Goal: Transaction & Acquisition: Purchase product/service

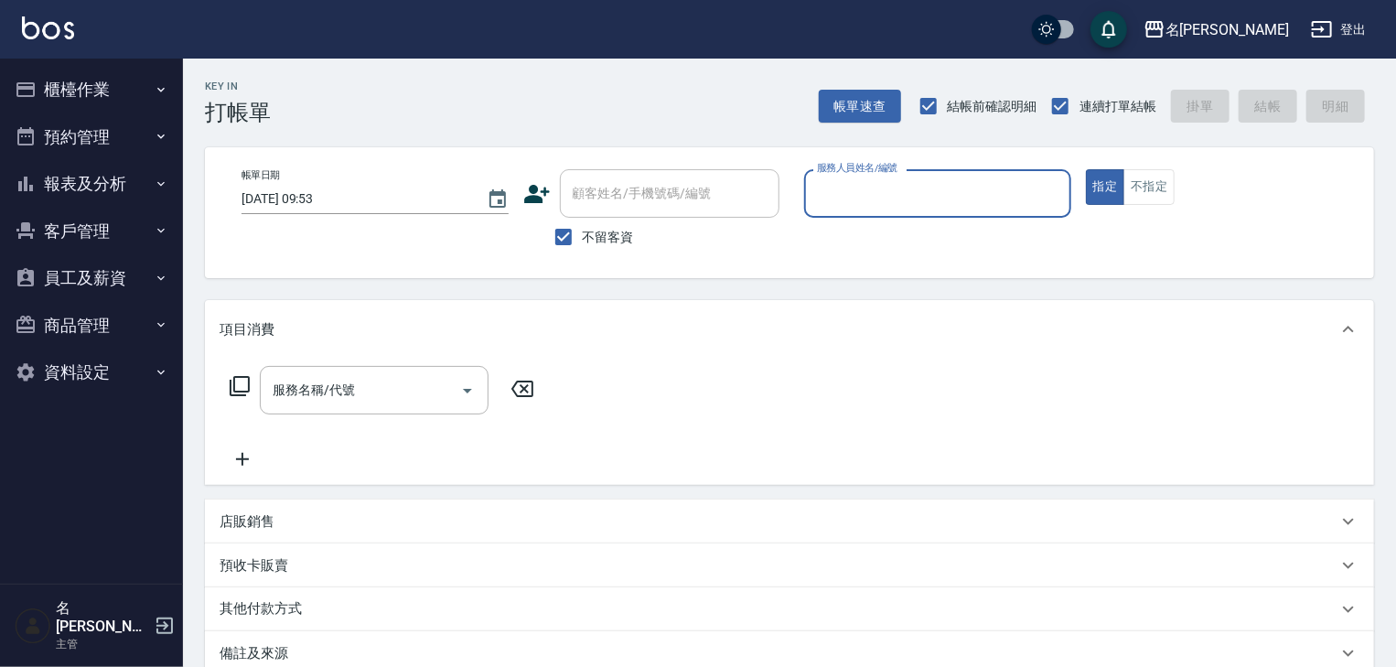
click at [83, 92] on button "櫃檯作業" at bounding box center [91, 90] width 168 height 48
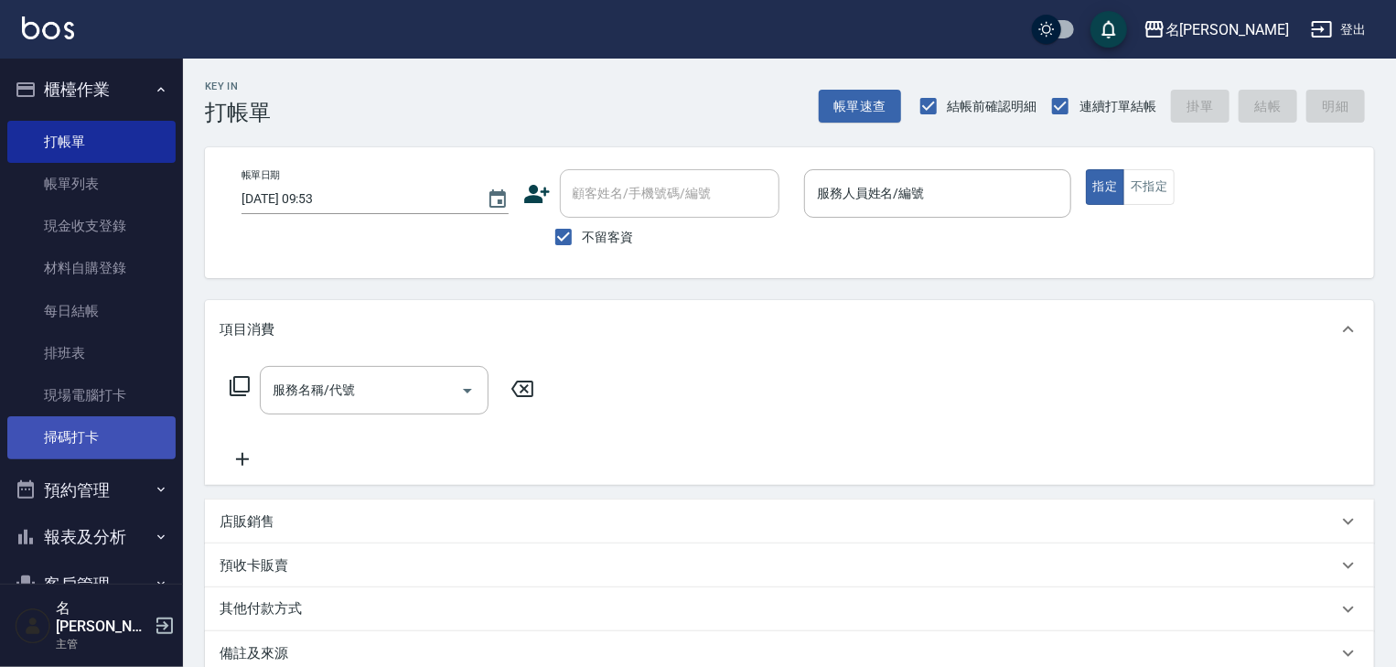
click at [108, 446] on link "掃碼打卡" at bounding box center [91, 437] width 168 height 42
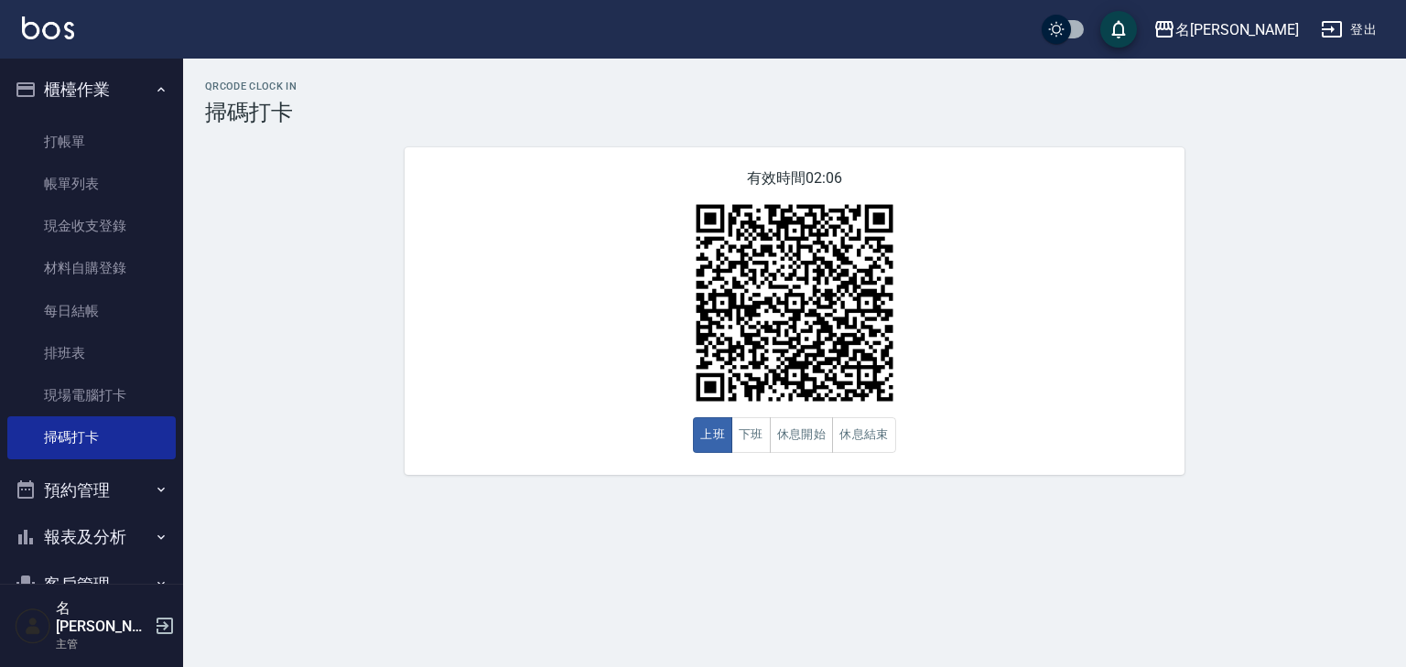
click at [49, 29] on img at bounding box center [48, 27] width 52 height 23
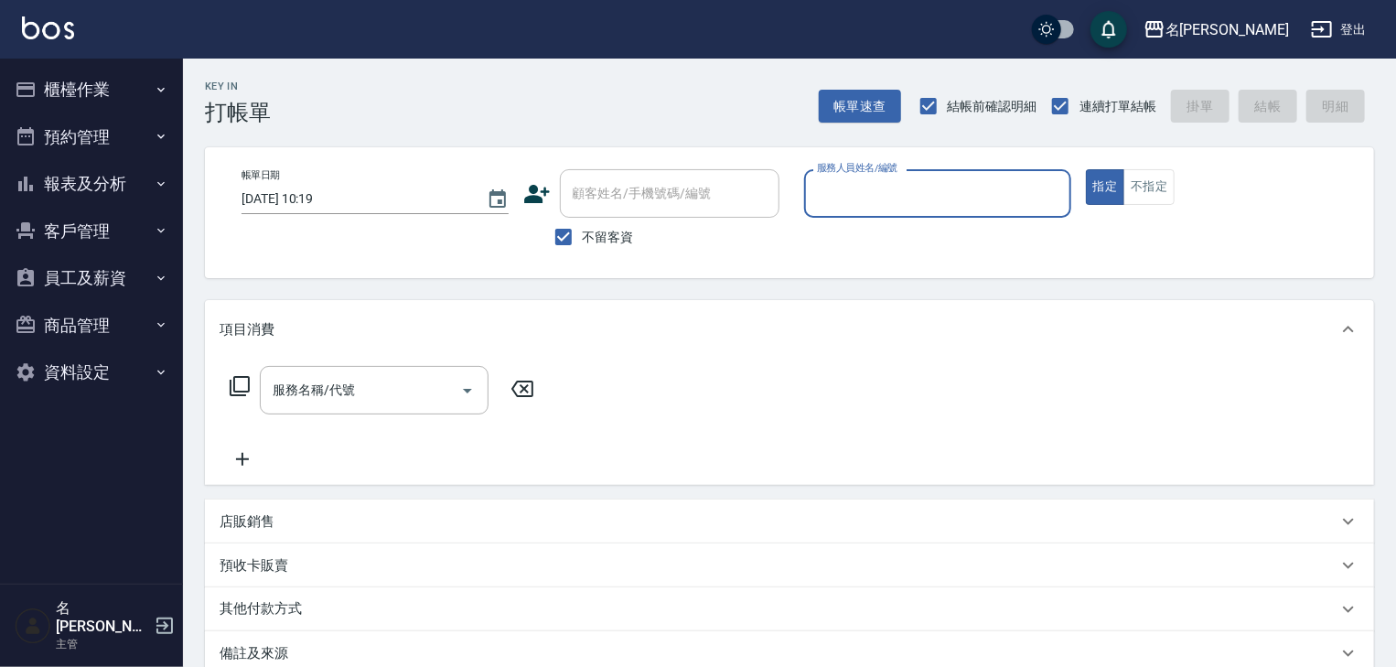
click at [1007, 187] on input "服務人員姓名/編號" at bounding box center [938, 194] width 251 height 32
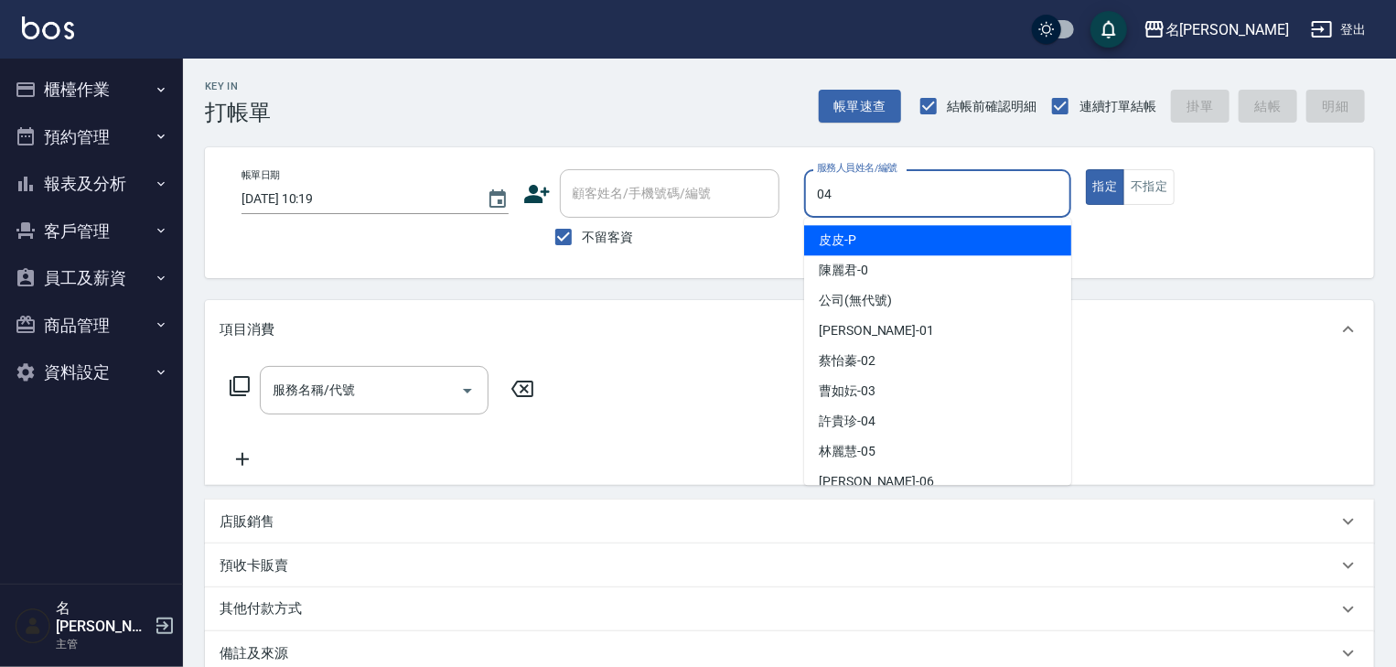
type input "[PERSON_NAME]-04"
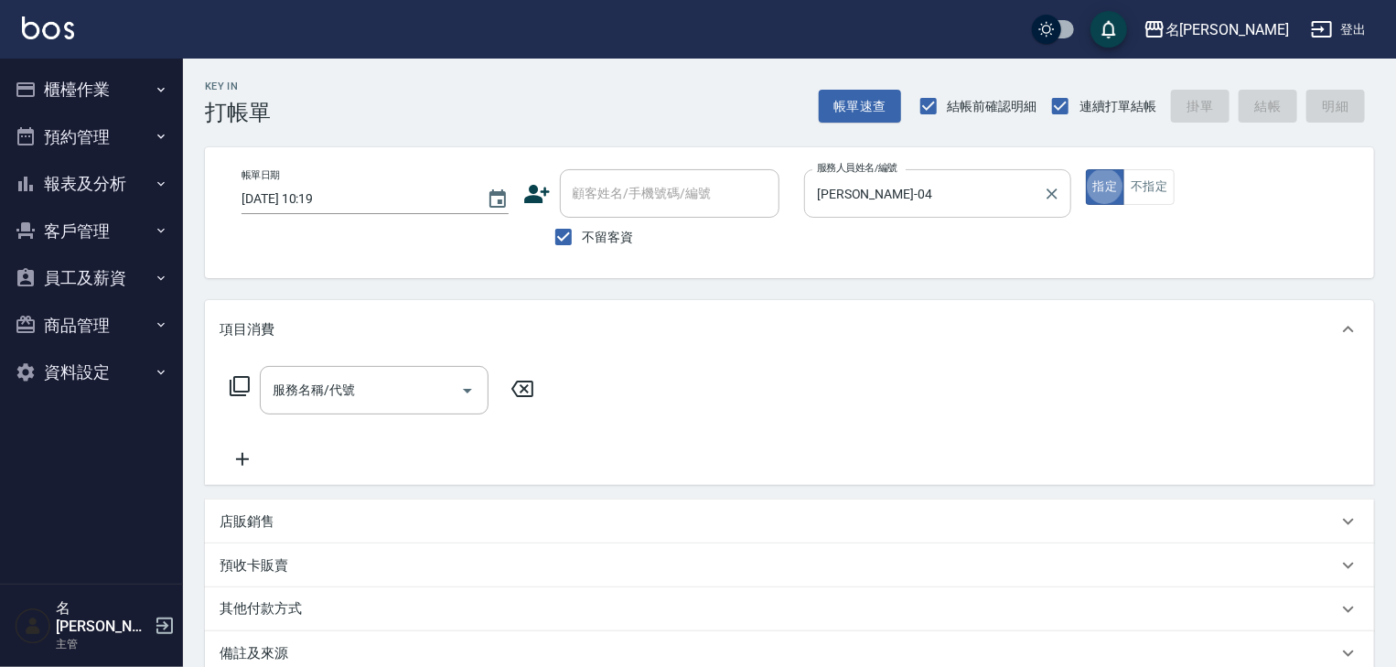
type button "true"
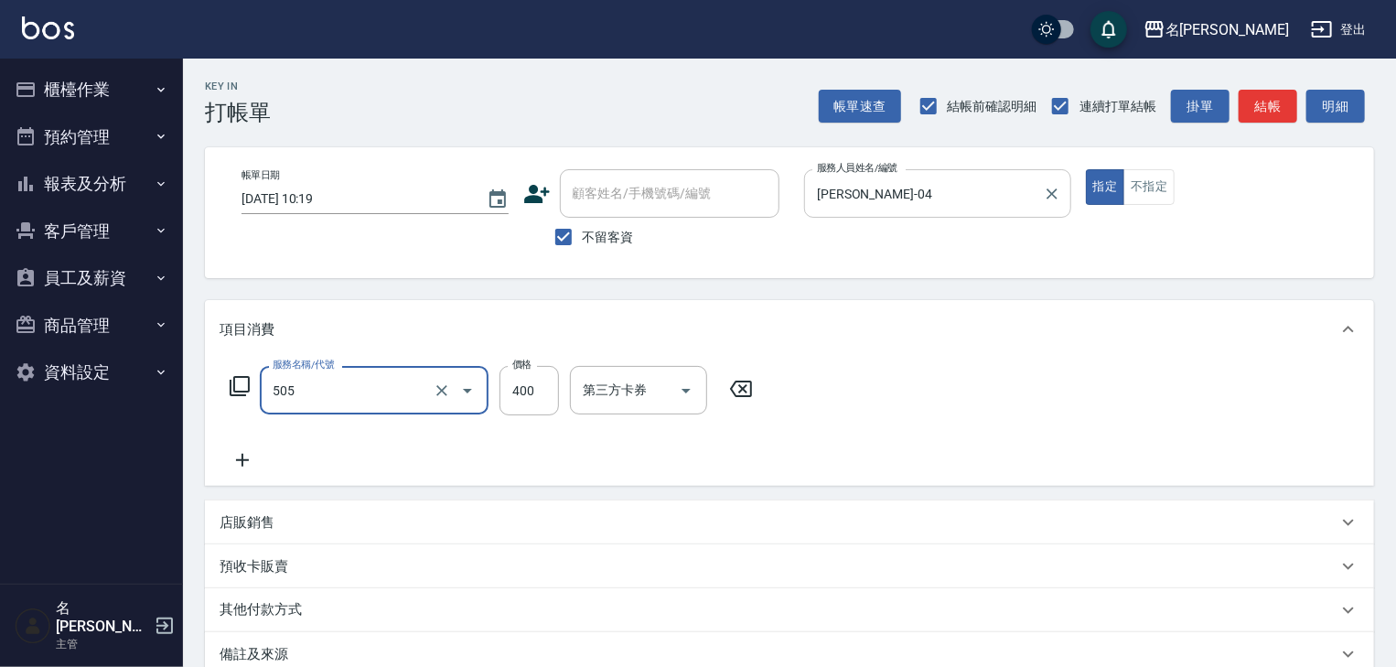
type input "洗髮(505)"
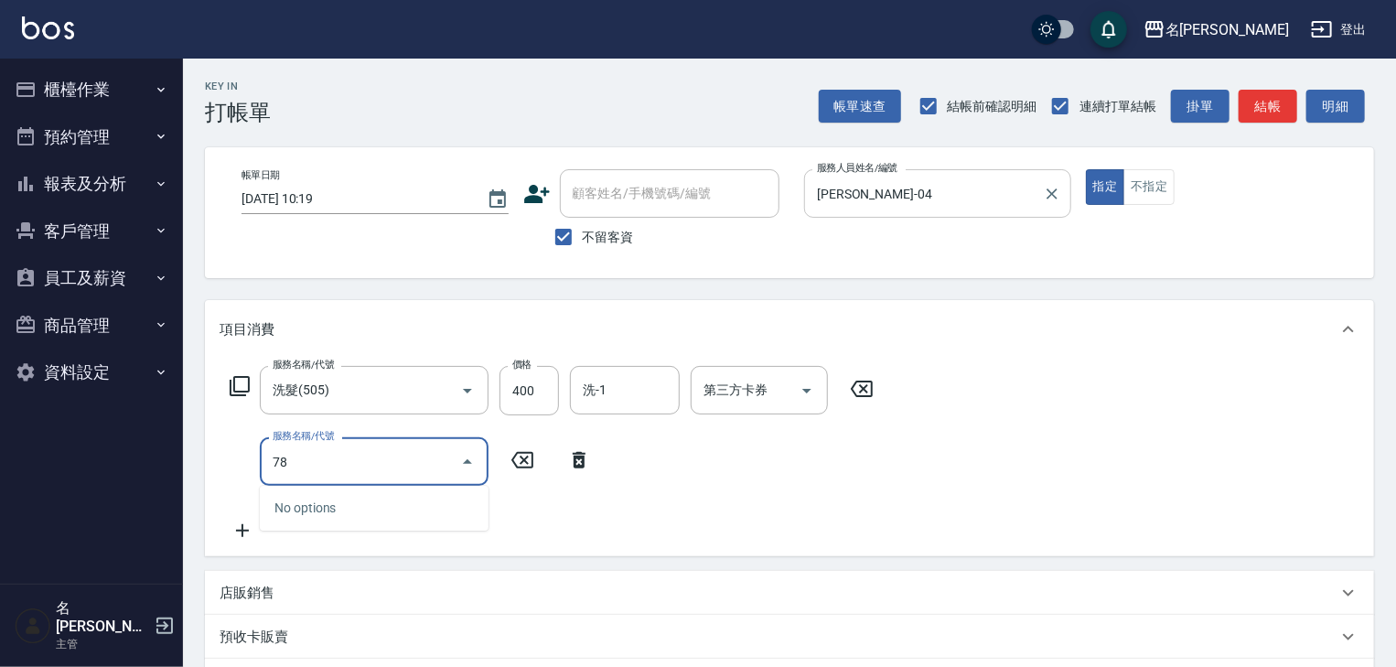
type input "7"
type input "電棒(806)"
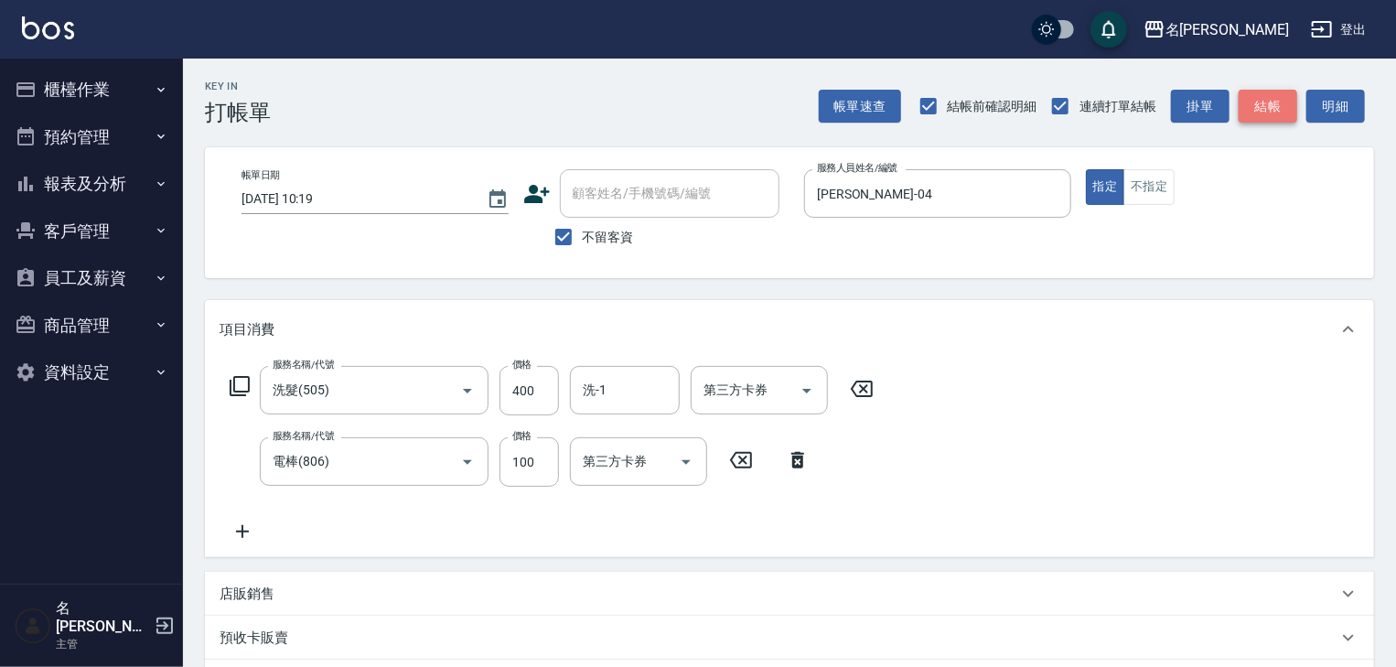
click at [1265, 102] on button "結帳" at bounding box center [1268, 107] width 59 height 34
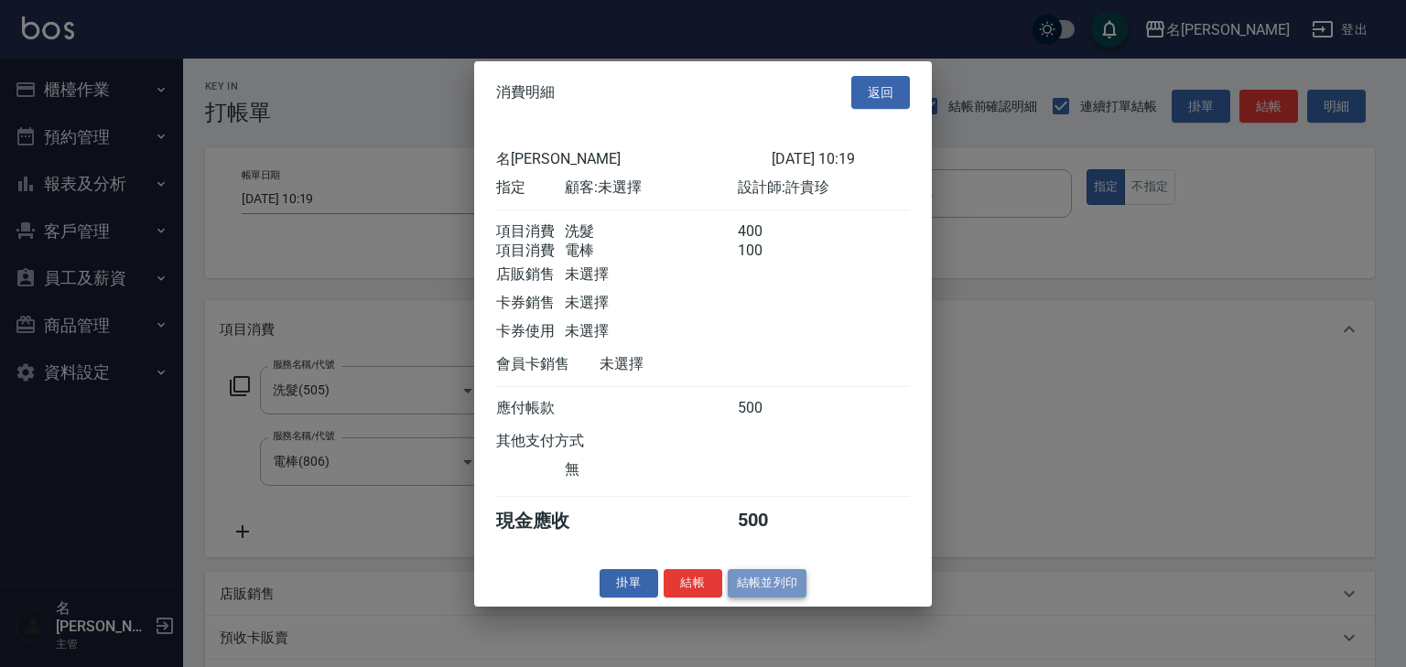
click at [783, 585] on button "結帳並列印" at bounding box center [768, 583] width 80 height 28
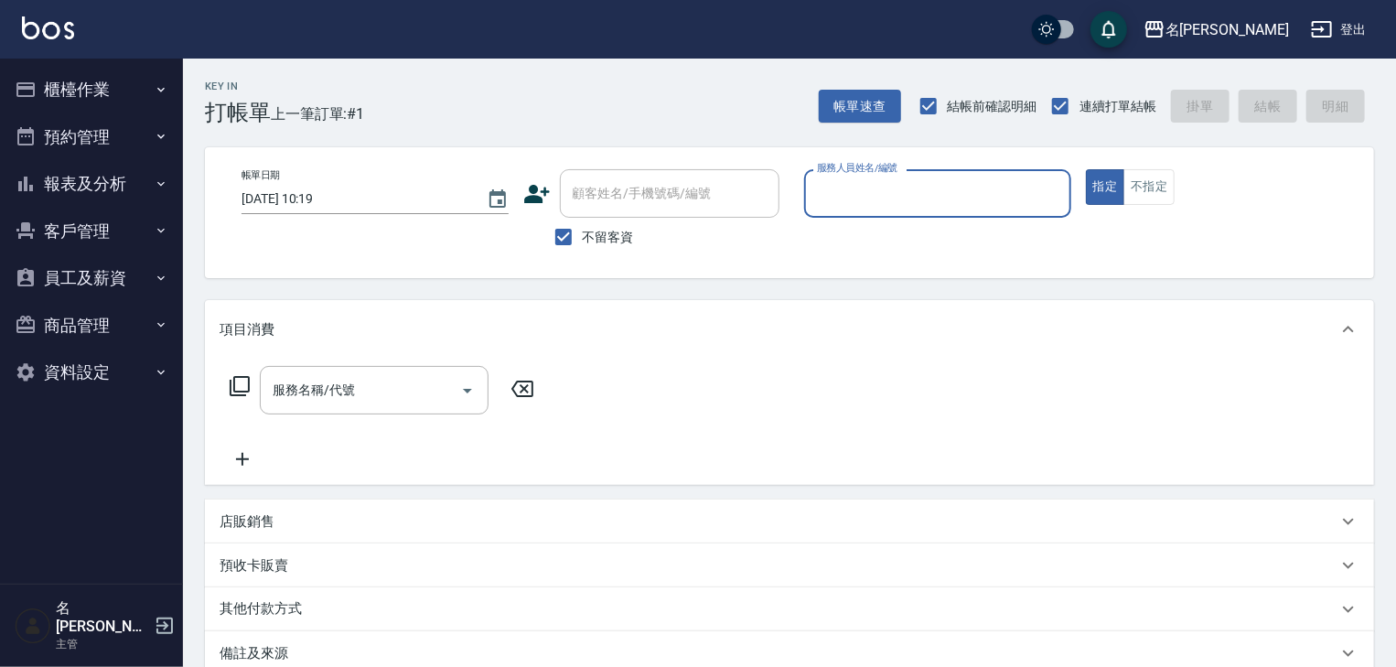
type input "ㄣ"
type input "皮皮-P"
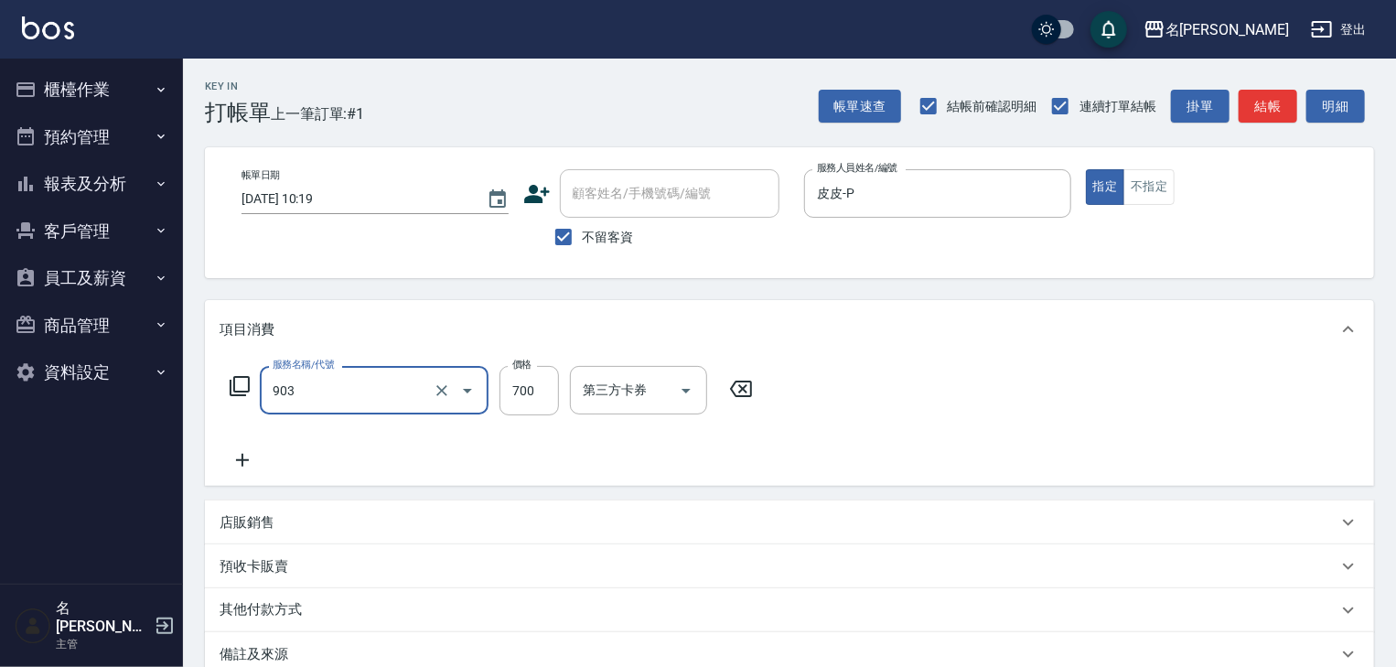
type input "修腳+手(903)"
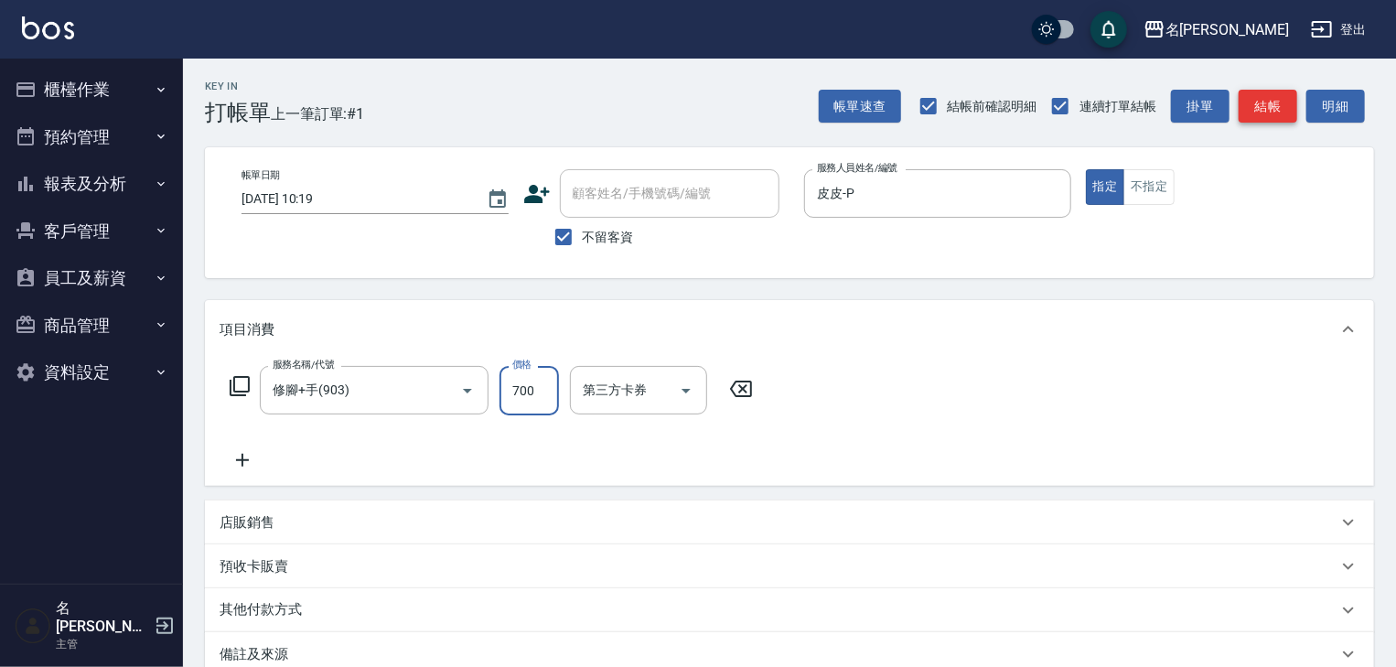
click at [1270, 102] on button "結帳" at bounding box center [1268, 107] width 59 height 34
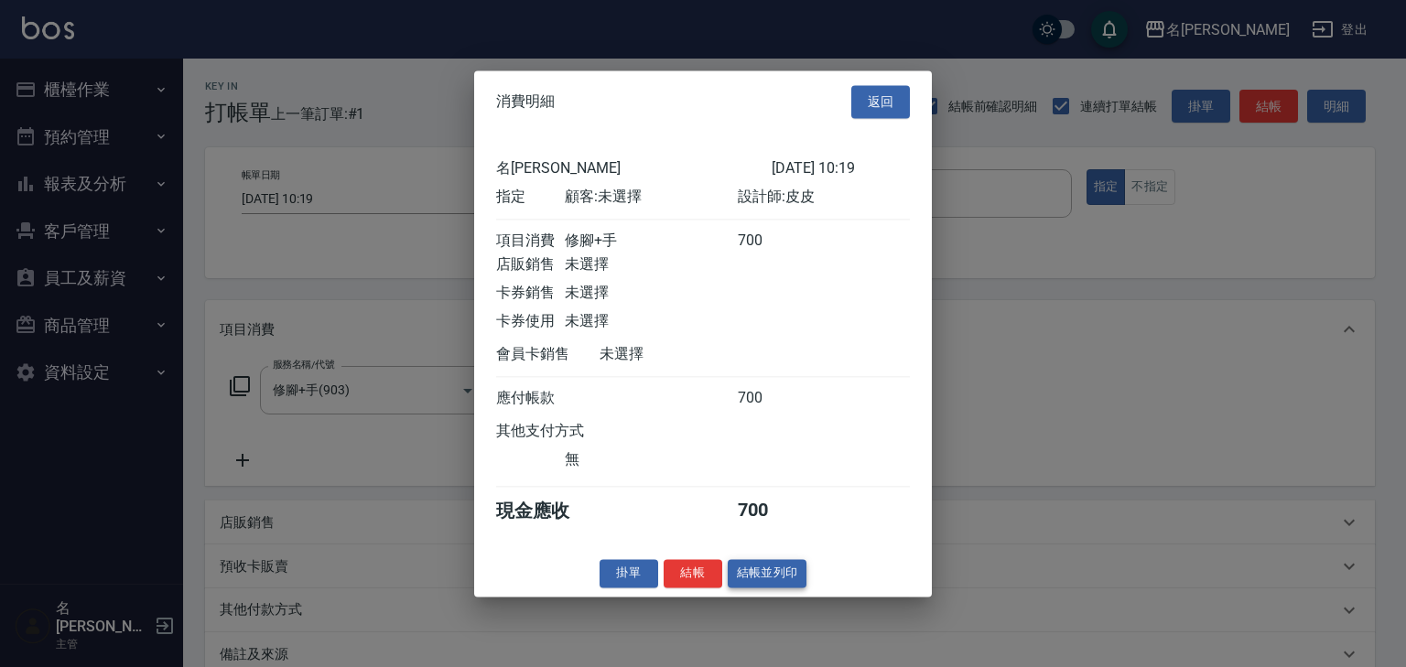
click at [790, 582] on button "結帳並列印" at bounding box center [768, 573] width 80 height 28
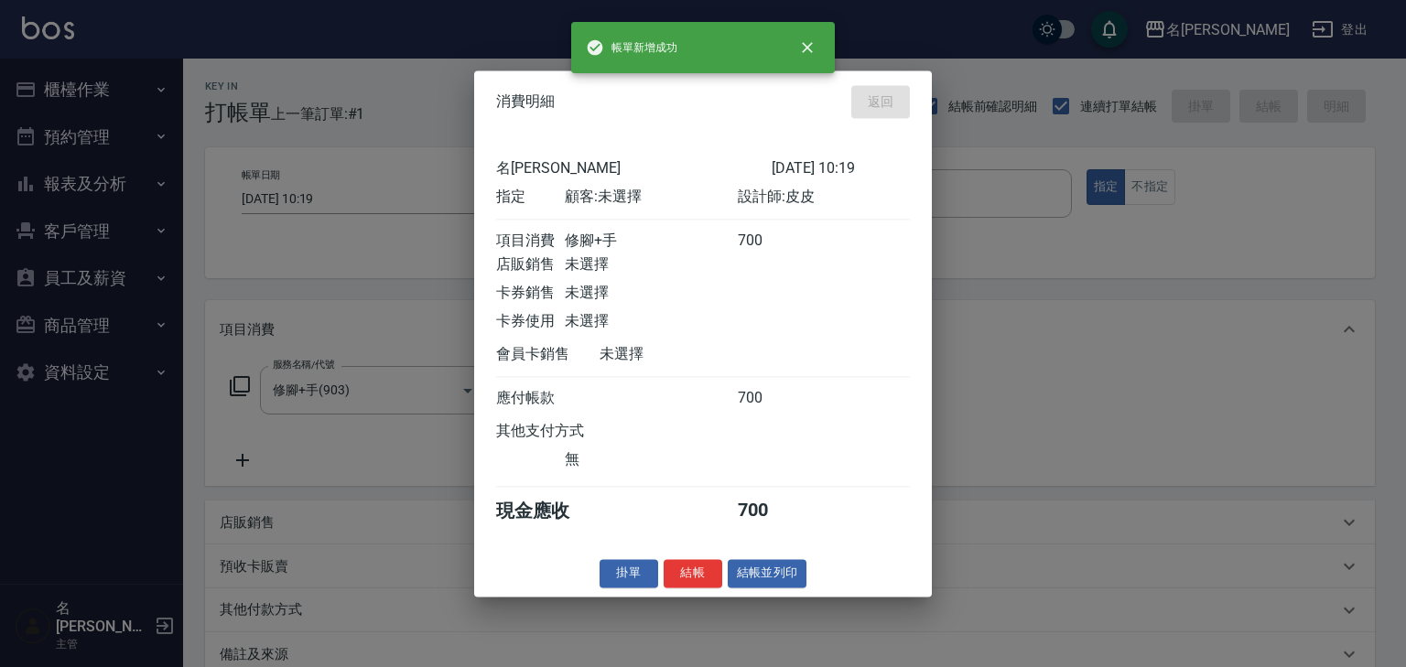
type input "[DATE] 10:20"
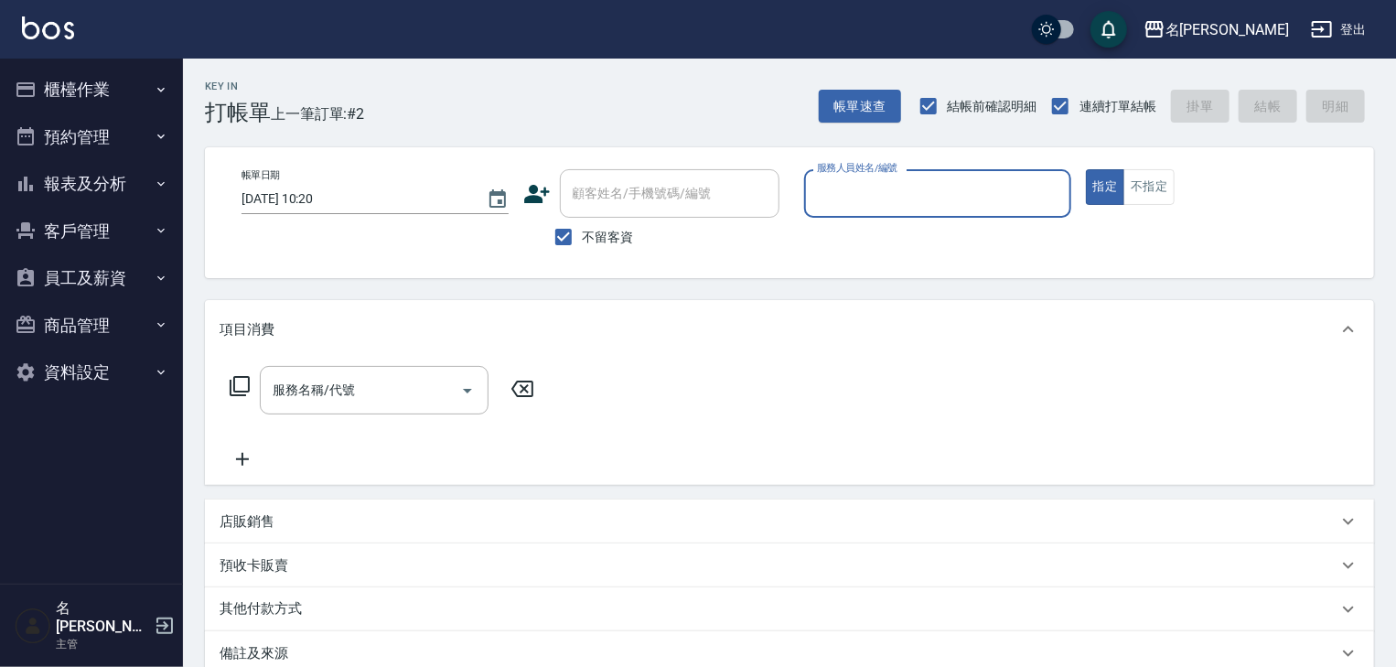
click at [92, 96] on button "櫃檯作業" at bounding box center [91, 90] width 168 height 48
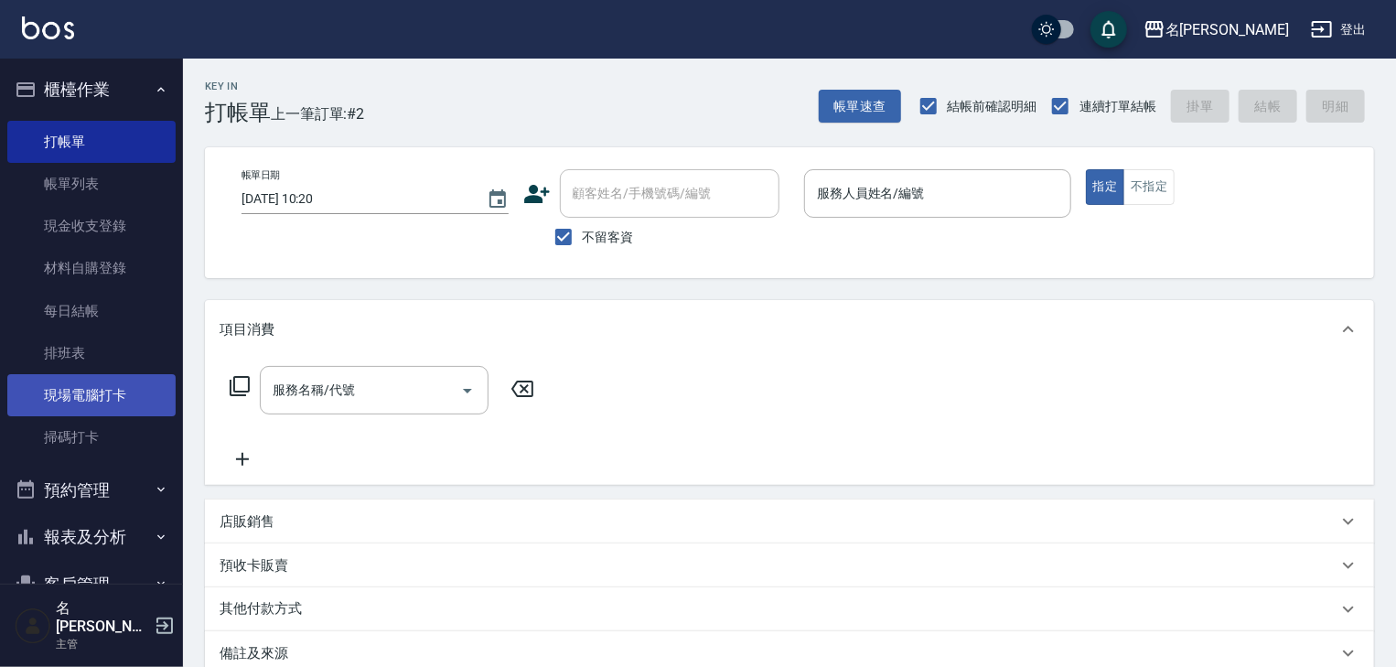
click at [84, 409] on link "現場電腦打卡" at bounding box center [91, 395] width 168 height 42
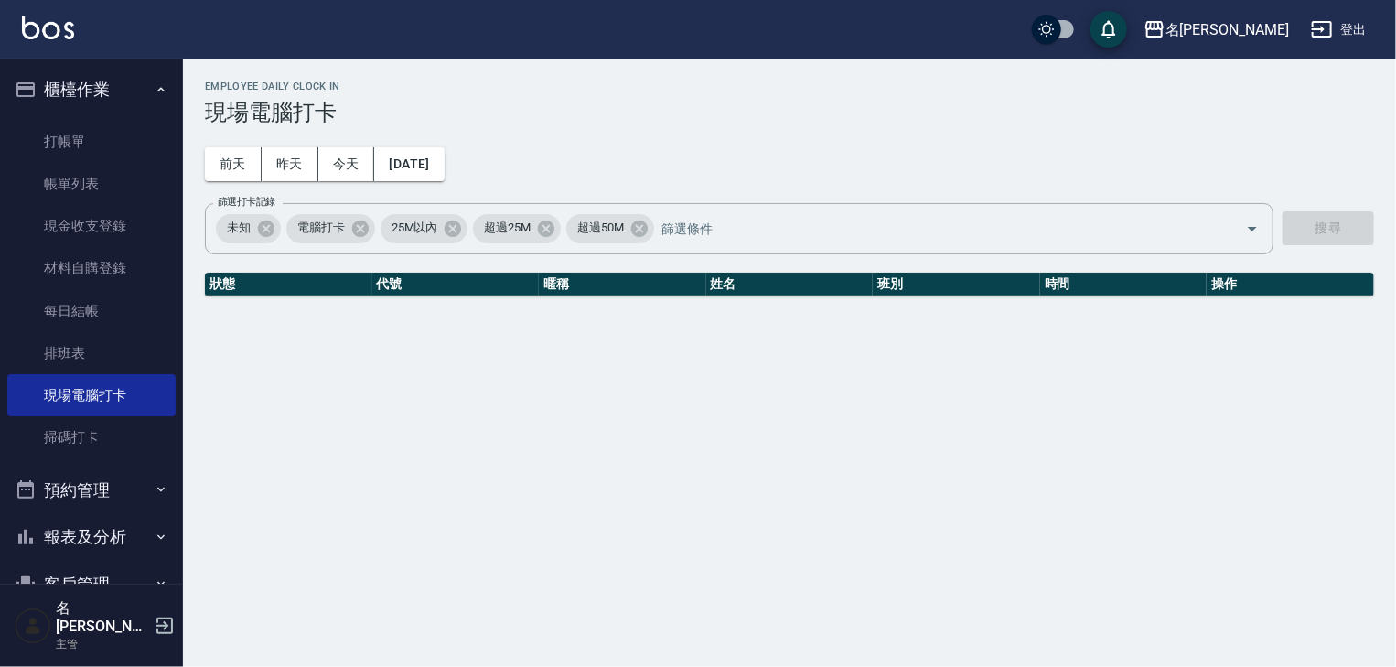
scroll to position [195, 0]
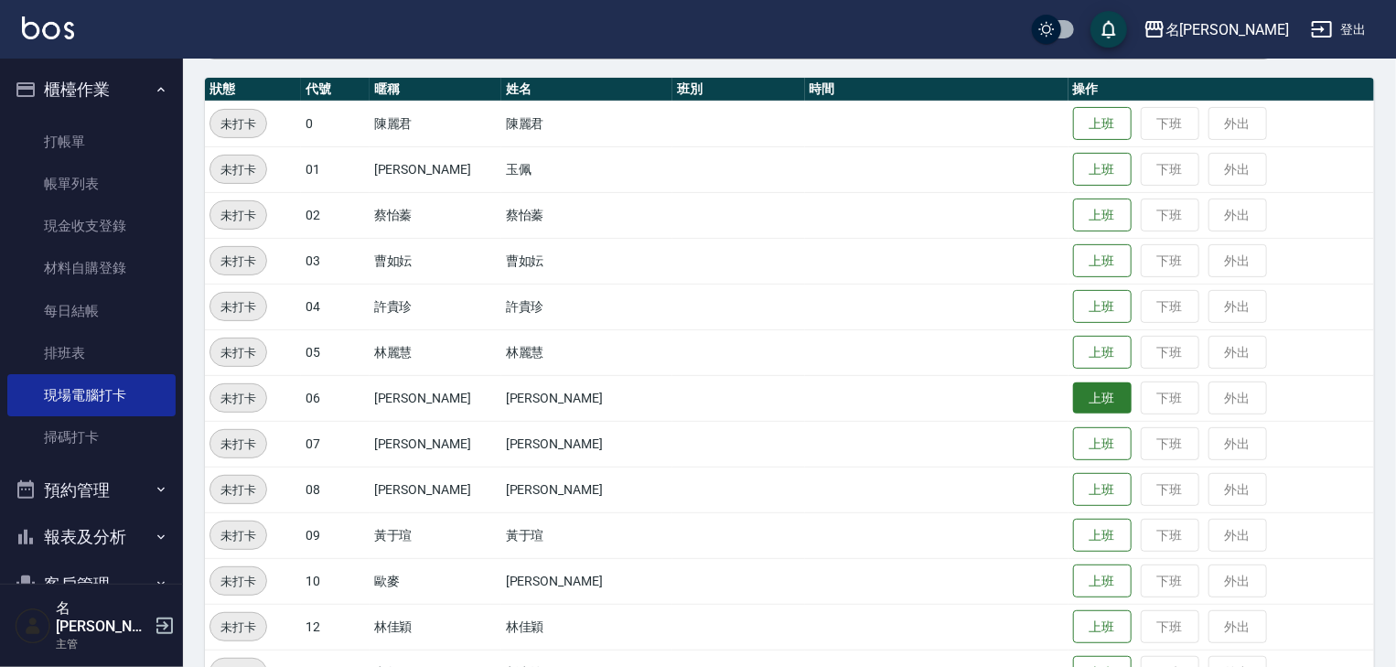
click at [1073, 388] on button "上班" at bounding box center [1102, 399] width 59 height 32
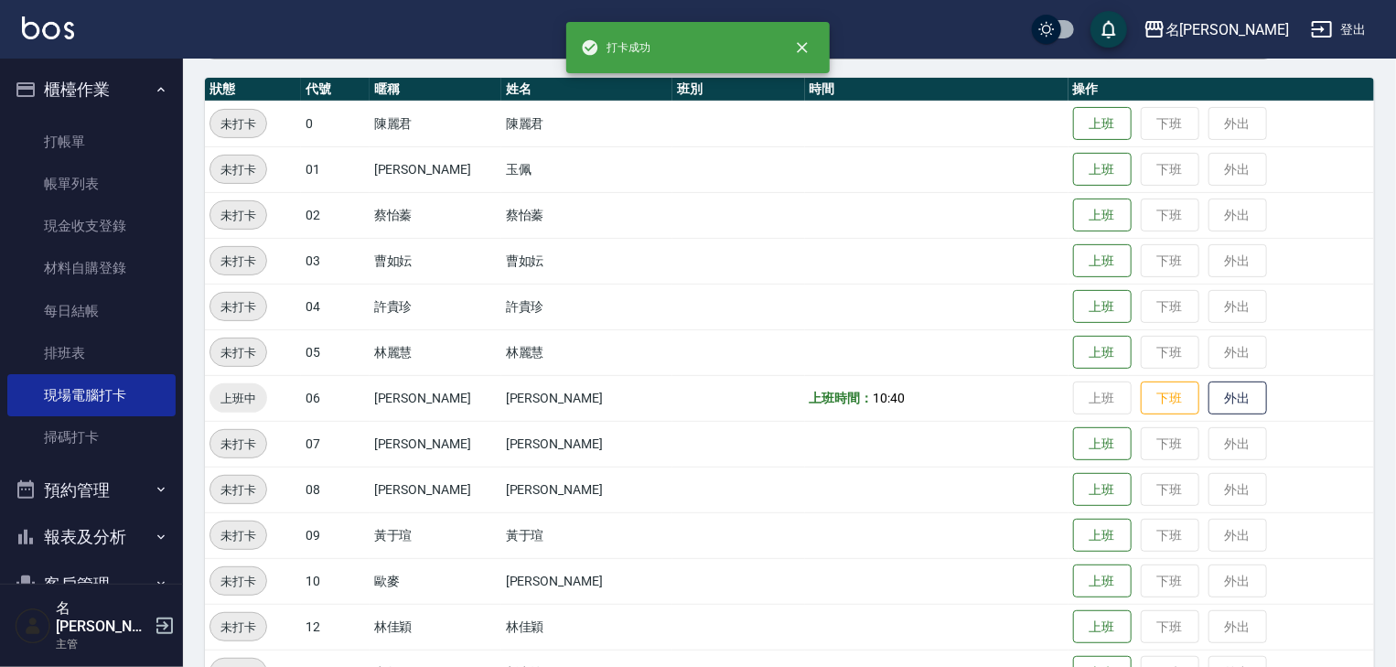
scroll to position [0, 0]
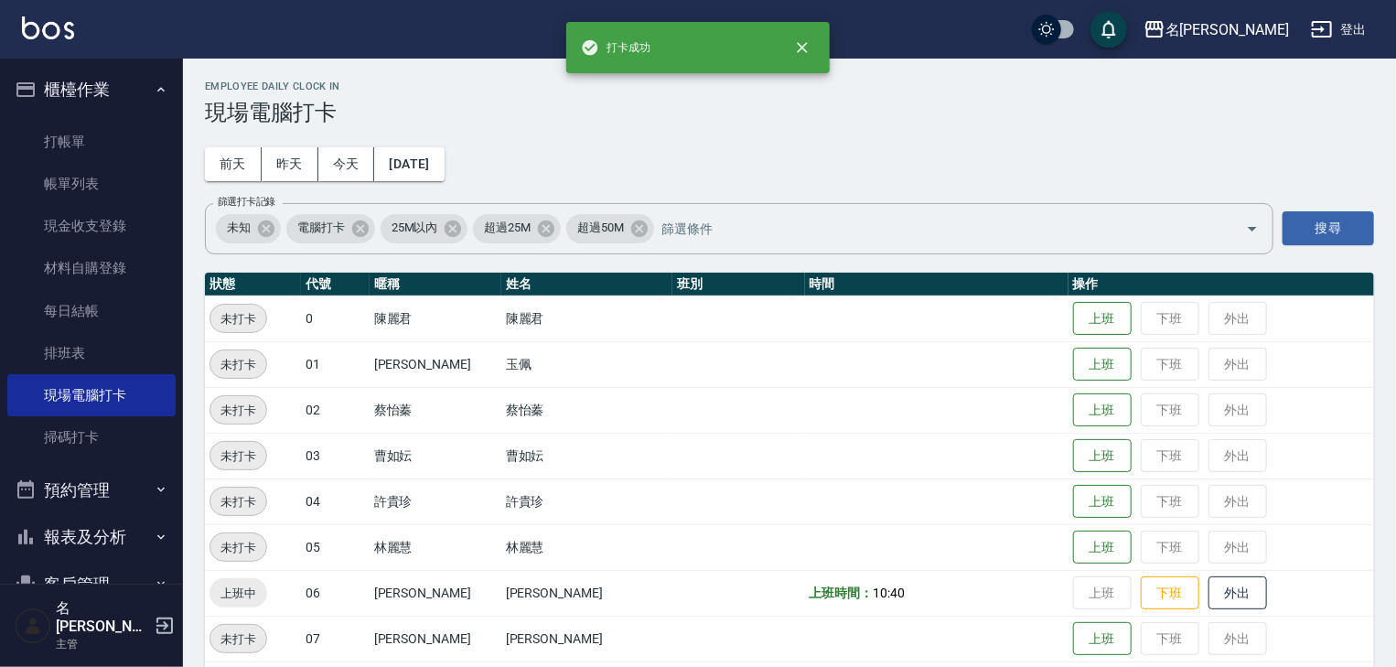
click at [58, 75] on button "櫃檯作業" at bounding box center [91, 90] width 168 height 48
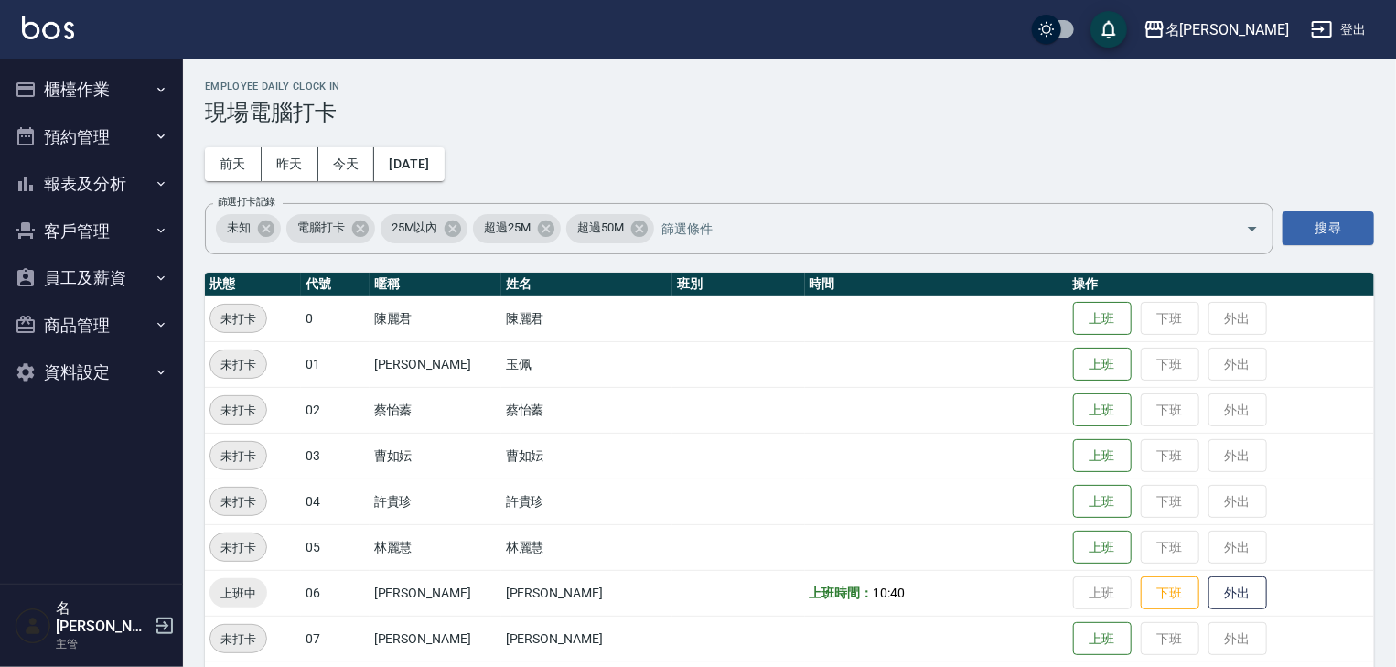
click at [55, 15] on div "名[PERSON_NAME]出" at bounding box center [698, 29] width 1396 height 59
click at [63, 30] on img at bounding box center [48, 27] width 52 height 23
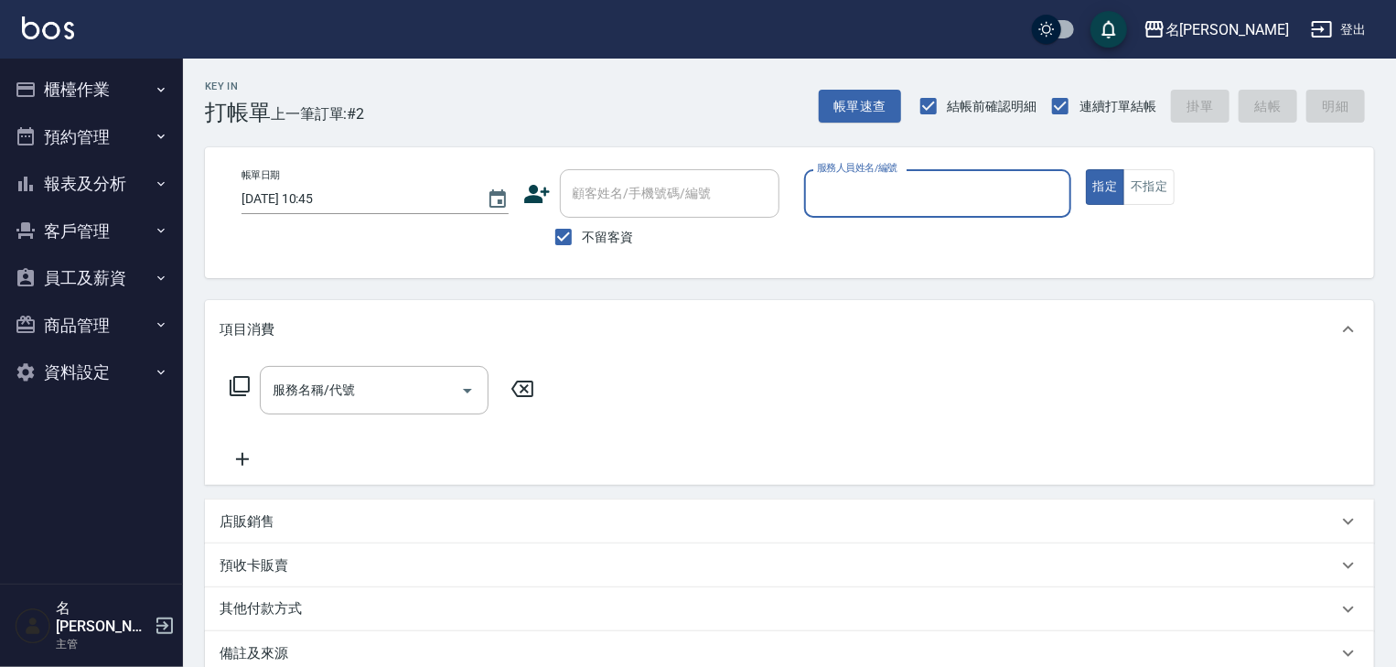
click at [988, 194] on input "服務人員姓名/編號" at bounding box center [938, 194] width 251 height 32
type input "皮皮-P"
type button "true"
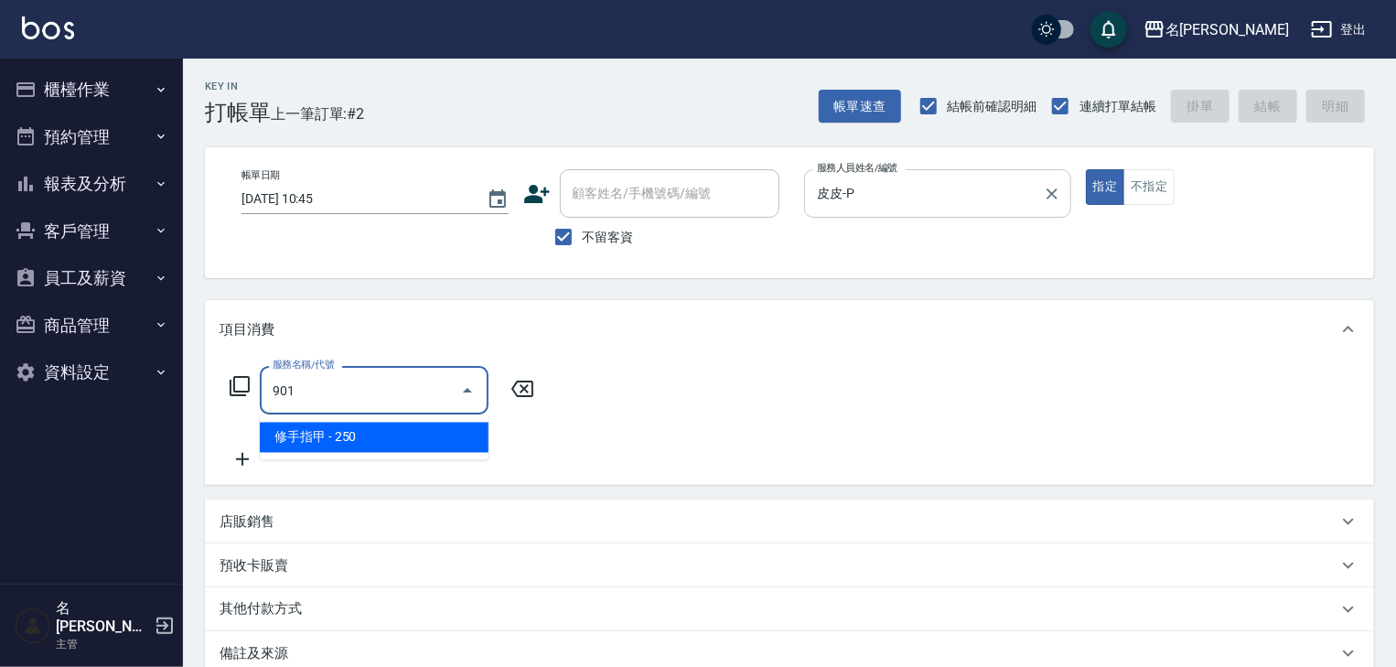
type input "修手指甲(901)"
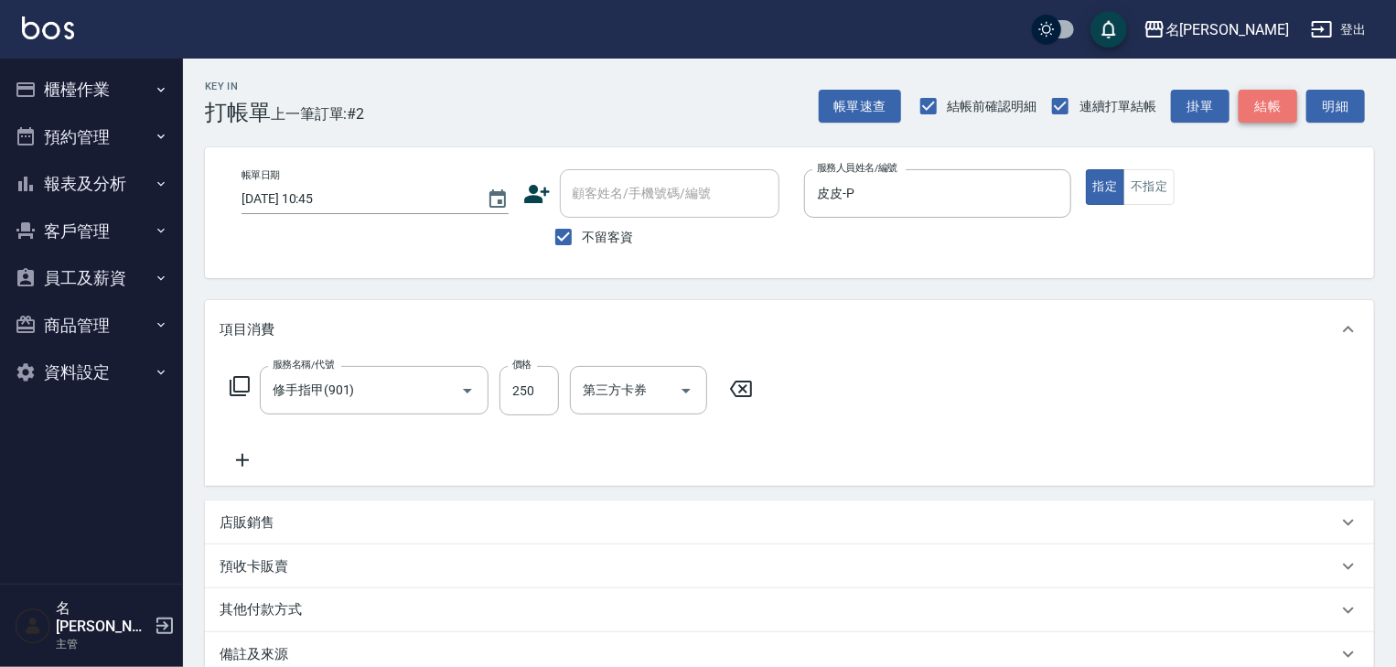
click at [1271, 119] on button "結帳" at bounding box center [1268, 107] width 59 height 34
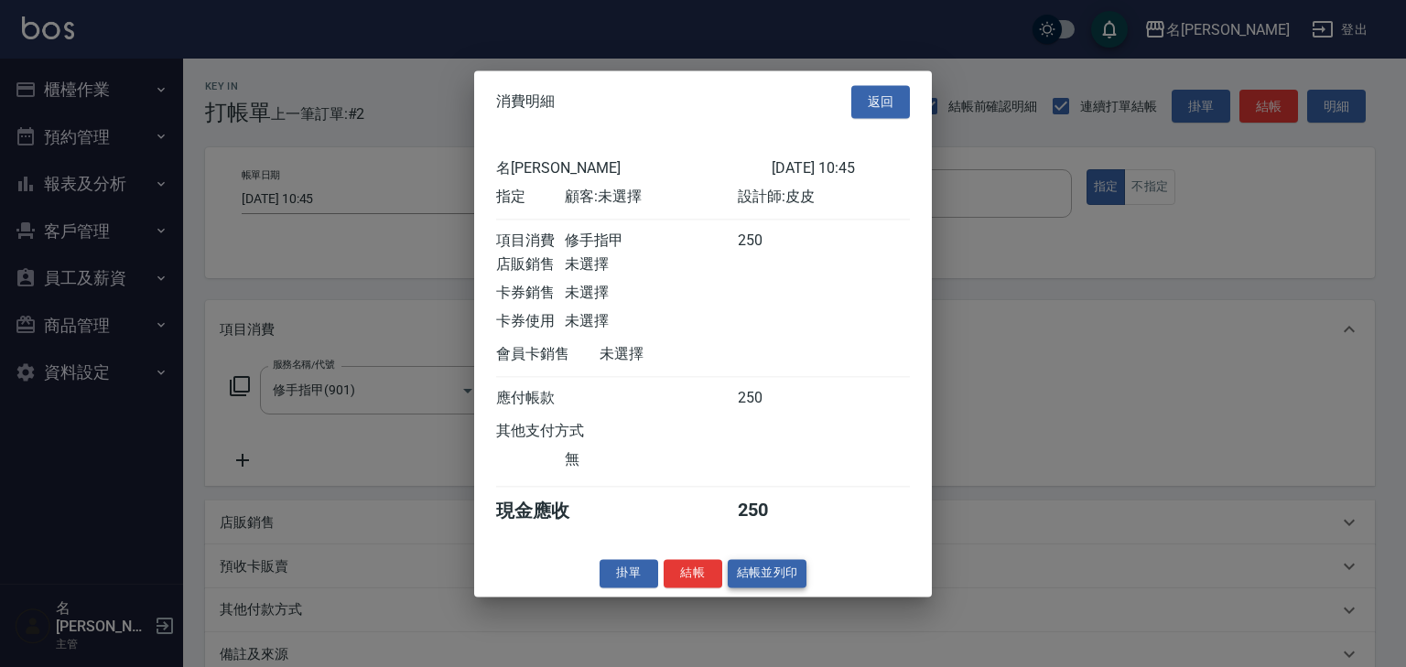
click at [793, 571] on button "結帳並列印" at bounding box center [768, 573] width 80 height 28
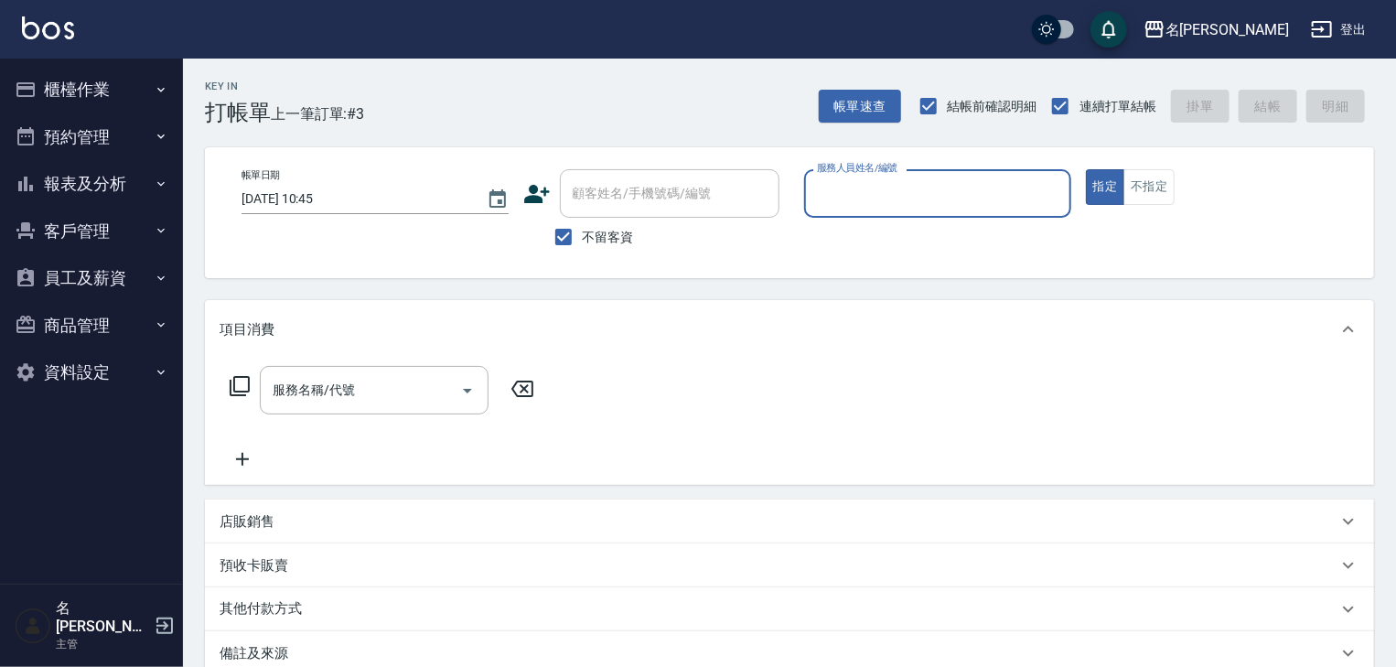
click at [105, 73] on button "櫃檯作業" at bounding box center [91, 90] width 168 height 48
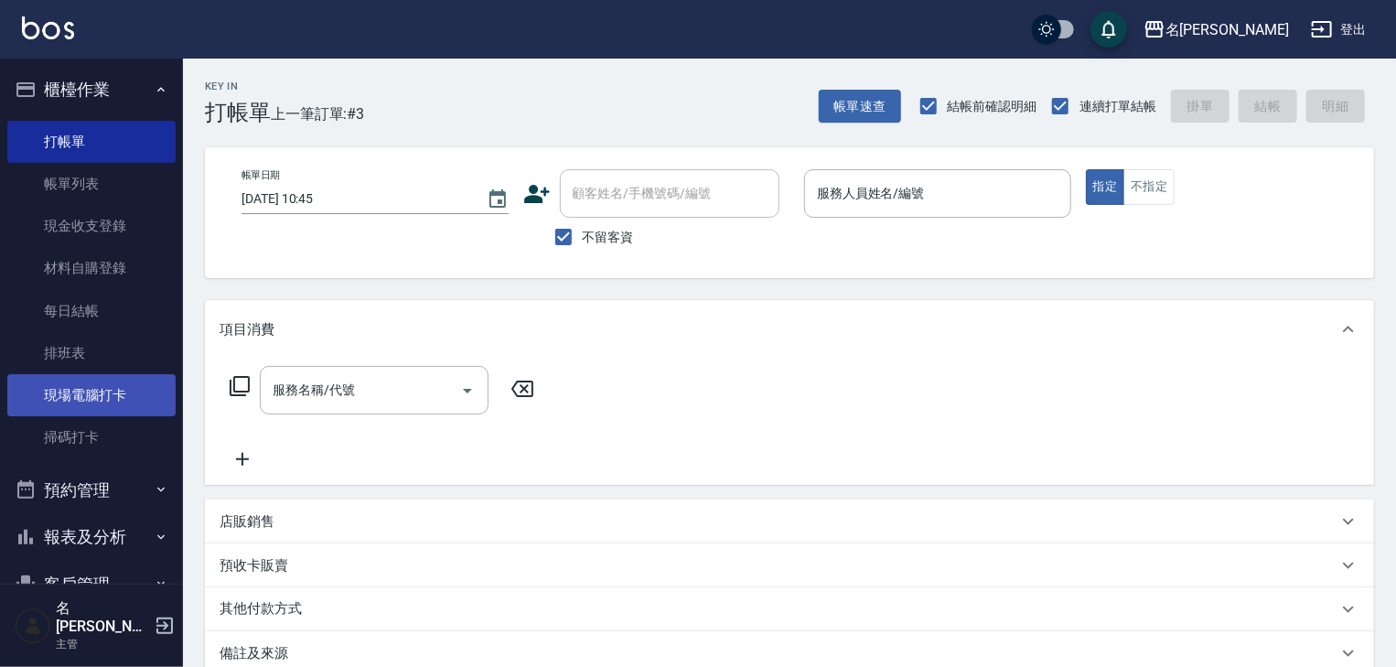
click at [122, 387] on link "現場電腦打卡" at bounding box center [91, 395] width 168 height 42
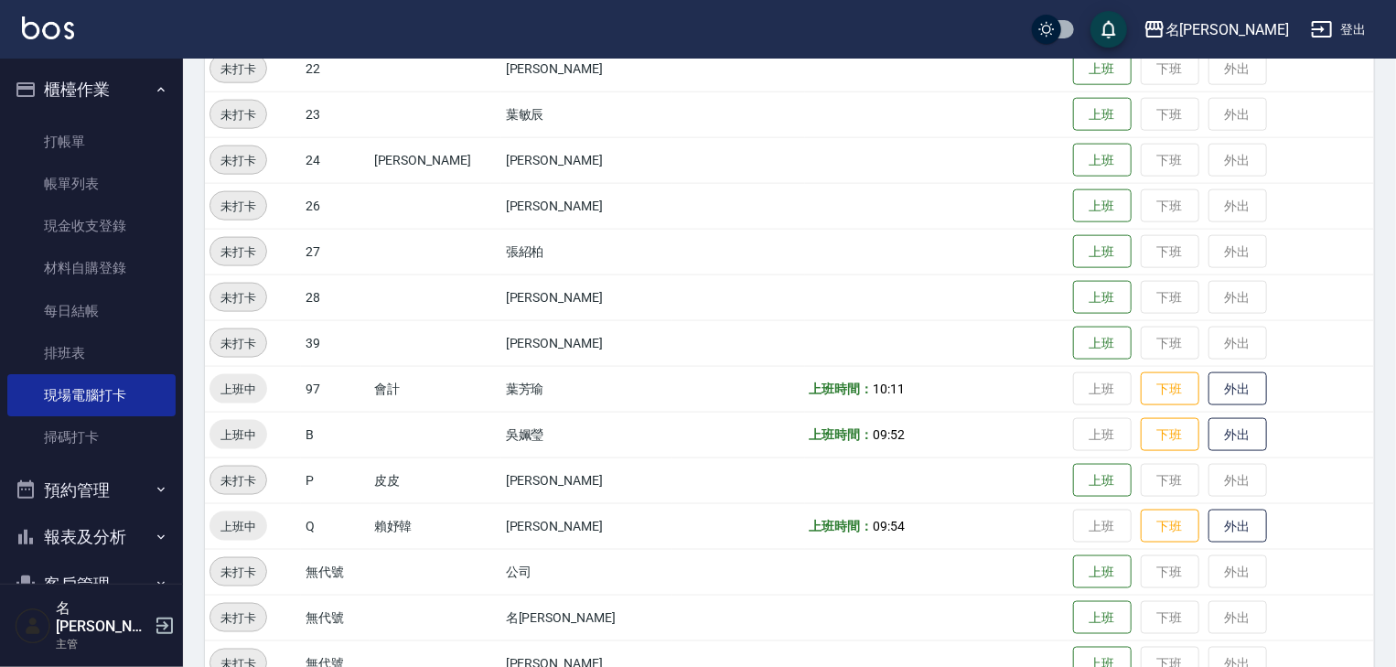
scroll to position [1160, 0]
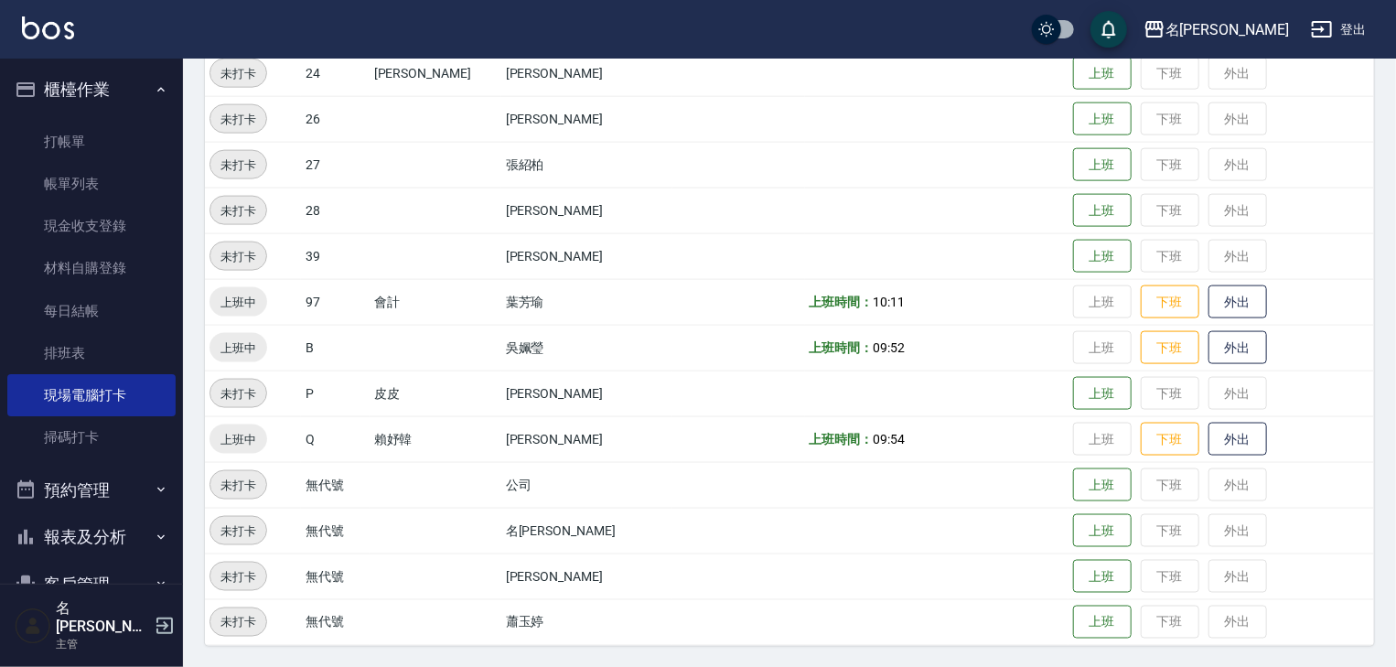
click at [24, 29] on img at bounding box center [48, 27] width 52 height 23
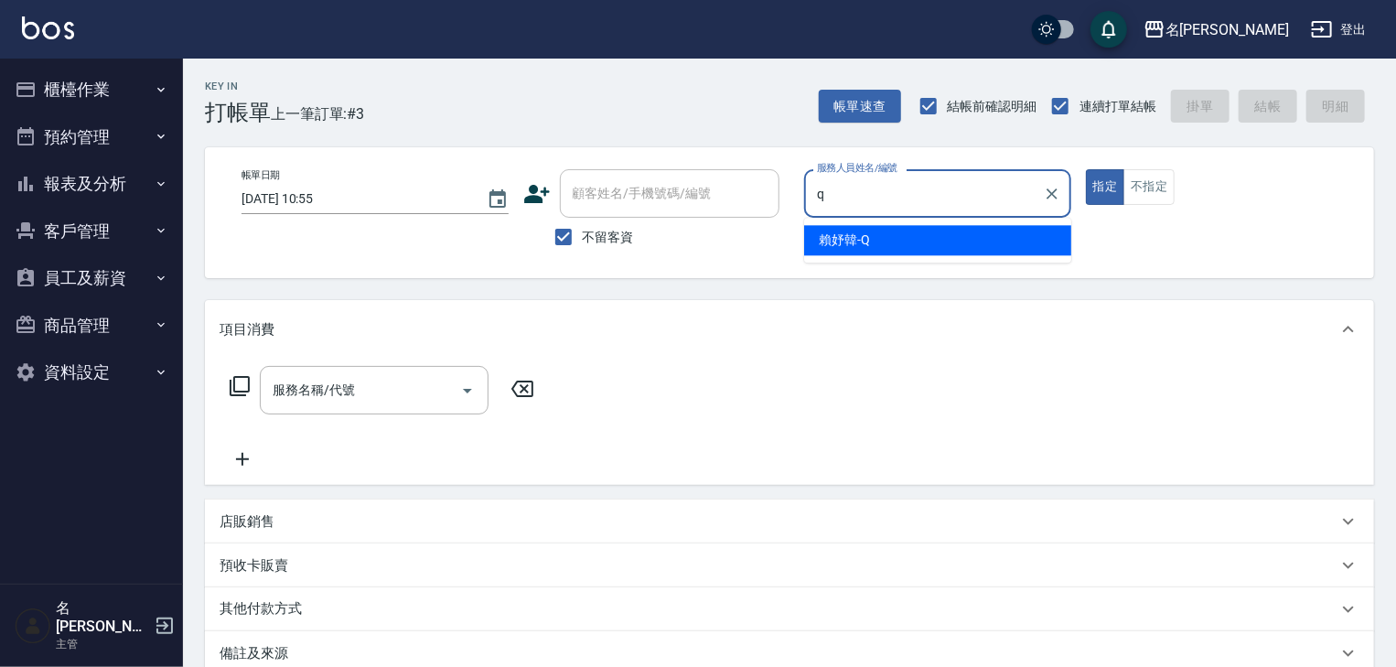
type input "[PERSON_NAME]"
type button "true"
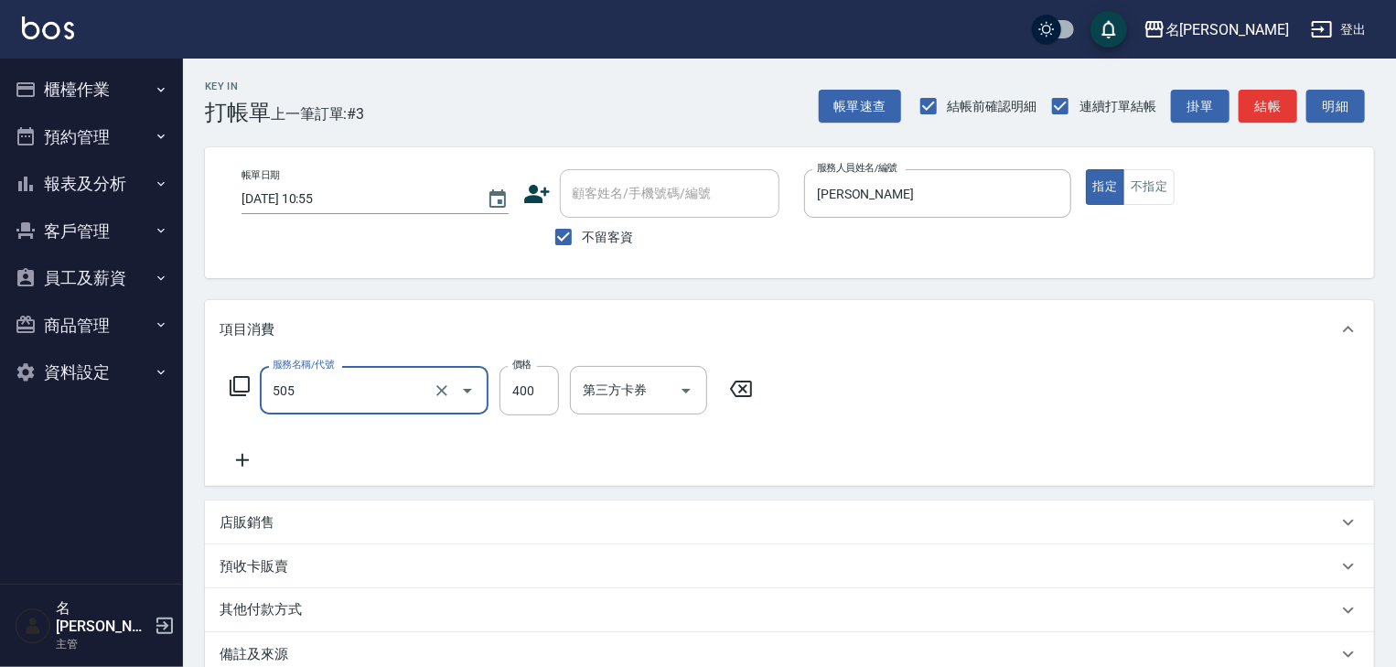
type input "洗髮(505)"
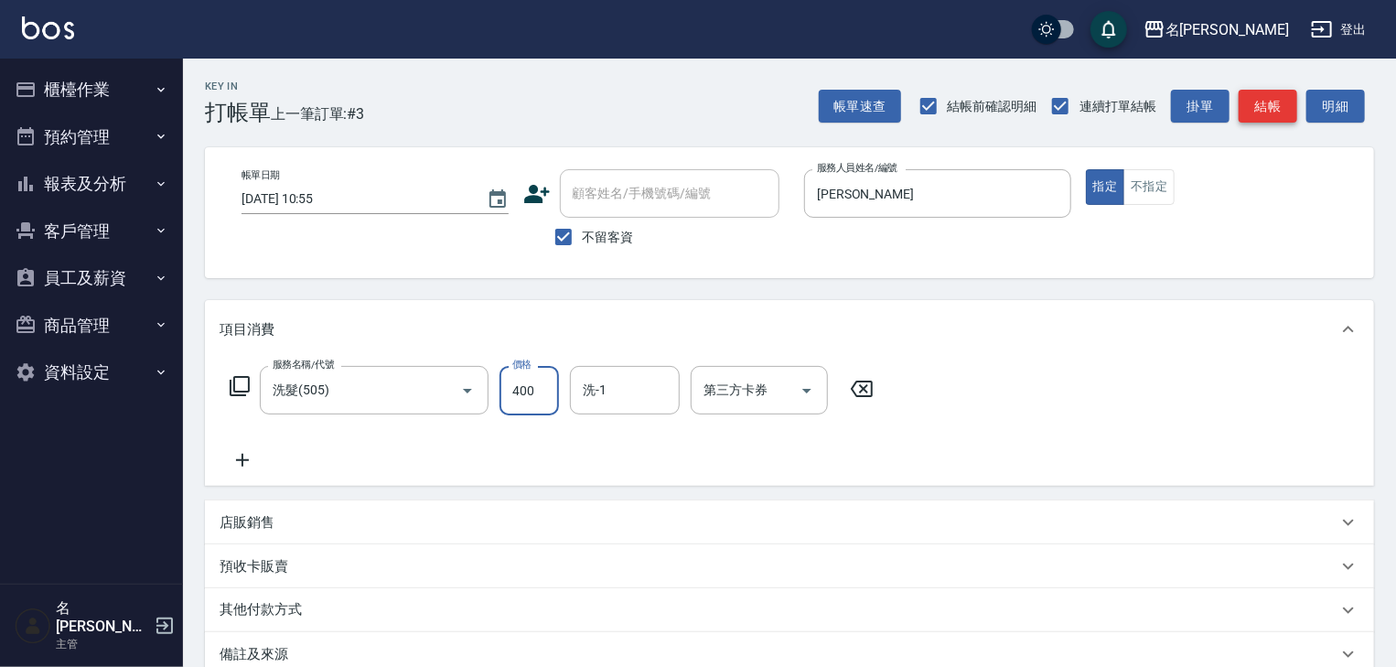
click at [1270, 113] on button "結帳" at bounding box center [1268, 107] width 59 height 34
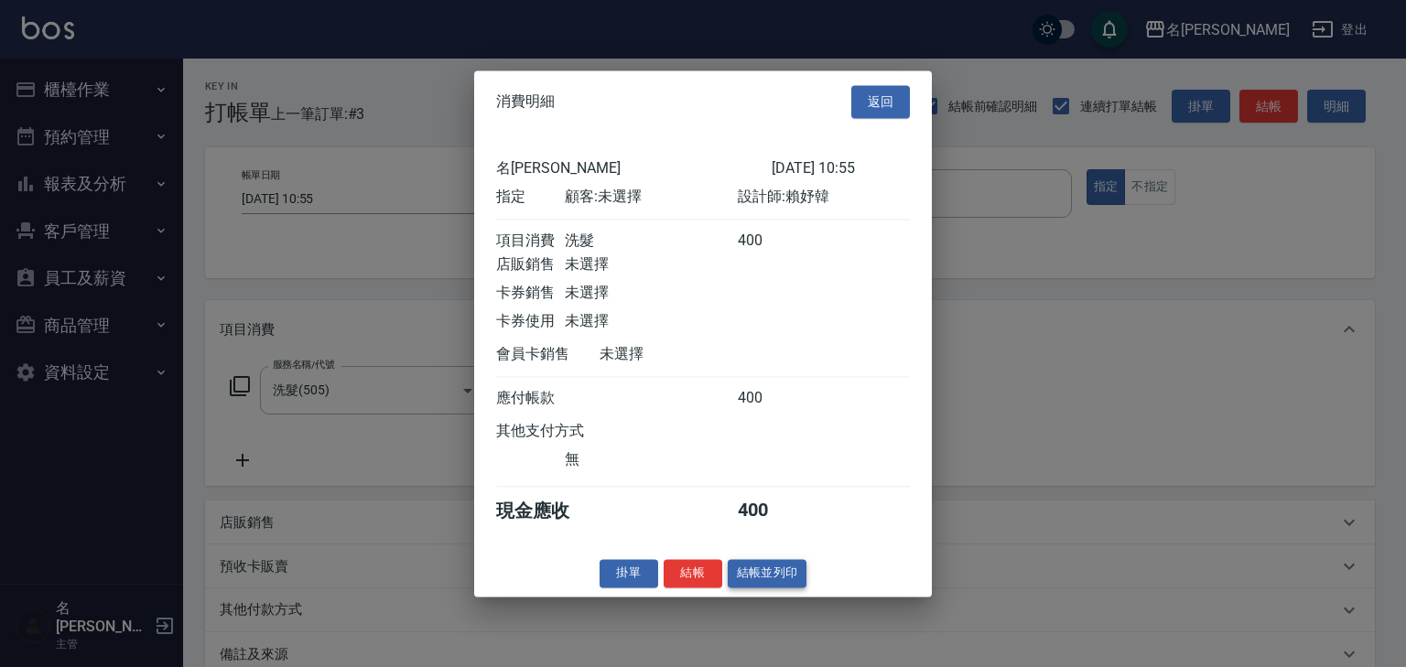
click at [779, 586] on button "結帳並列印" at bounding box center [768, 573] width 80 height 28
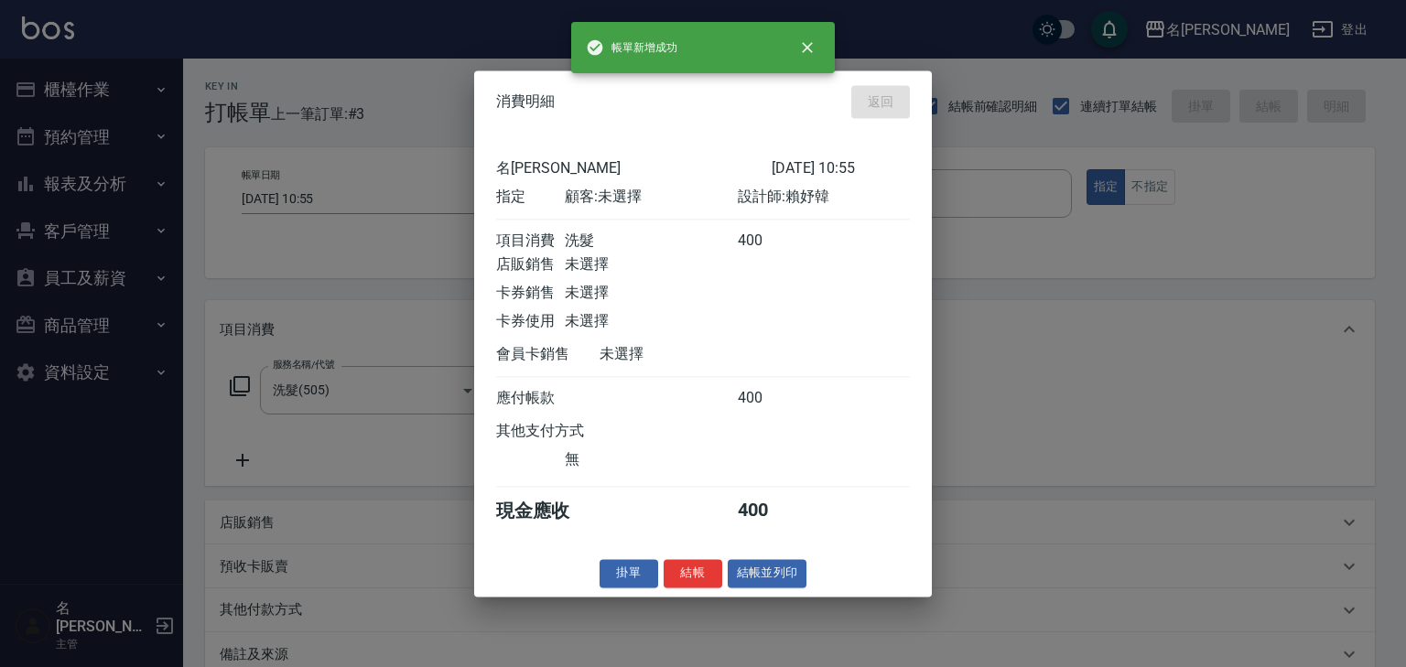
type input "[DATE] 11:07"
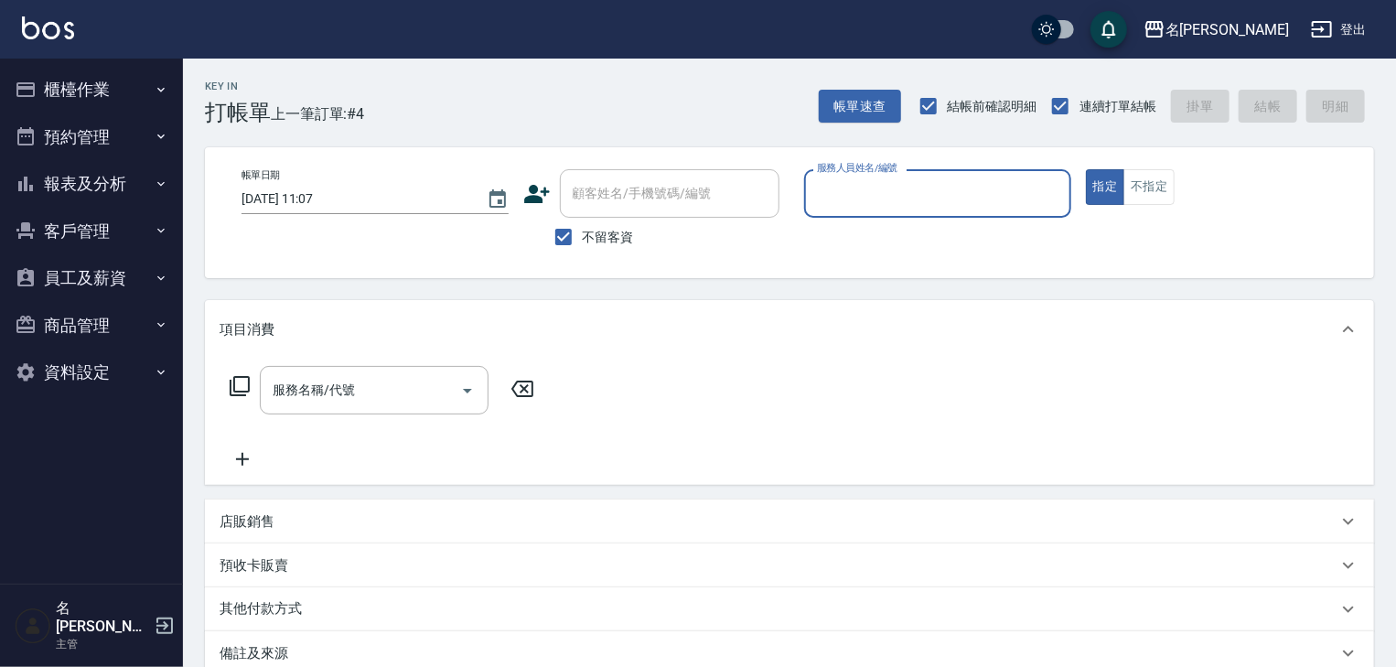
click at [152, 139] on button "預約管理" at bounding box center [91, 137] width 168 height 48
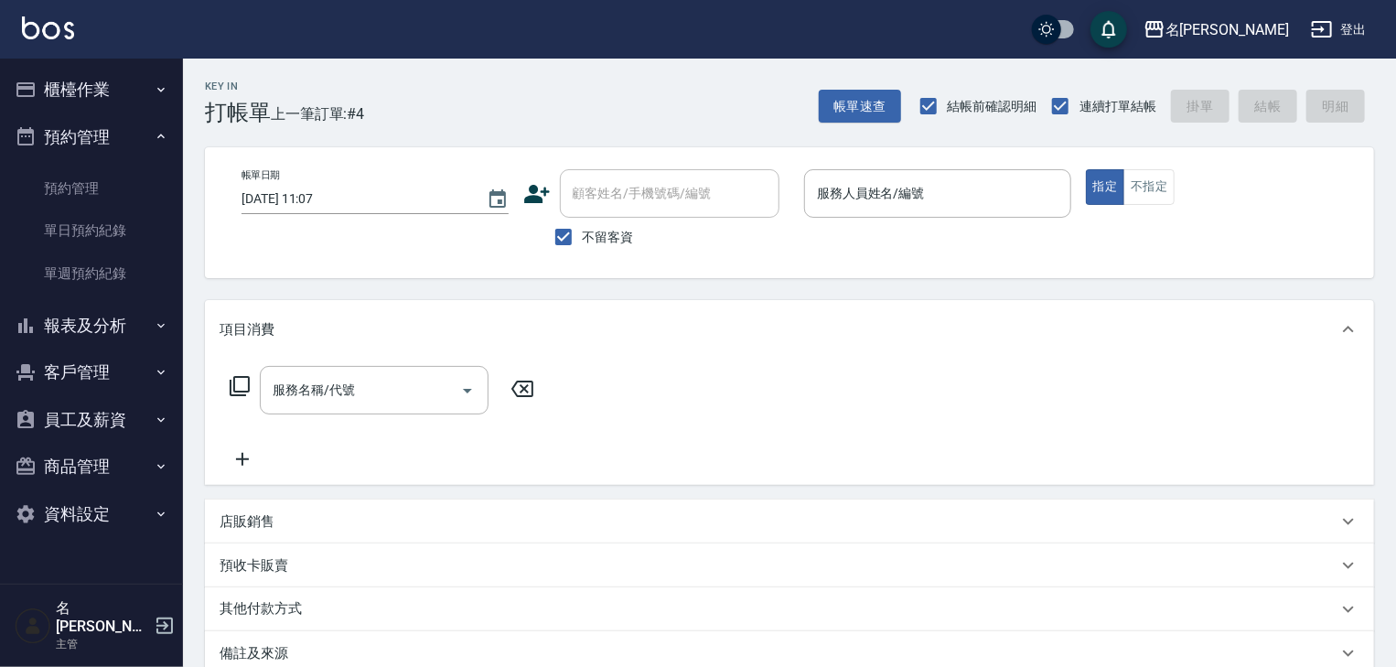
click at [154, 92] on icon "button" at bounding box center [161, 89] width 15 height 15
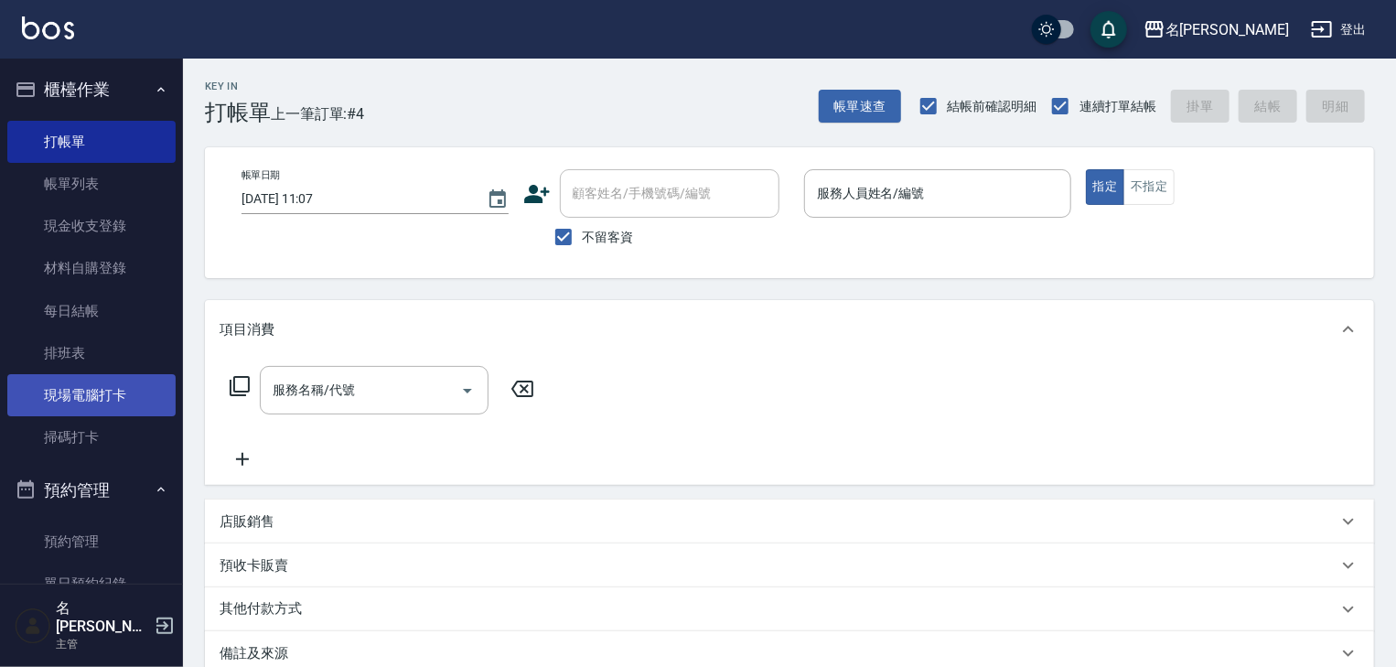
click at [81, 400] on link "現場電腦打卡" at bounding box center [91, 395] width 168 height 42
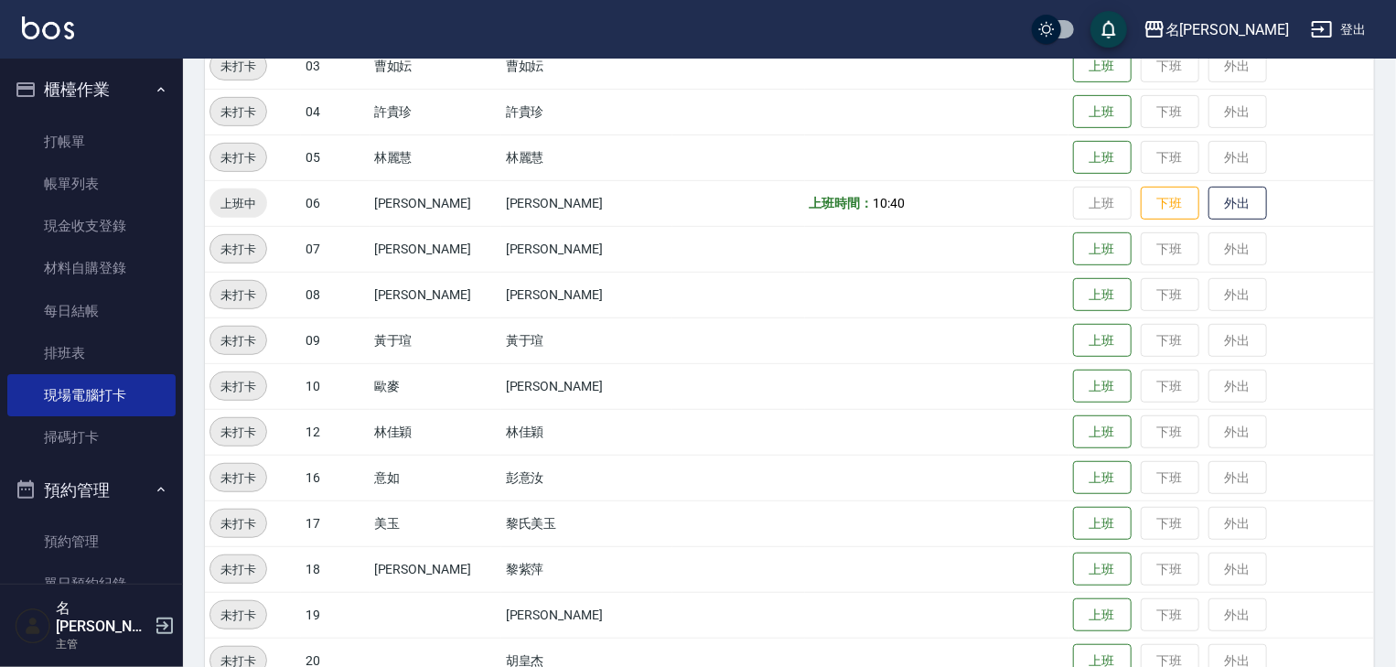
scroll to position [488, 0]
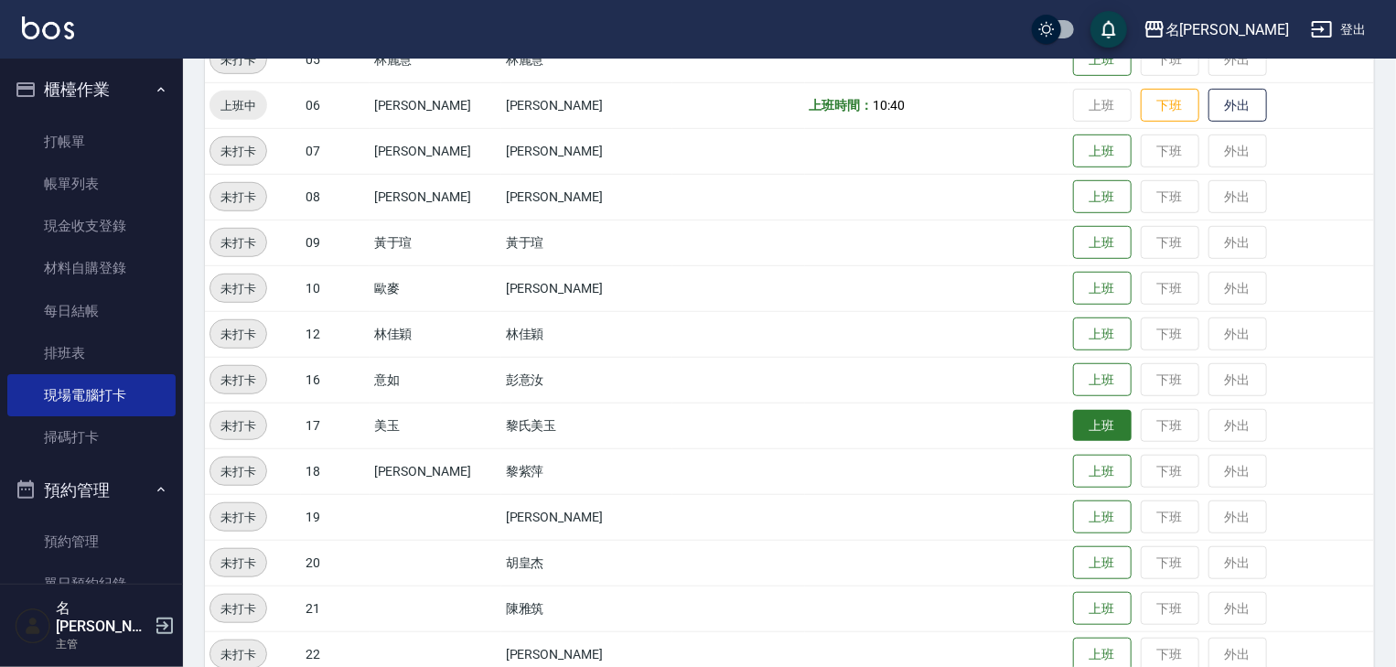
click at [1073, 425] on button "上班" at bounding box center [1102, 426] width 59 height 32
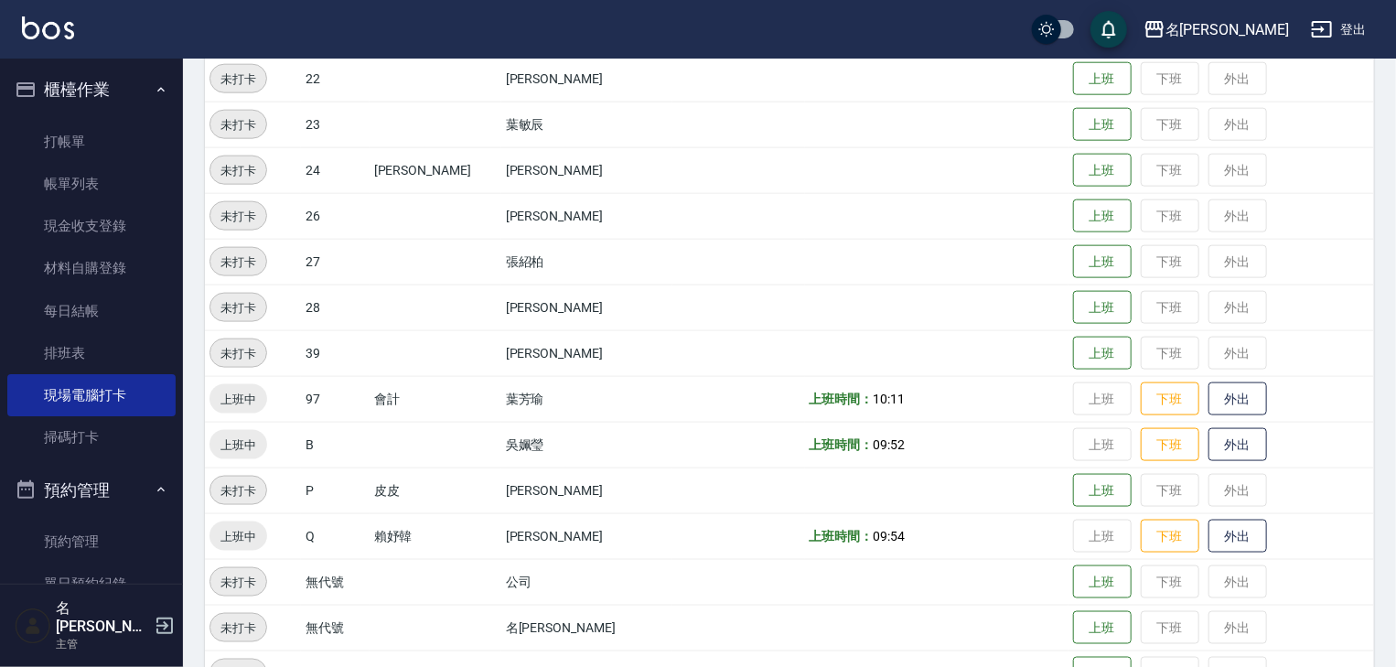
scroll to position [965, 0]
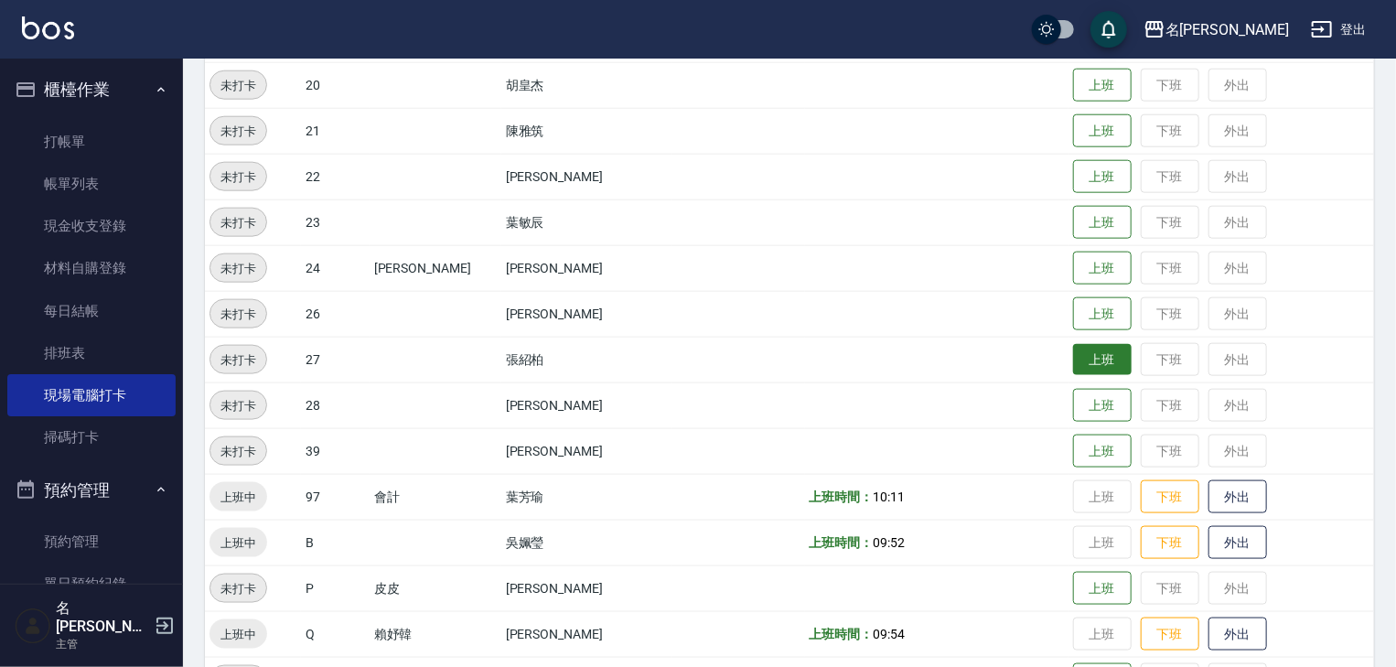
click at [1073, 363] on button "上班" at bounding box center [1102, 360] width 59 height 32
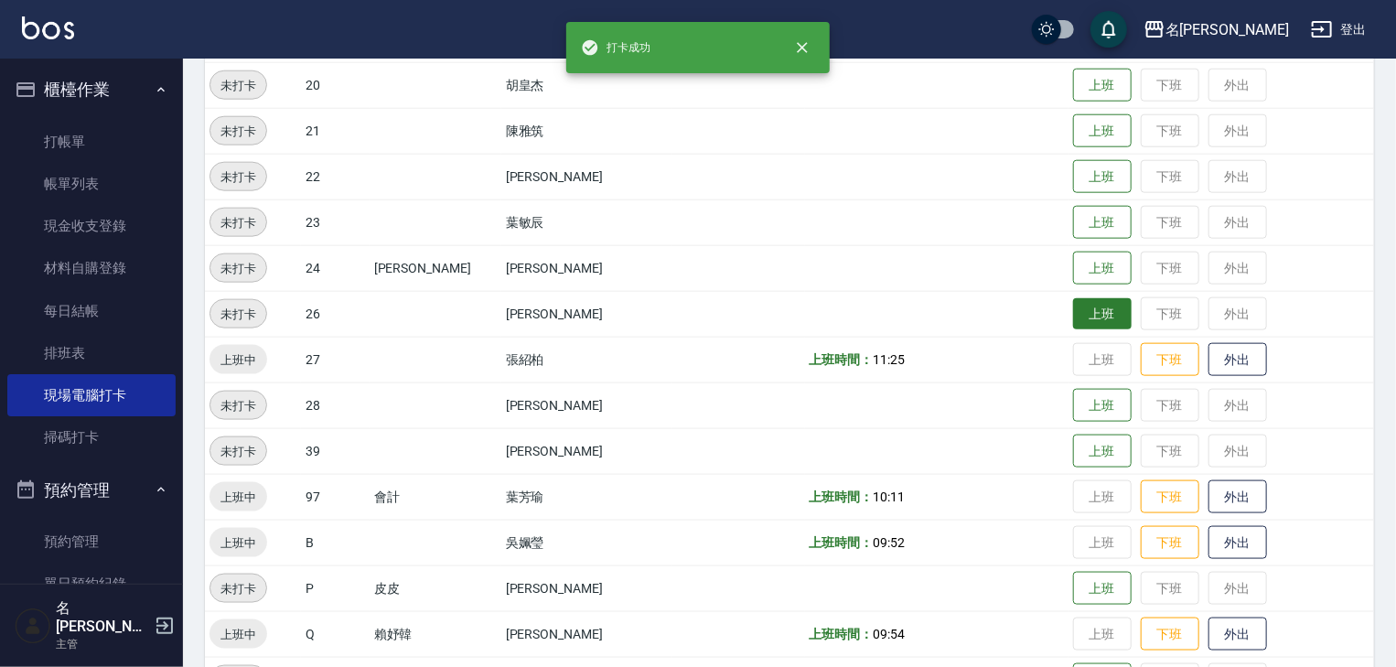
click at [1073, 318] on button "上班" at bounding box center [1102, 314] width 59 height 32
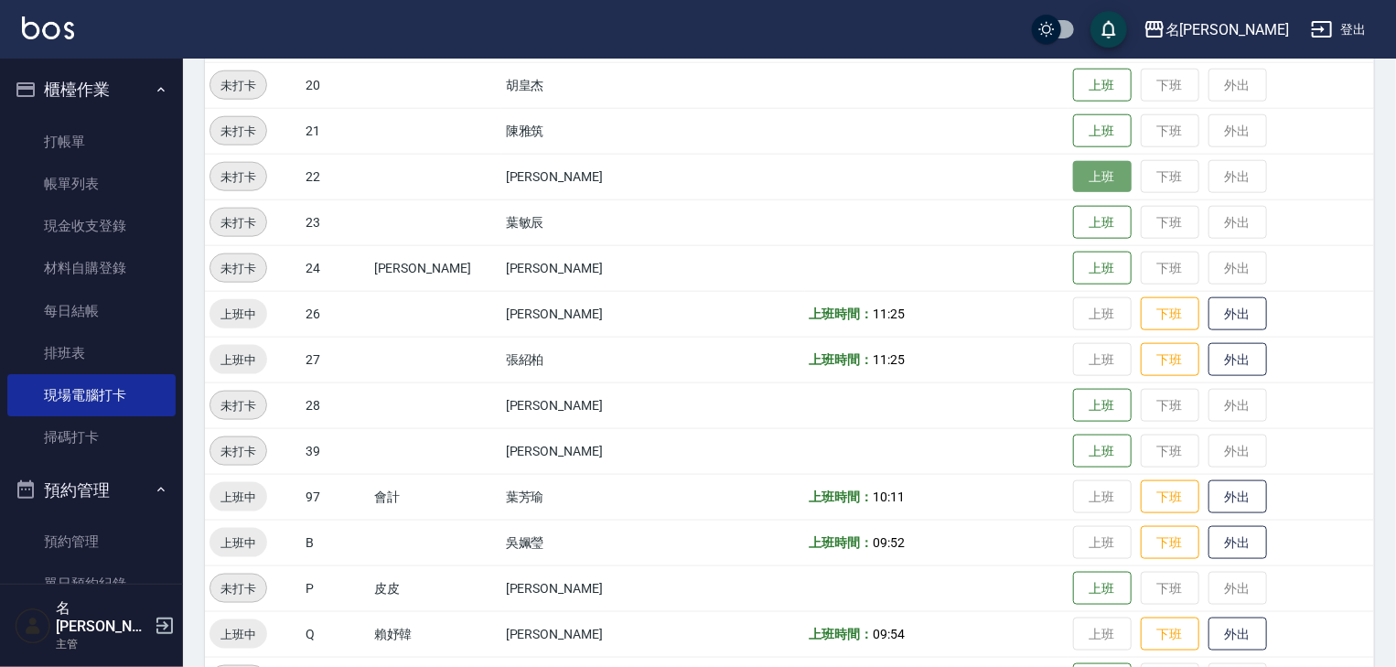
click at [1076, 184] on button "上班" at bounding box center [1102, 177] width 59 height 32
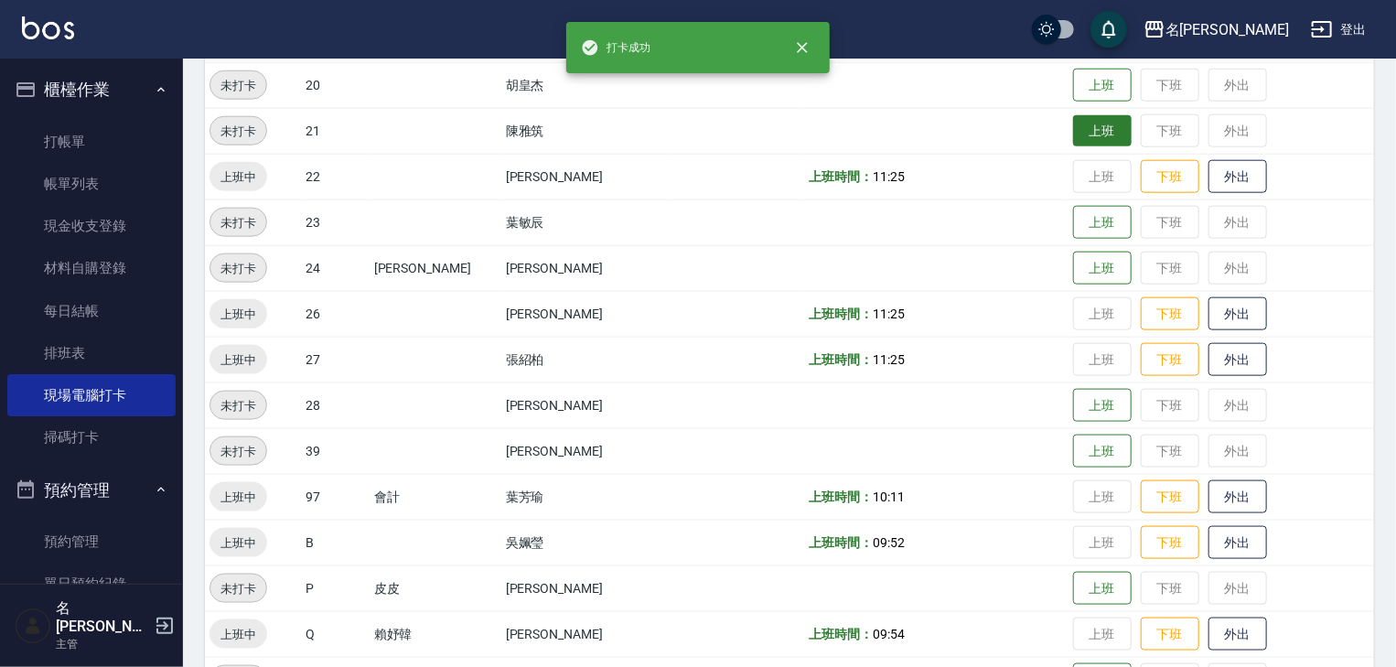
click at [1082, 135] on button "上班" at bounding box center [1102, 131] width 59 height 32
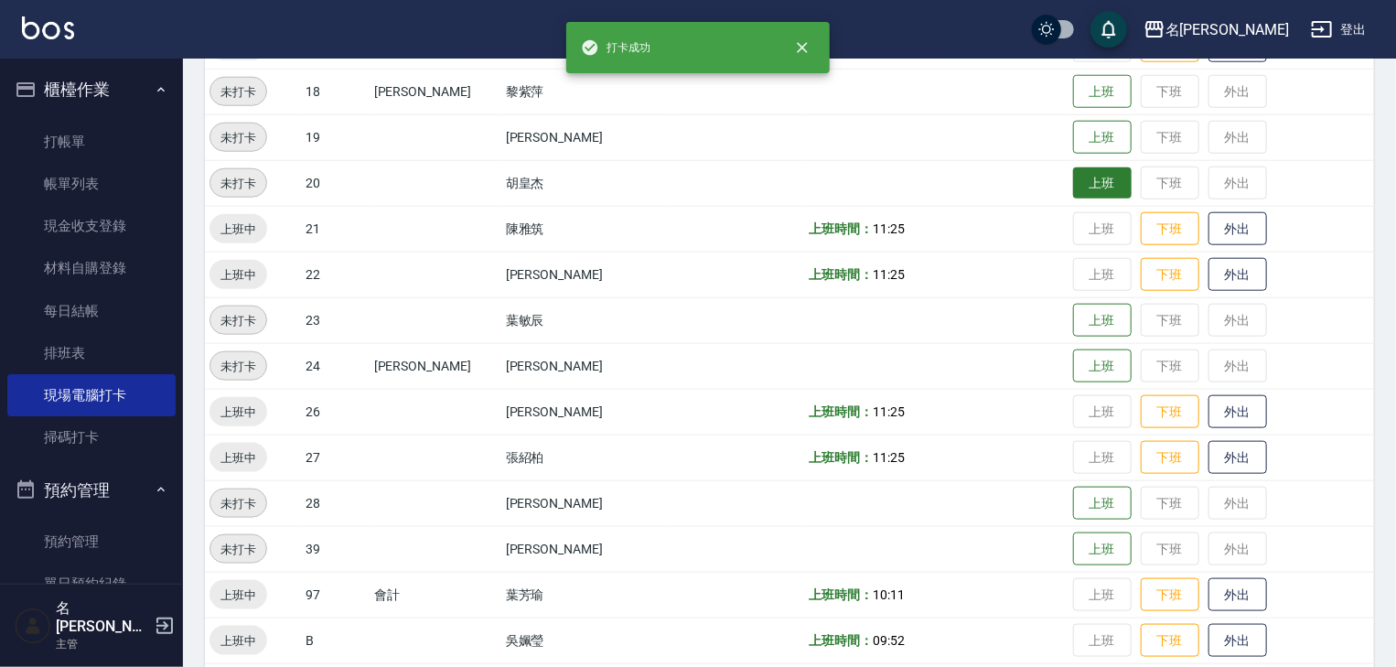
click at [1087, 175] on button "上班" at bounding box center [1102, 183] width 59 height 32
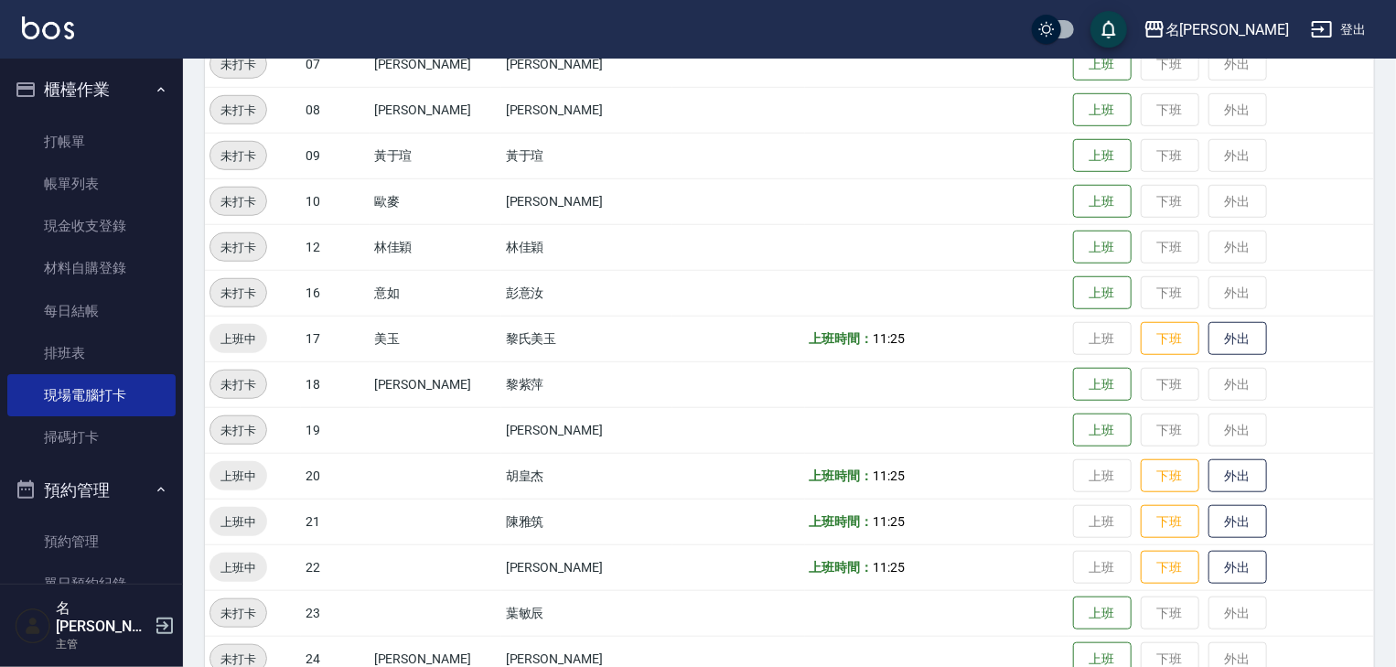
scroll to position [771, 0]
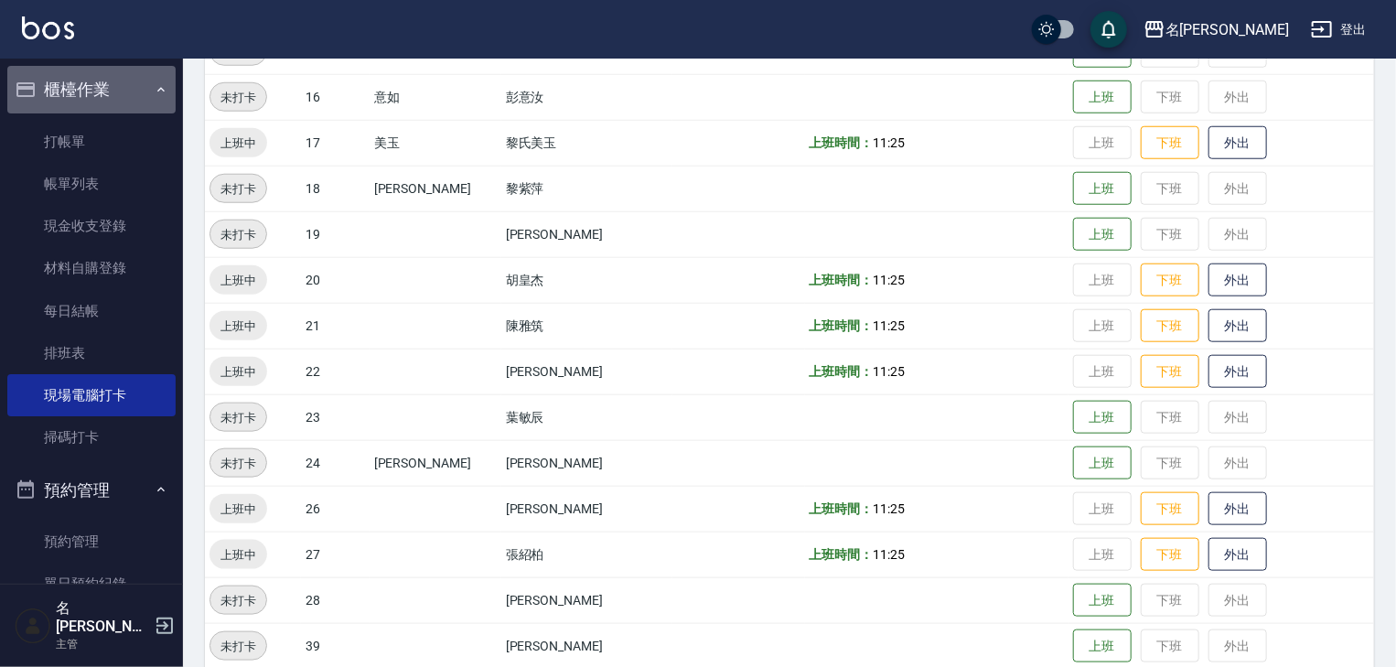
click at [113, 83] on button "櫃檯作業" at bounding box center [91, 90] width 168 height 48
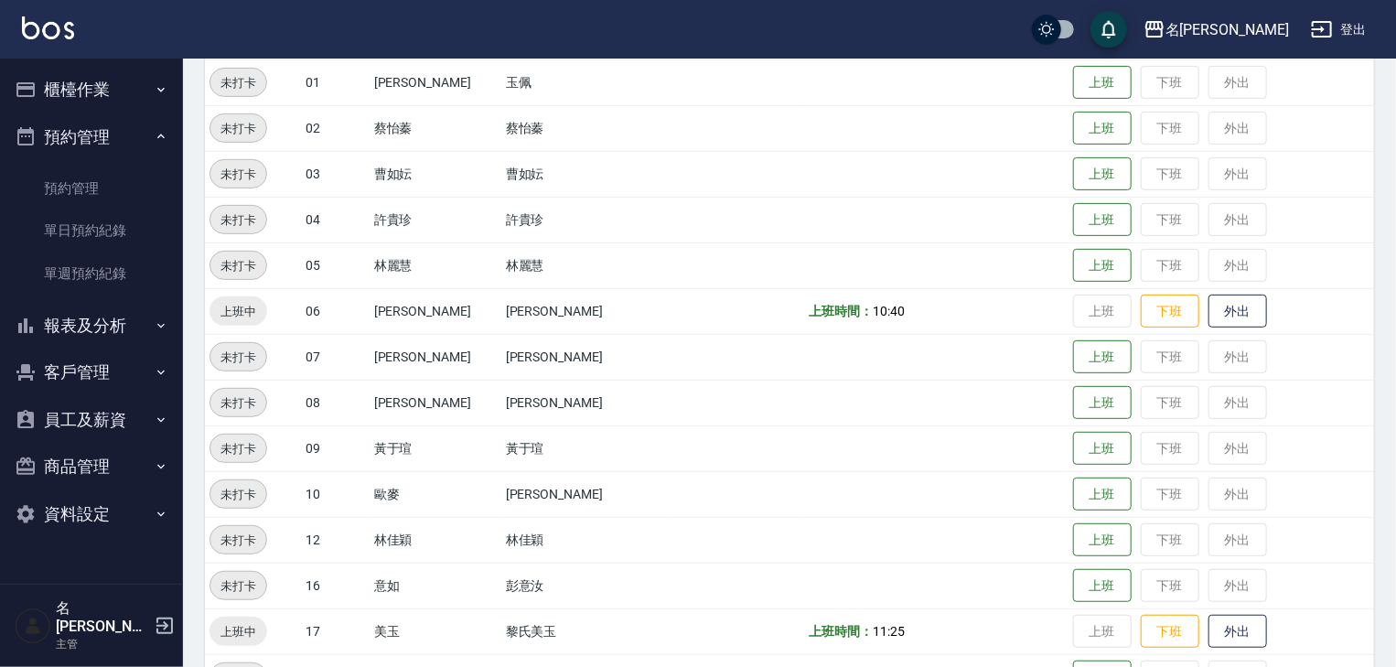
scroll to position [0, 0]
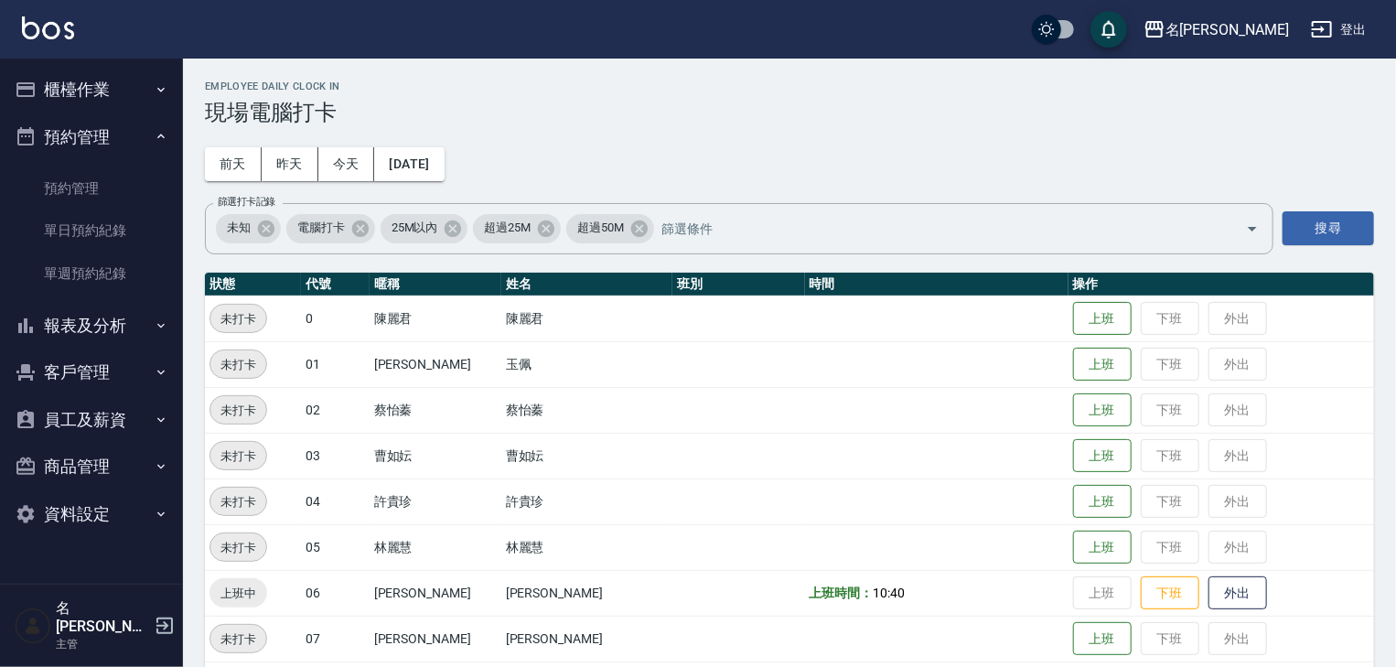
click at [88, 92] on button "櫃檯作業" at bounding box center [91, 90] width 168 height 48
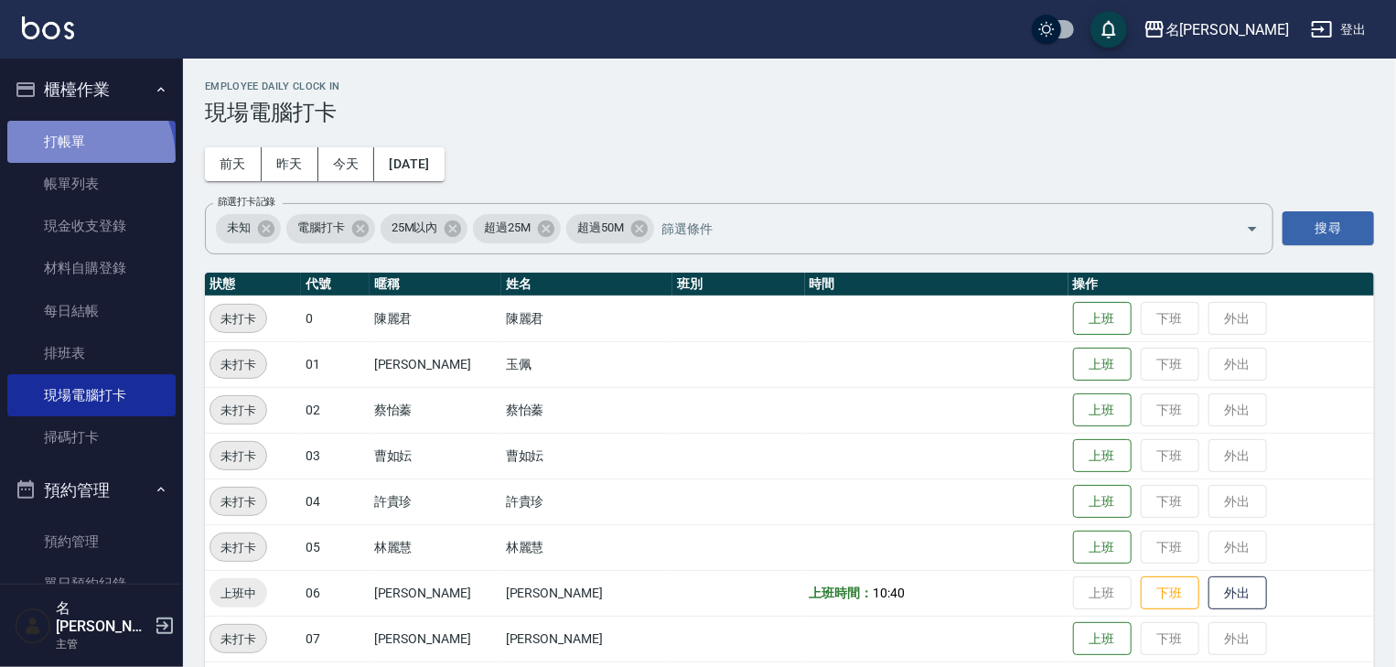
click at [72, 158] on link "打帳單" at bounding box center [91, 142] width 168 height 42
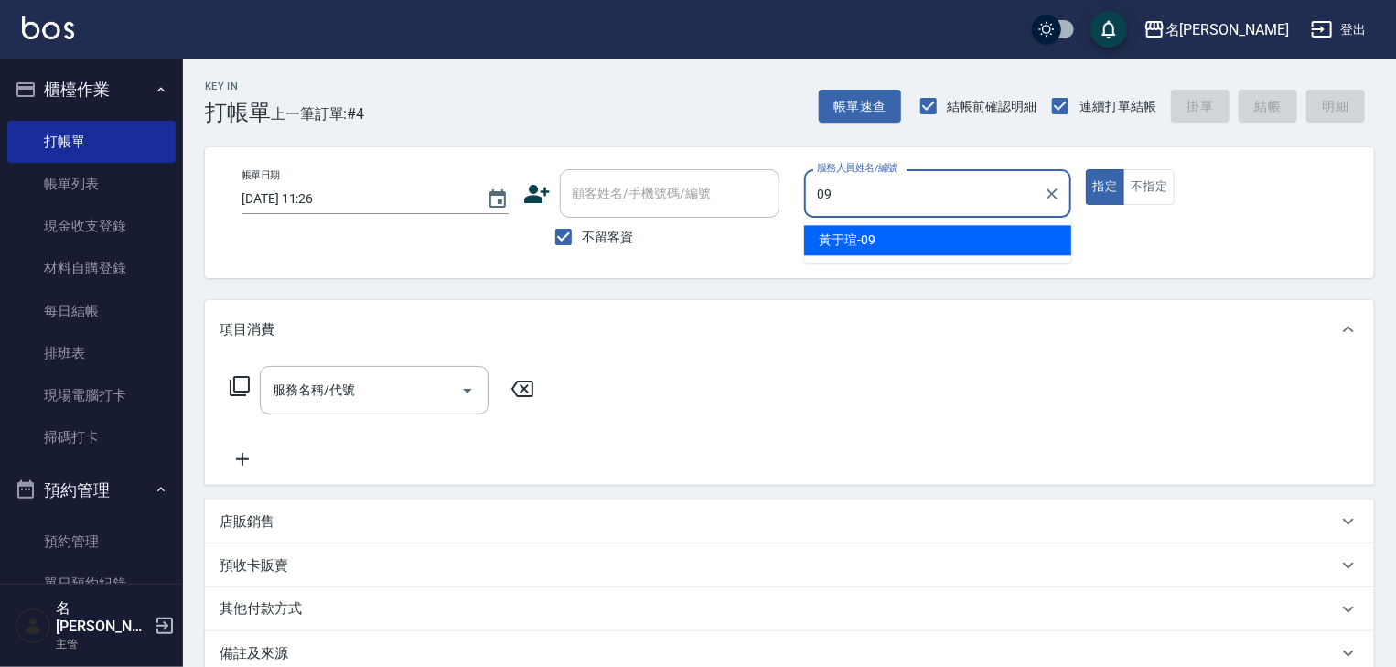
type input "[PERSON_NAME]-09"
type button "true"
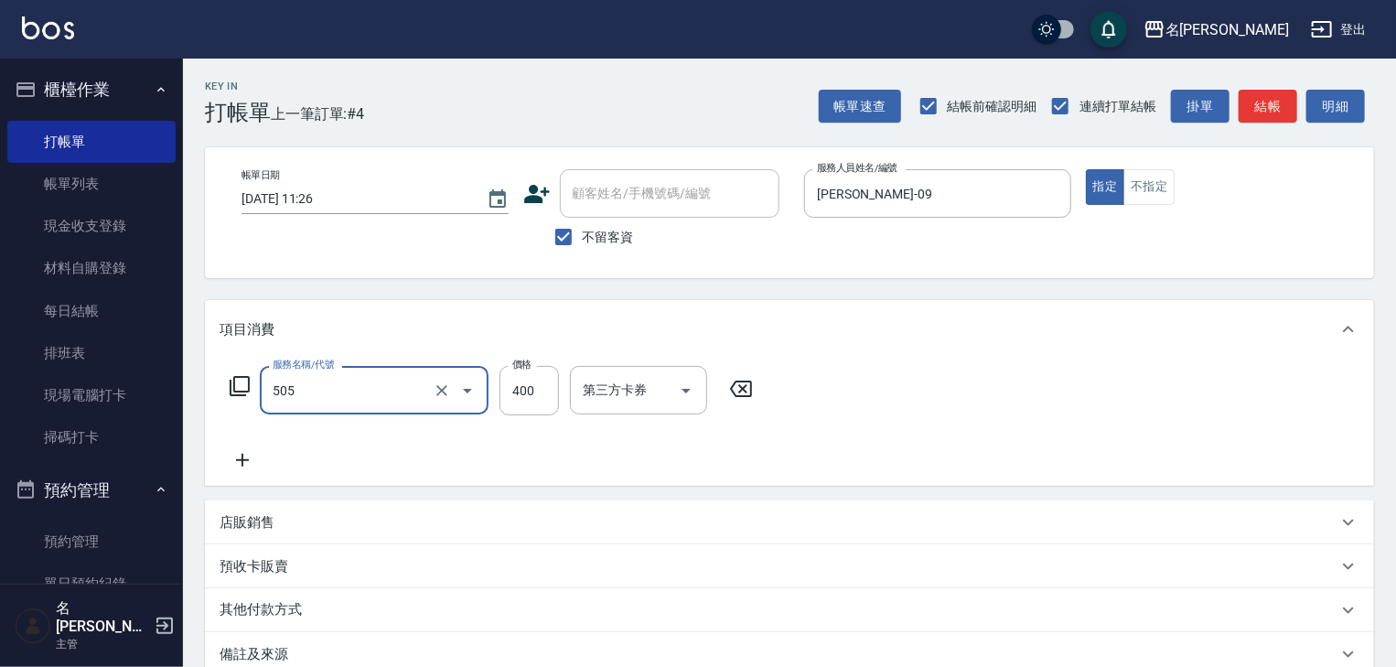
type input "洗髮(505)"
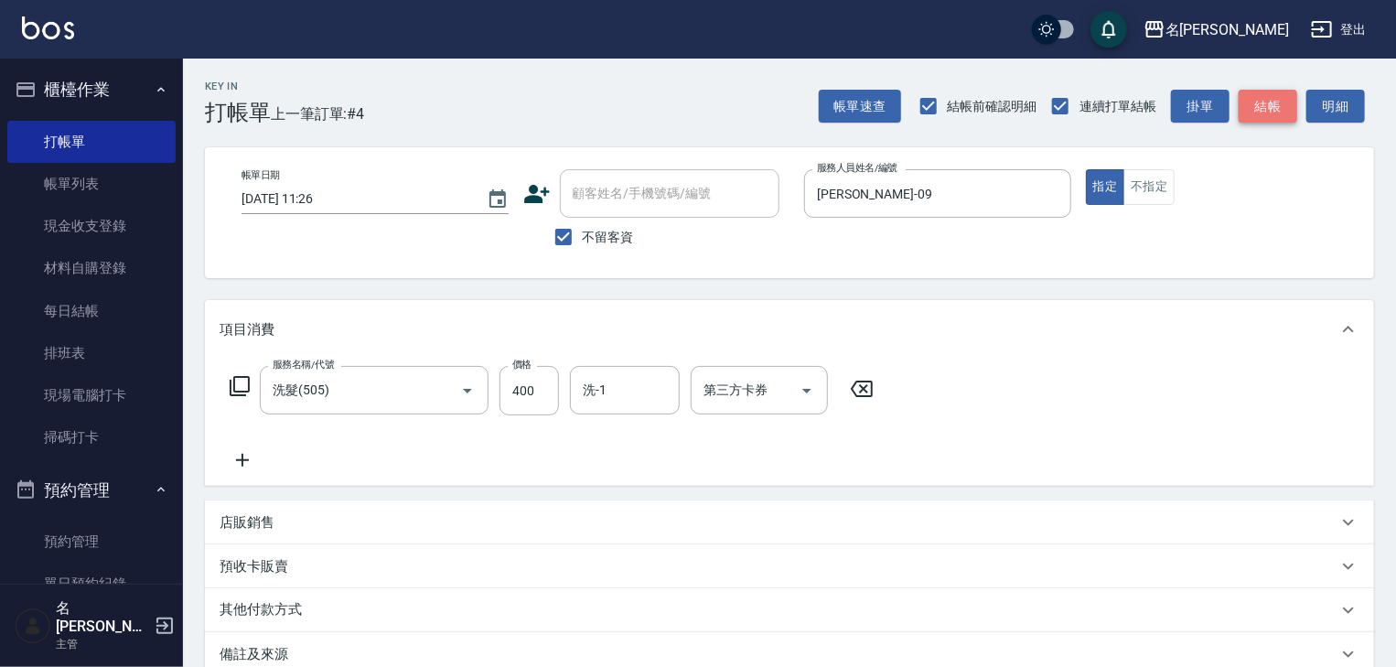
click at [1268, 102] on button "結帳" at bounding box center [1268, 107] width 59 height 34
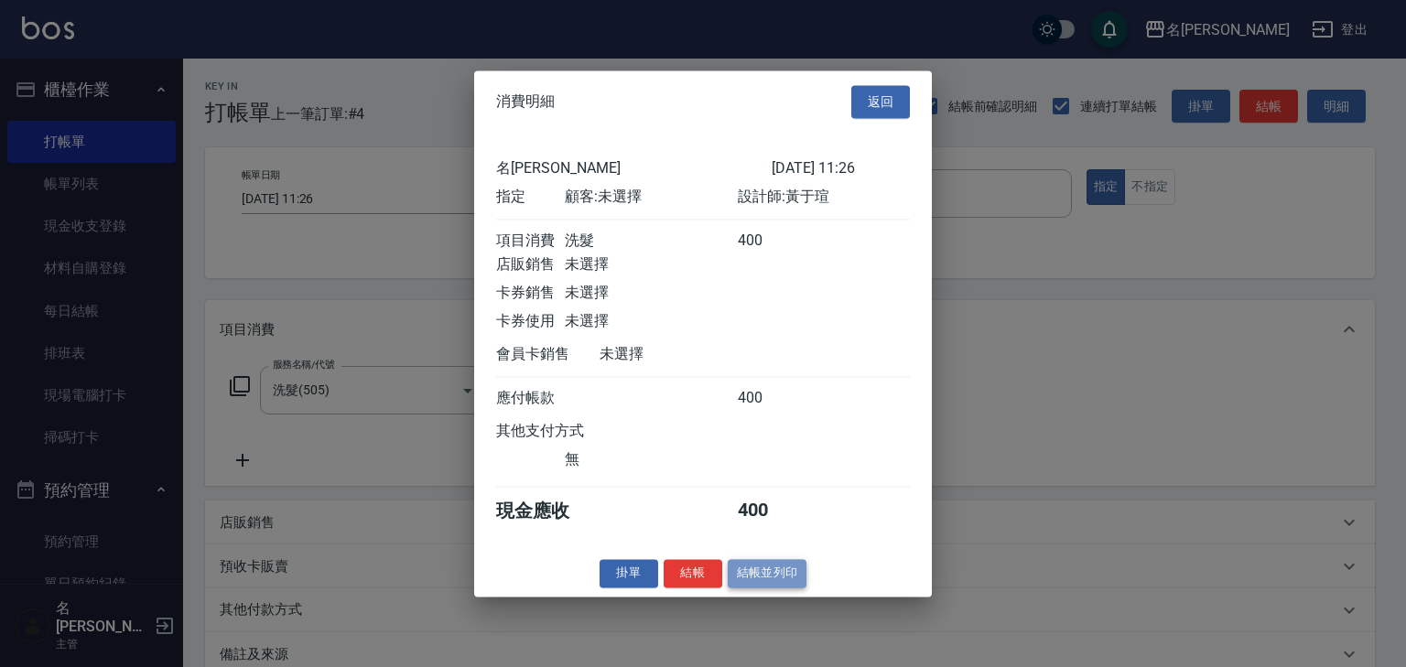
click at [773, 580] on button "結帳並列印" at bounding box center [768, 573] width 80 height 28
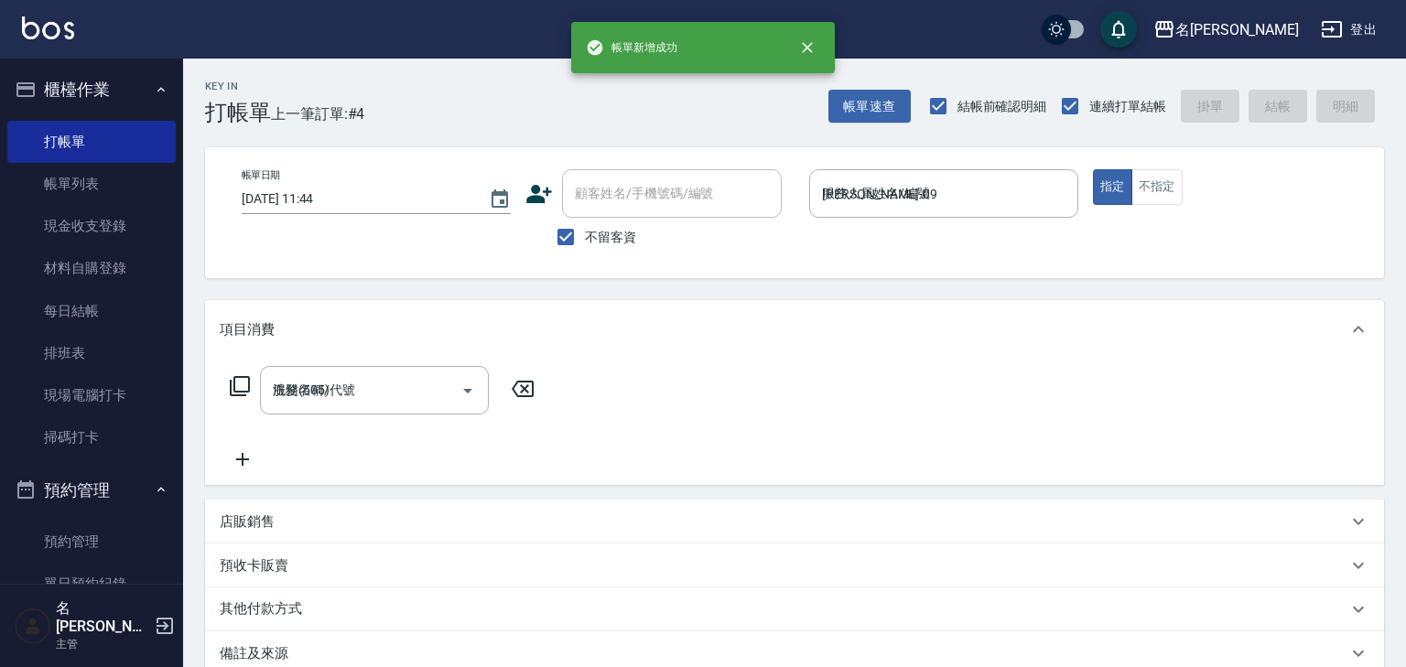
type input "[DATE] 11:44"
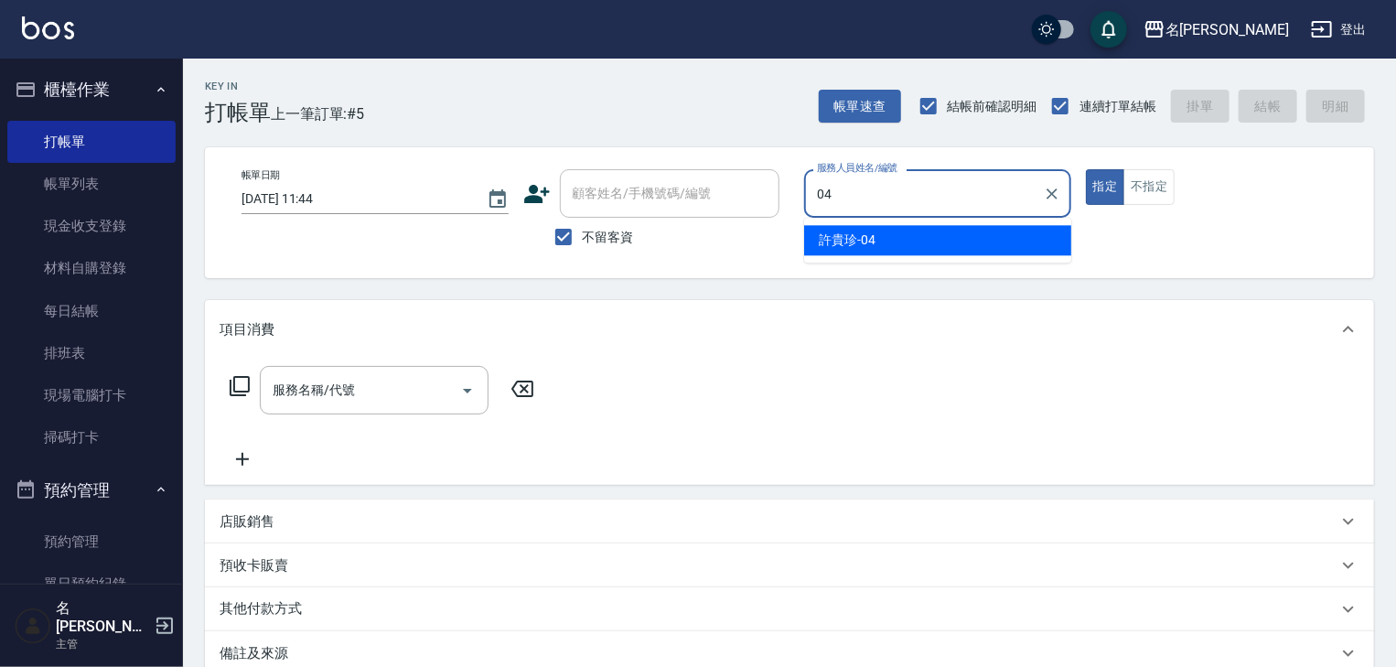
type input "[PERSON_NAME]-04"
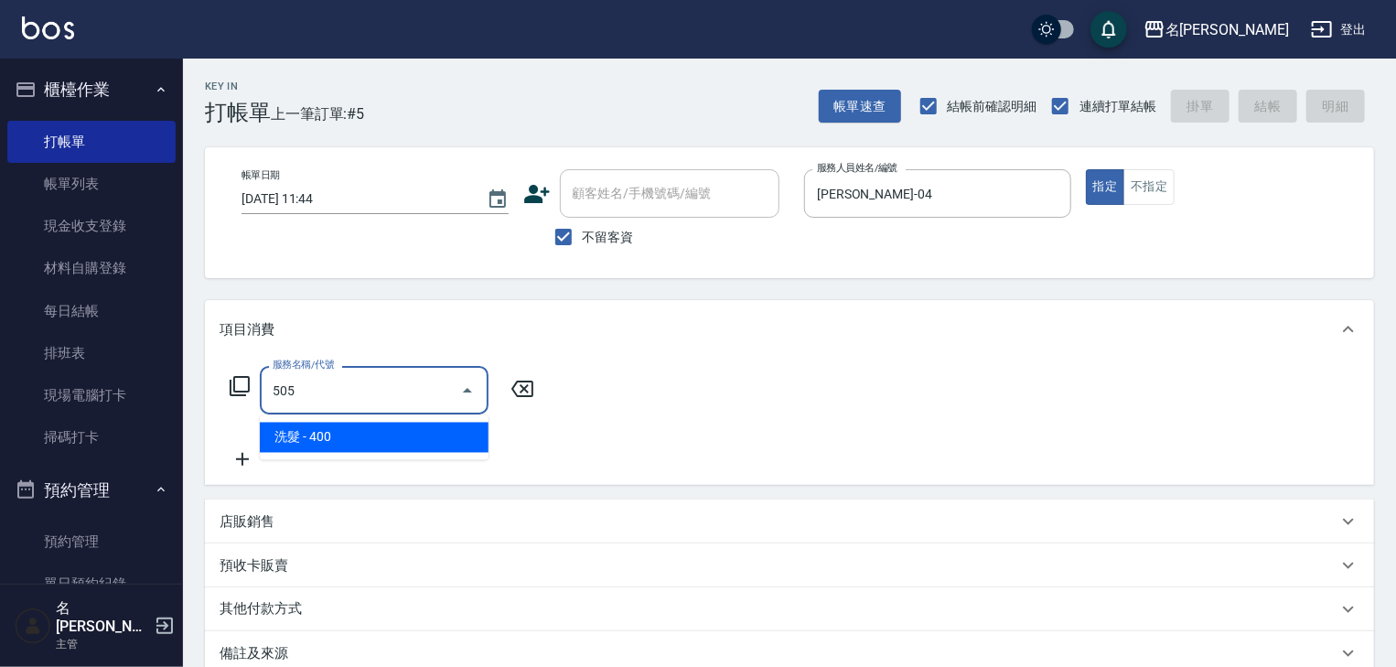
type input "洗髮(505)"
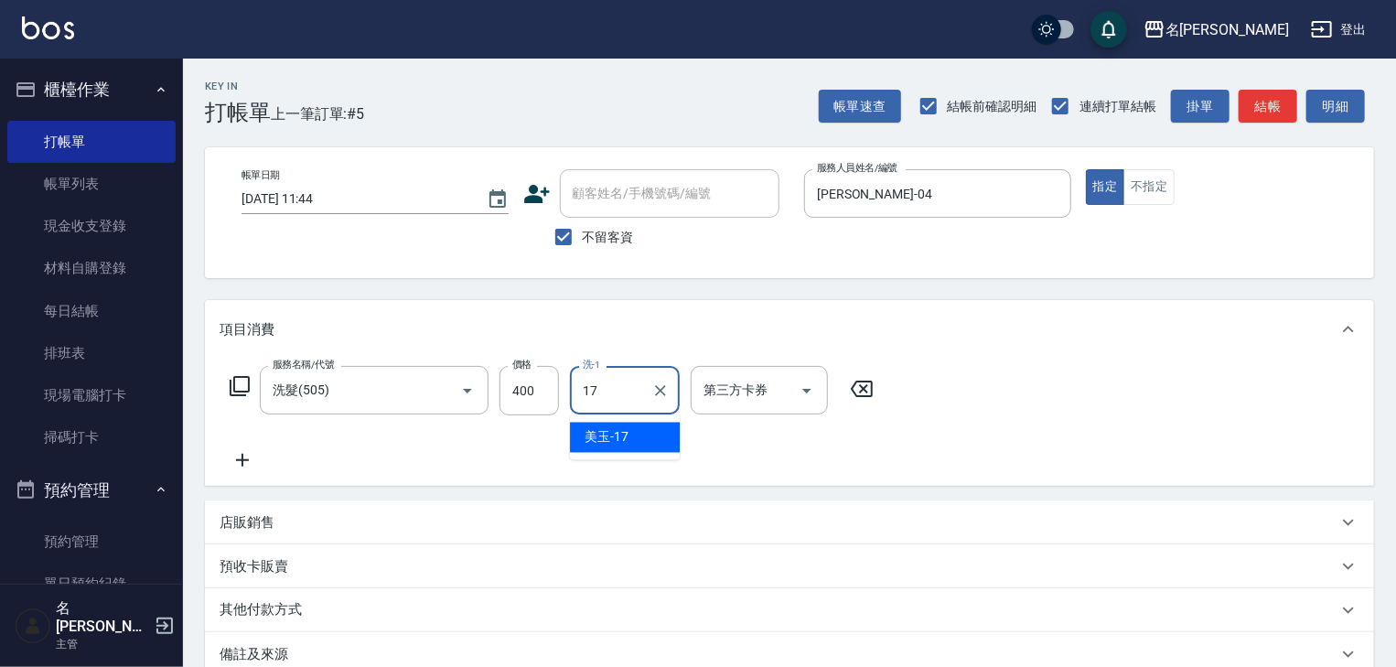
type input "美玉-17"
click at [1273, 109] on button "結帳" at bounding box center [1268, 107] width 59 height 34
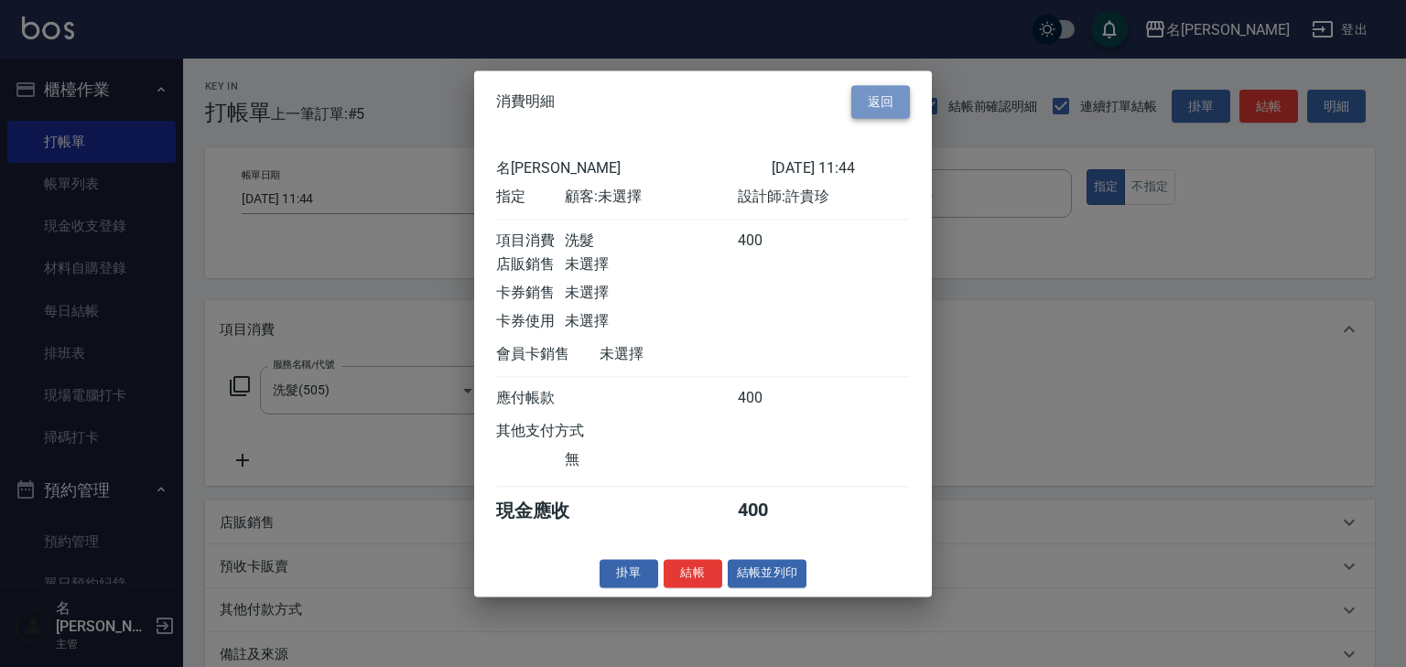
click at [882, 85] on button "返回" at bounding box center [880, 102] width 59 height 34
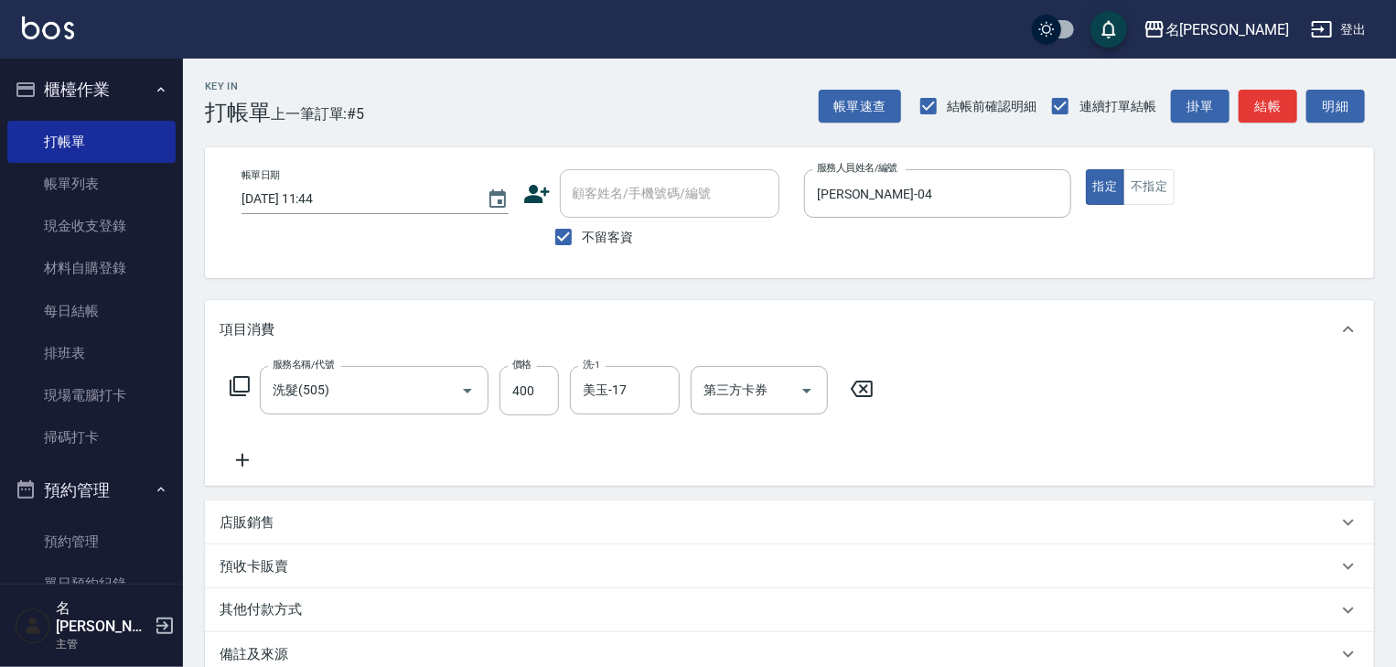
click at [238, 454] on icon at bounding box center [243, 460] width 46 height 22
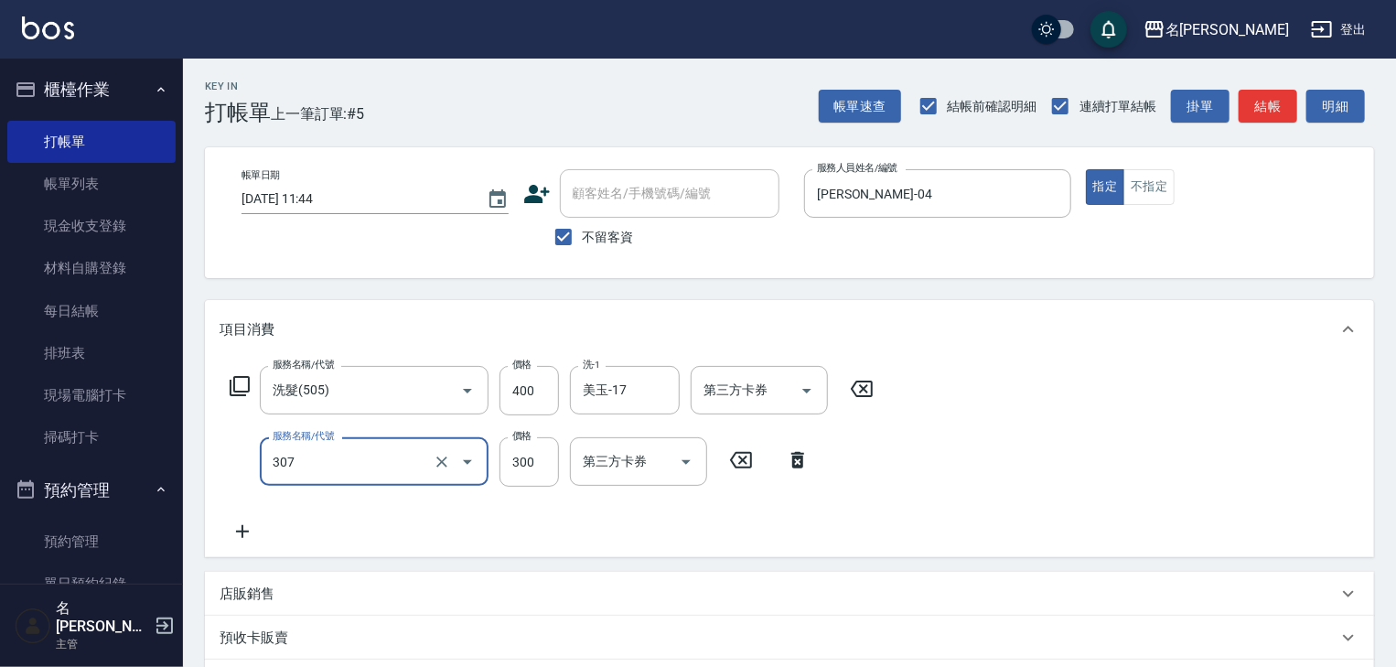
type input "剪髮(307)"
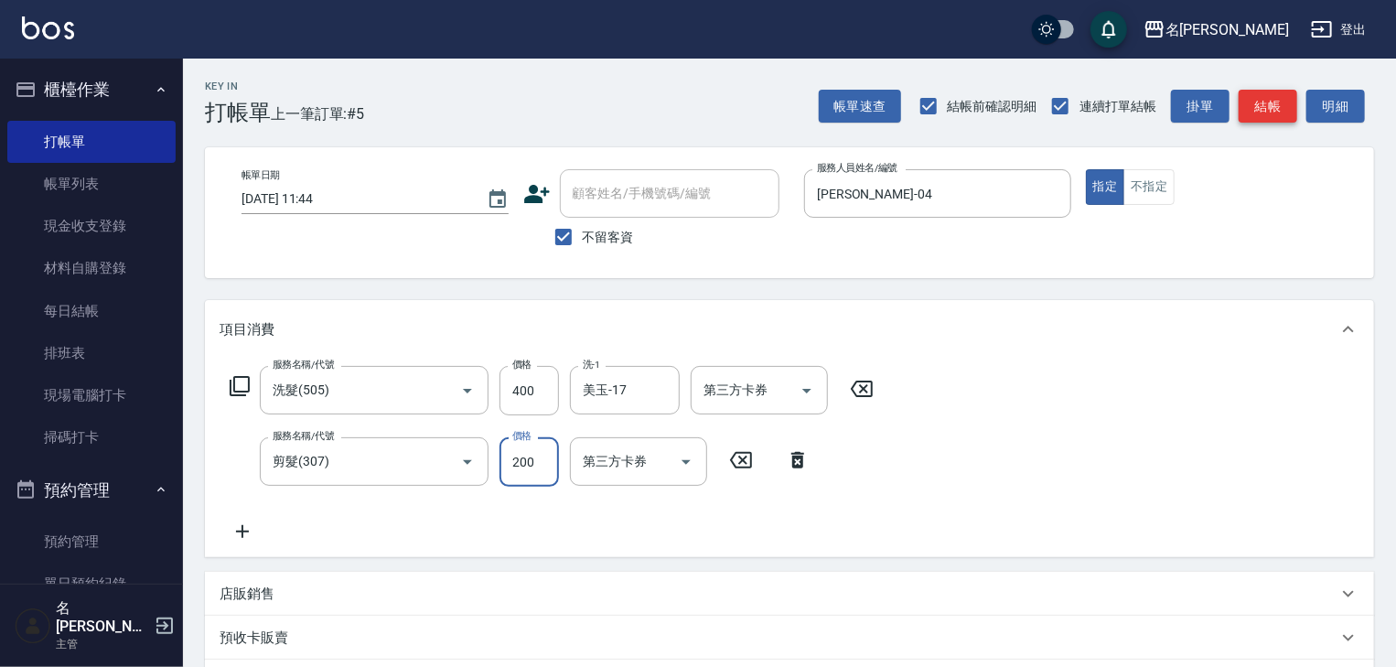
type input "200"
click at [1269, 117] on button "結帳" at bounding box center [1268, 107] width 59 height 34
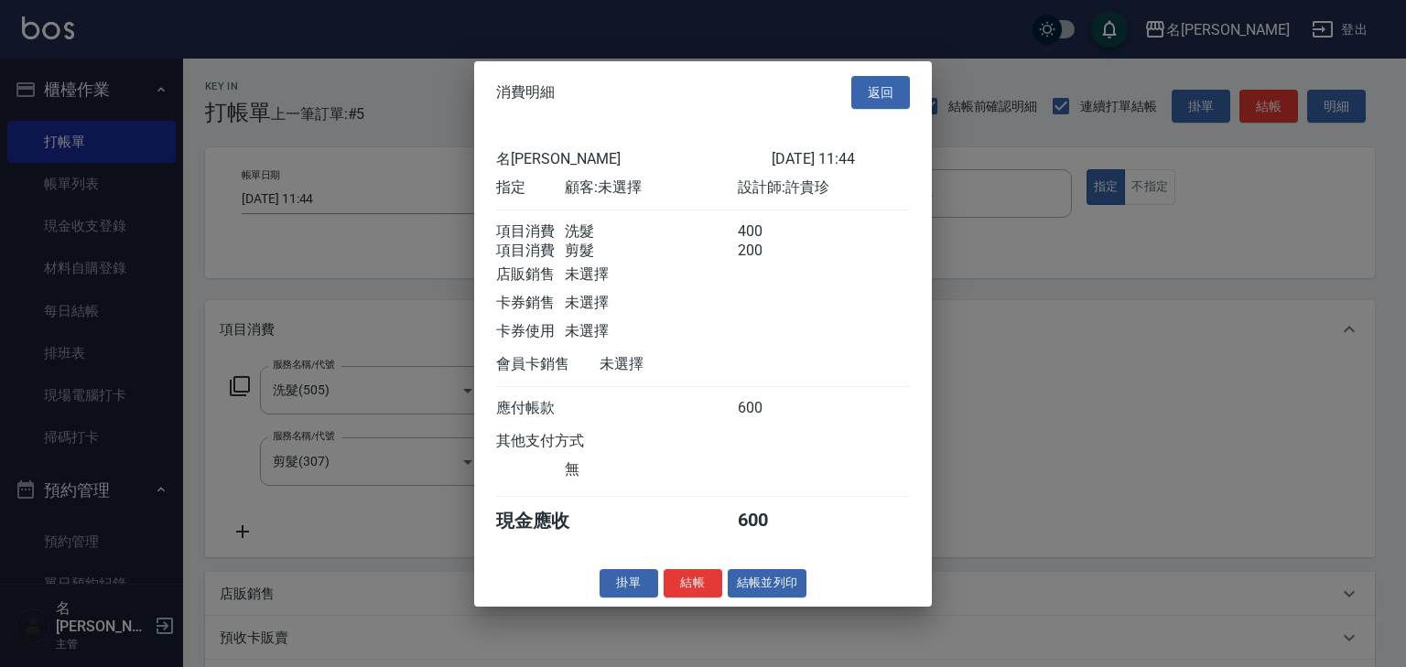
click at [769, 560] on div "名[PERSON_NAME] [DATE] 11:44 指定 顧客: 未選擇 設計師: [PERSON_NAME] 項目消費 洗髮 400 項目消費 剪髮 2…" at bounding box center [703, 342] width 458 height 437
click at [778, 586] on button "結帳並列印" at bounding box center [768, 583] width 80 height 28
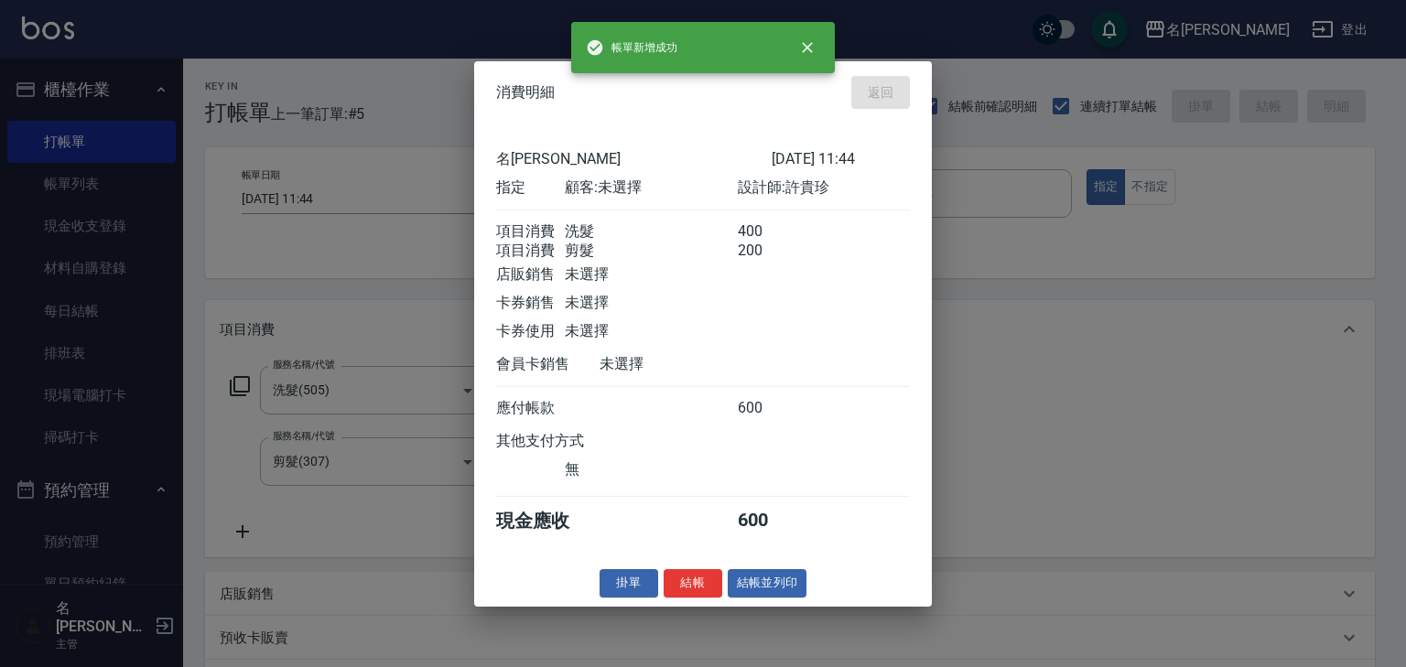
type input "[DATE] 11:47"
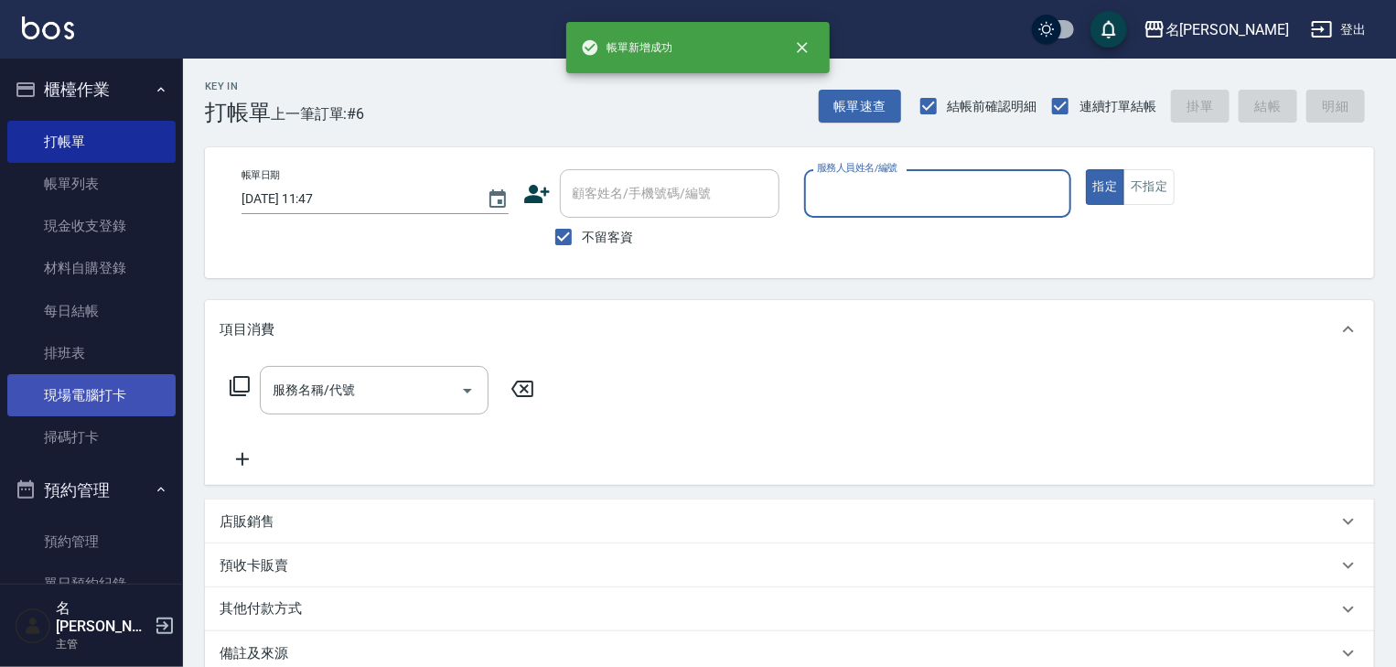
click at [109, 381] on link "現場電腦打卡" at bounding box center [91, 395] width 168 height 42
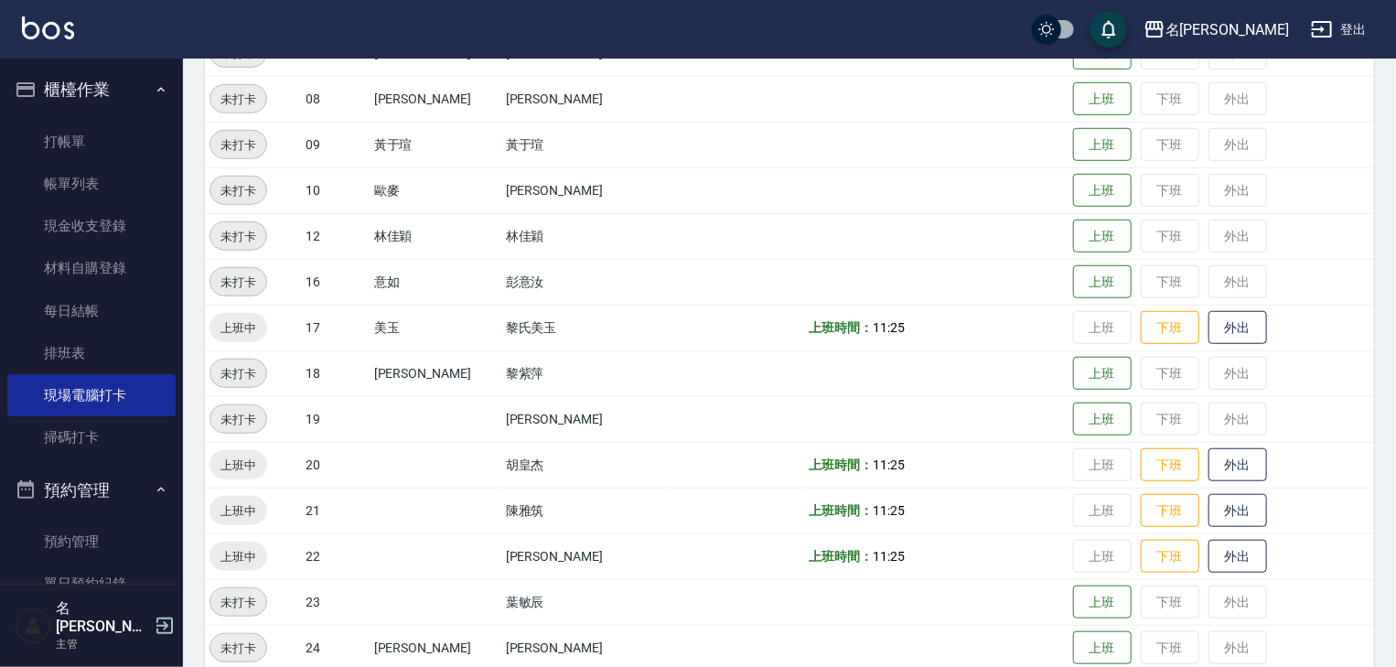
scroll to position [781, 0]
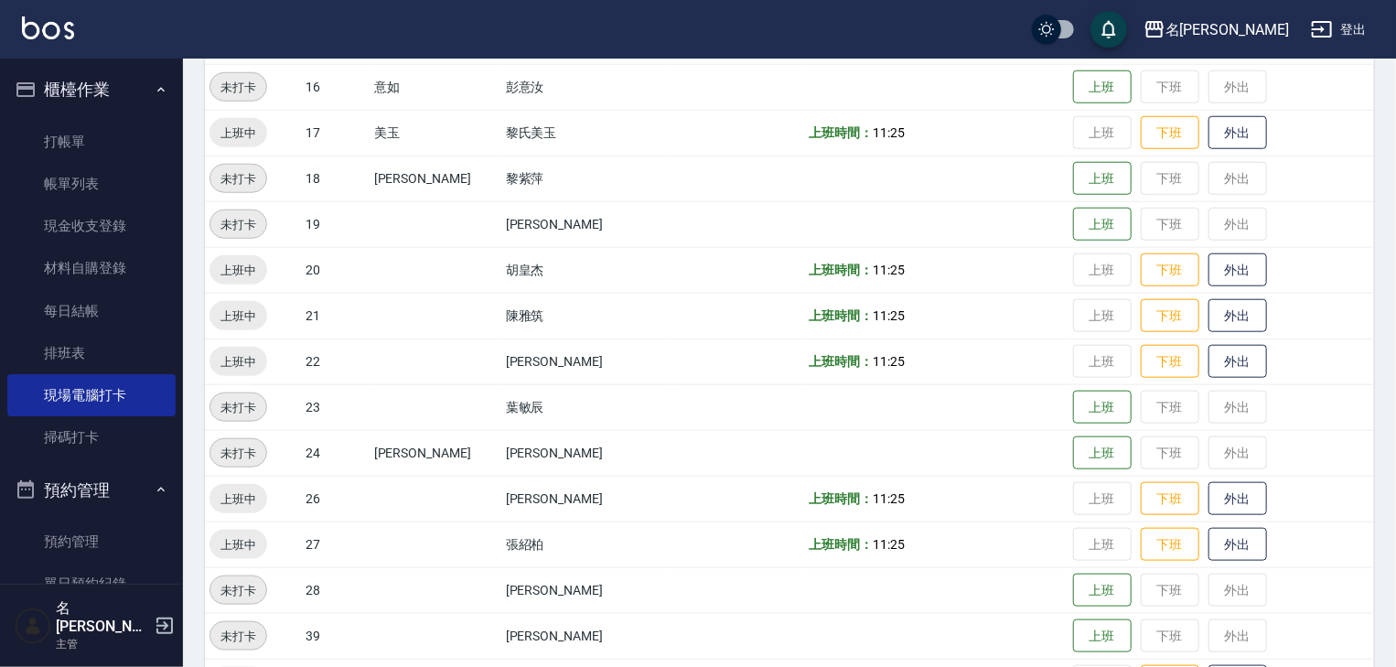
click at [59, 23] on img at bounding box center [48, 27] width 52 height 23
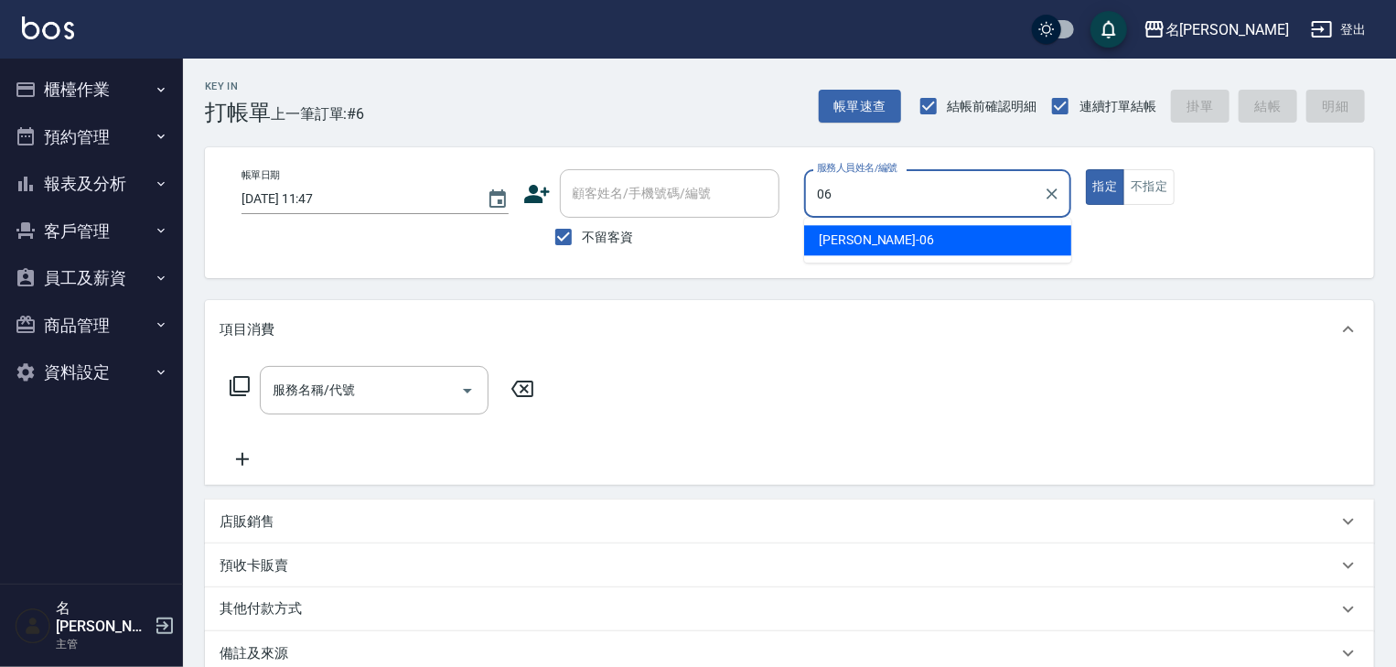
type input "[PERSON_NAME]-06"
type button "true"
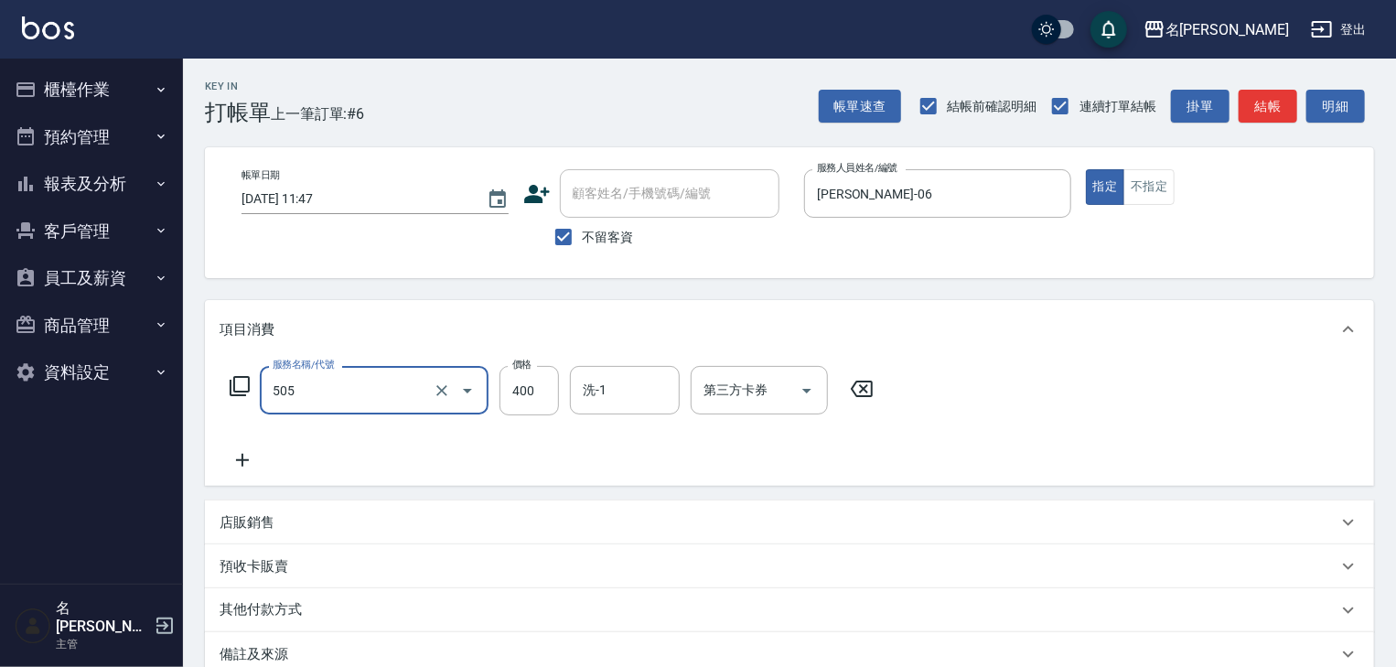
type input "洗髮(505)"
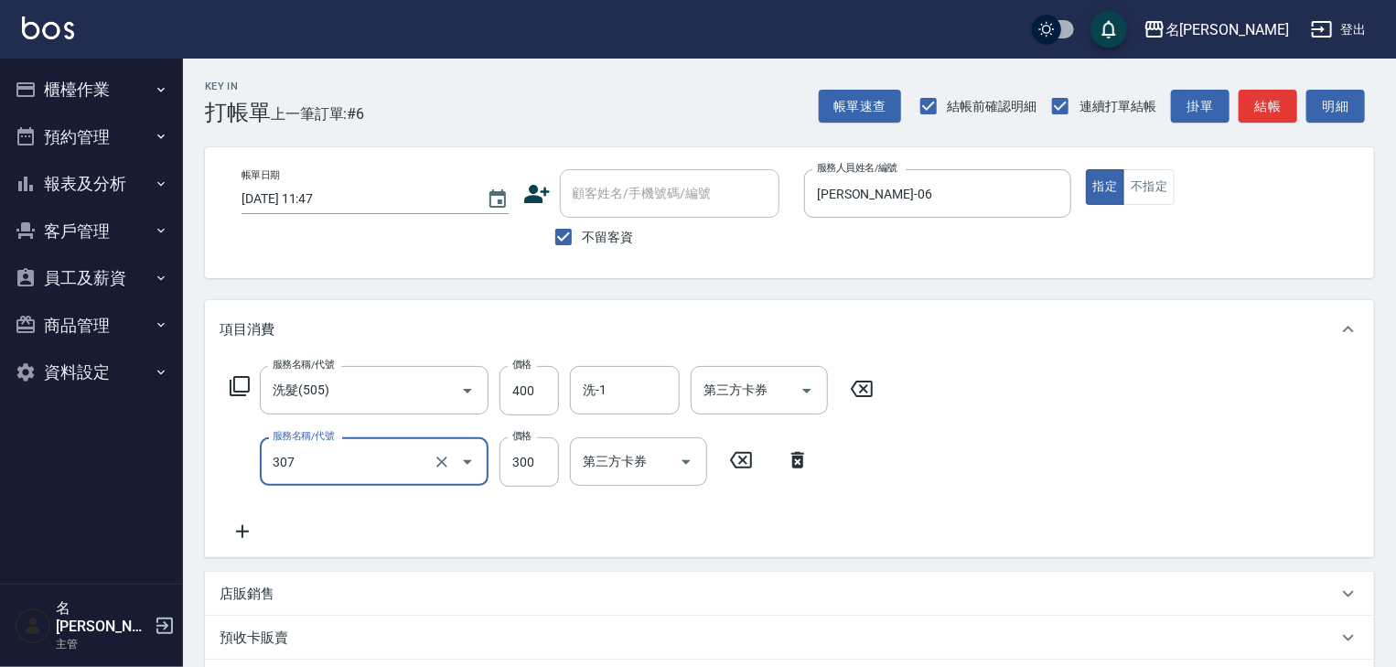
type input "剪髮(307)"
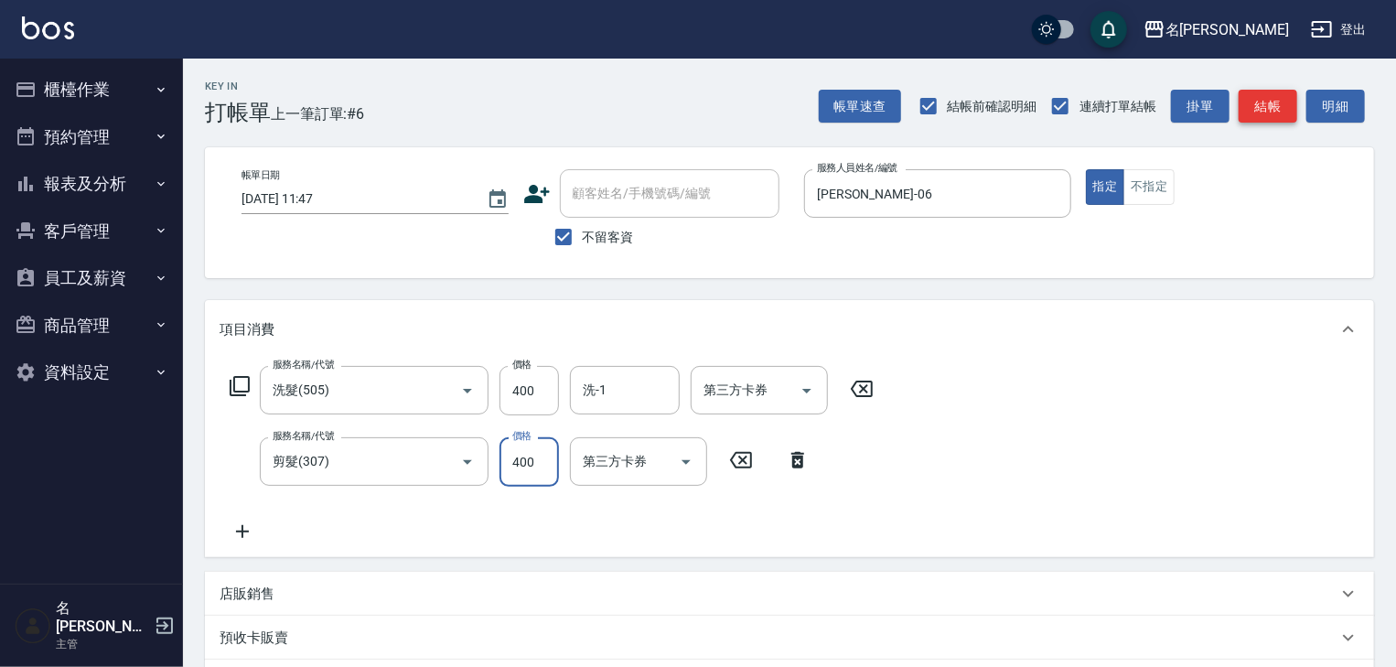
type input "400"
click at [1294, 111] on button "結帳" at bounding box center [1268, 107] width 59 height 34
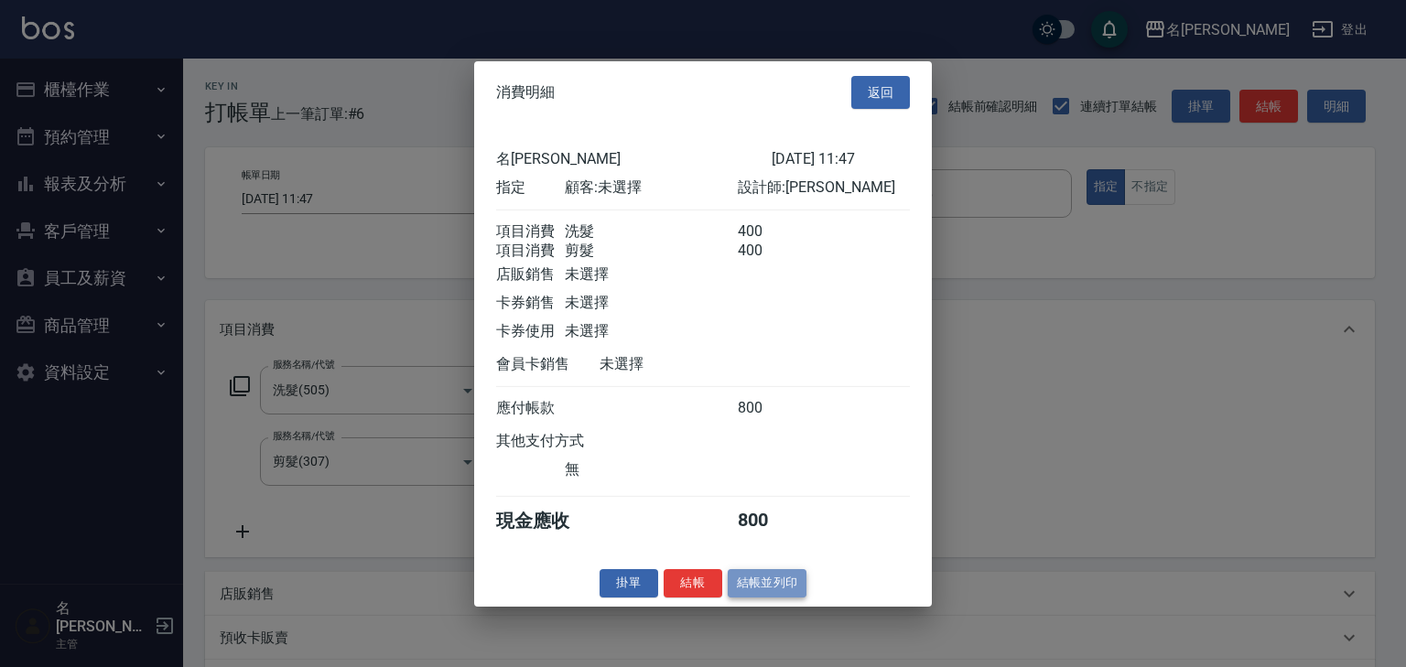
click at [767, 597] on button "結帳並列印" at bounding box center [768, 583] width 80 height 28
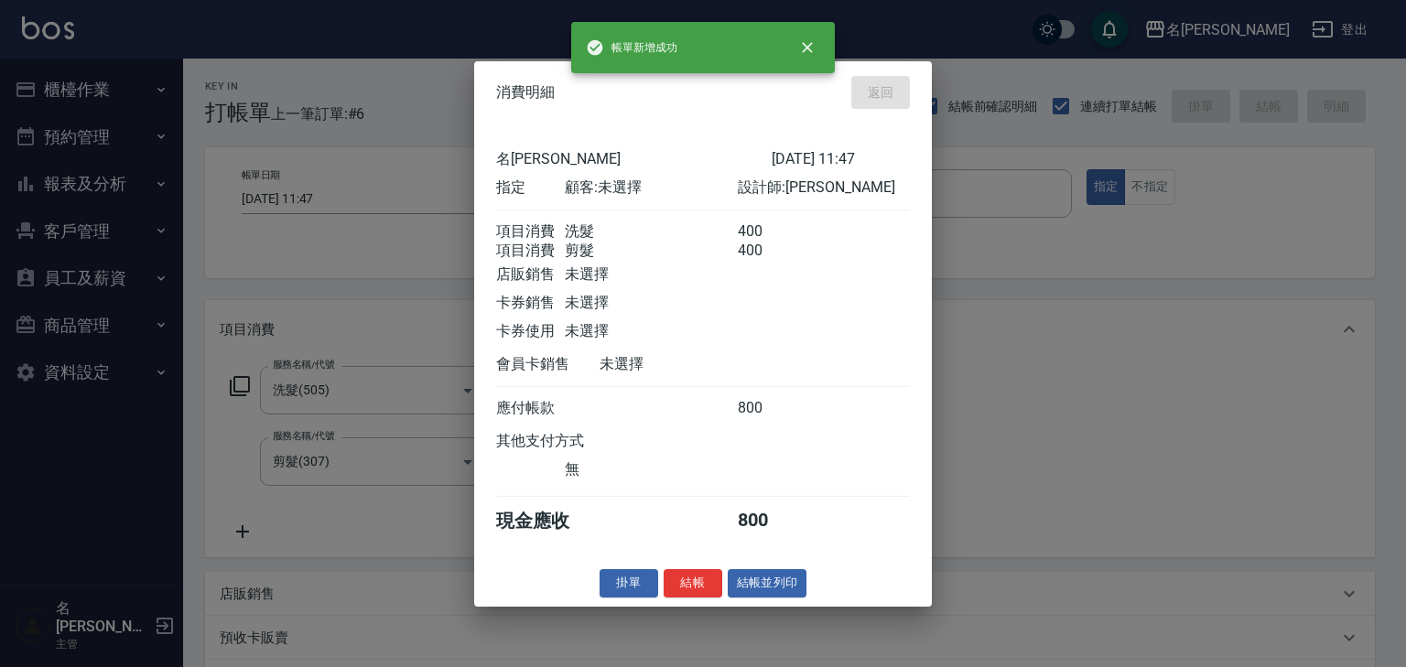
type input "[DATE] 11:58"
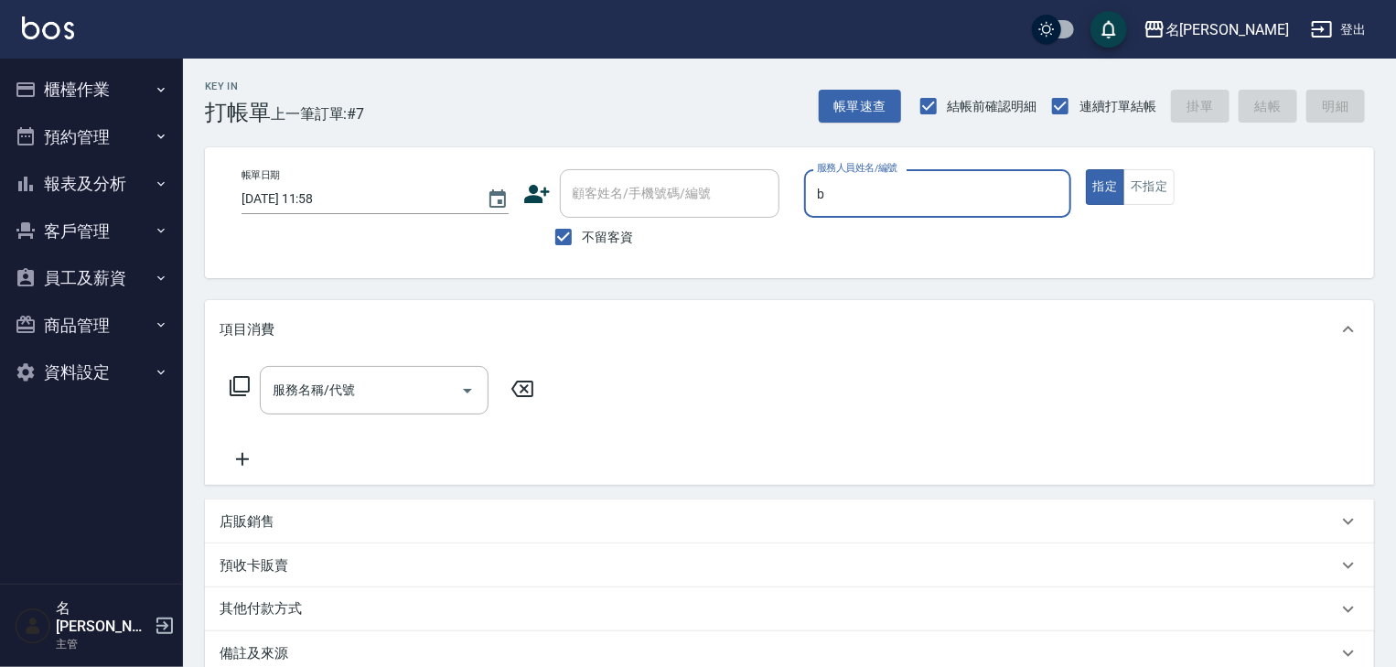
type input "[PERSON_NAME]"
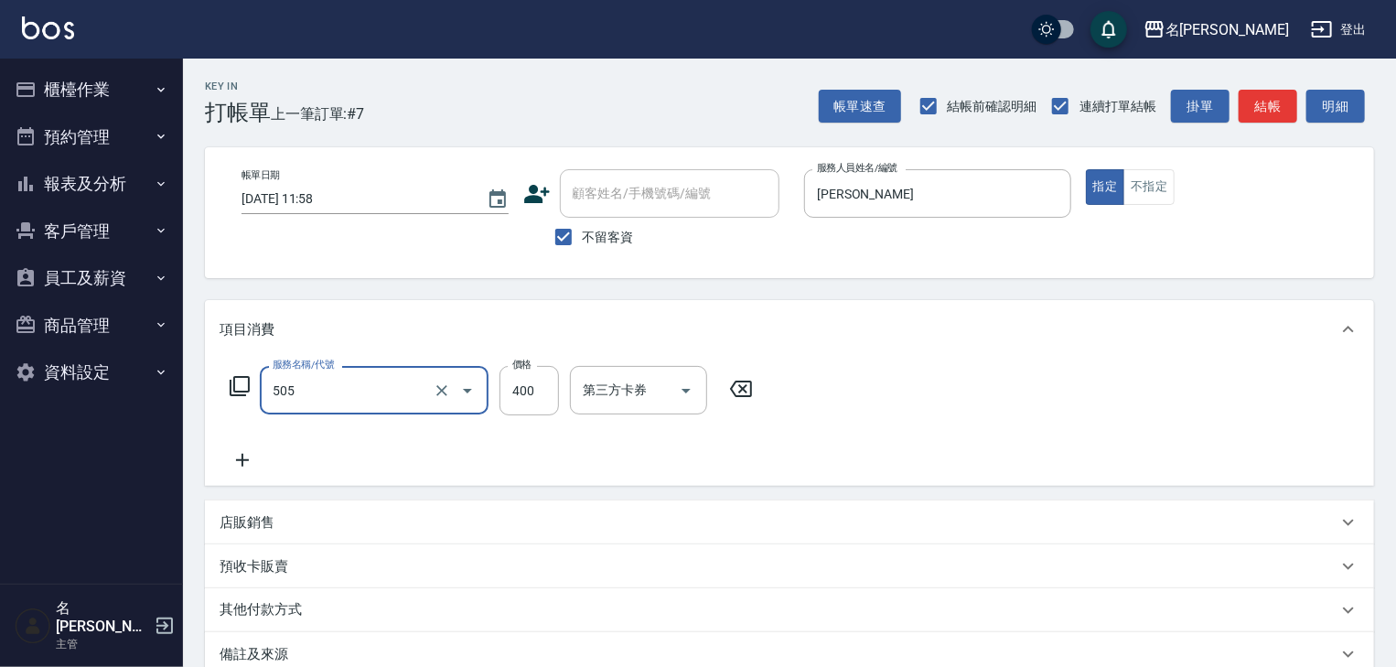
type input "洗髮(505)"
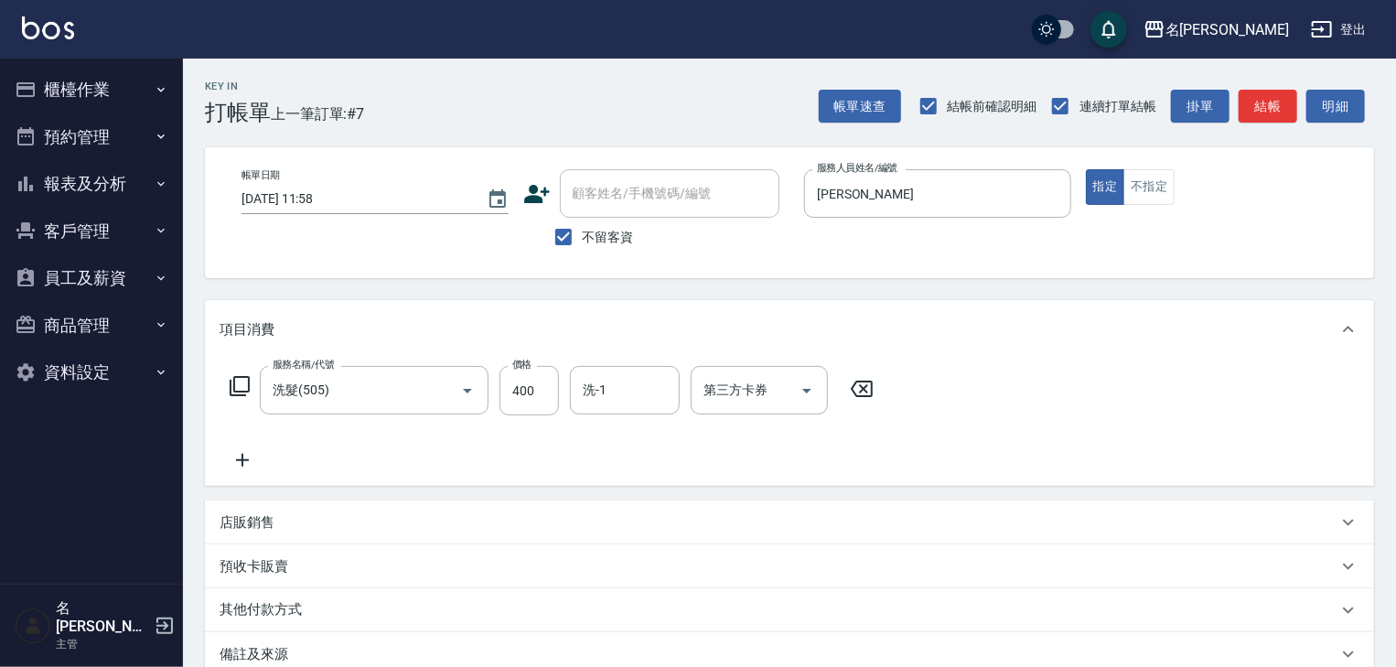
click at [1265, 125] on div "Key In 打帳單 上一筆訂單:#7 帳單速查 結帳前確認明細 連續打單結帳 掛單 結帳 明細 帳單日期 [DATE] 11:58 顧客姓名/手機號碼/編號…" at bounding box center [789, 467] width 1213 height 816
click at [1262, 109] on button "結帳" at bounding box center [1268, 107] width 59 height 34
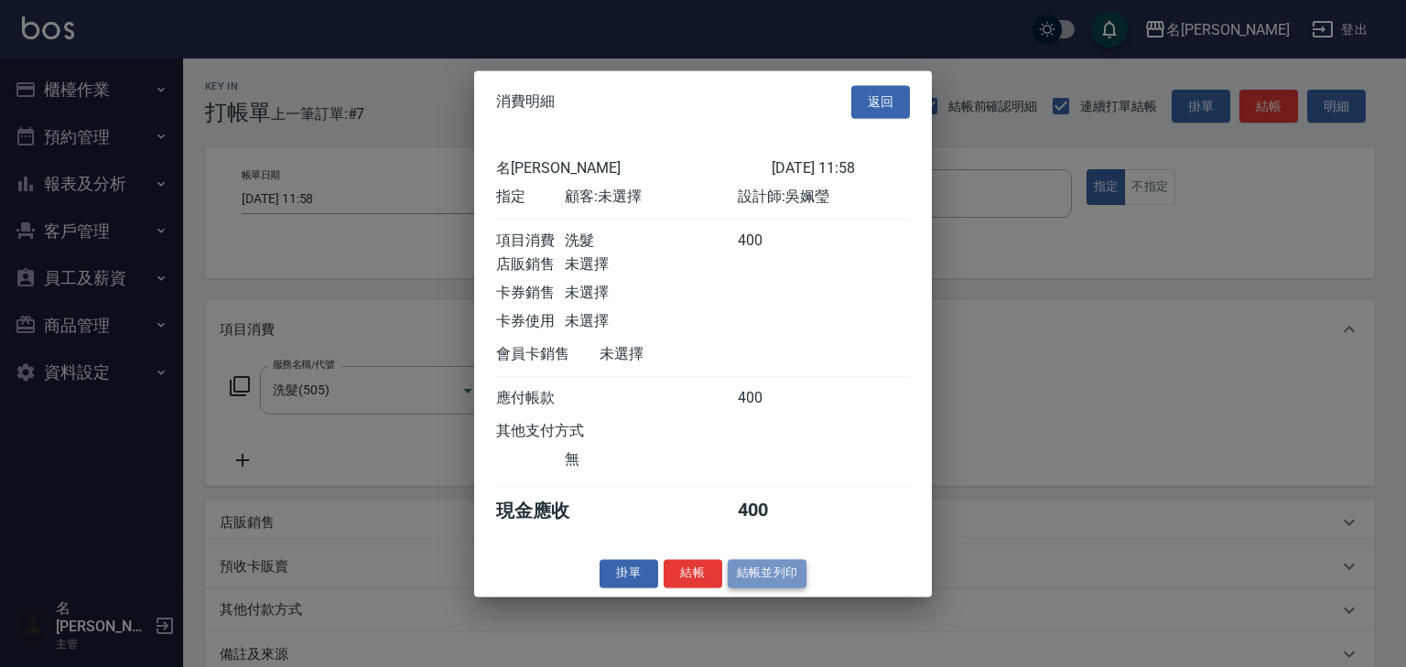
click at [782, 573] on button "結帳並列印" at bounding box center [768, 573] width 80 height 28
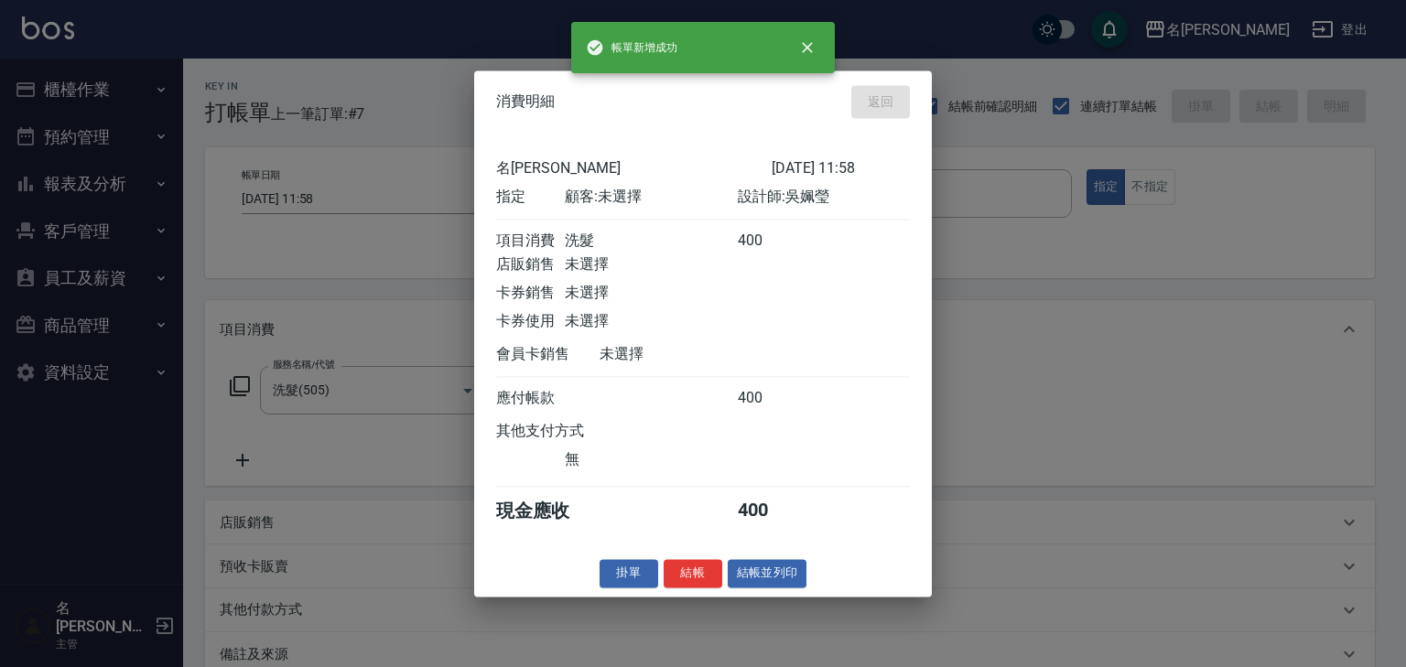
type input "[DATE] 12:06"
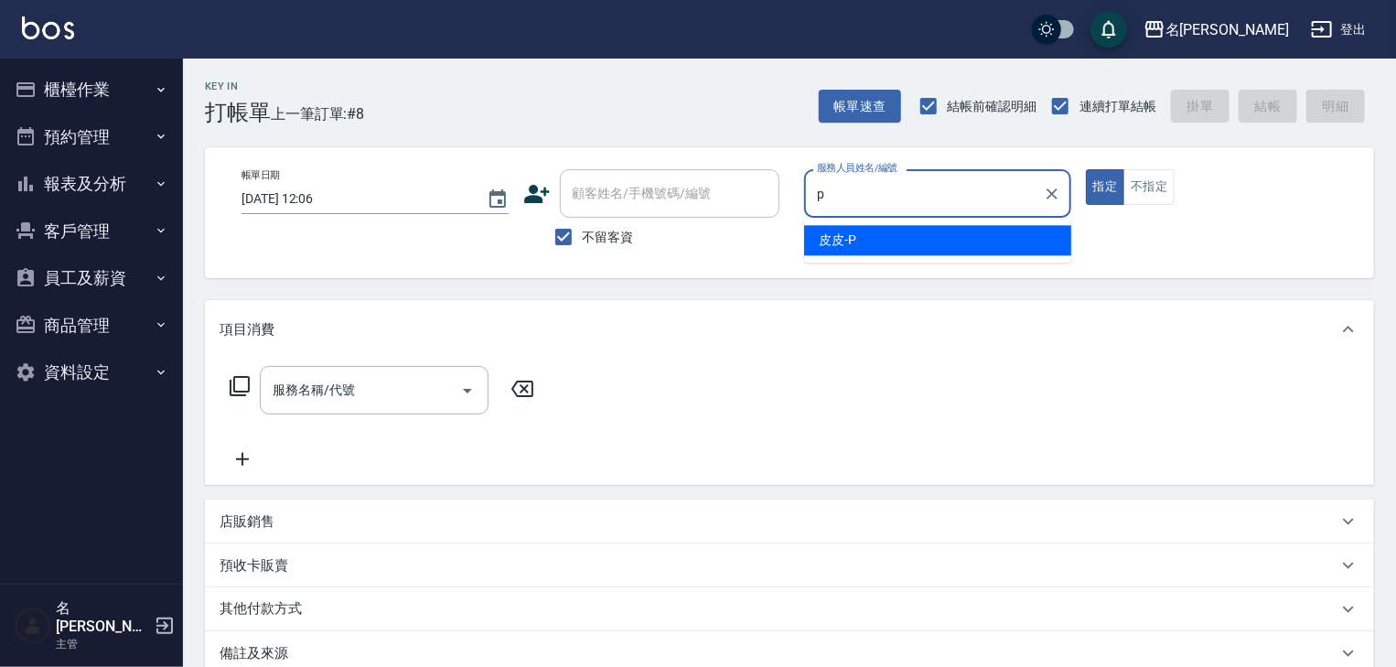
type input "皮皮-P"
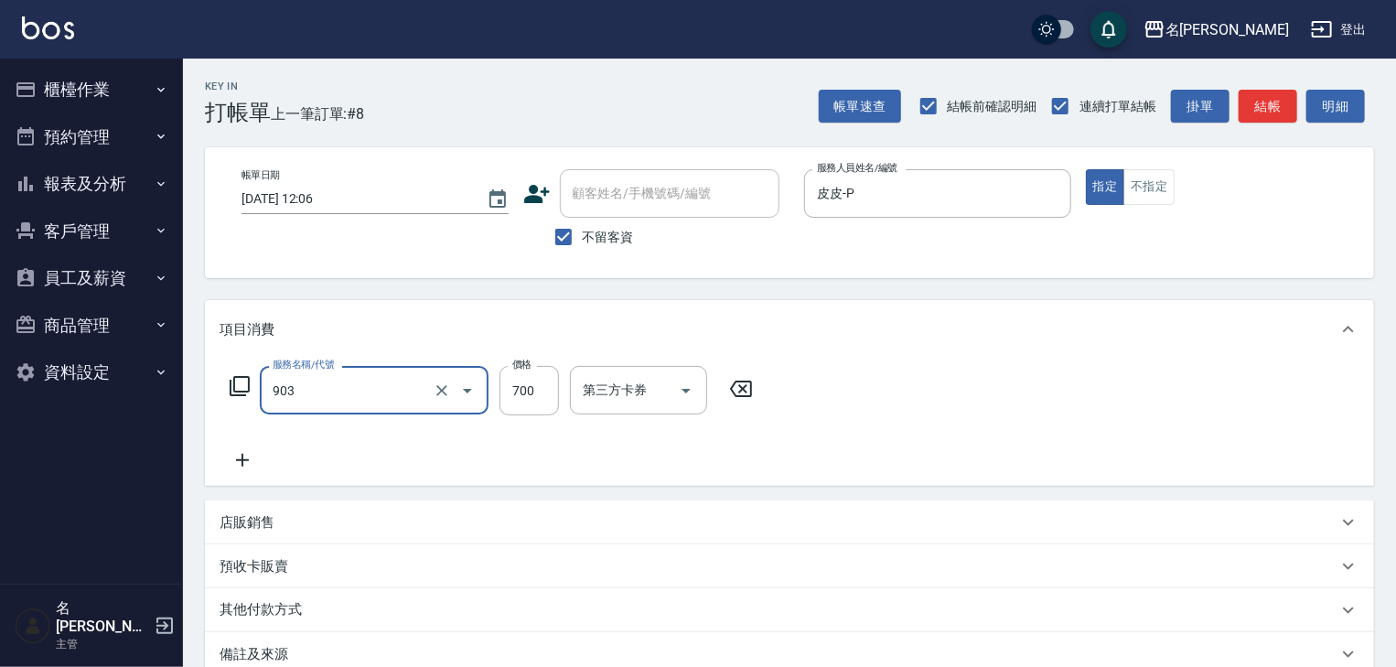
type input "修腳+手(903)"
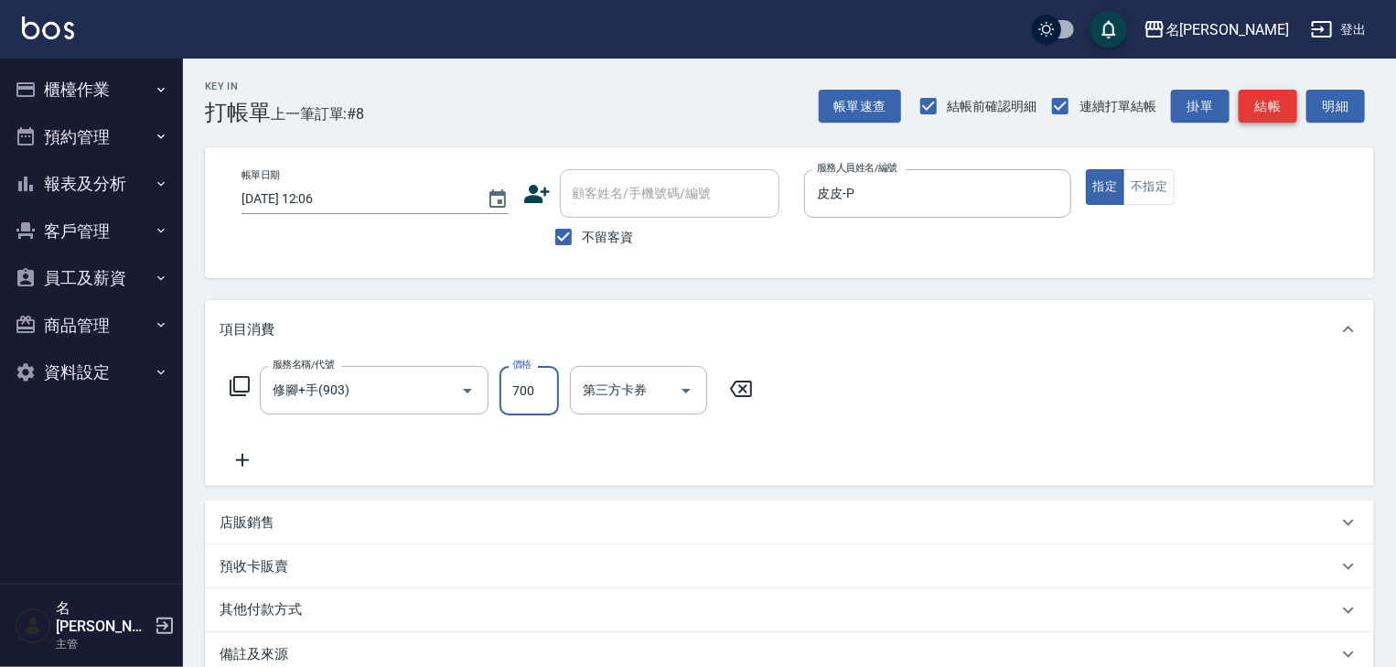
click at [1267, 102] on button "結帳" at bounding box center [1268, 107] width 59 height 34
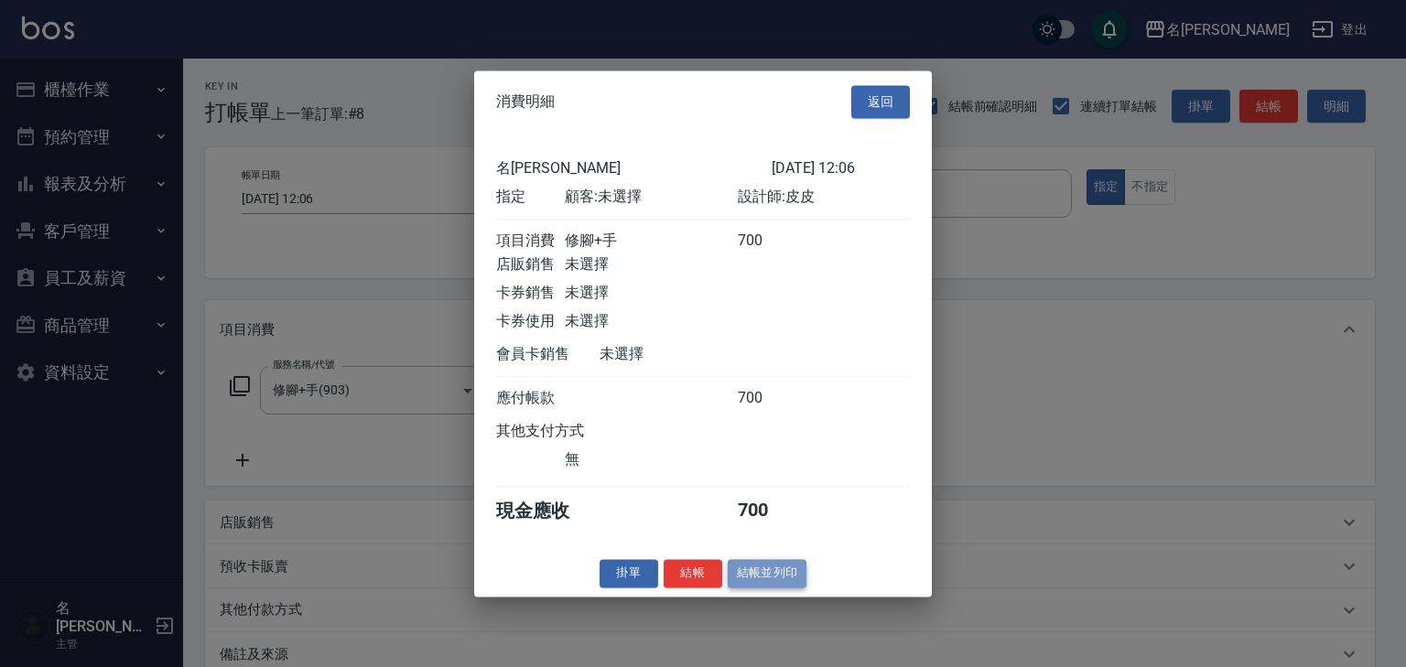
click at [766, 578] on button "結帳並列印" at bounding box center [768, 573] width 80 height 28
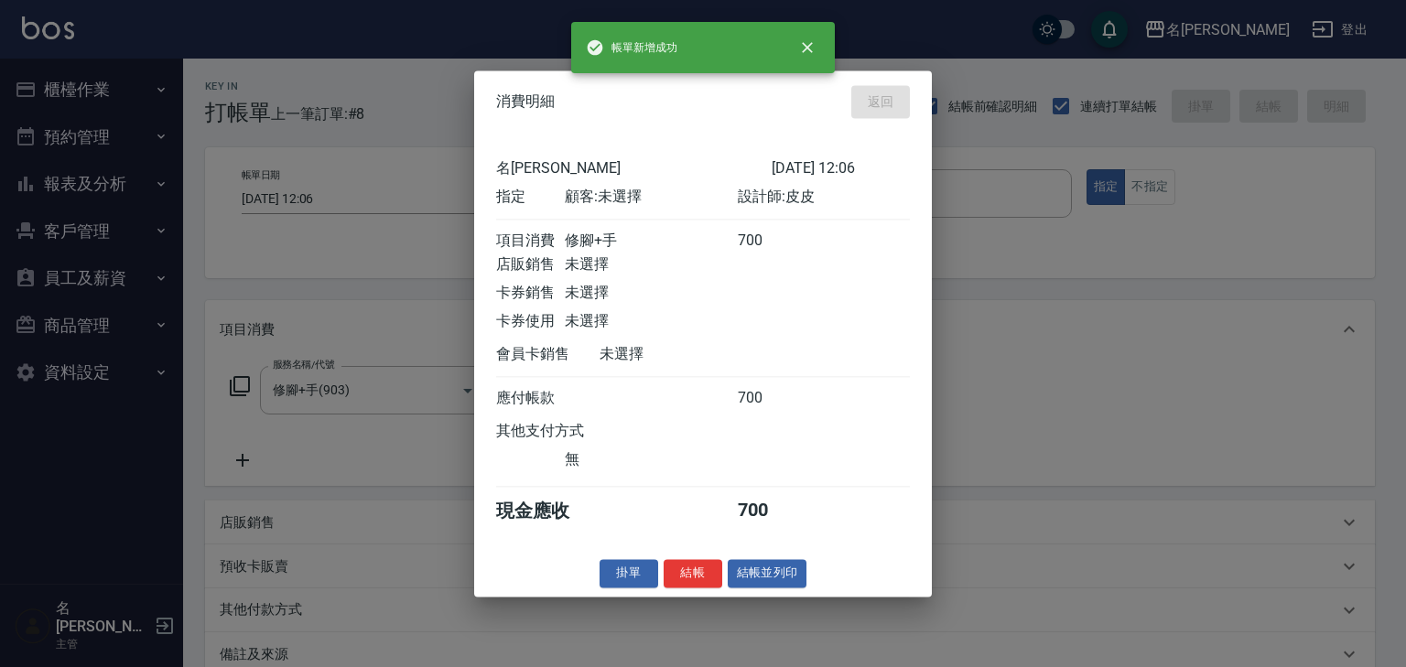
type input "[DATE] 12:22"
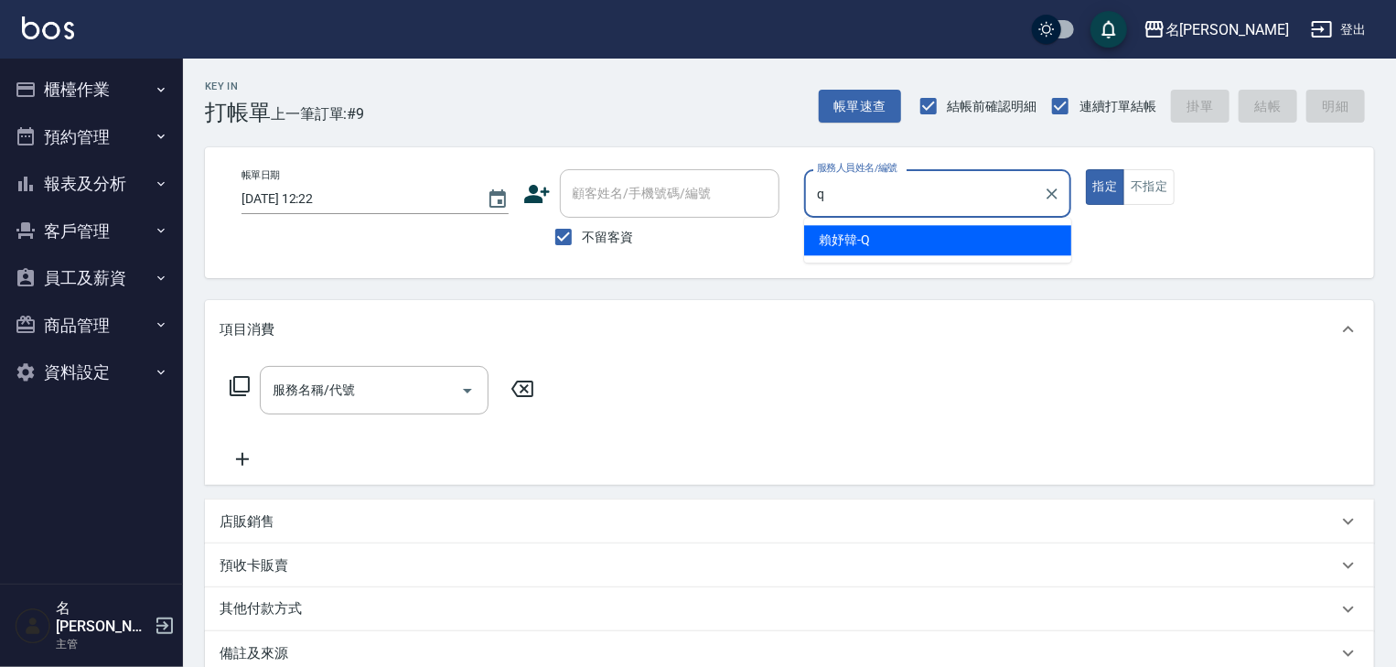
type input "[PERSON_NAME]"
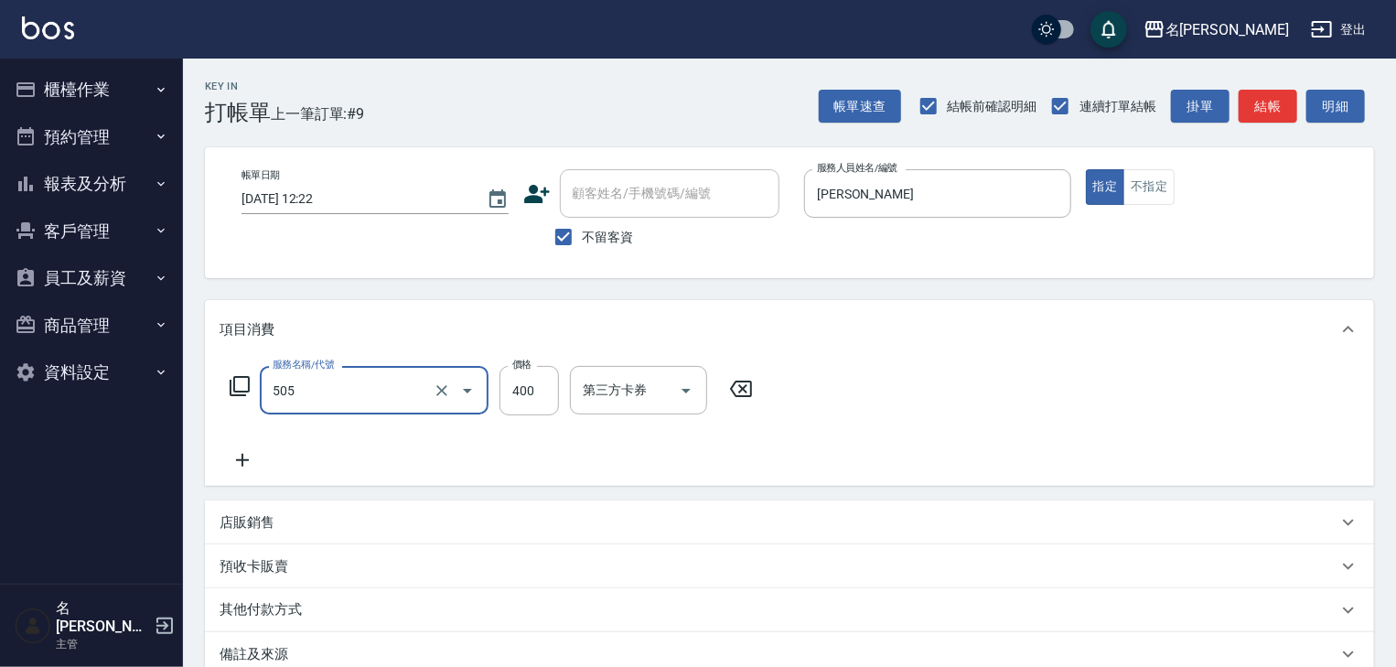
type input "洗髮(505)"
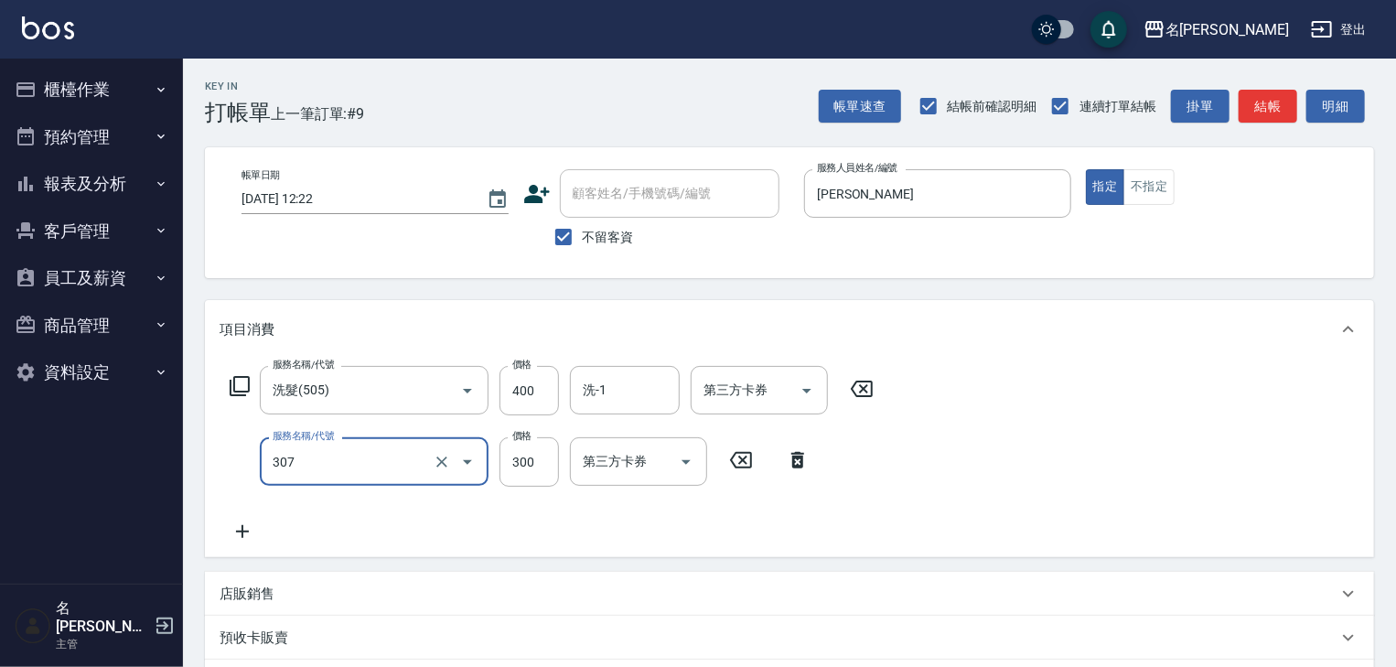
type input "剪髮(307)"
click at [1155, 190] on button "不指定" at bounding box center [1149, 187] width 51 height 36
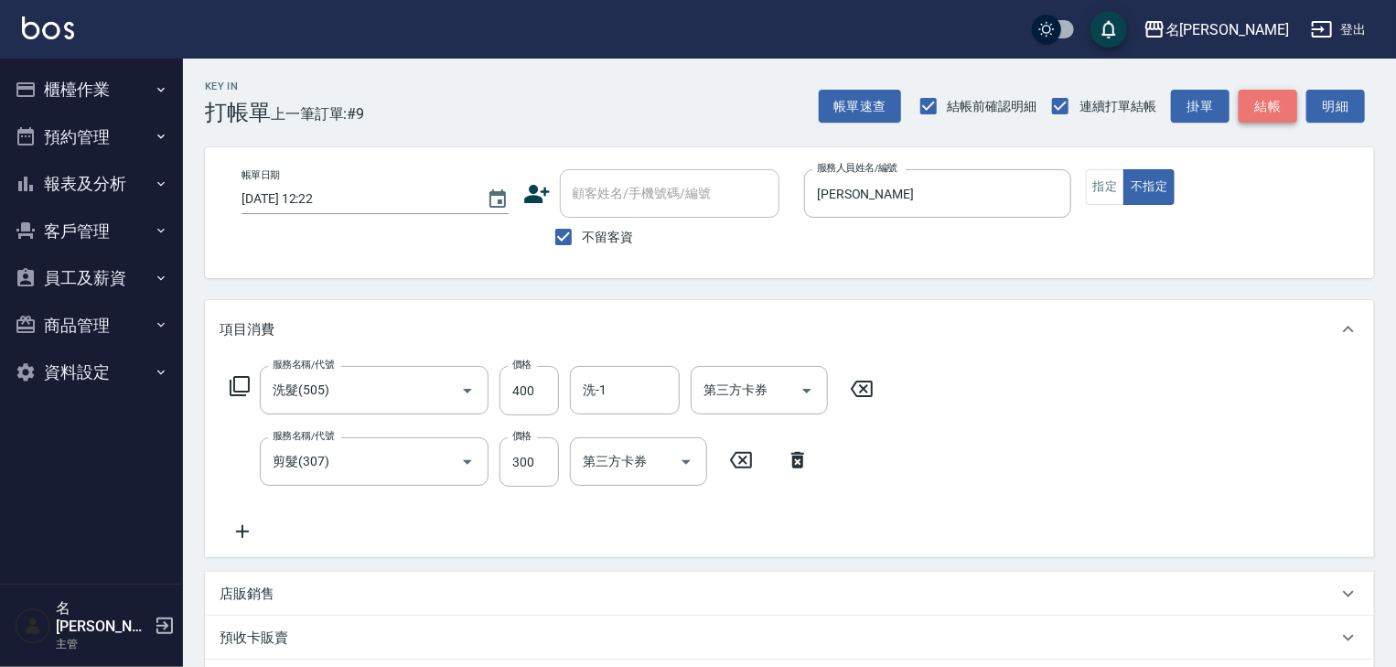
click at [1265, 113] on button "結帳" at bounding box center [1268, 107] width 59 height 34
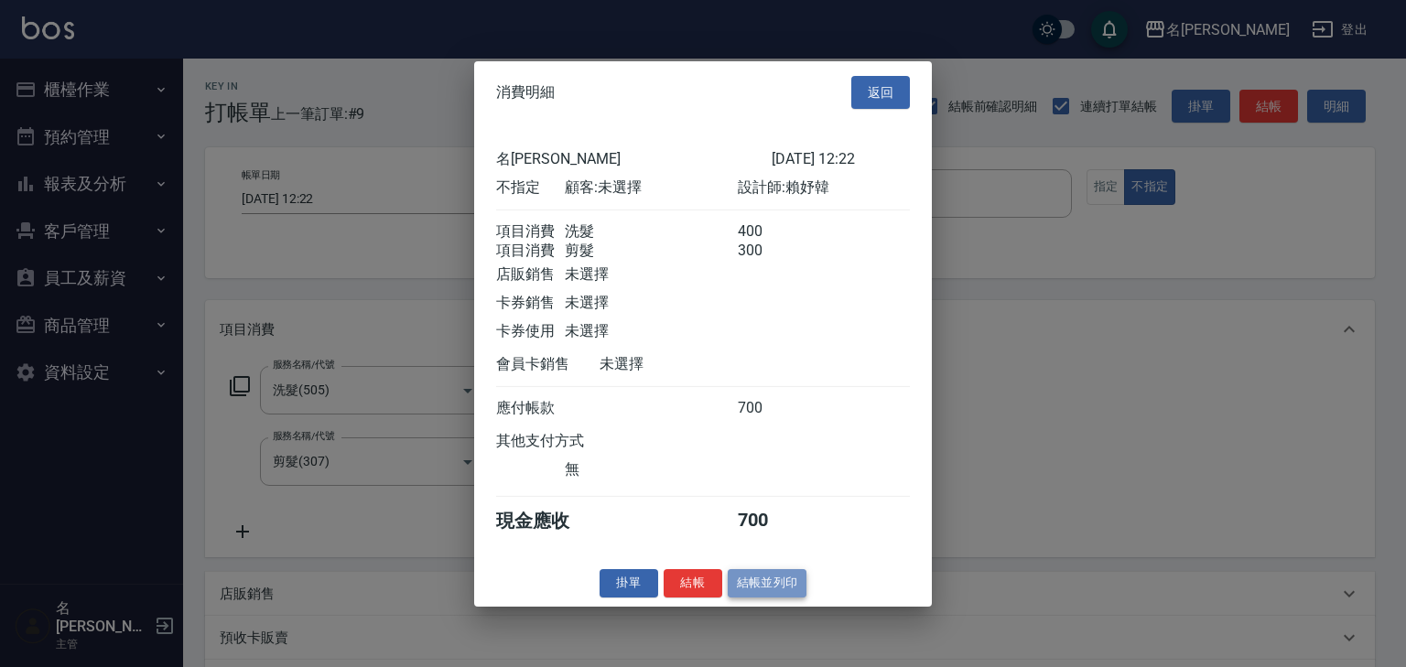
click at [791, 598] on button "結帳並列印" at bounding box center [768, 583] width 80 height 28
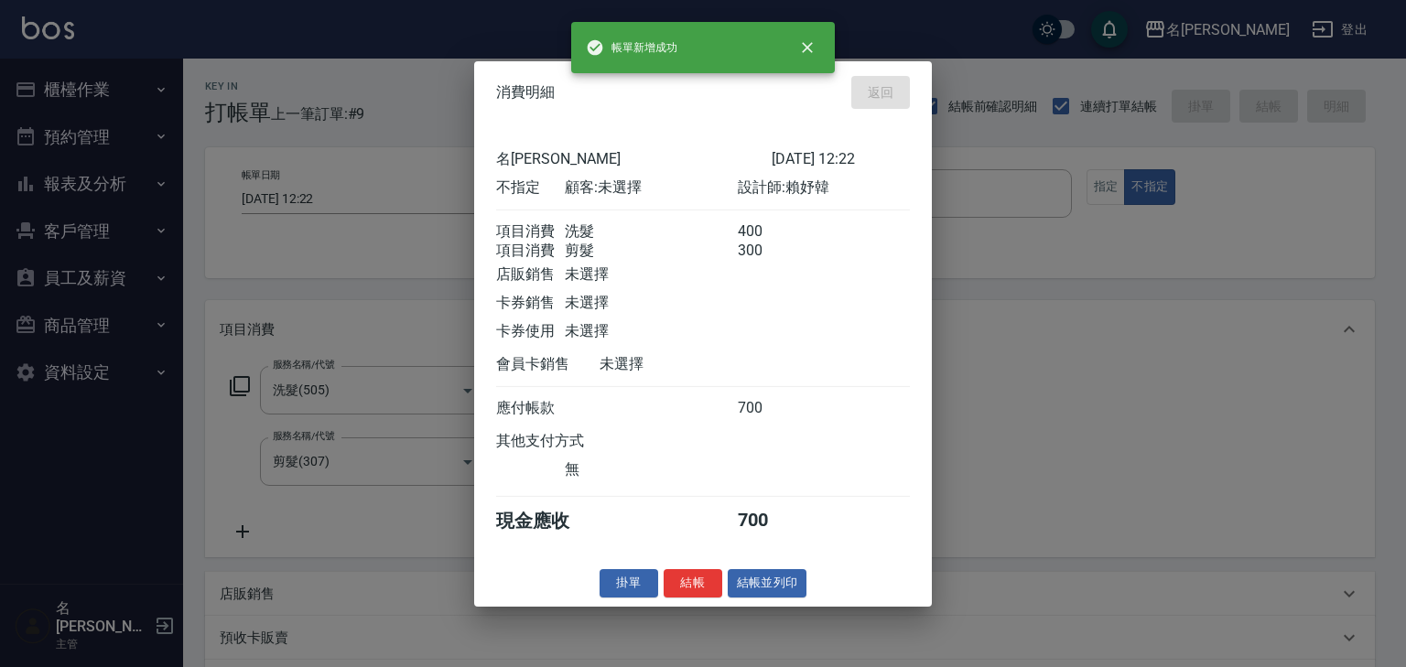
type input "[DATE] 12:31"
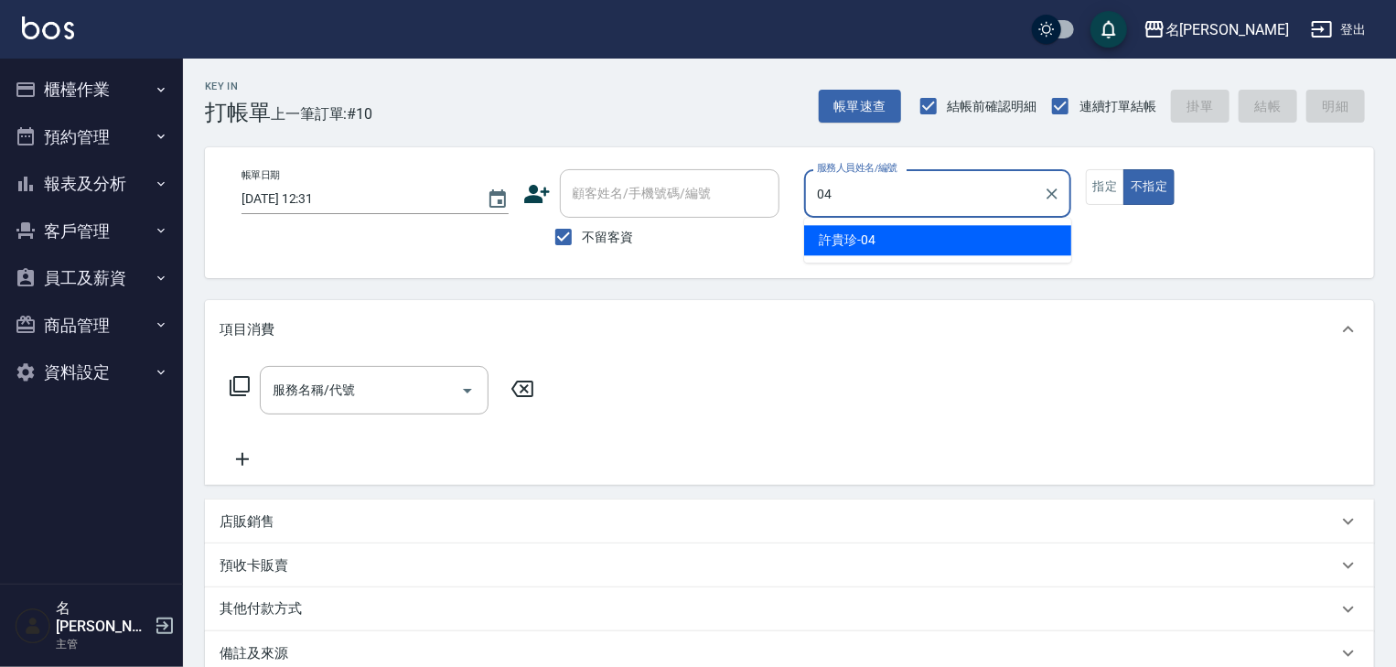
type input "[PERSON_NAME]-04"
type button "false"
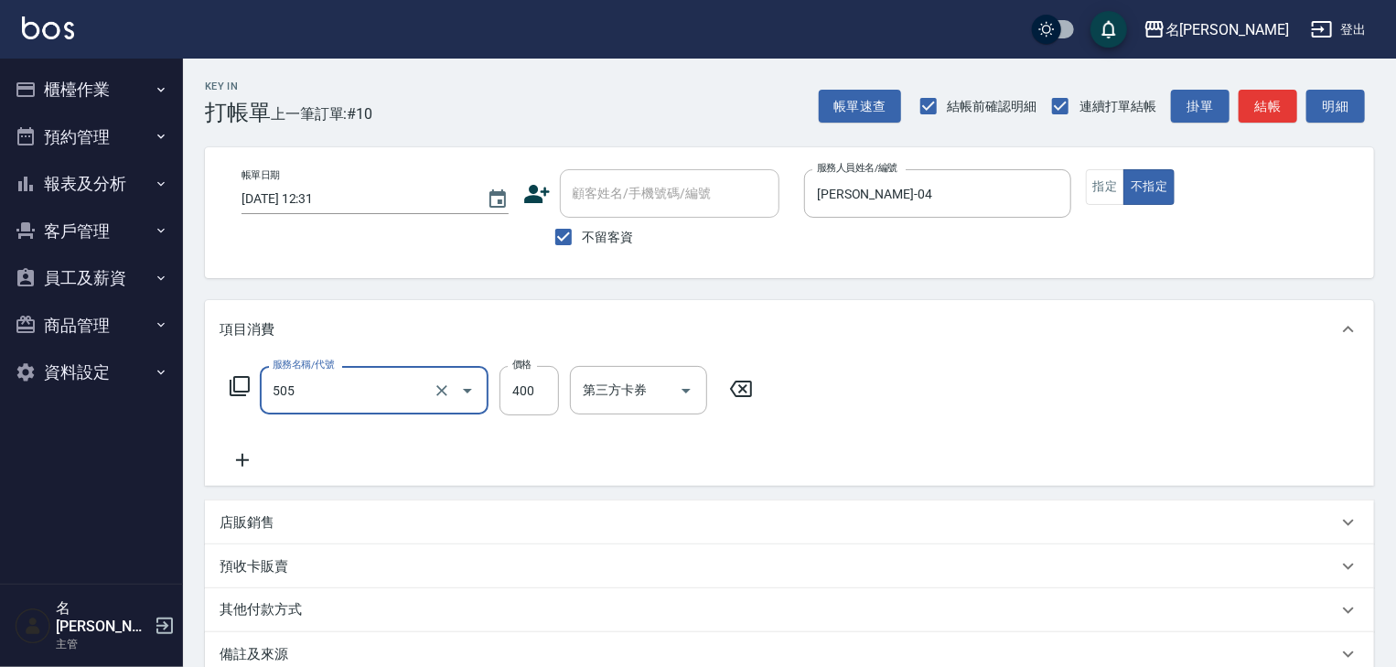
type input "洗髮(505)"
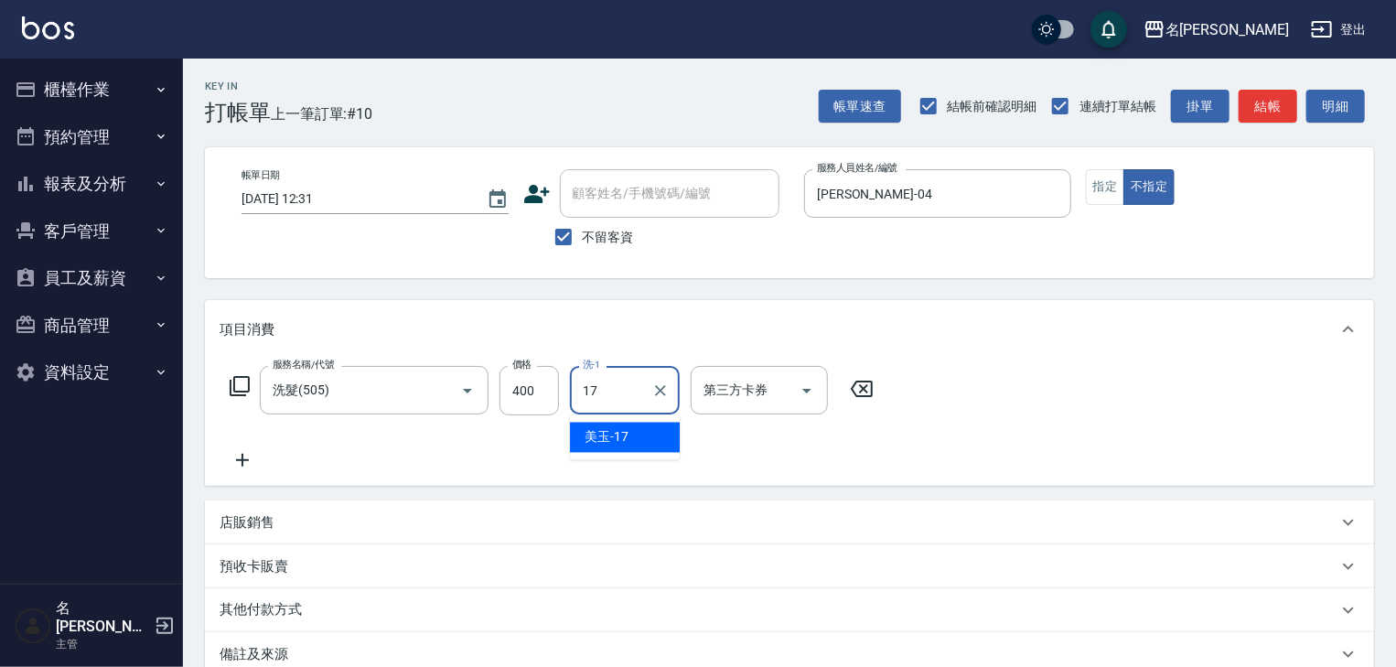
type input "1"
type input "[PERSON_NAME]-20"
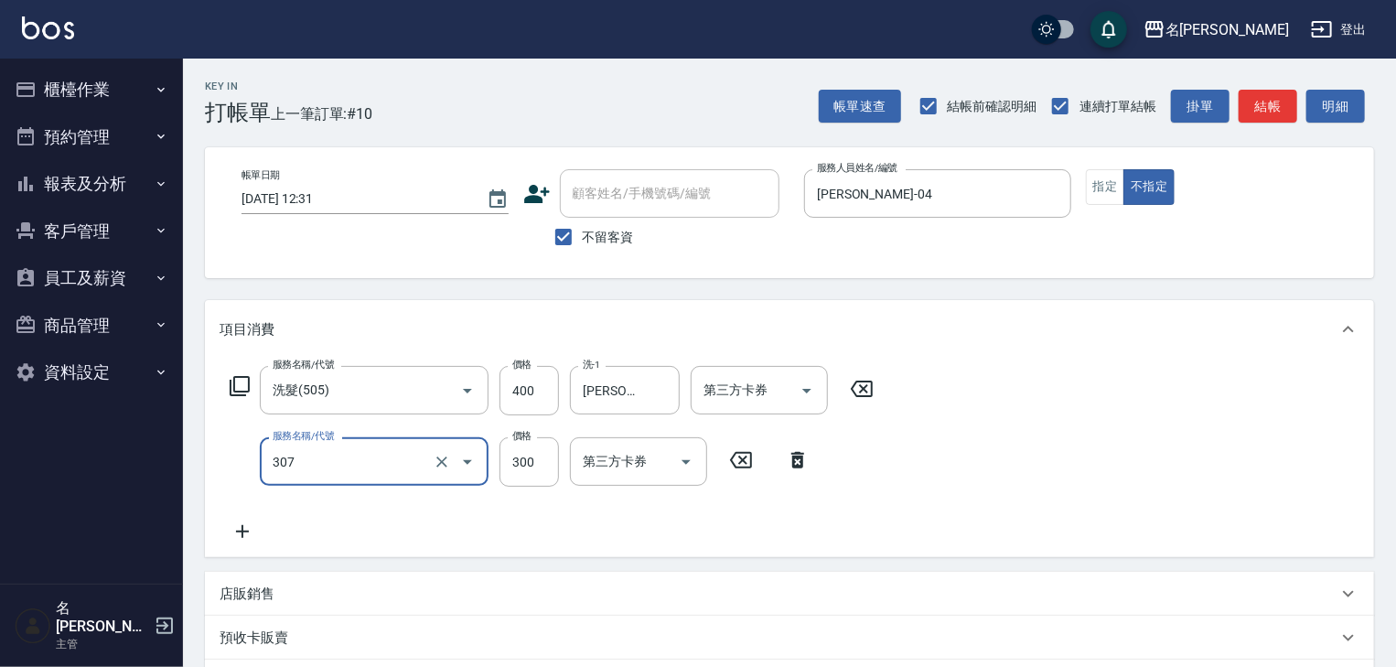
type input "剪髮(307)"
type input "500"
click at [1098, 173] on button "指定" at bounding box center [1105, 187] width 39 height 36
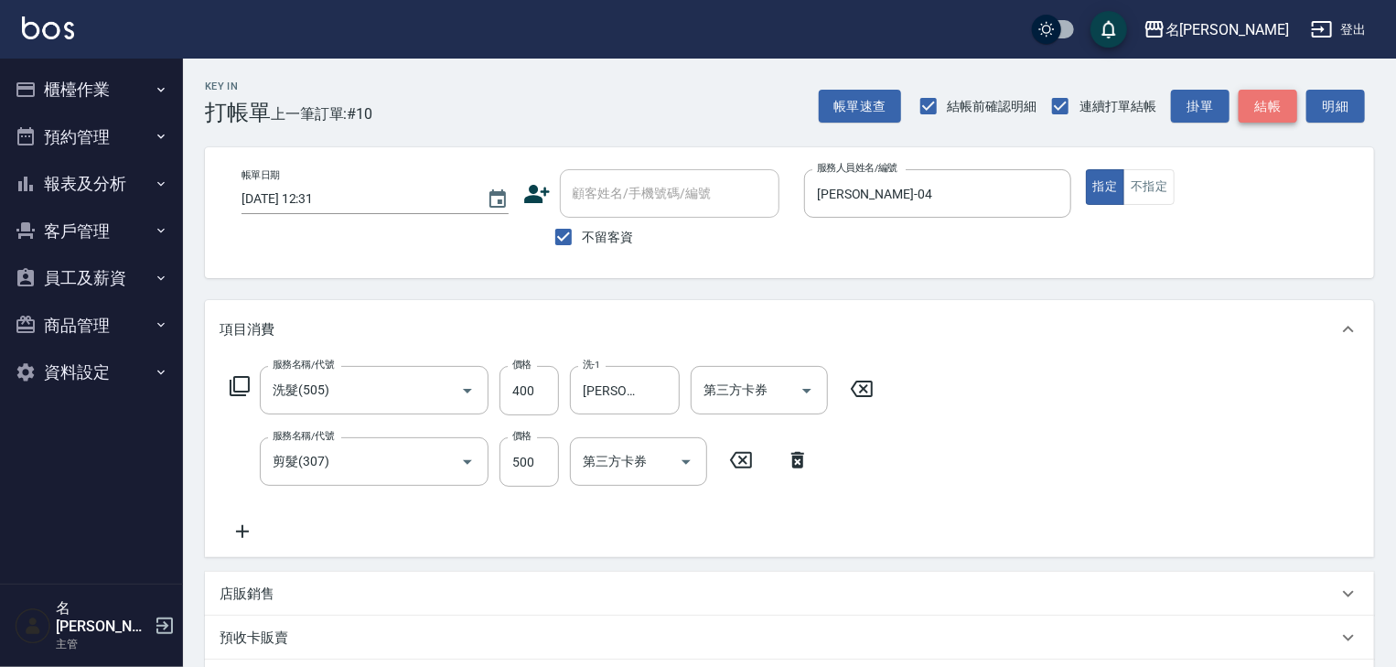
click at [1259, 94] on button "結帳" at bounding box center [1268, 107] width 59 height 34
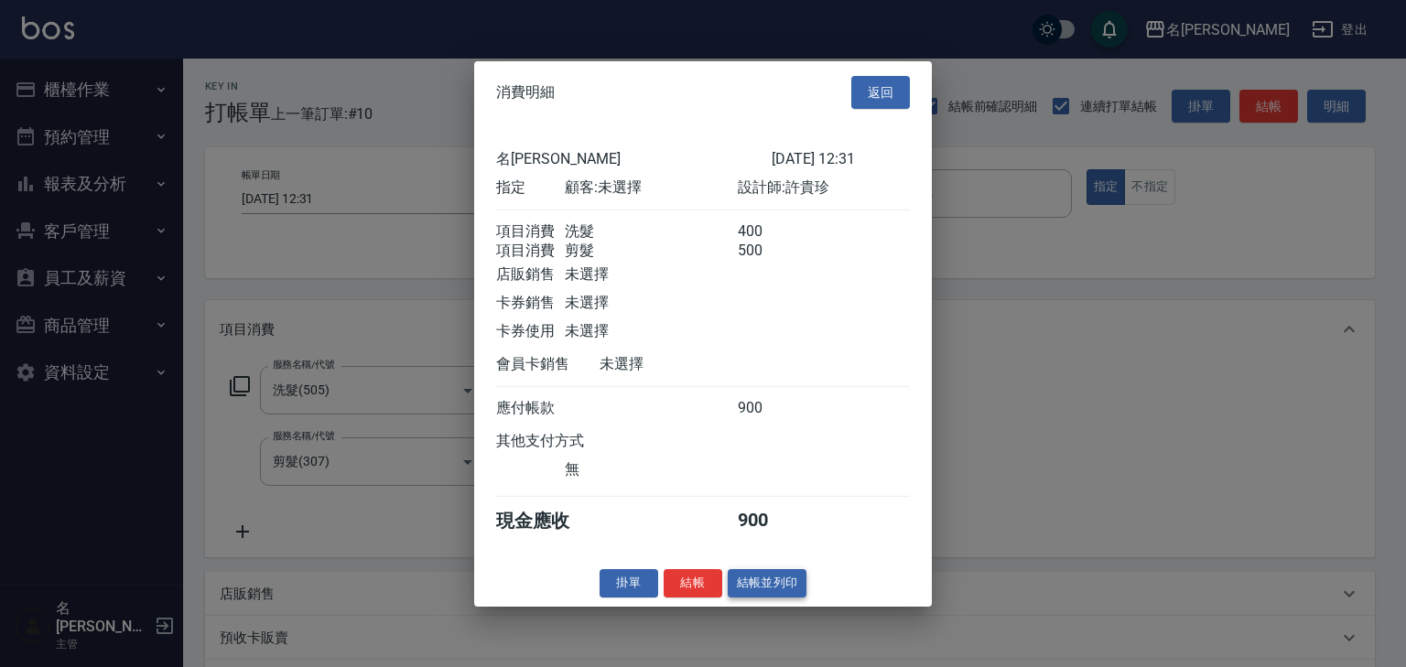
click at [788, 598] on button "結帳並列印" at bounding box center [768, 583] width 80 height 28
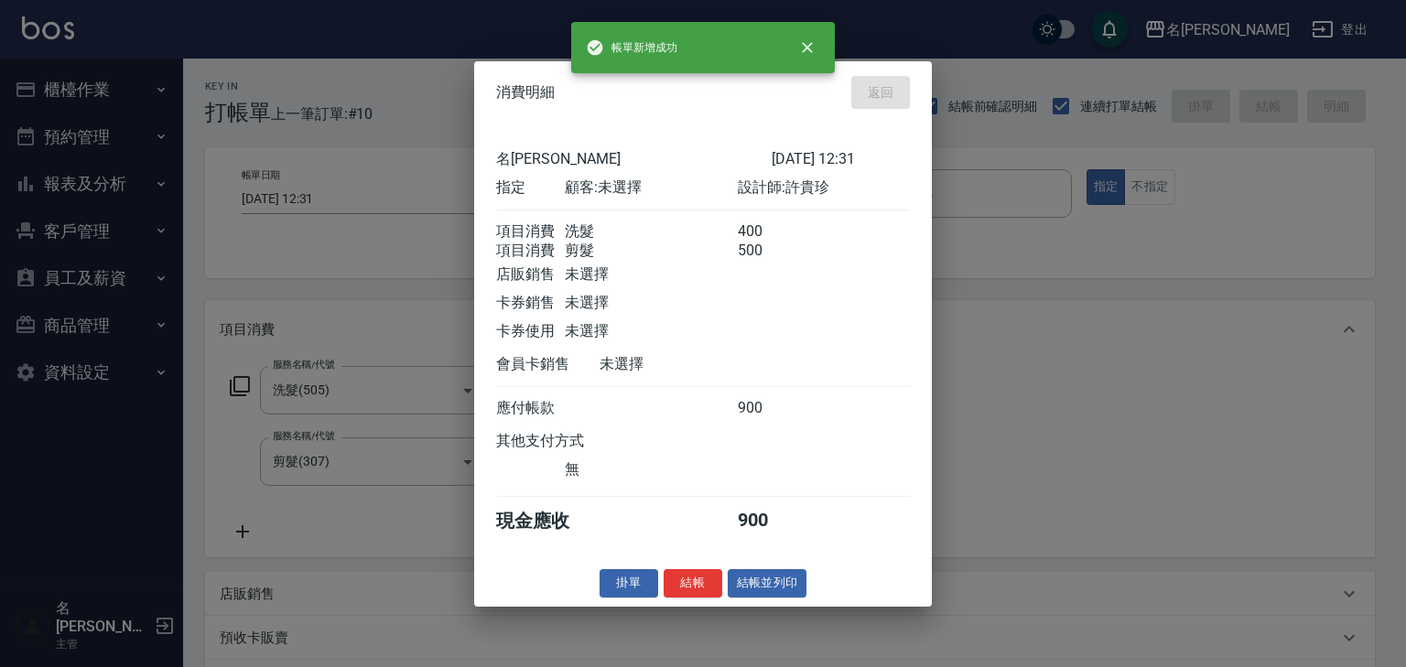
type input "[DATE] 12:41"
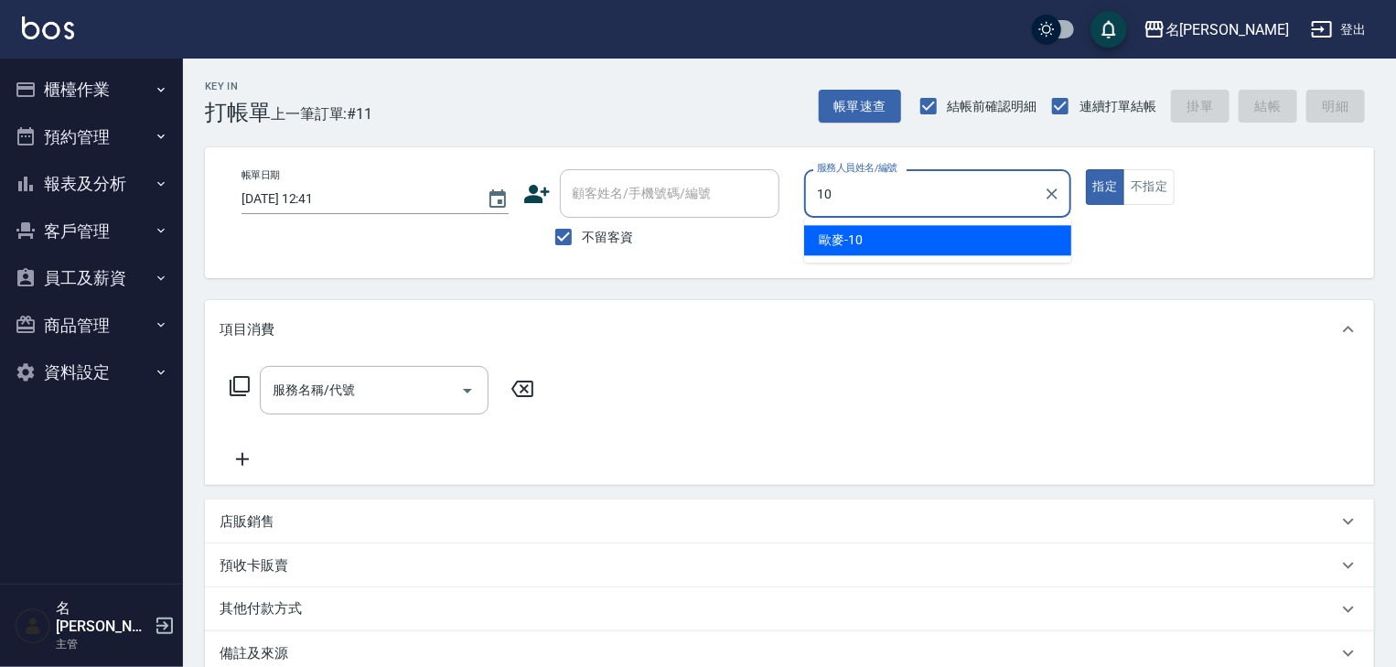
type input "歐麥-10"
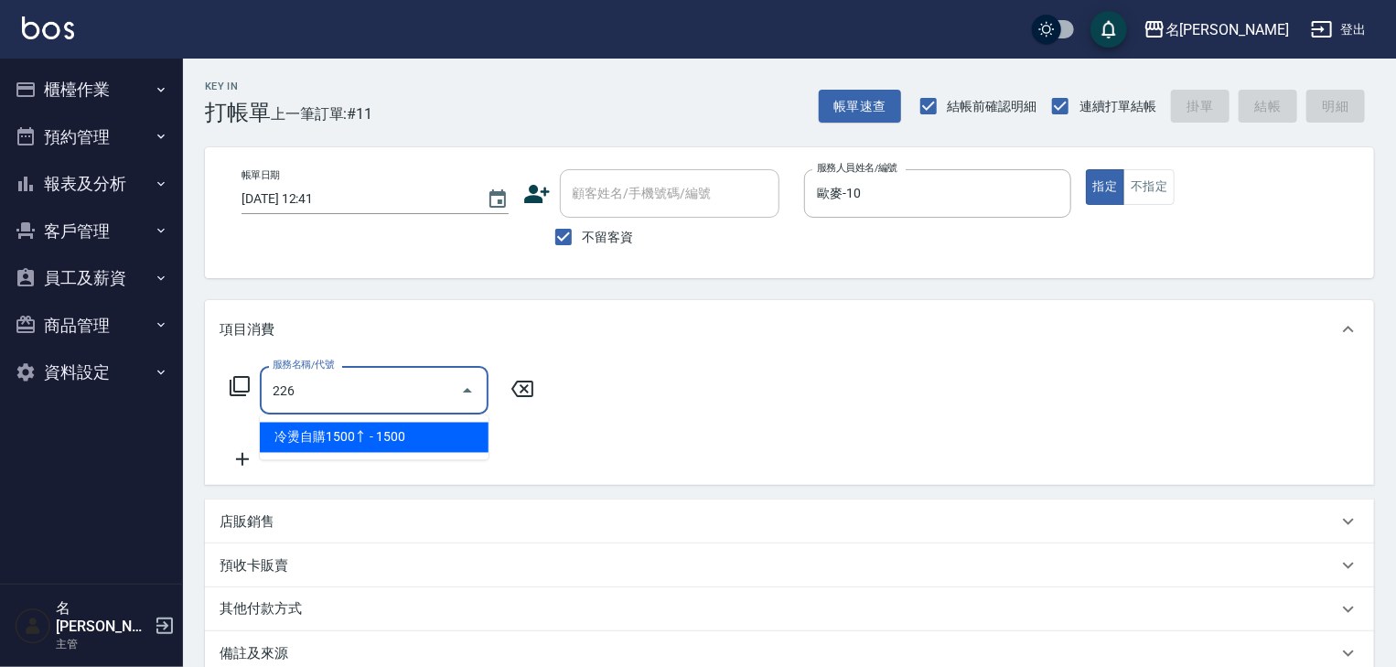
type input "冷燙自購1500↑(226)"
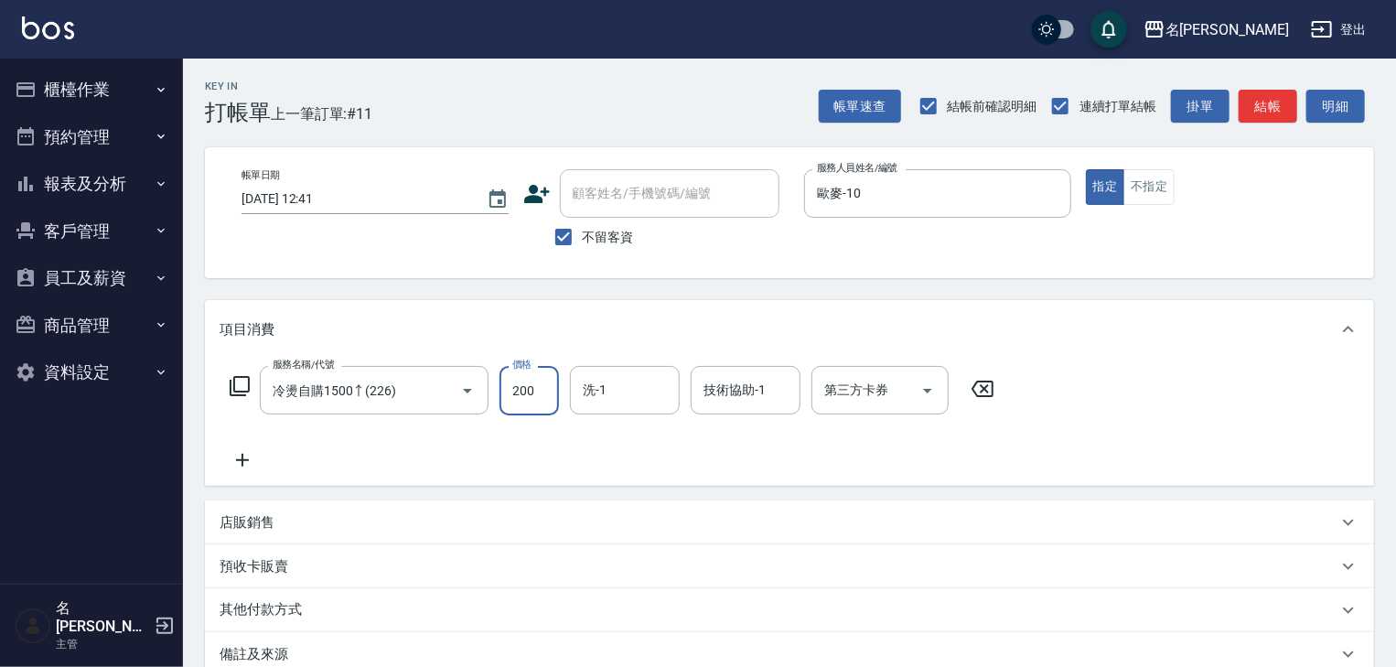
type input "2000"
type input "[DATE] 12:42"
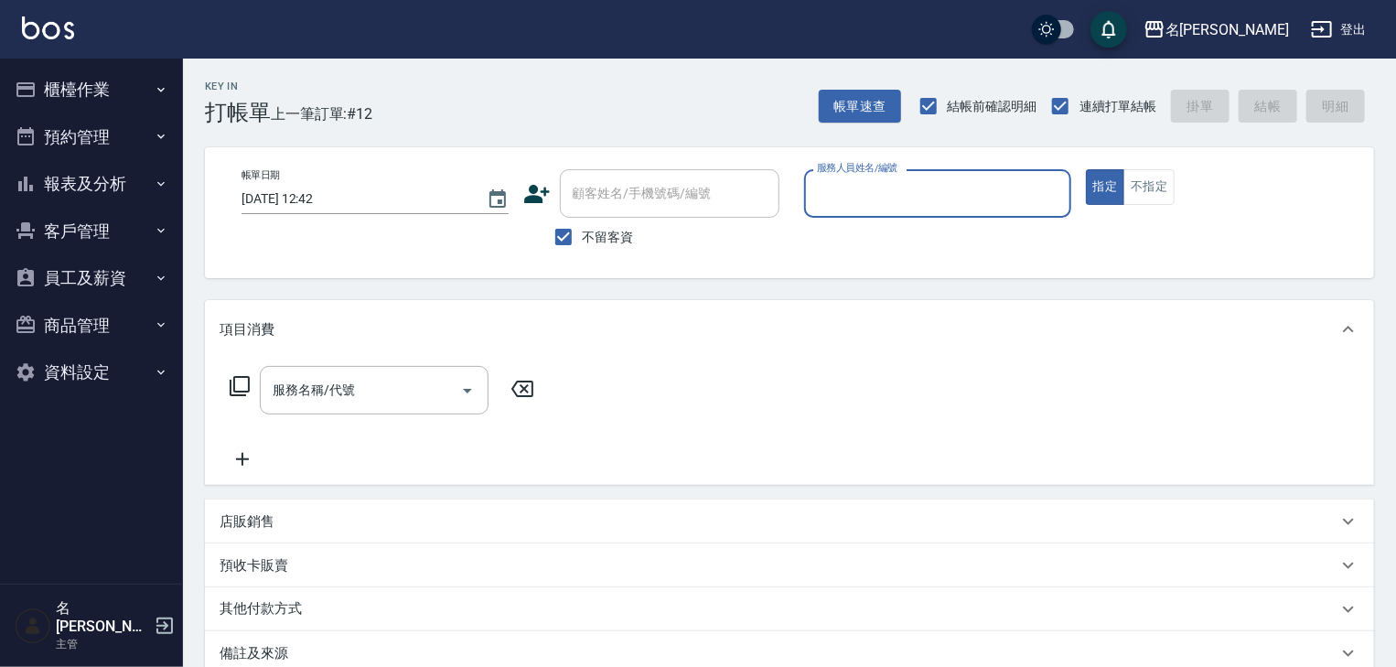
click at [106, 95] on button "櫃檯作業" at bounding box center [91, 90] width 168 height 48
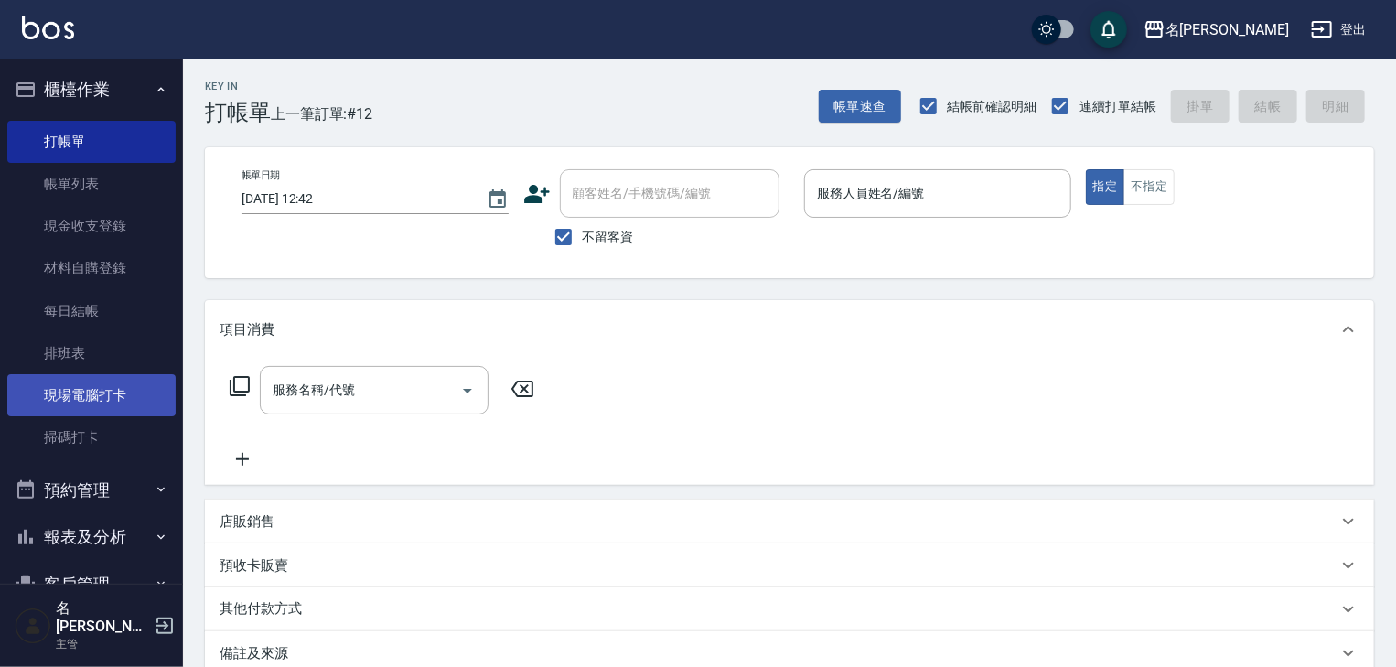
click at [113, 385] on link "現場電腦打卡" at bounding box center [91, 395] width 168 height 42
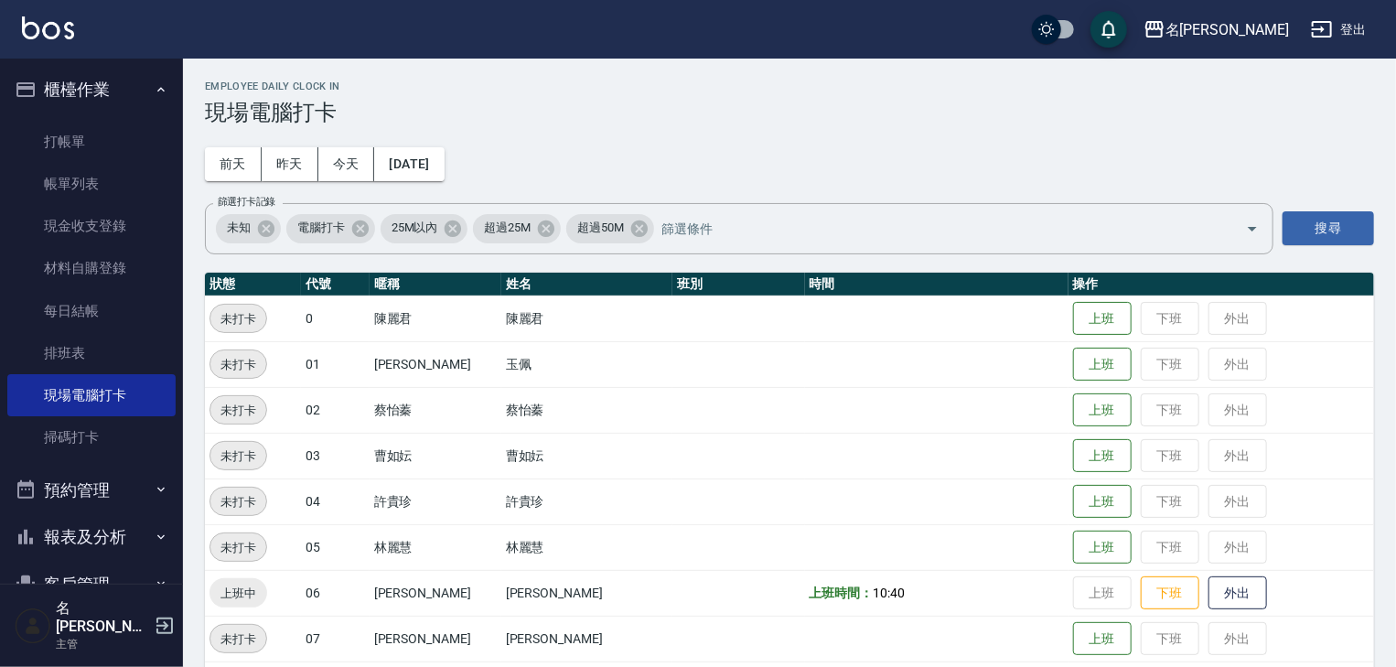
scroll to position [488, 0]
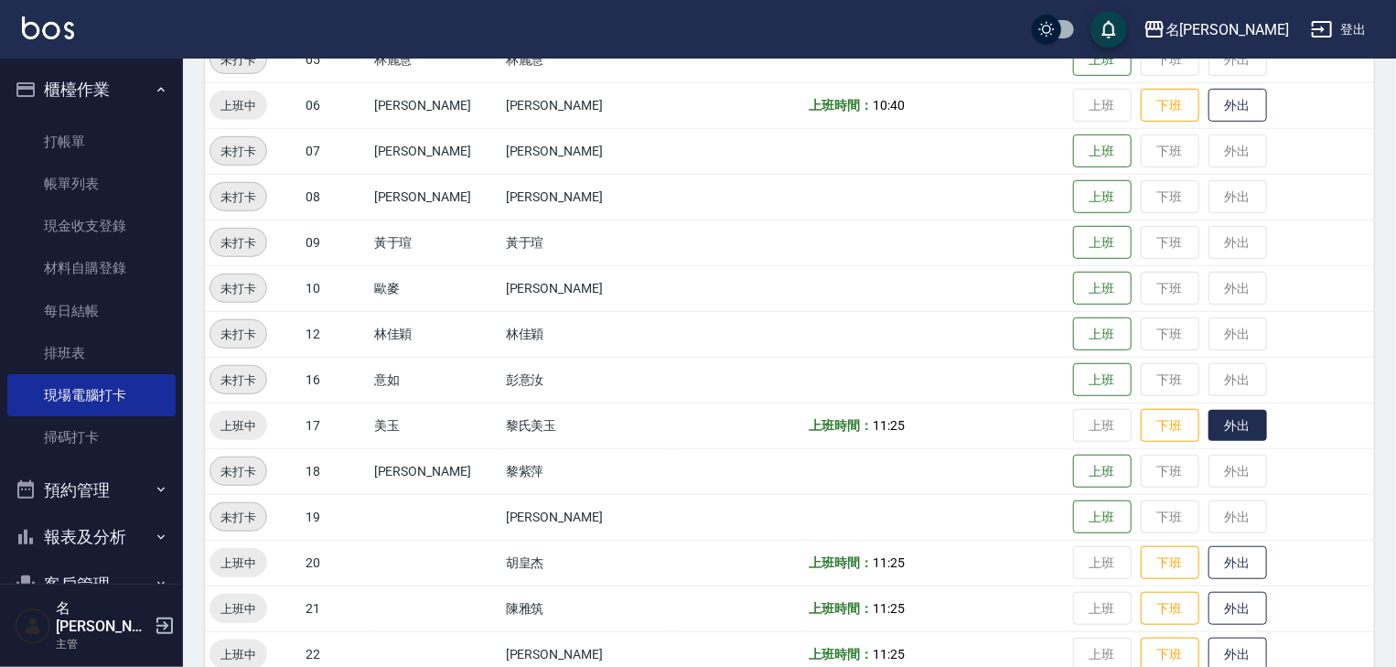
click at [1215, 425] on button "外出" at bounding box center [1238, 426] width 59 height 32
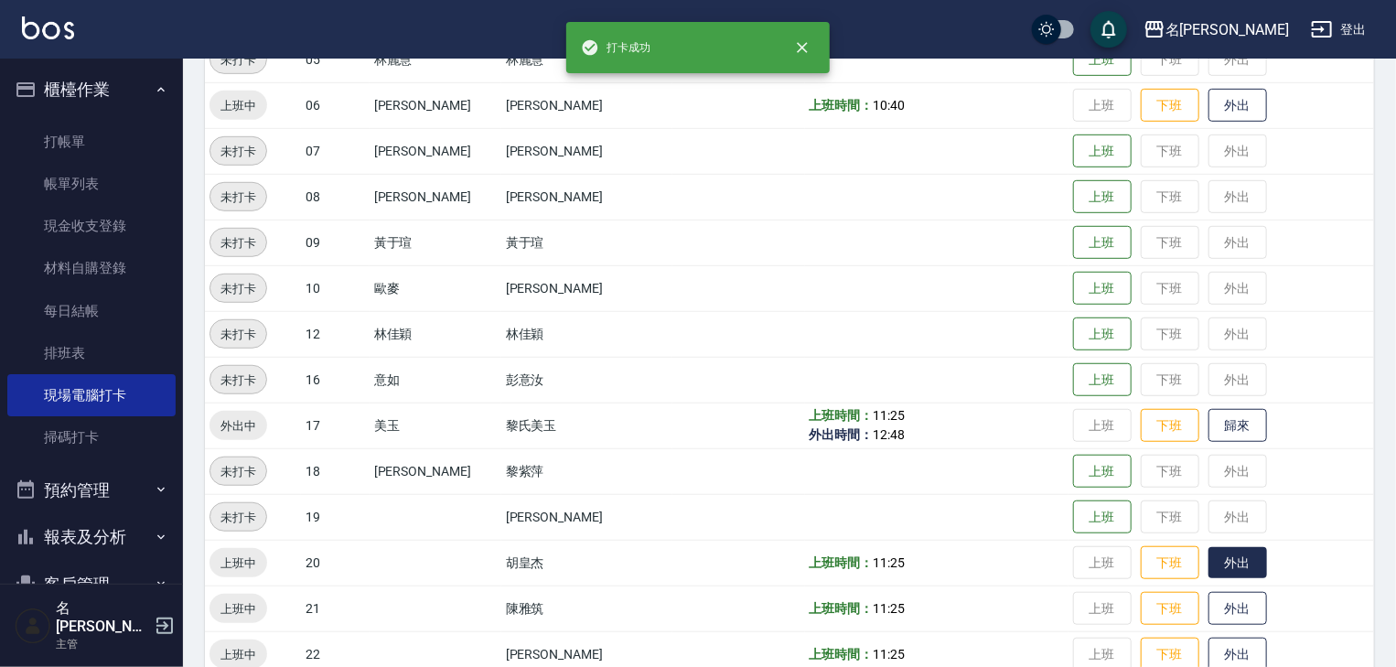
click at [1218, 563] on button "外出" at bounding box center [1238, 563] width 59 height 32
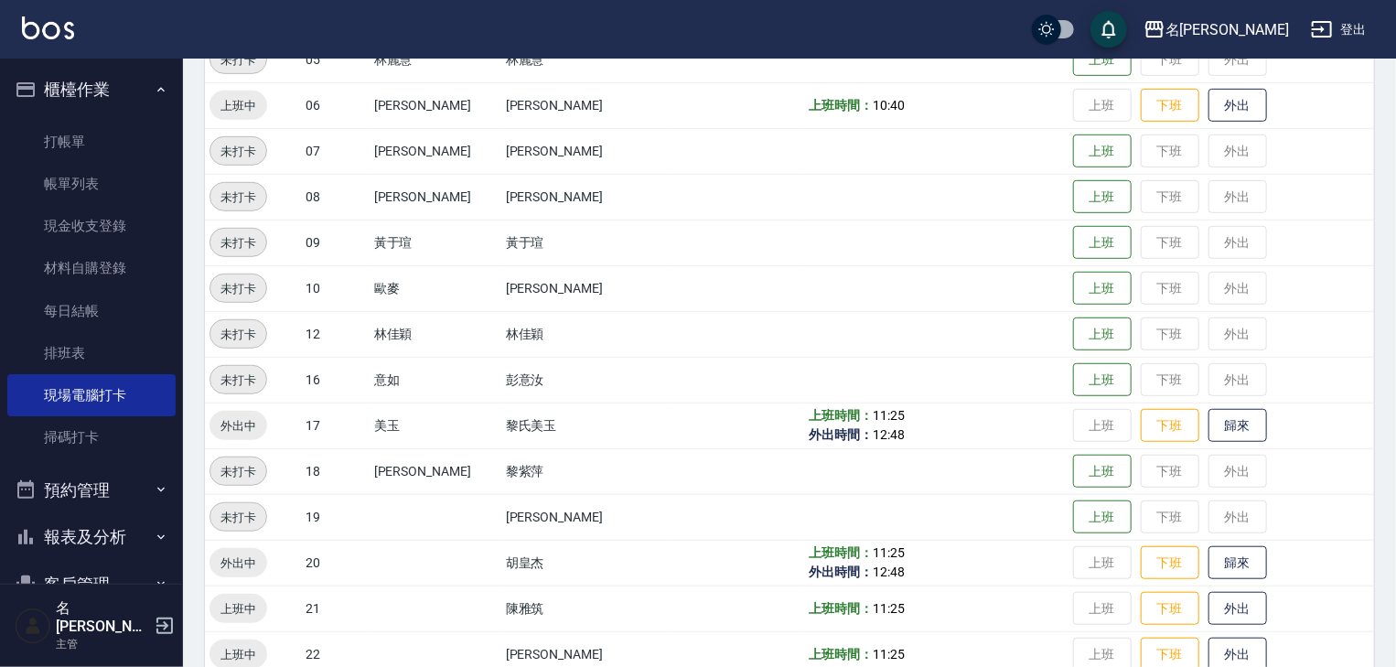
click at [79, 33] on div "名[PERSON_NAME]出" at bounding box center [698, 29] width 1396 height 59
click at [30, 18] on img at bounding box center [48, 27] width 52 height 23
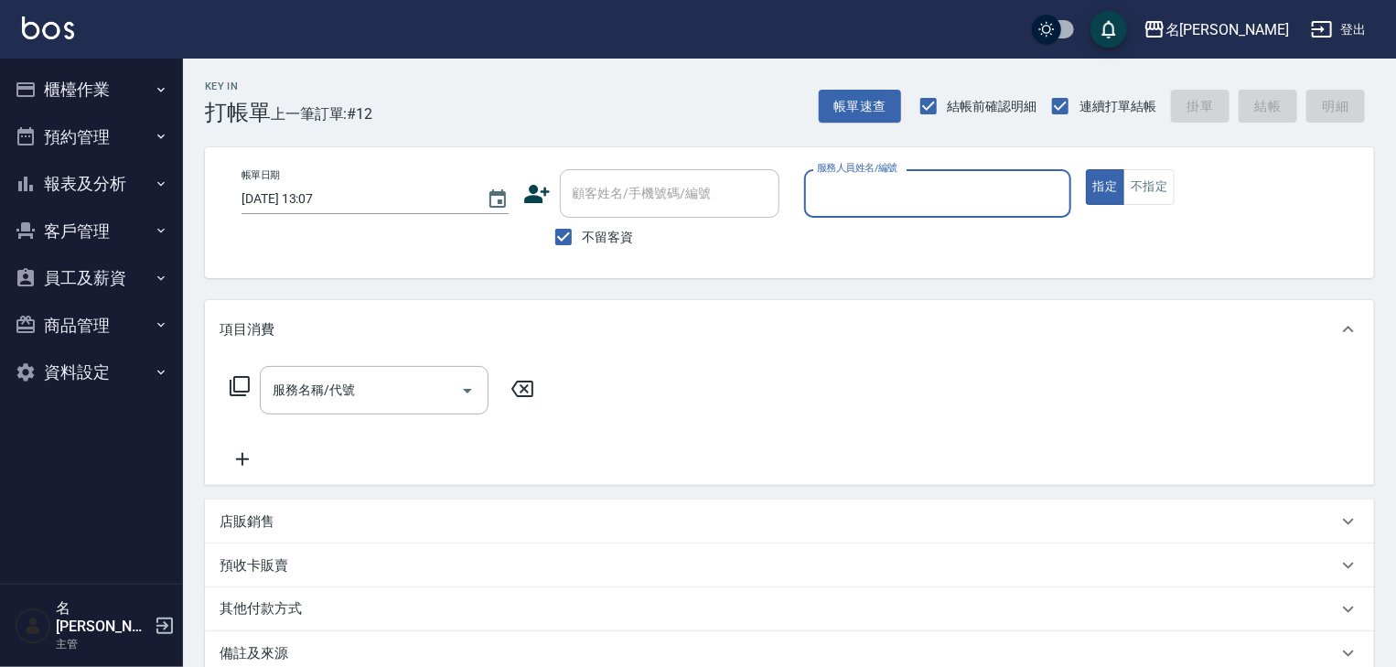
click at [905, 192] on input "服務人員姓名/編號" at bounding box center [938, 194] width 251 height 32
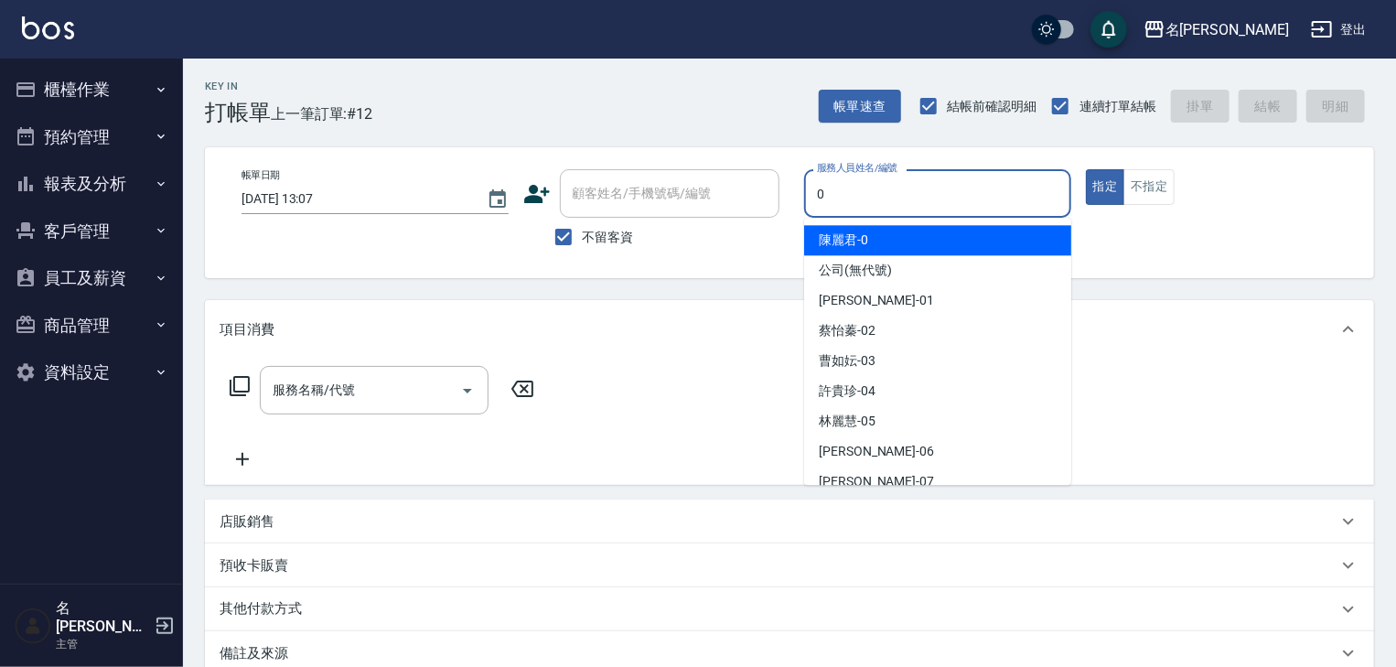
type input "[PERSON_NAME]-0"
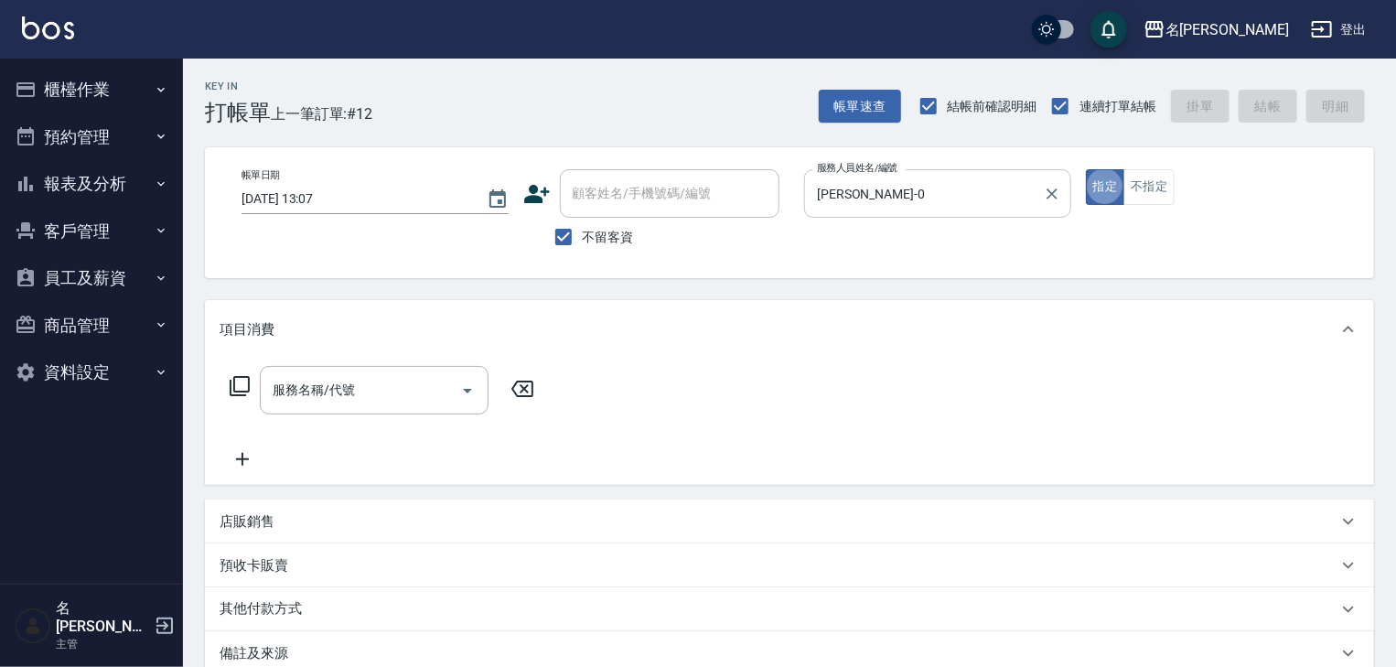
type button "true"
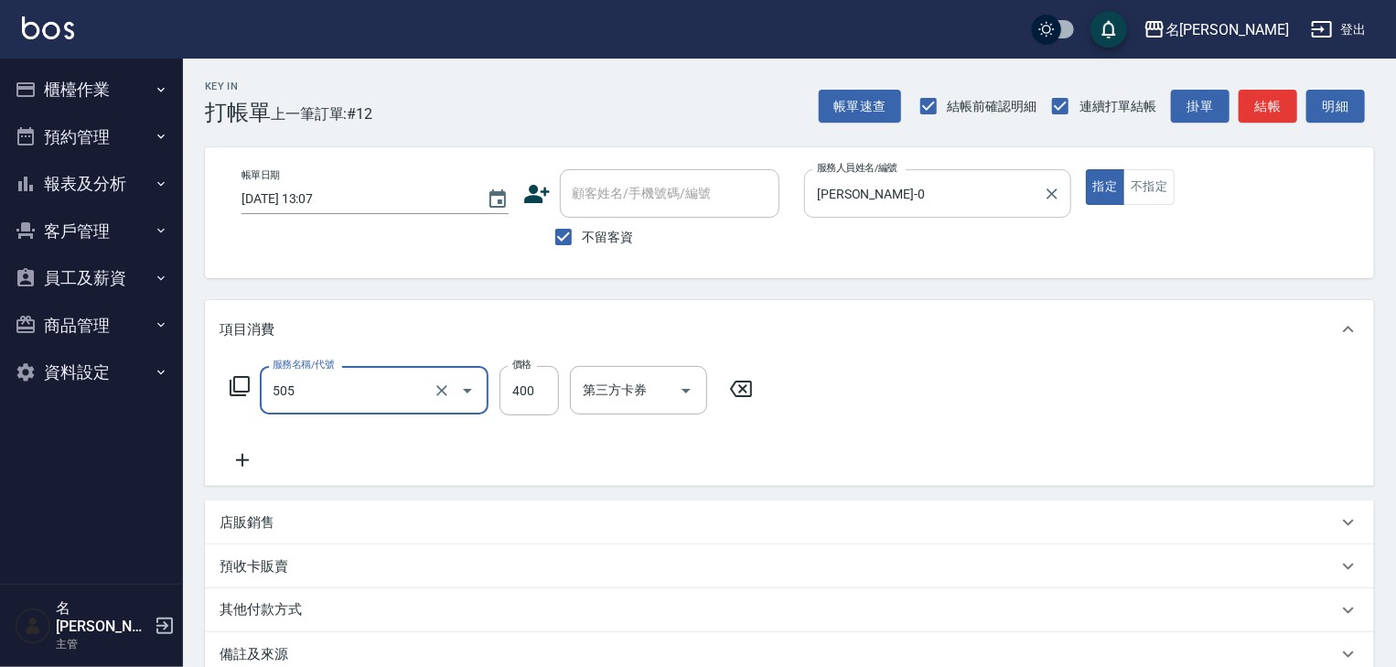
type input "洗髮(505)"
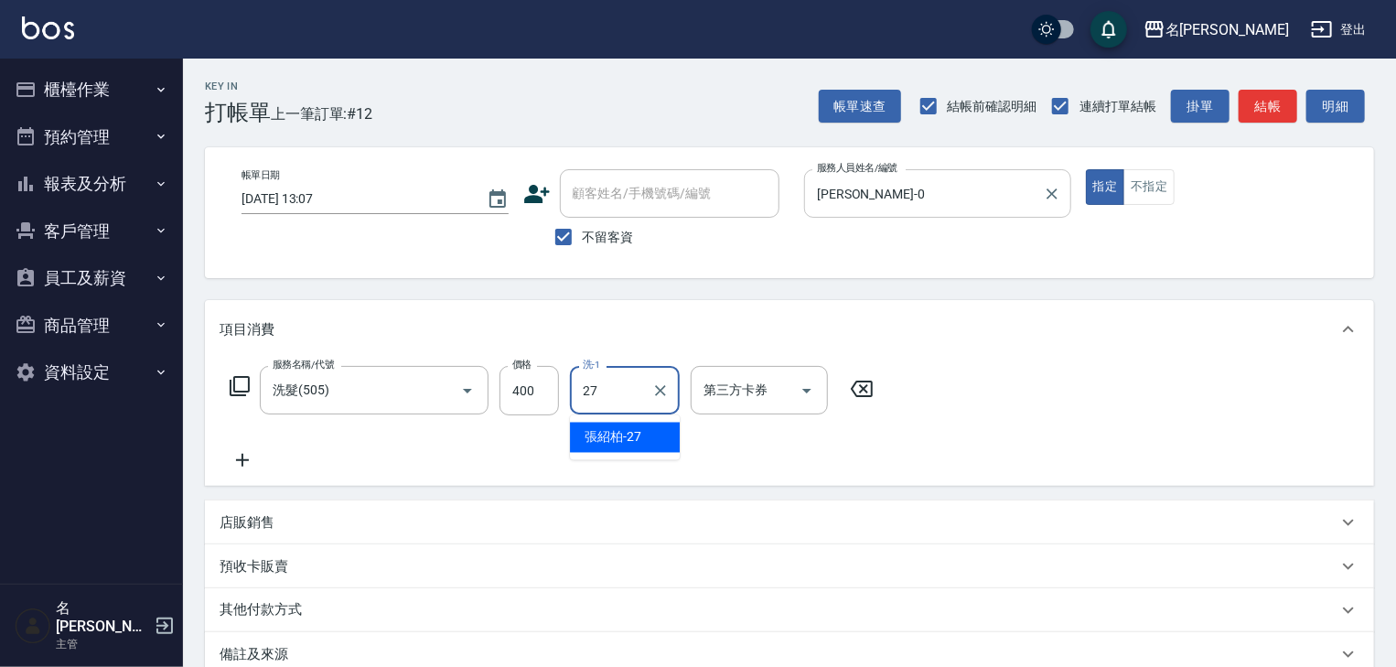
type input "張紹柏-27"
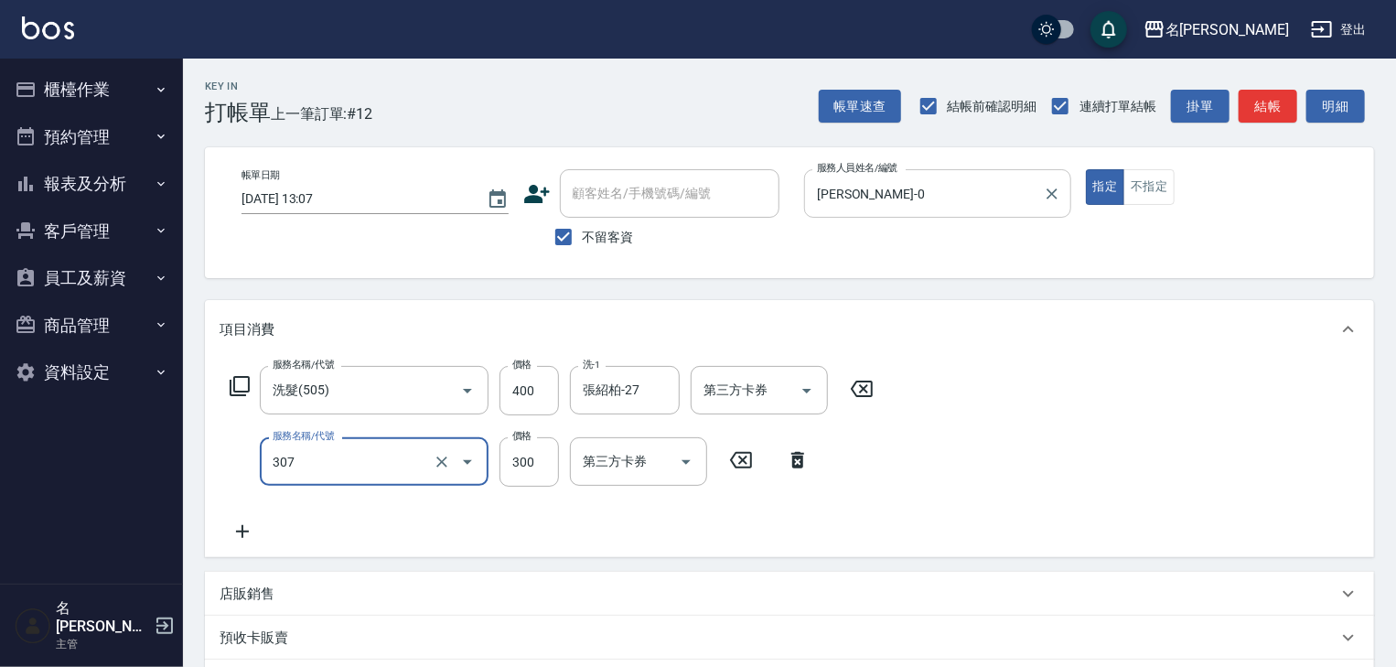
type input "剪髮(307)"
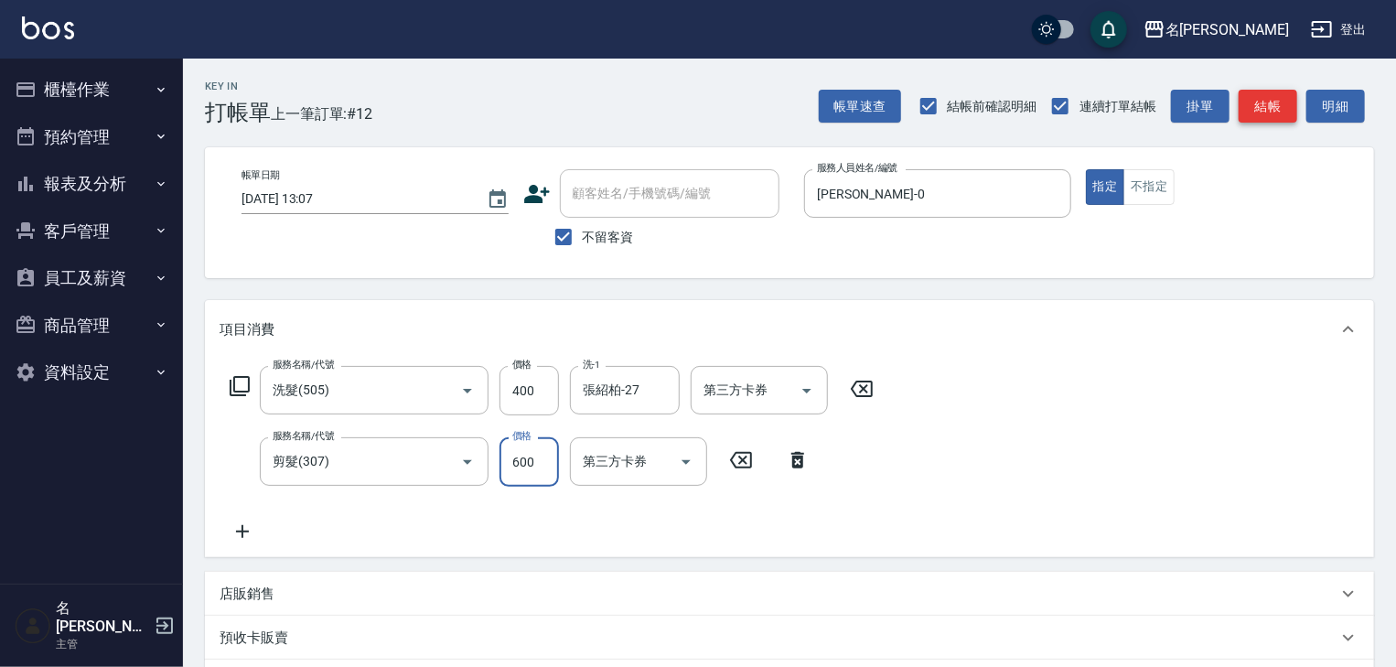
type input "600"
click at [1286, 104] on button "結帳" at bounding box center [1268, 107] width 59 height 34
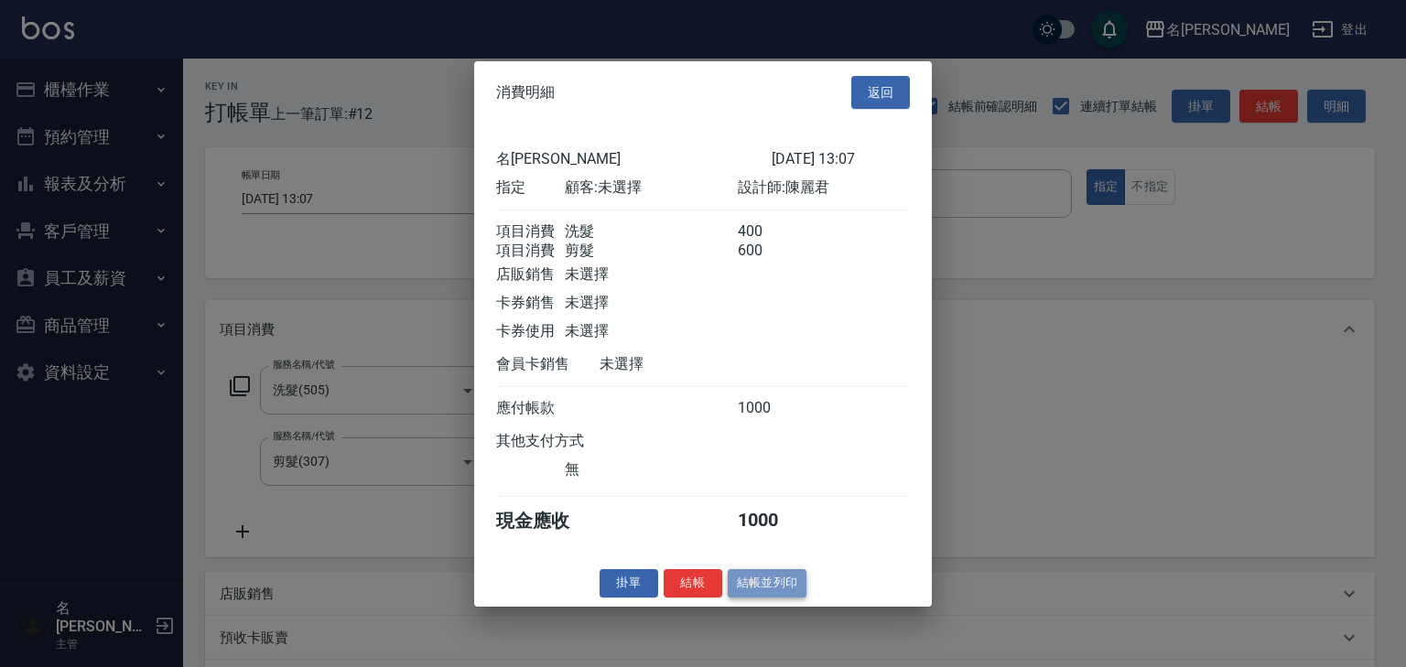
click at [789, 582] on button "結帳並列印" at bounding box center [768, 583] width 80 height 28
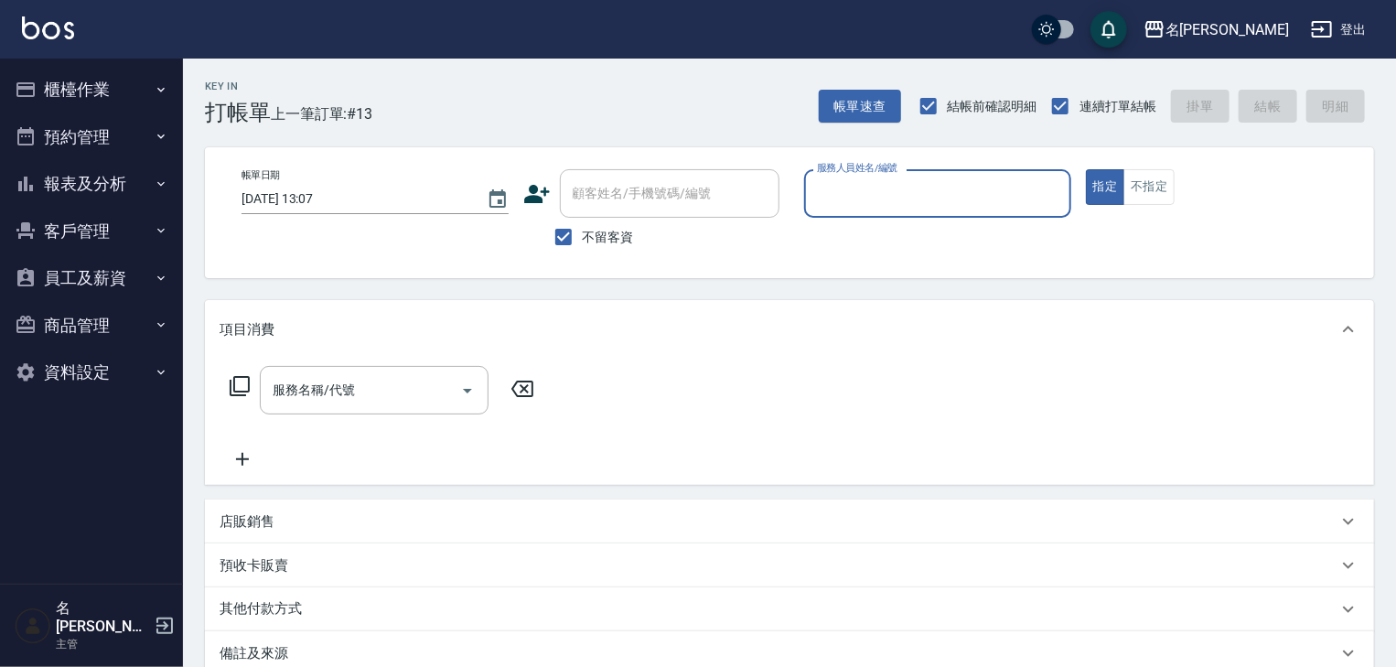
click at [114, 78] on button "櫃檯作業" at bounding box center [91, 90] width 168 height 48
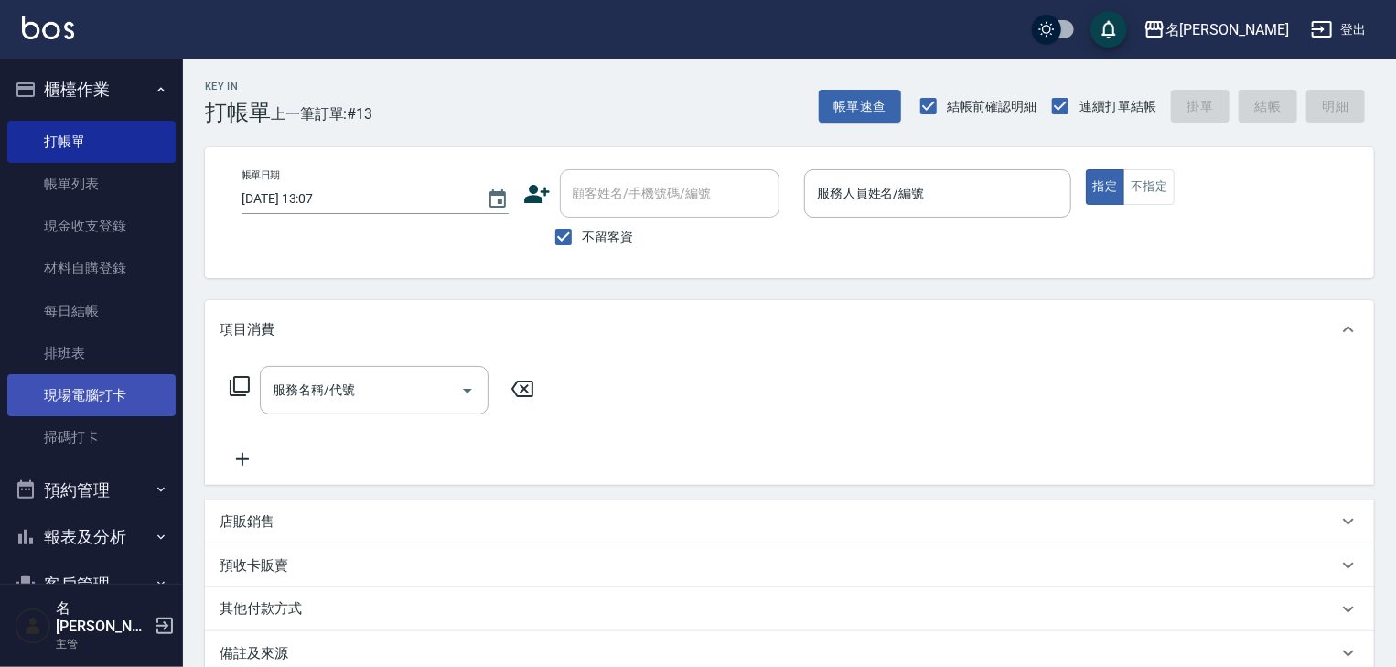
click at [86, 396] on link "現場電腦打卡" at bounding box center [91, 395] width 168 height 42
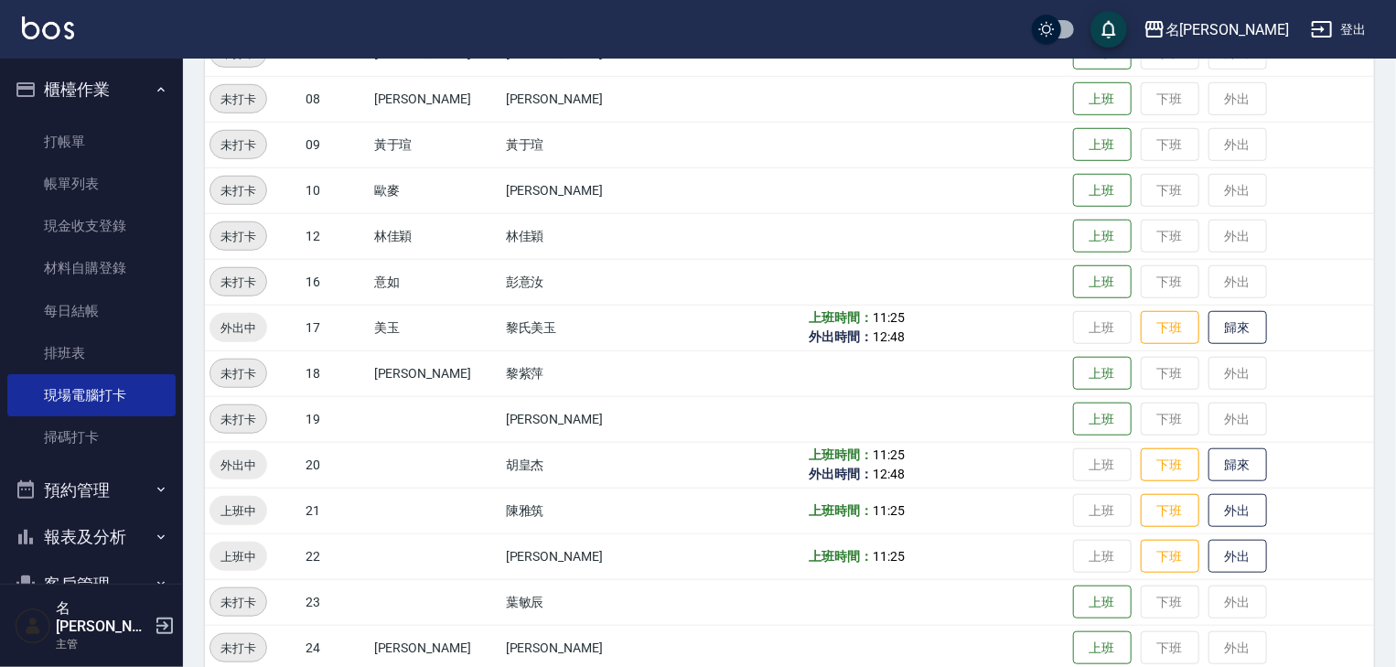
scroll to position [683, 0]
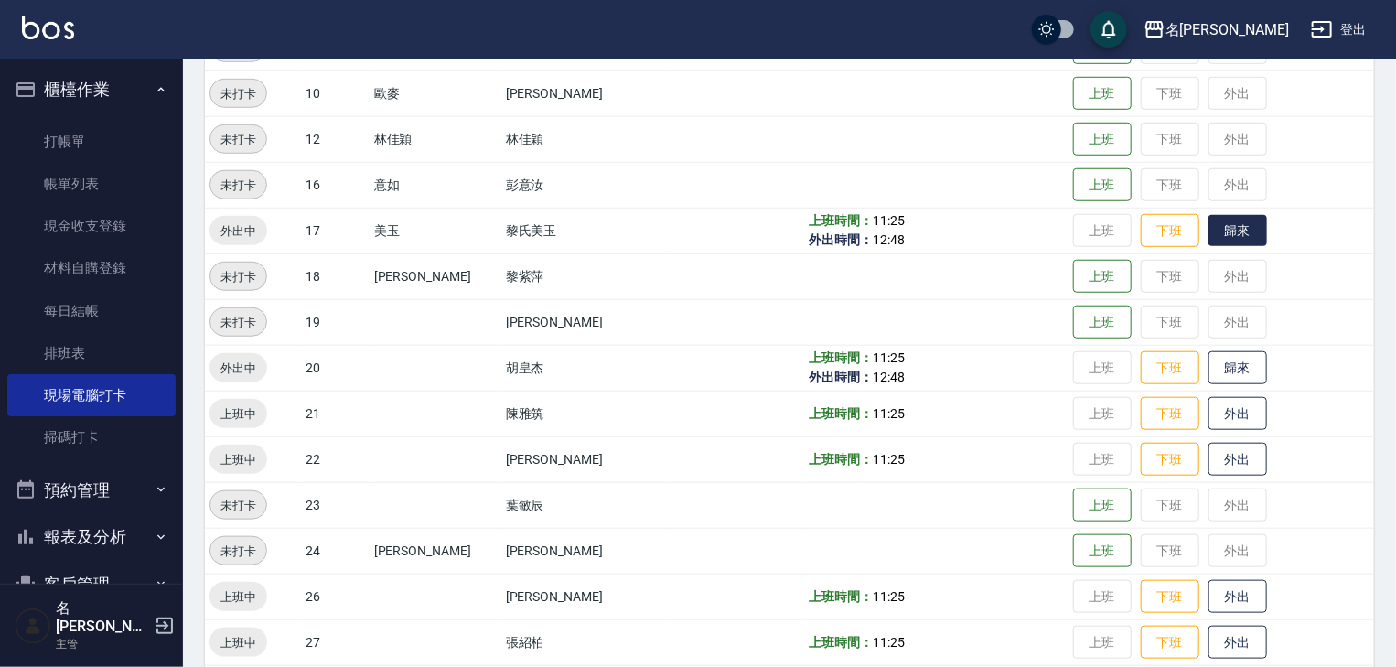
click at [1213, 230] on button "歸來" at bounding box center [1238, 231] width 59 height 32
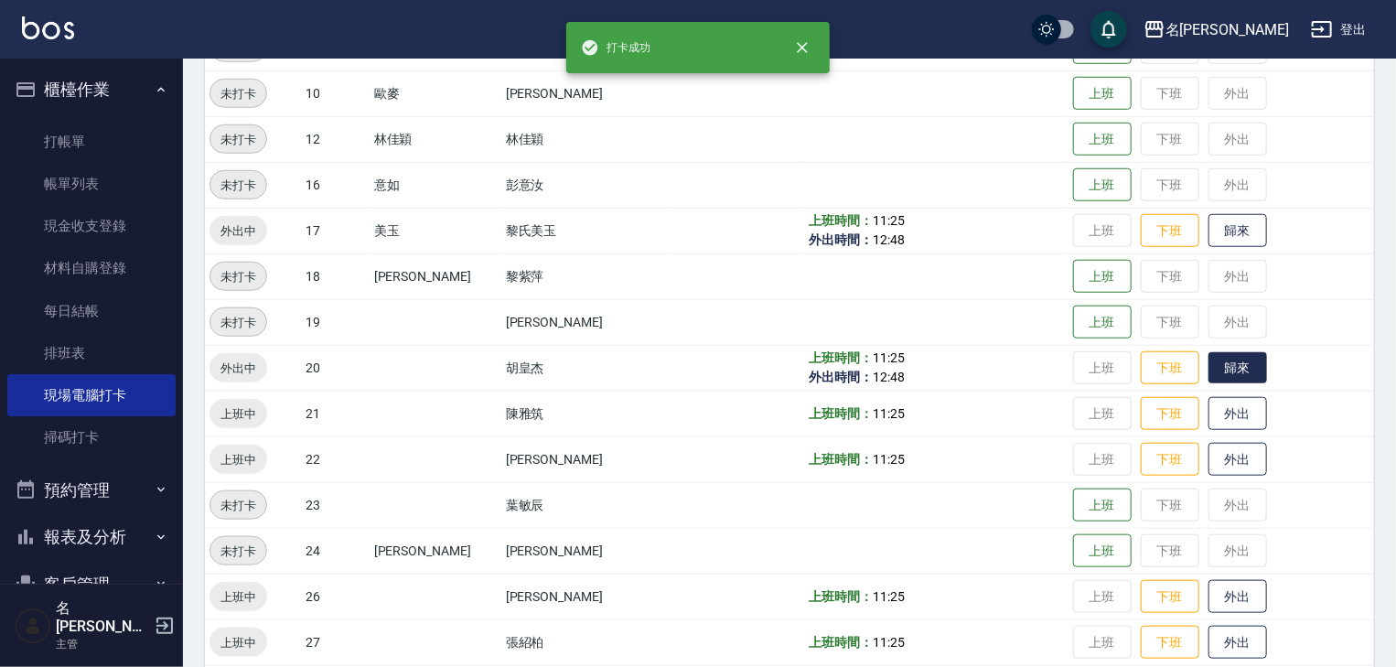
click at [1226, 374] on button "歸來" at bounding box center [1238, 368] width 59 height 32
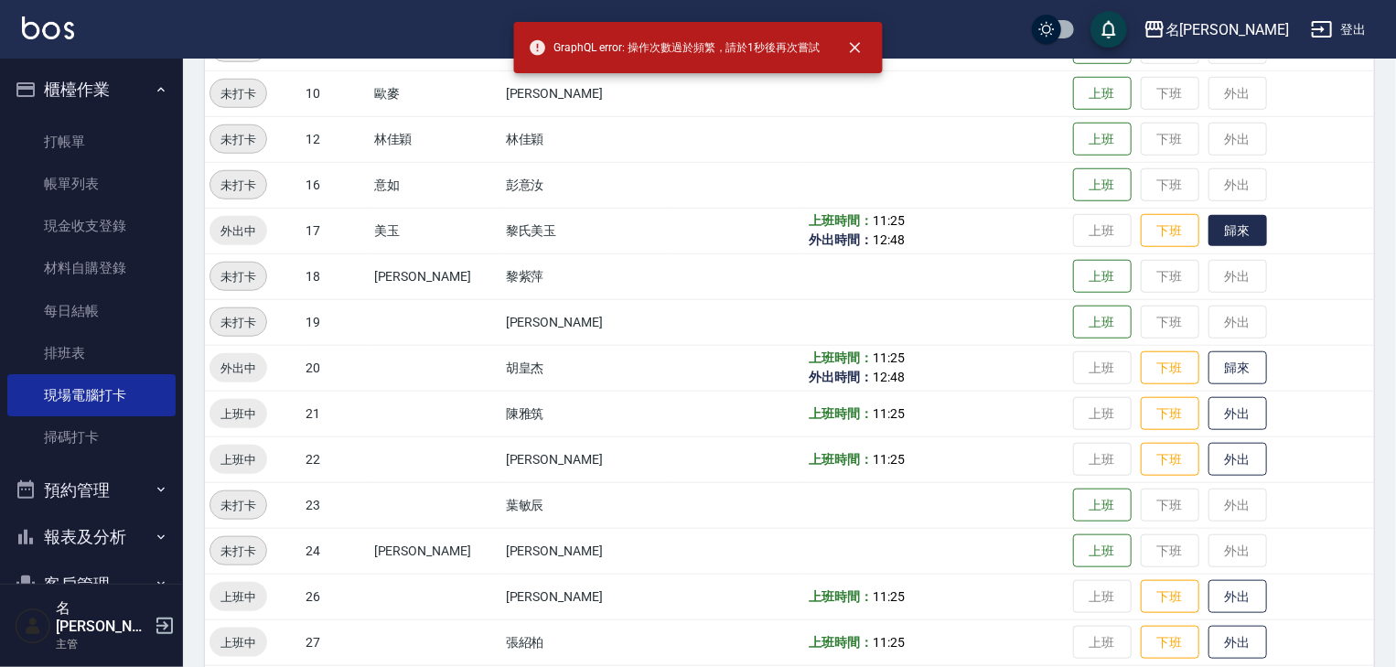
click at [1228, 220] on button "歸來" at bounding box center [1238, 231] width 59 height 32
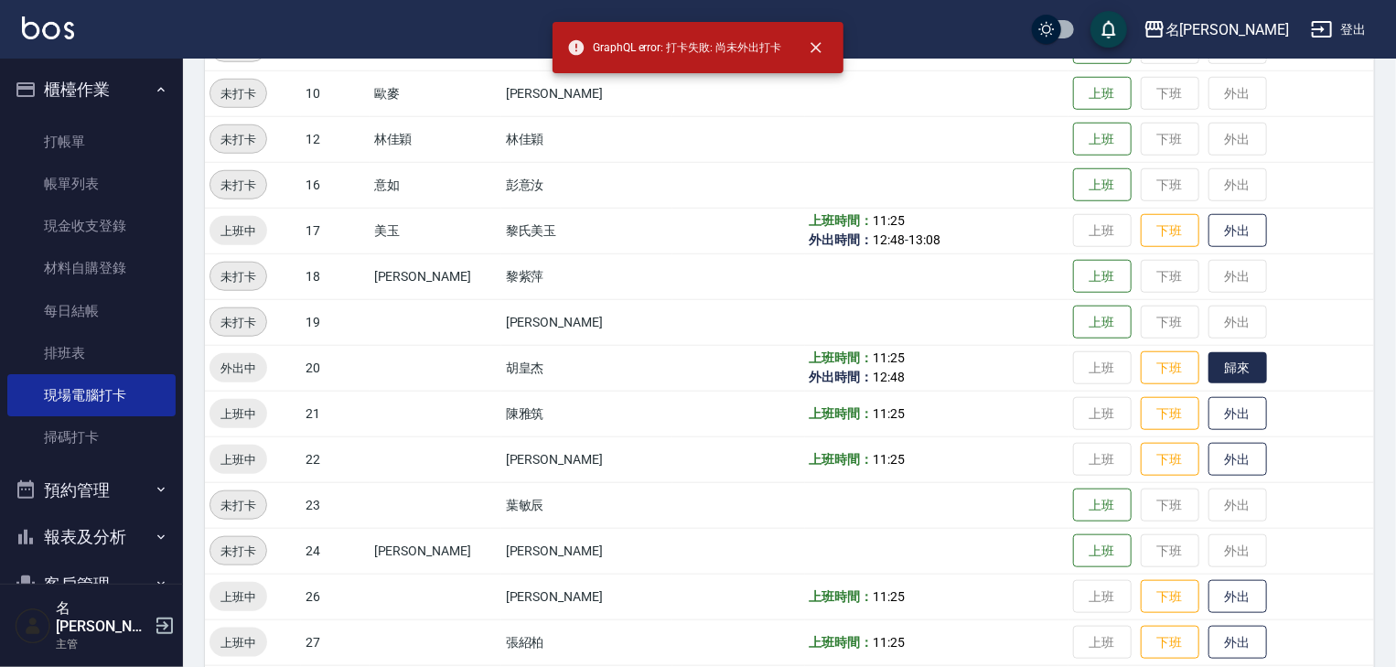
click at [1209, 362] on button "歸來" at bounding box center [1238, 368] width 59 height 32
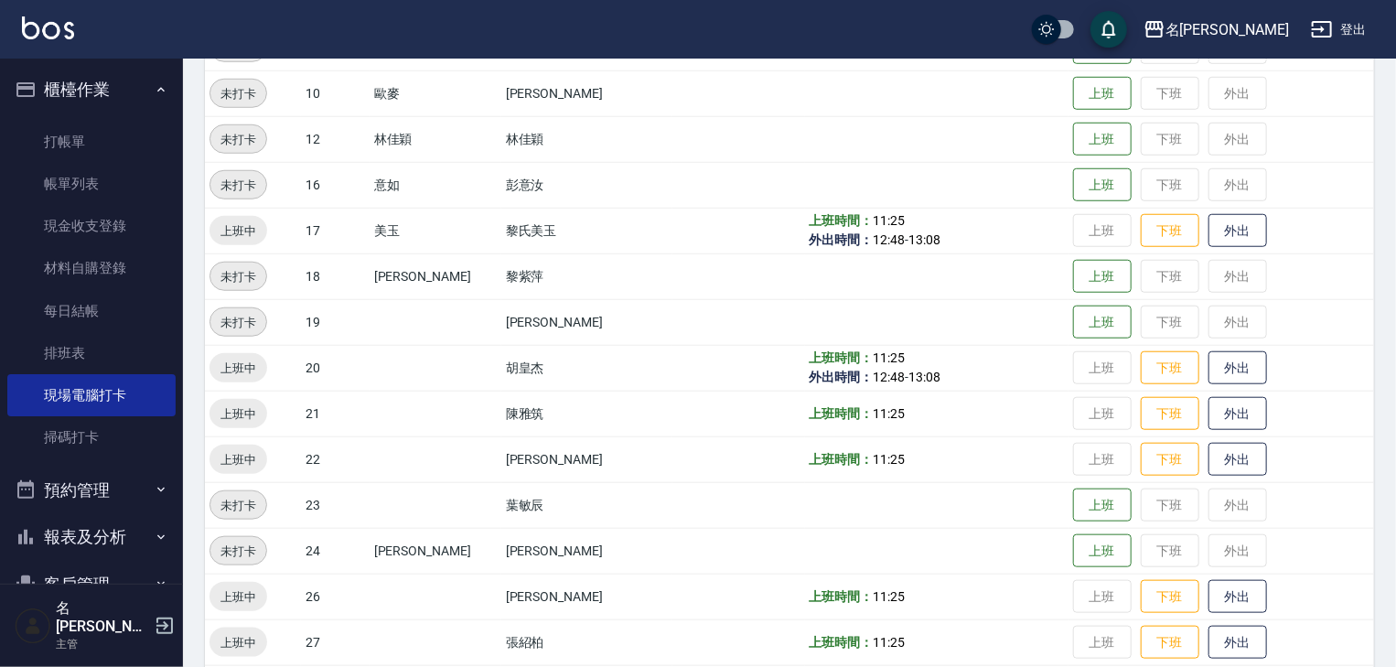
click at [67, 24] on img at bounding box center [48, 27] width 52 height 23
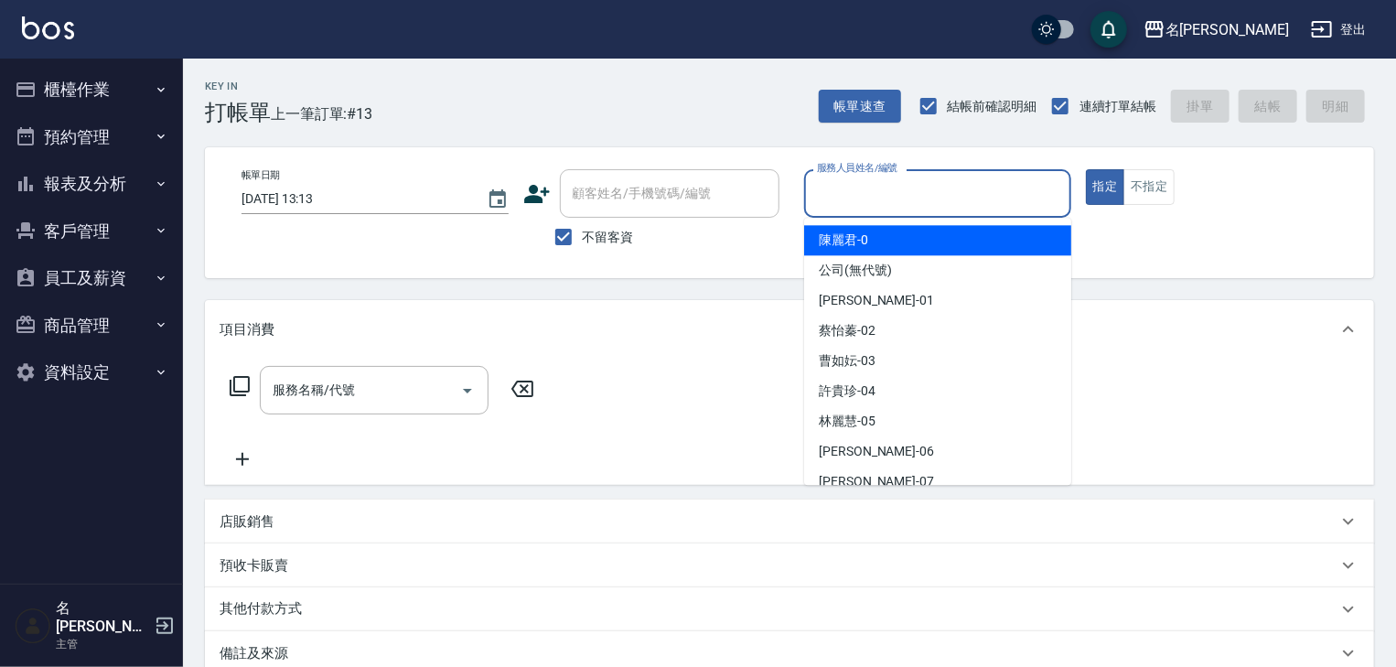
click at [917, 205] on input "服務人員姓名/編號" at bounding box center [938, 194] width 251 height 32
type input "[PERSON_NAME]"
type button "true"
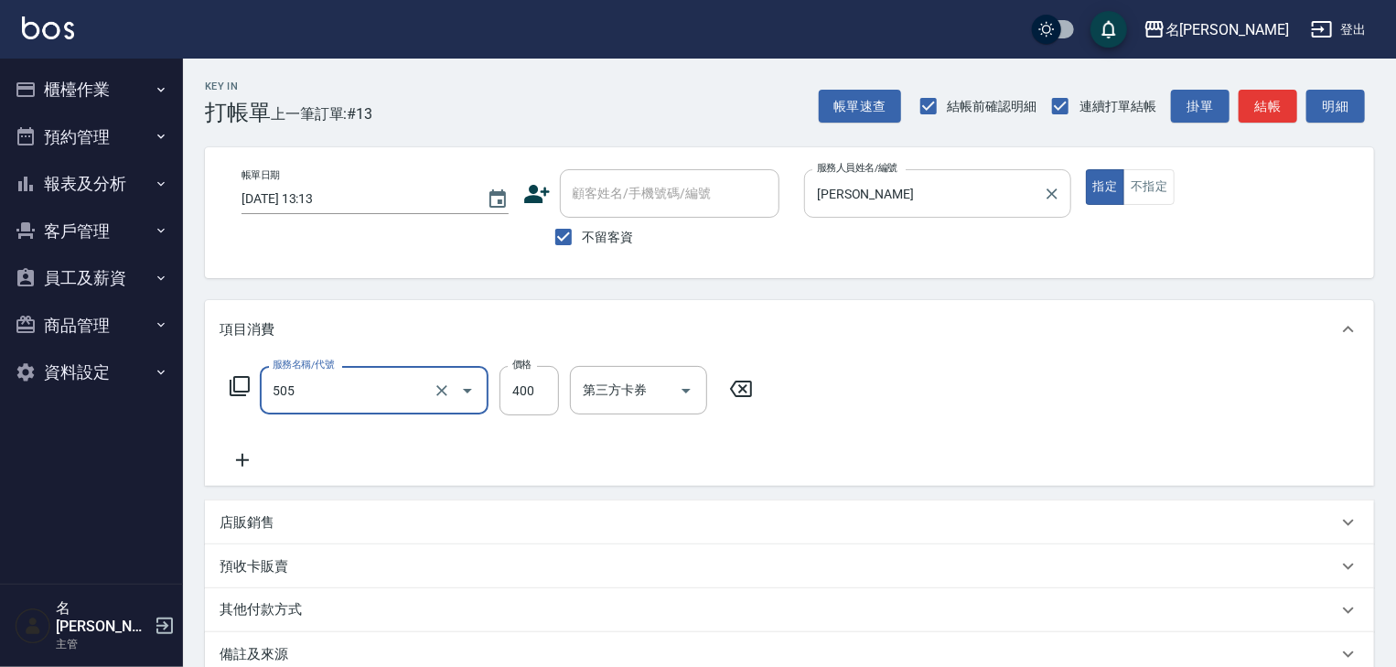
type input "洗髮(505)"
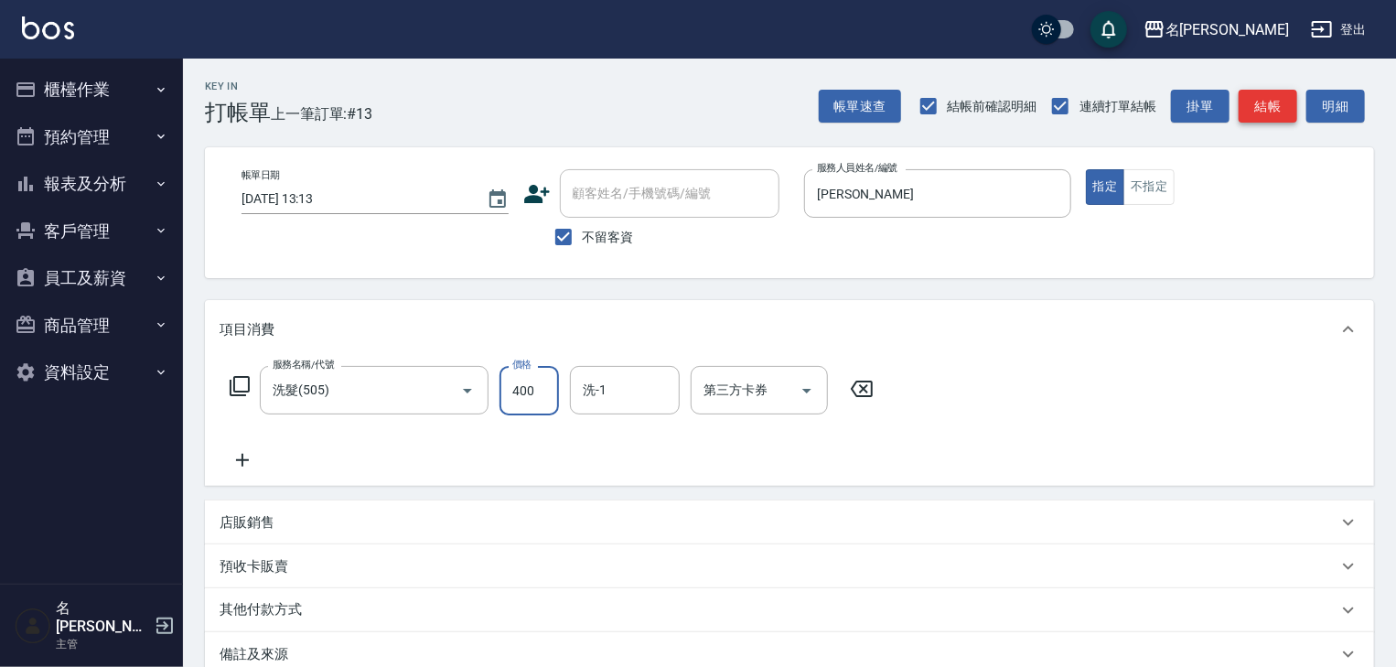
click at [1292, 111] on button "結帳" at bounding box center [1268, 107] width 59 height 34
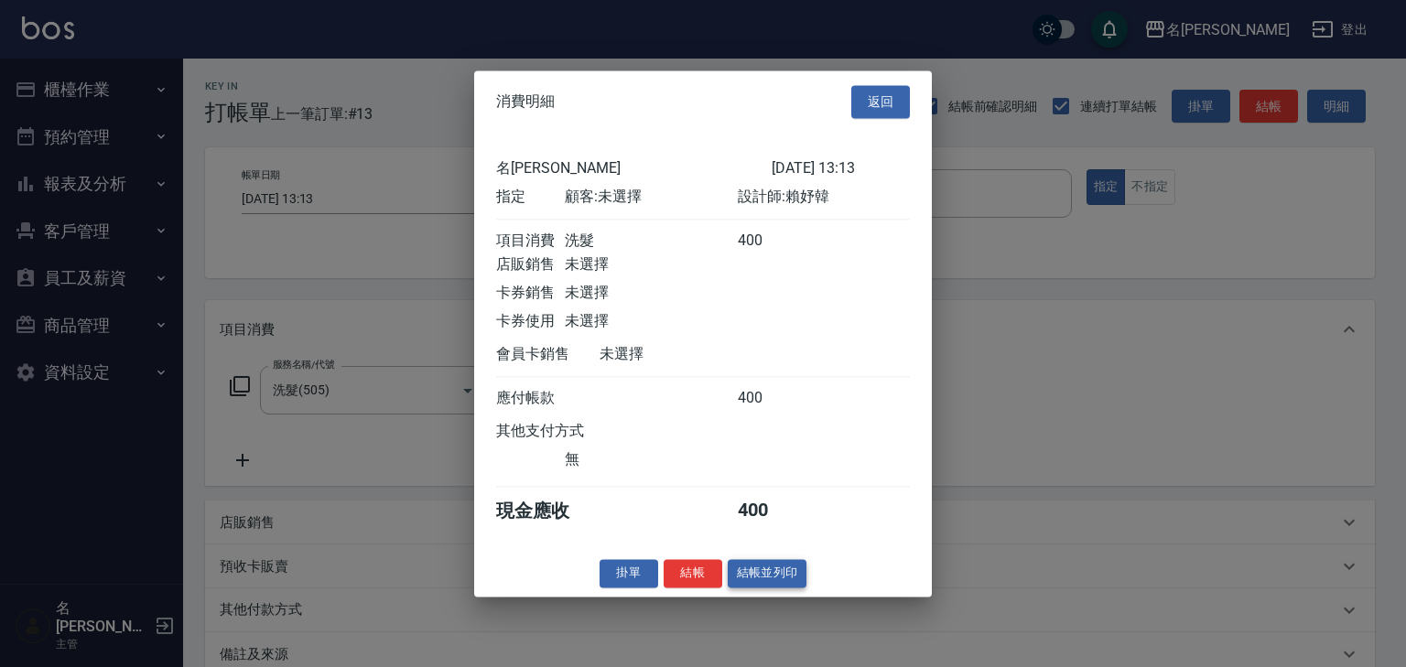
click at [788, 587] on button "結帳並列印" at bounding box center [768, 573] width 80 height 28
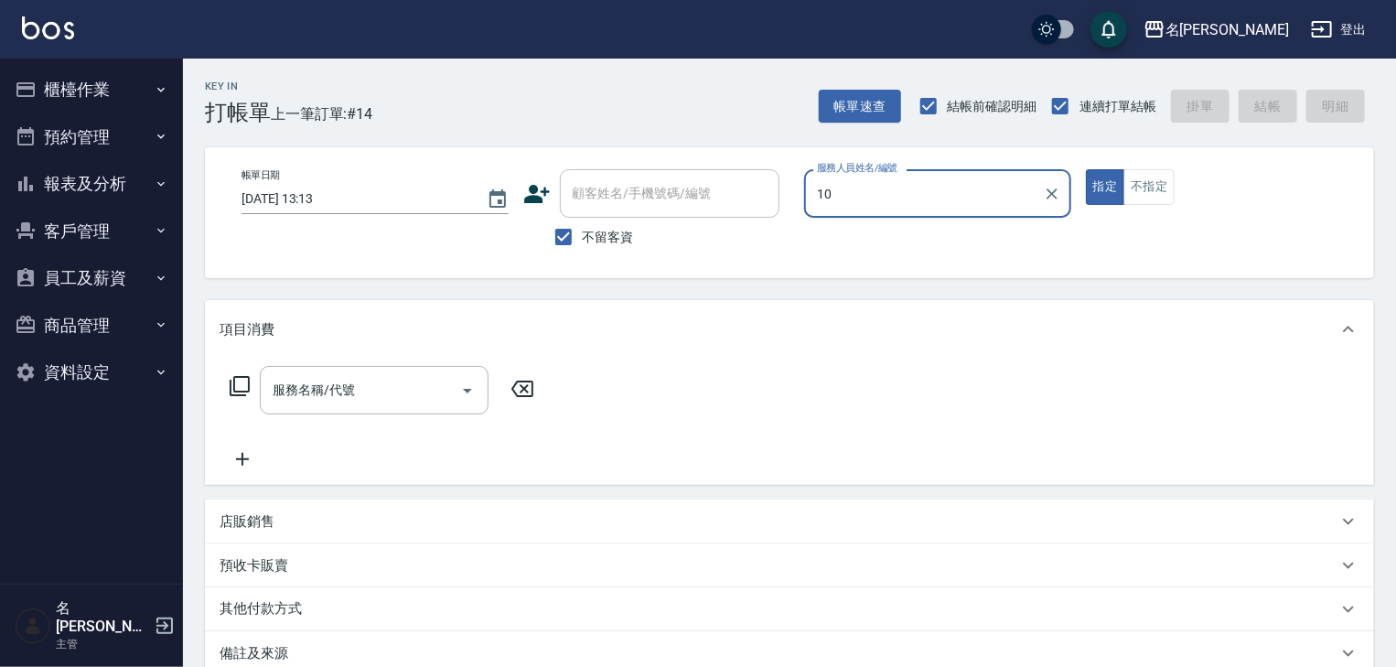
type input "歐麥-10"
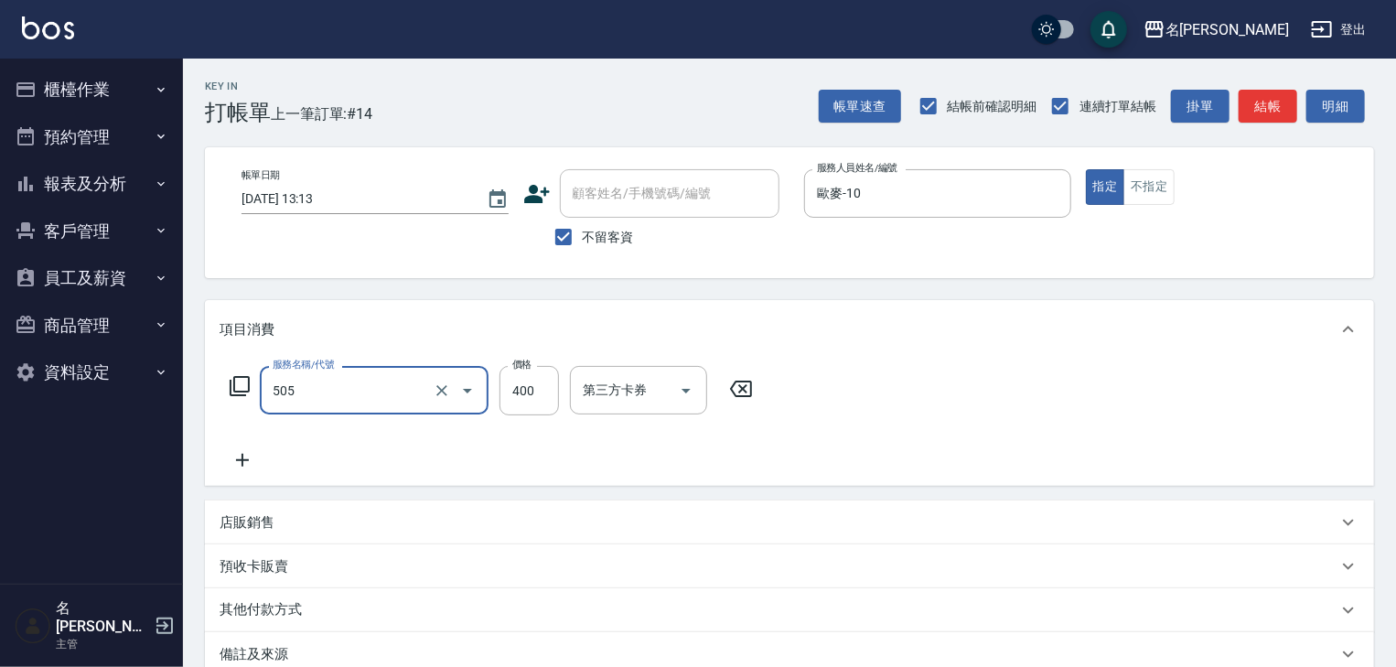
type input "洗髮(505)"
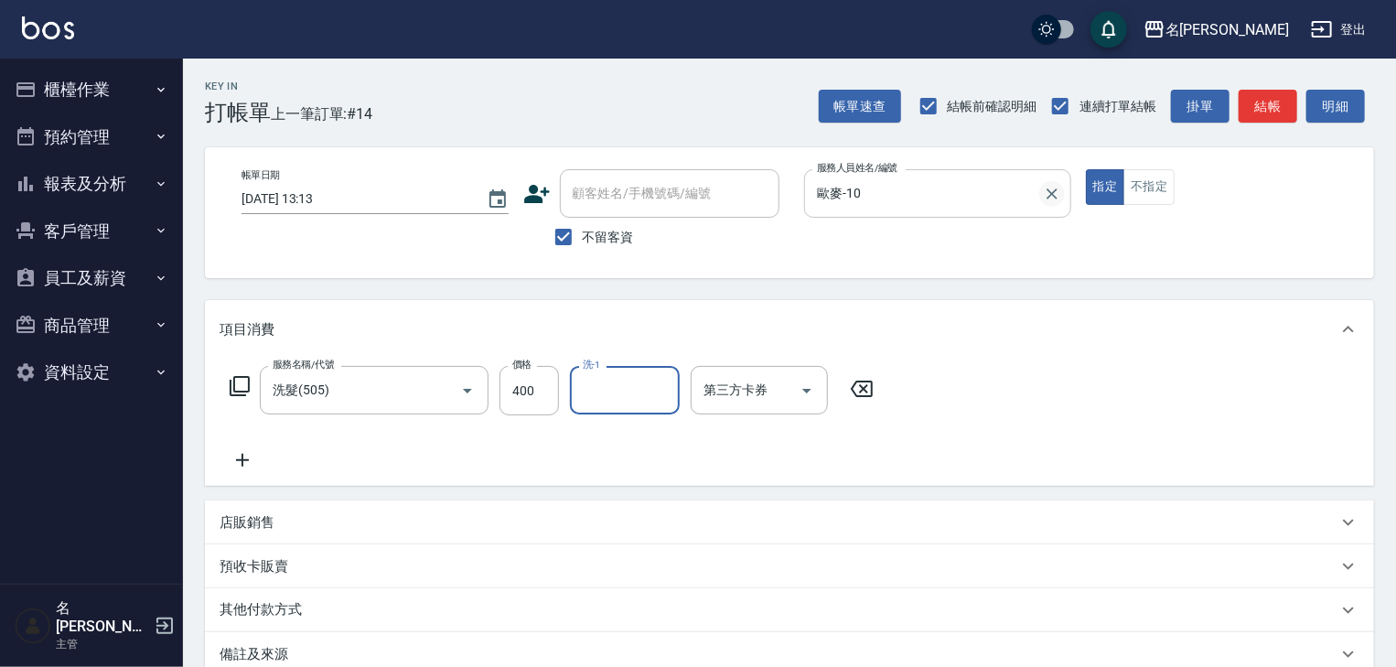
click at [1058, 194] on icon "Clear" at bounding box center [1052, 194] width 18 height 18
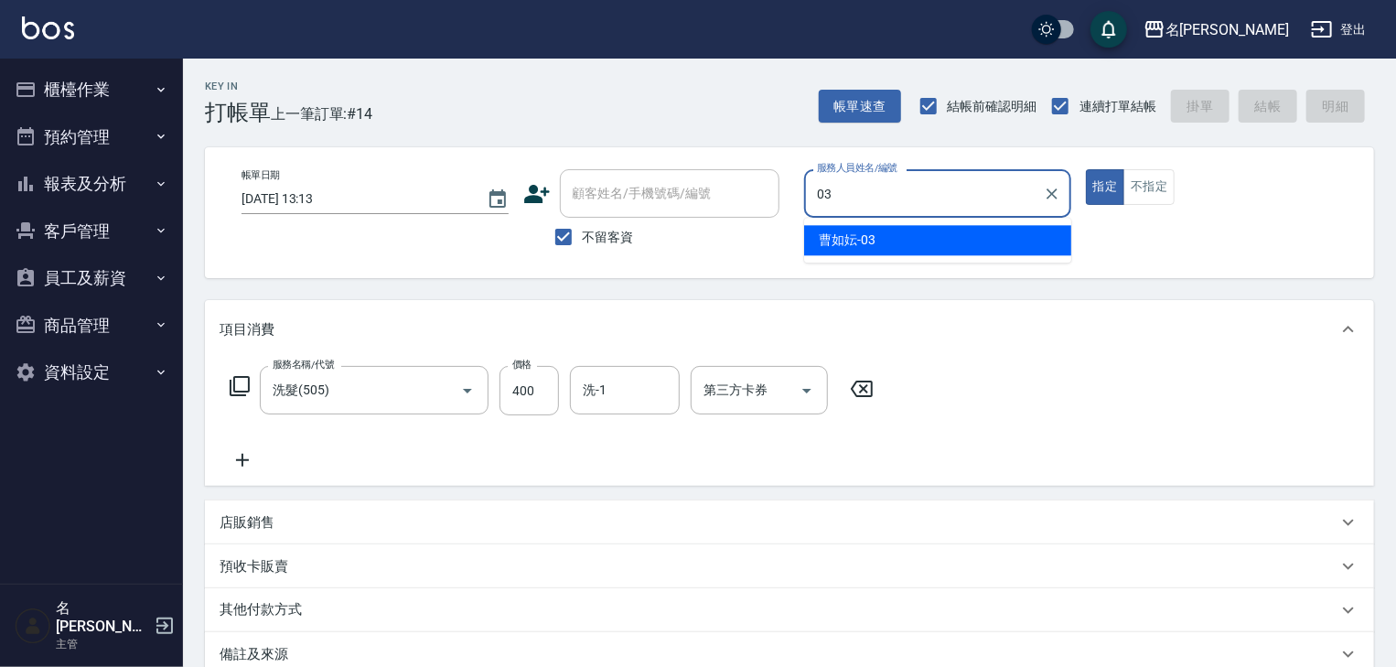
type input "[PERSON_NAME]-03"
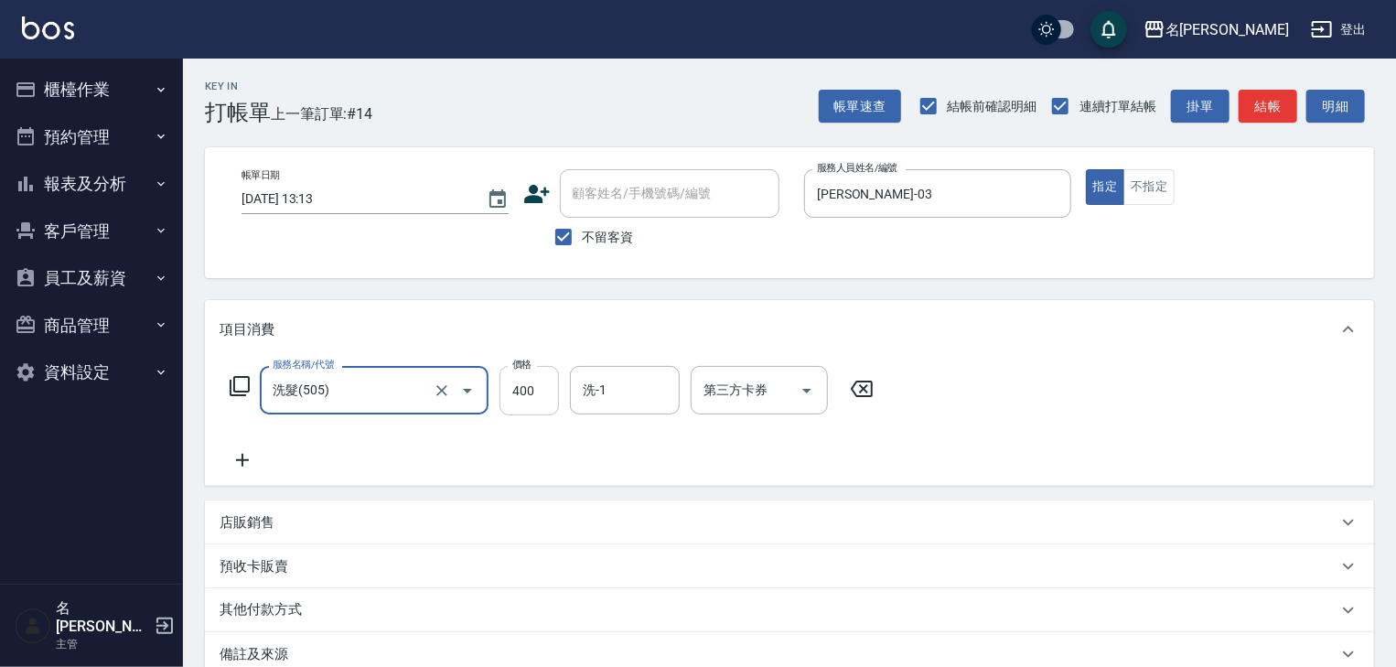
click at [538, 377] on input "400" at bounding box center [529, 390] width 59 height 49
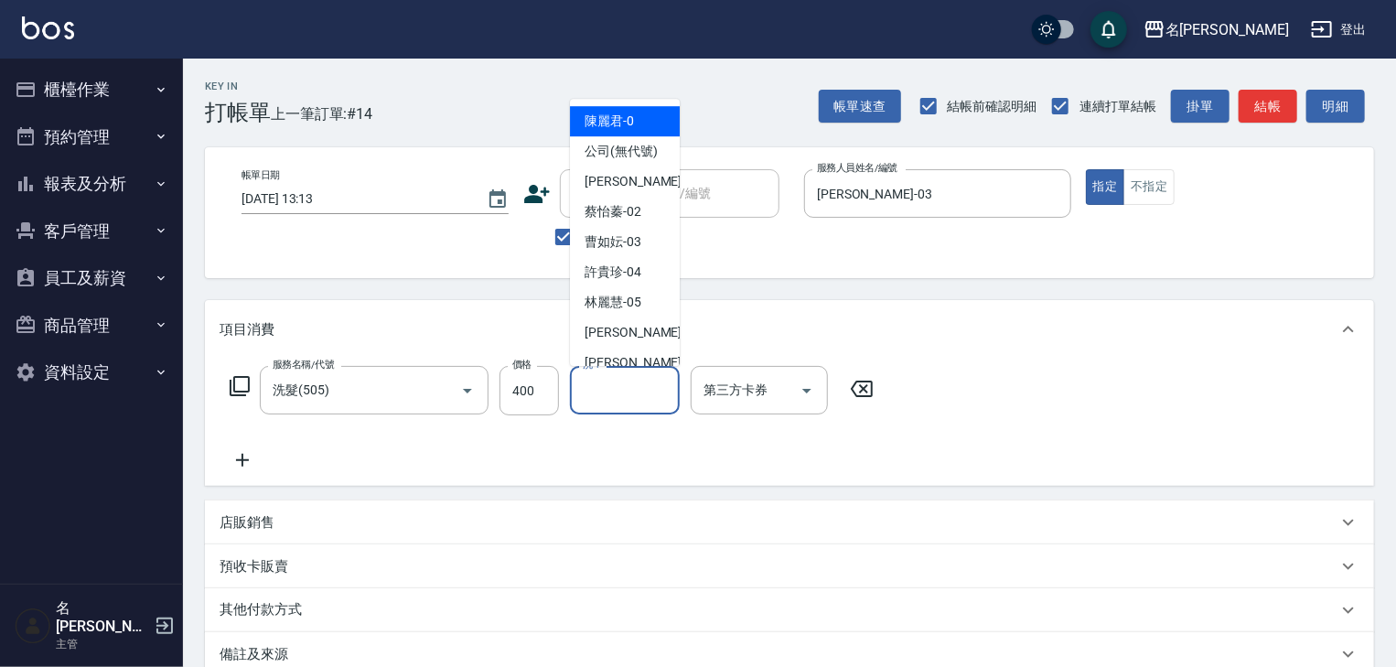
click at [604, 391] on input "洗-1" at bounding box center [624, 390] width 93 height 32
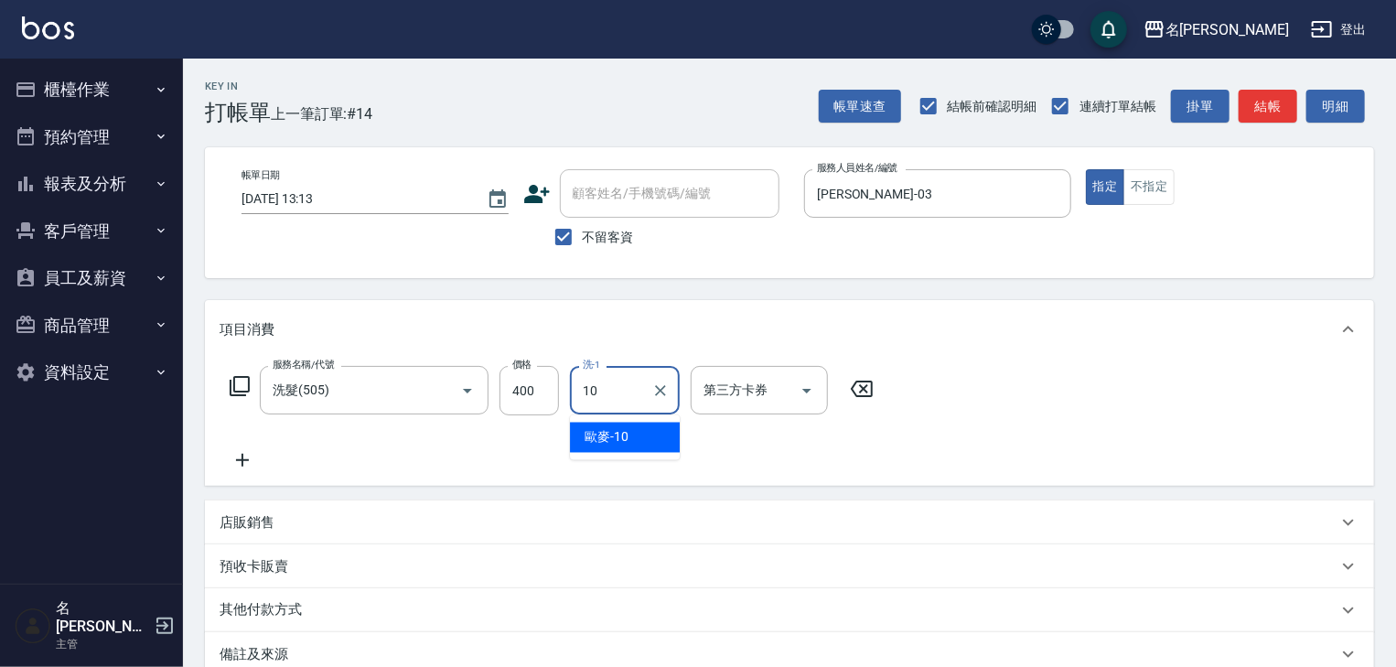
type input "歐麥-10"
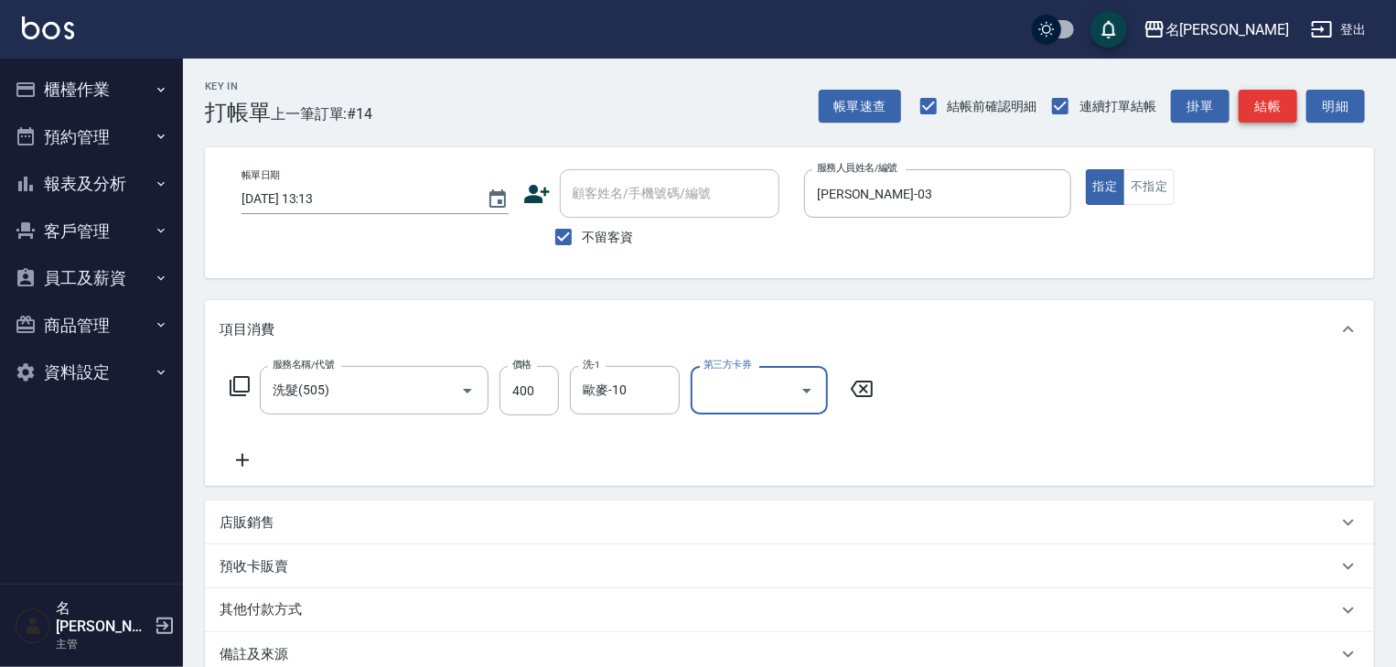
click at [1259, 99] on button "結帳" at bounding box center [1268, 107] width 59 height 34
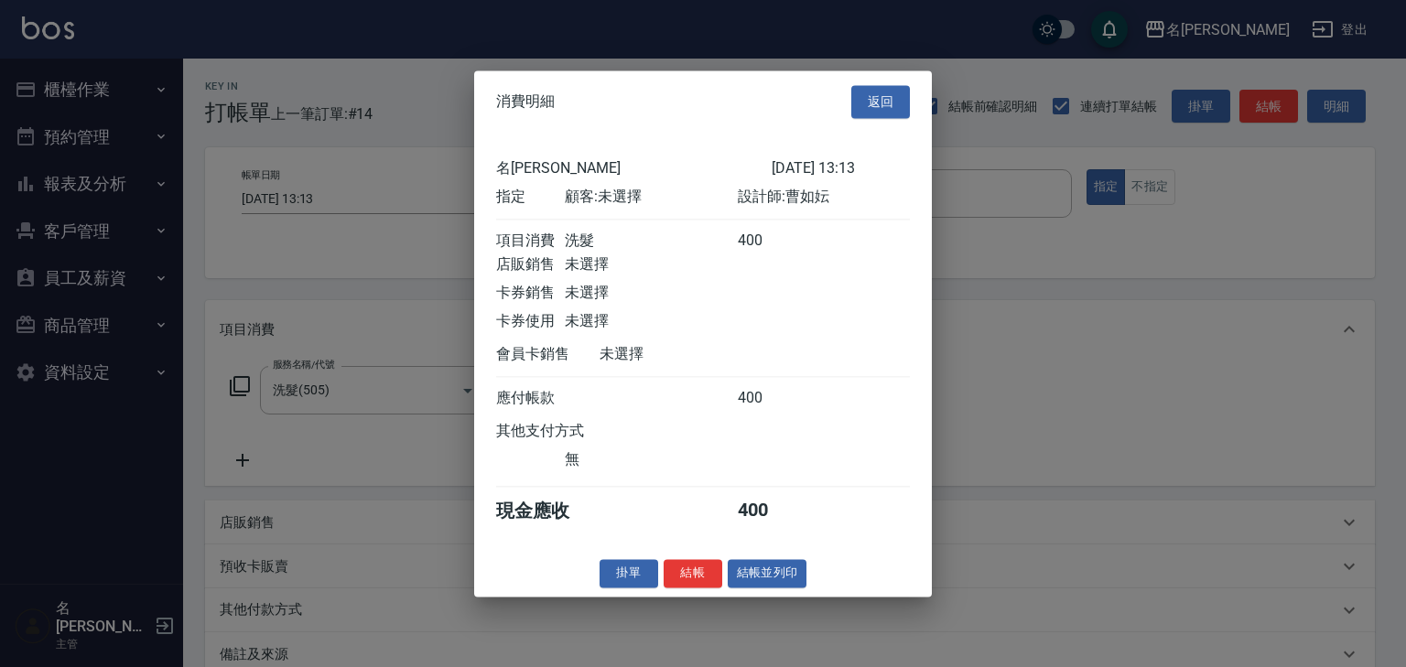
click at [759, 597] on div "消費明細 返回 名留[PERSON_NAME] [DATE] 13:13 指定 顧客: 未選擇 設計師: [PERSON_NAME] 項目消費 洗髮 400 …" at bounding box center [703, 333] width 458 height 526
click at [772, 583] on button "結帳並列印" at bounding box center [768, 573] width 80 height 28
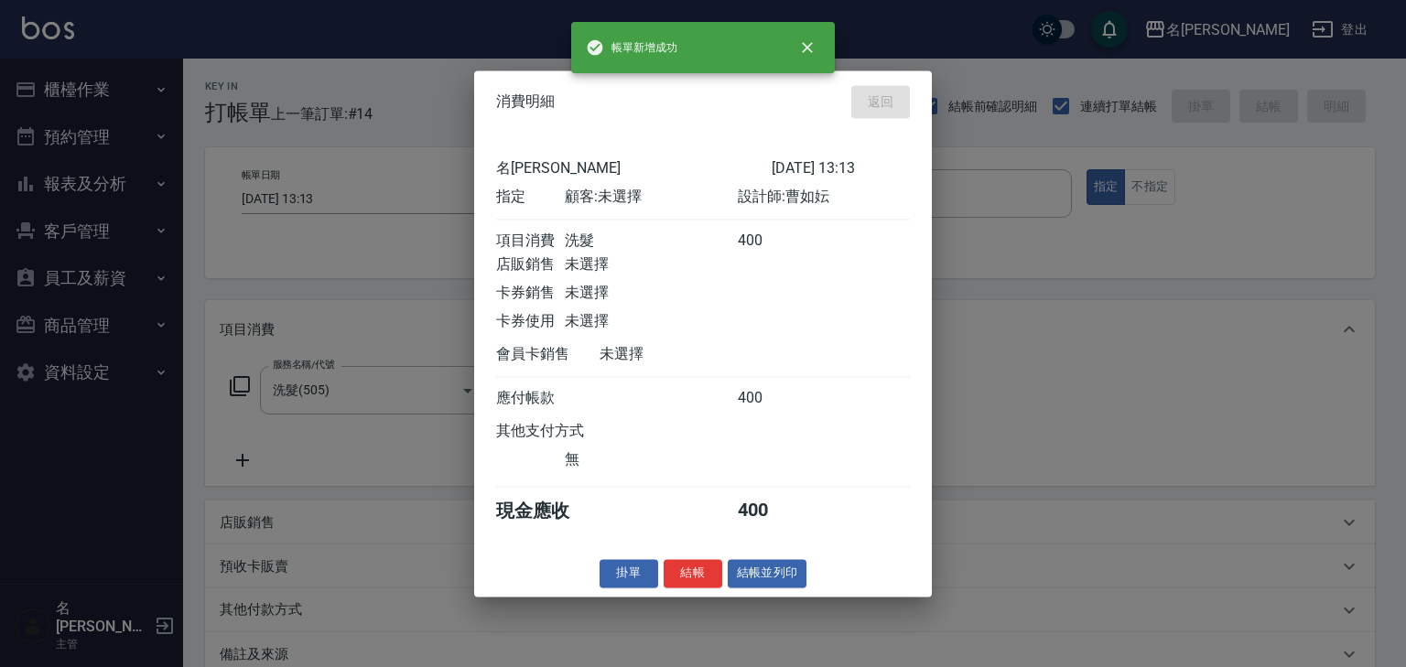
type input "[DATE] 13:16"
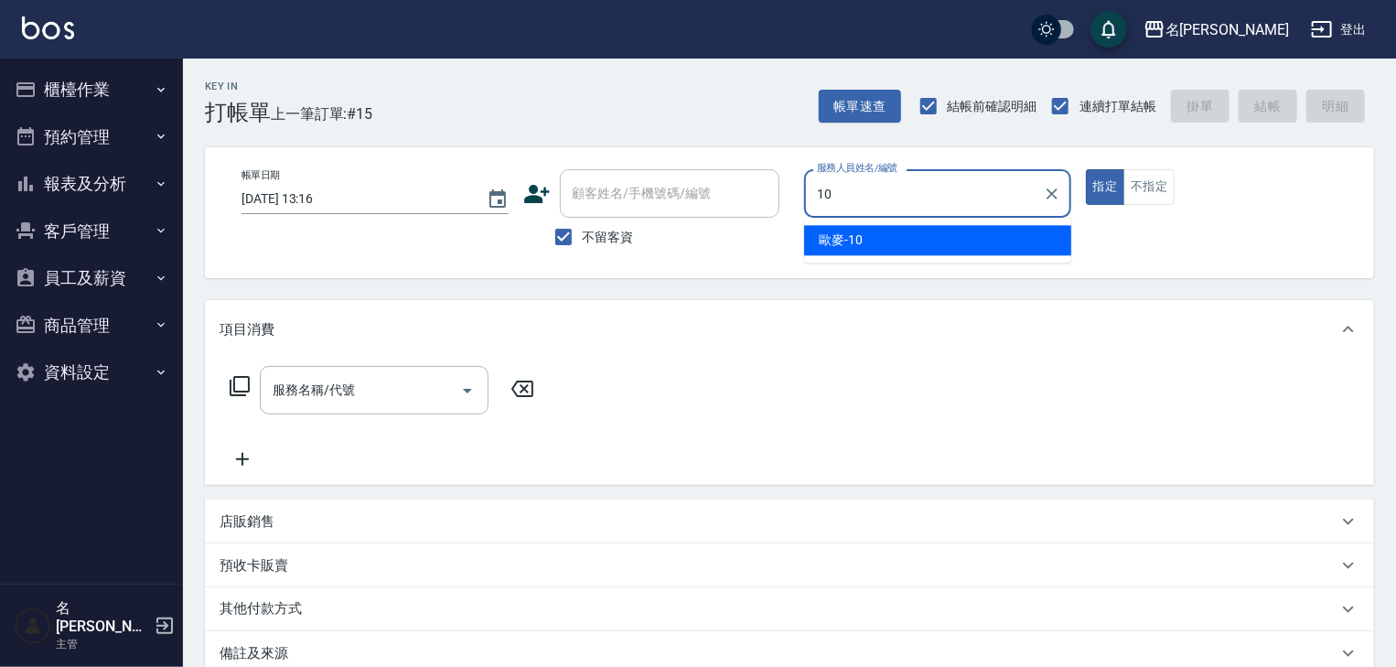
type input "歐麥-10"
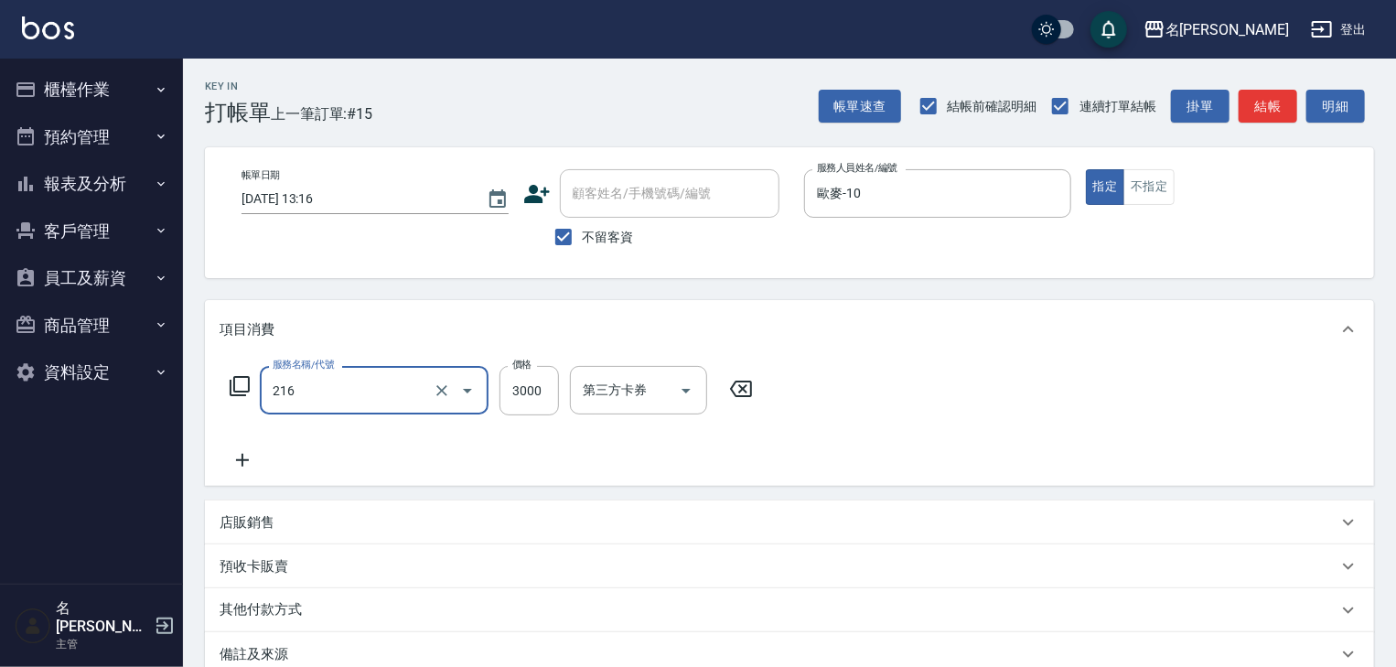
type input "陶瓷、溫朔燙(自備)(216)"
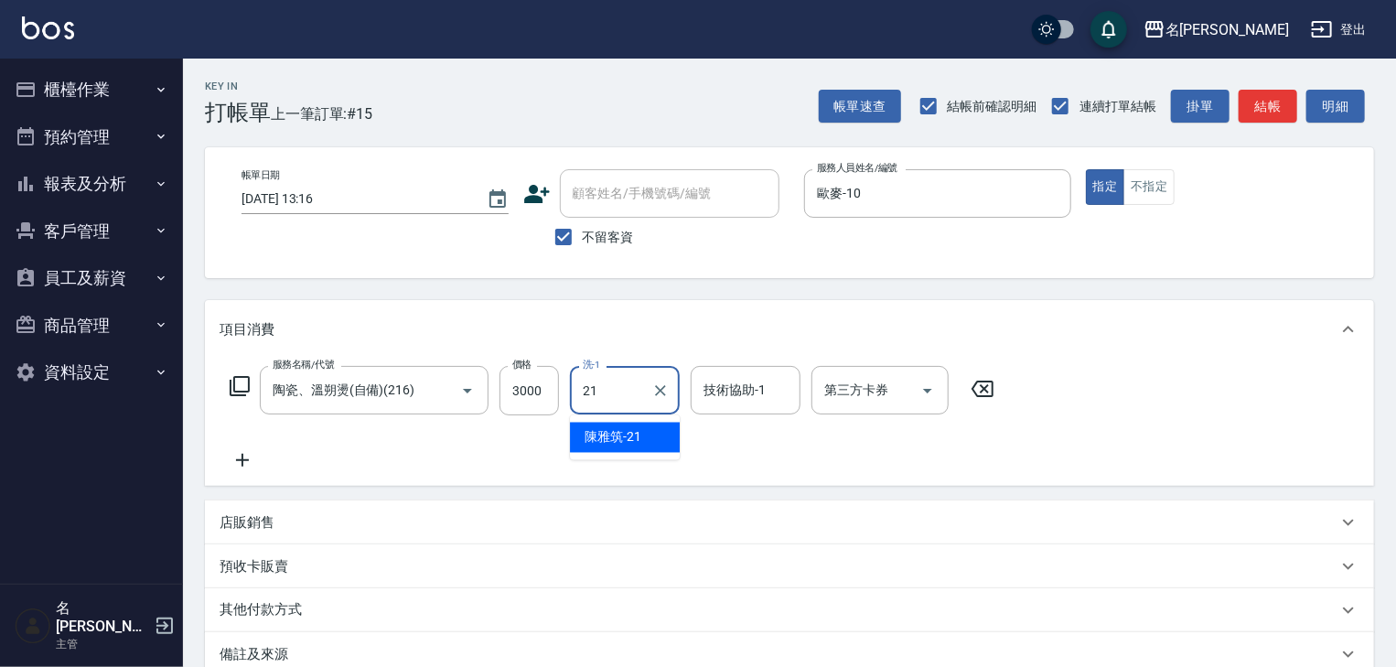
type input "[PERSON_NAME]-21"
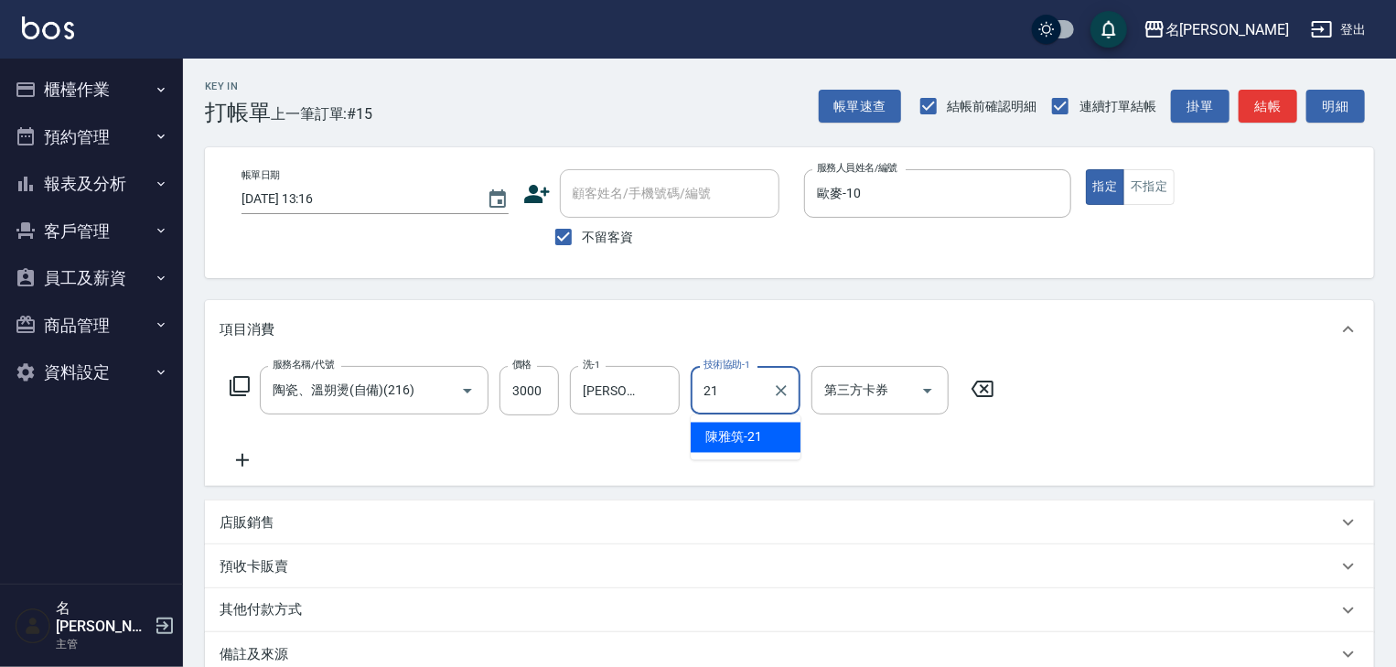
type input "[PERSON_NAME]-21"
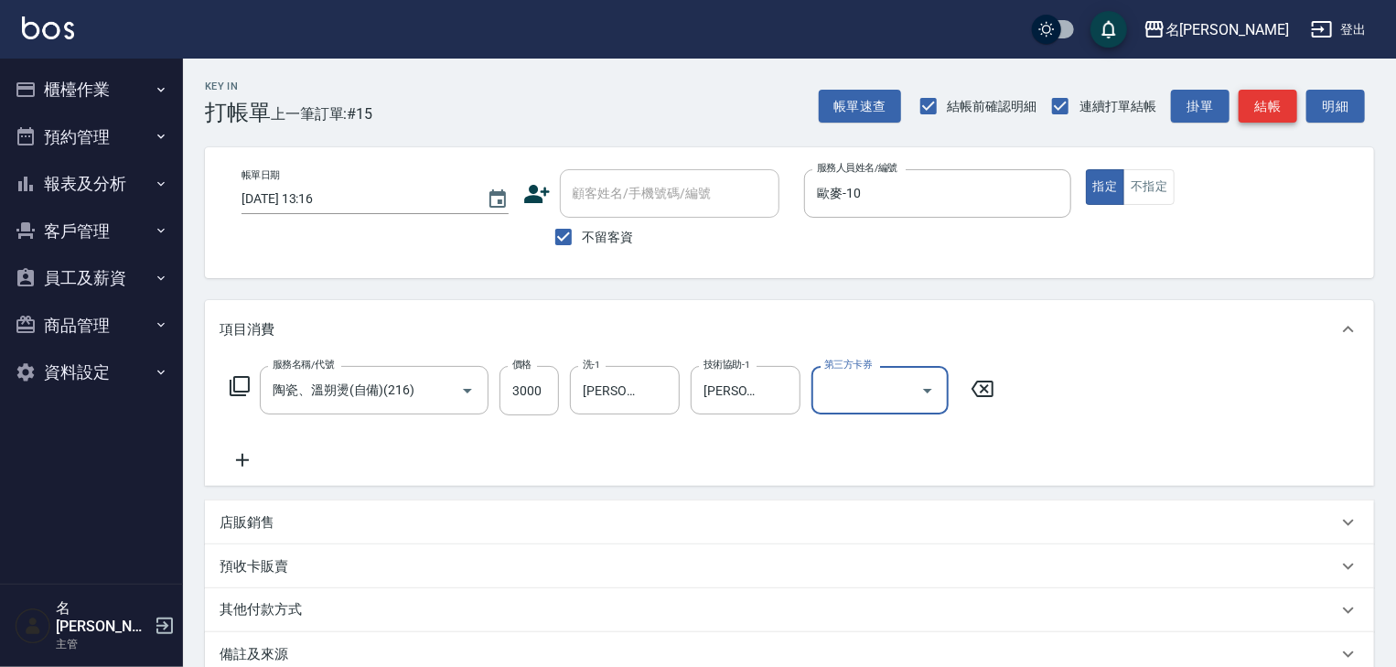
click at [1251, 105] on button "結帳" at bounding box center [1268, 107] width 59 height 34
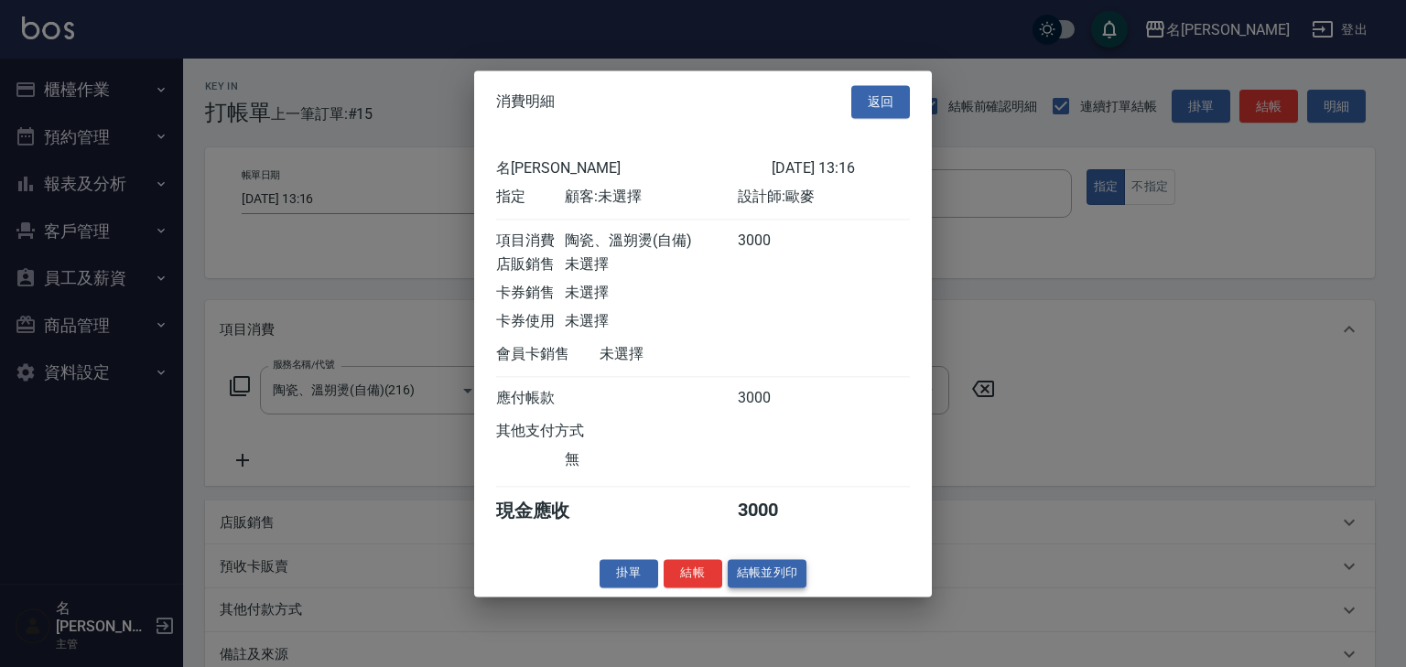
click at [765, 574] on button "結帳並列印" at bounding box center [768, 573] width 80 height 28
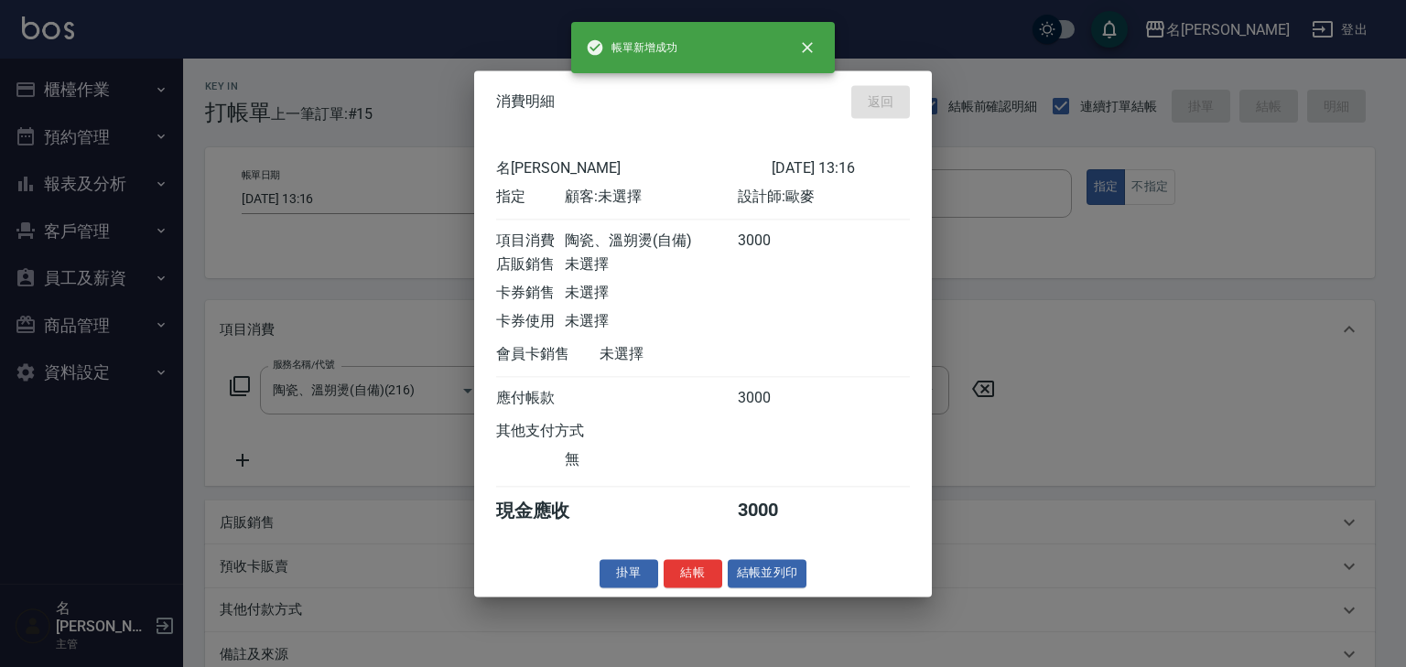
type input "[DATE] 13:26"
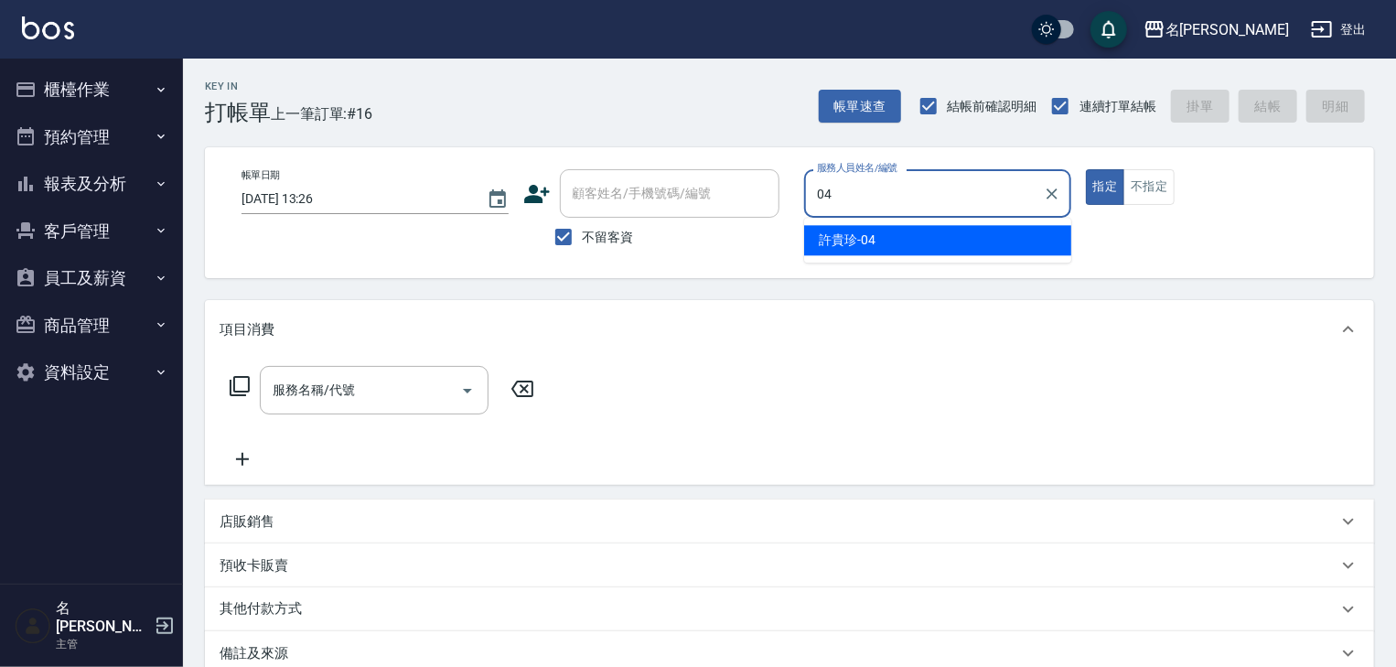
type input "[PERSON_NAME]-04"
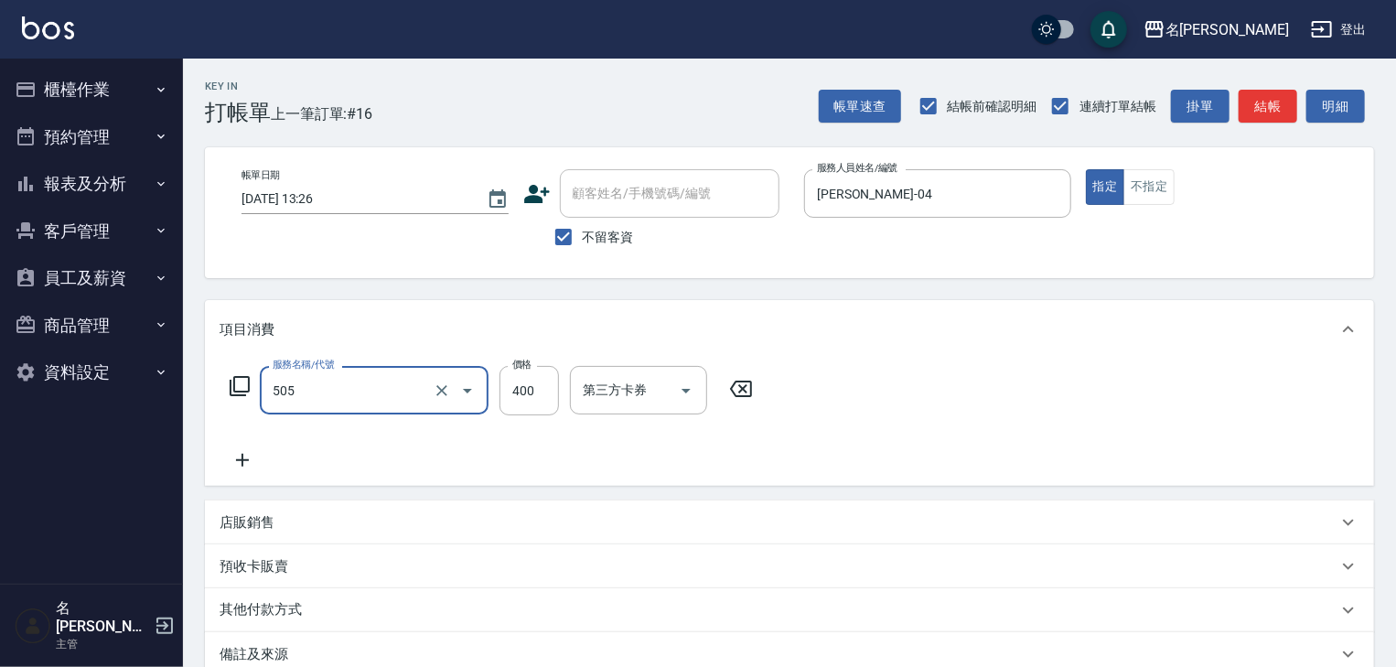
type input "洗髮(505)"
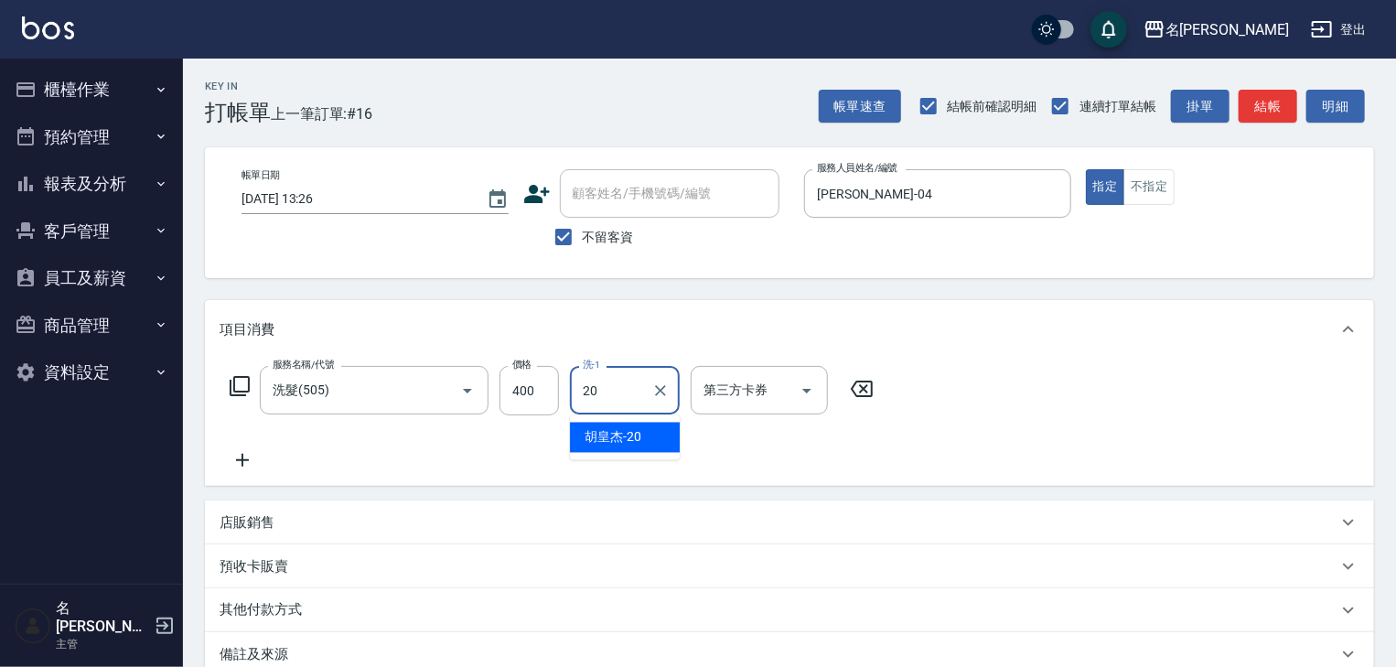
type input "[PERSON_NAME]-20"
click at [1293, 88] on div "帳單速查 結帳前確認明細 連續打單結帳 掛單 結帳 明細" at bounding box center [1096, 106] width 555 height 38
click at [1269, 110] on button "結帳" at bounding box center [1268, 107] width 59 height 34
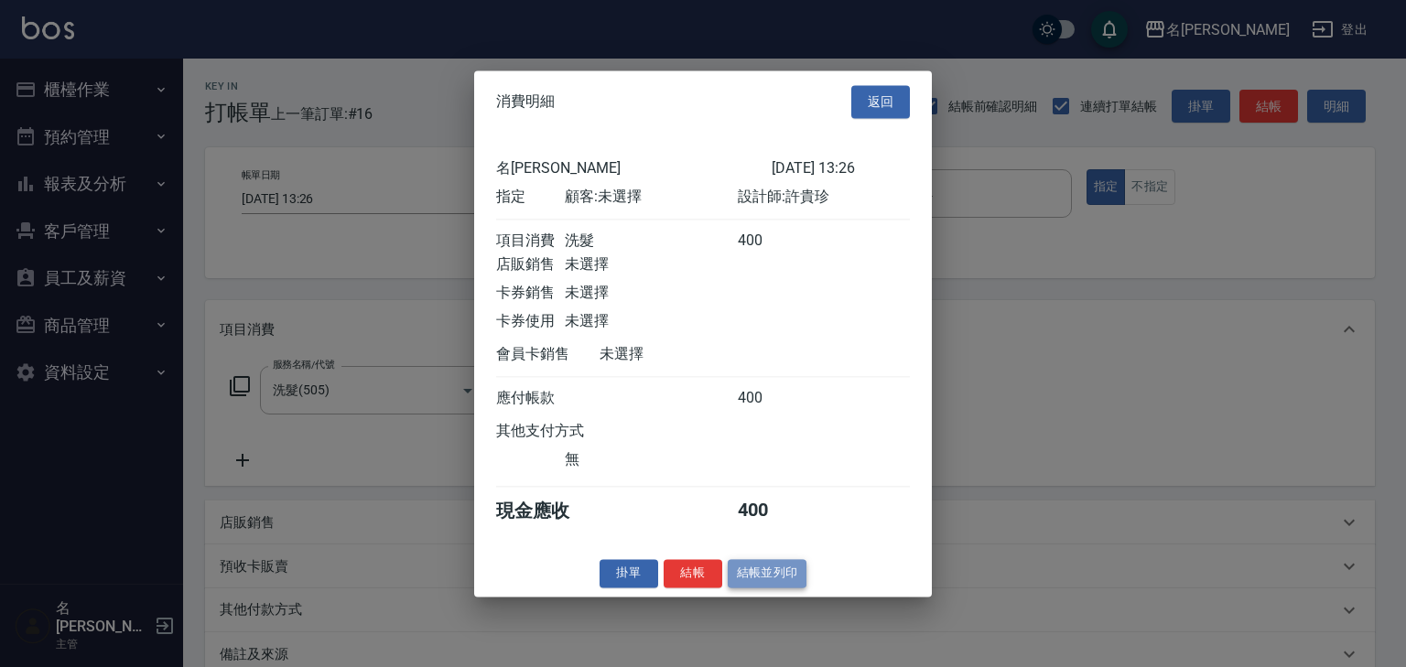
click at [764, 587] on button "結帳並列印" at bounding box center [768, 573] width 80 height 28
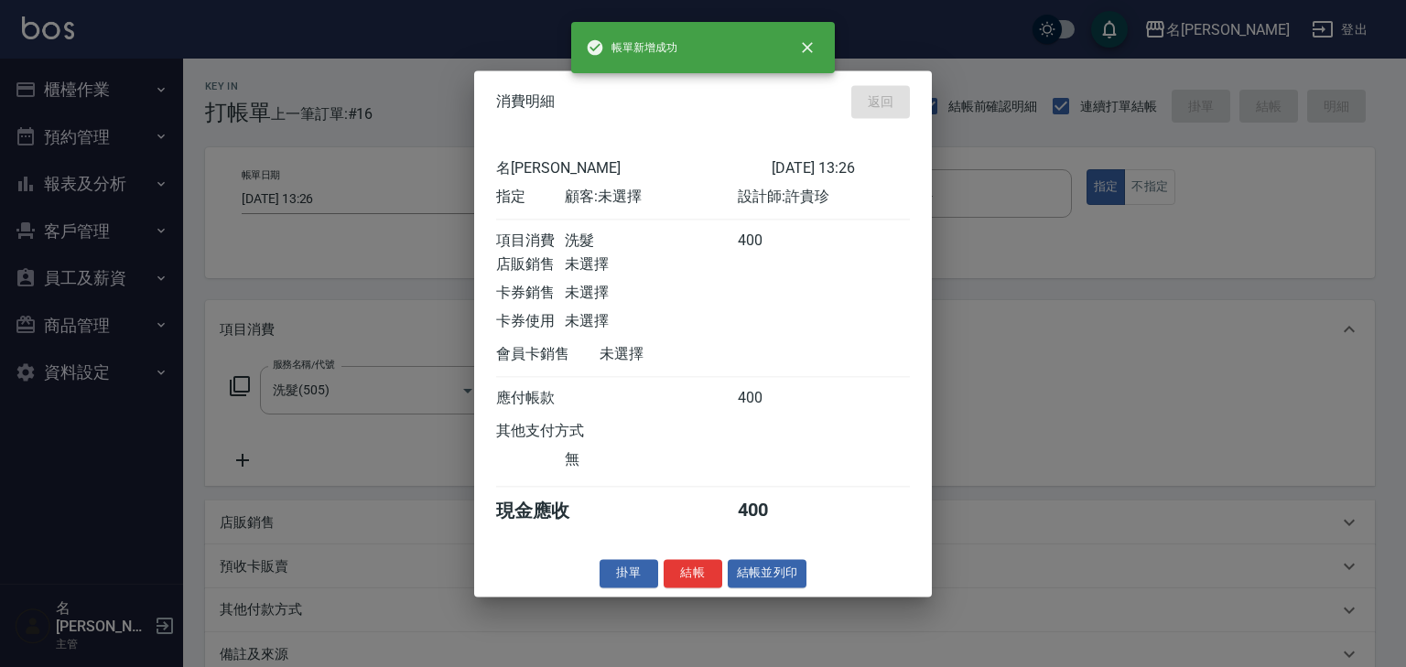
type input "[DATE] 13:29"
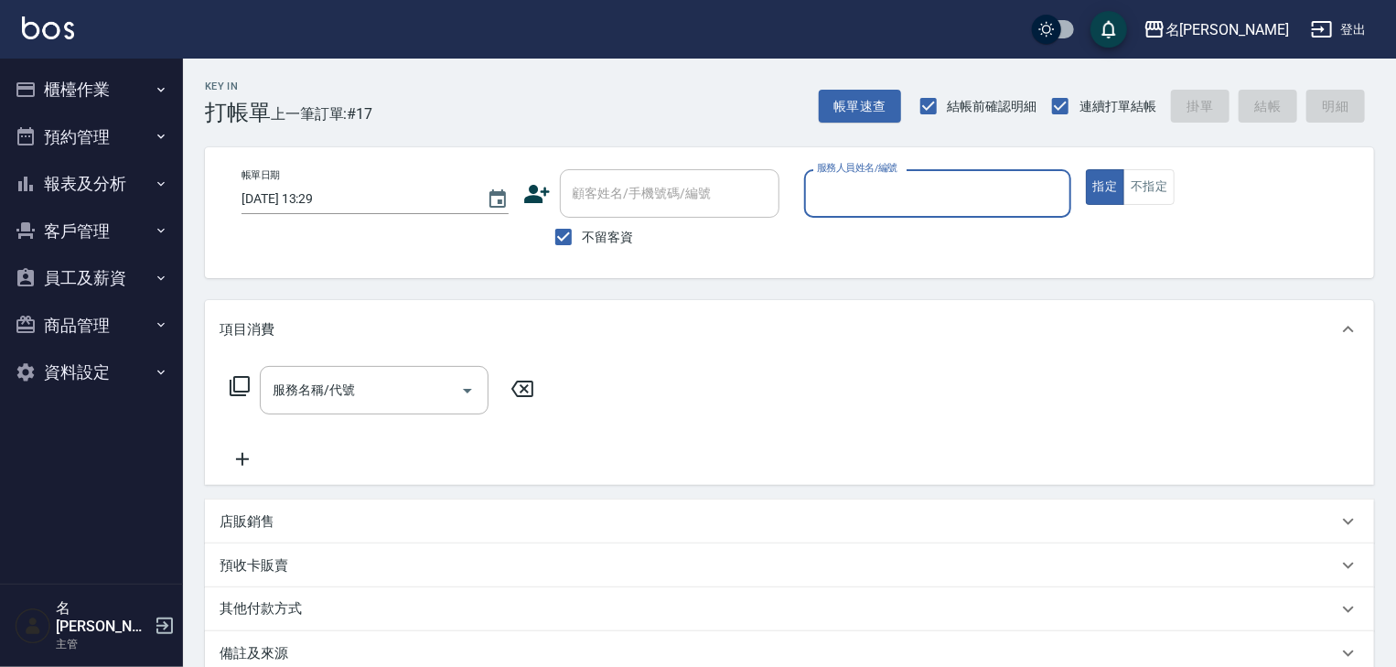
click at [55, 84] on button "櫃檯作業" at bounding box center [91, 90] width 168 height 48
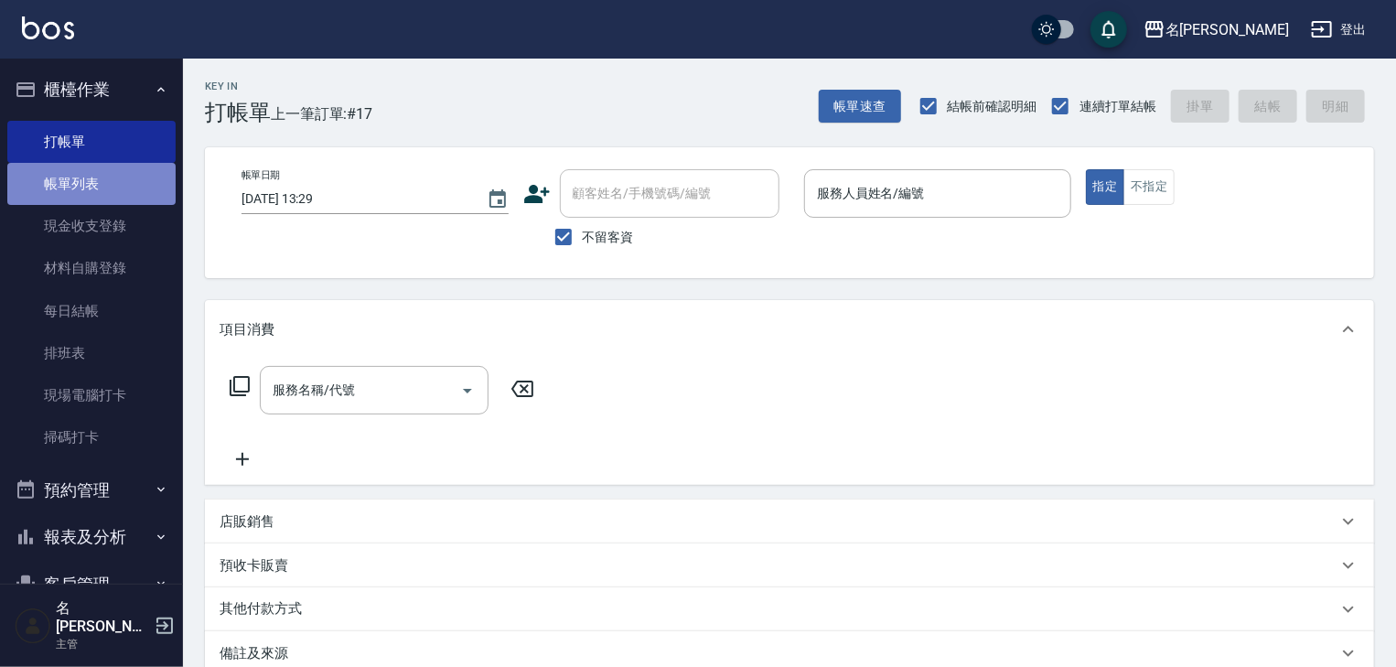
click at [92, 198] on link "帳單列表" at bounding box center [91, 184] width 168 height 42
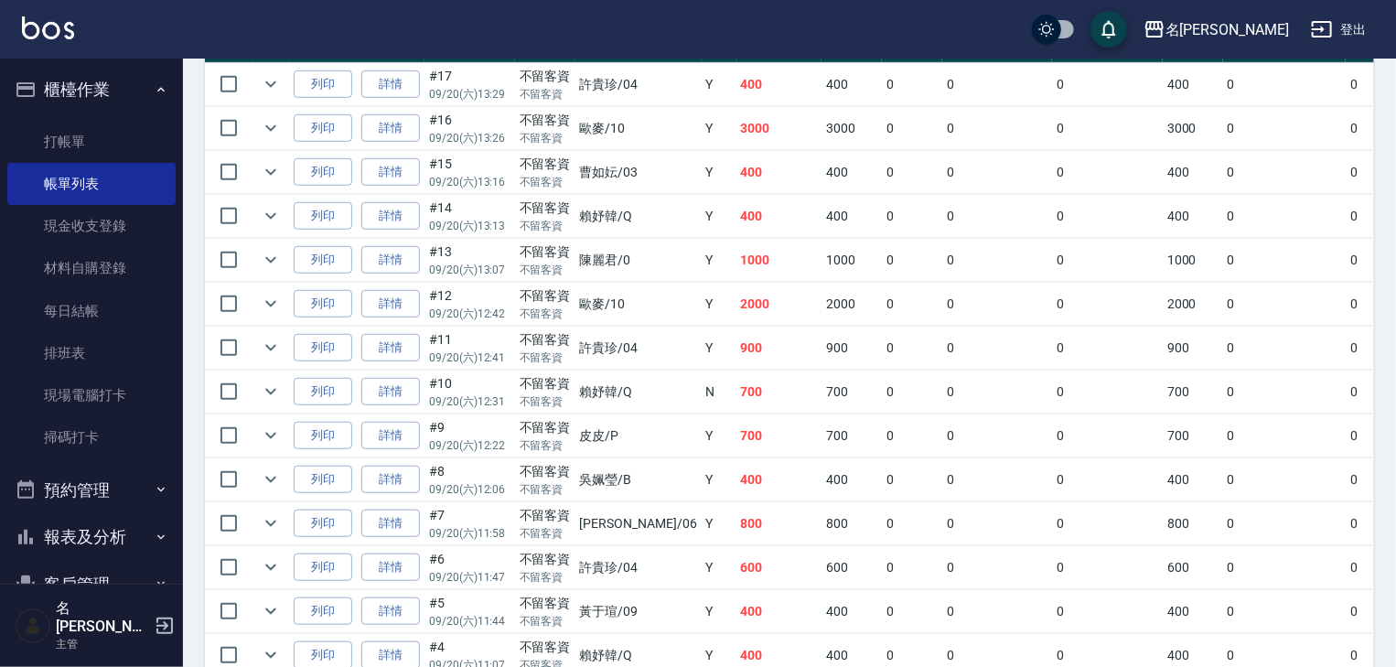
scroll to position [586, 0]
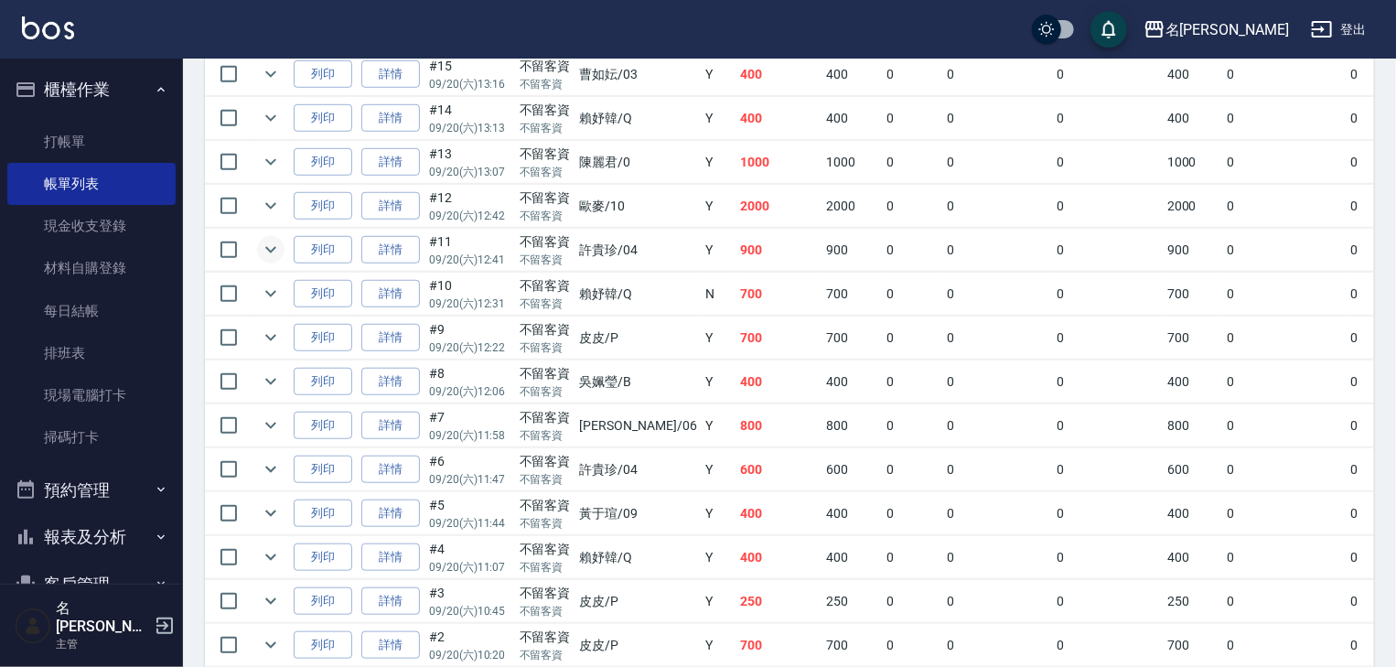
click at [277, 261] on icon "expand row" at bounding box center [271, 250] width 22 height 22
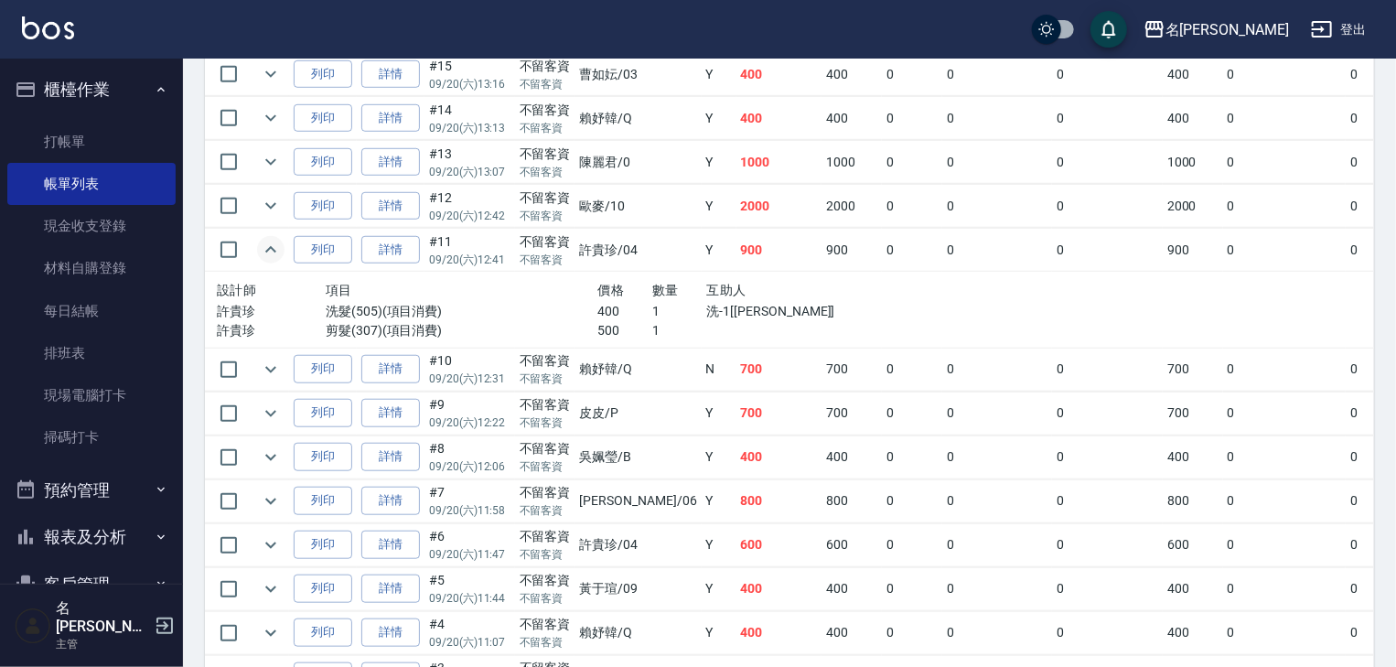
click at [277, 261] on icon "expand row" at bounding box center [271, 250] width 22 height 22
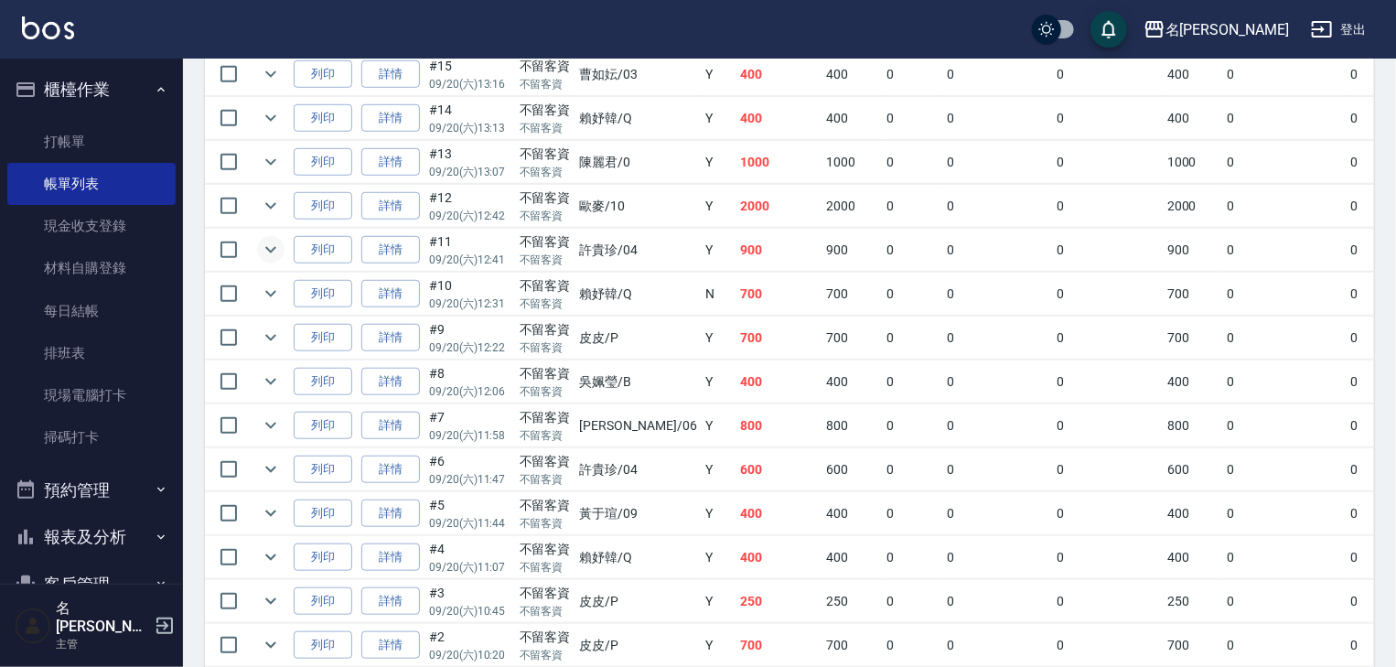
click at [70, 23] on img at bounding box center [48, 27] width 52 height 23
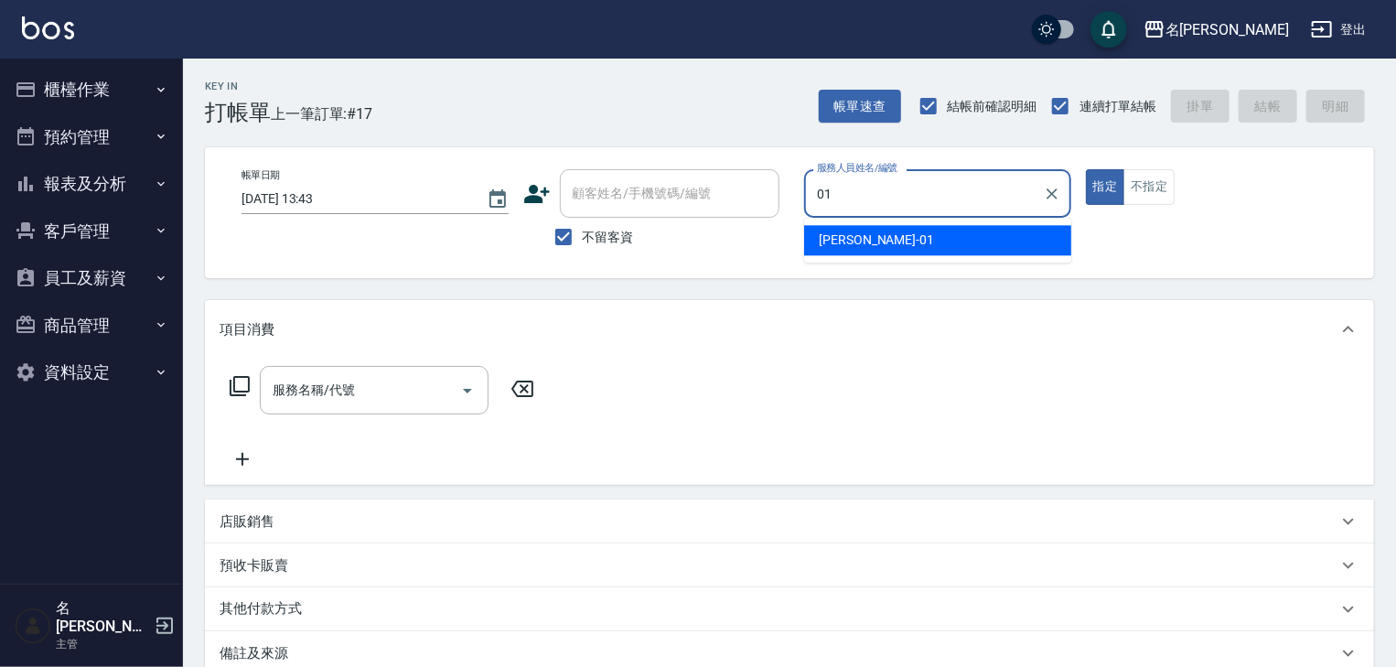
type input "[PERSON_NAME]-01"
type button "true"
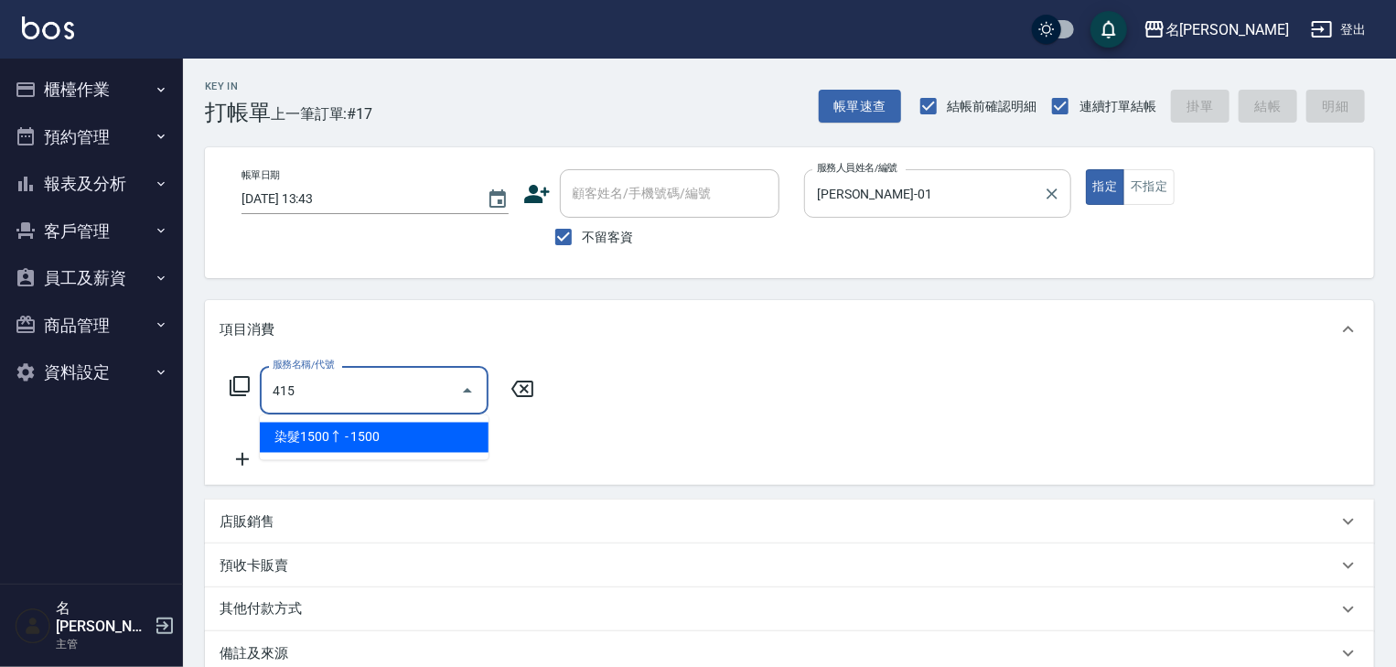
type input "染髮1500↑(415)"
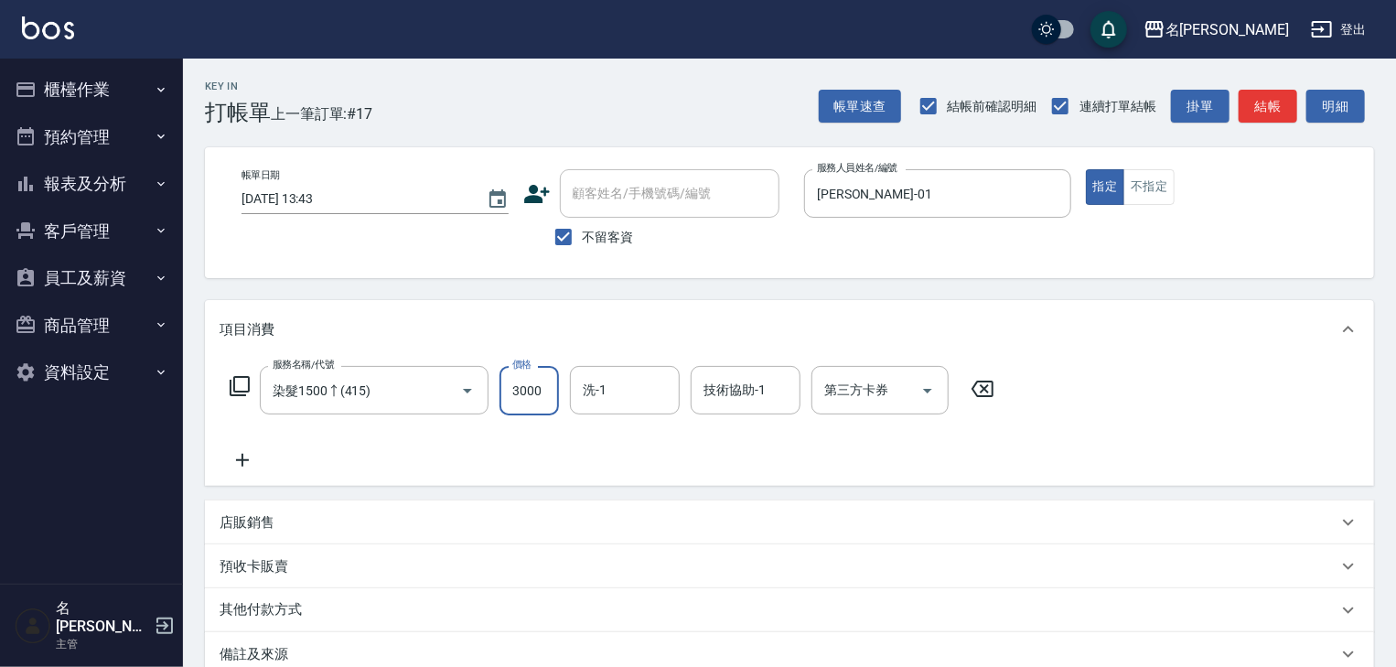
type input "3000"
type input "[PERSON_NAME]-22"
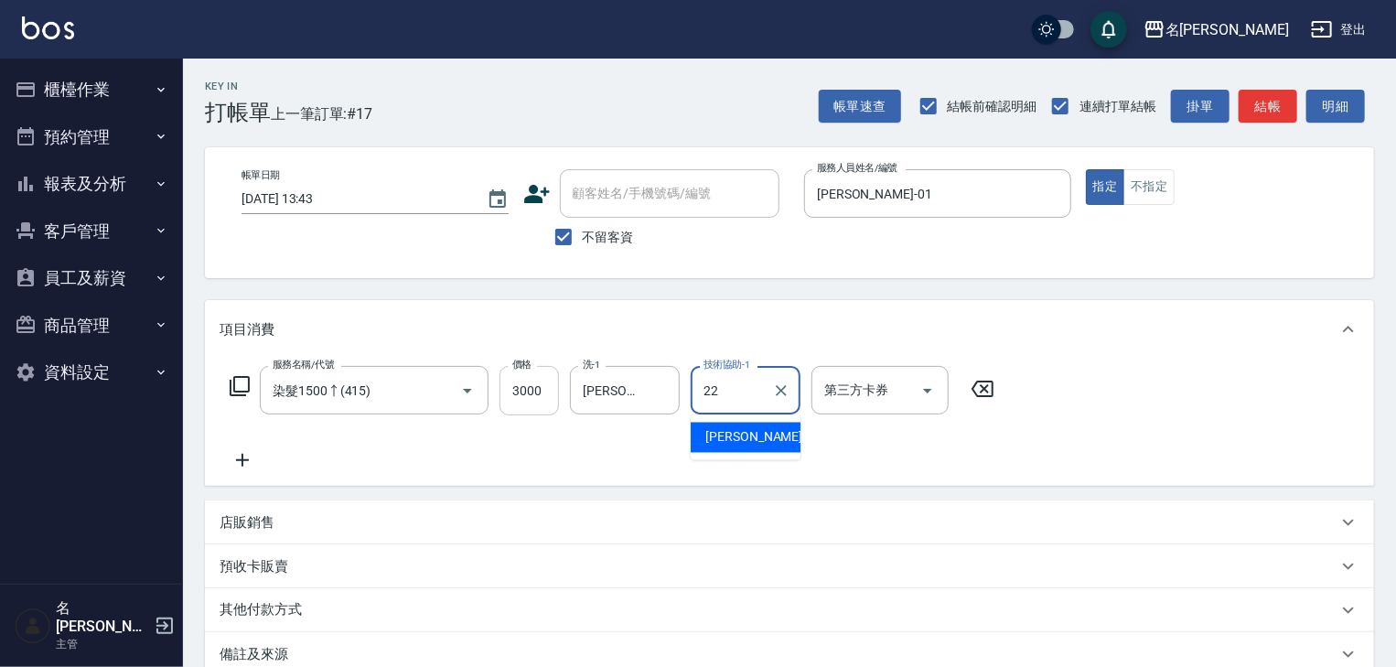
type input "[PERSON_NAME]-22"
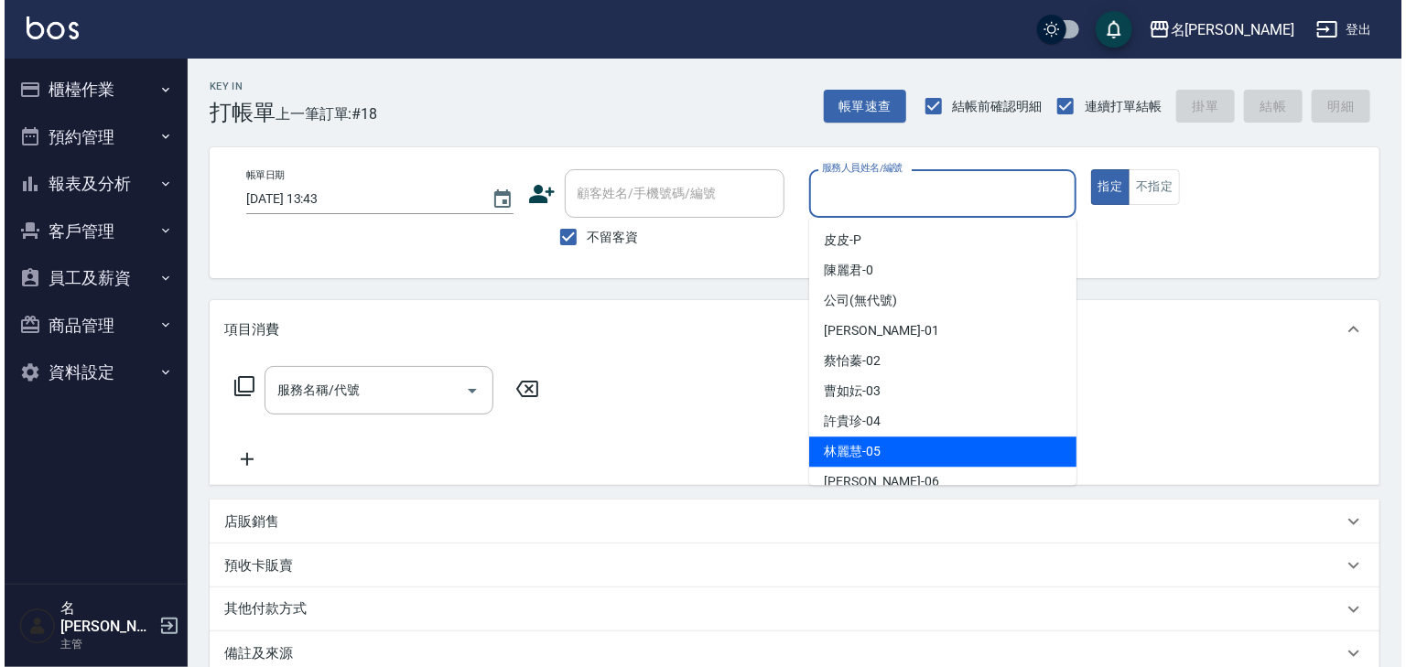
scroll to position [97, 0]
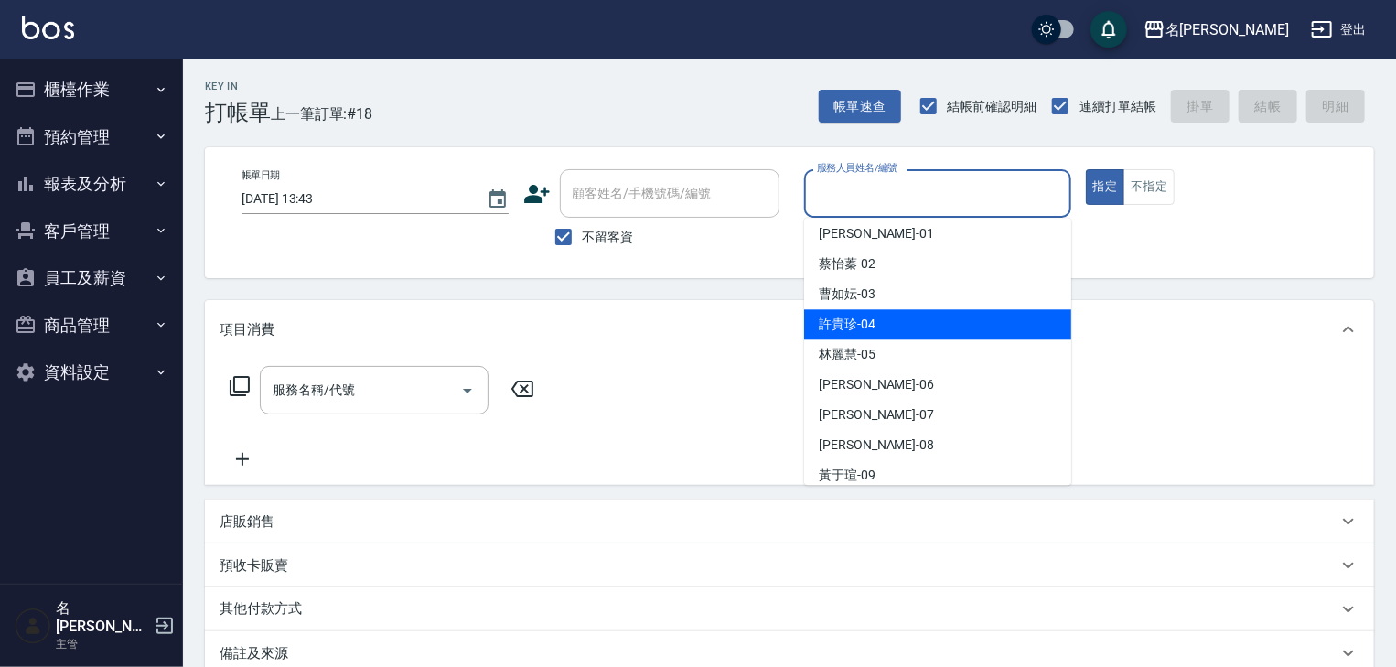
click at [857, 334] on div "[PERSON_NAME]-04" at bounding box center [937, 324] width 267 height 30
type input "[PERSON_NAME]-04"
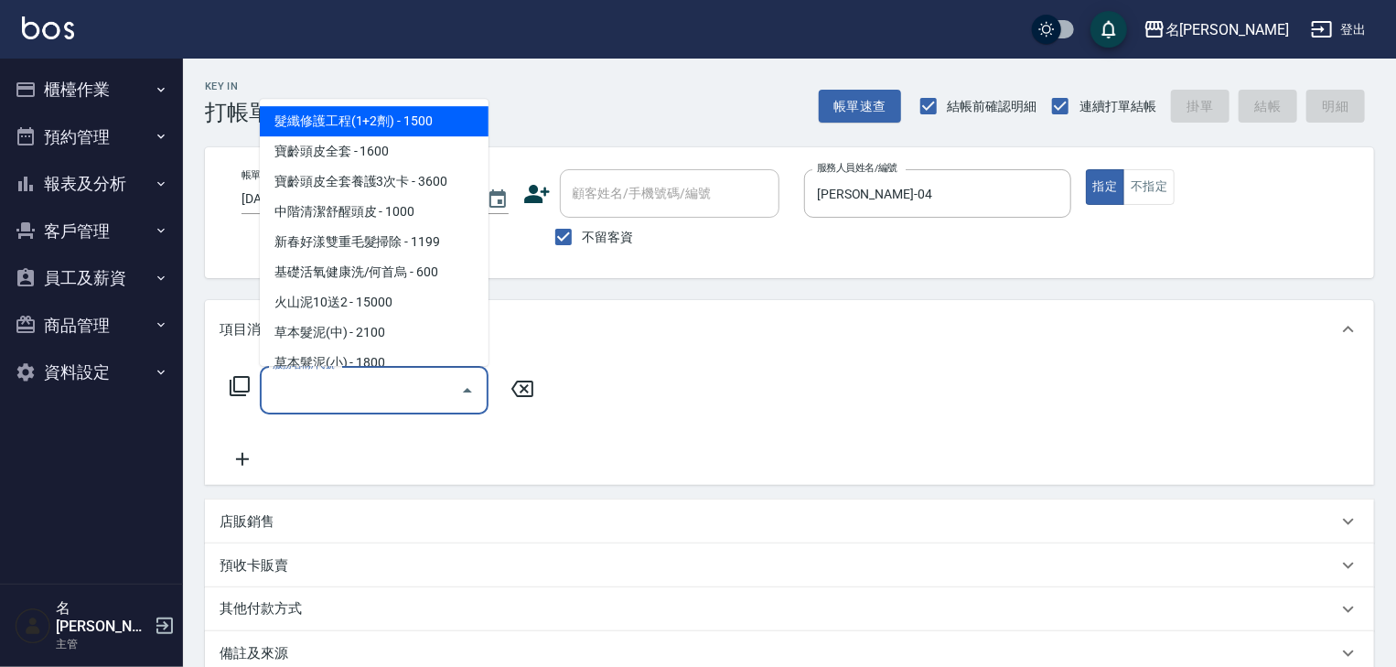
click at [431, 401] on input "服務名稱/代號" at bounding box center [360, 390] width 185 height 32
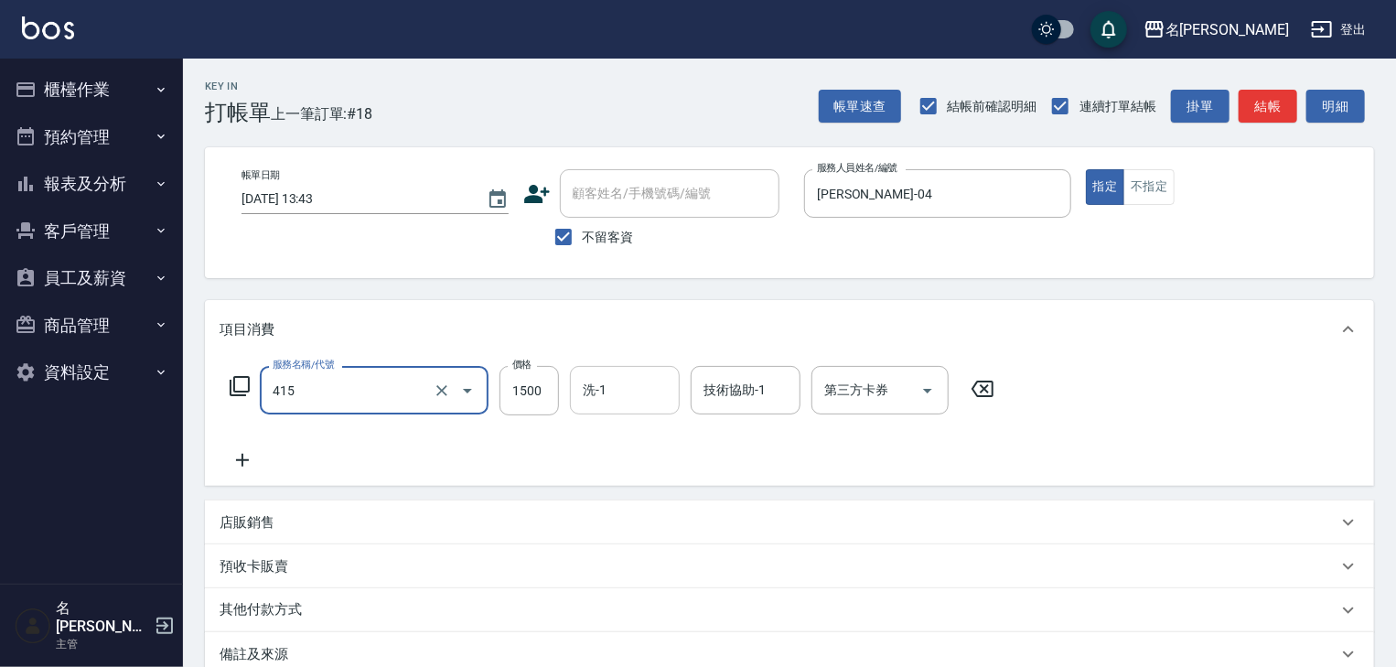
type input "染髮1500↑(415)"
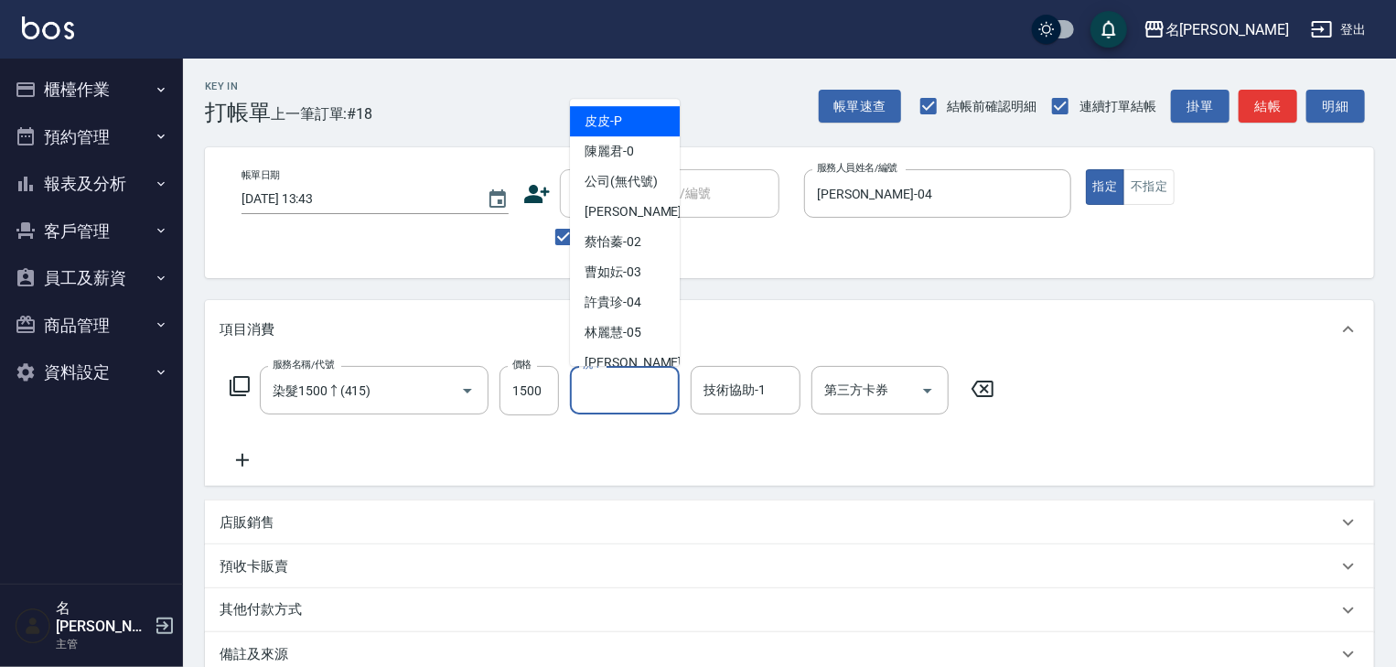
click at [655, 397] on input "洗-1" at bounding box center [624, 390] width 93 height 32
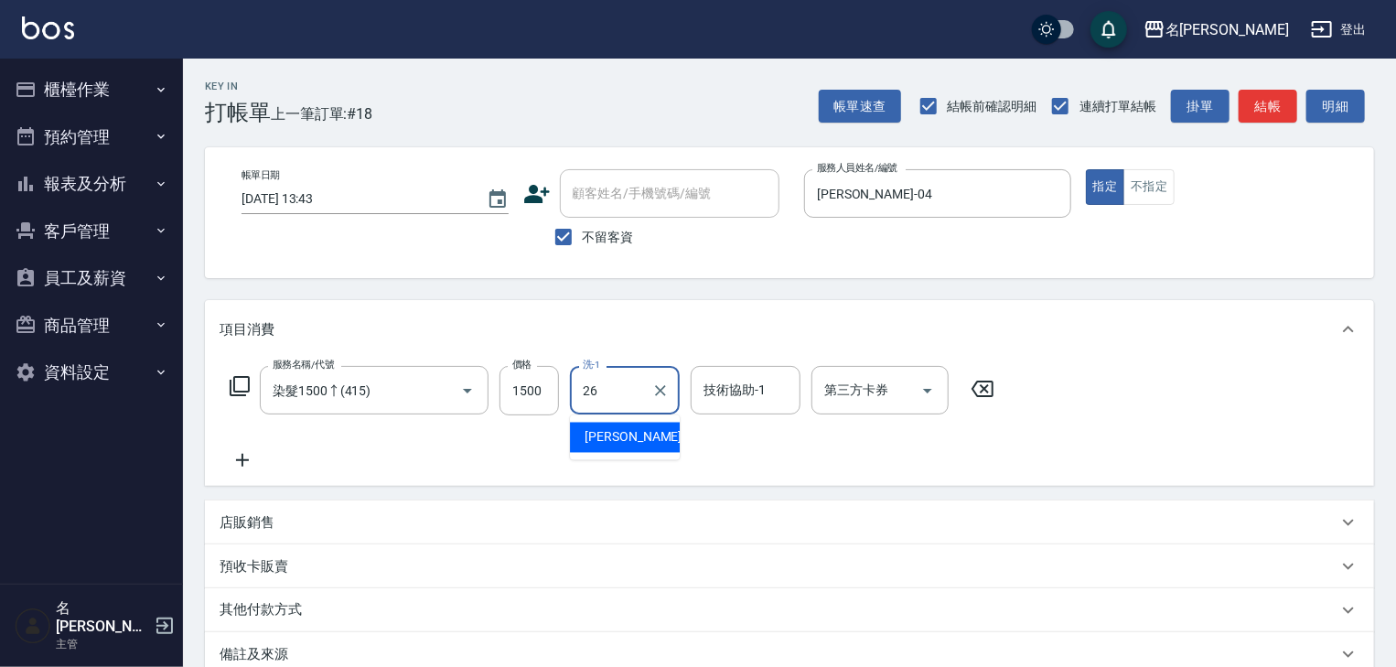
type input "[PERSON_NAME]筑-26"
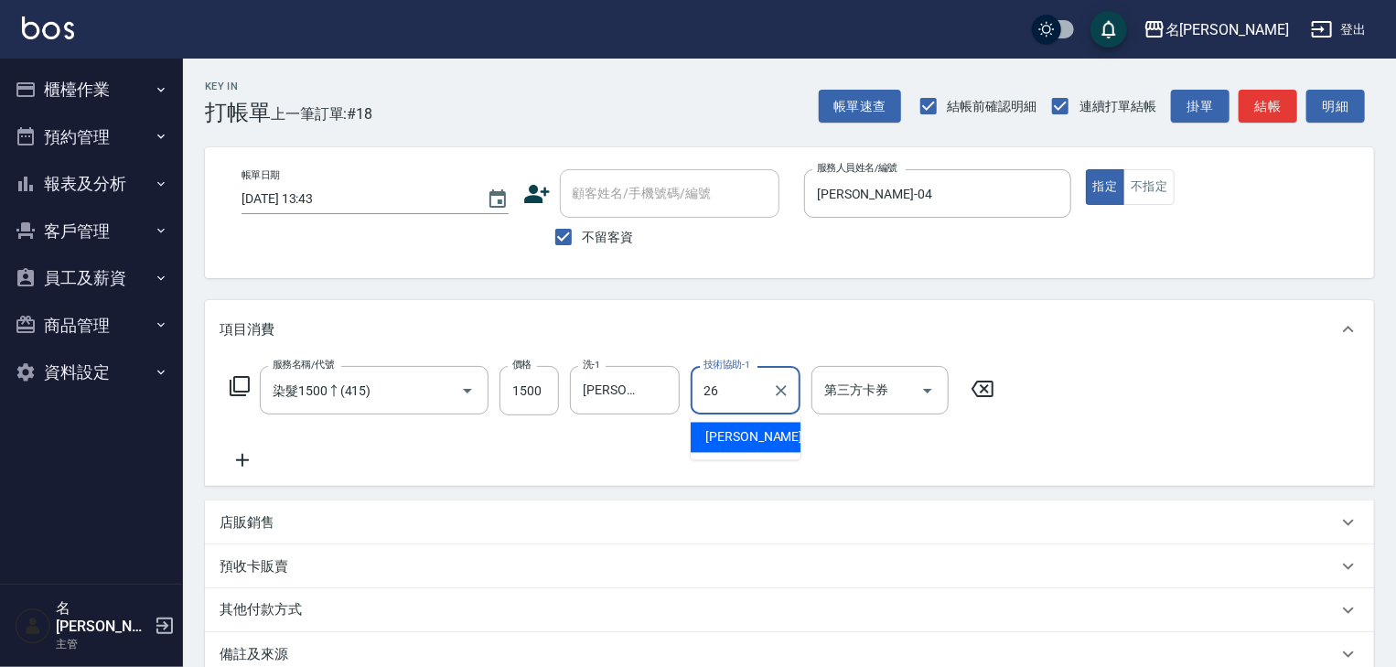
type input "[PERSON_NAME]筑-26"
click at [239, 457] on icon at bounding box center [243, 460] width 46 height 22
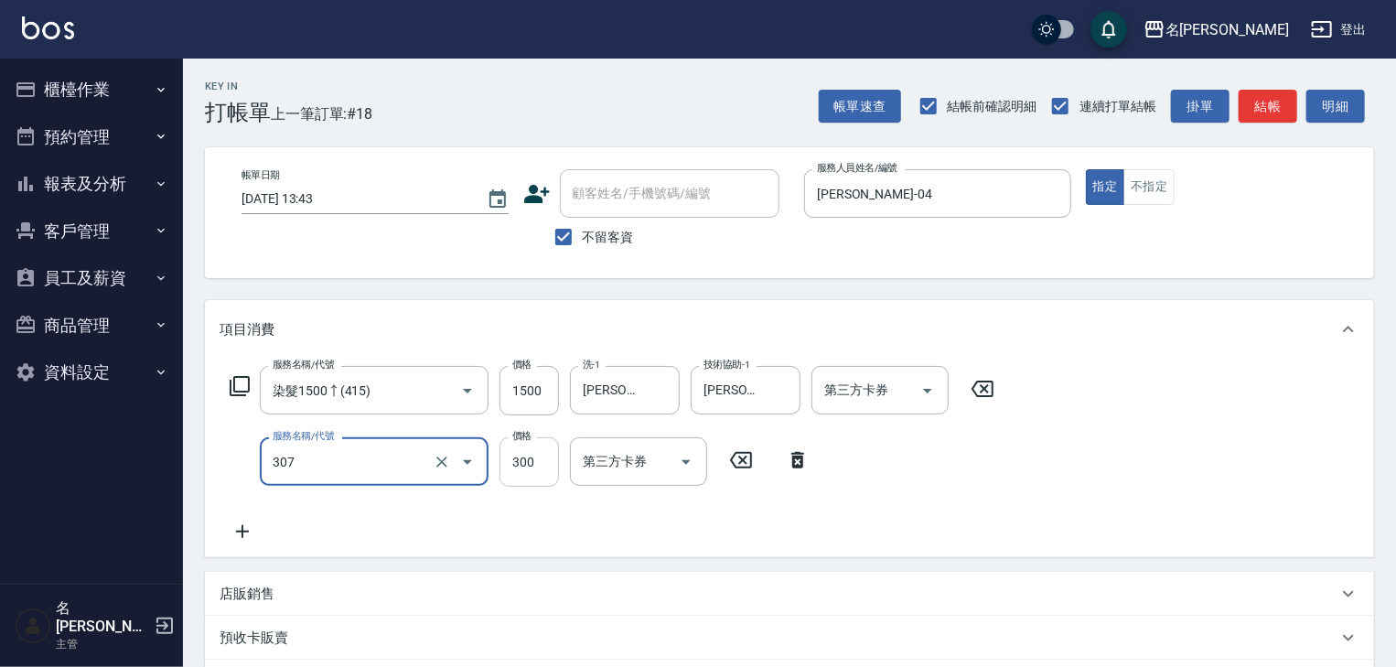
type input "剪髮(307)"
click at [546, 464] on input "300" at bounding box center [529, 461] width 59 height 49
type input "500"
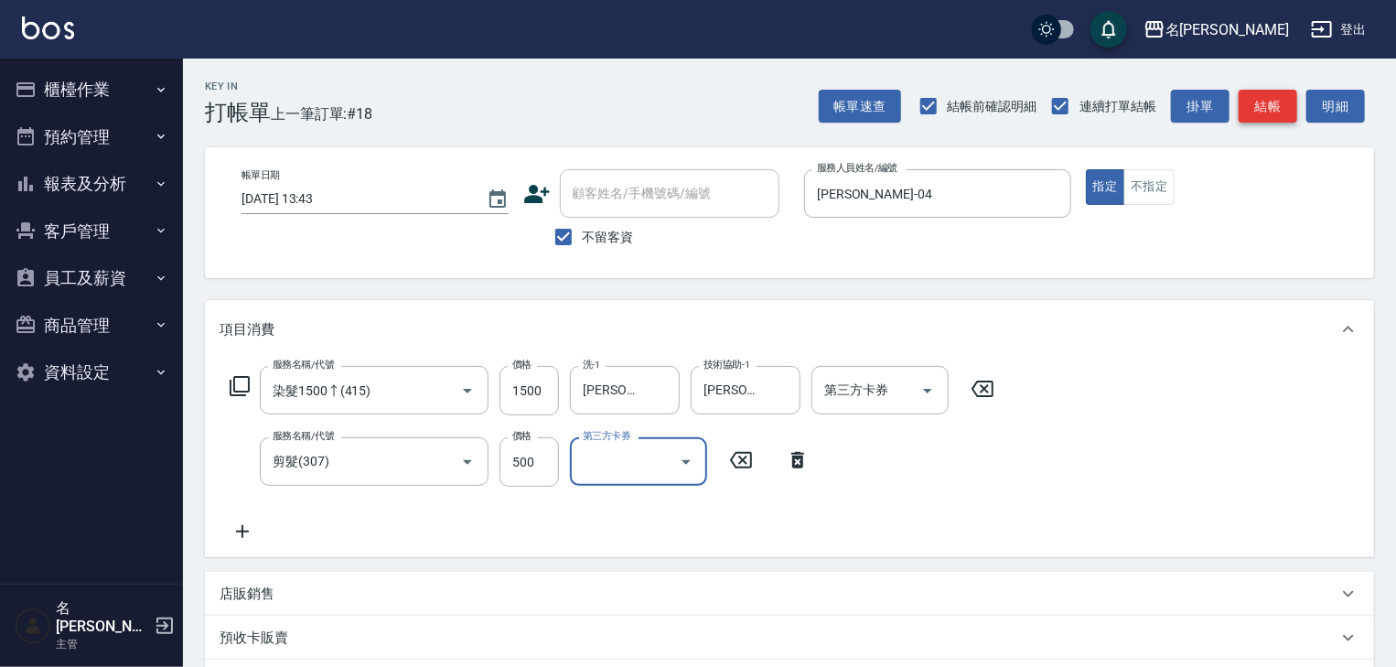
click at [1267, 106] on button "結帳" at bounding box center [1268, 107] width 59 height 34
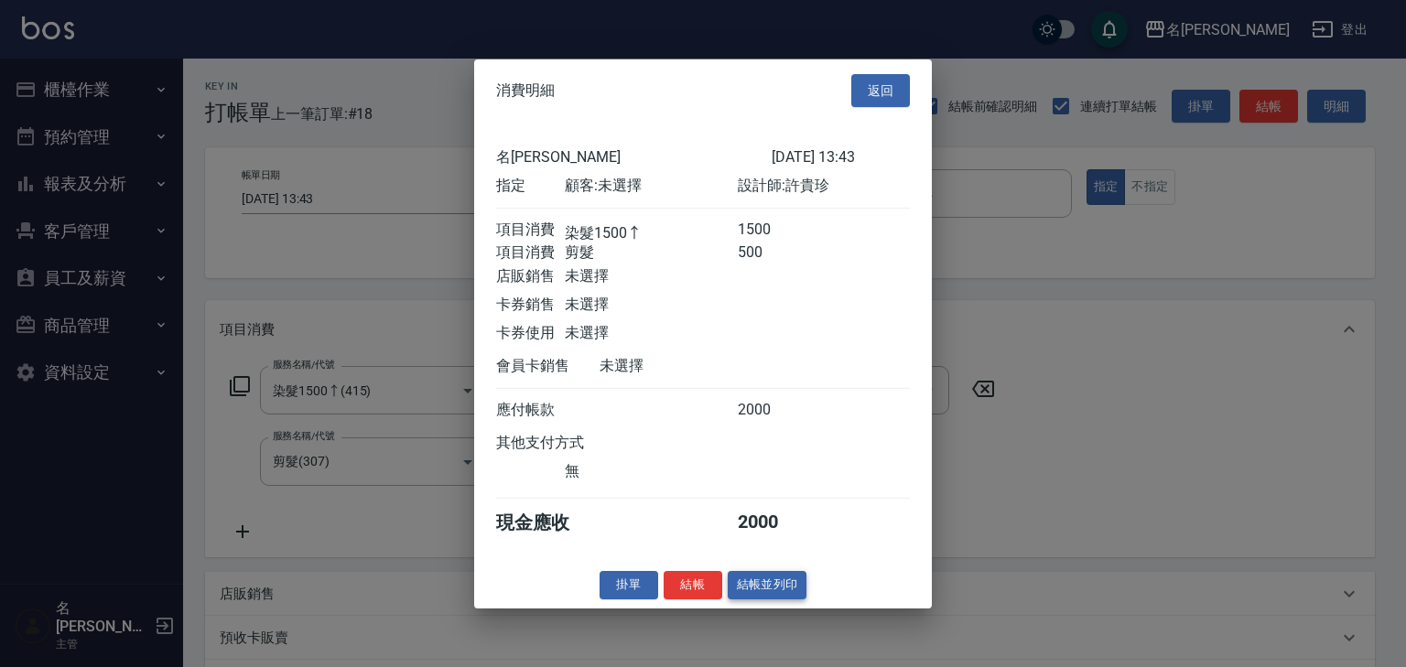
click at [785, 588] on button "結帳並列印" at bounding box center [768, 585] width 80 height 28
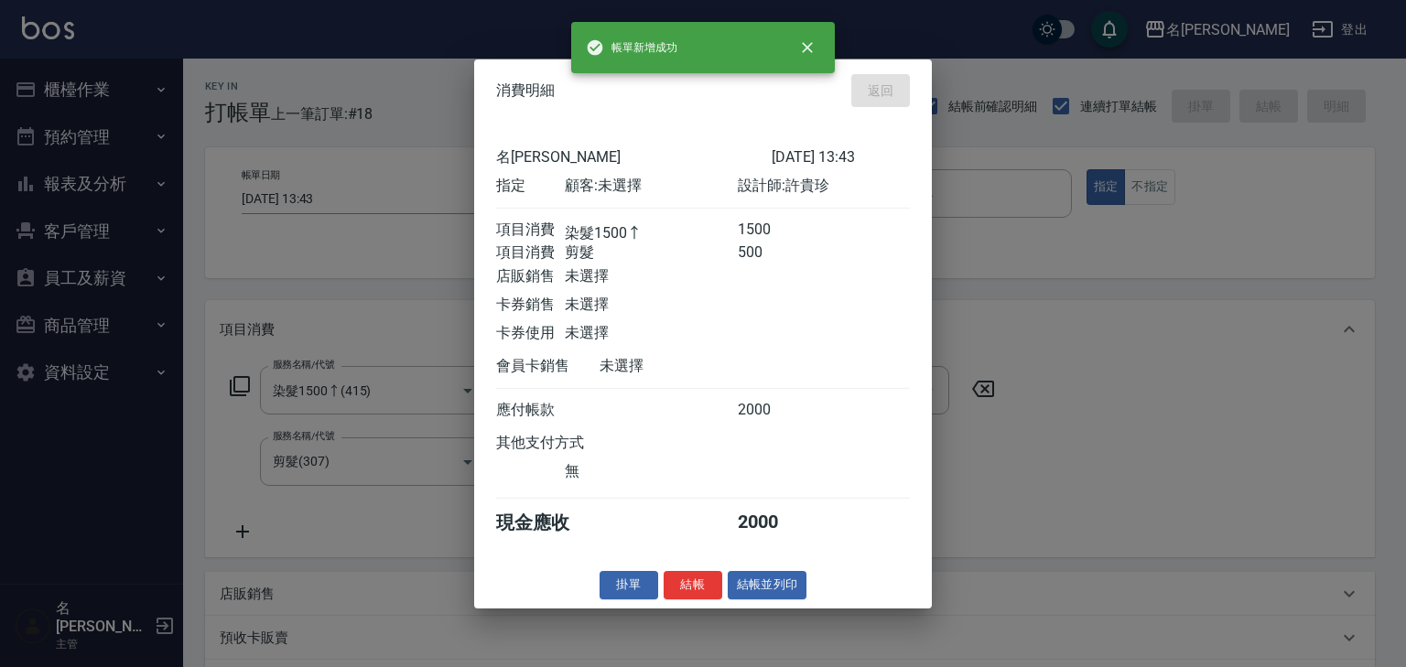
type input "[DATE] 13:46"
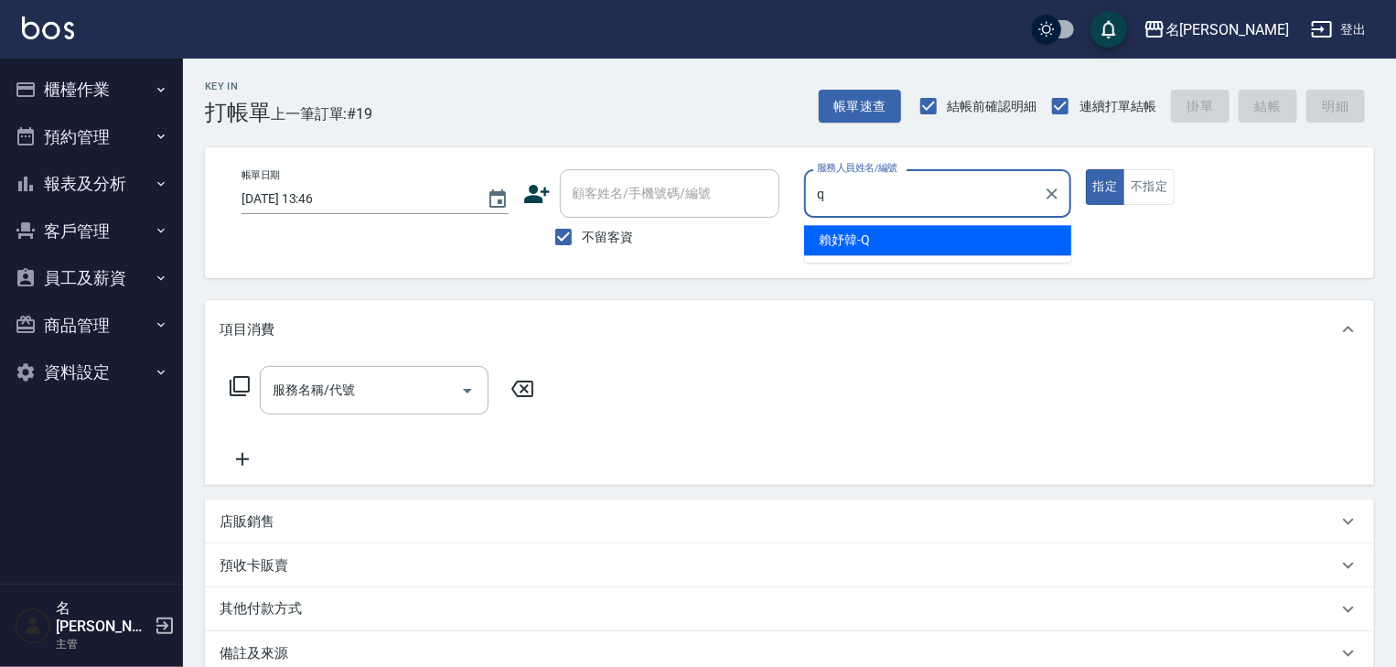
type input "[PERSON_NAME]"
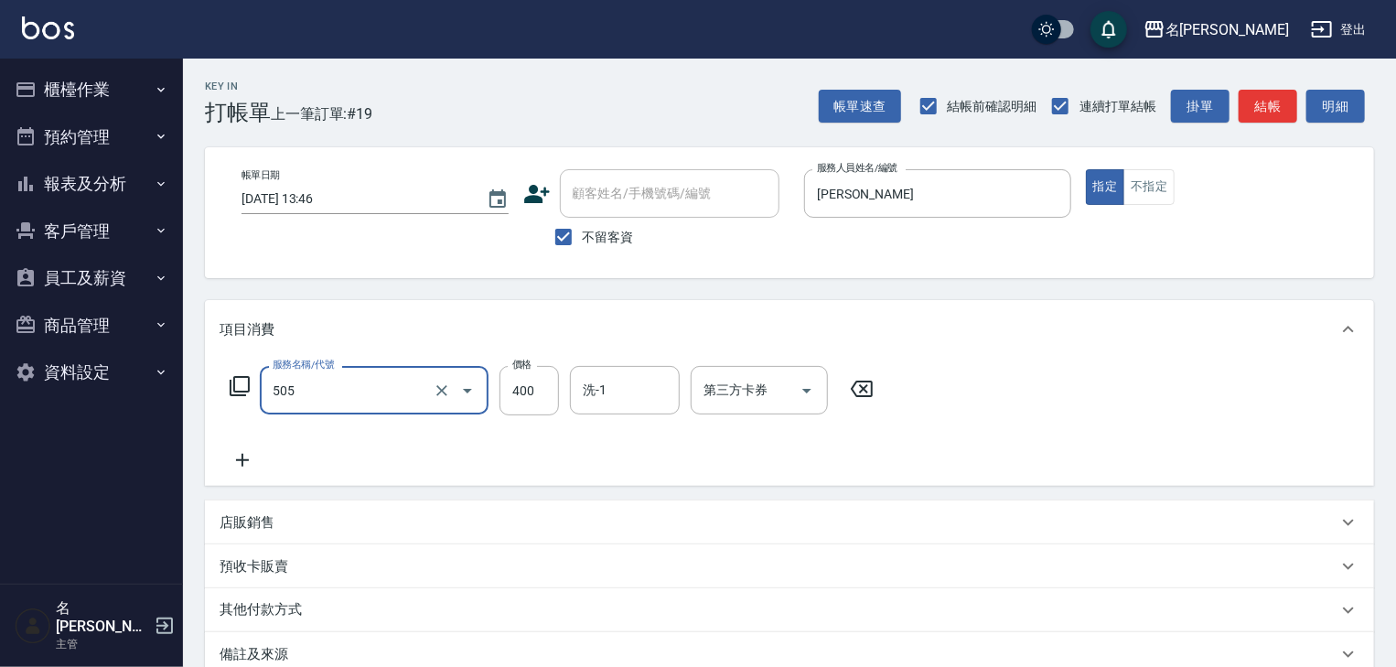
type input "洗髮(505)"
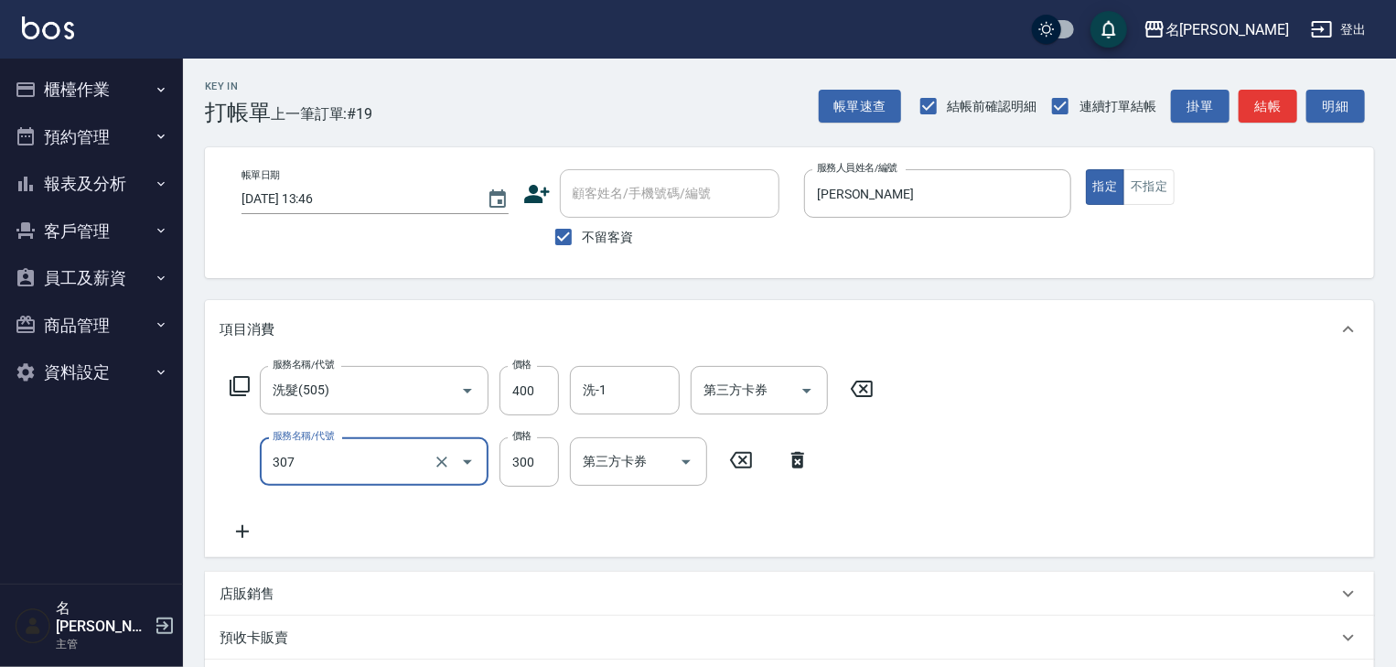
type input "剪髮(307)"
type input "100"
click at [1148, 193] on button "不指定" at bounding box center [1149, 187] width 51 height 36
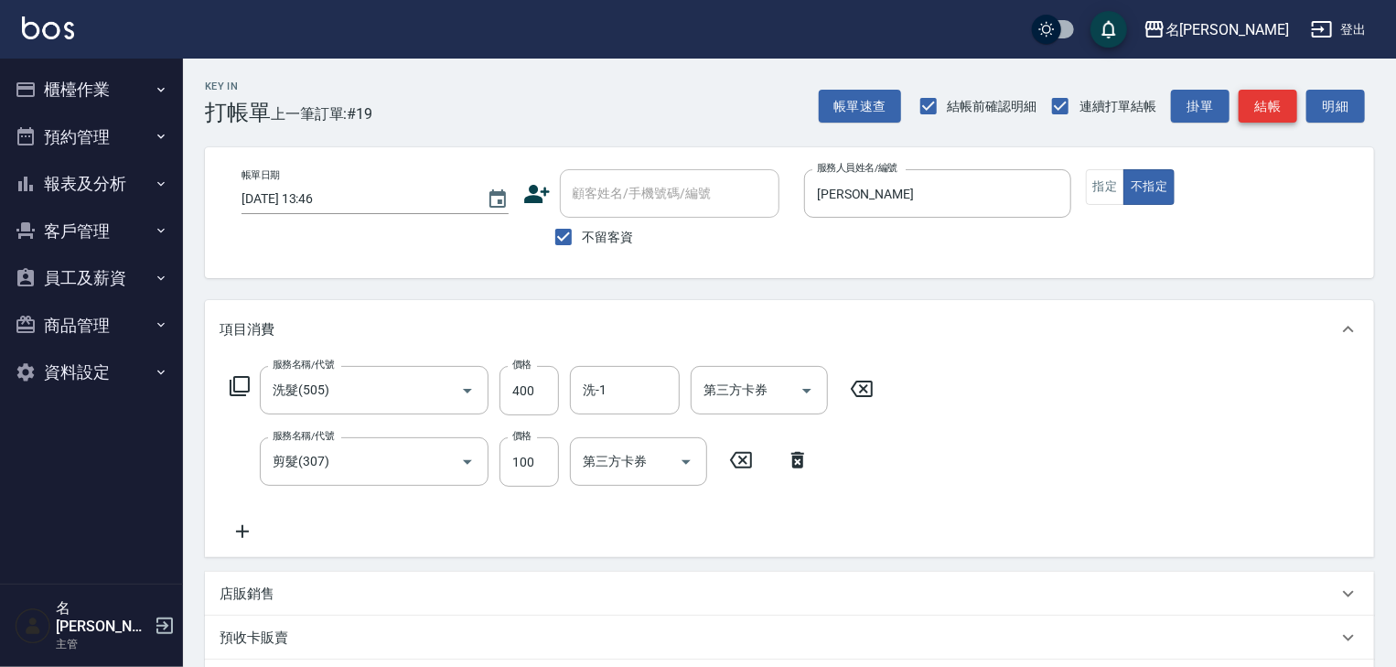
click at [1268, 111] on button "結帳" at bounding box center [1268, 107] width 59 height 34
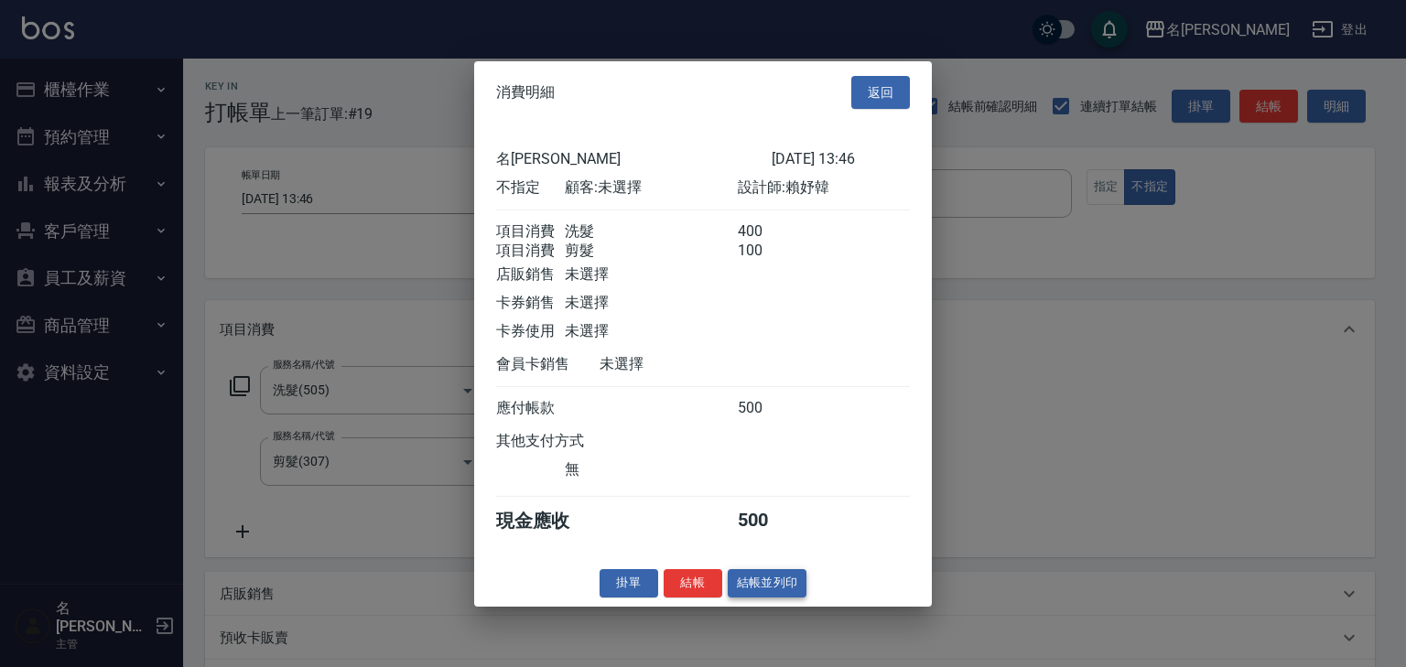
click at [752, 592] on button "結帳並列印" at bounding box center [768, 583] width 80 height 28
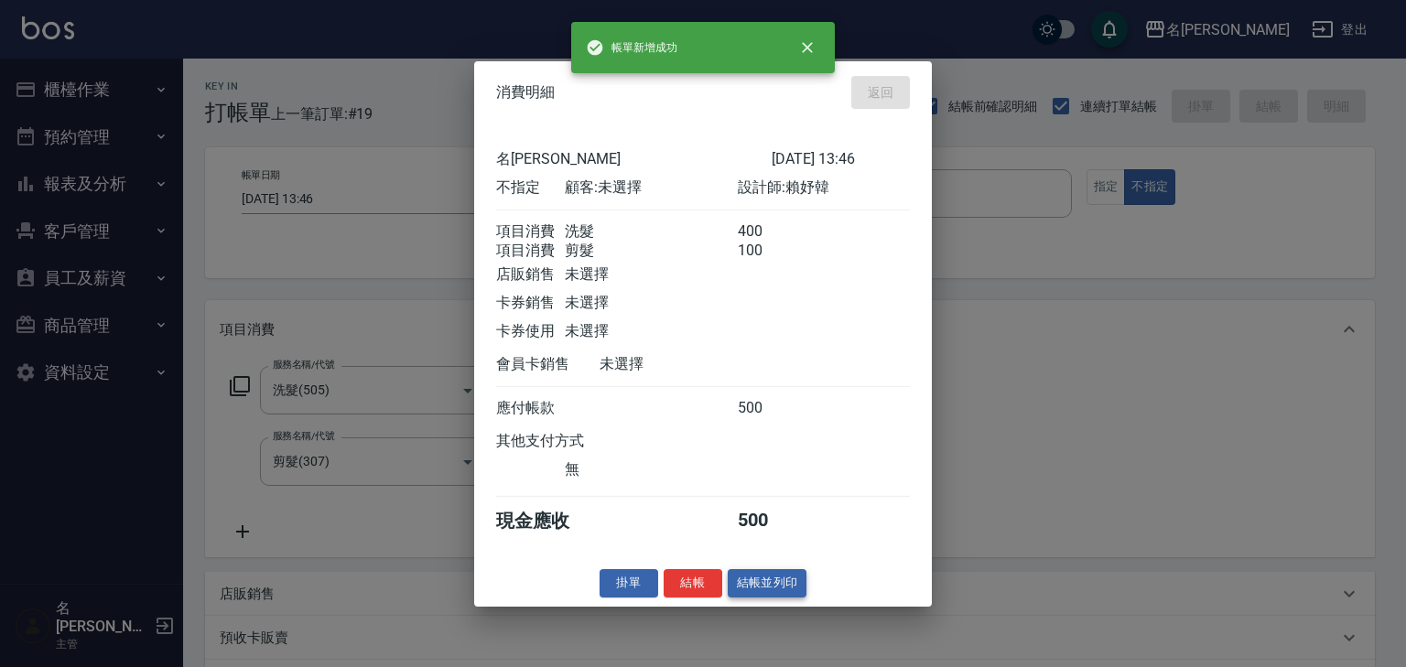
type input "[DATE] 13:48"
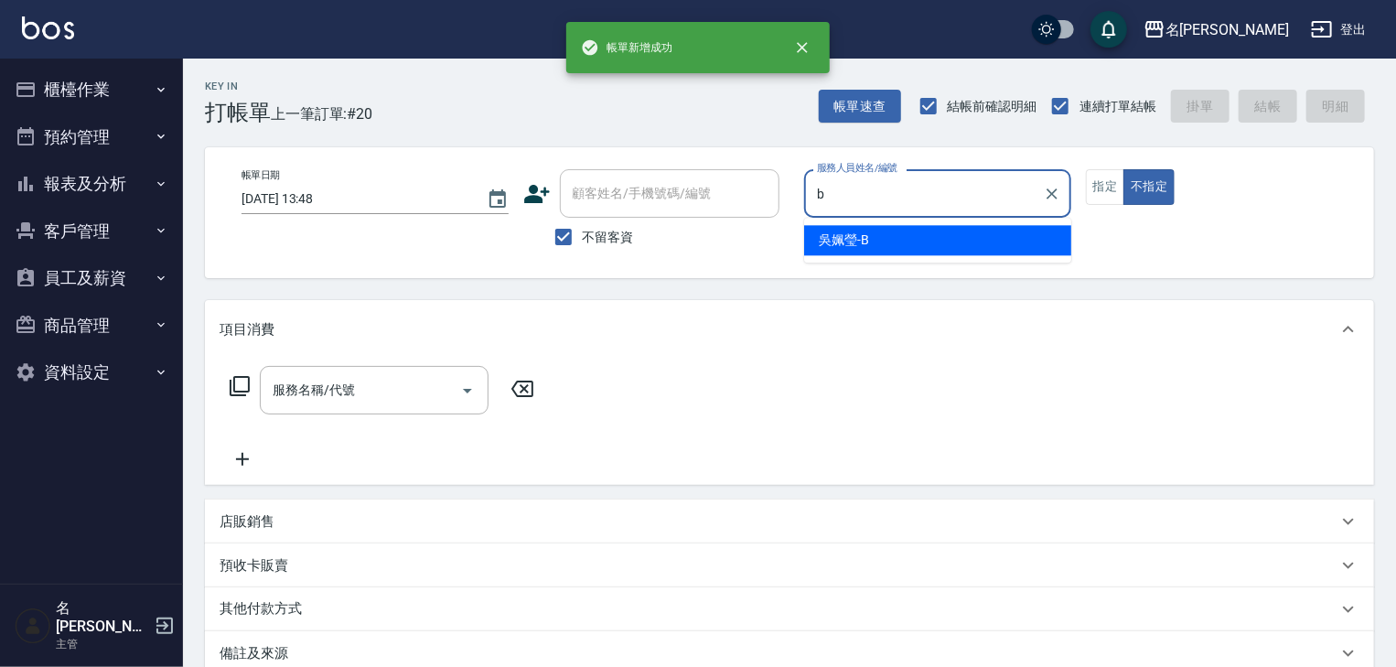
type input "[PERSON_NAME]"
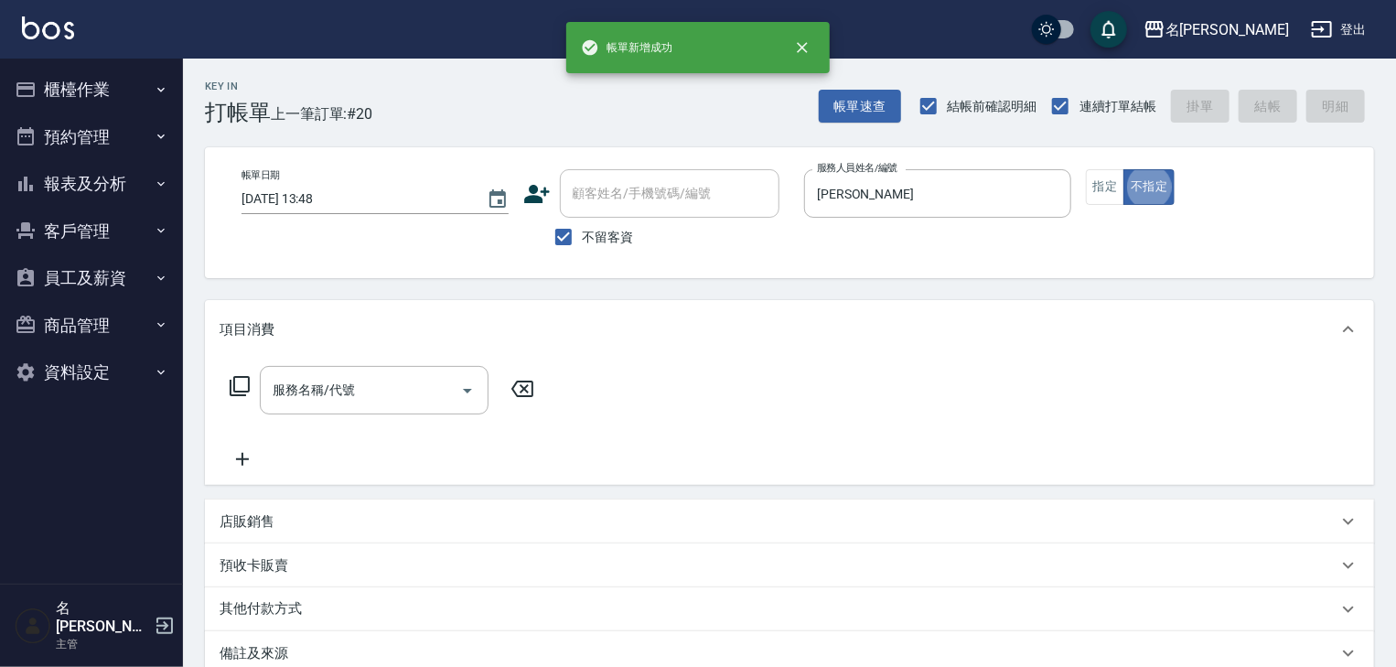
type button "false"
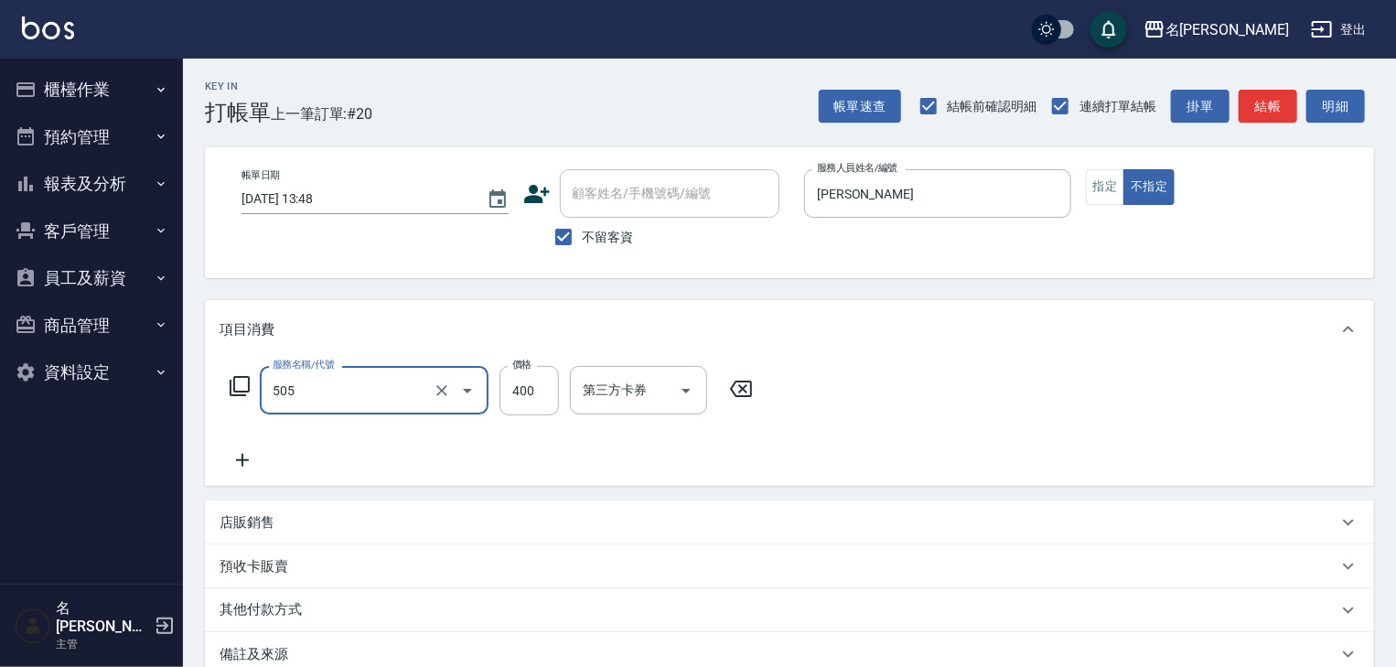
type input "洗髮(505)"
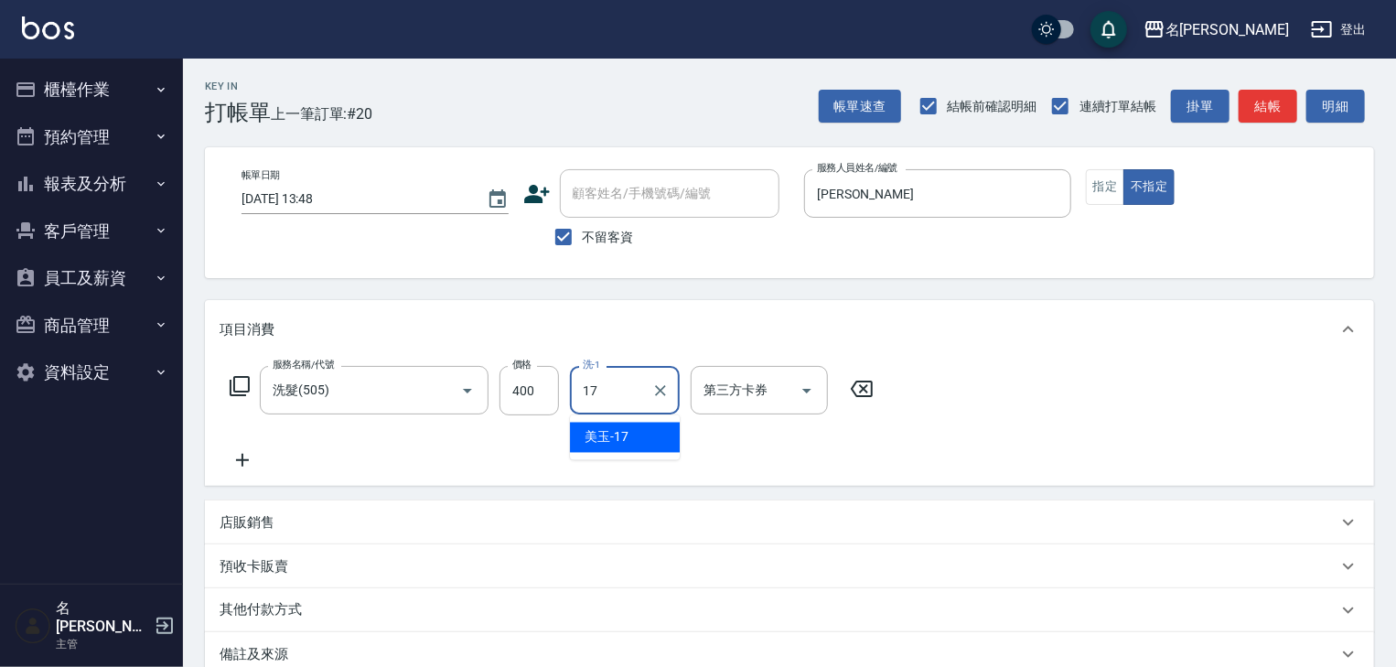
type input "美玉-17"
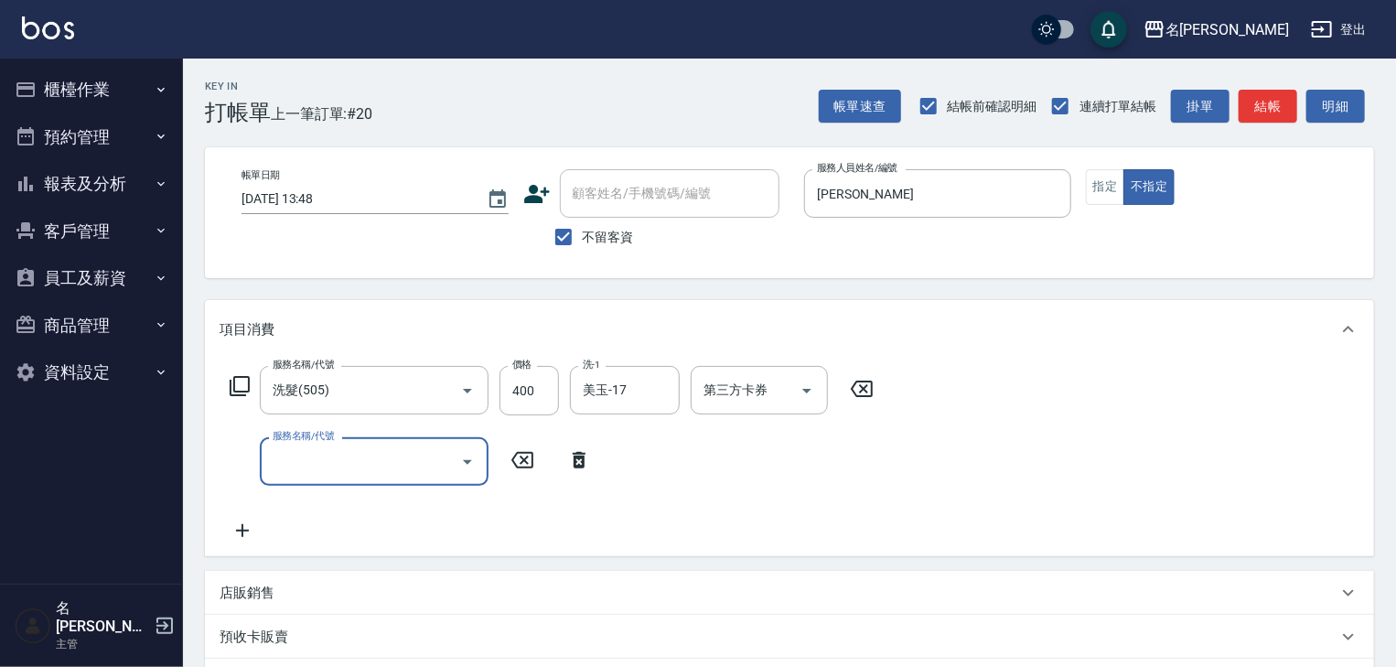
type input "8"
type input "剪髮(307)"
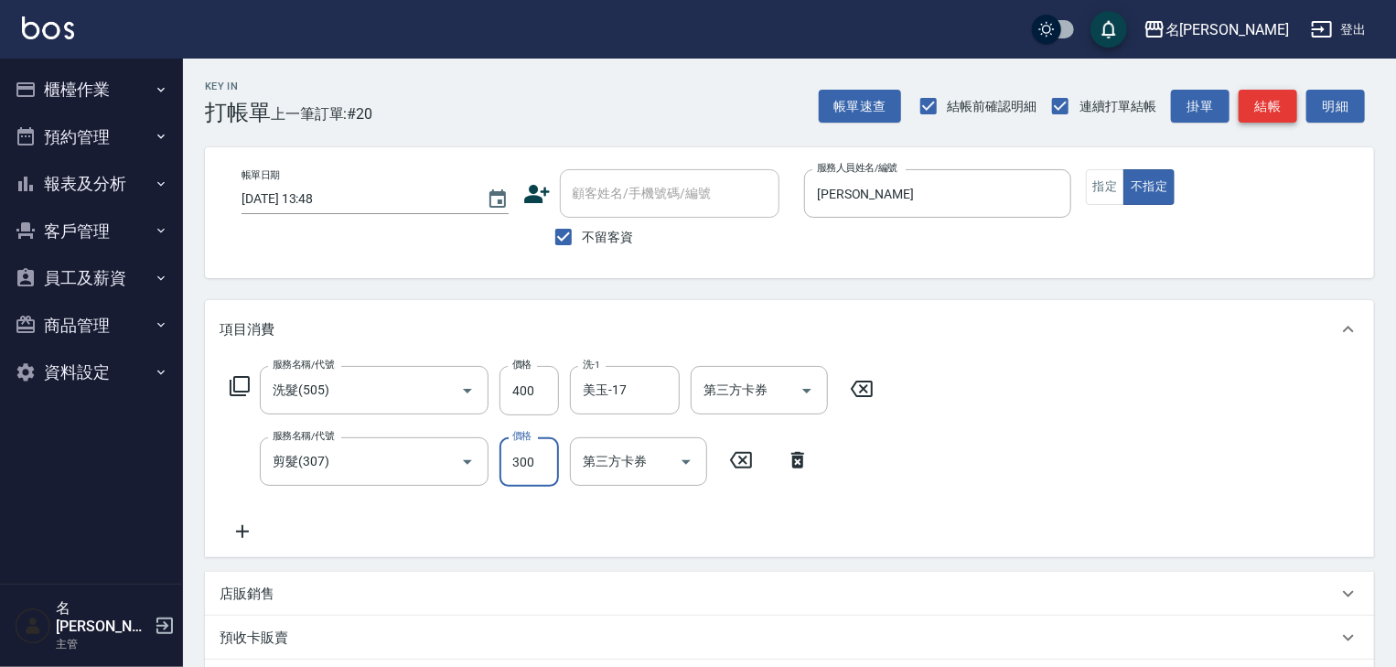
click at [1270, 104] on button "結帳" at bounding box center [1268, 107] width 59 height 34
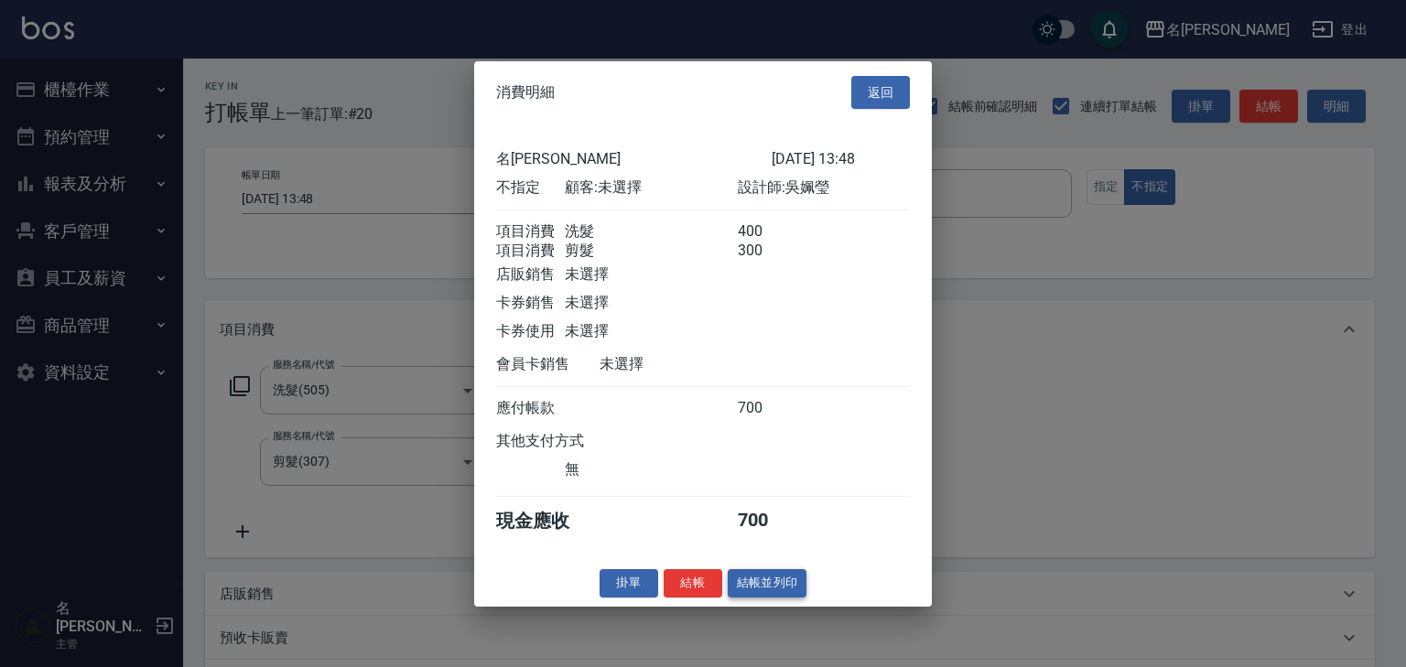
click at [747, 594] on button "結帳並列印" at bounding box center [768, 583] width 80 height 28
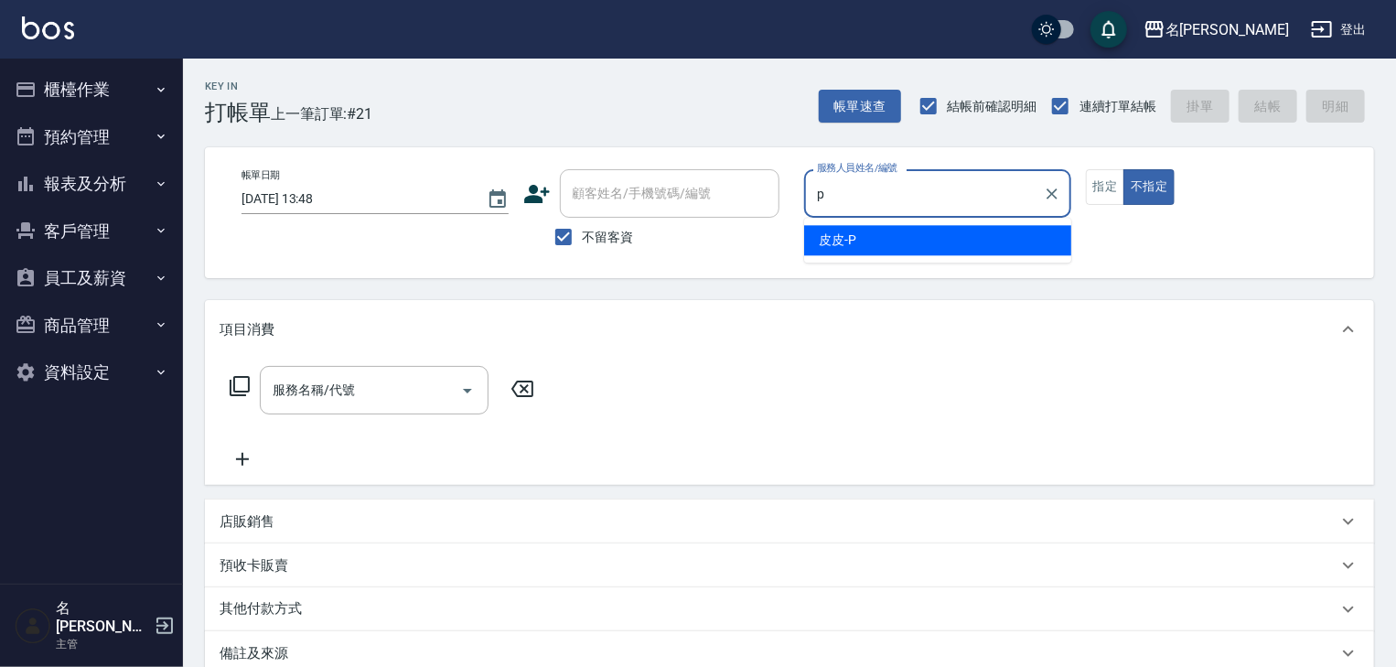
type input "皮皮-P"
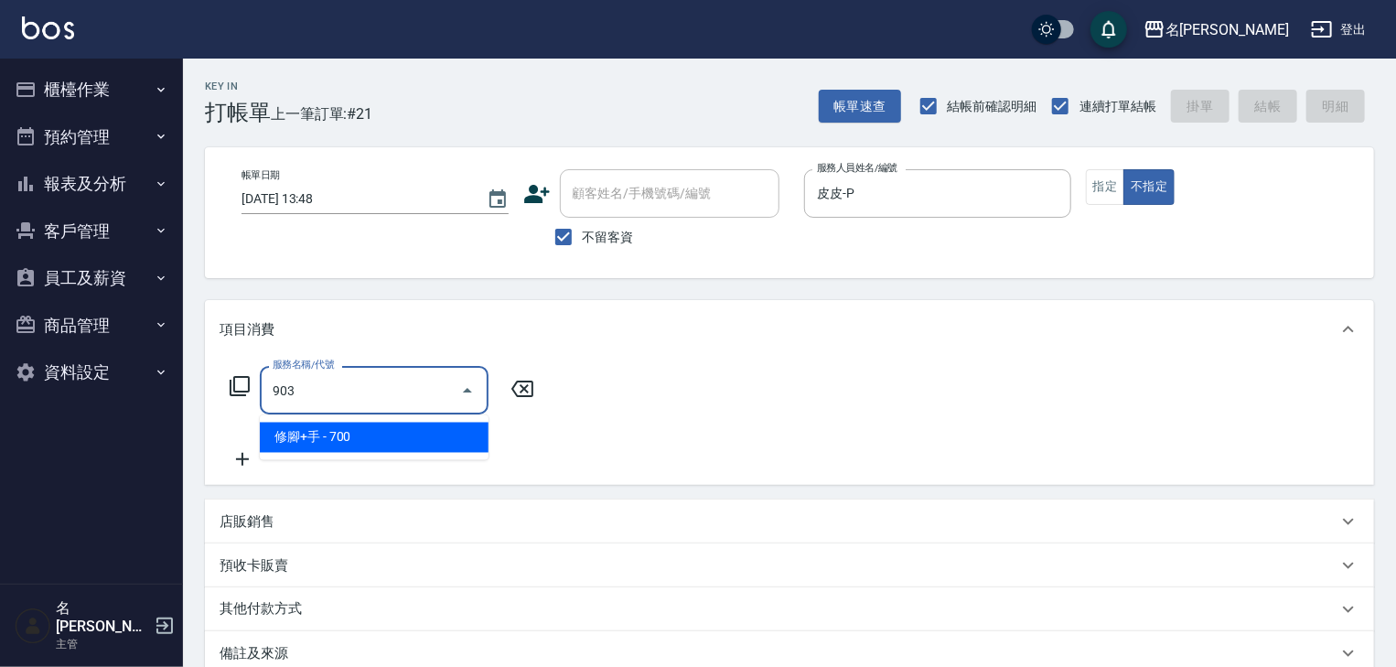
type input "修腳+手(903)"
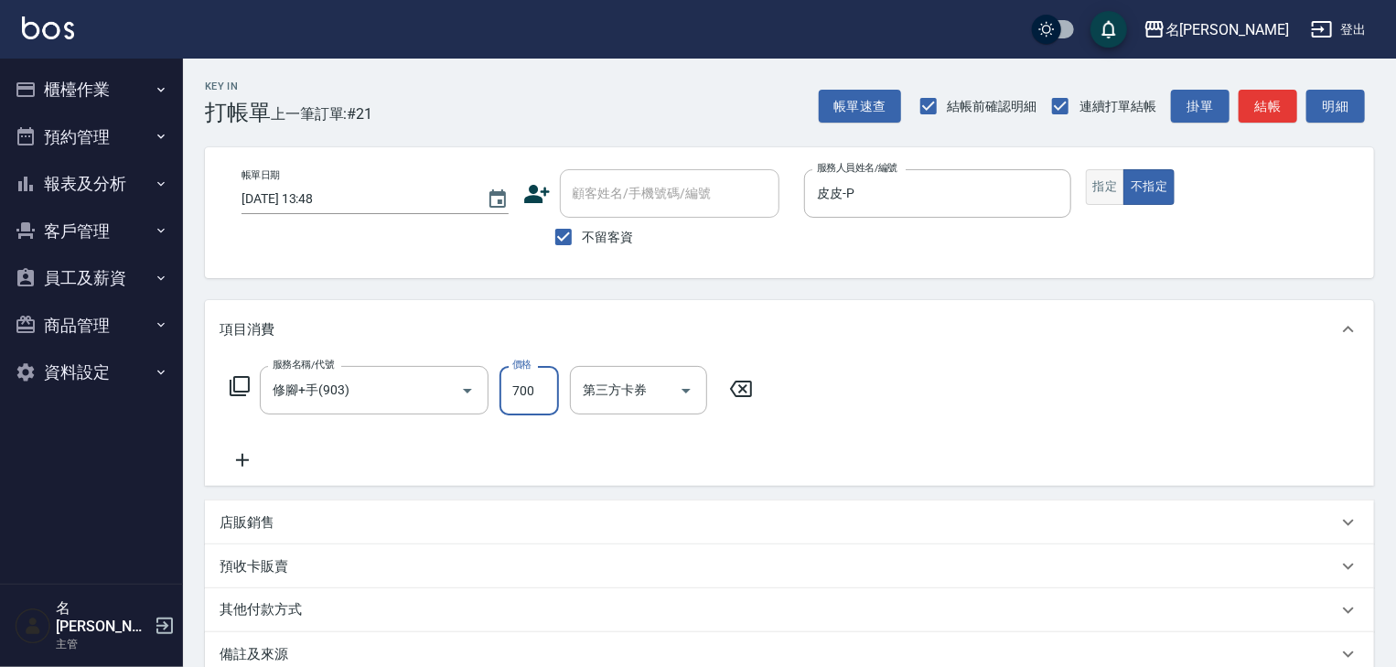
click at [1117, 184] on button "指定" at bounding box center [1105, 187] width 39 height 36
click at [1277, 119] on button "結帳" at bounding box center [1268, 107] width 59 height 34
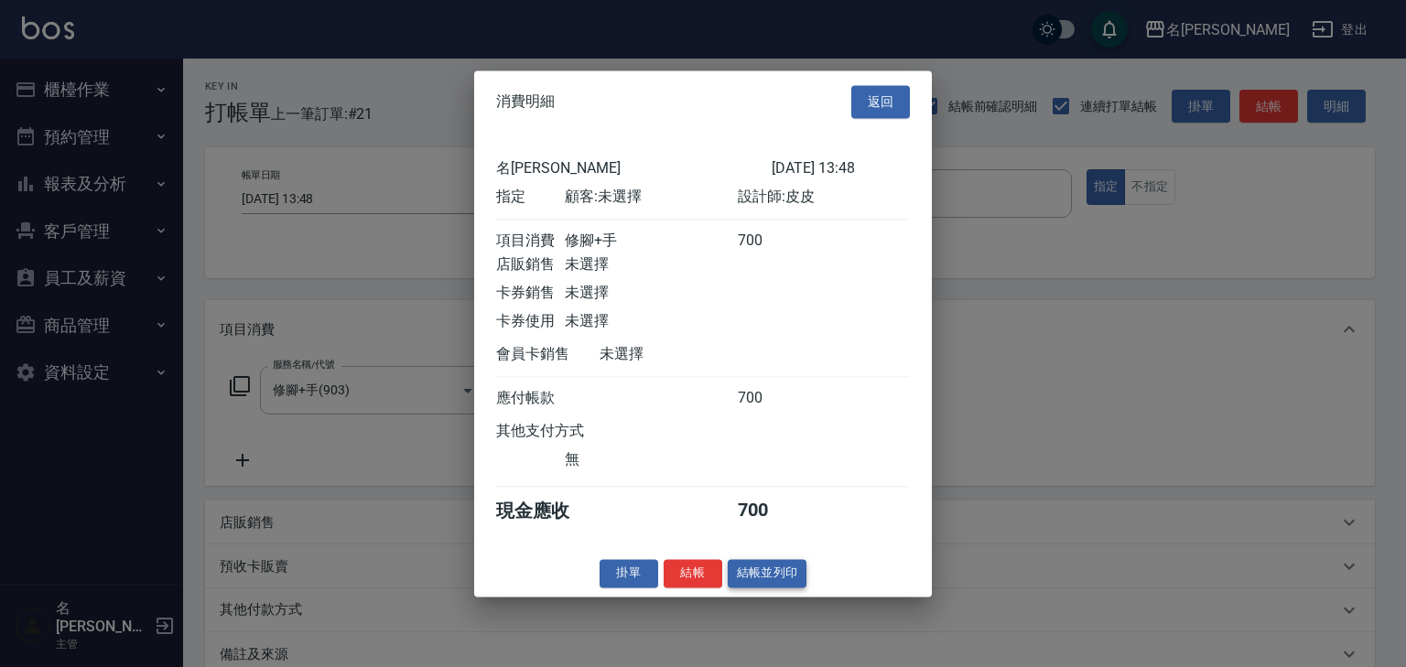
click at [795, 586] on button "結帳並列印" at bounding box center [768, 573] width 80 height 28
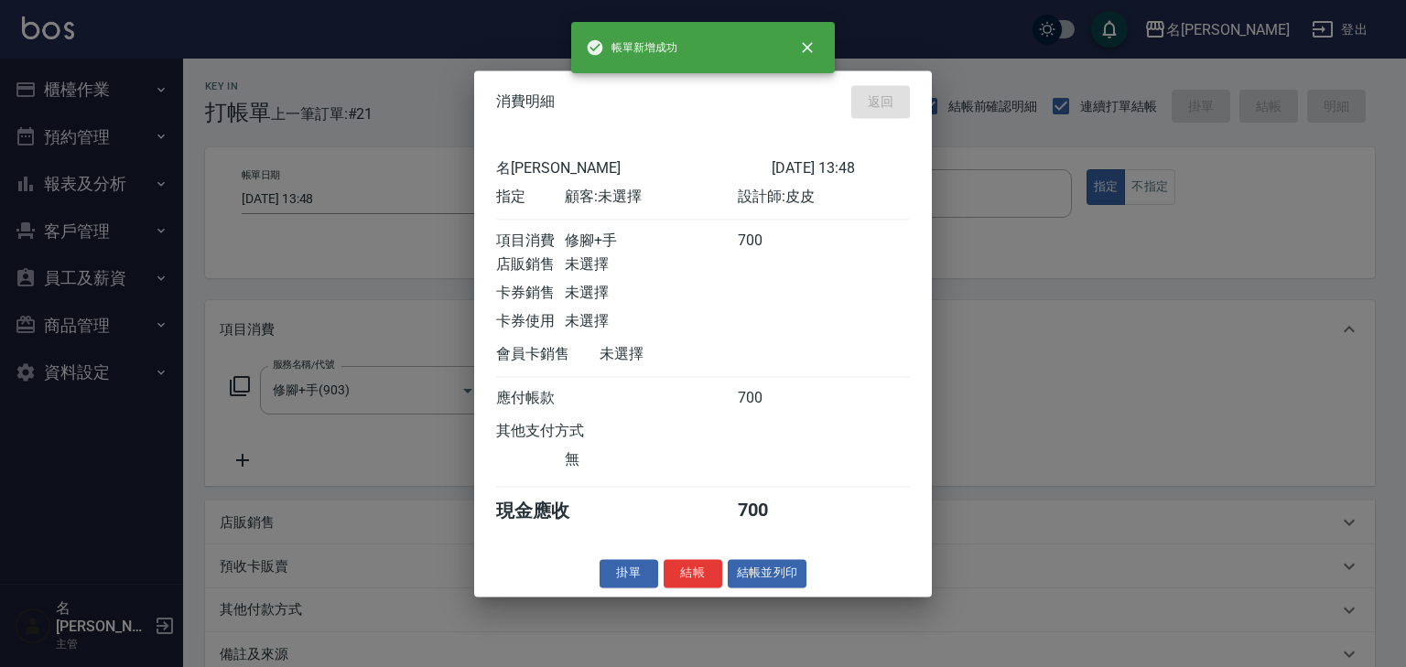
type input "[DATE] 14:12"
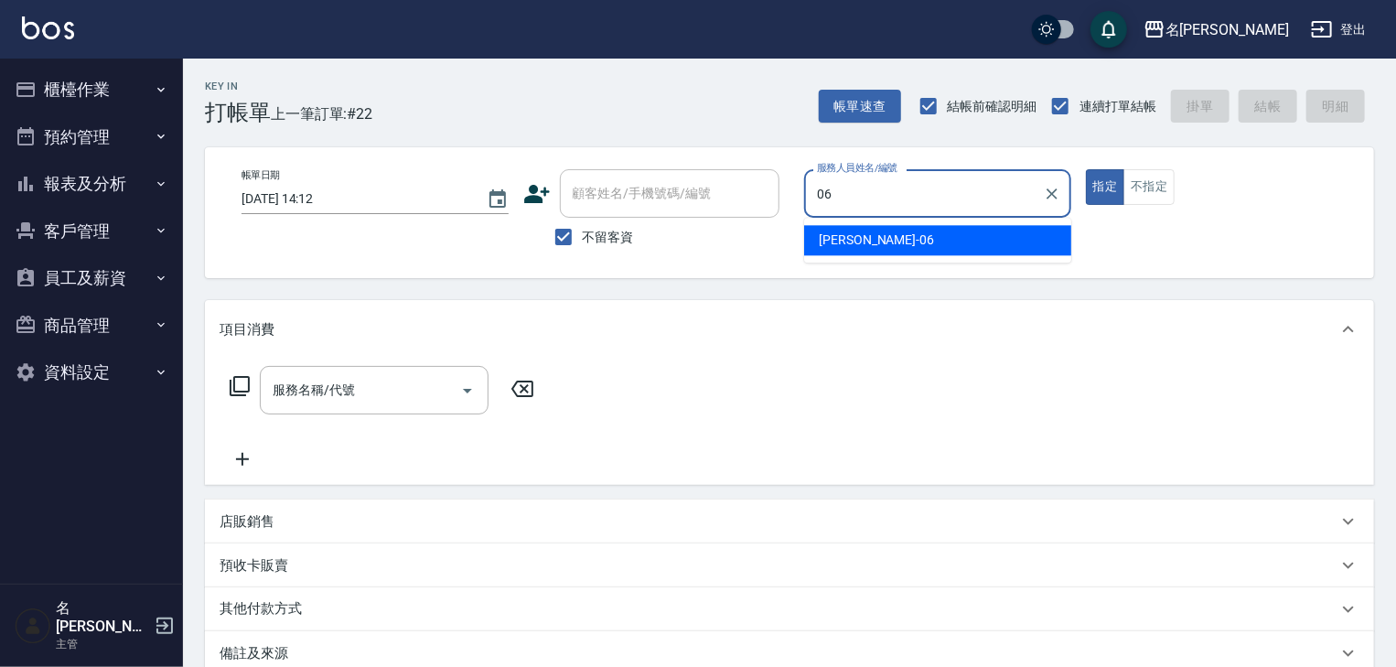
type input "[PERSON_NAME]-06"
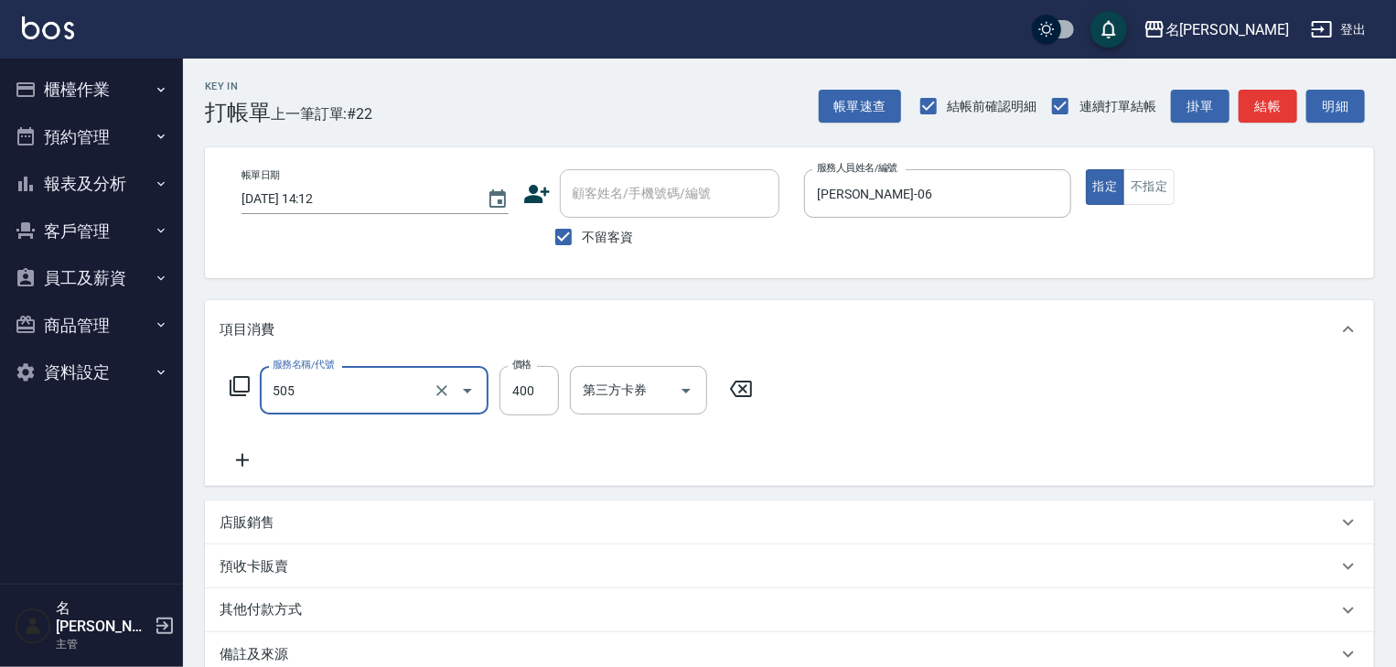
type input "洗髮(505)"
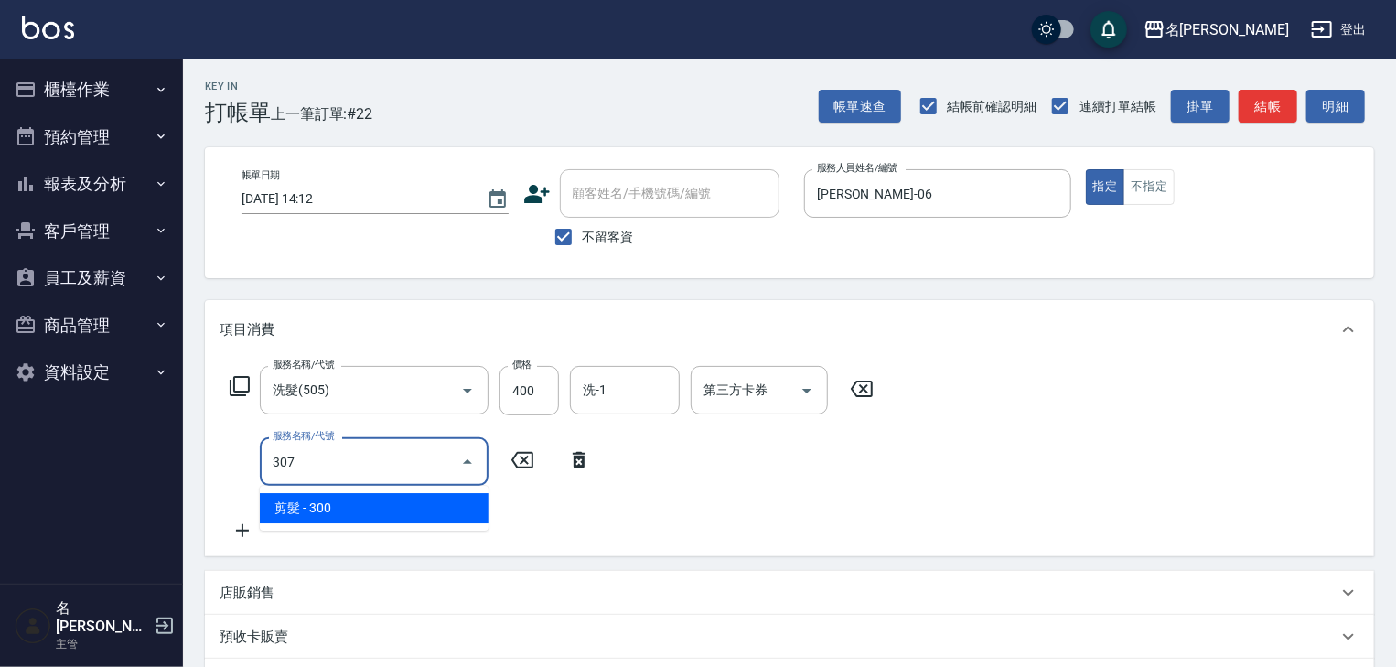
type input "剪髮(307)"
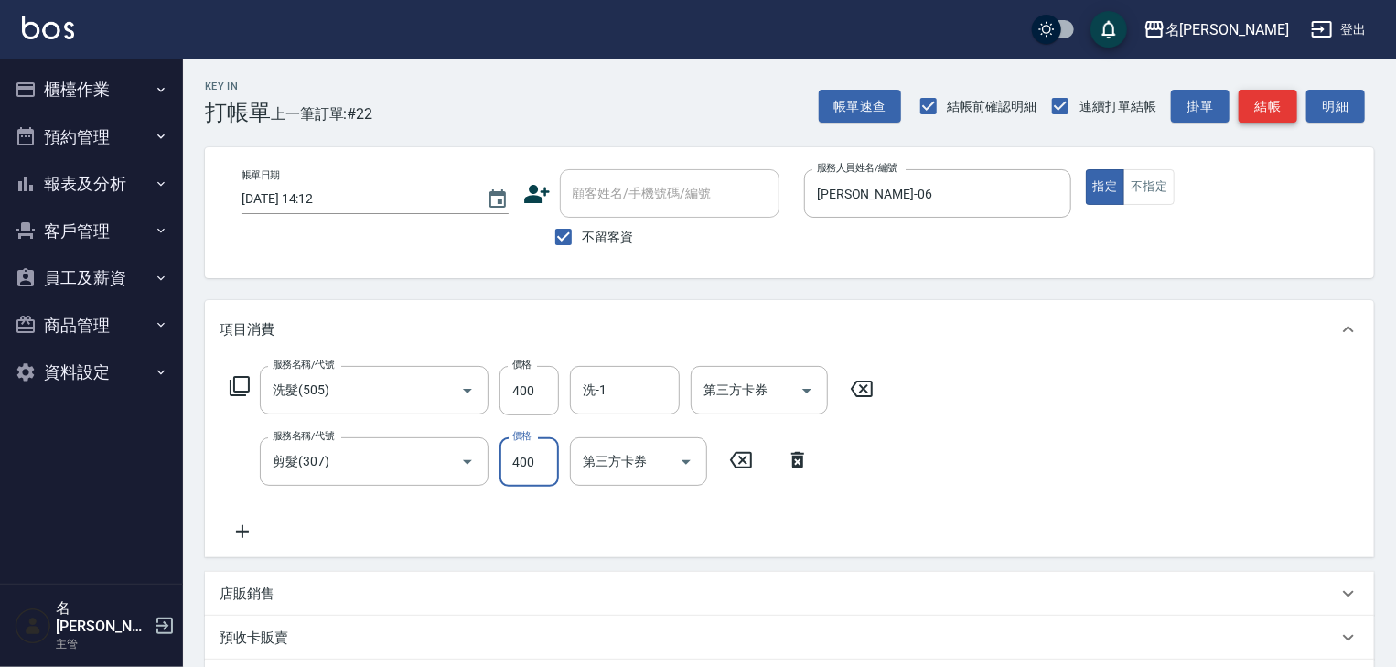
type input "400"
click at [1291, 108] on button "結帳" at bounding box center [1268, 107] width 59 height 34
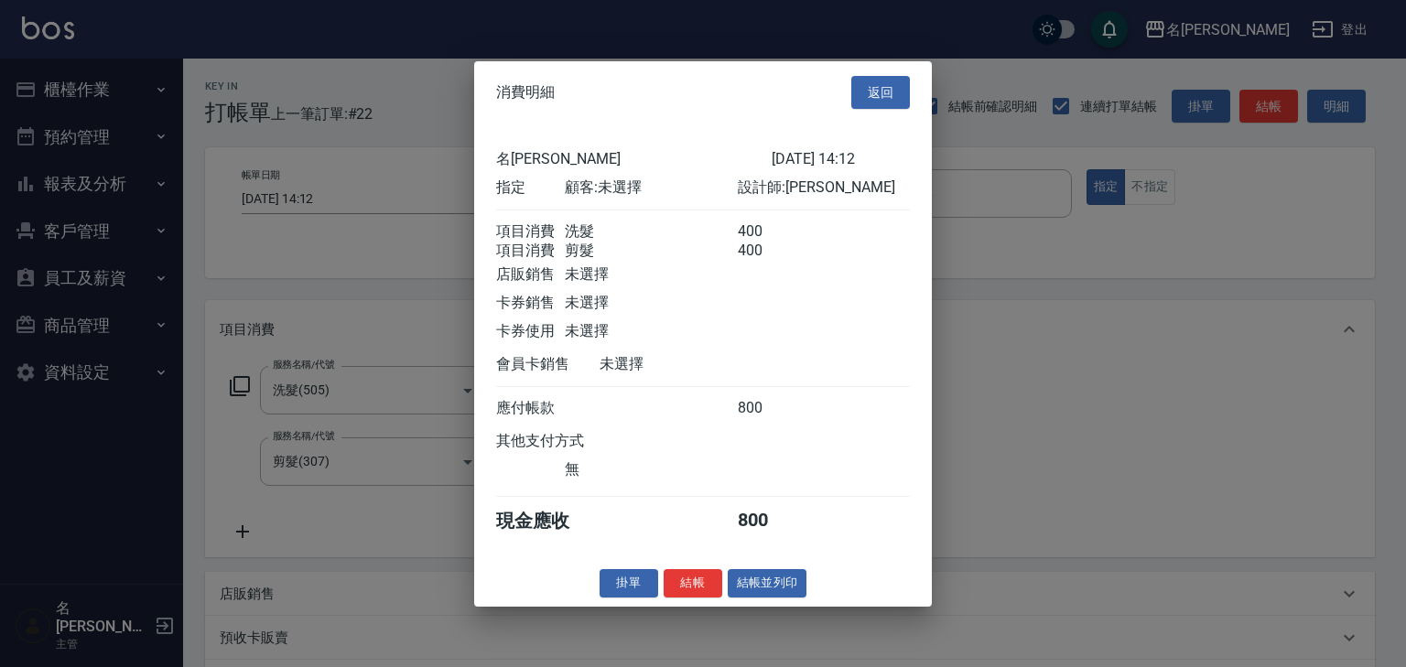
click at [761, 606] on div "消費明細 返回 名留[PERSON_NAME] [DATE] 14:12 指定 顧客: 未選擇 設計師: 阿龔 項目消費 洗髮 400 項目消費 剪髮 400…" at bounding box center [703, 332] width 458 height 545
click at [761, 598] on button "結帳並列印" at bounding box center [768, 583] width 80 height 28
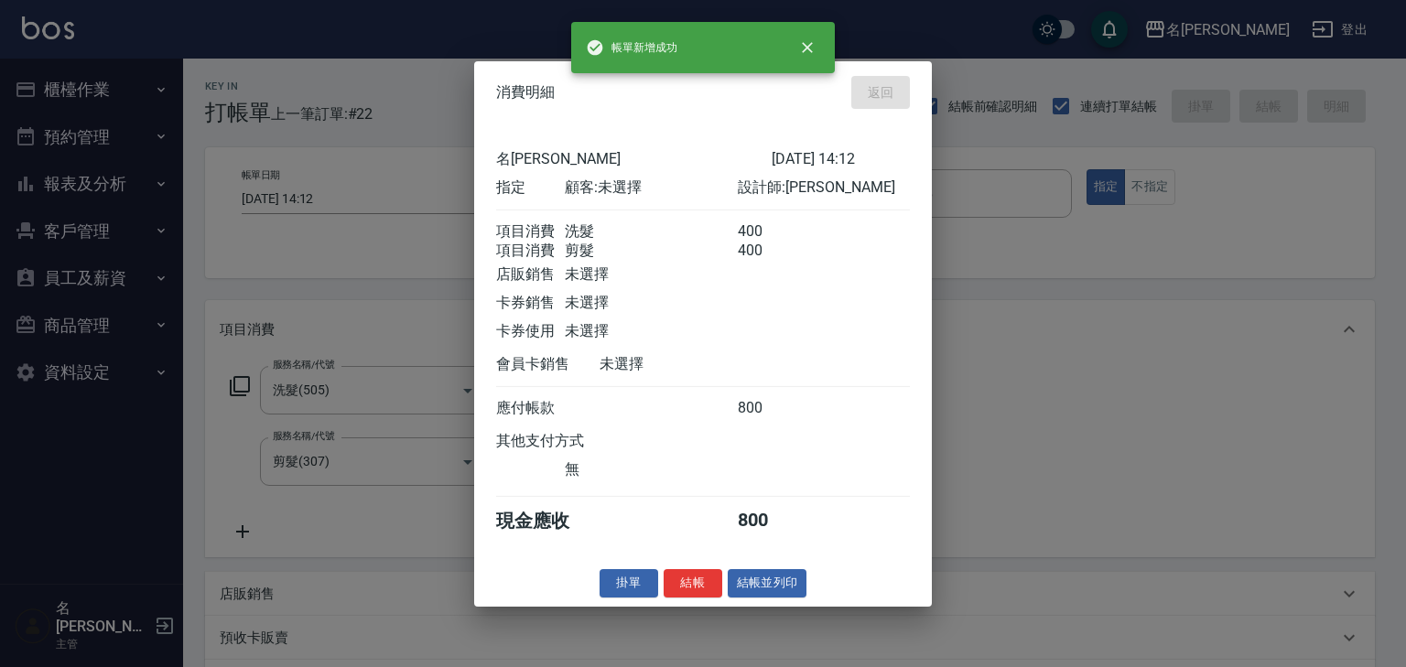
type input "[DATE] 14:24"
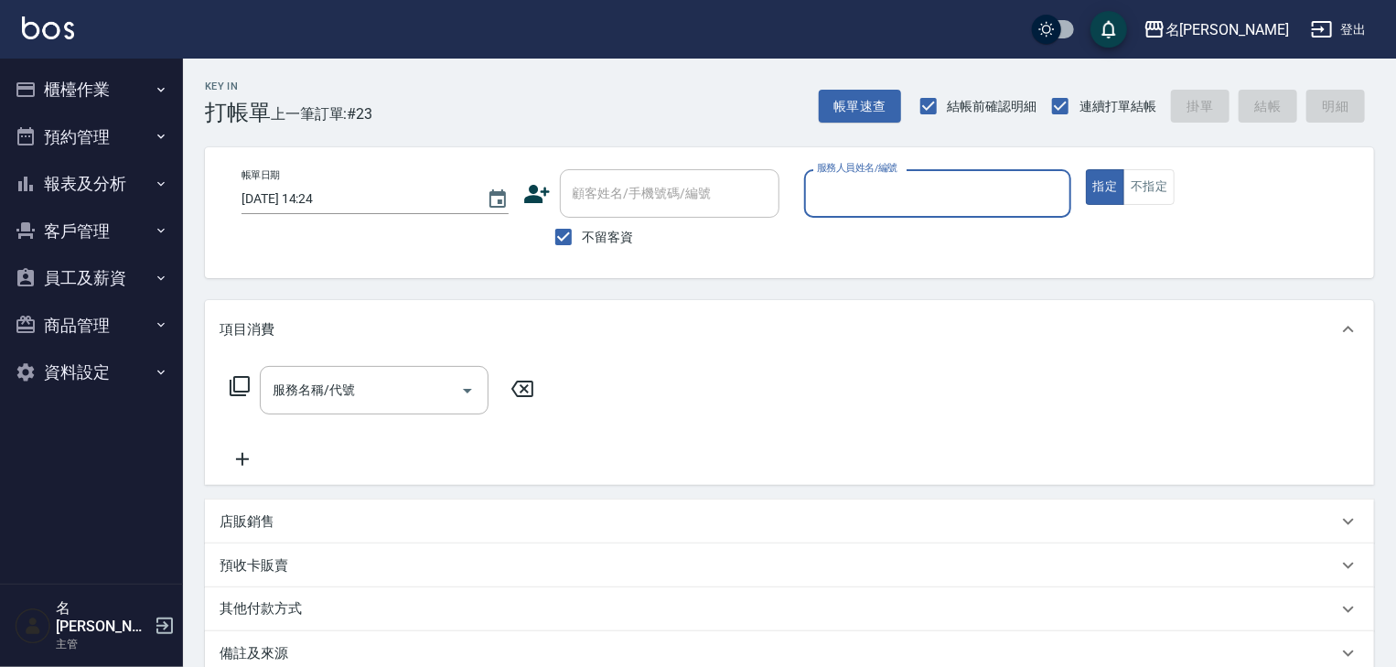
click at [65, 86] on button "櫃檯作業" at bounding box center [91, 90] width 168 height 48
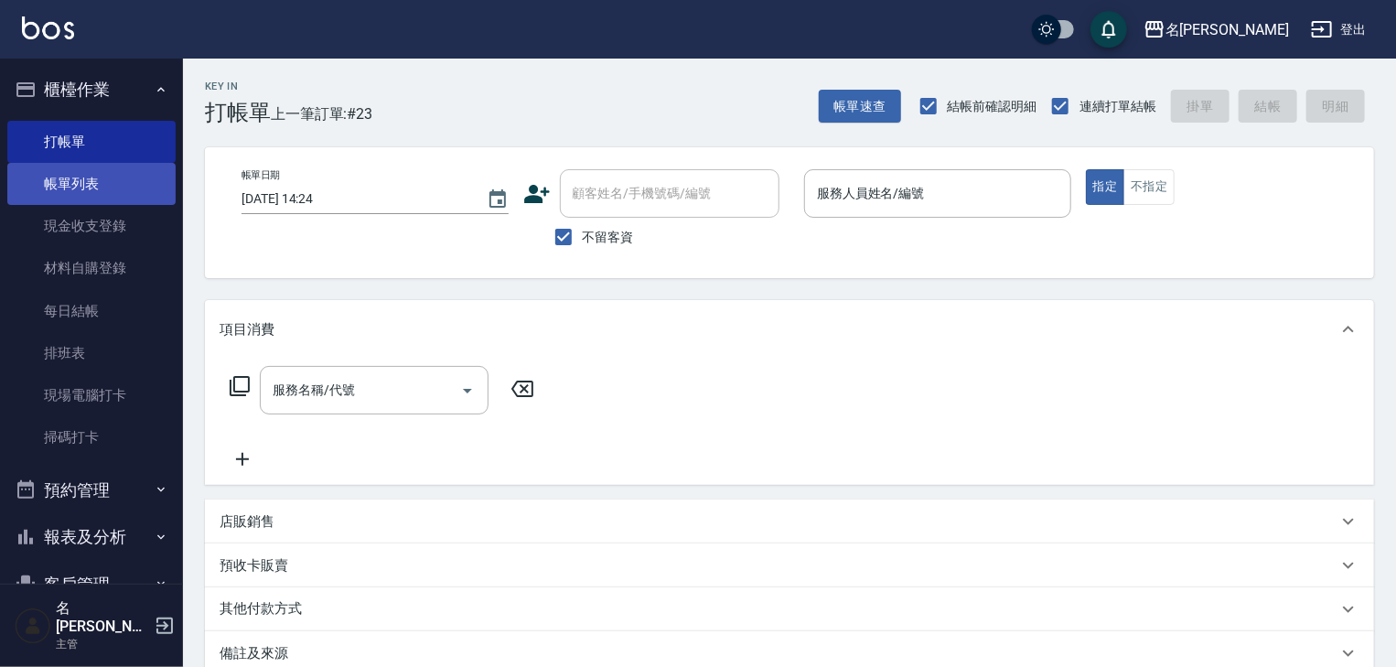
click at [111, 184] on link "帳單列表" at bounding box center [91, 184] width 168 height 42
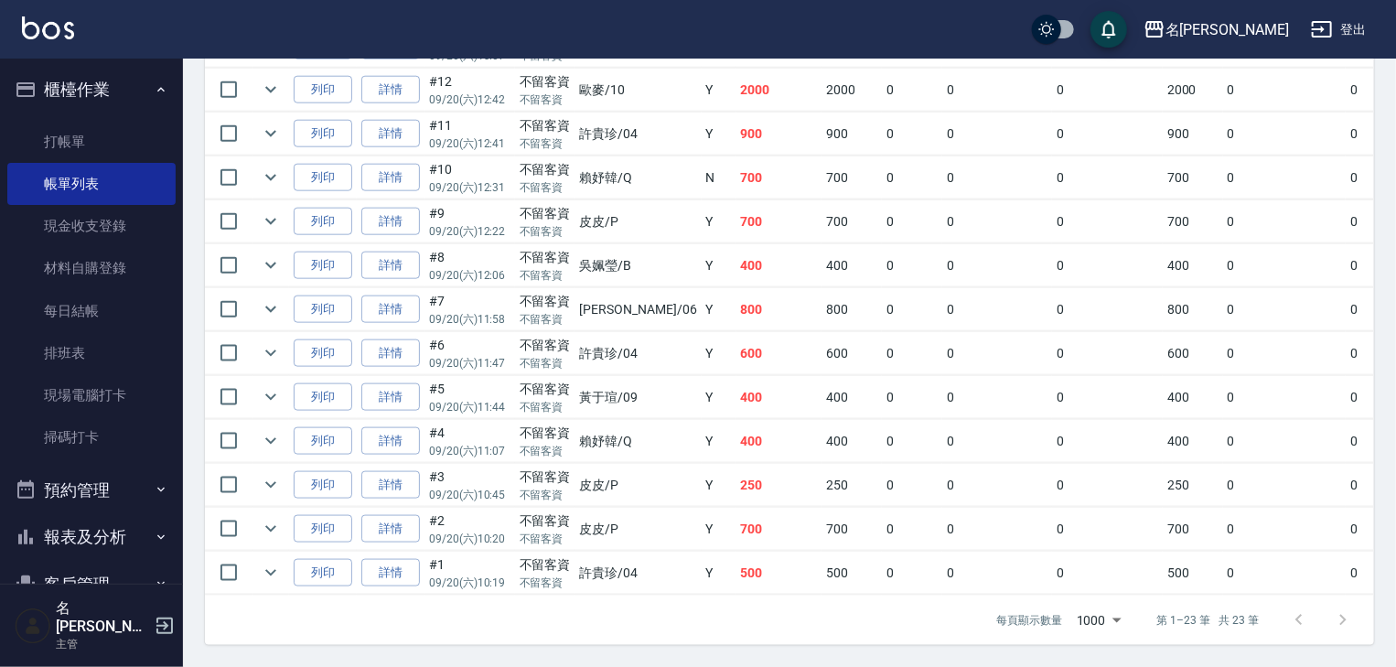
scroll to position [830, 0]
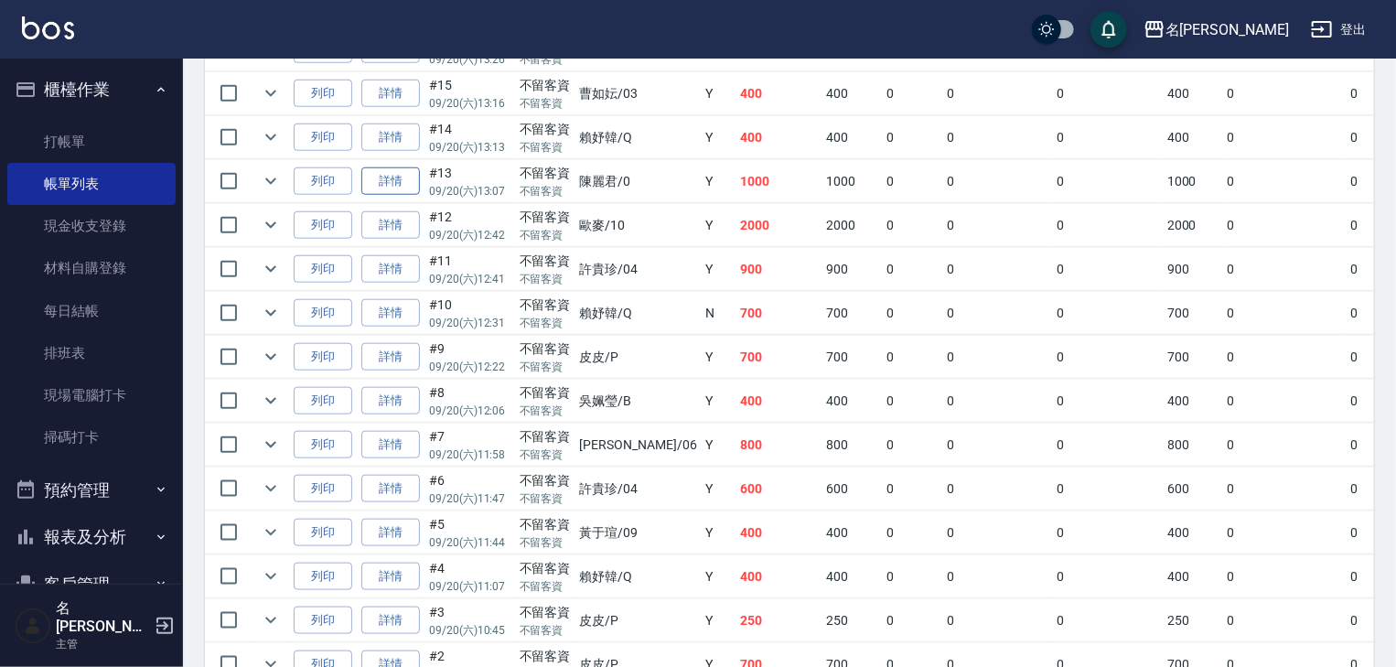
click at [399, 196] on link "詳情" at bounding box center [390, 181] width 59 height 28
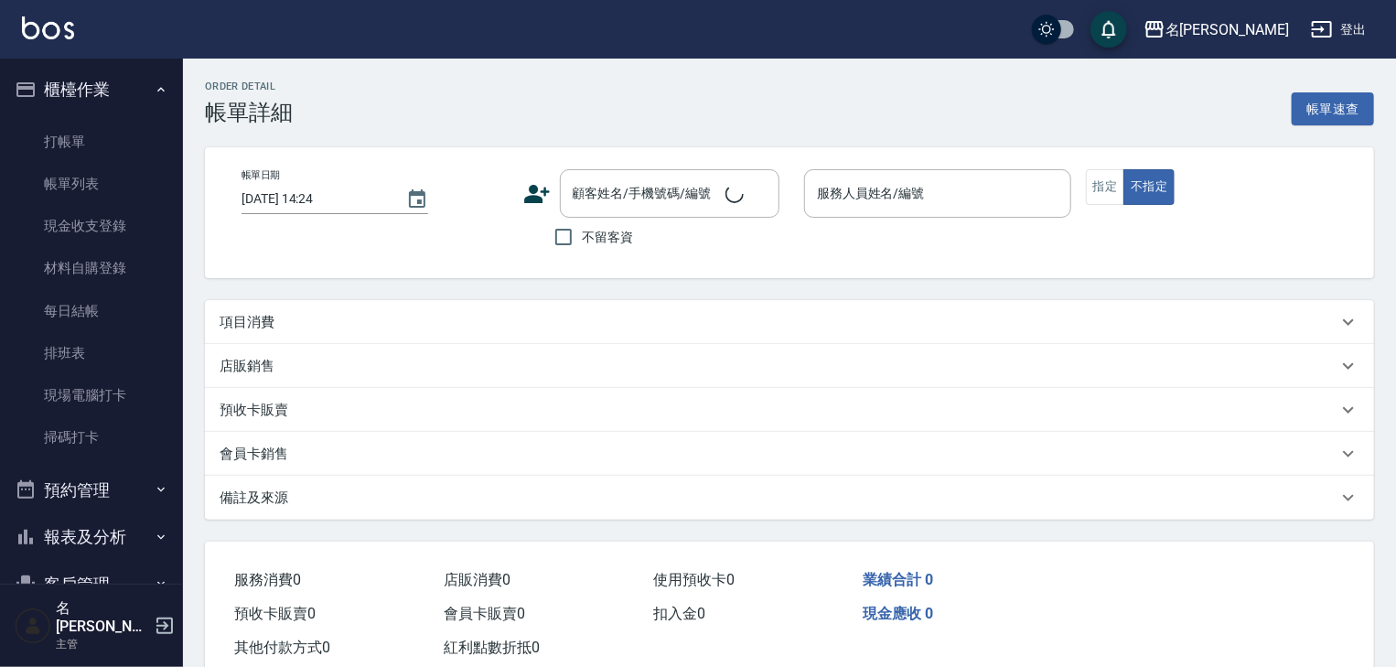
type input "[DATE] 13:07"
checkbox input "true"
type input "[PERSON_NAME]-0"
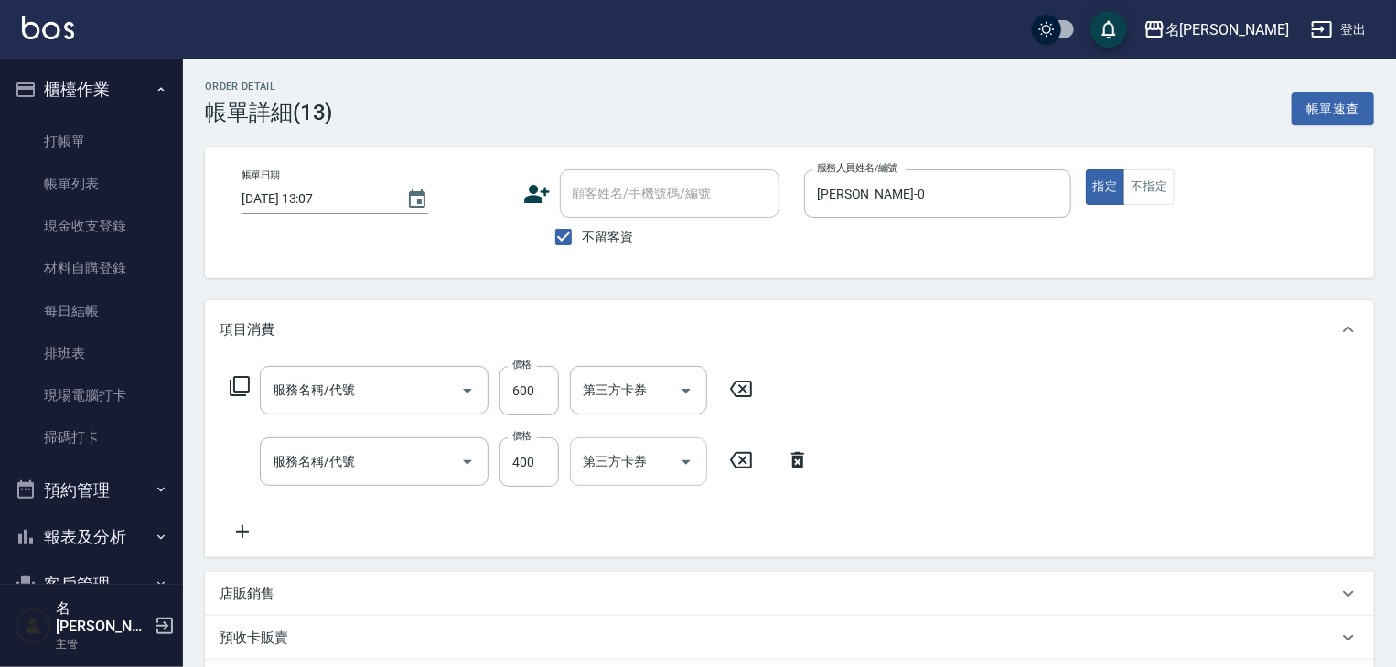
type input "剪髮(307)"
type input "洗髮(505)"
click at [866, 460] on icon at bounding box center [862, 460] width 46 height 22
click at [286, 447] on div "服務名稱/代號 服務名稱/代號" at bounding box center [374, 461] width 229 height 49
type input "染髮1500↑(415)"
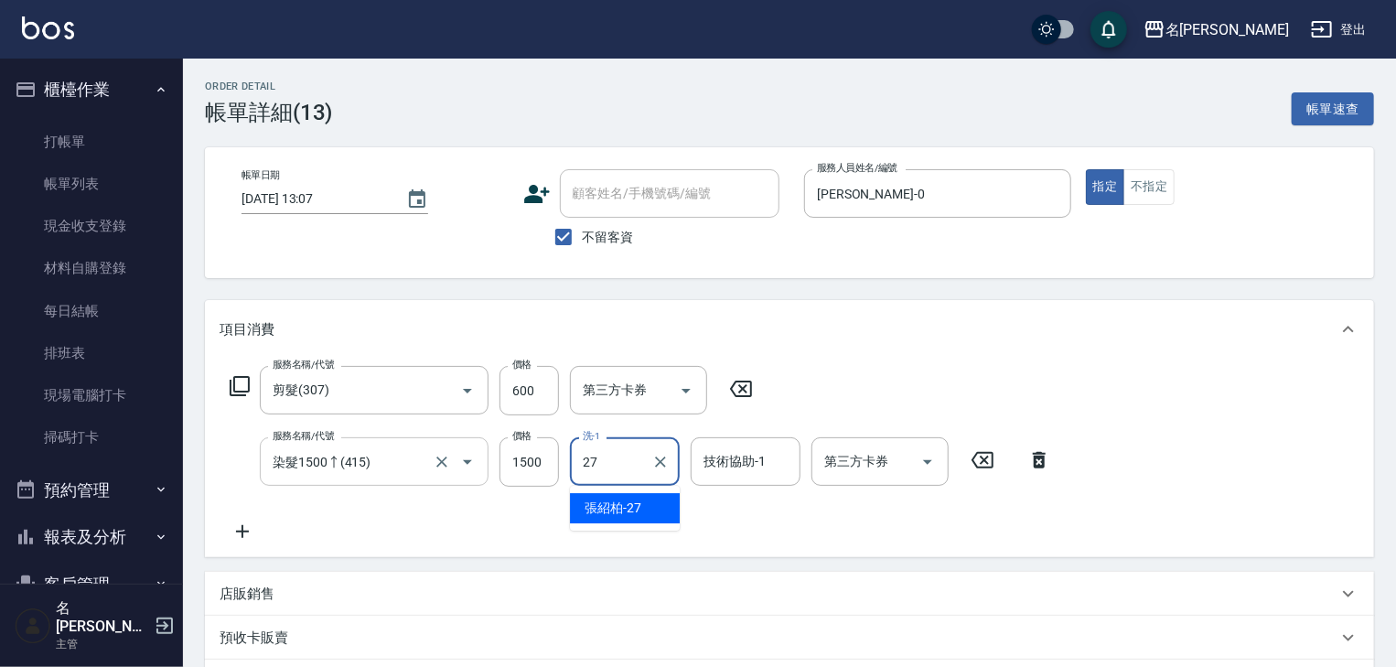
type input "張紹柏-27"
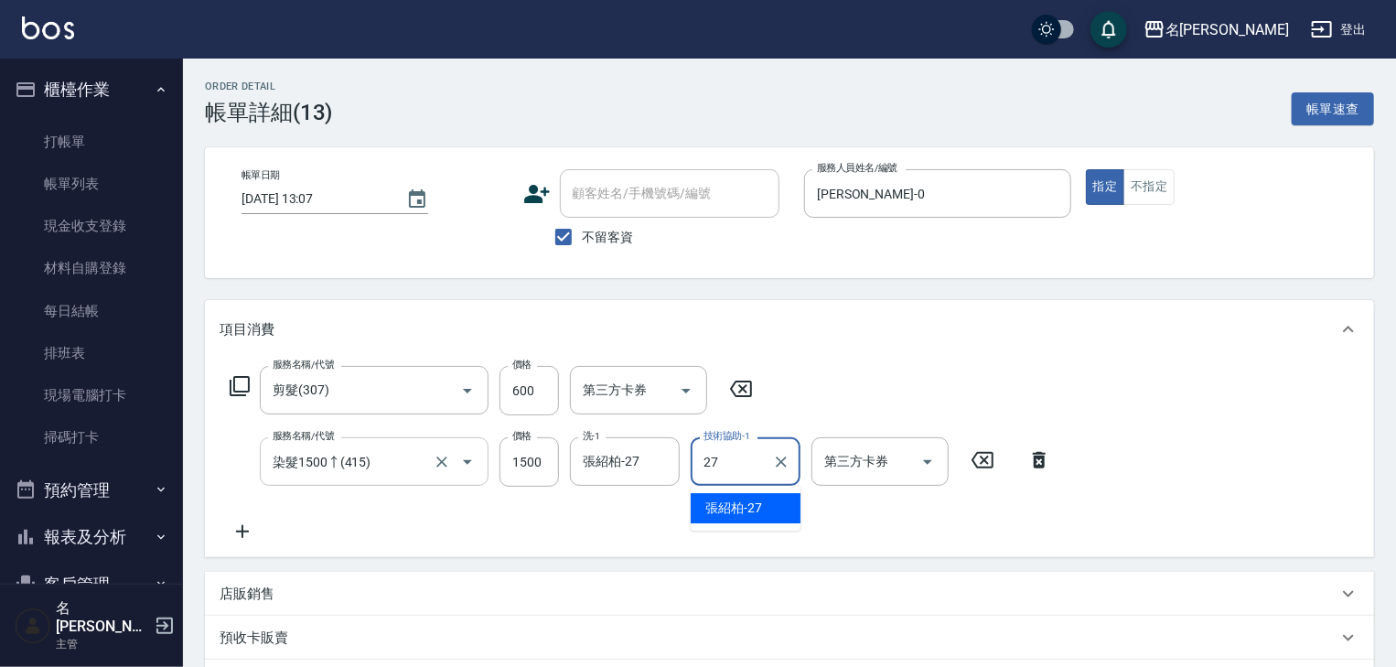
type input "張紹柏-27"
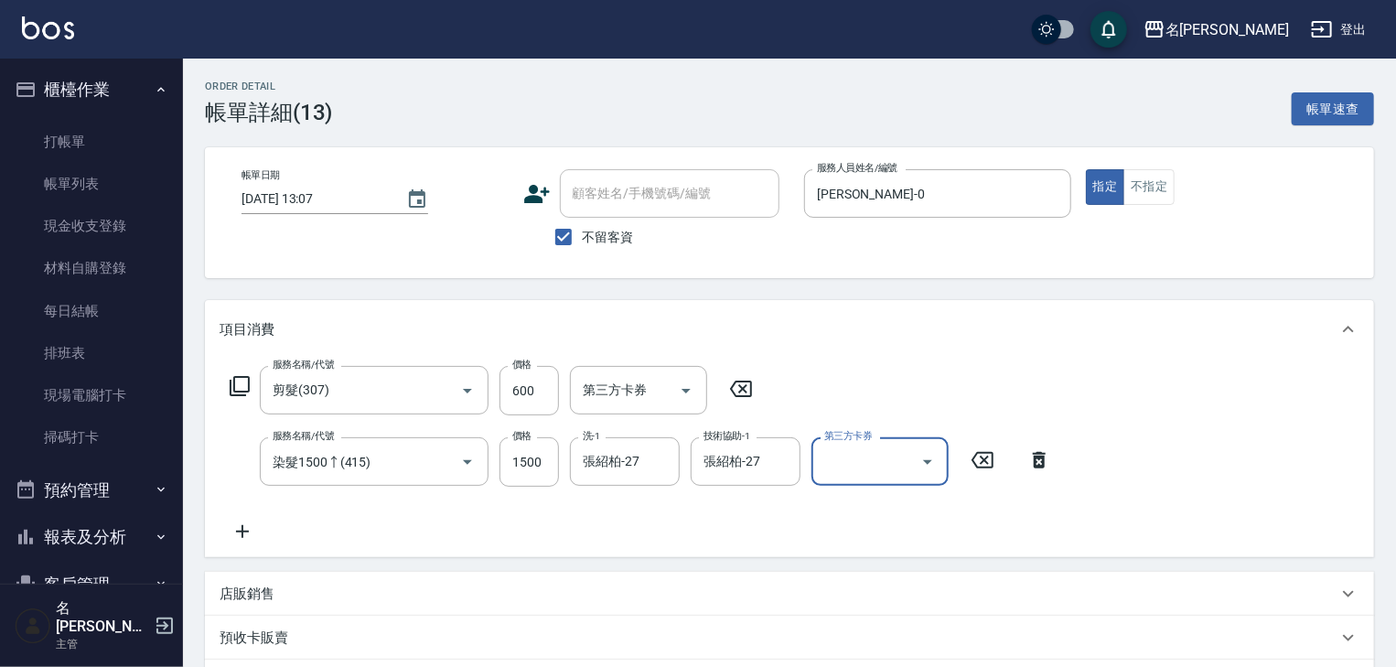
scroll to position [320, 0]
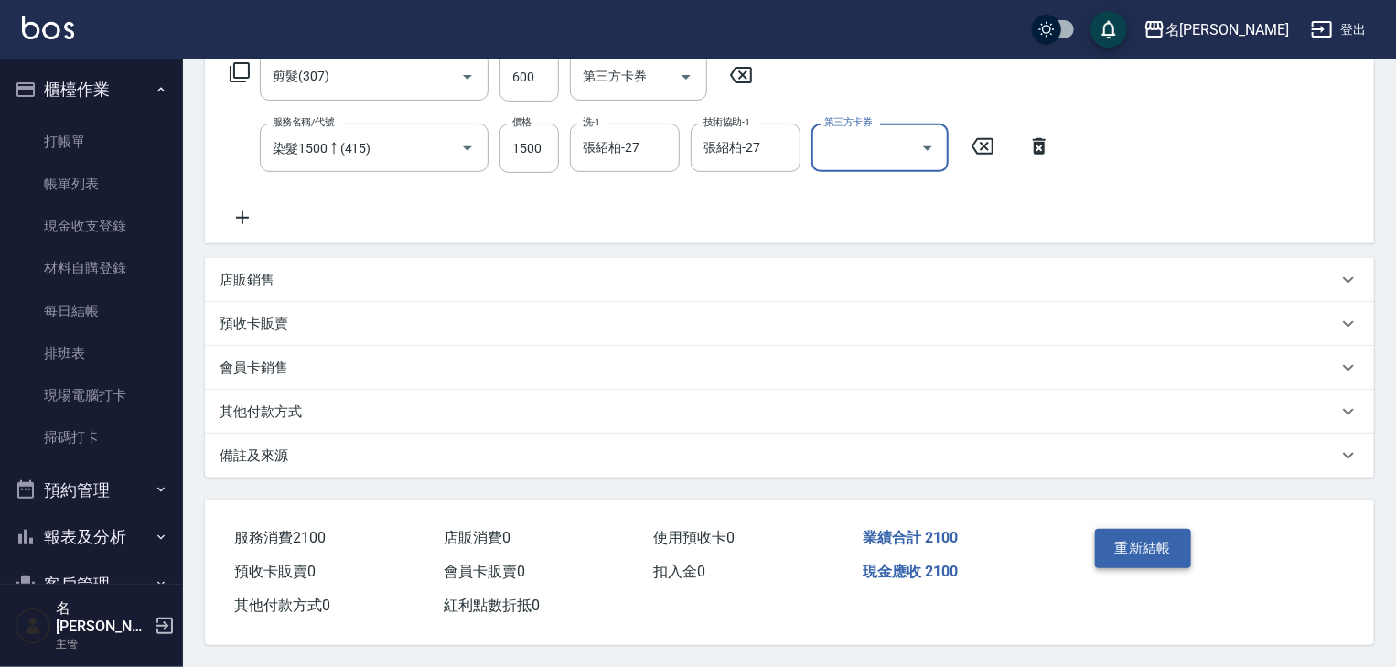
click at [1149, 532] on button "重新結帳" at bounding box center [1143, 548] width 97 height 38
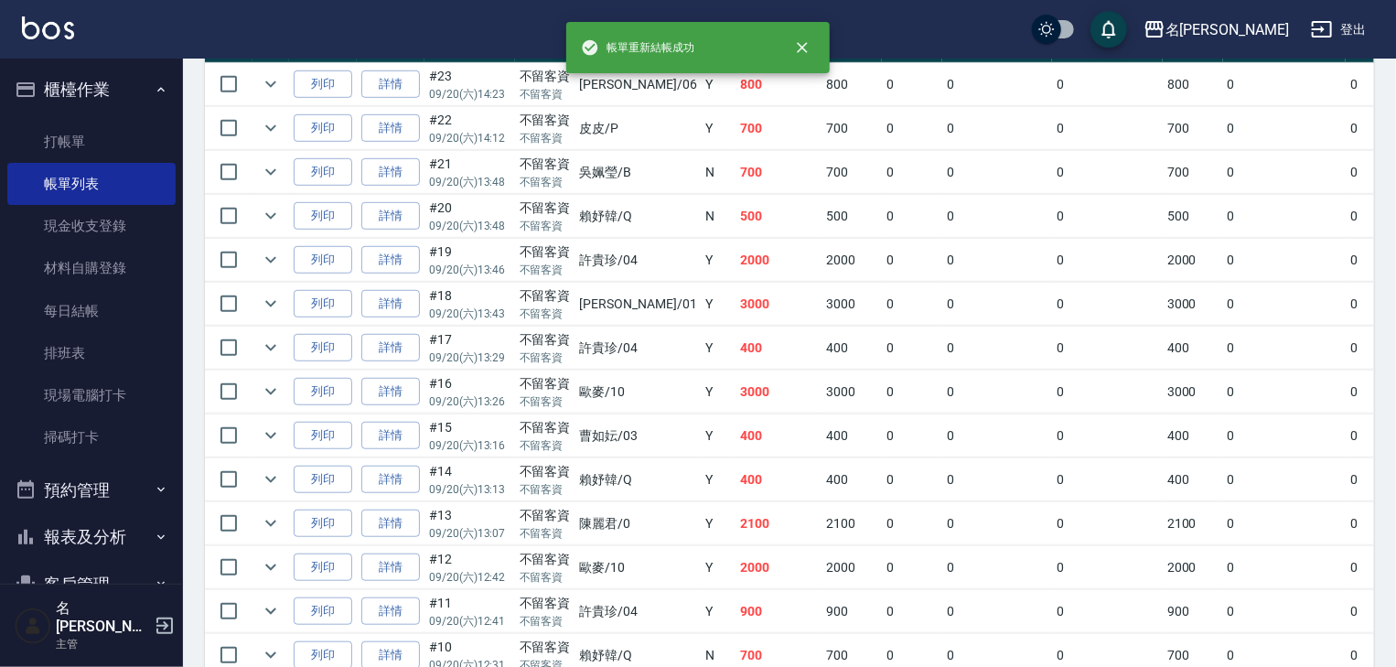
scroll to position [586, 0]
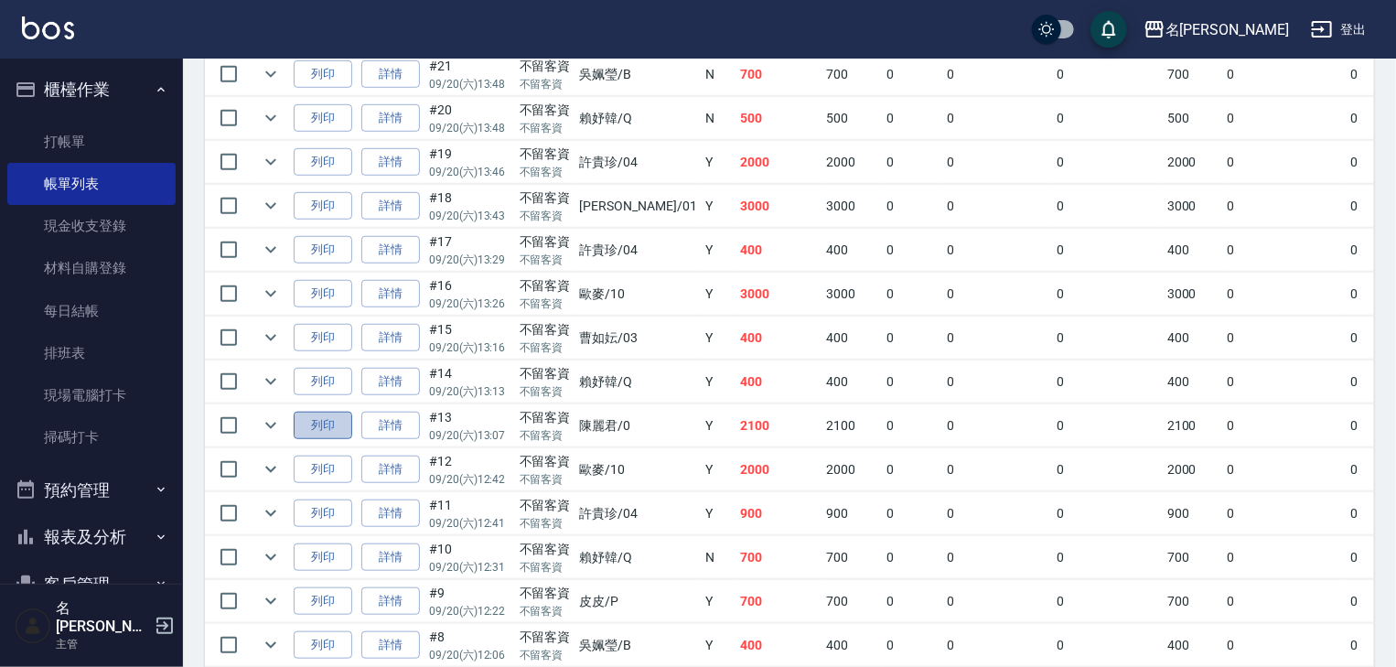
click at [337, 440] on button "列印" at bounding box center [323, 426] width 59 height 28
drag, startPoint x: 86, startPoint y: 21, endPoint x: 67, endPoint y: 25, distance: 19.6
click at [86, 21] on div "名[PERSON_NAME]出" at bounding box center [698, 29] width 1396 height 59
click at [60, 27] on img at bounding box center [48, 27] width 52 height 23
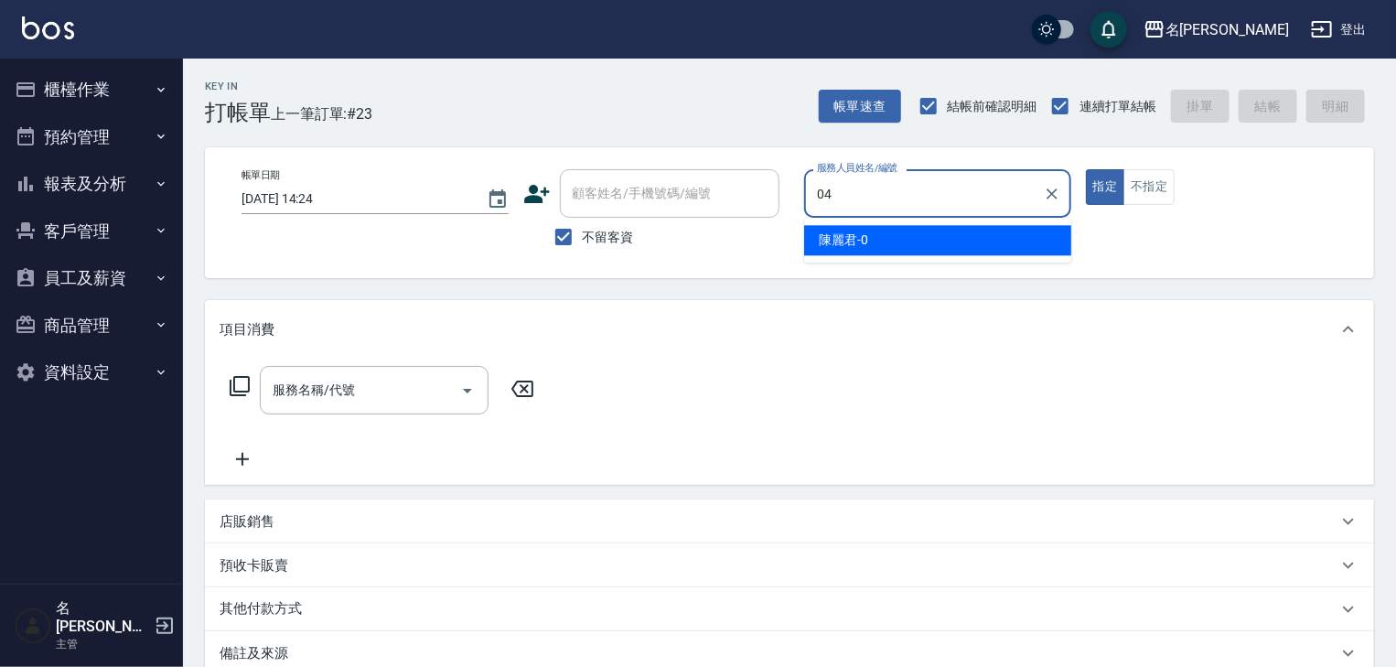
type input "[PERSON_NAME]-04"
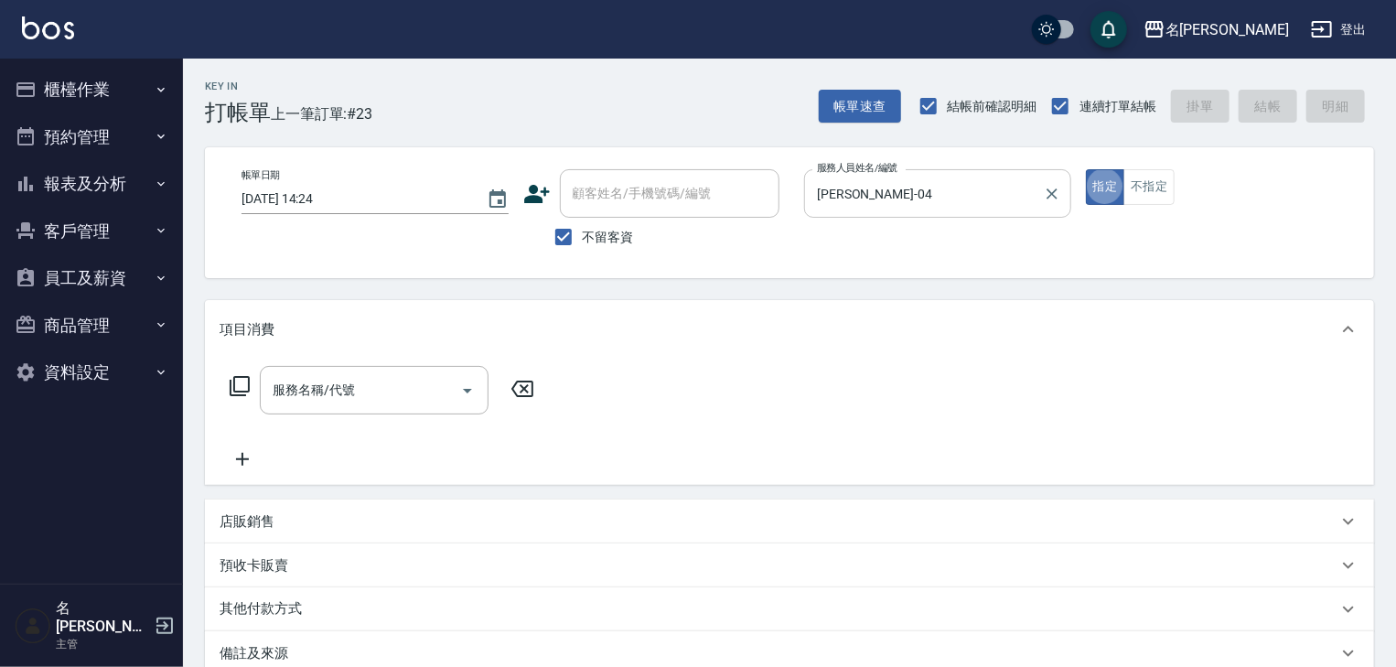
type button "true"
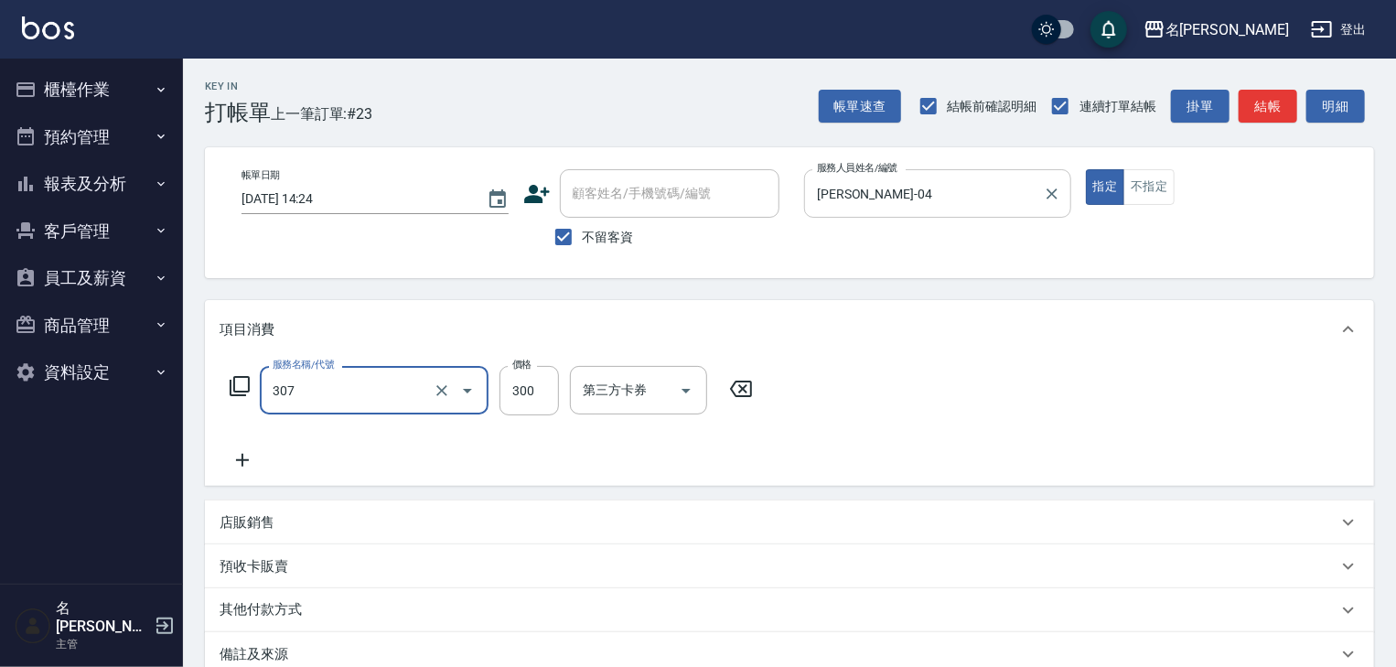
type input "剪髮(307)"
type input "500"
click at [1285, 102] on button "結帳" at bounding box center [1268, 107] width 59 height 34
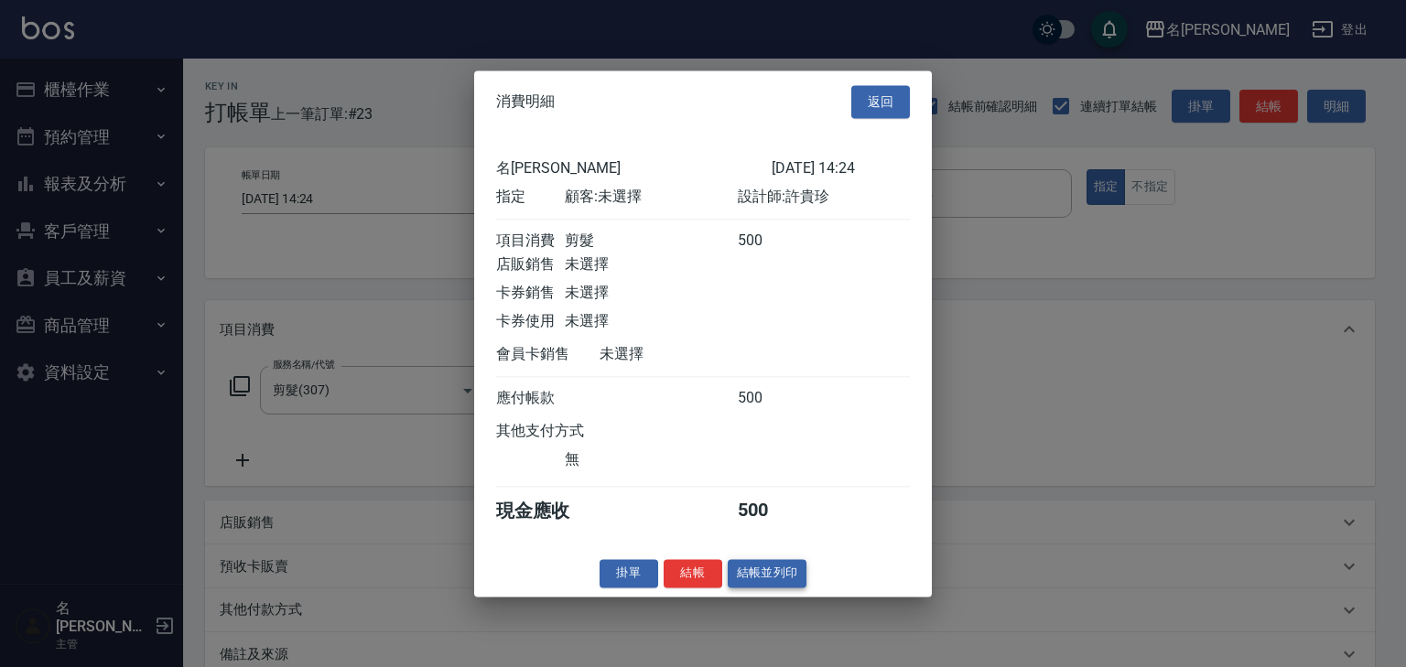
click at [776, 587] on button "結帳並列印" at bounding box center [768, 573] width 80 height 28
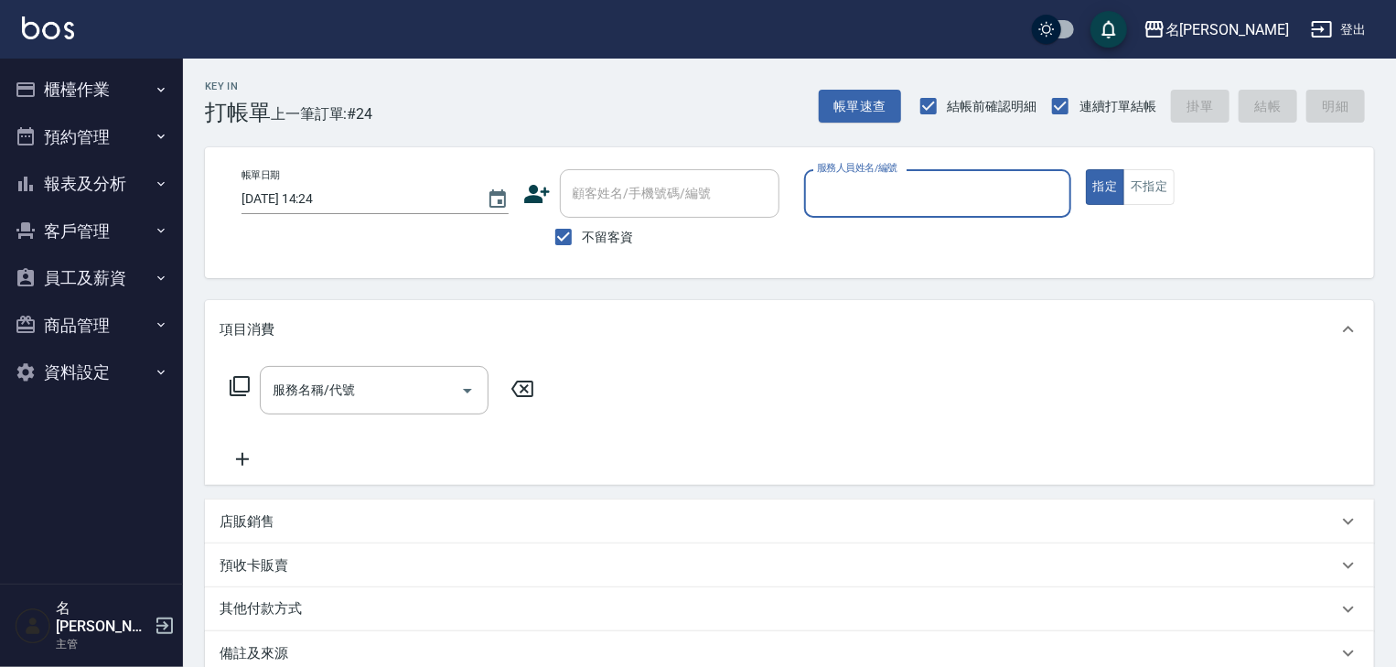
click at [106, 81] on button "櫃檯作業" at bounding box center [91, 90] width 168 height 48
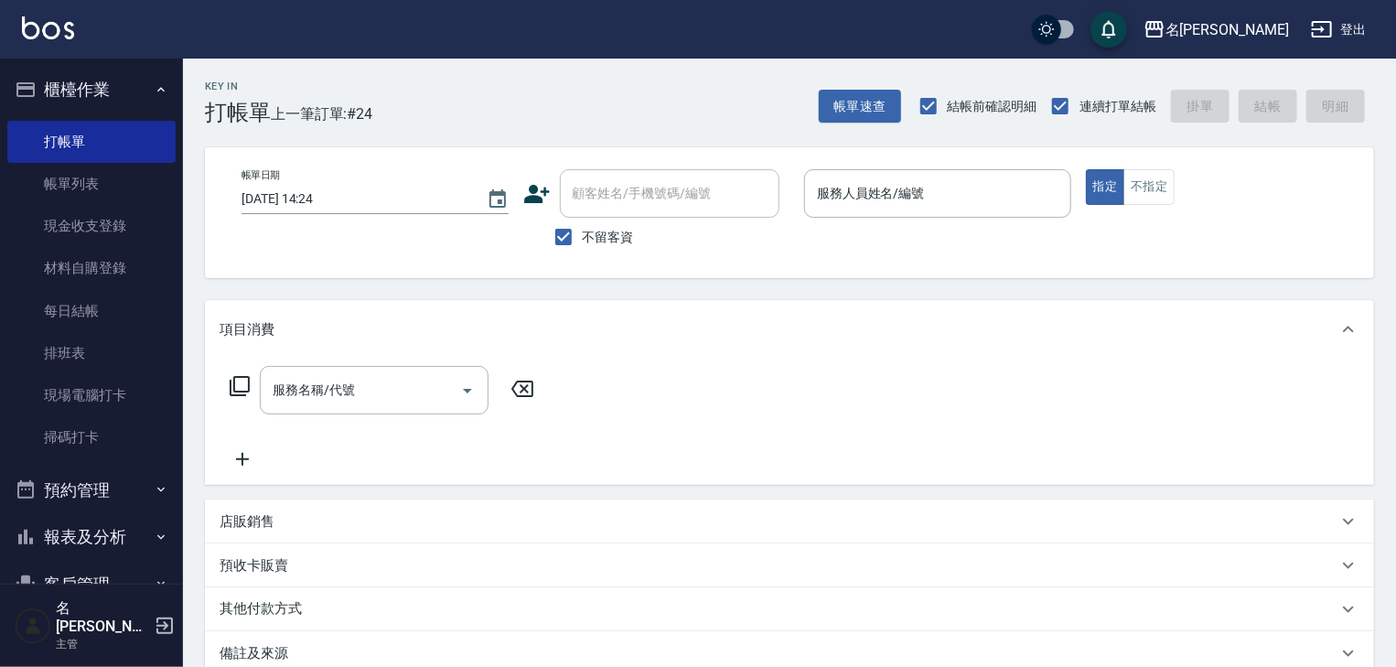
click at [103, 189] on link "帳單列表" at bounding box center [91, 184] width 168 height 42
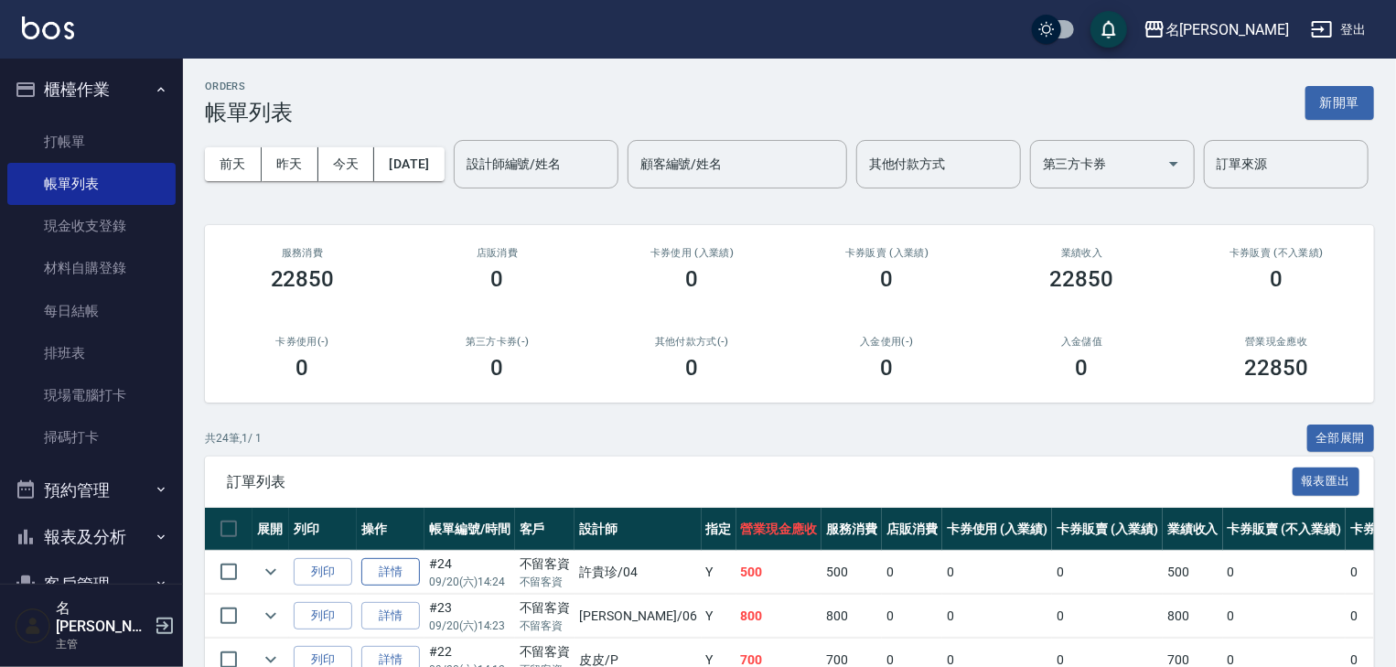
click at [395, 587] on link "詳情" at bounding box center [390, 572] width 59 height 28
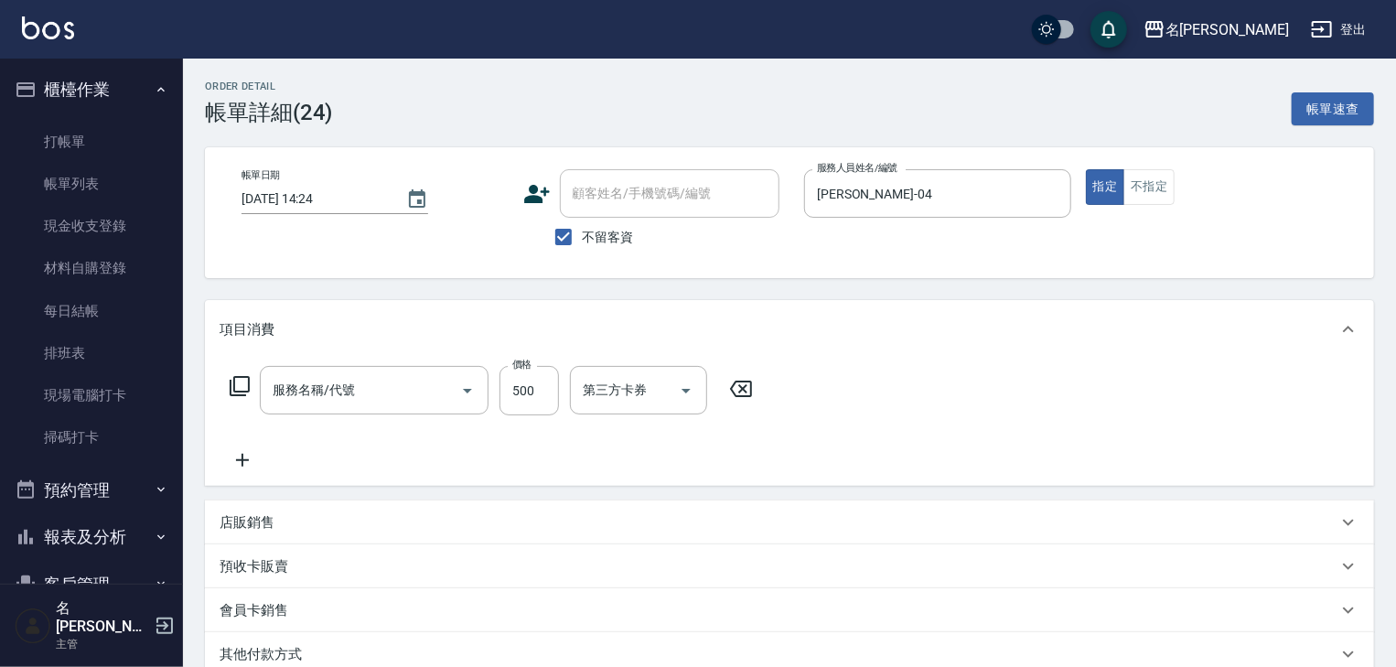
type input "[DATE] 14:24"
checkbox input "true"
type input "[PERSON_NAME]-04"
type input "剪髮(307)"
click at [512, 400] on input "500" at bounding box center [529, 390] width 59 height 49
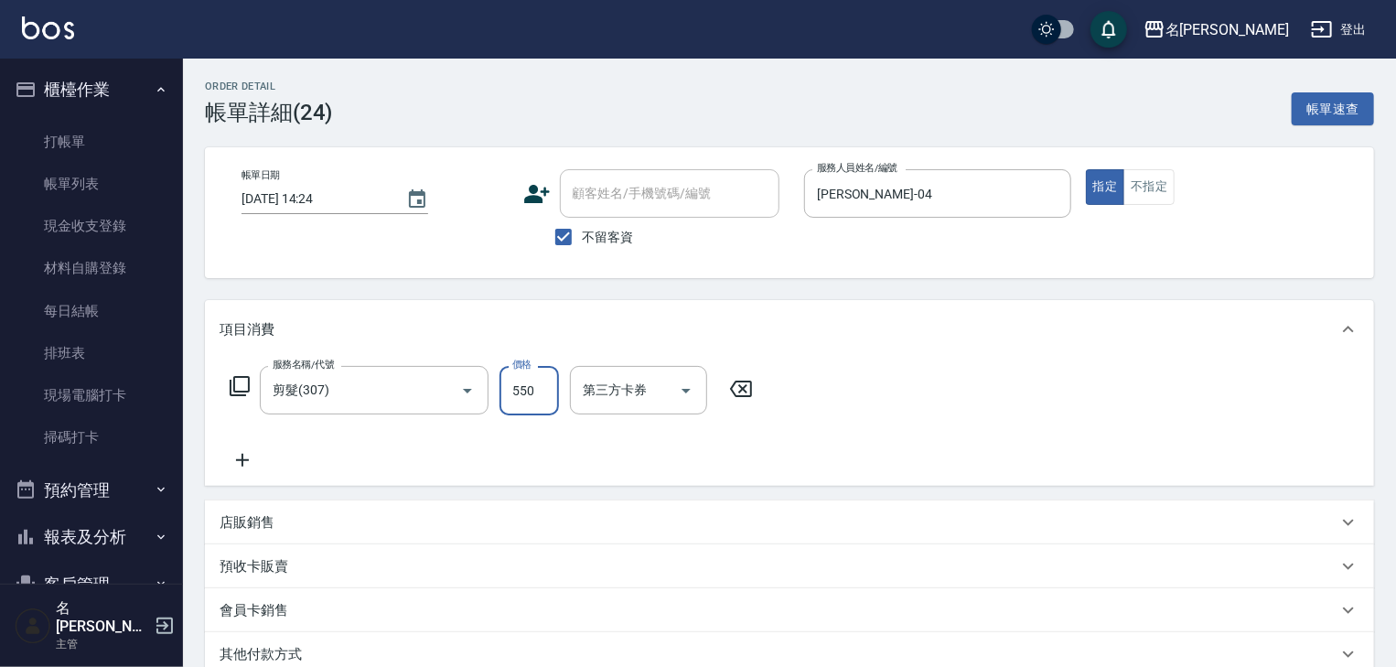
scroll to position [249, 0]
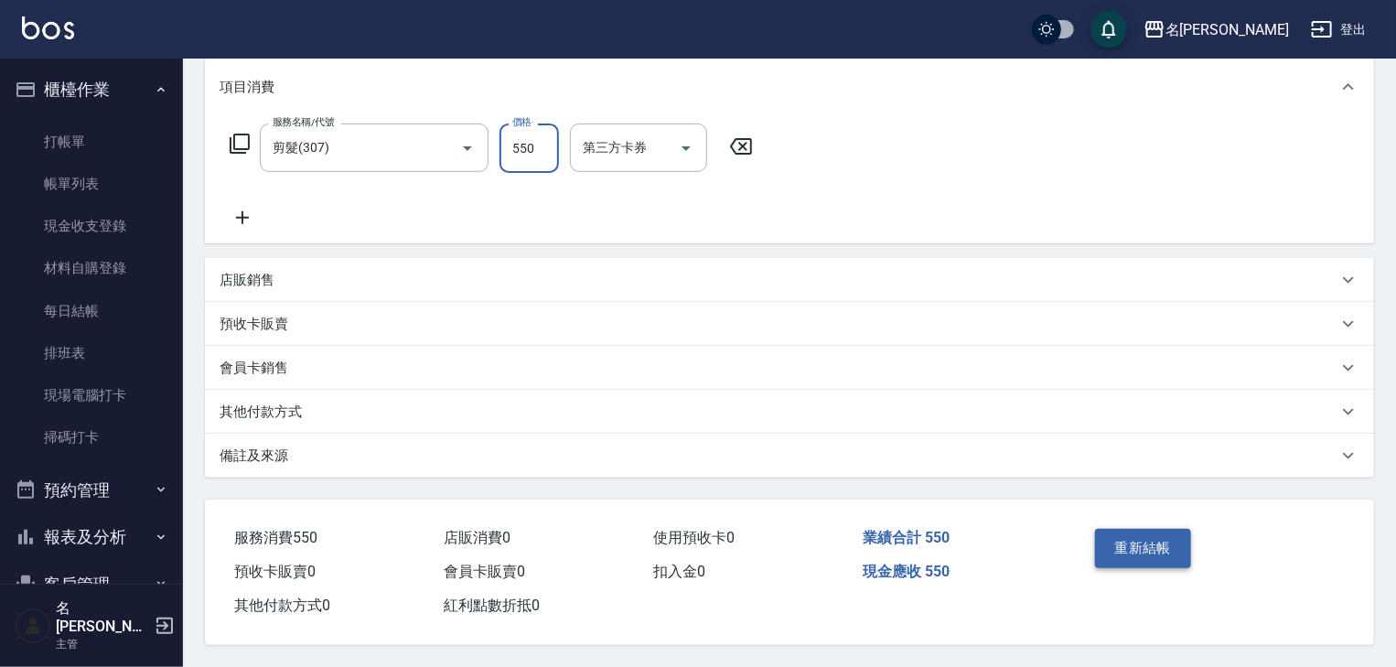
type input "550"
click at [1161, 552] on button "重新結帳" at bounding box center [1143, 548] width 97 height 38
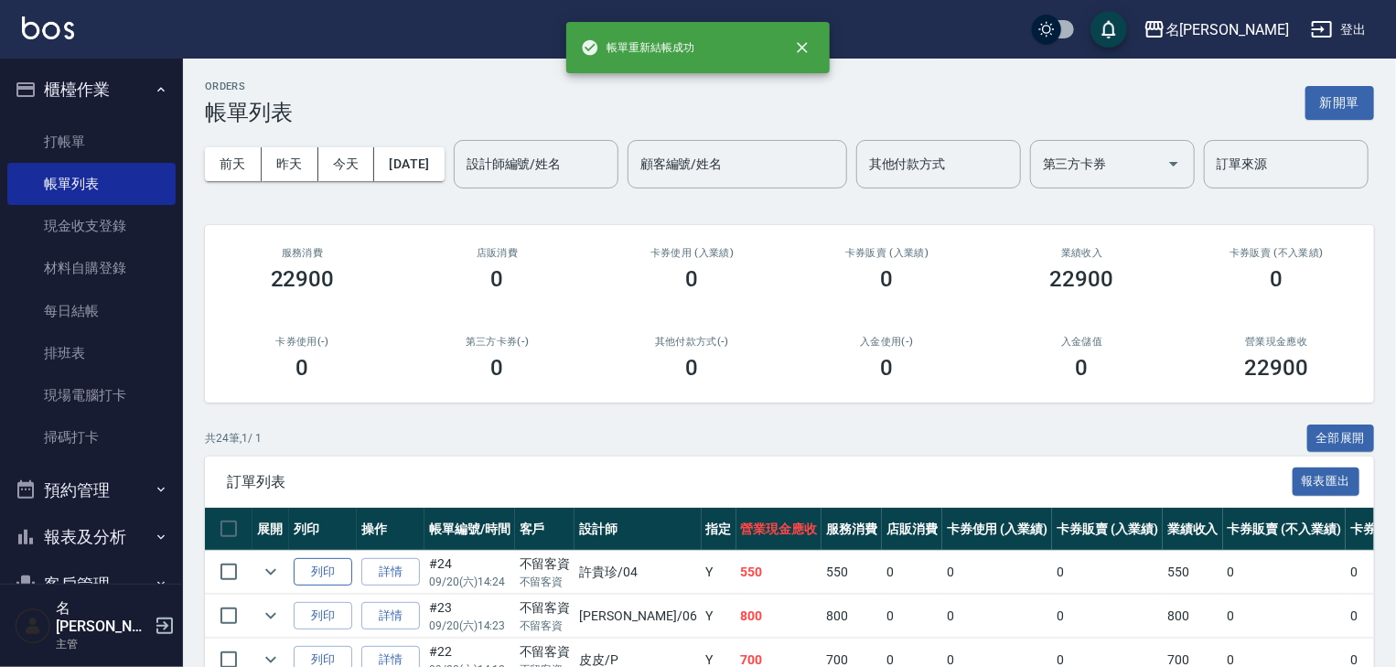
click at [327, 587] on button "列印" at bounding box center [323, 572] width 59 height 28
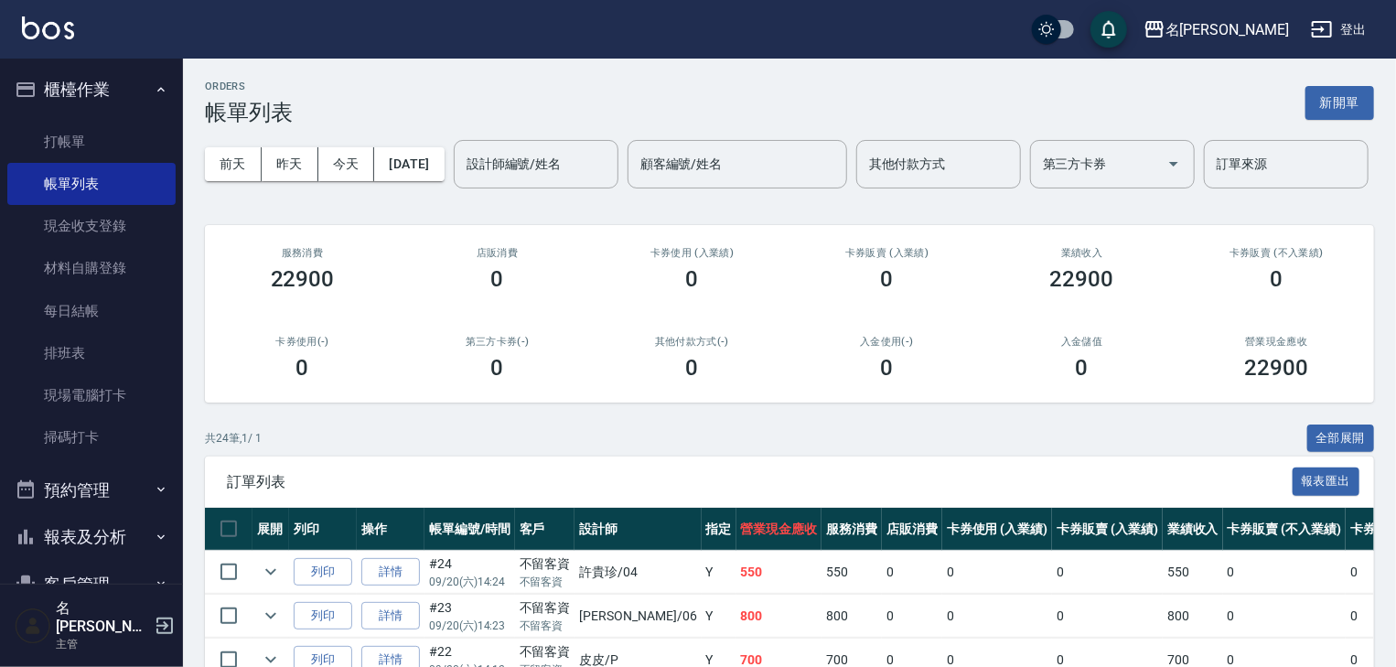
click at [27, 40] on link at bounding box center [48, 29] width 52 height 27
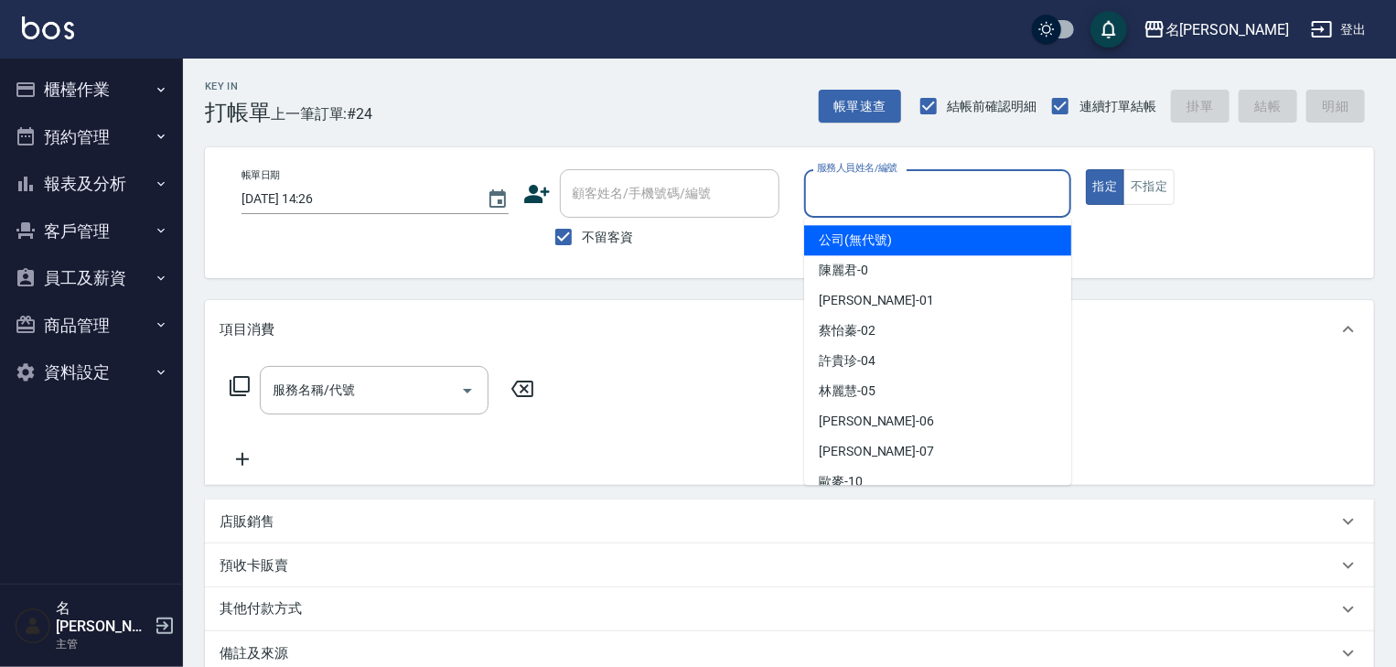
click at [926, 178] on input "服務人員姓名/編號" at bounding box center [938, 194] width 251 height 32
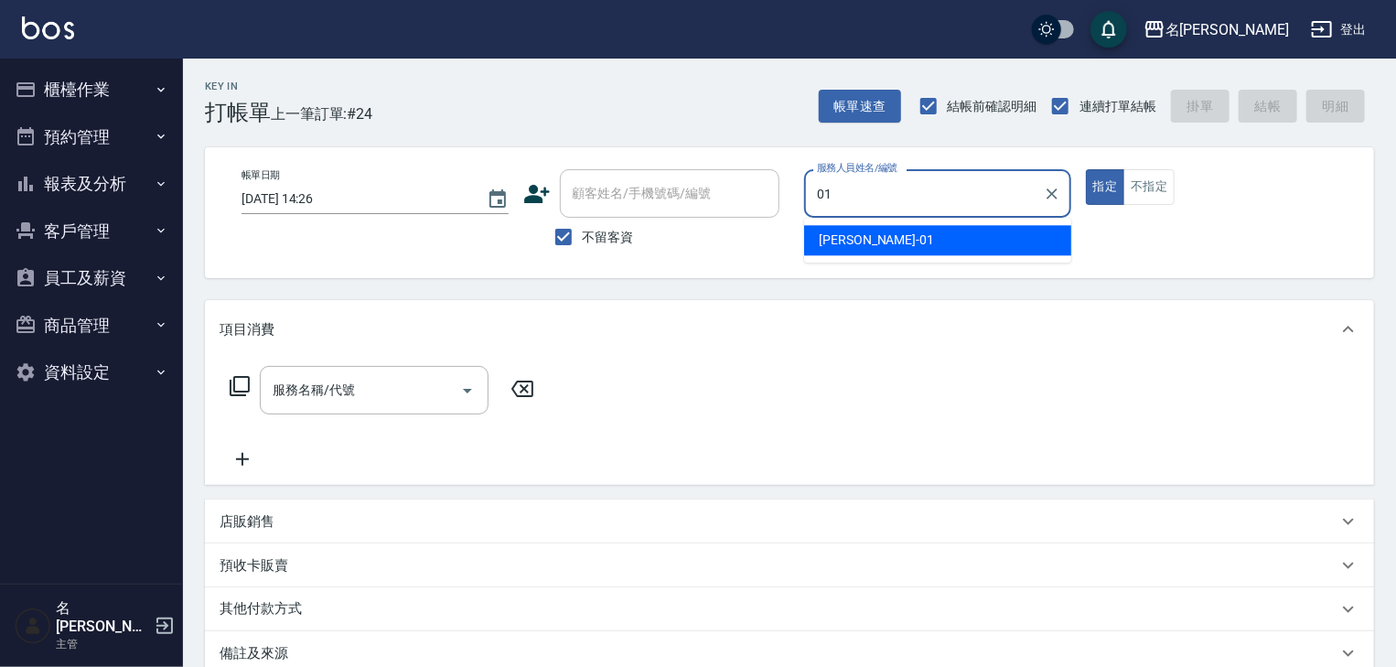
type input "[PERSON_NAME]-01"
type button "true"
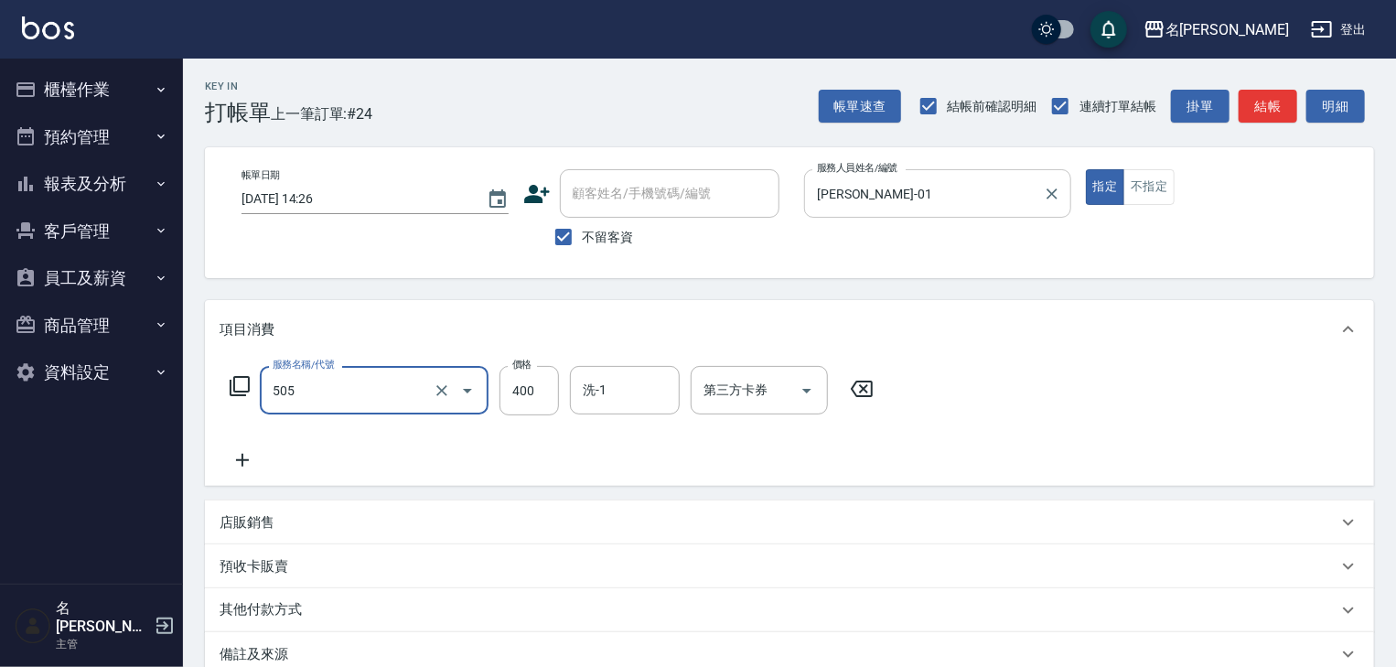
type input "洗髮(505)"
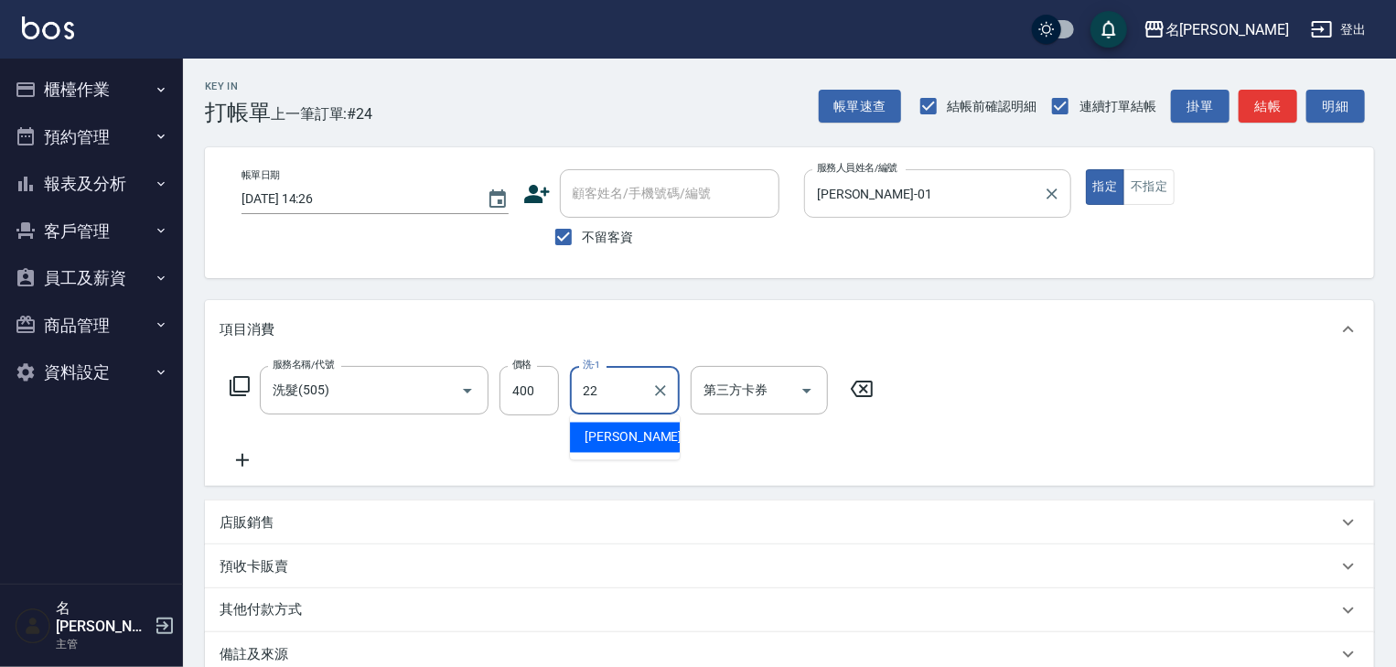
type input "[PERSON_NAME]-22"
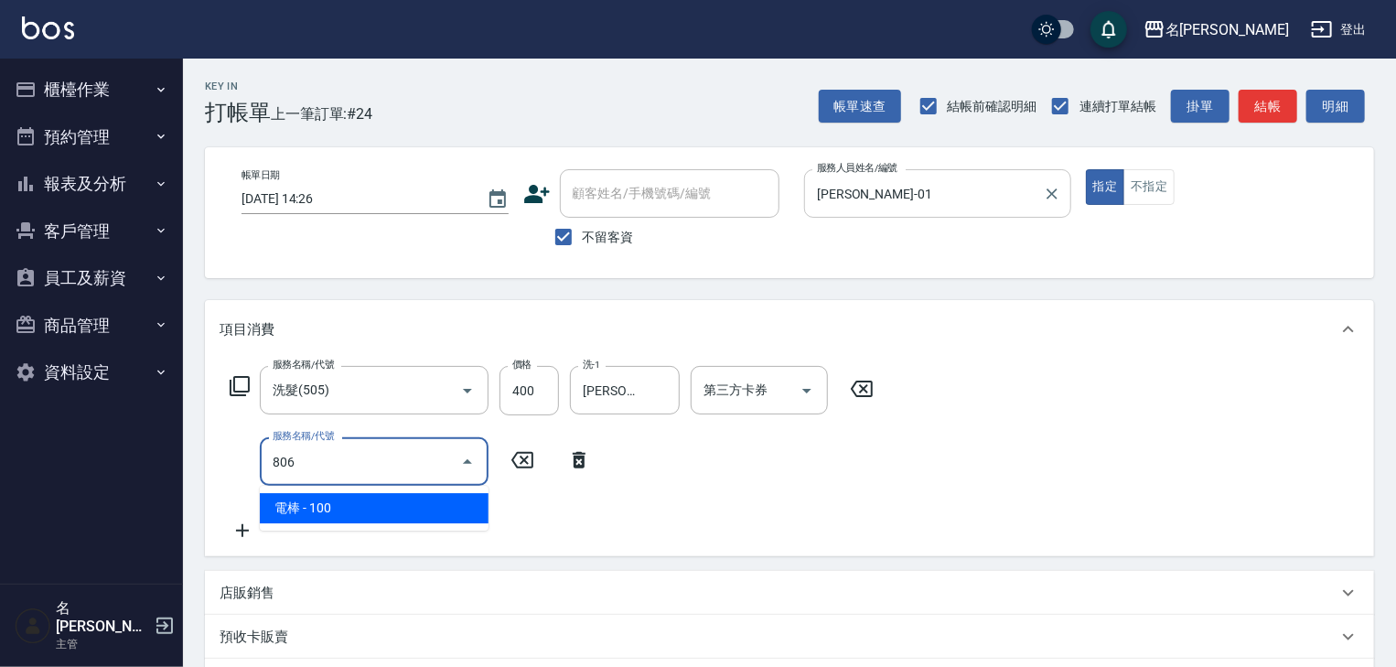
type input "電棒(806)"
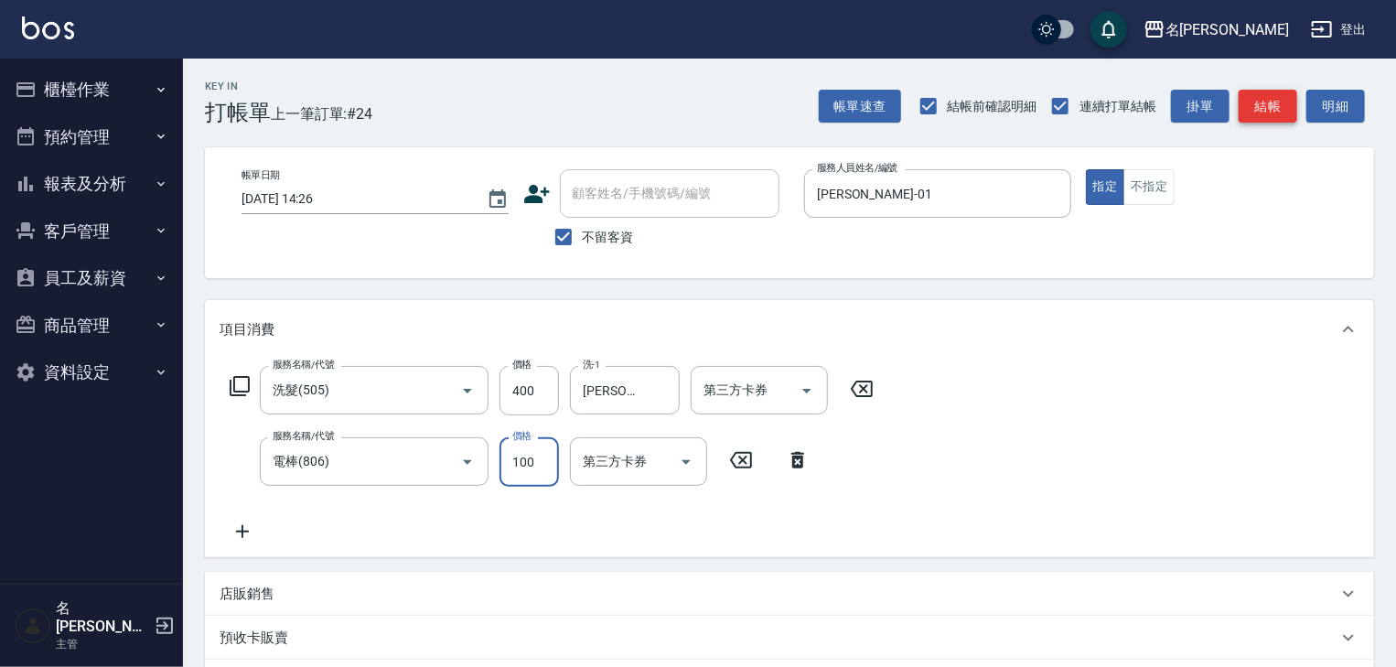
click at [1269, 91] on button "結帳" at bounding box center [1268, 107] width 59 height 34
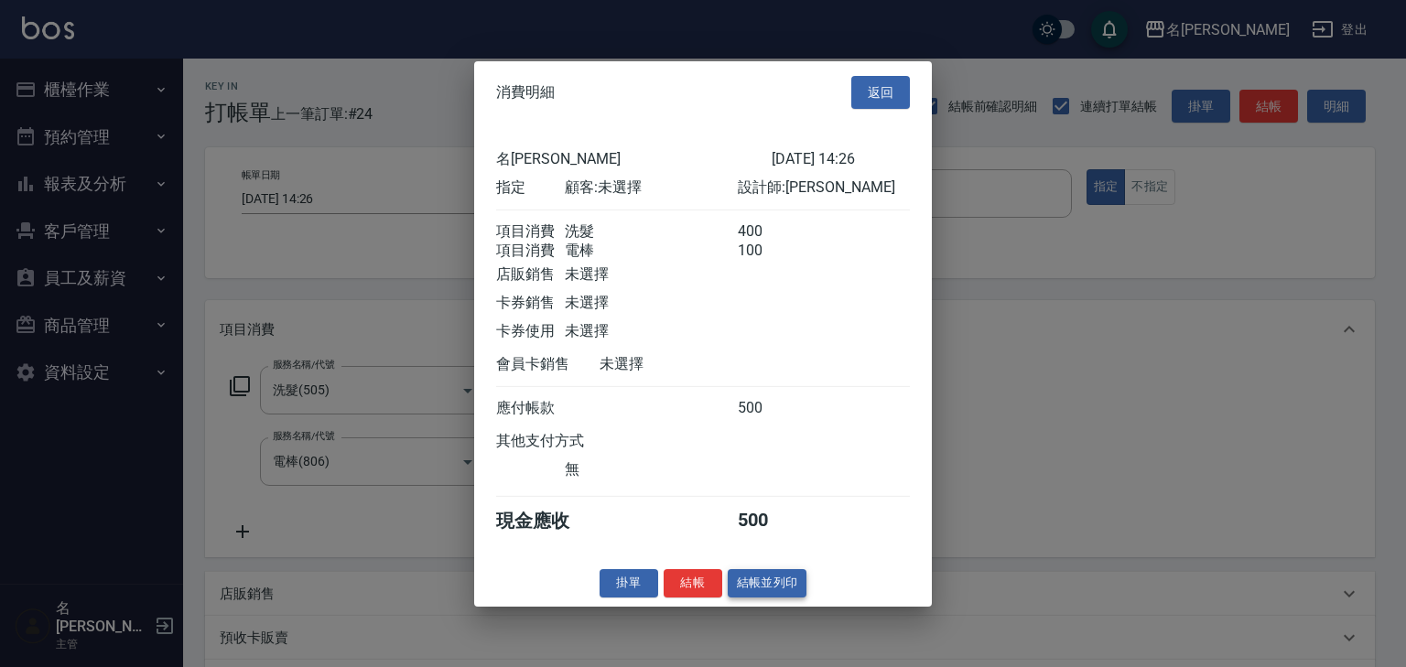
click at [753, 583] on button "結帳並列印" at bounding box center [768, 583] width 80 height 28
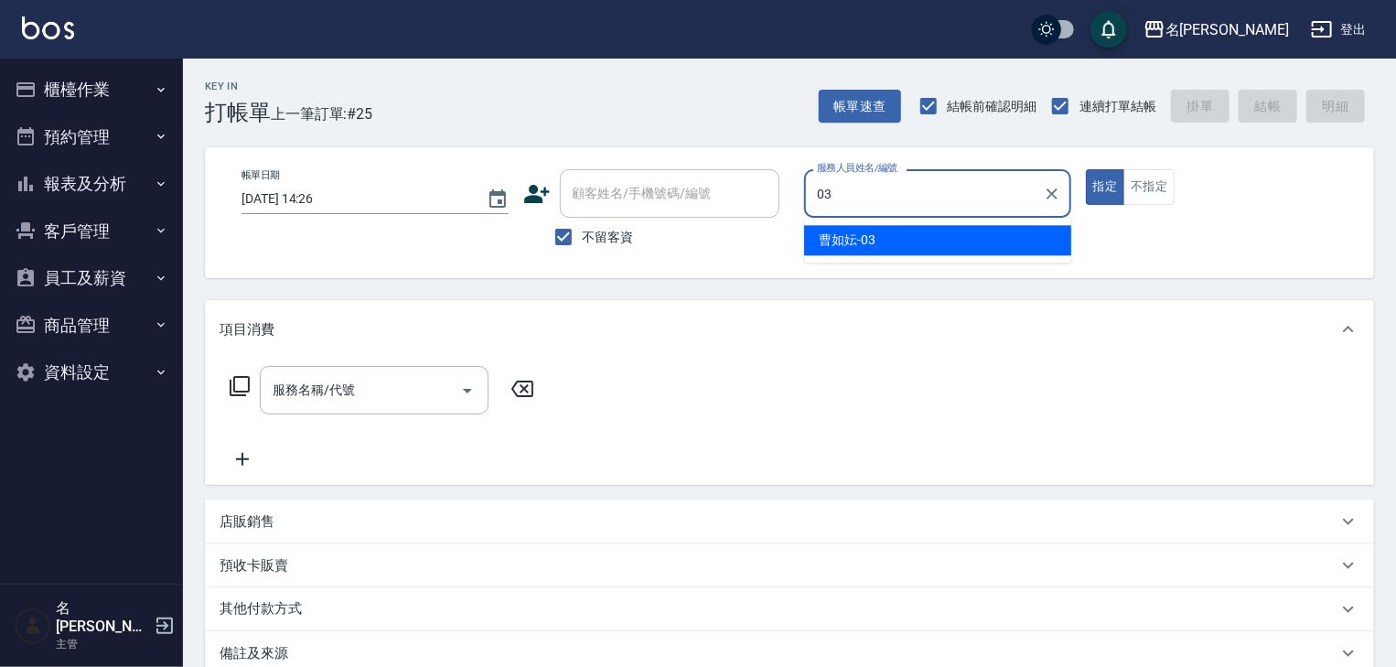
type input "[PERSON_NAME]-03"
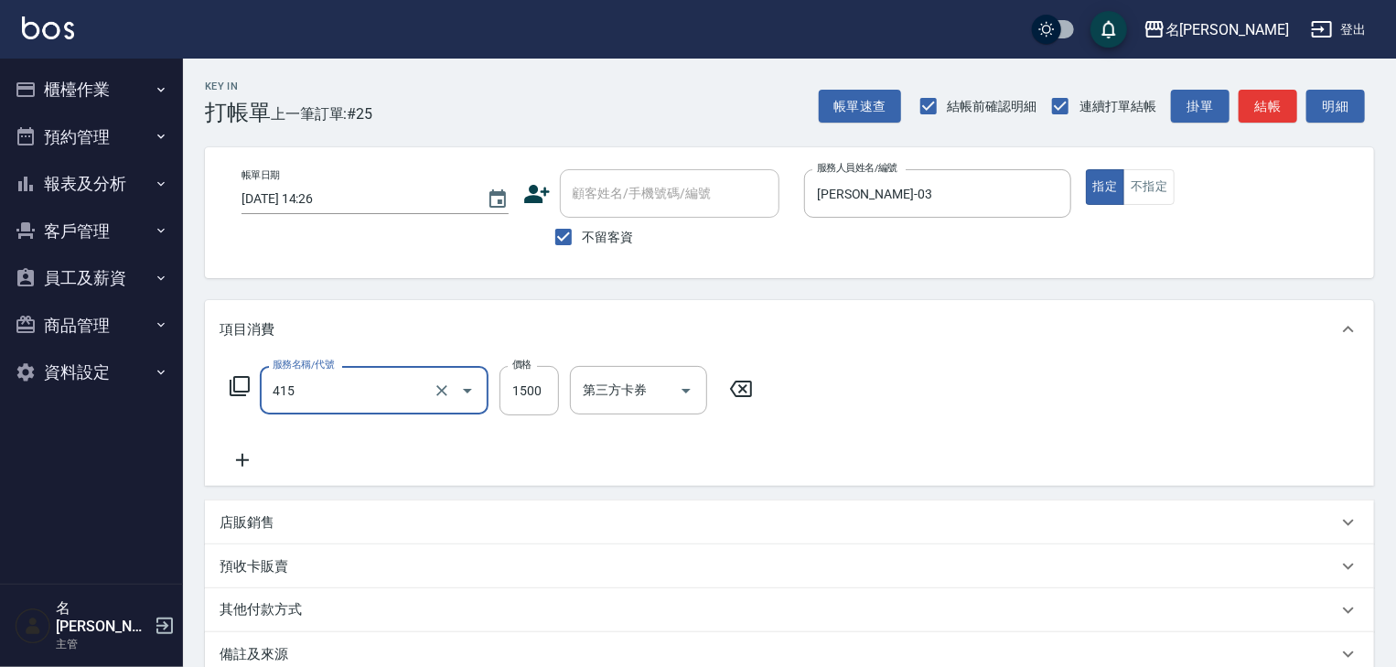
type input "染髮1500↑(415)"
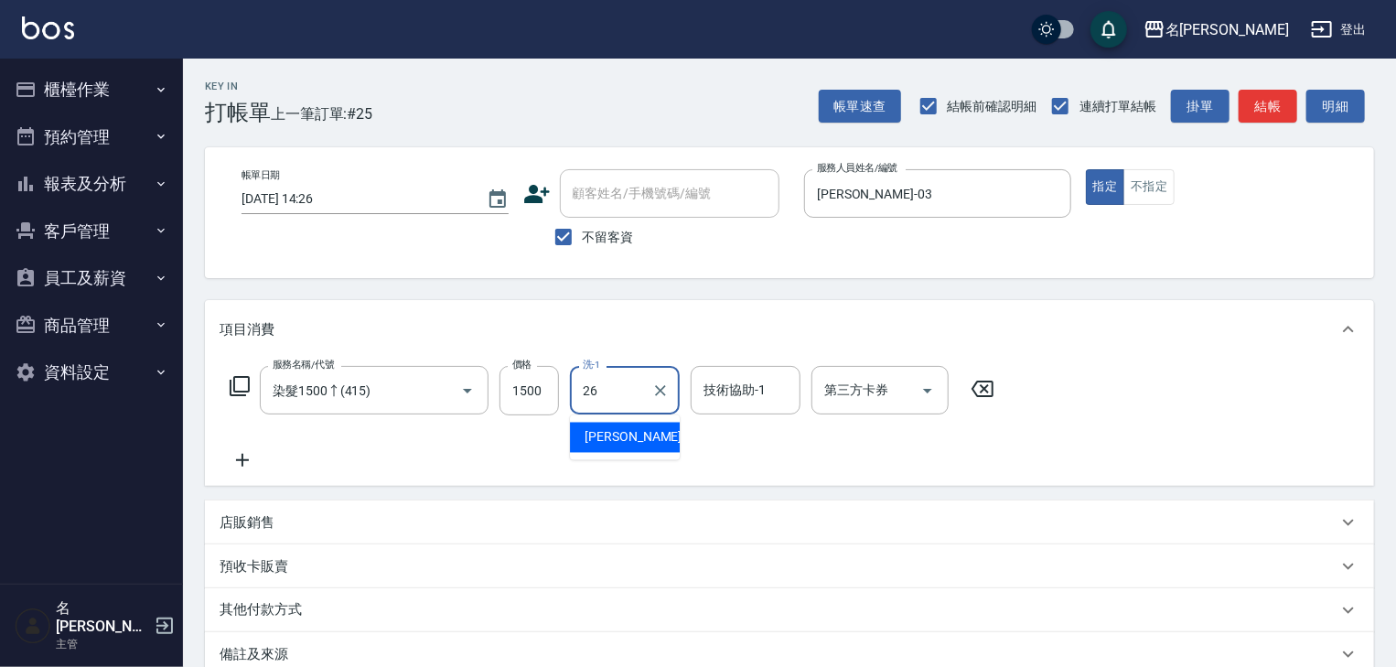
type input "[PERSON_NAME]筑-26"
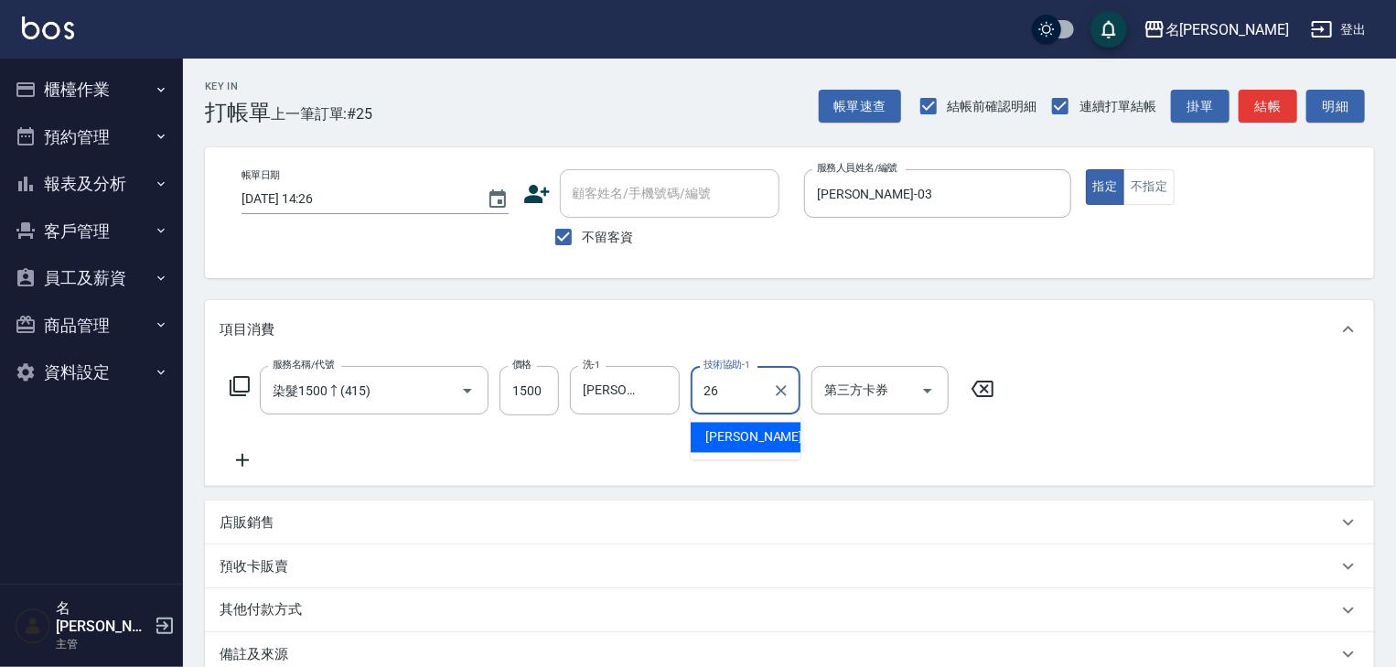
type input "[PERSON_NAME]筑-26"
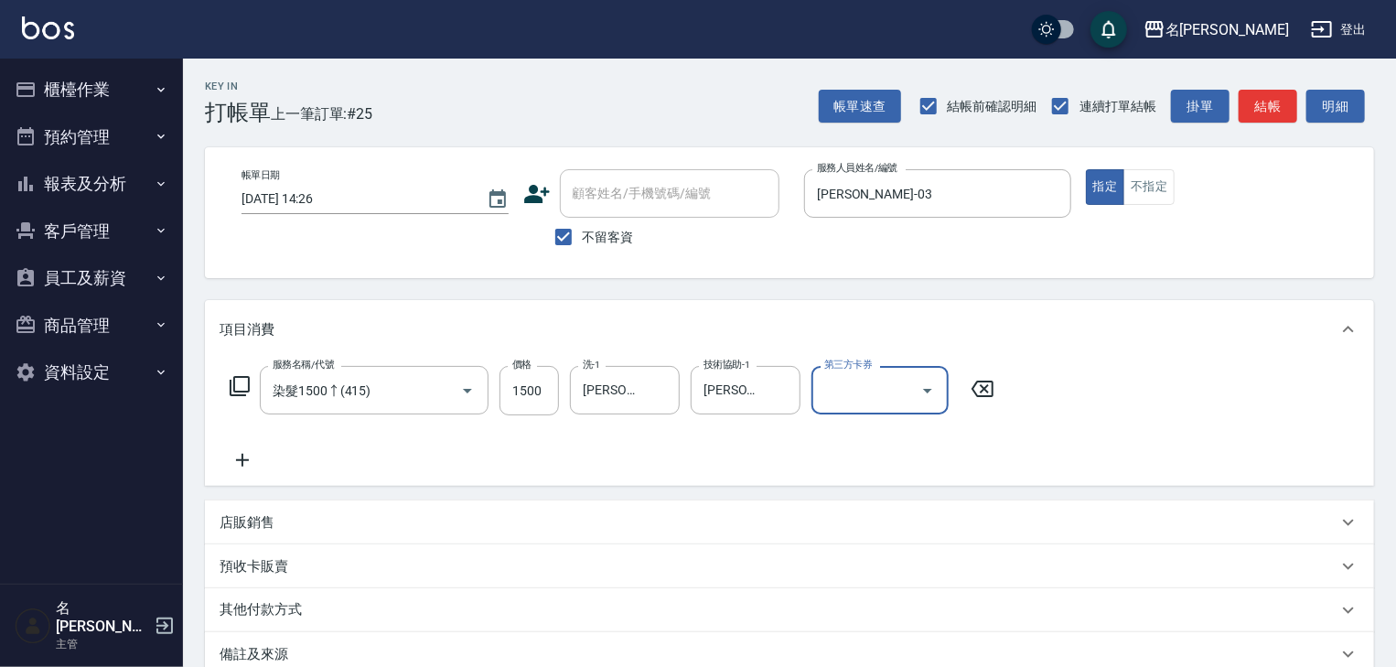
click at [527, 522] on div "店販銷售" at bounding box center [779, 522] width 1118 height 19
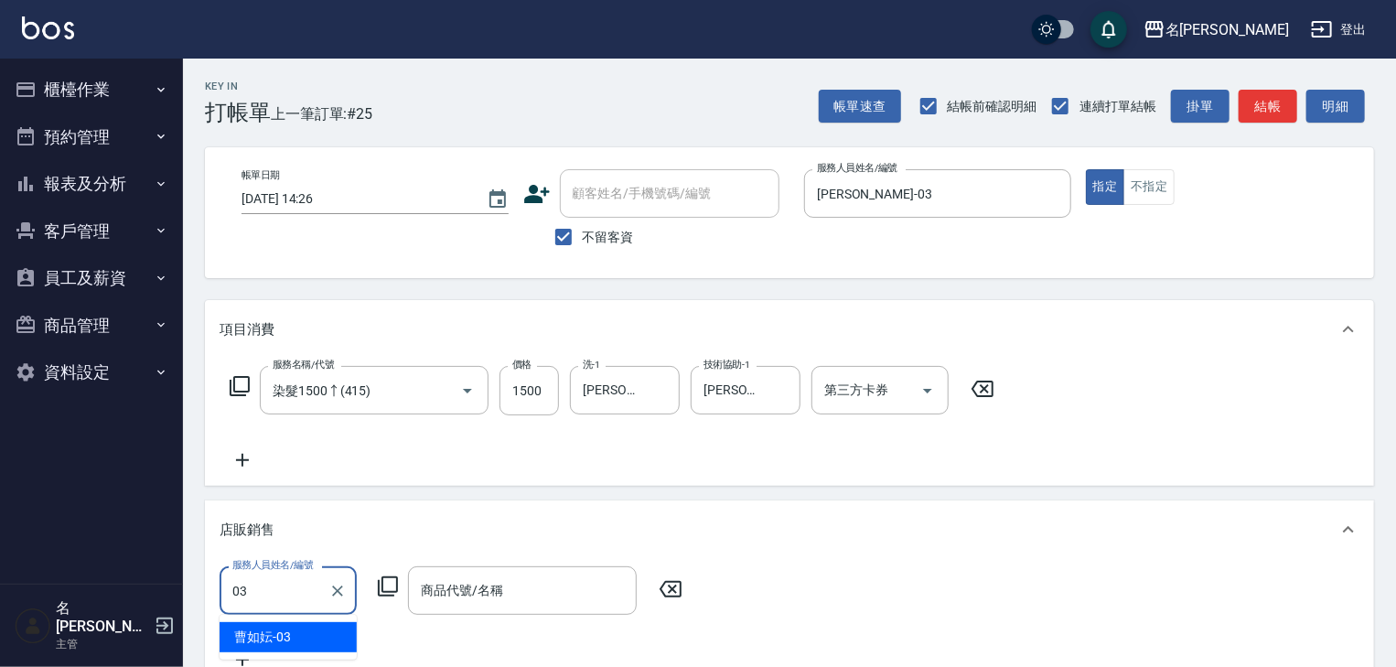
type input "[PERSON_NAME]-03"
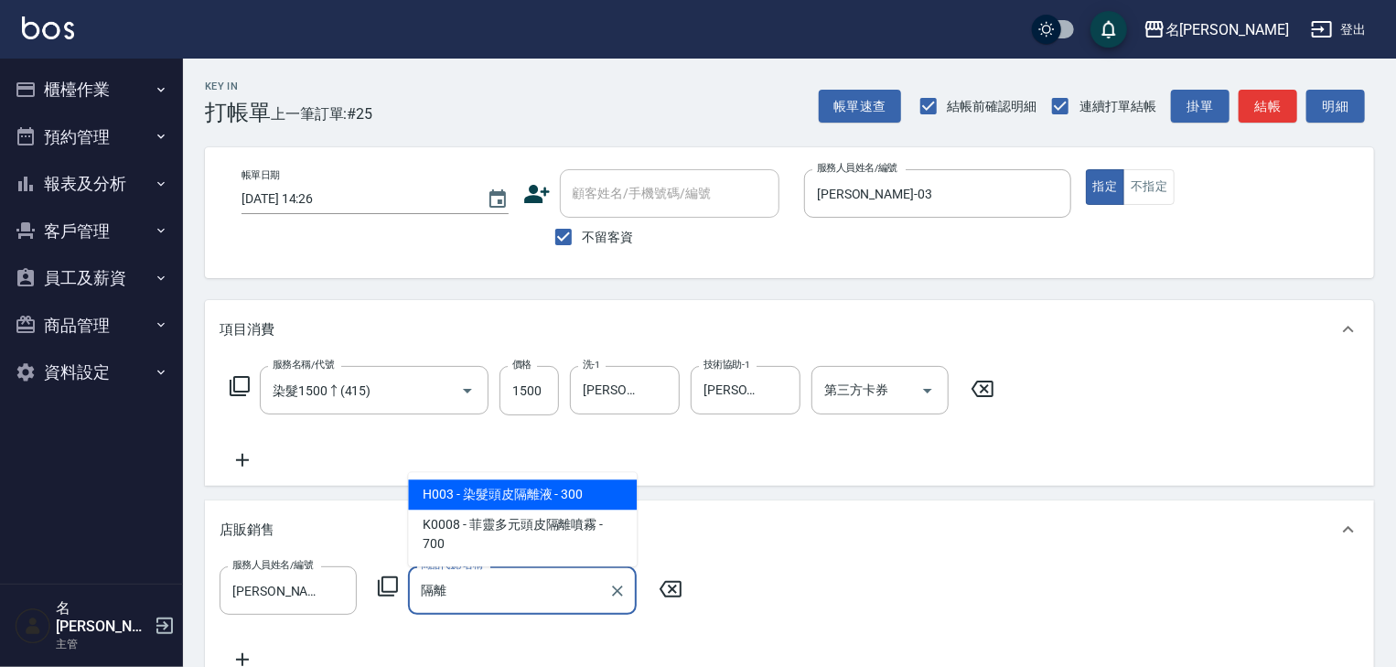
type input "染髮頭皮隔離液"
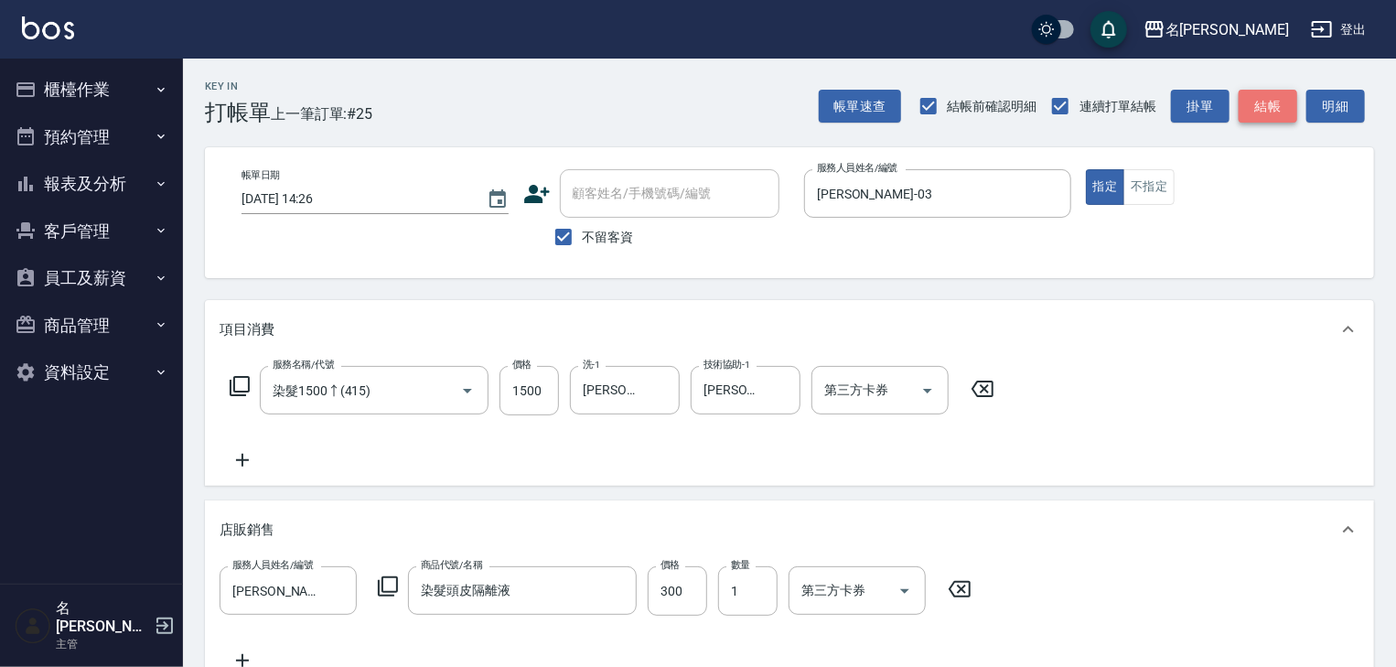
click at [1267, 110] on button "結帳" at bounding box center [1268, 107] width 59 height 34
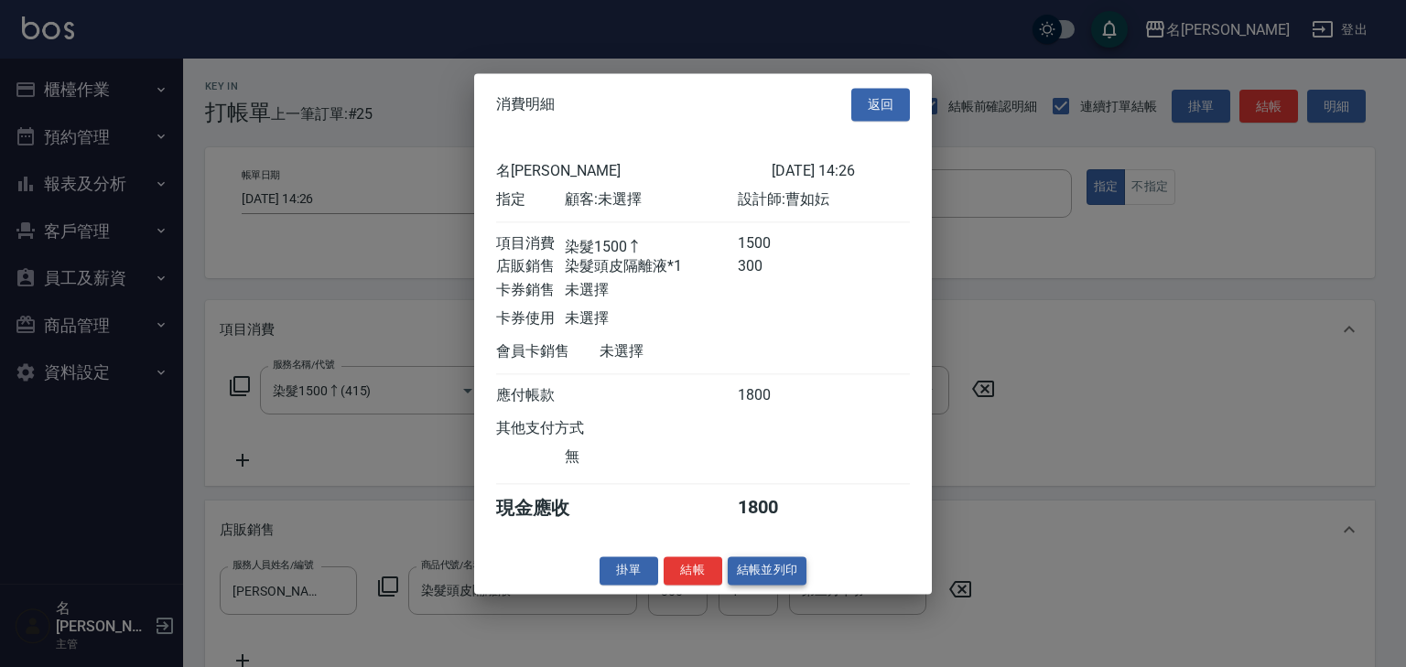
click at [784, 585] on button "結帳並列印" at bounding box center [768, 570] width 80 height 28
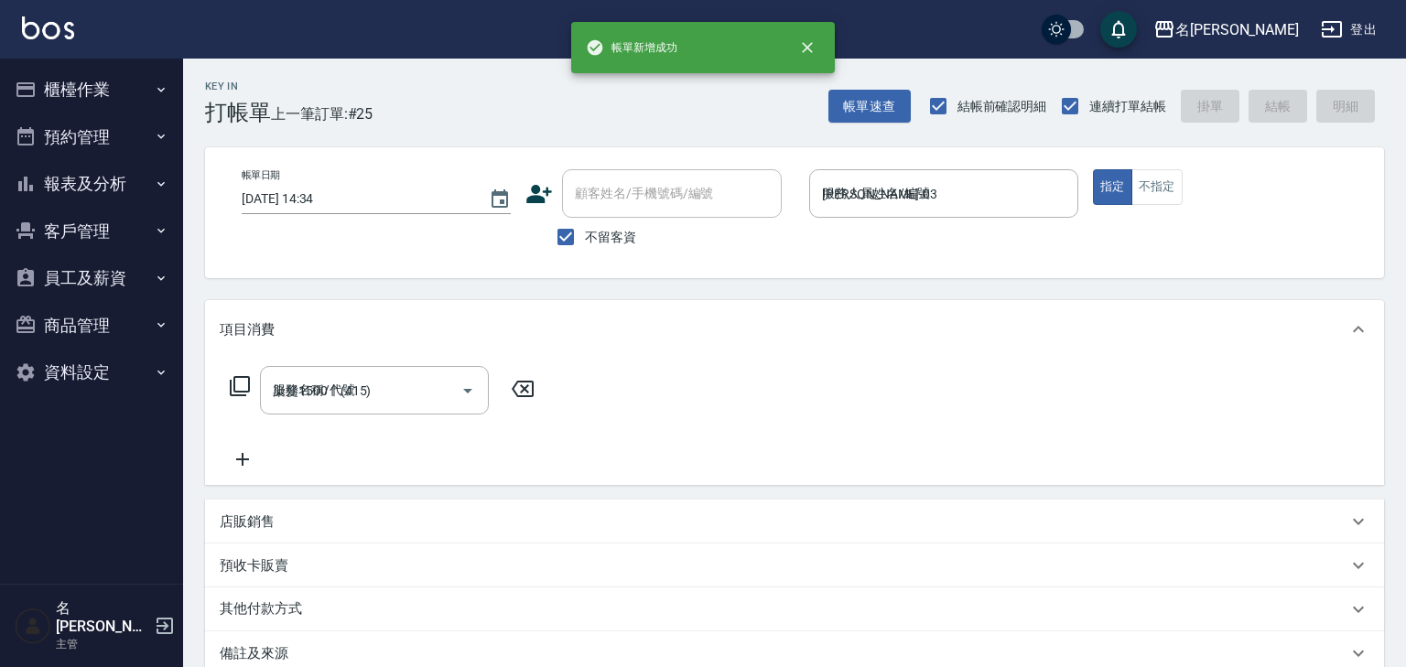
type input "[DATE] 14:34"
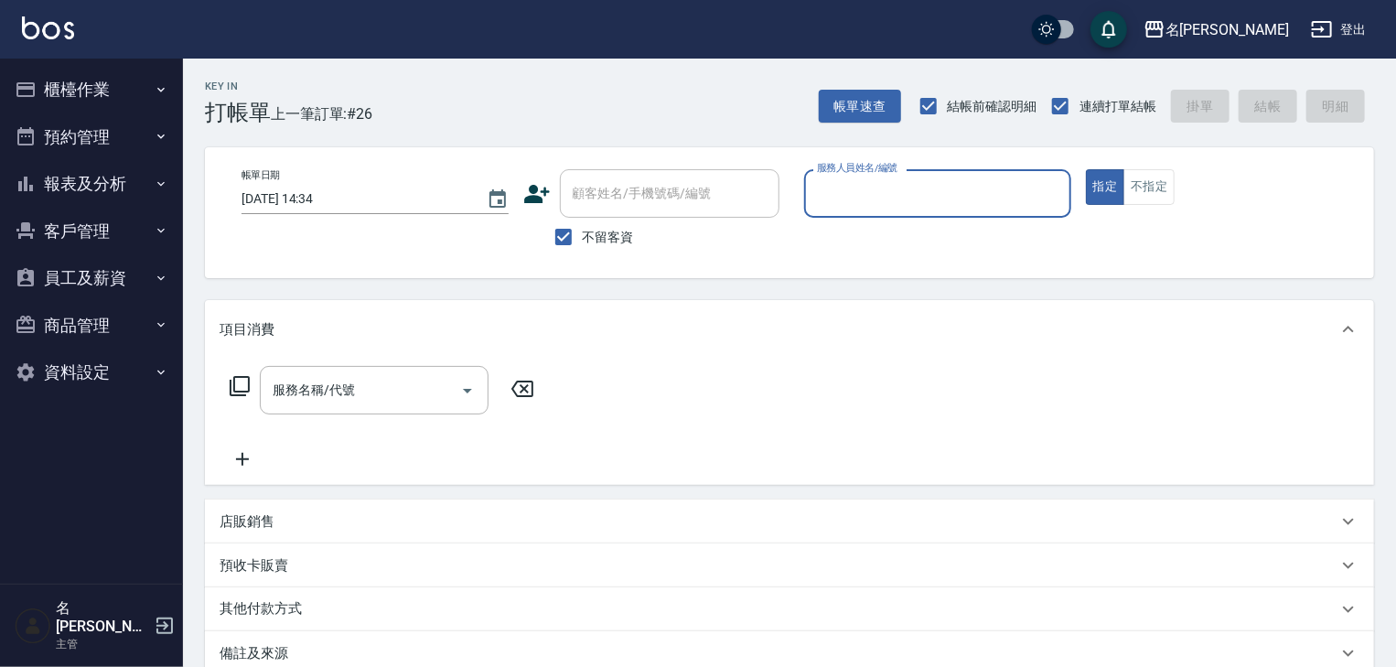
type input "ㄆ"
type input "[PERSON_NAME]"
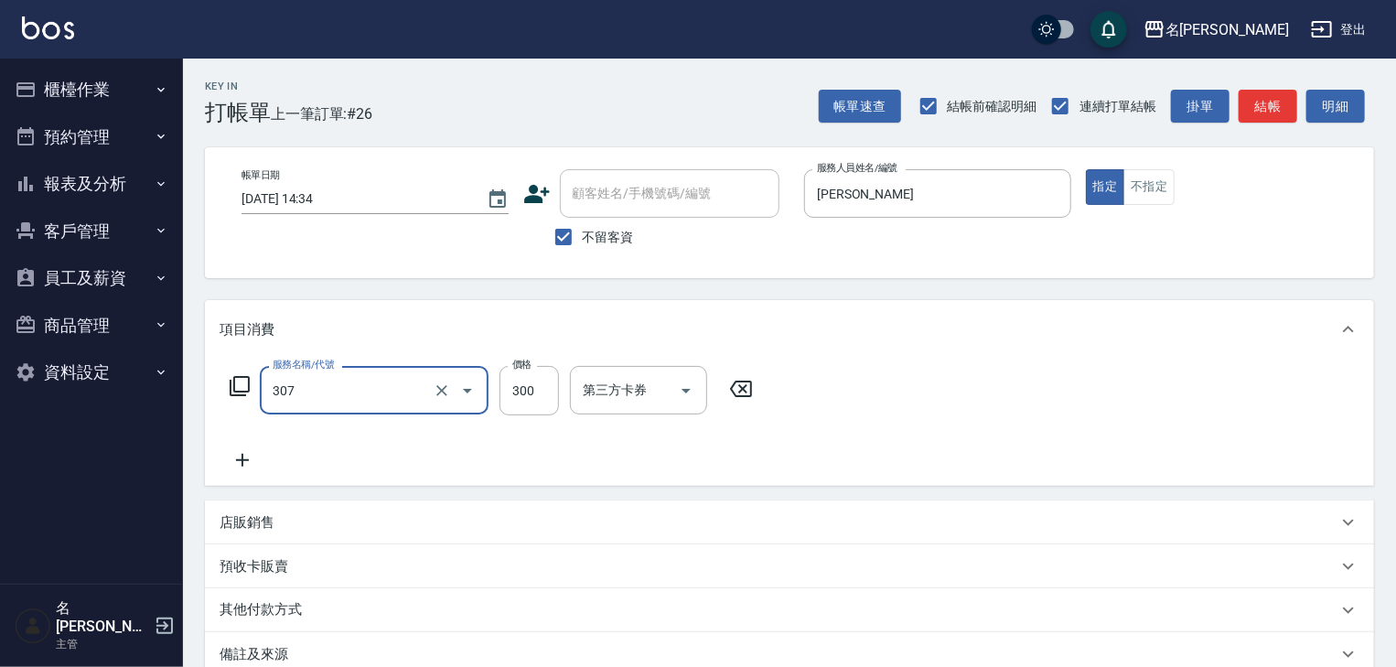
type input "剪髮(307)"
click at [1162, 179] on button "不指定" at bounding box center [1149, 187] width 51 height 36
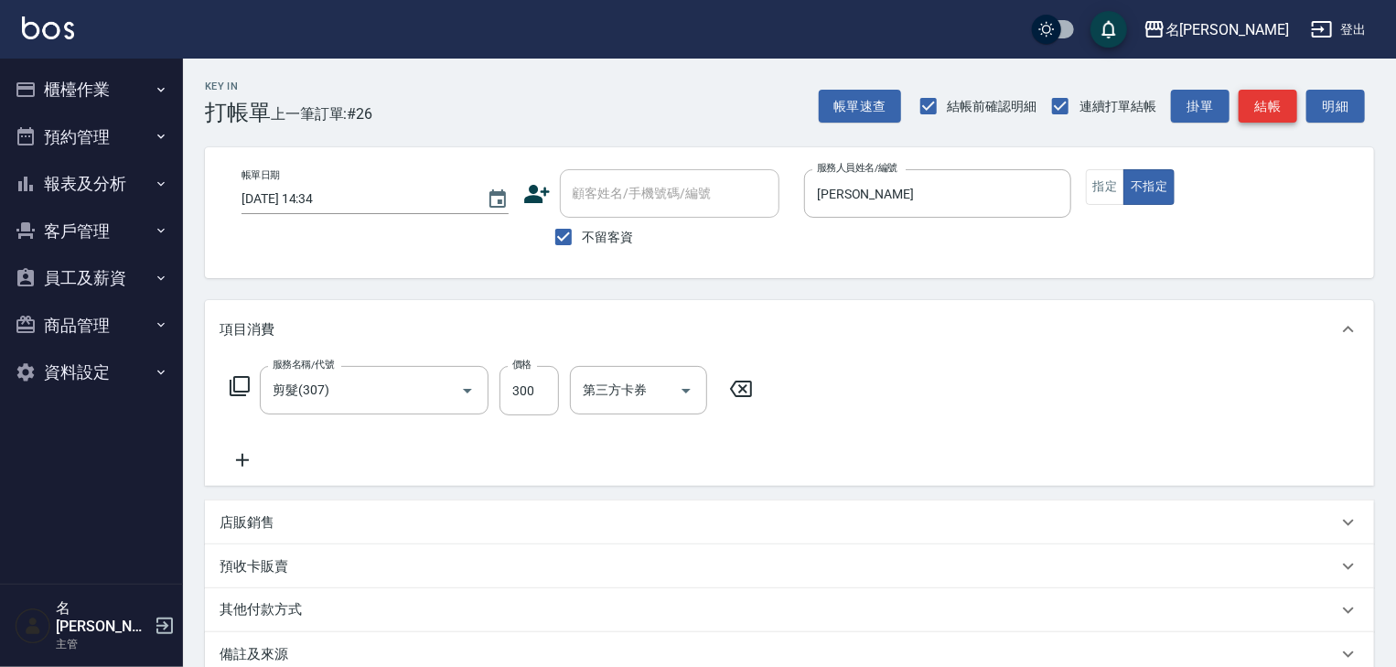
click at [1269, 109] on button "結帳" at bounding box center [1268, 107] width 59 height 34
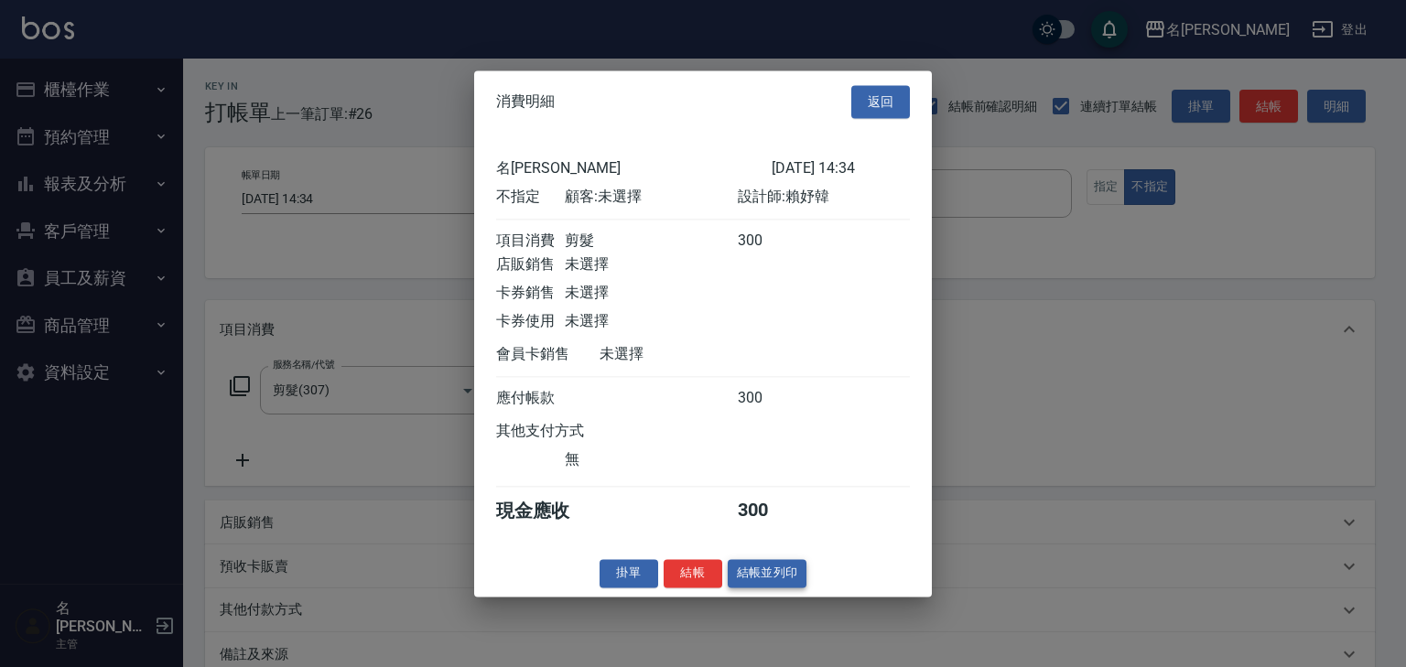
click at [776, 569] on button "結帳並列印" at bounding box center [768, 573] width 80 height 28
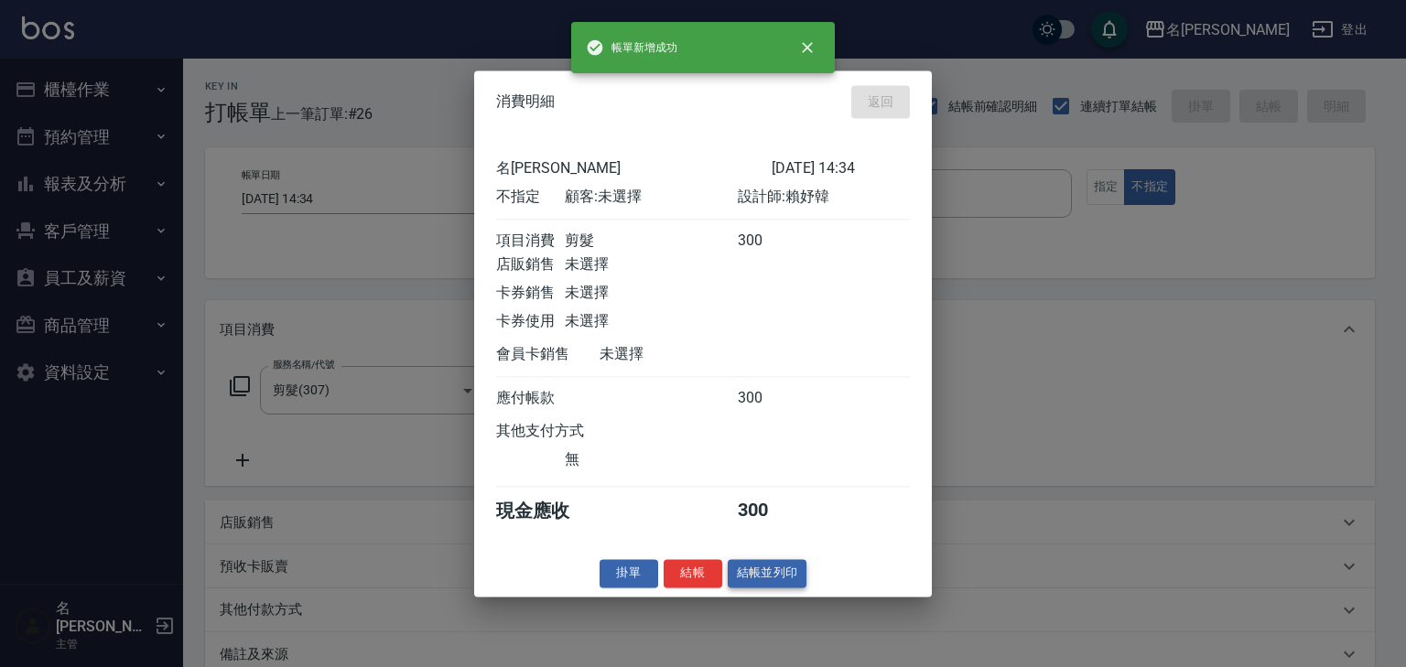
type input "[DATE] 14:37"
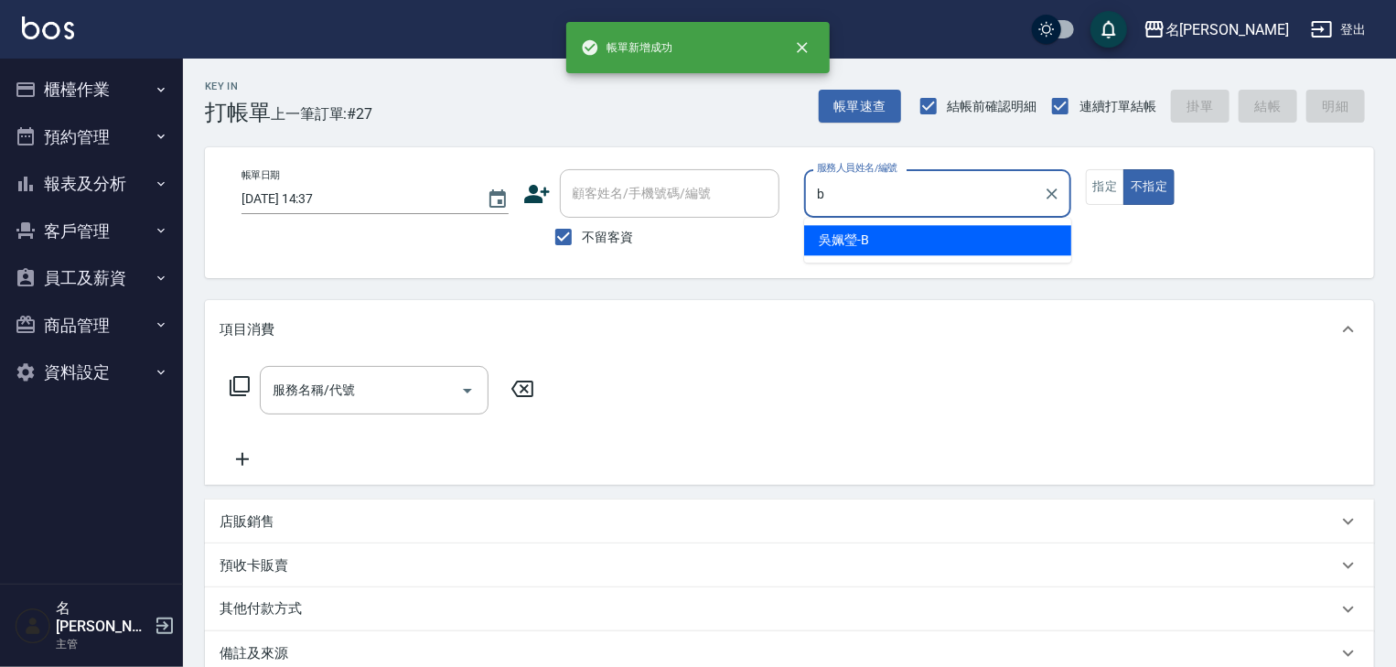
click at [958, 239] on div "[PERSON_NAME]" at bounding box center [937, 240] width 267 height 30
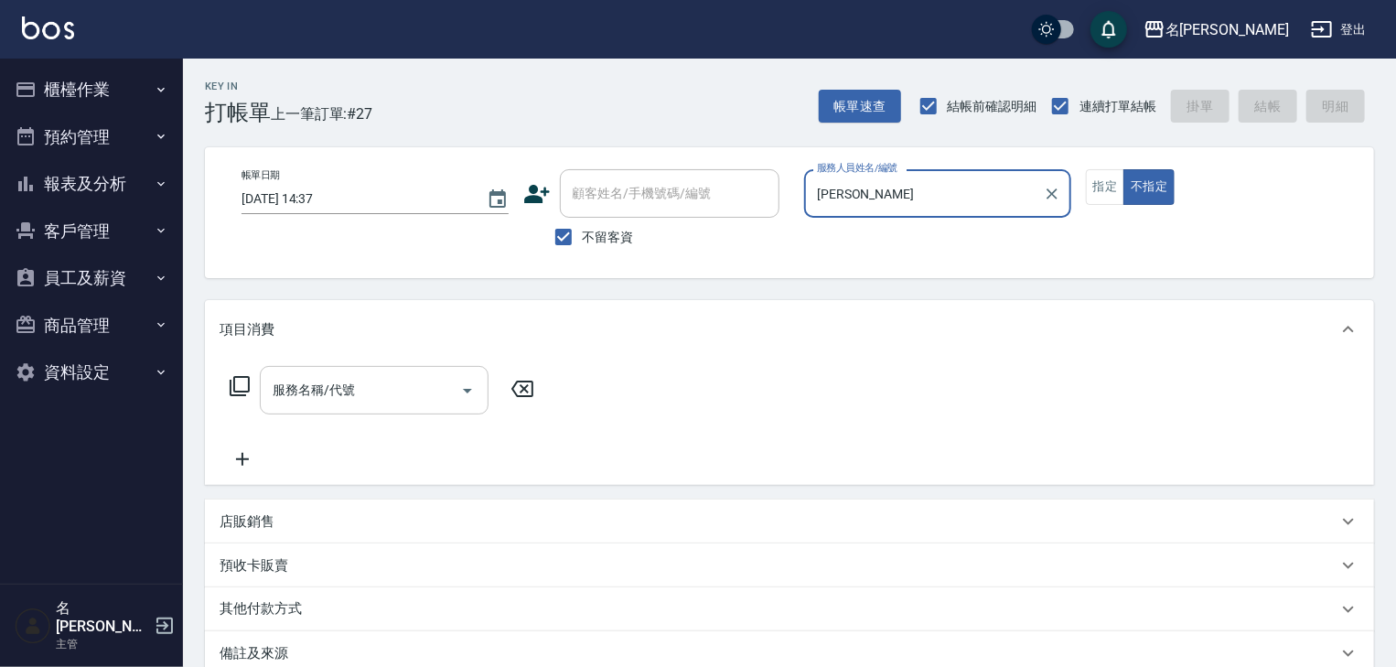
click at [440, 407] on div "服務名稱/代號" at bounding box center [374, 390] width 229 height 49
type input "[PERSON_NAME]"
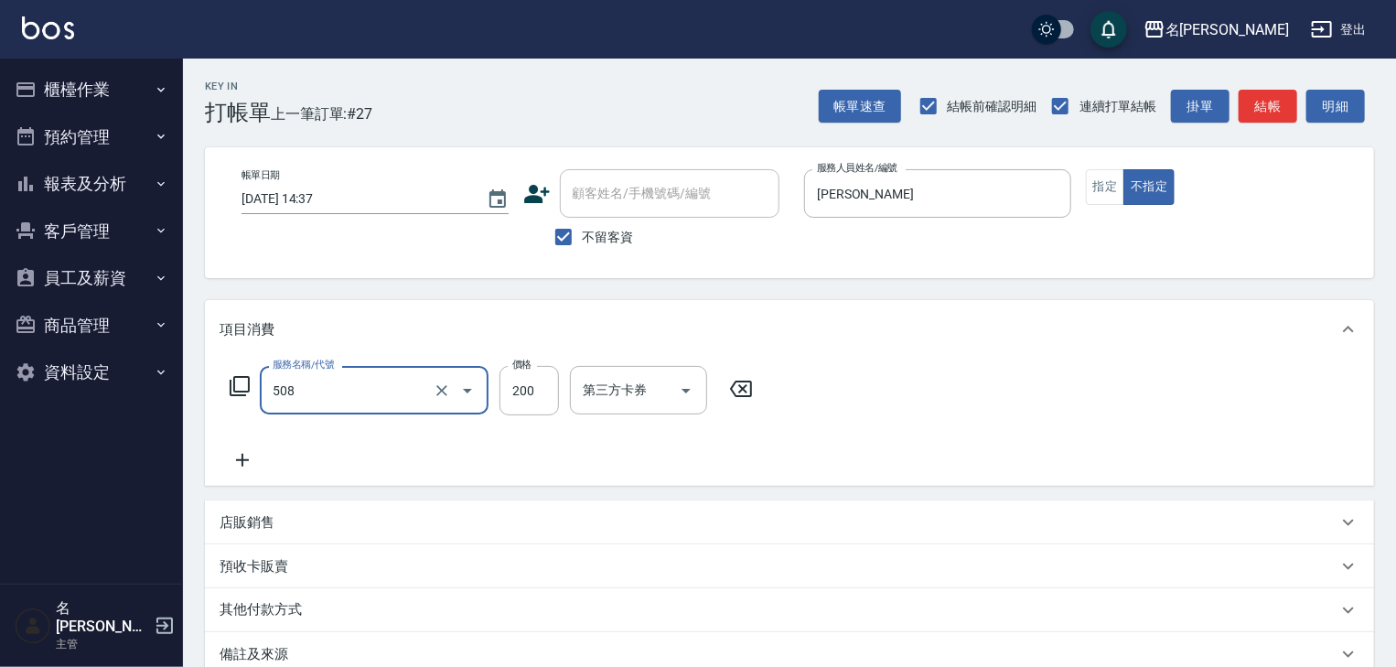
type input "小孩洗髮(508)"
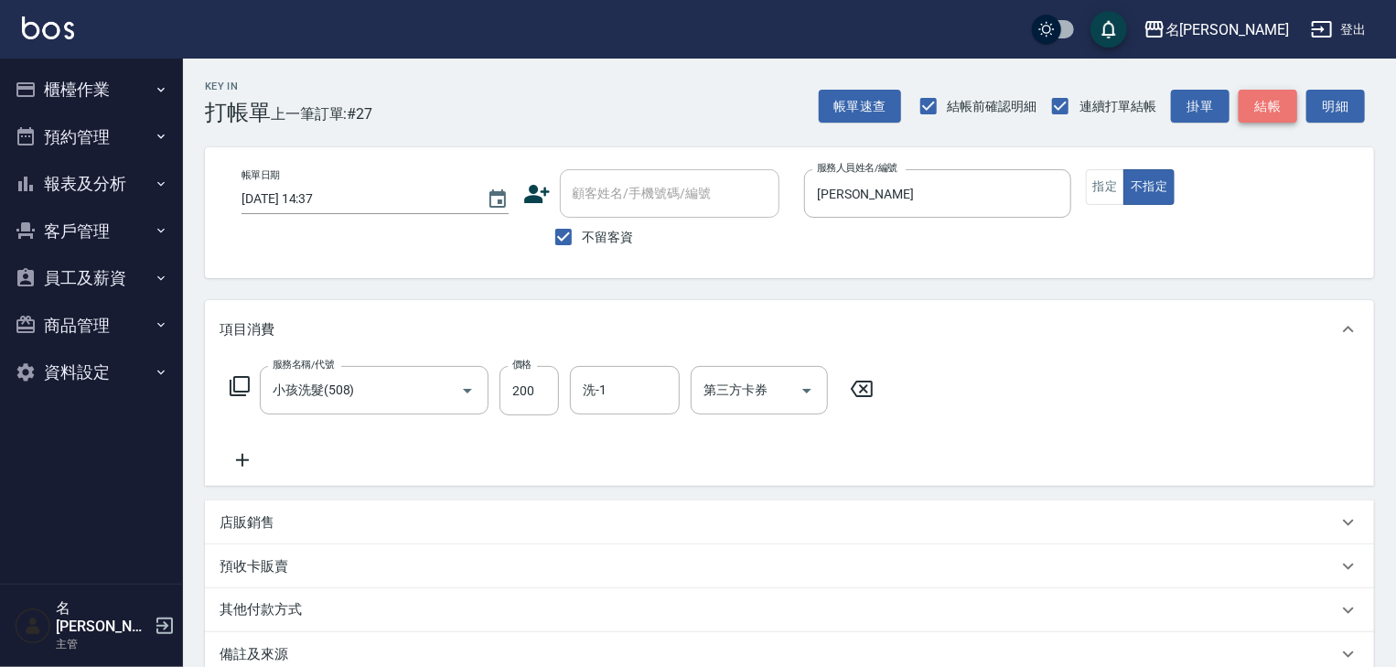
click at [1295, 107] on button "結帳" at bounding box center [1268, 107] width 59 height 34
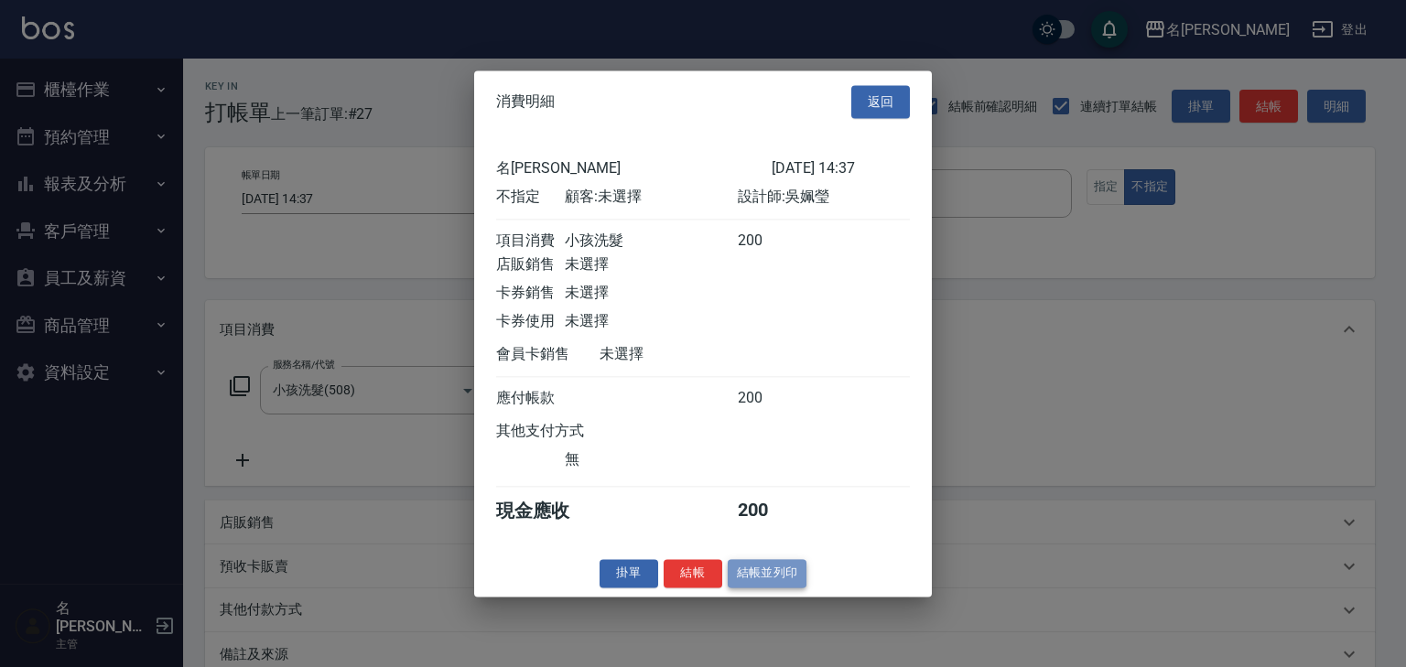
click at [790, 587] on button "結帳並列印" at bounding box center [768, 573] width 80 height 28
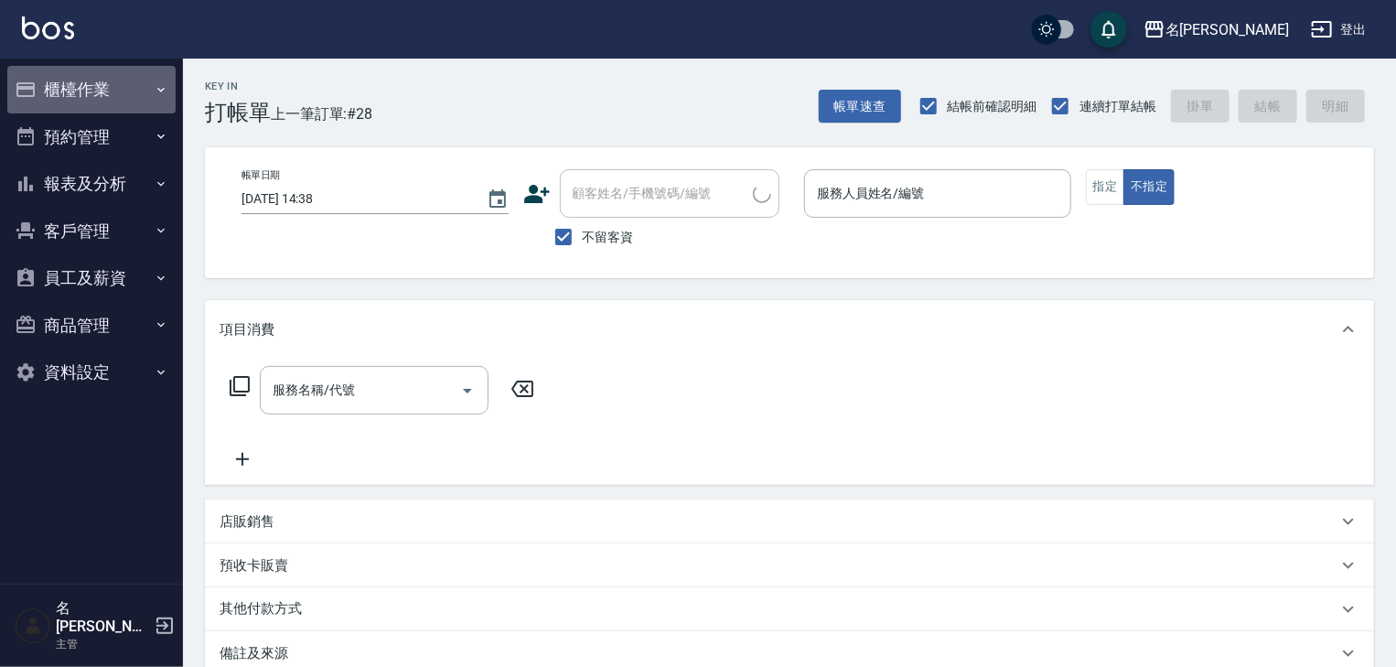
click at [85, 80] on button "櫃檯作業" at bounding box center [91, 90] width 168 height 48
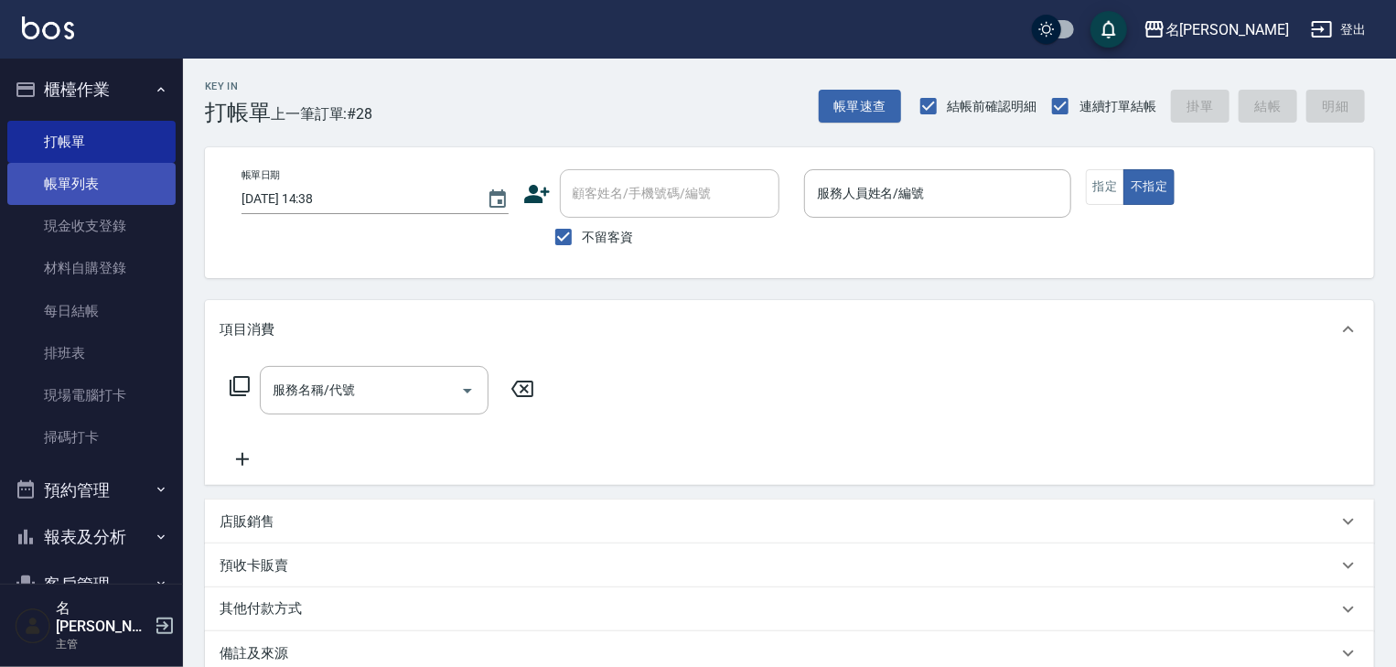
click at [77, 177] on link "帳單列表" at bounding box center [91, 184] width 168 height 42
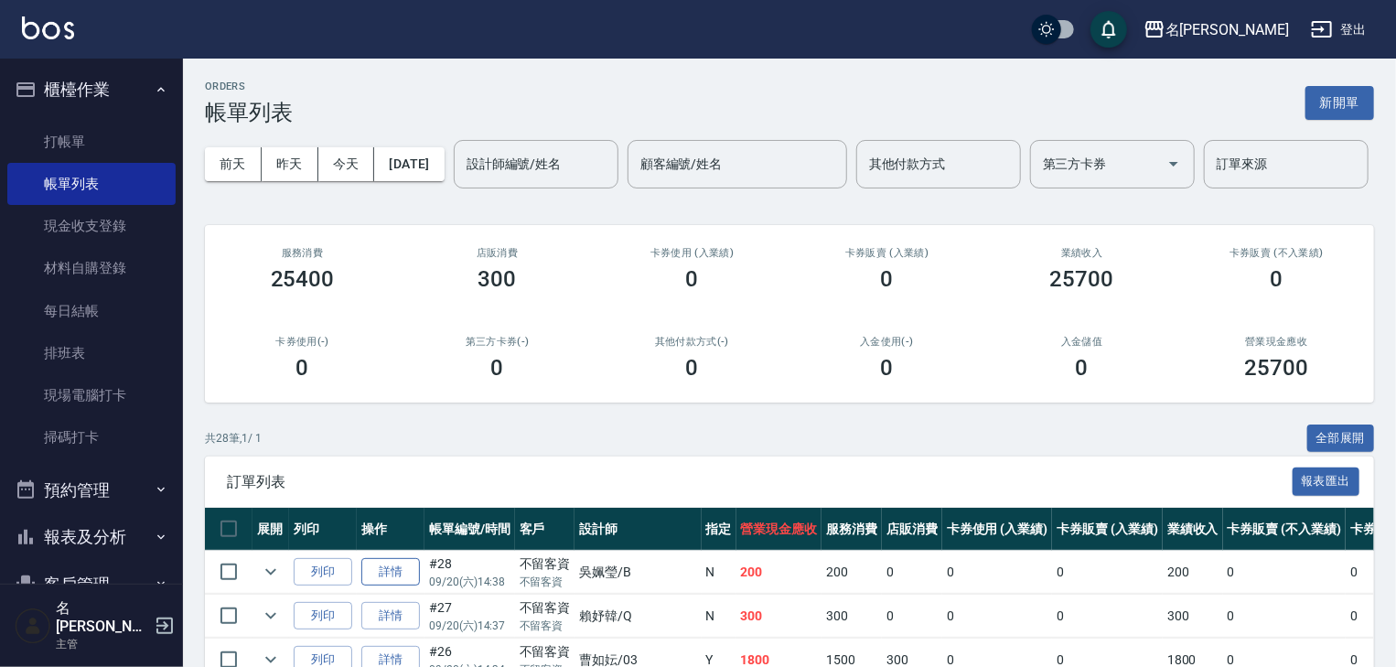
click at [384, 587] on link "詳情" at bounding box center [390, 572] width 59 height 28
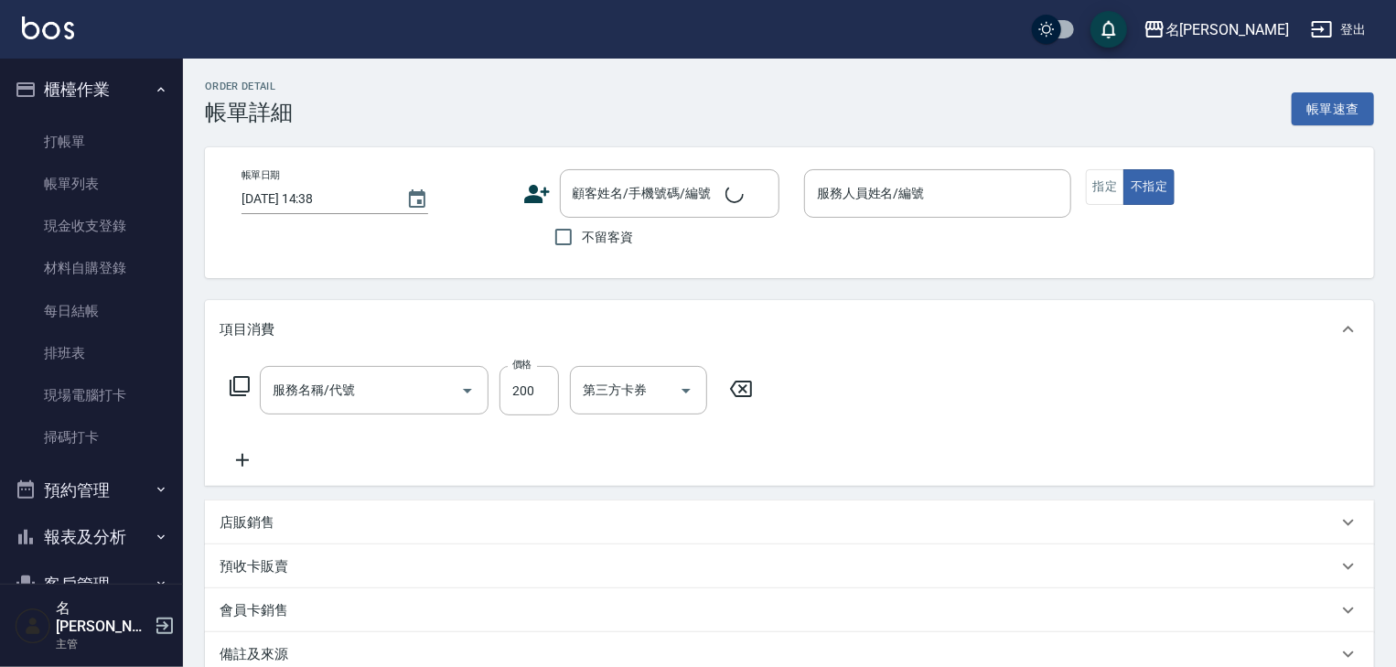
checkbox input "true"
type input "[PERSON_NAME]"
type input "小孩洗髮(508)"
click at [613, 394] on input "洗-1" at bounding box center [624, 390] width 93 height 32
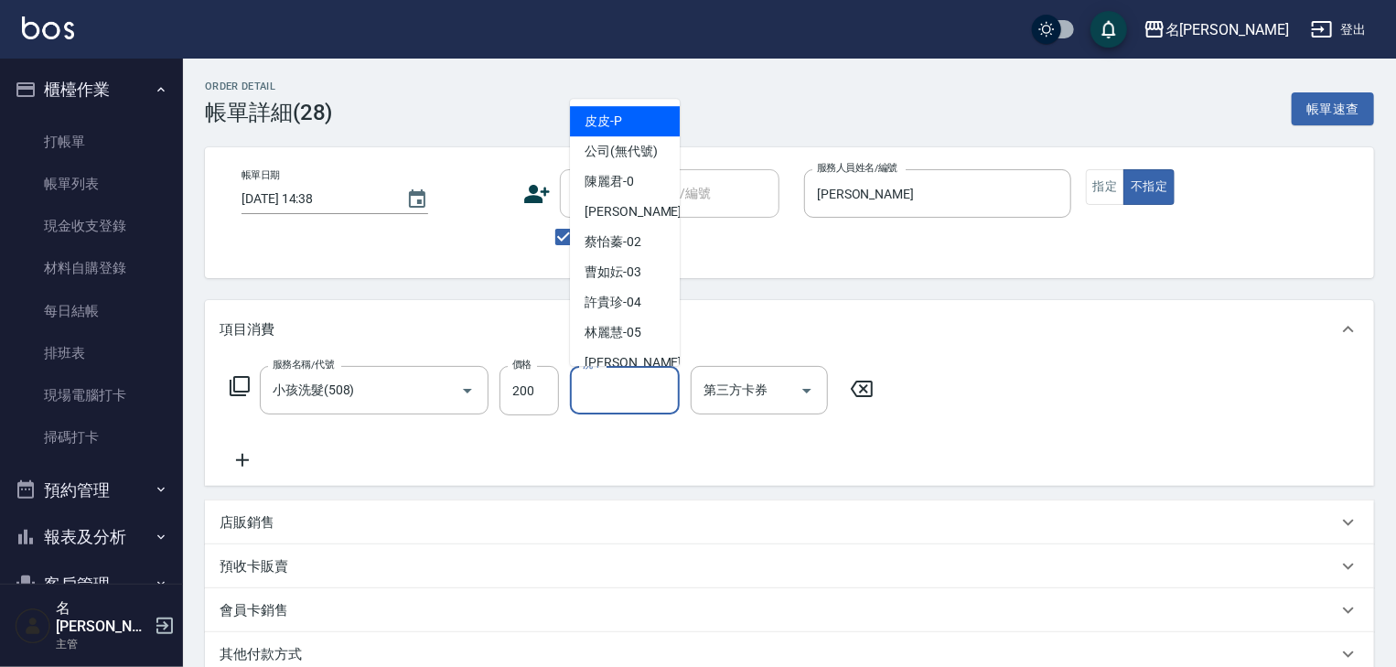
type input "1"
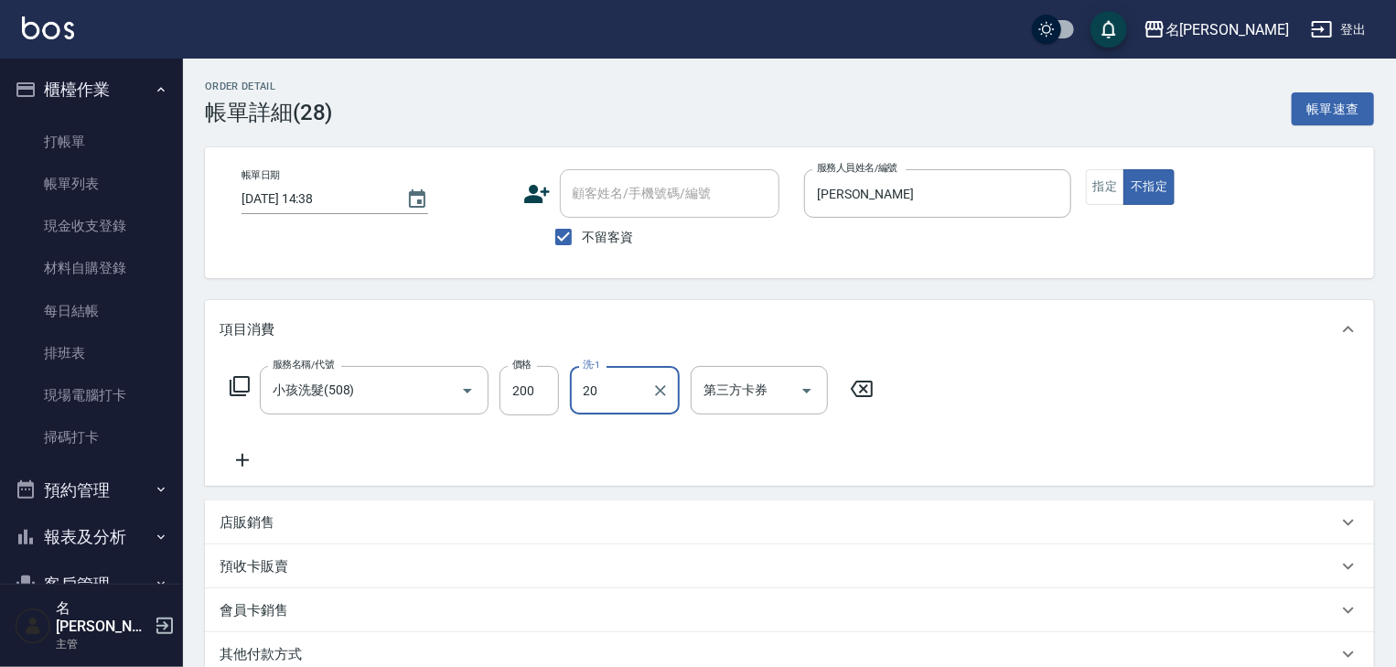
type input "[PERSON_NAME]-20"
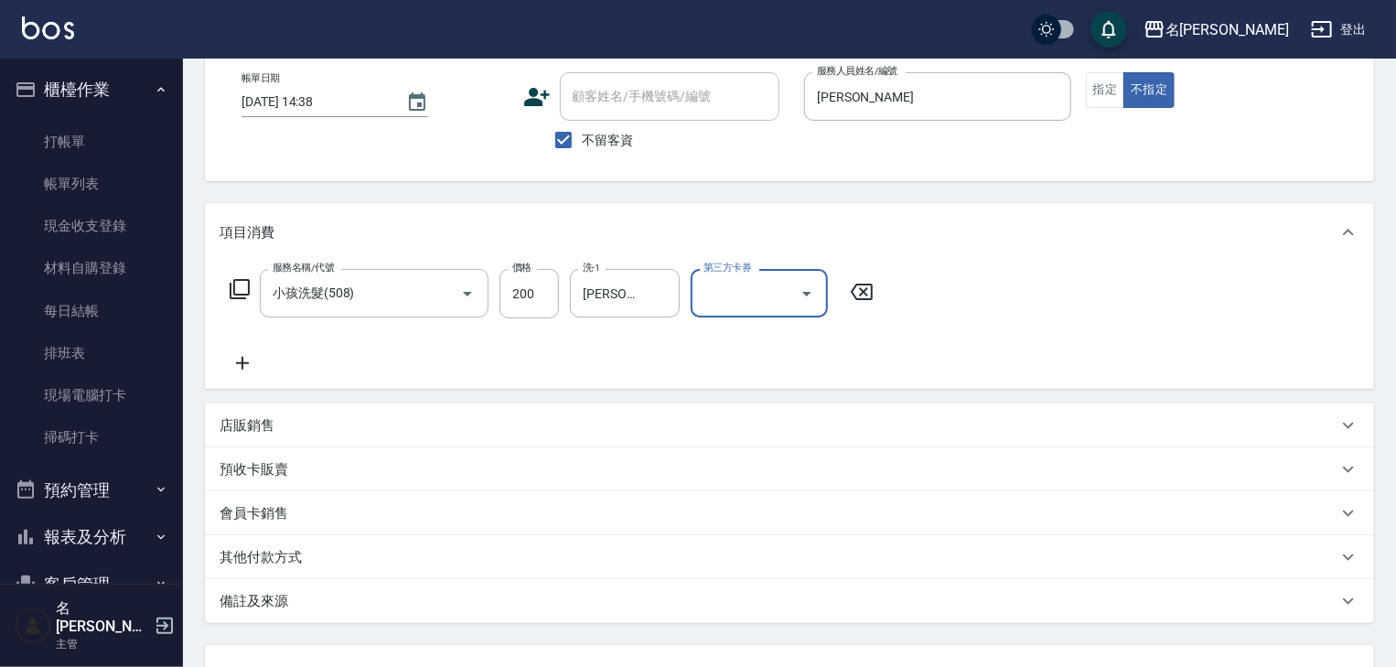
scroll to position [249, 0]
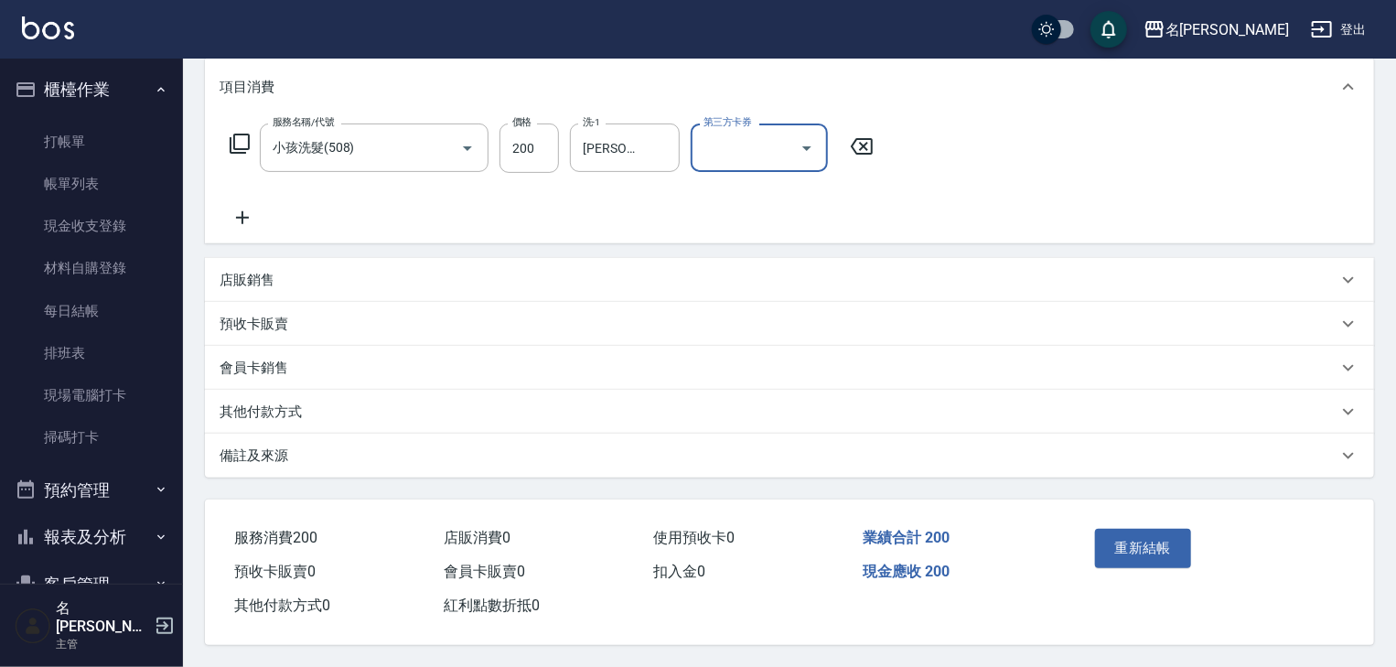
click at [1105, 537] on button "重新結帳" at bounding box center [1143, 548] width 97 height 38
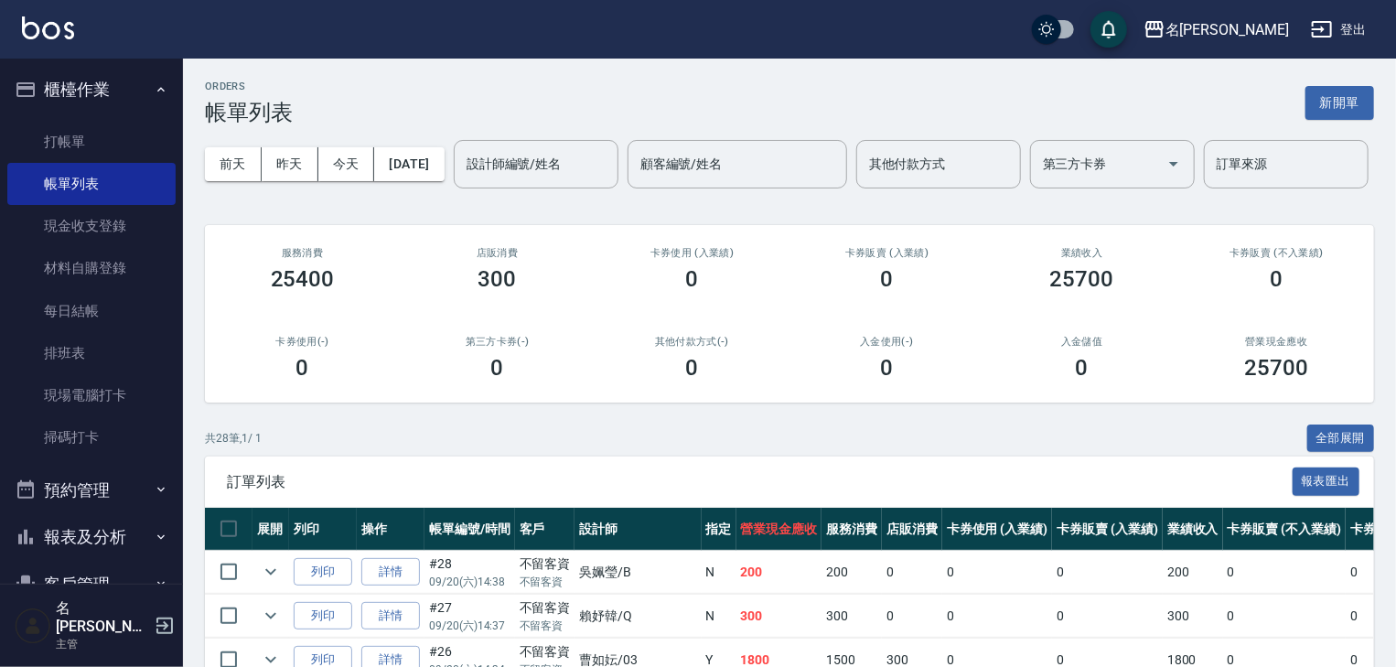
click at [50, 34] on img at bounding box center [48, 27] width 52 height 23
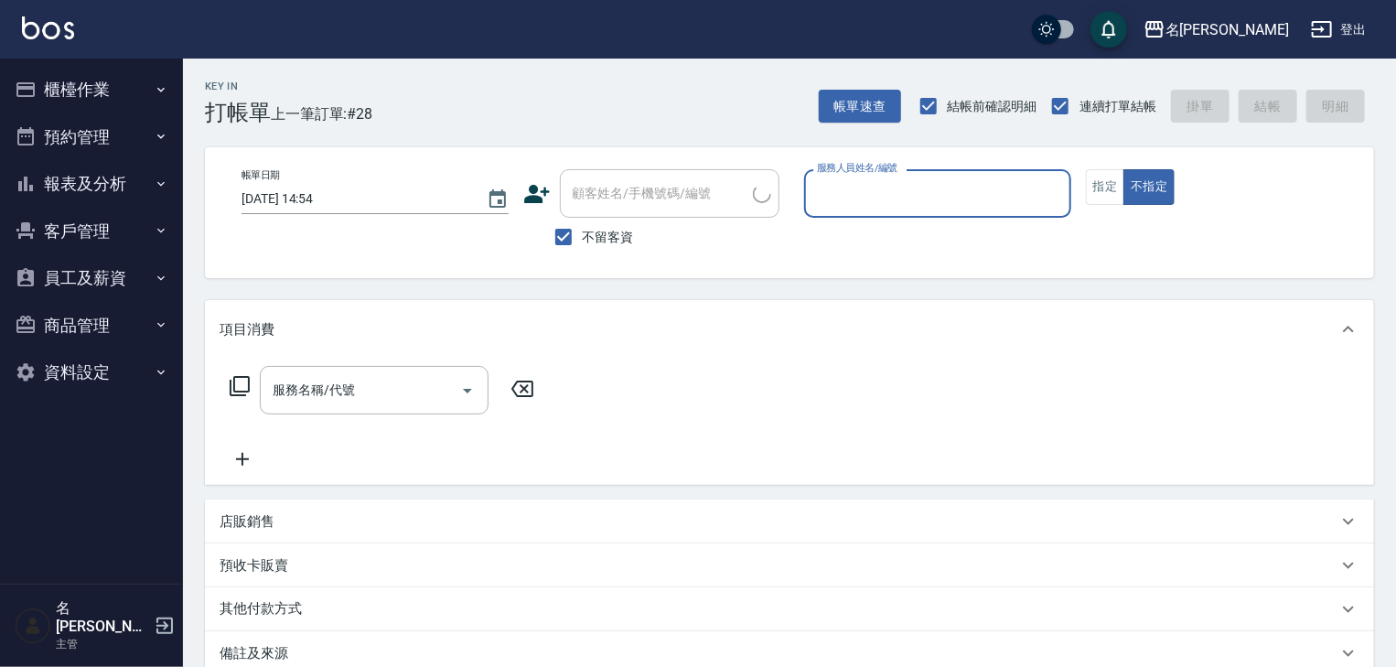
click at [941, 196] on input "服務人員姓名/編號" at bounding box center [938, 194] width 251 height 32
type input "[PERSON_NAME]-0"
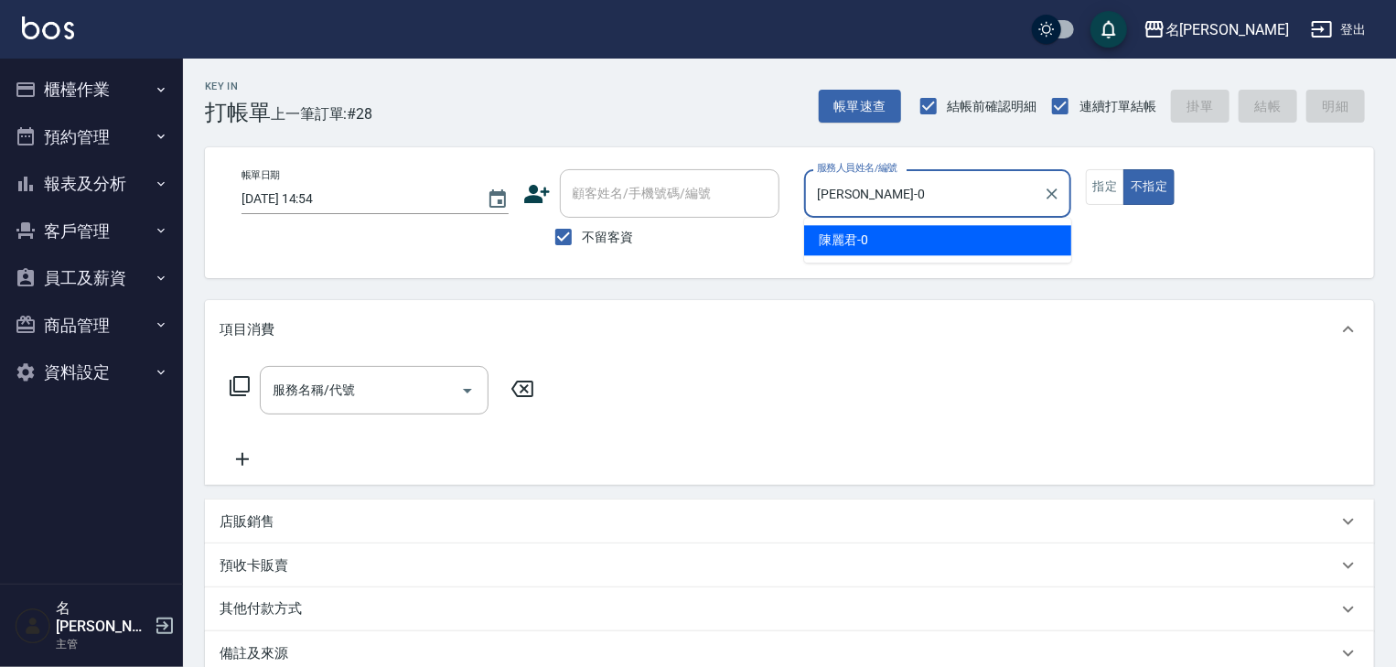
type button "false"
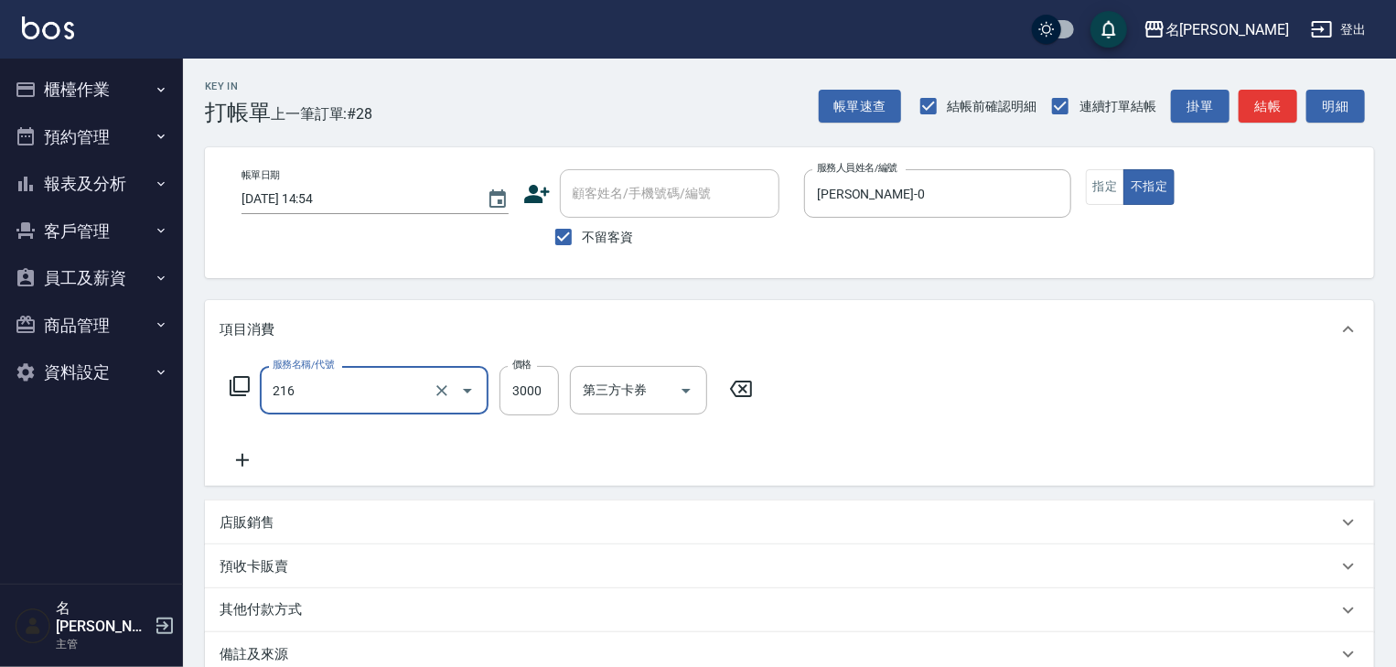
type input "陶瓷、溫朔燙(自備)(216)"
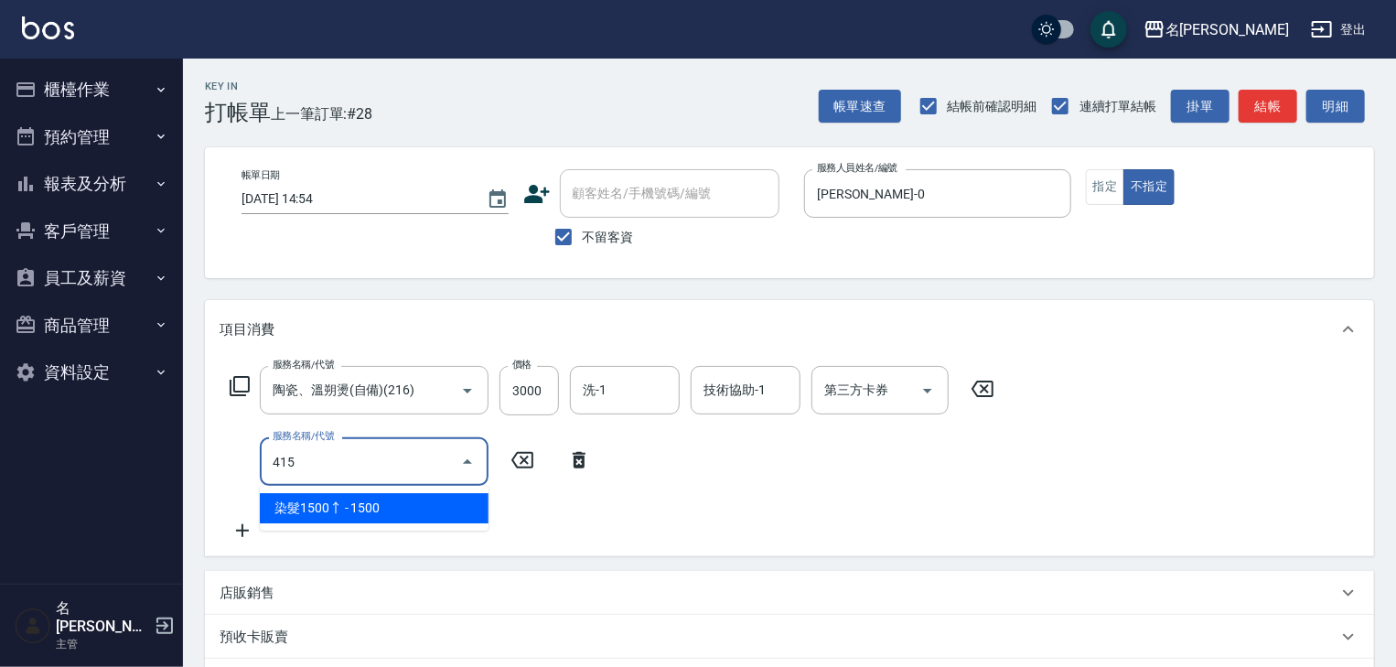
type input "染髮1500↑(415)"
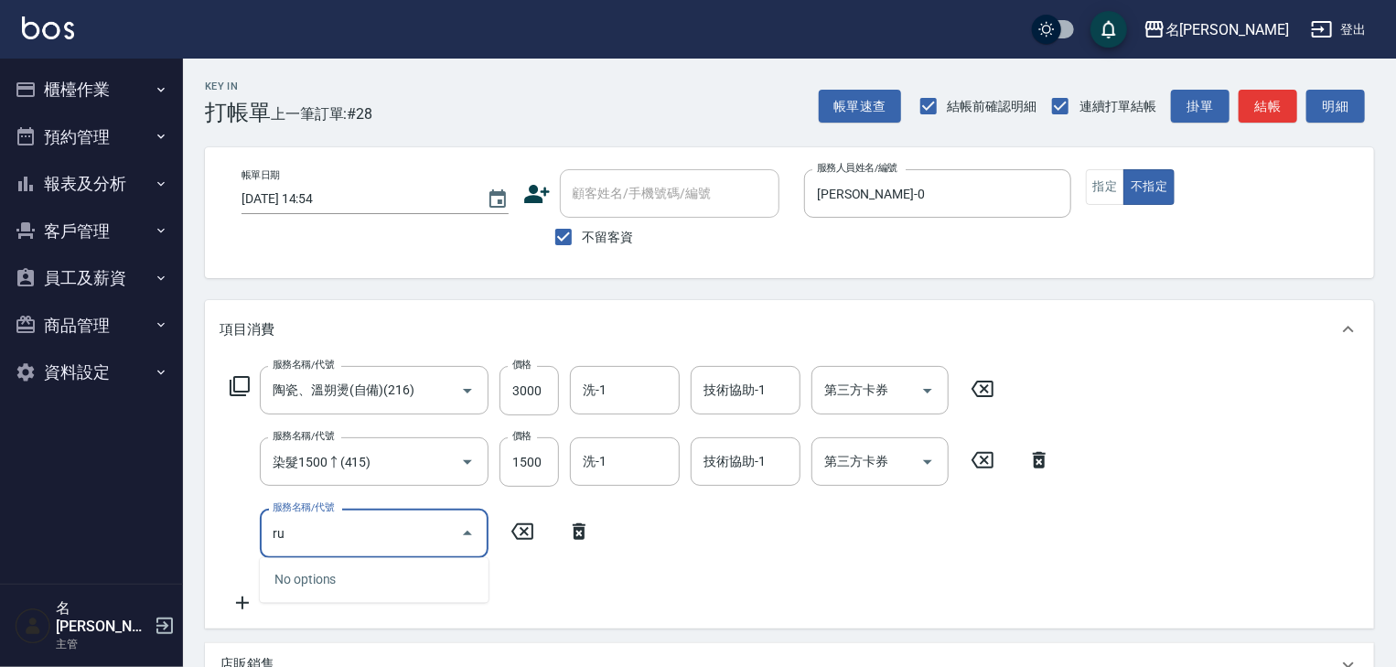
type input "r"
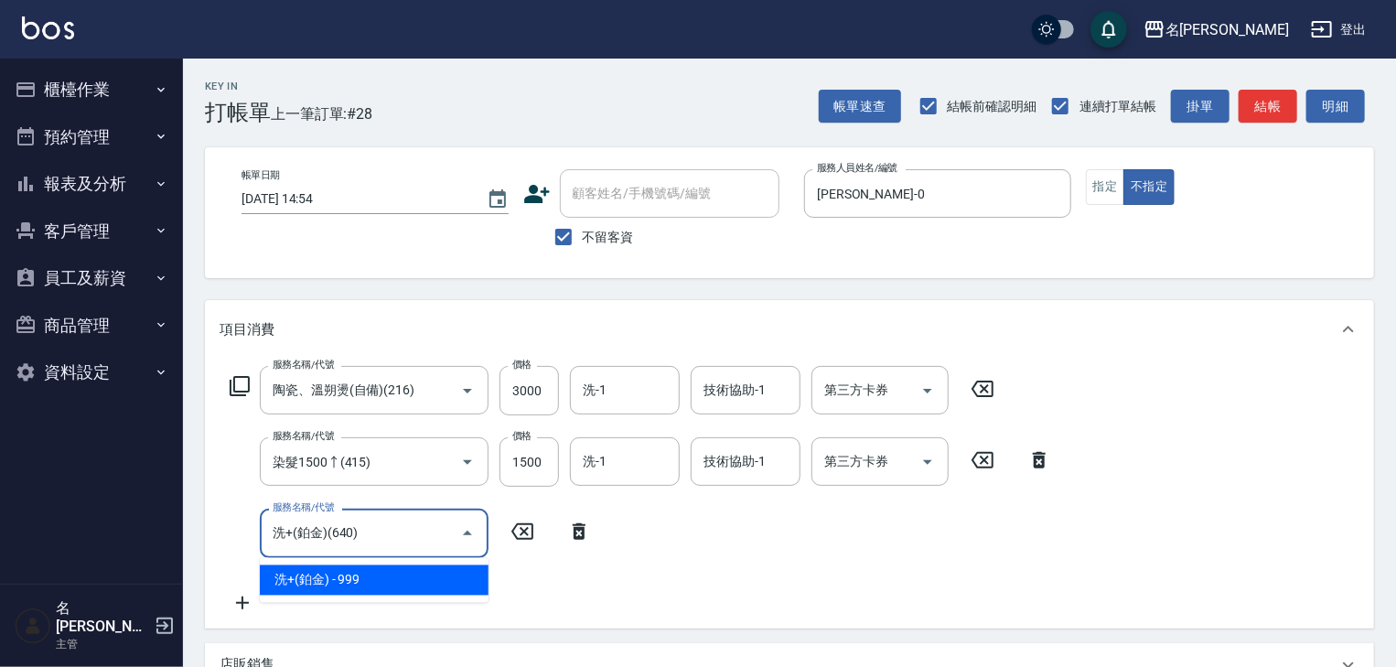
type input "洗+(鉑金)(640)"
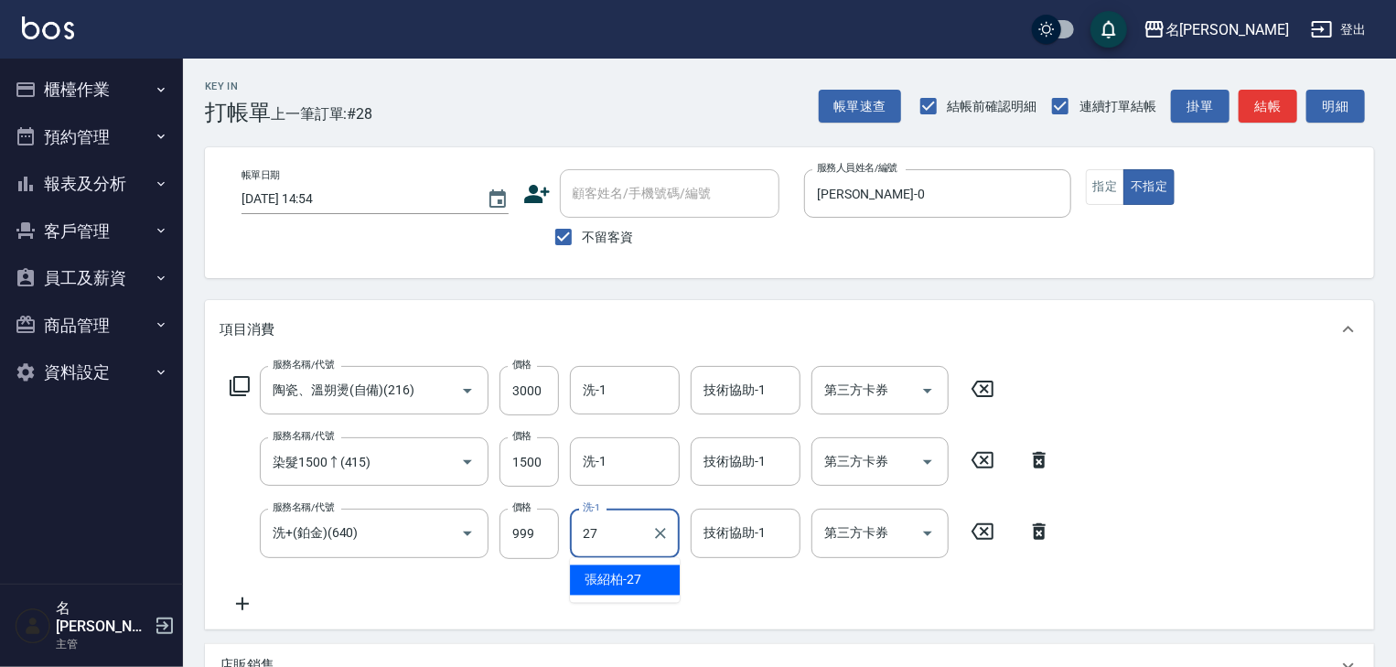
type input "張紹柏-27"
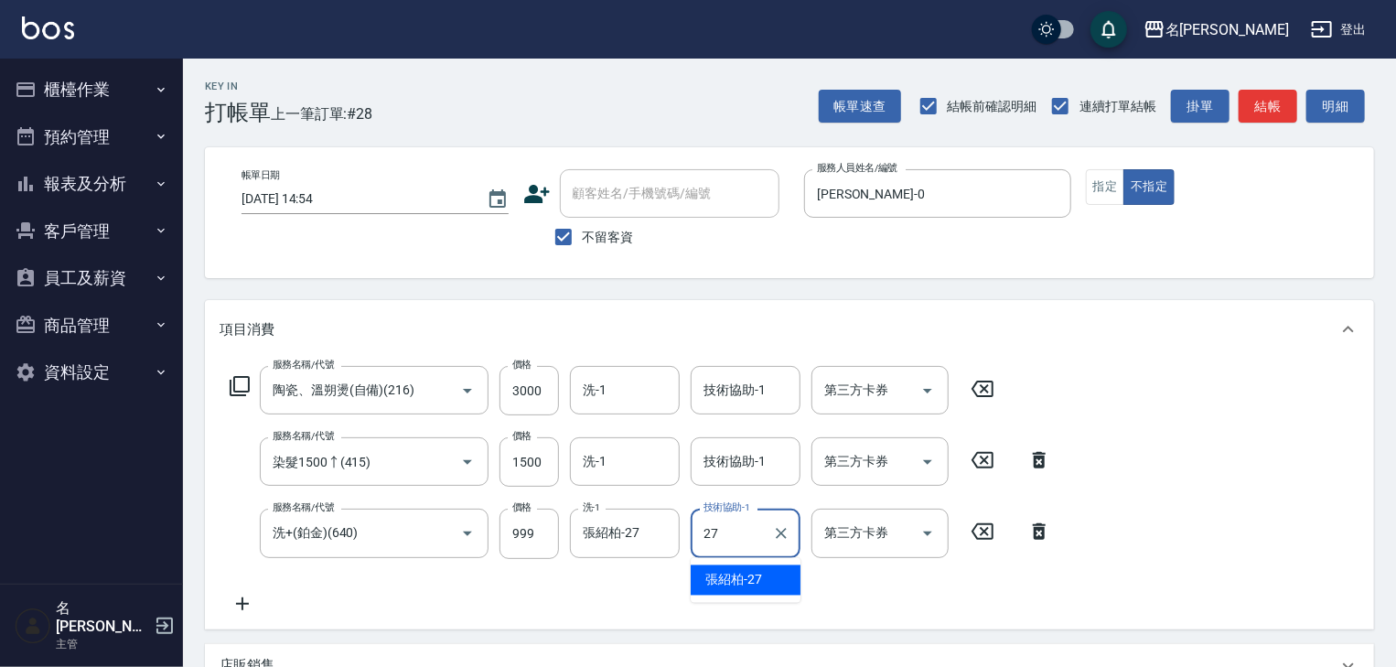
type input "張紹柏-27"
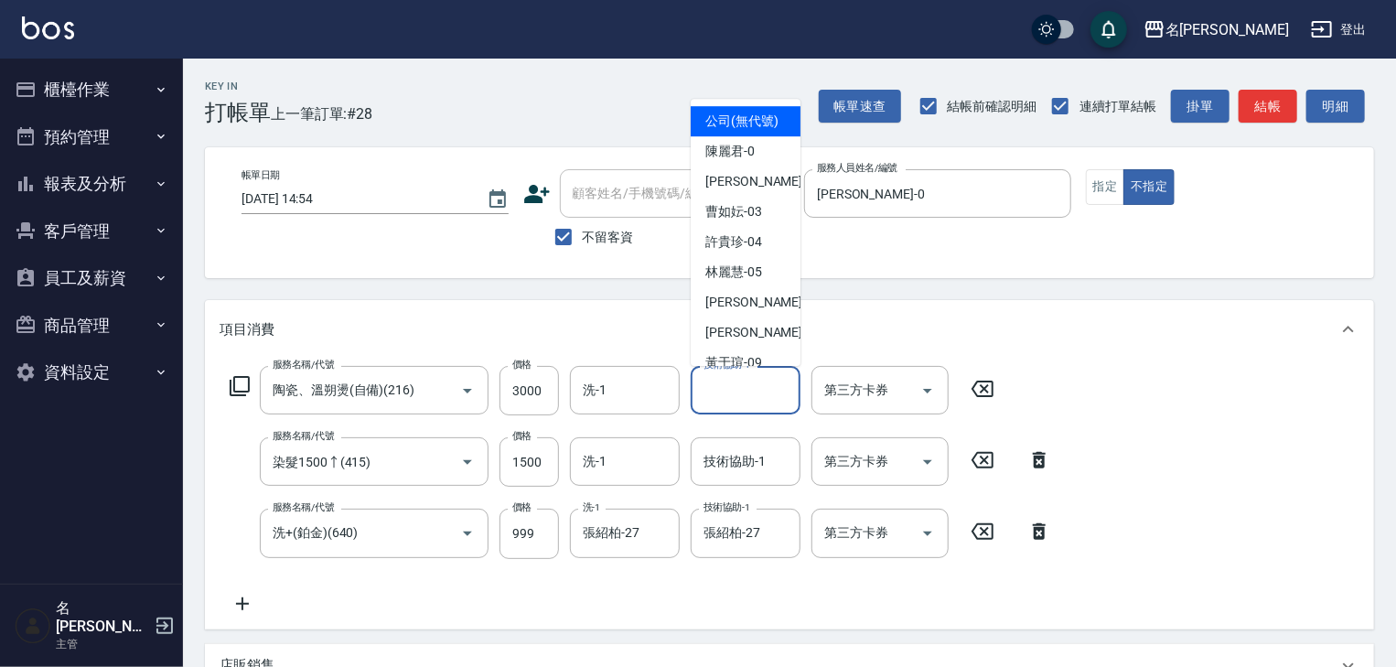
click at [732, 387] on input "技術協助-1" at bounding box center [745, 390] width 93 height 32
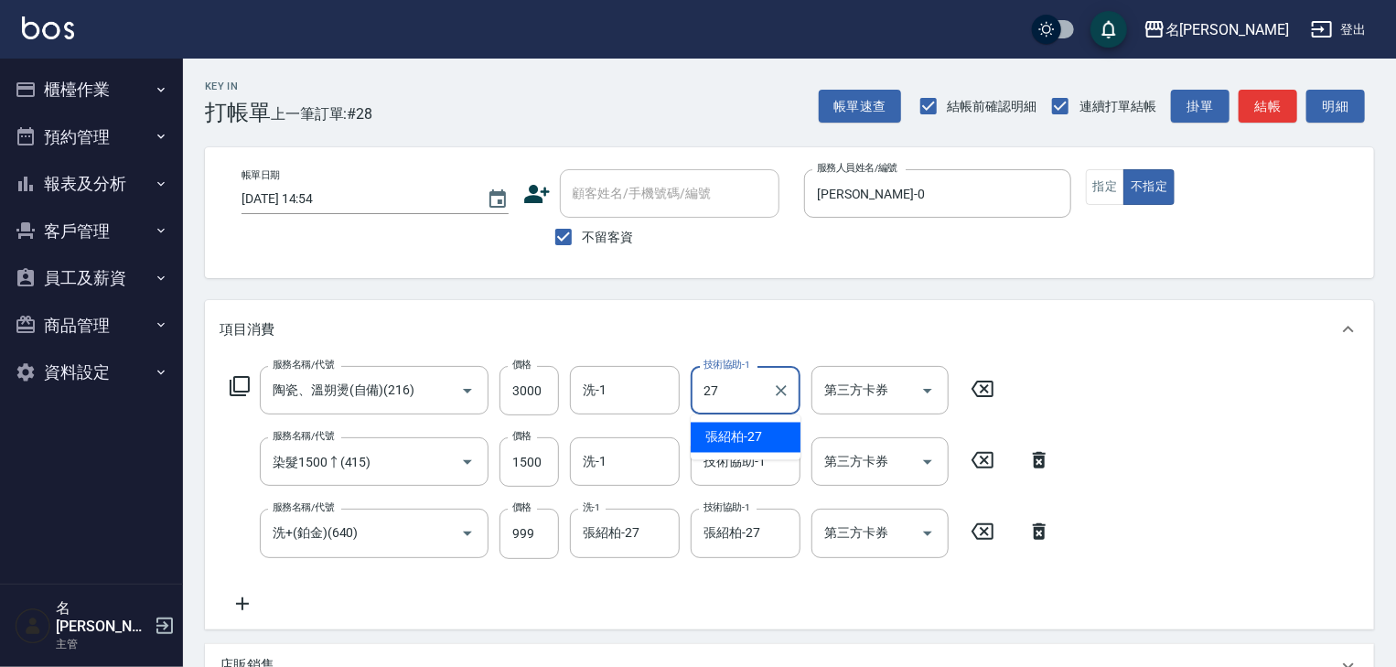
type input "張紹柏-27"
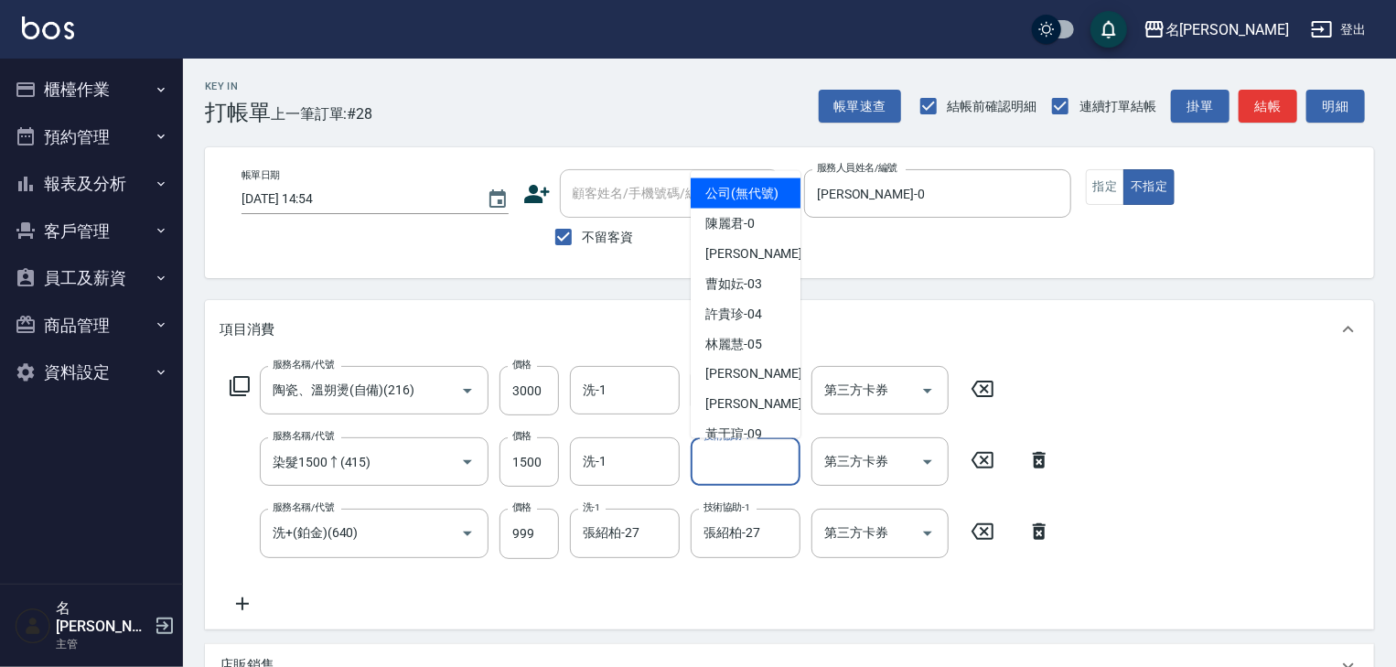
click at [730, 466] on input "技術協助-1" at bounding box center [745, 462] width 93 height 32
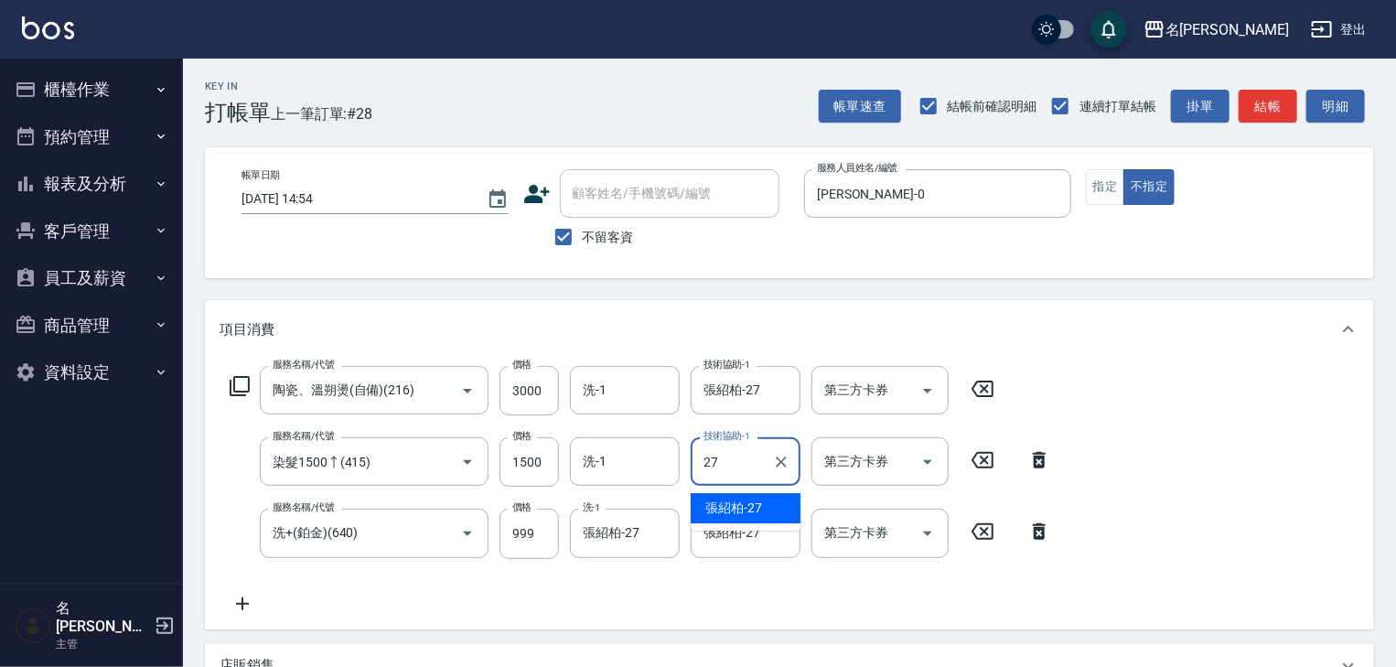
type input "張紹柏-27"
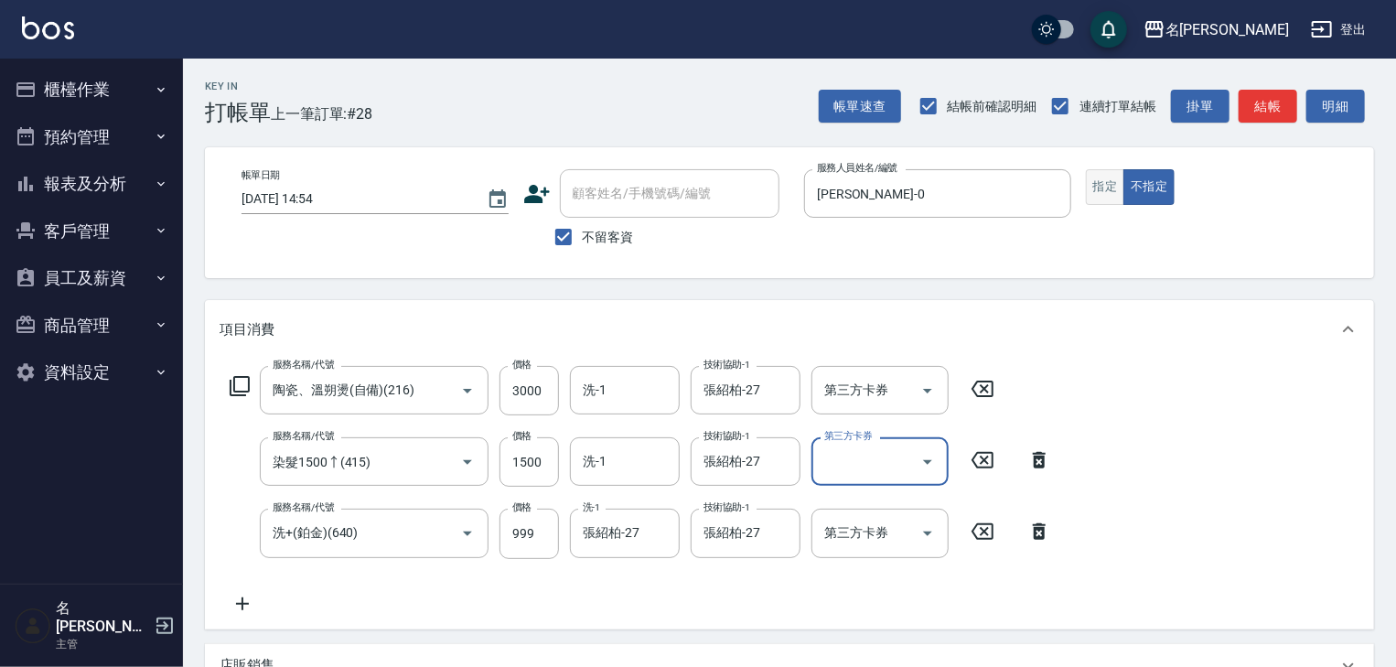
click at [1105, 179] on button "指定" at bounding box center [1105, 187] width 39 height 36
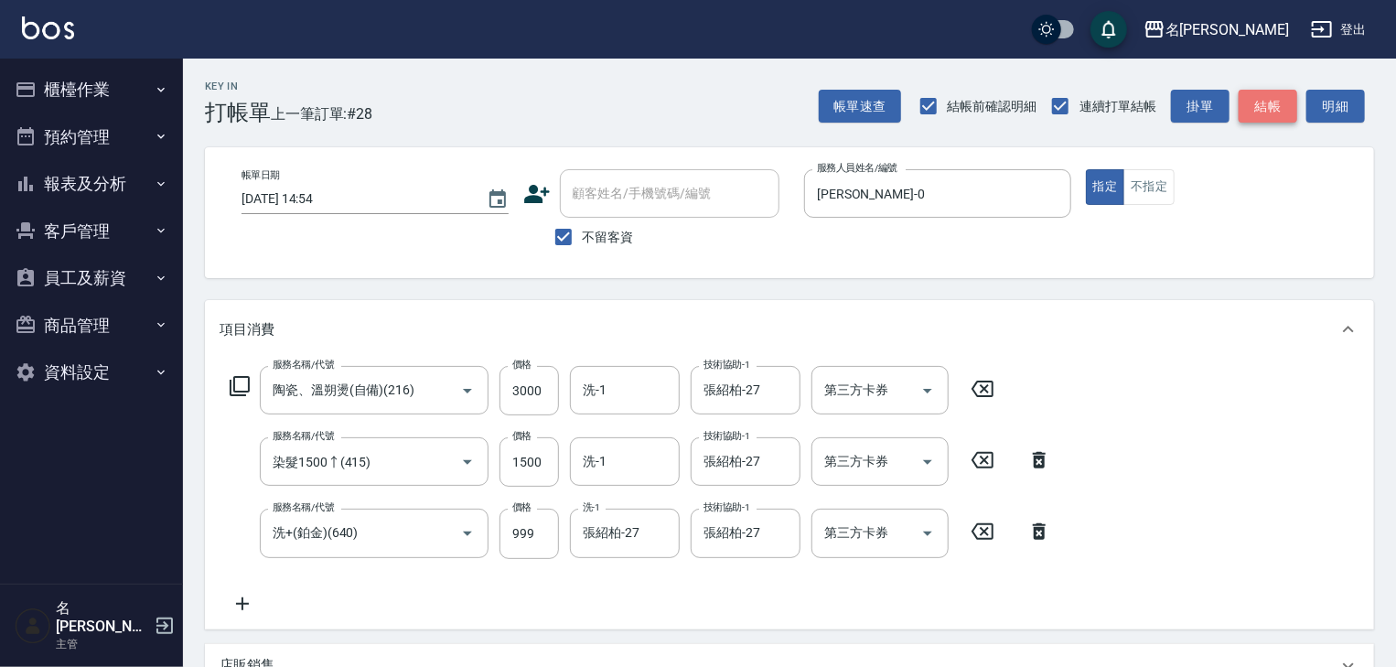
click at [1290, 93] on button "結帳" at bounding box center [1268, 107] width 59 height 34
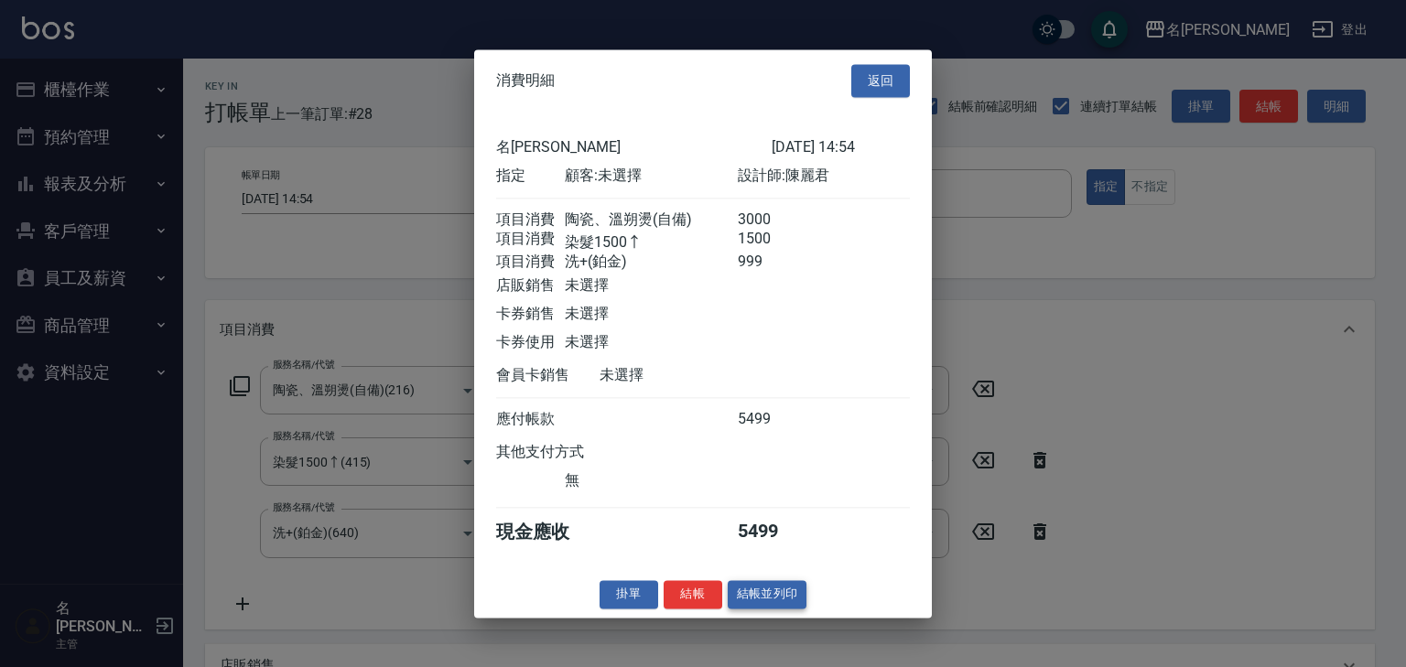
click at [779, 609] on button "結帳並列印" at bounding box center [768, 594] width 80 height 28
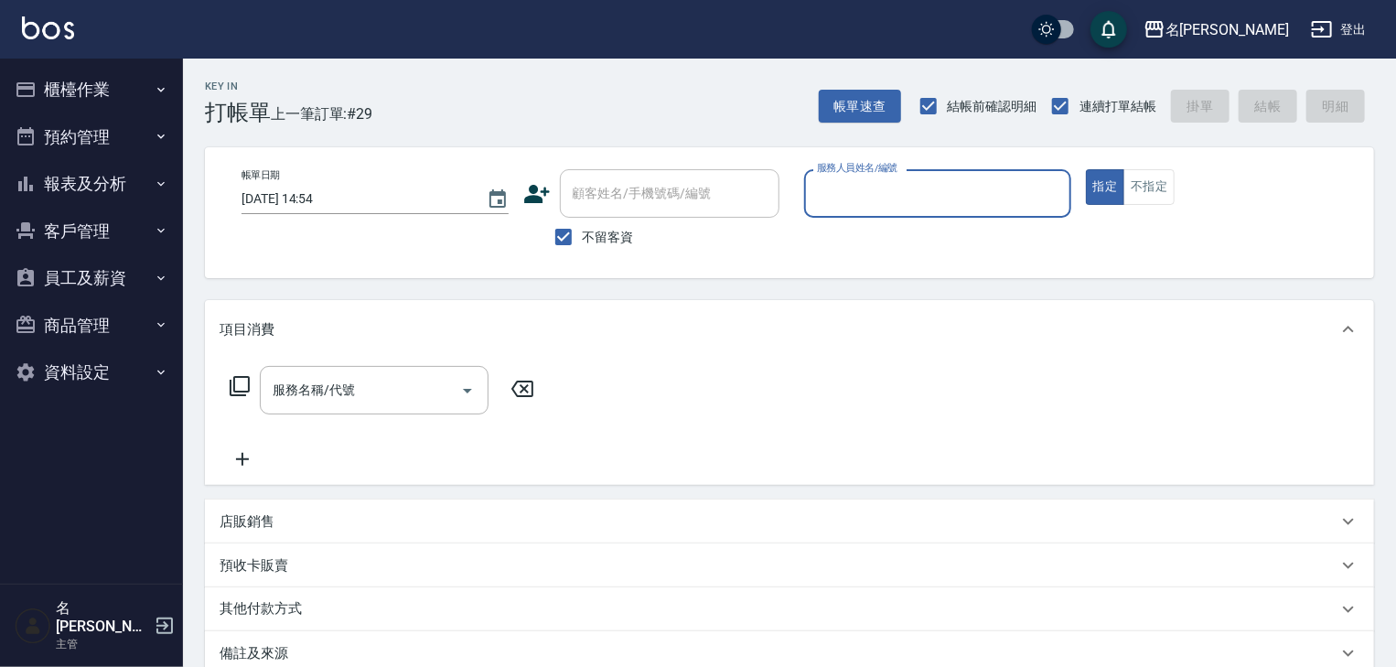
type input "ㄆ"
type input "[PERSON_NAME]"
type button "true"
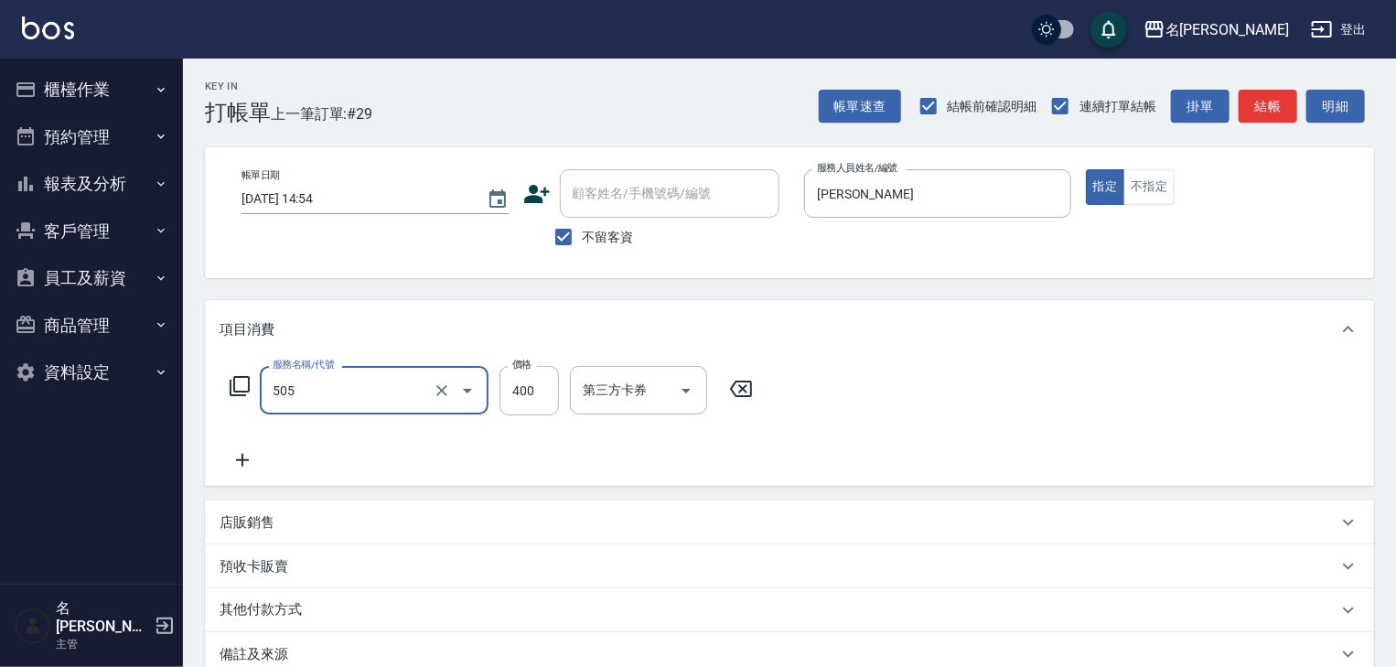
type input "洗髮(505)"
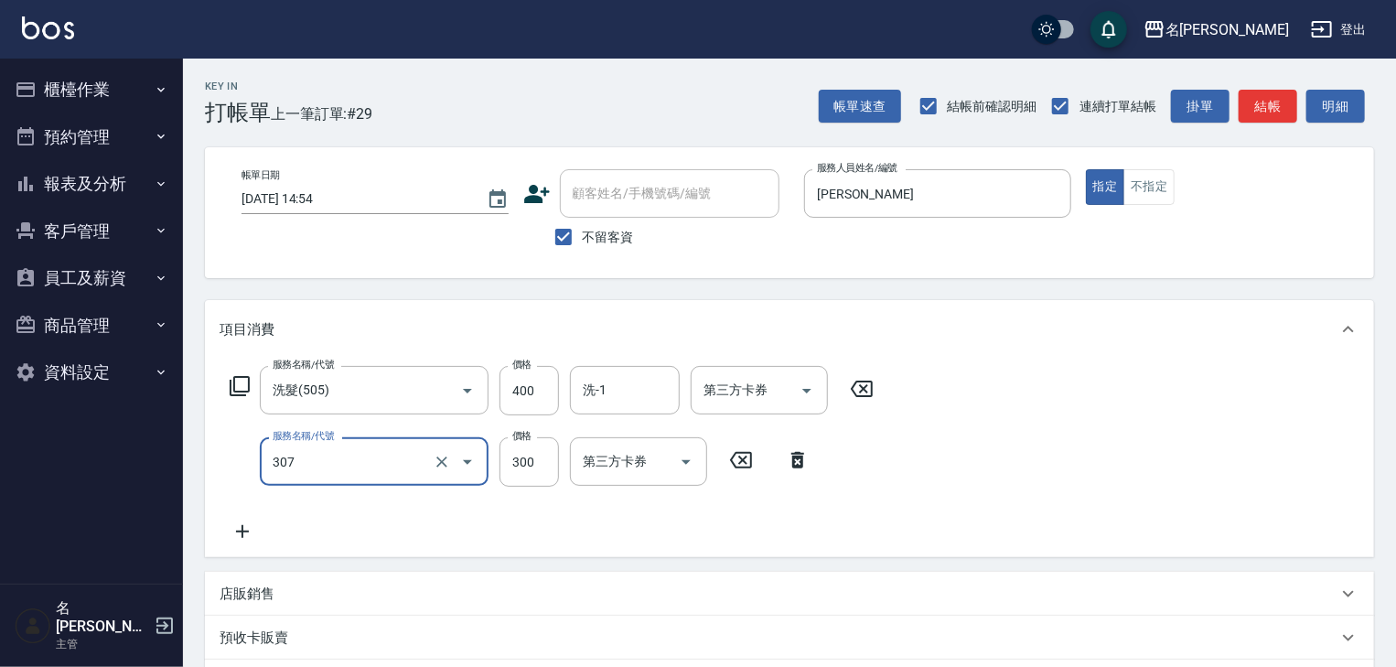
type input "剪髮(307)"
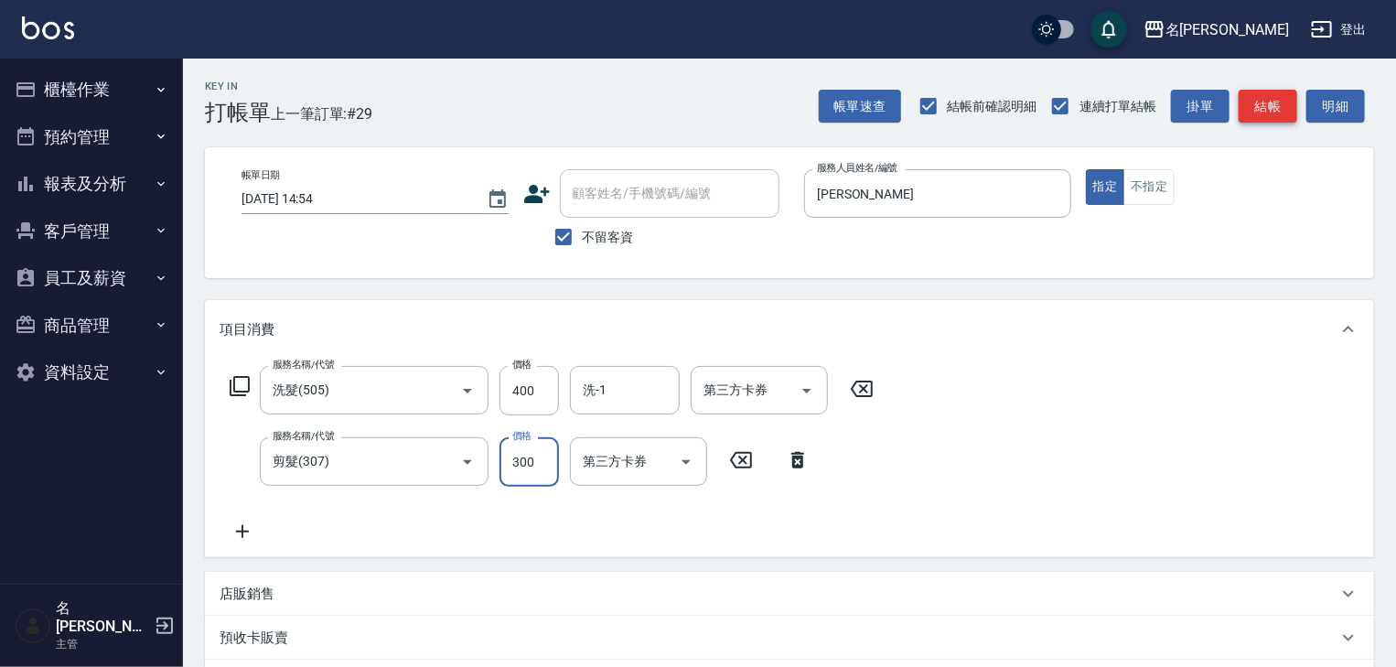
click at [1263, 115] on button "結帳" at bounding box center [1268, 107] width 59 height 34
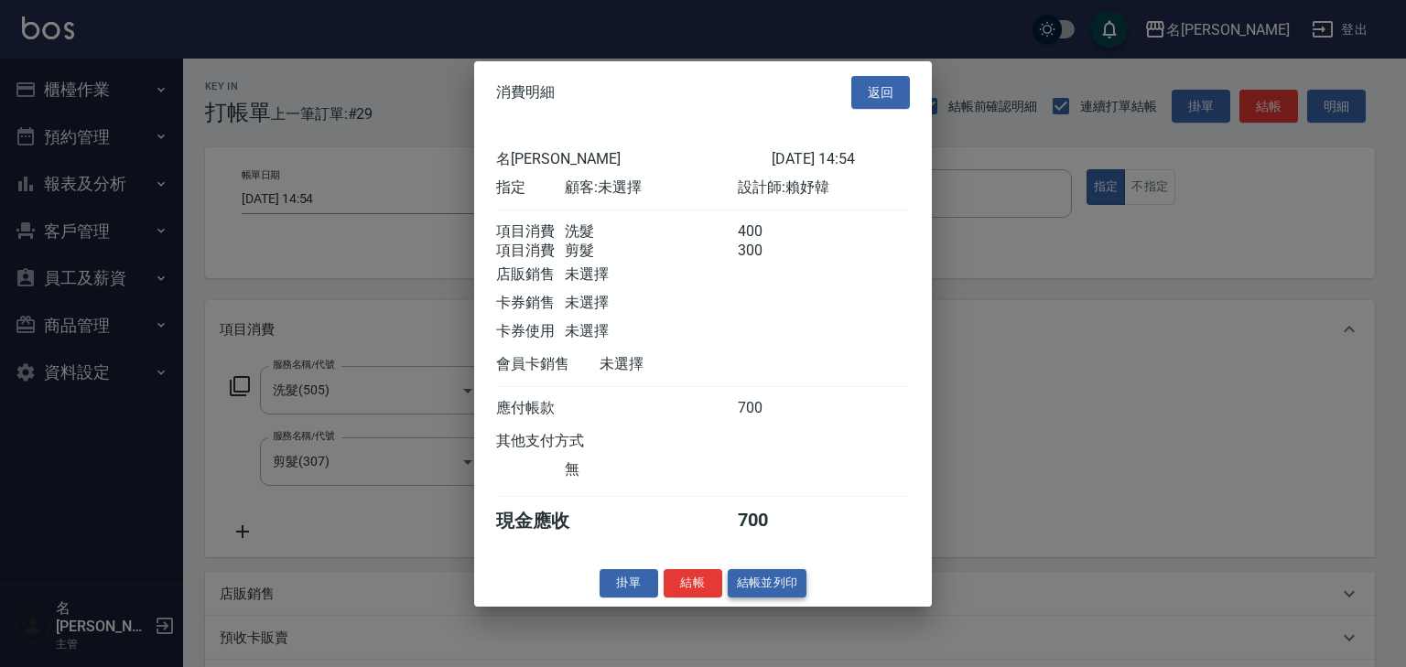
click at [772, 598] on button "結帳並列印" at bounding box center [768, 583] width 80 height 28
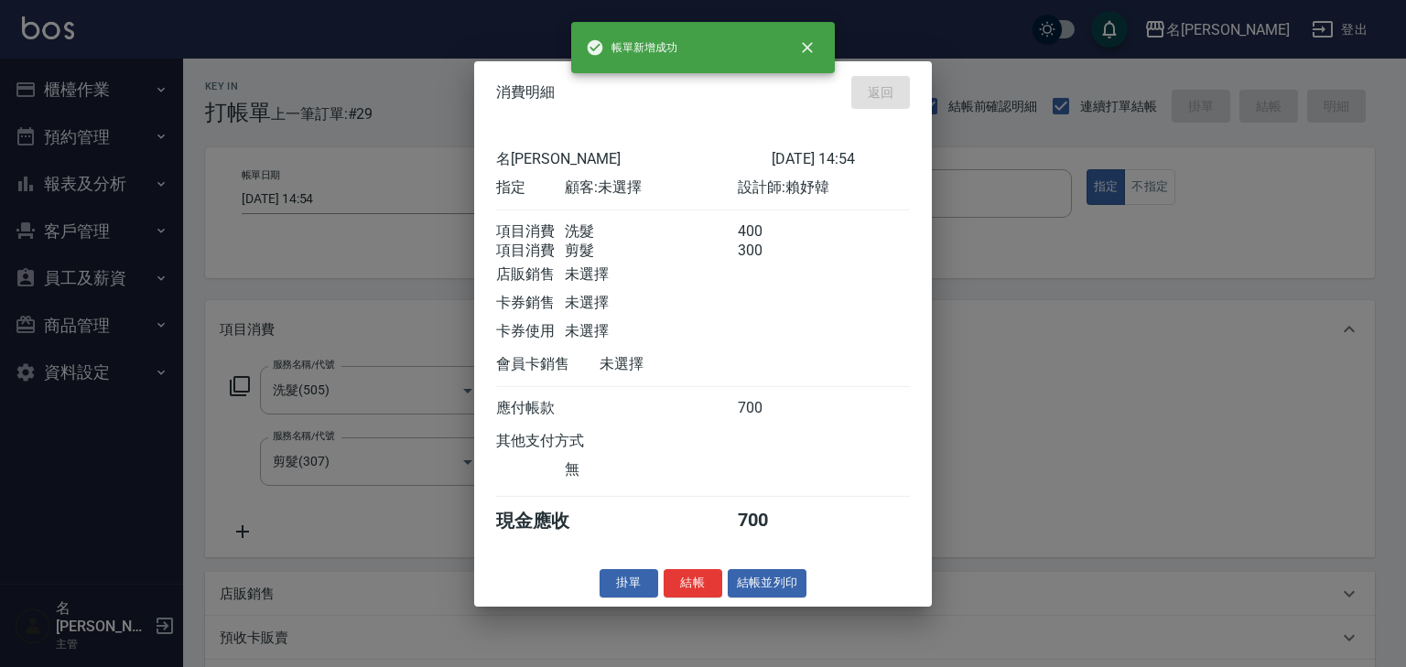
type input "2025/09/20 15:05"
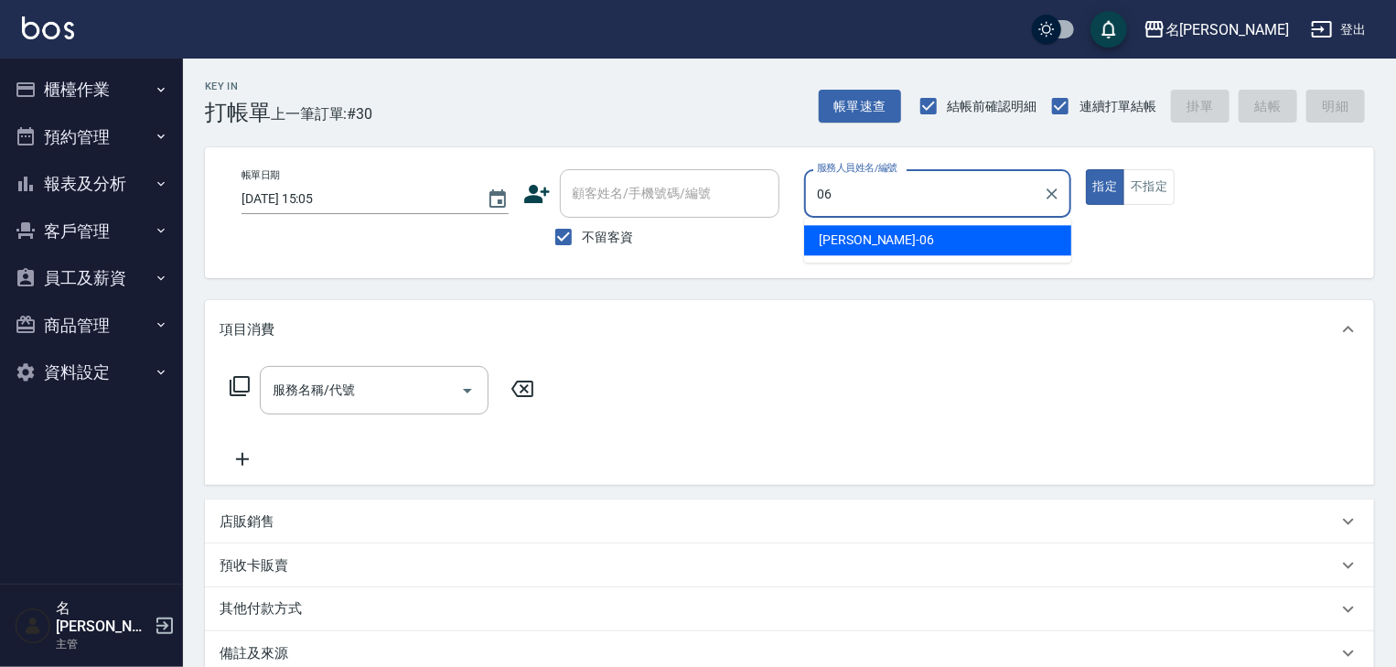
type input "[PERSON_NAME]-06"
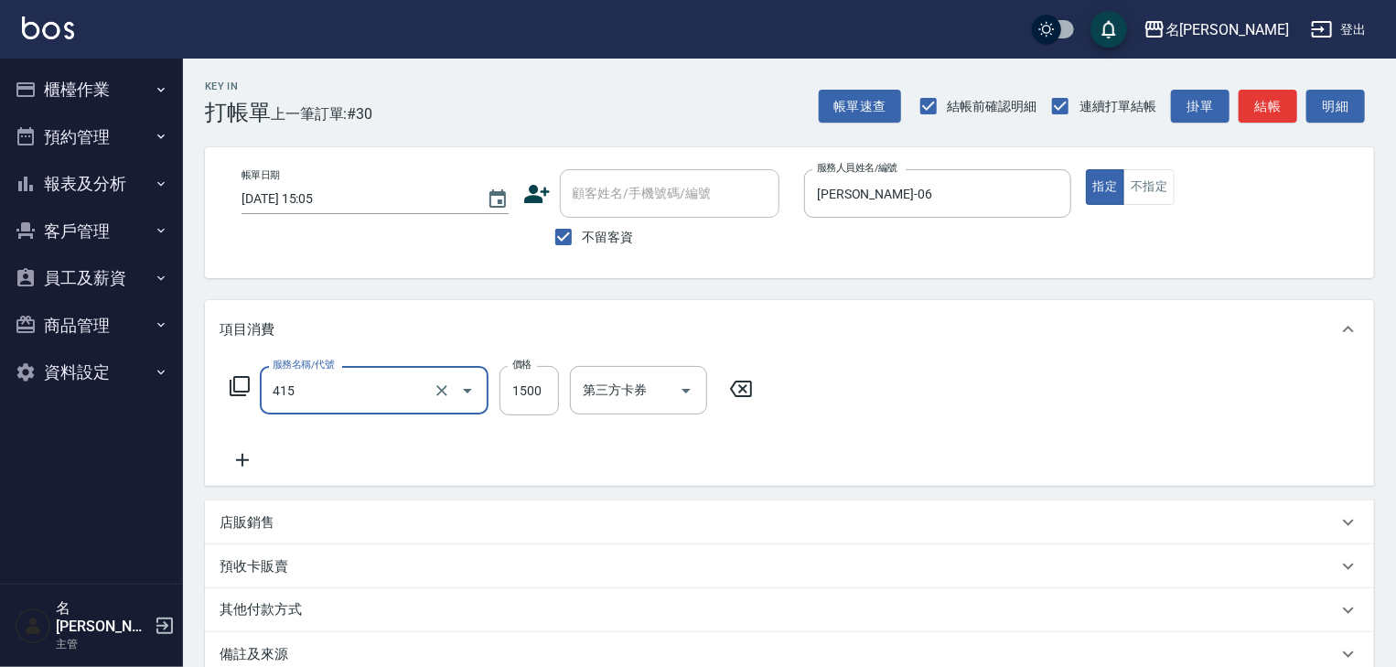
type input "染髮1500↑(415)"
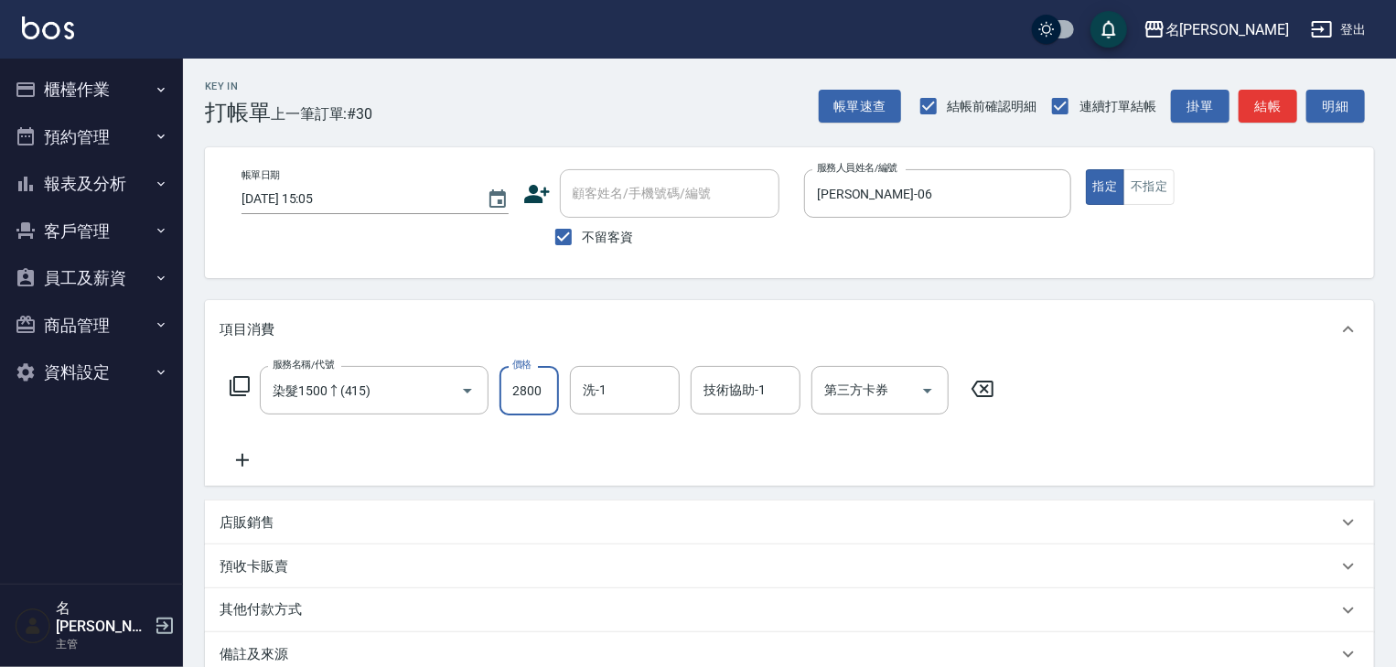
type input "2800"
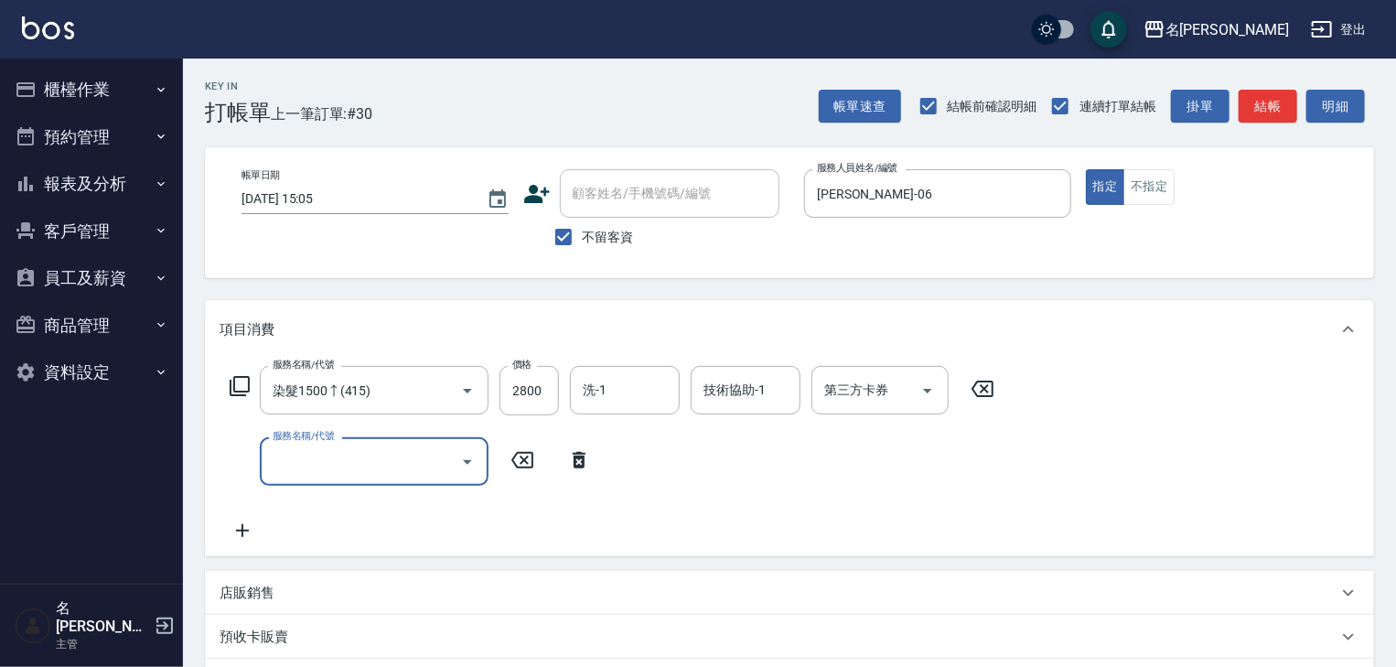
type input "5"
type input "r"
type input "極光結構式護髮(661)"
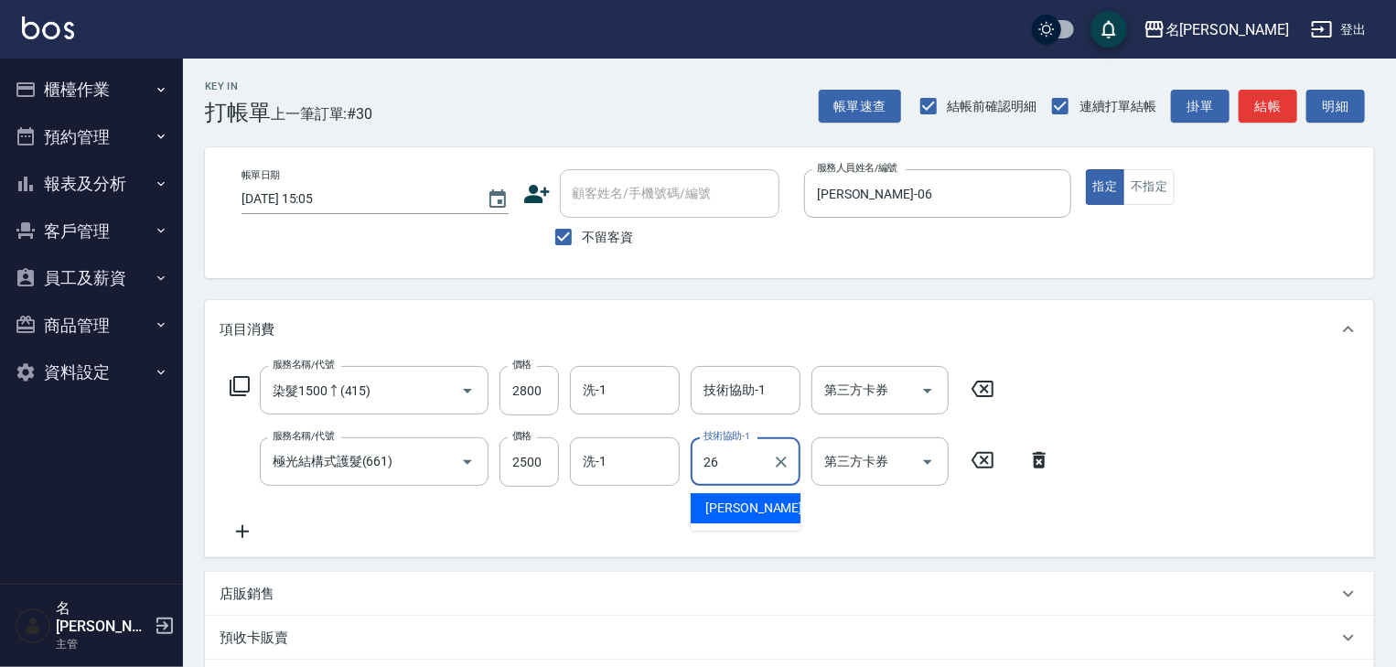
type input "[PERSON_NAME]筑-26"
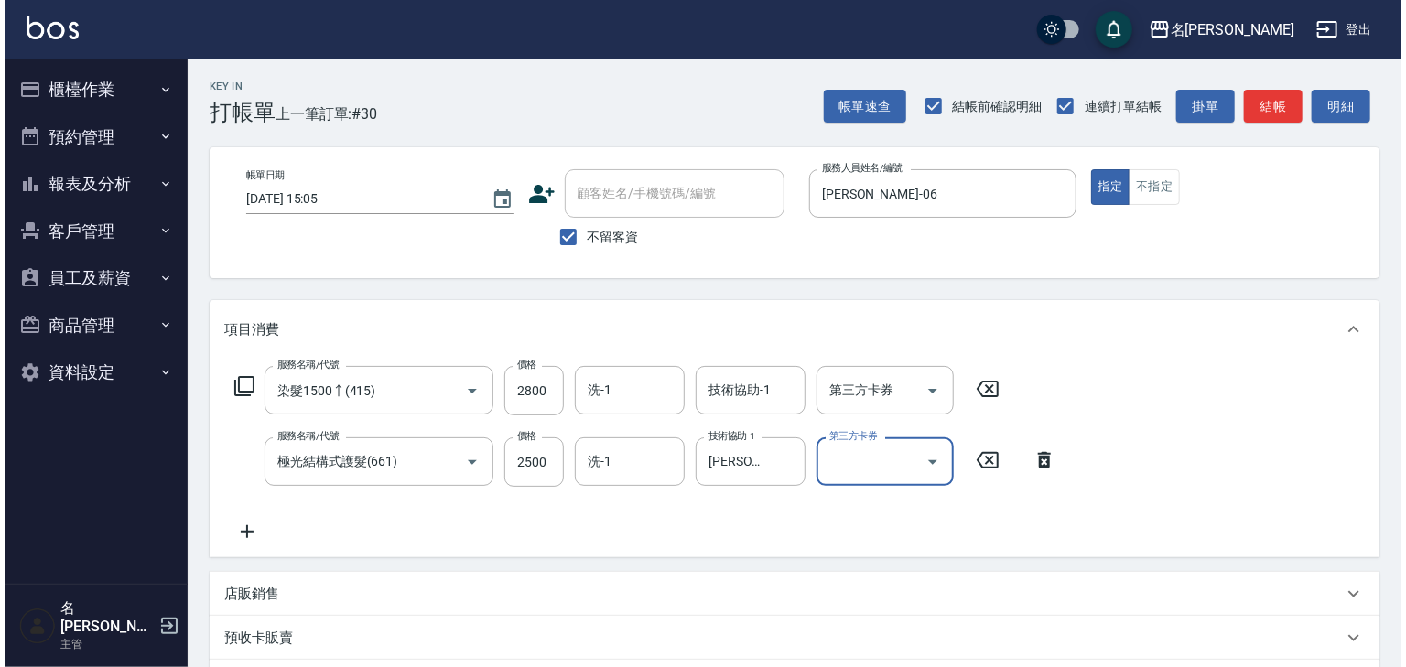
scroll to position [286, 0]
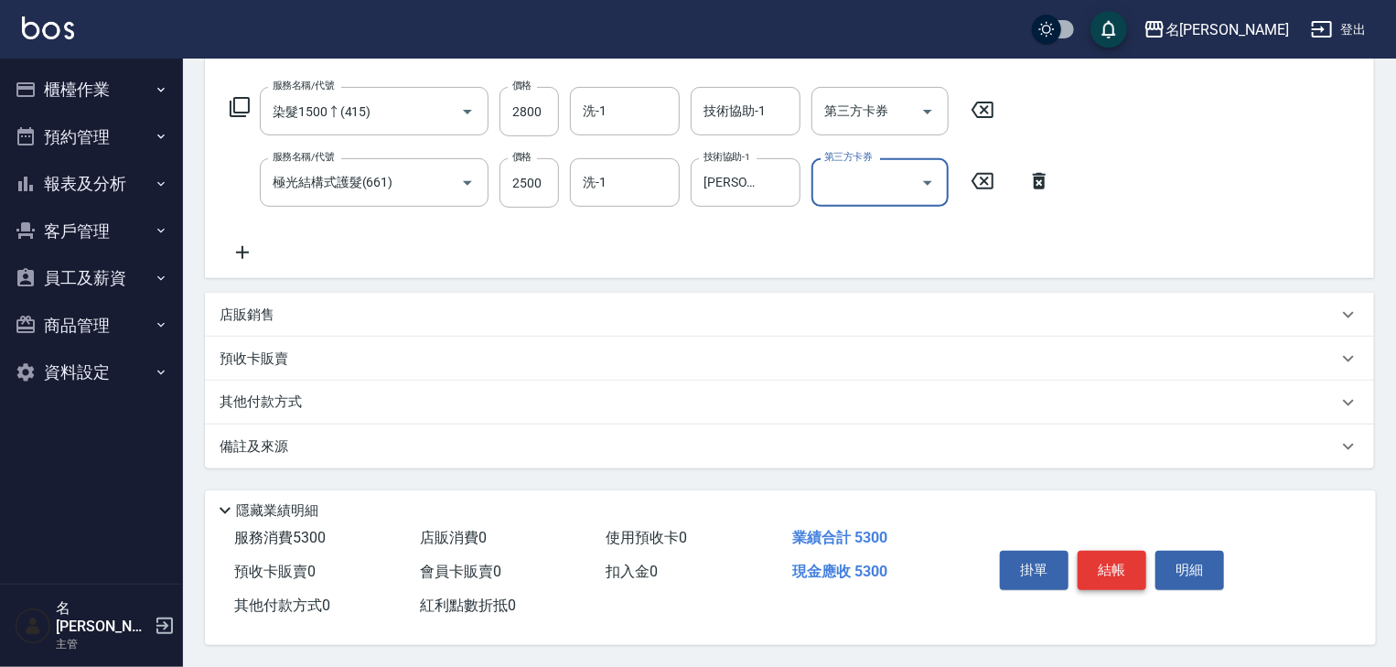
click at [1135, 566] on button "結帳" at bounding box center [1112, 570] width 69 height 38
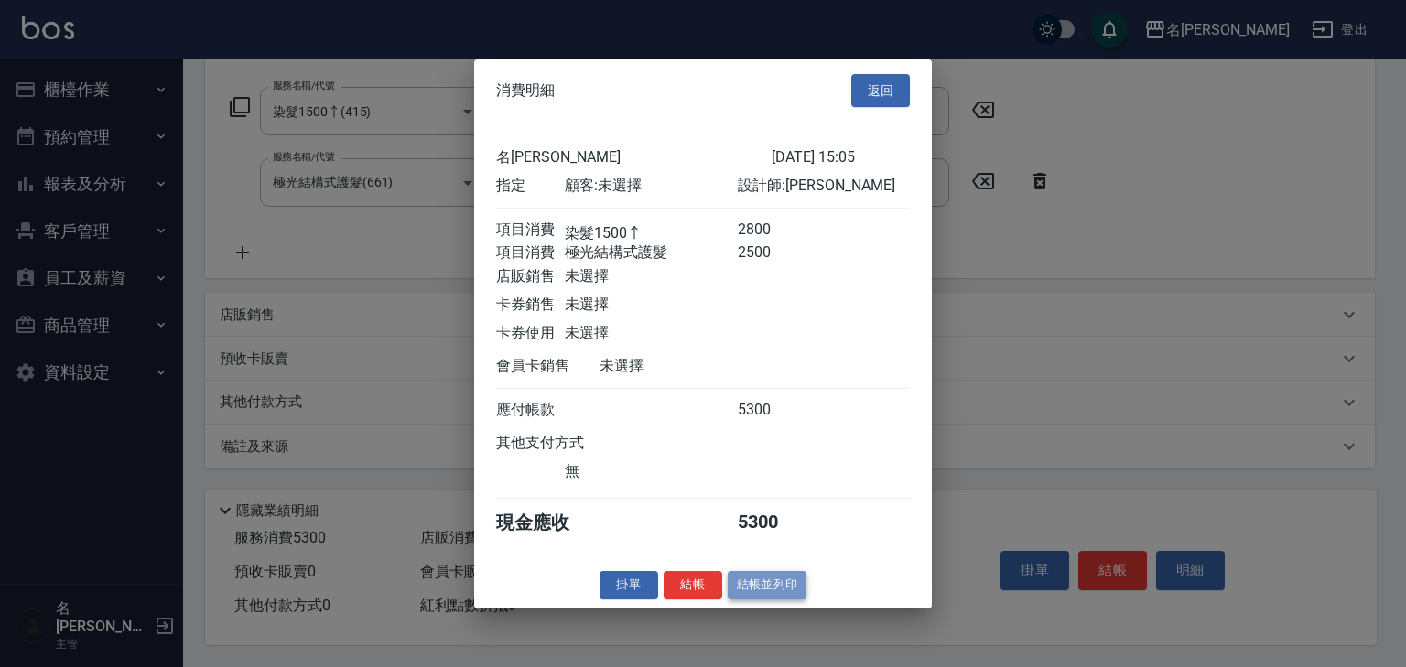
click at [791, 583] on button "結帳並列印" at bounding box center [768, 585] width 80 height 28
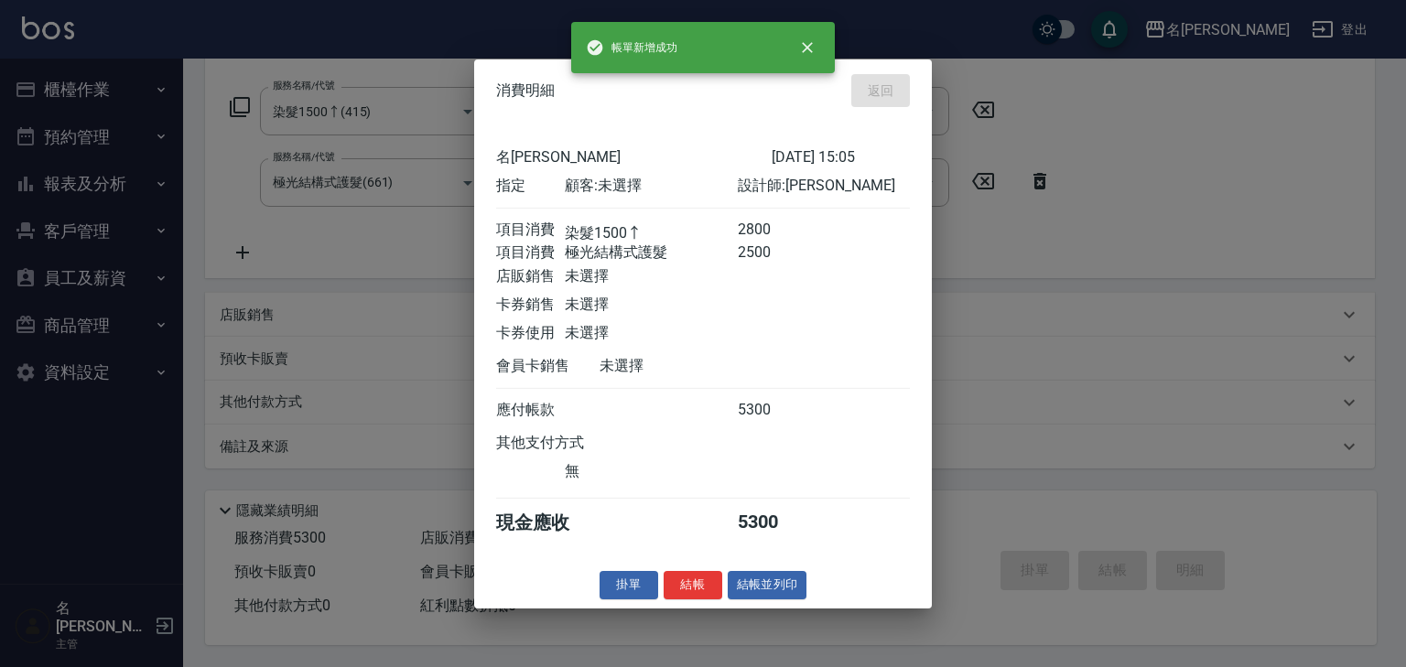
type input "2025/09/20 15:31"
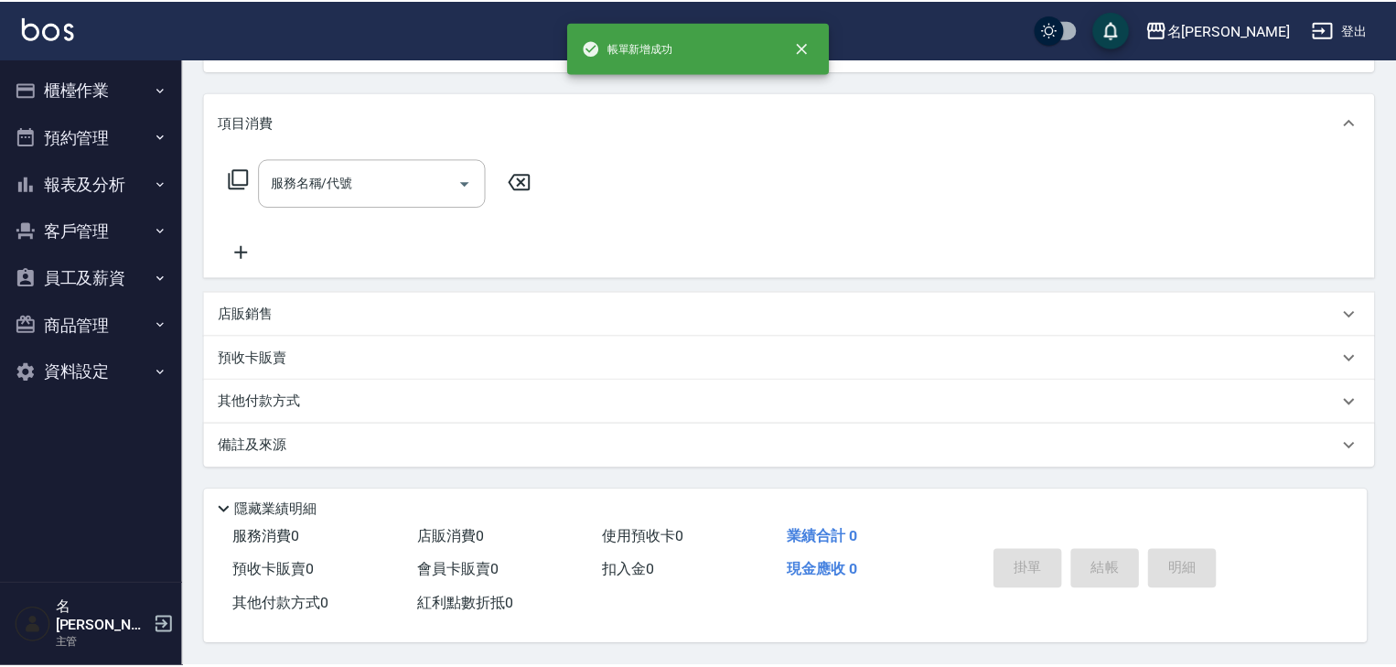
scroll to position [0, 0]
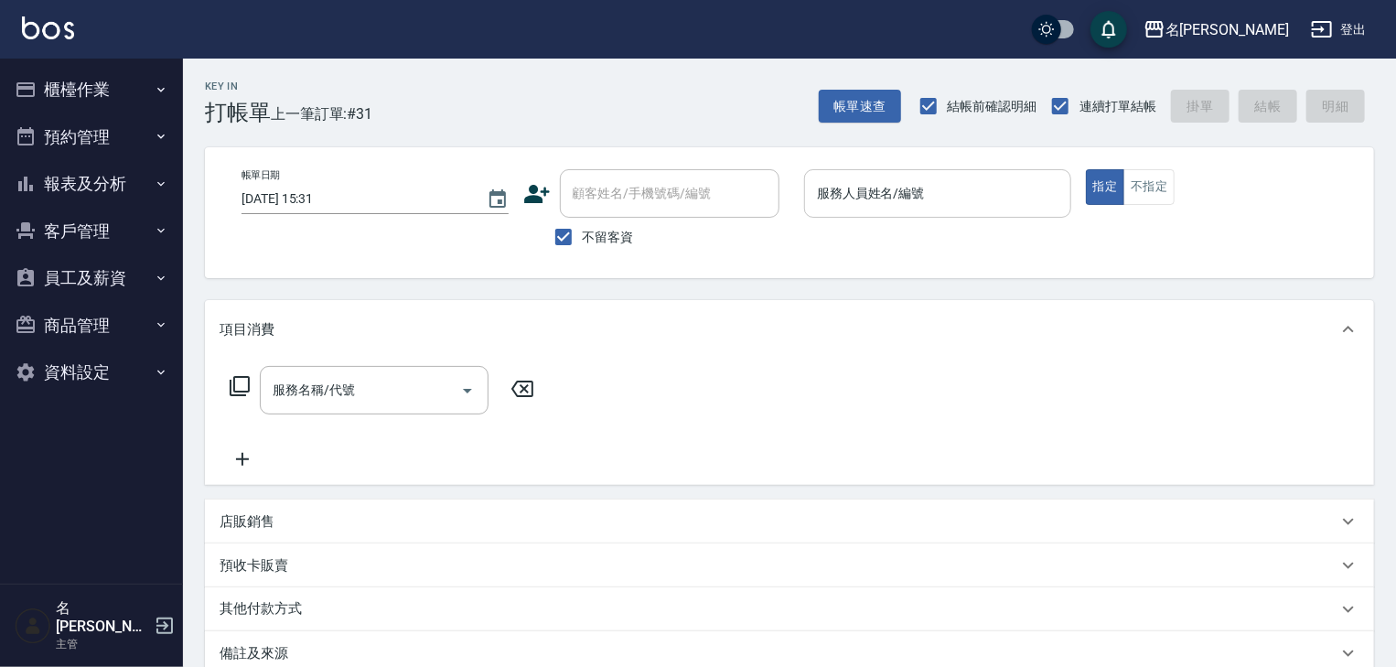
drag, startPoint x: 1023, startPoint y: 487, endPoint x: 963, endPoint y: 197, distance: 296.3
click at [954, 199] on input "服務人員姓名/編號" at bounding box center [938, 194] width 251 height 32
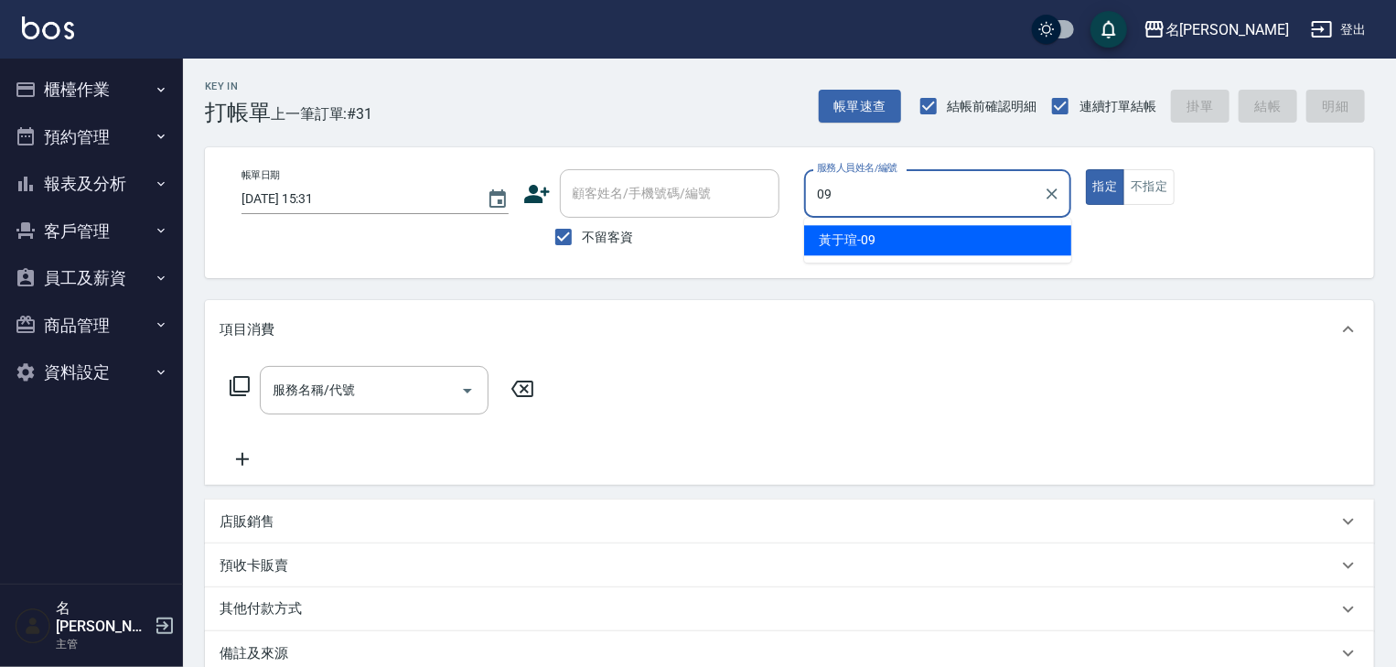
type input "[PERSON_NAME]-09"
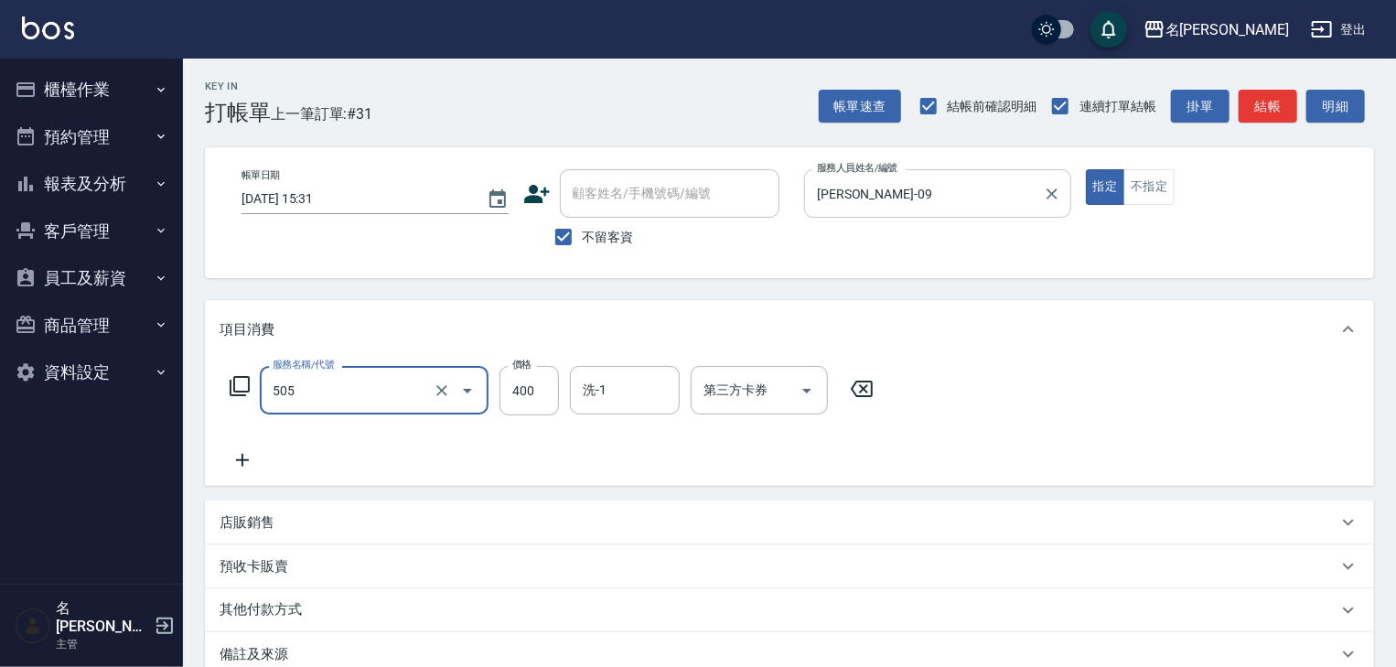
type input "洗髮(505)"
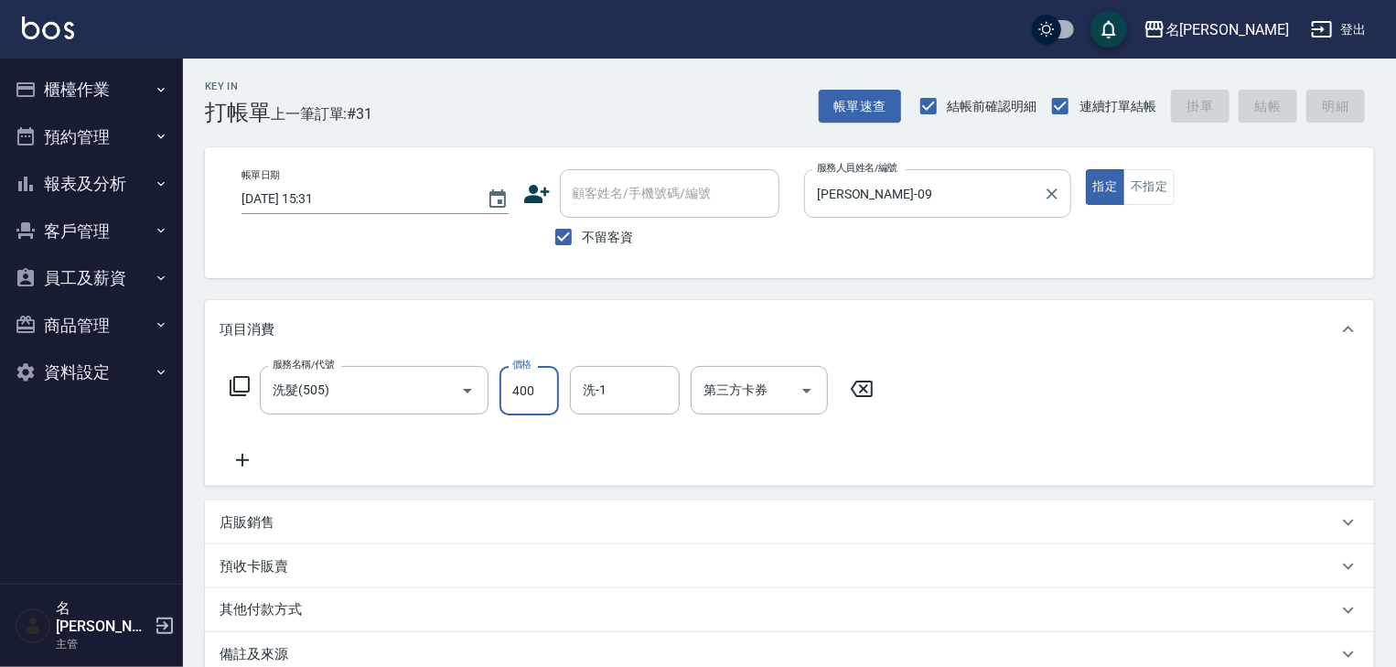
type input "2025/09/20 15:44"
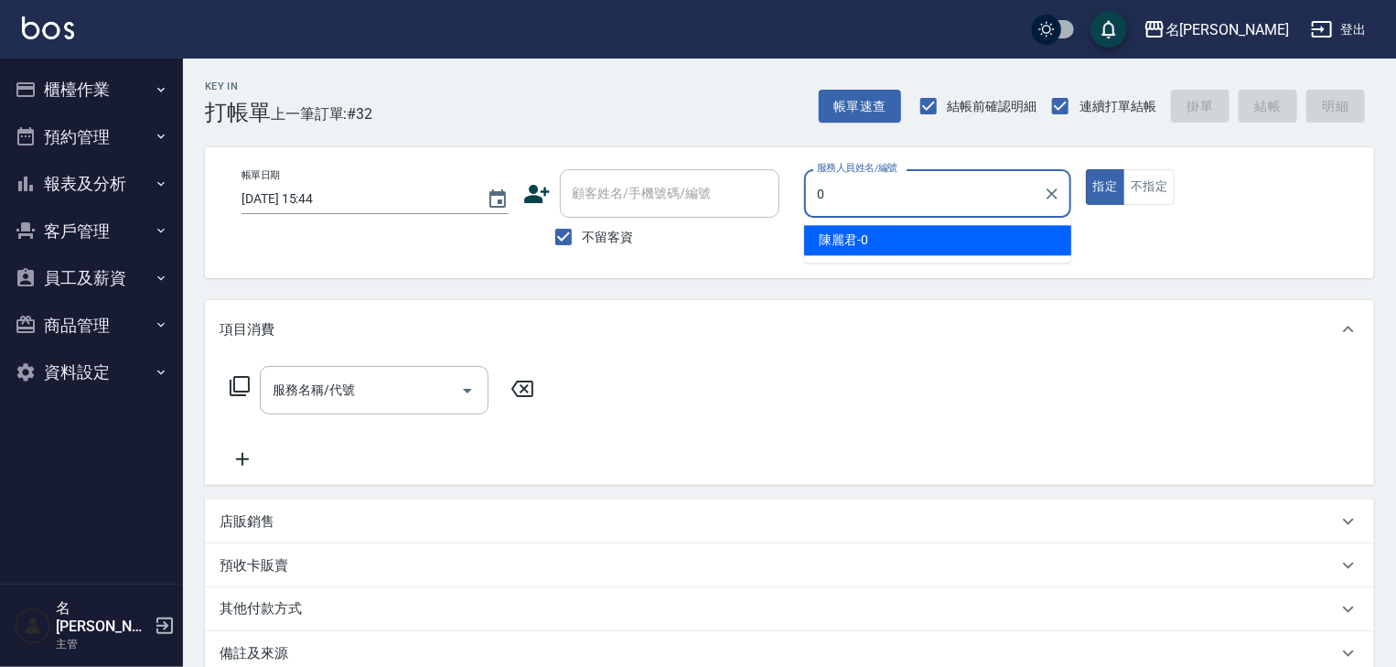
type input "[PERSON_NAME]-0"
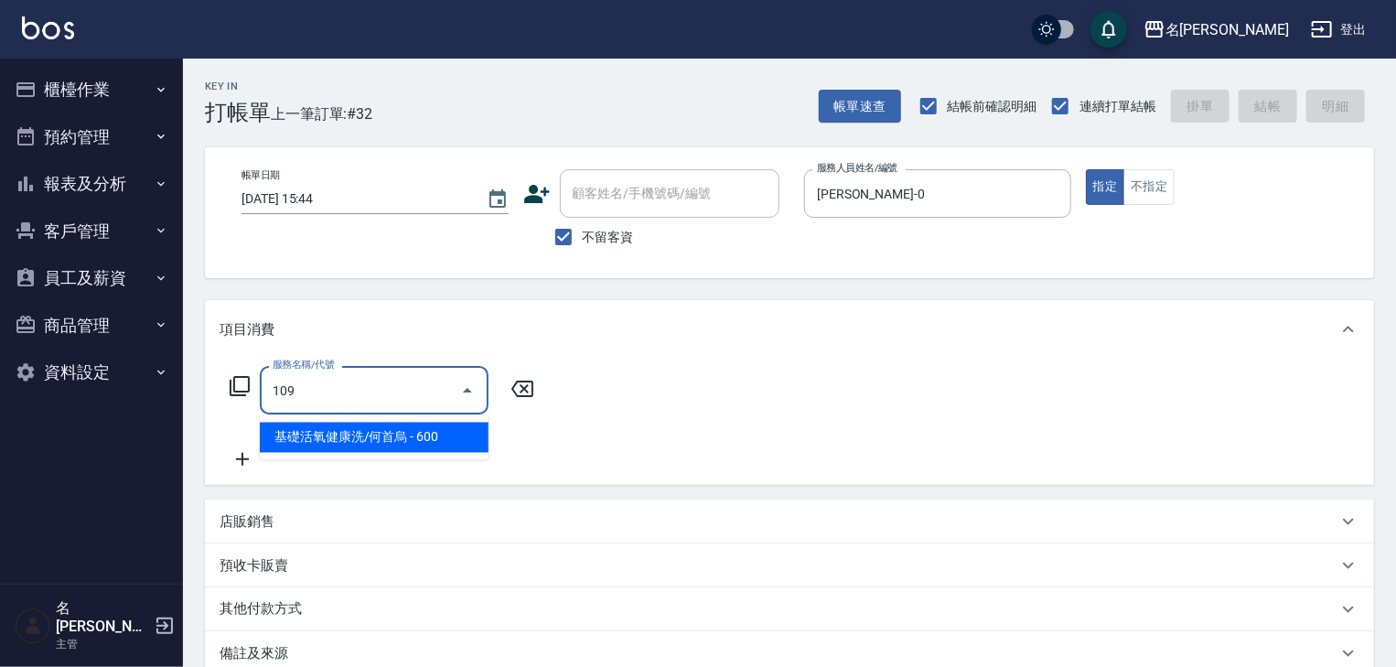
type input "基礎活氧健康洗/何首烏(109)"
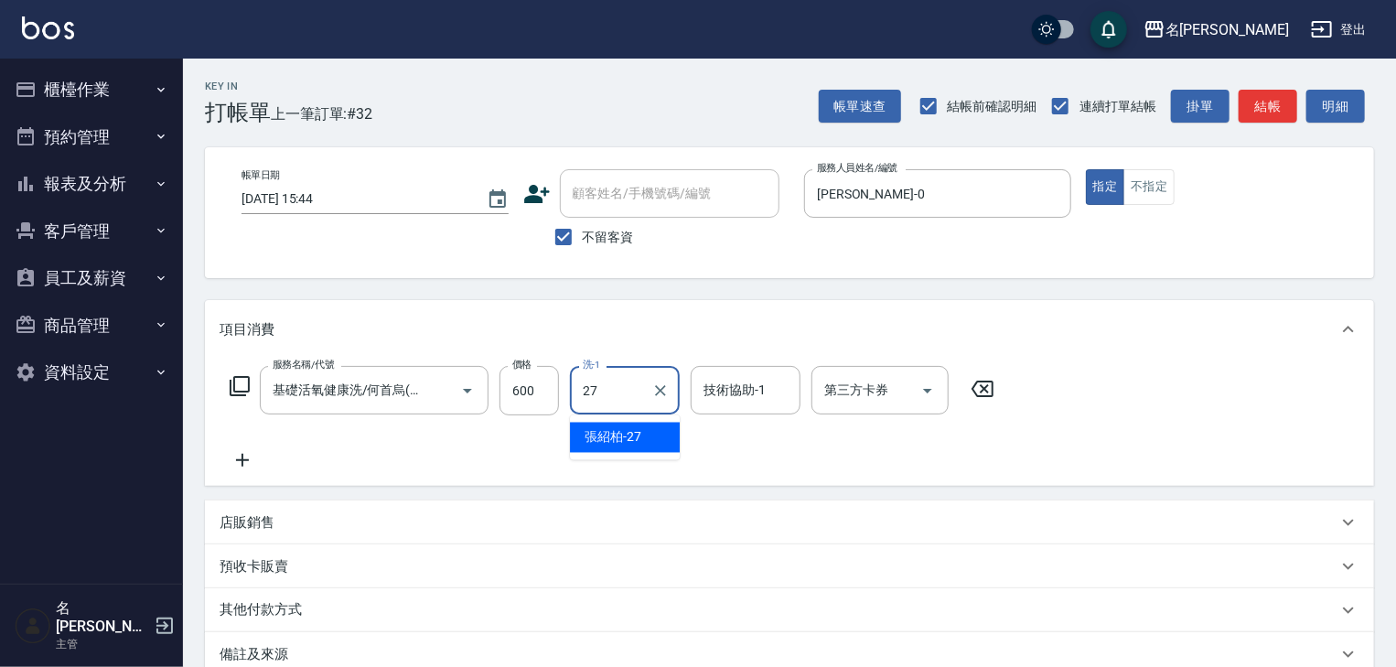
type input "張紹柏-27"
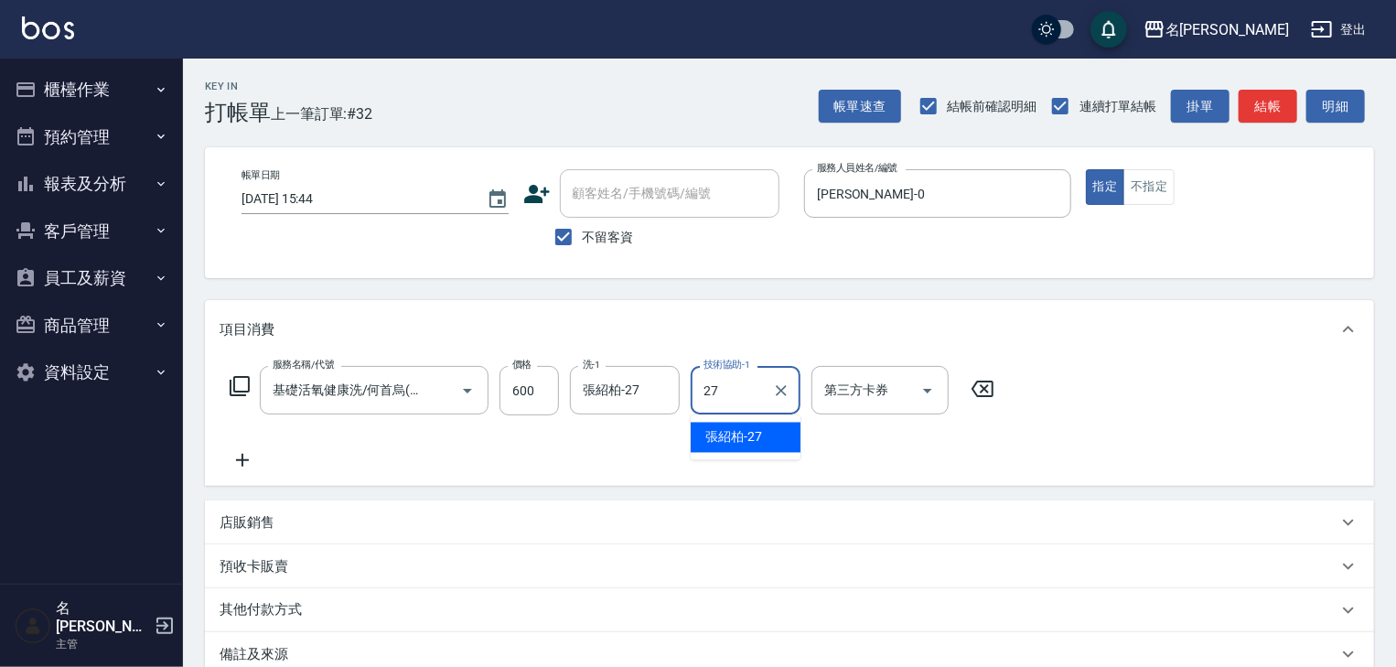
type input "張紹柏-27"
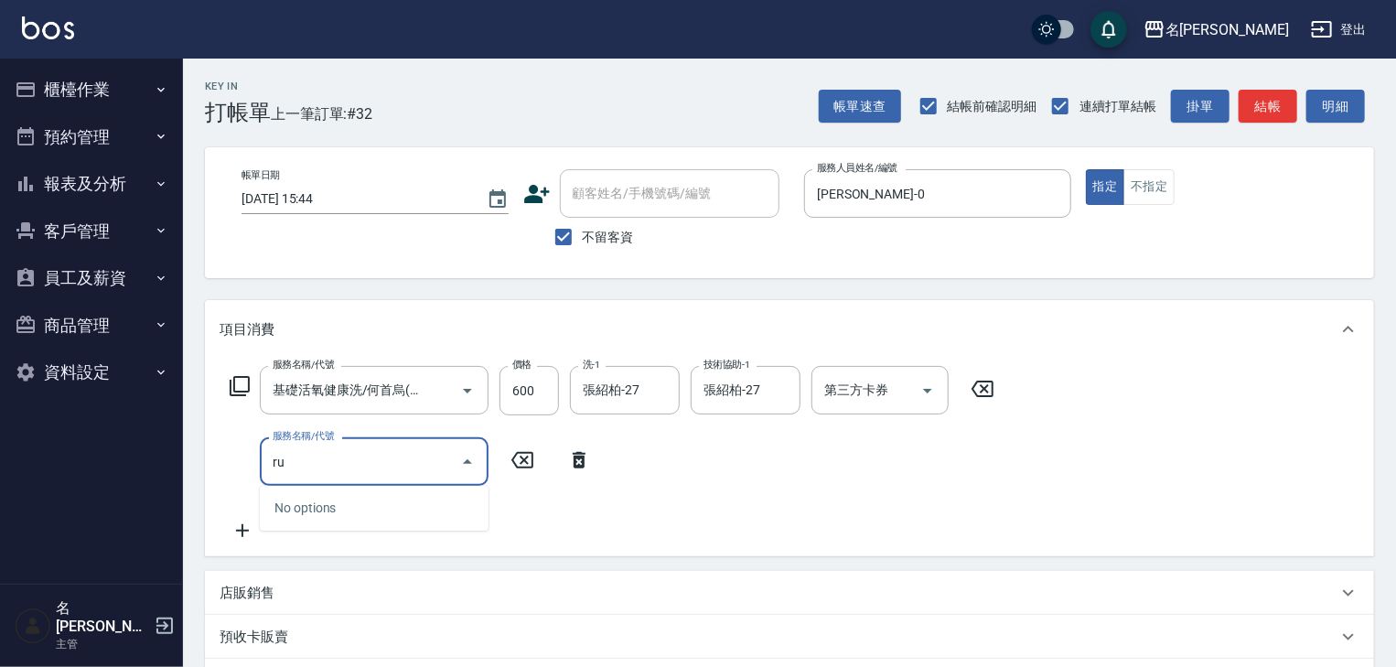
type input "r"
type input "洗+(鉑金)(640)"
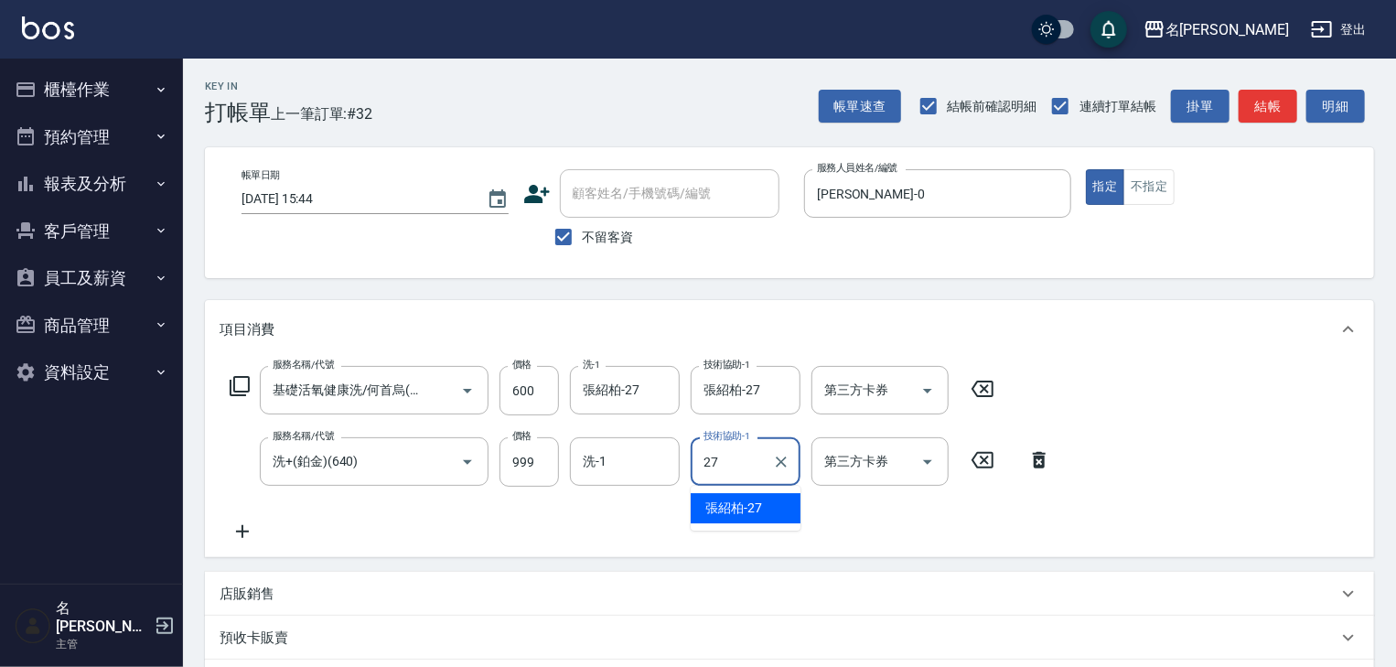
type input "張紹柏-27"
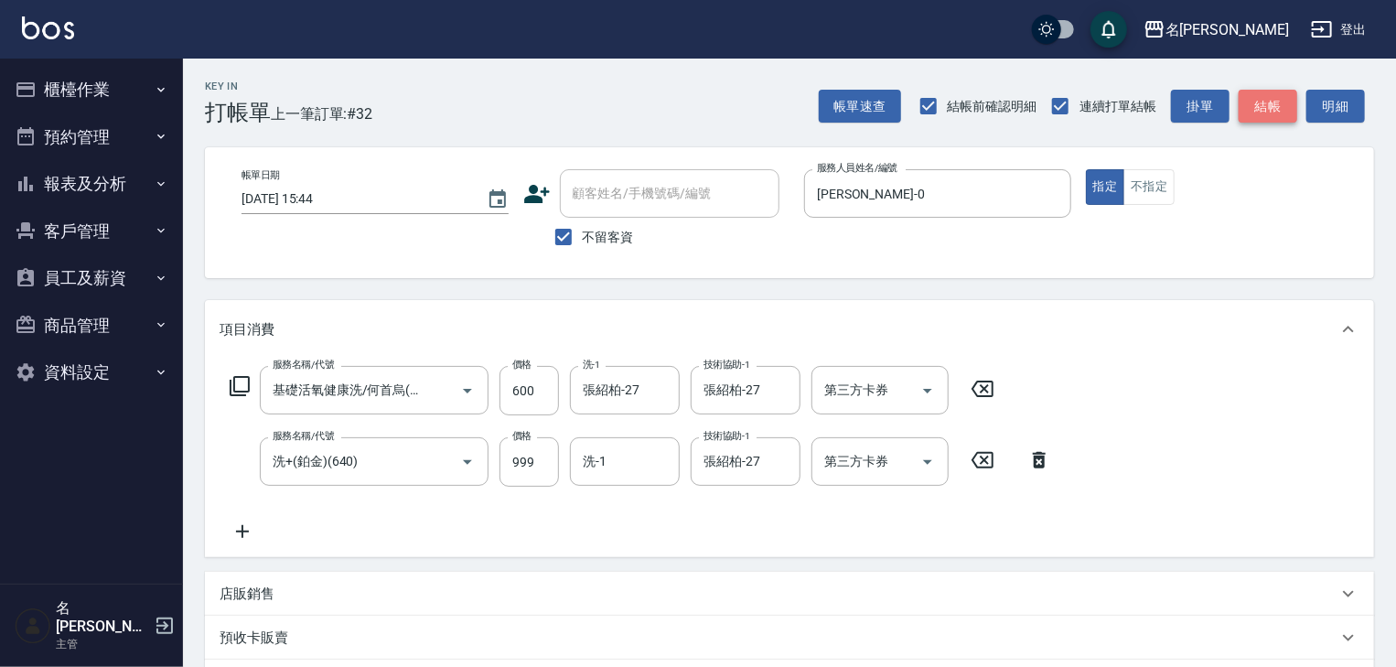
click at [1285, 99] on button "結帳" at bounding box center [1268, 107] width 59 height 34
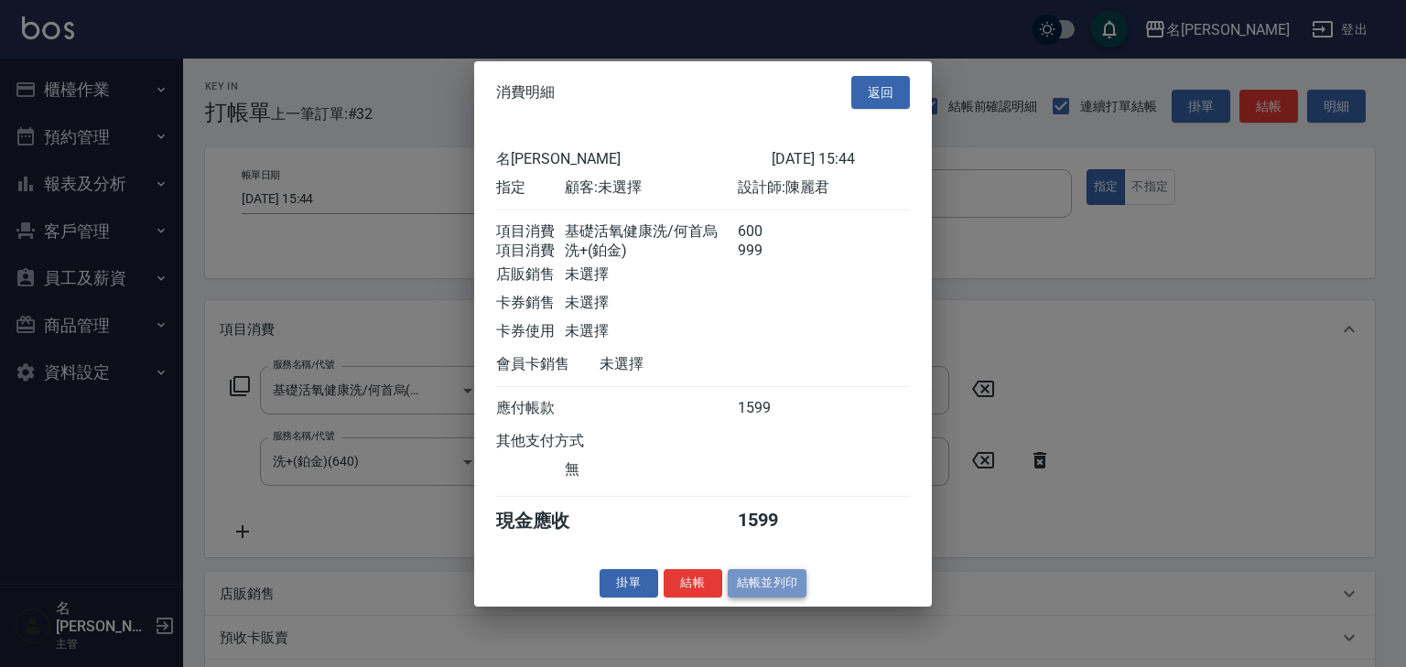
click at [803, 595] on button "結帳並列印" at bounding box center [768, 583] width 80 height 28
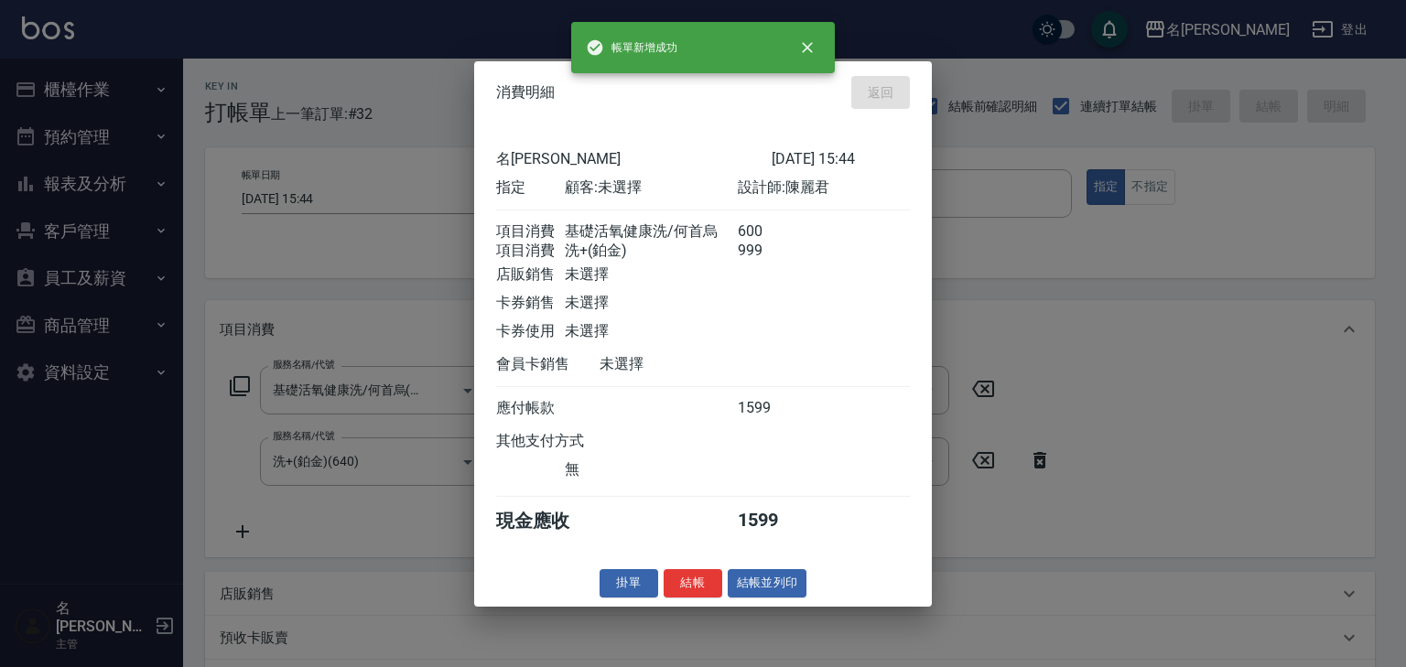
type input "2025/09/20 15:53"
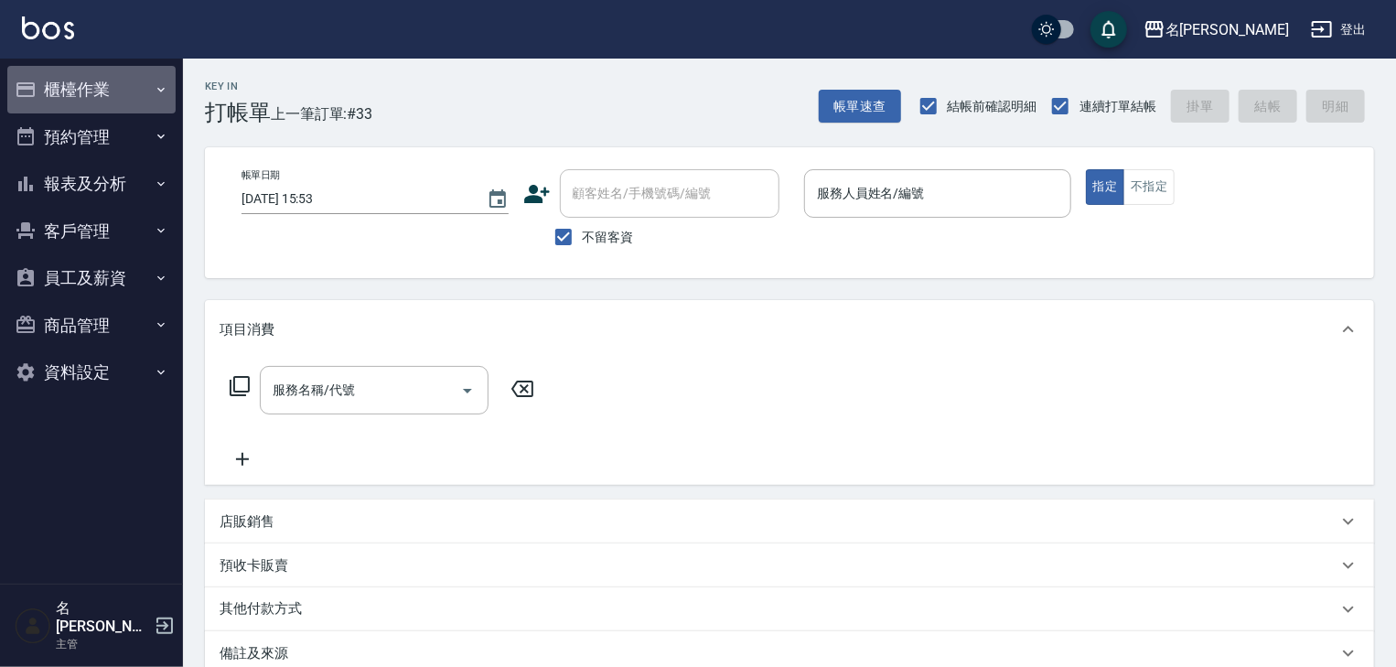
click at [121, 97] on button "櫃檯作業" at bounding box center [91, 90] width 168 height 48
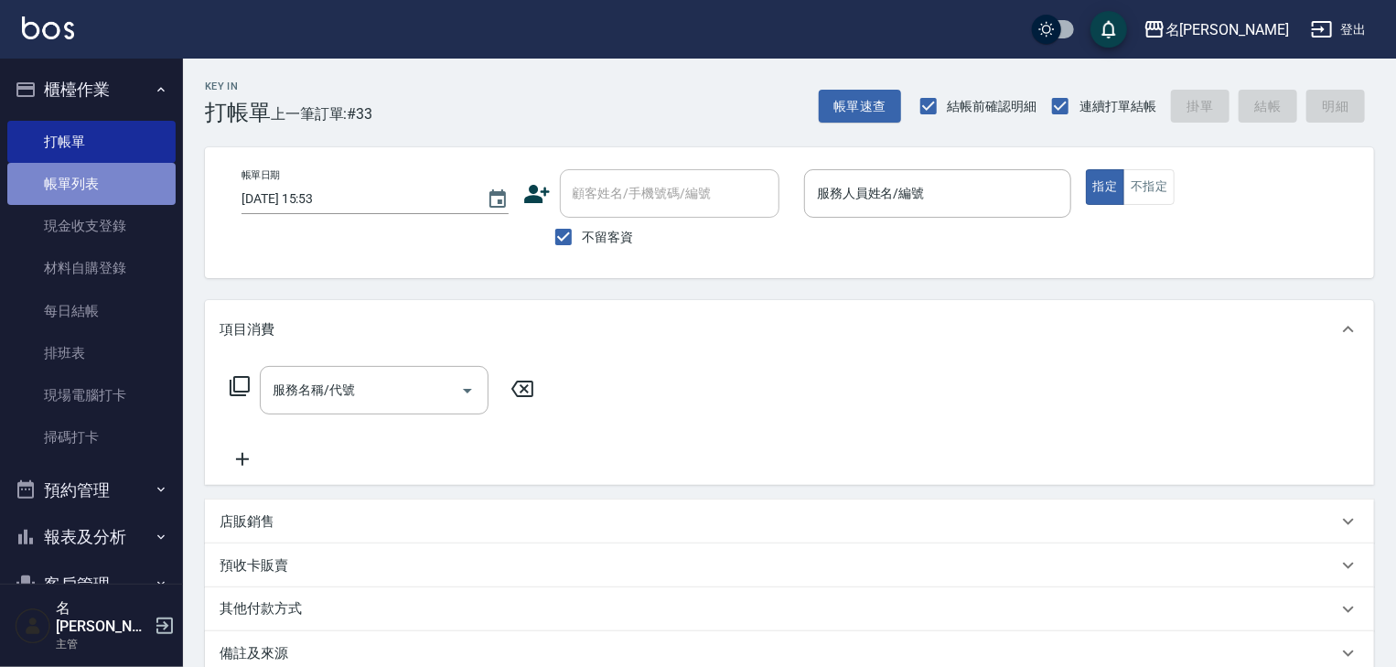
click at [113, 178] on link "帳單列表" at bounding box center [91, 184] width 168 height 42
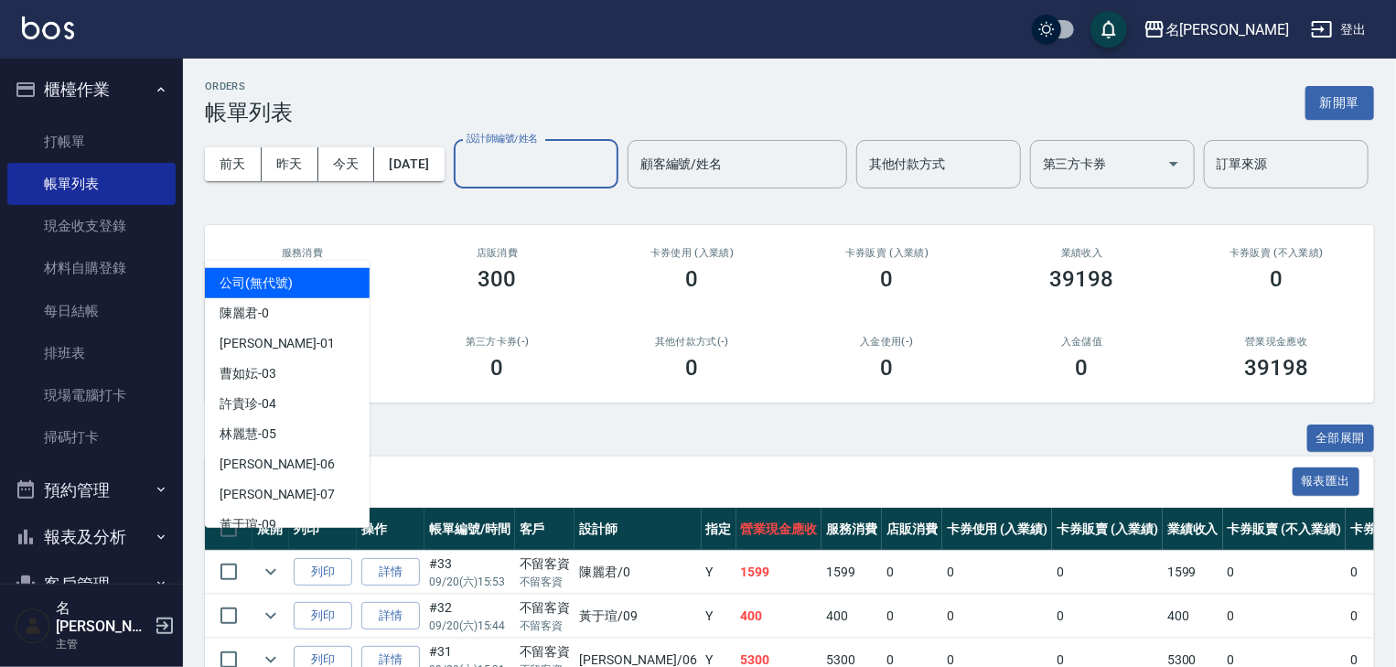
click at [462, 180] on input "設計師編號/姓名" at bounding box center [536, 164] width 148 height 32
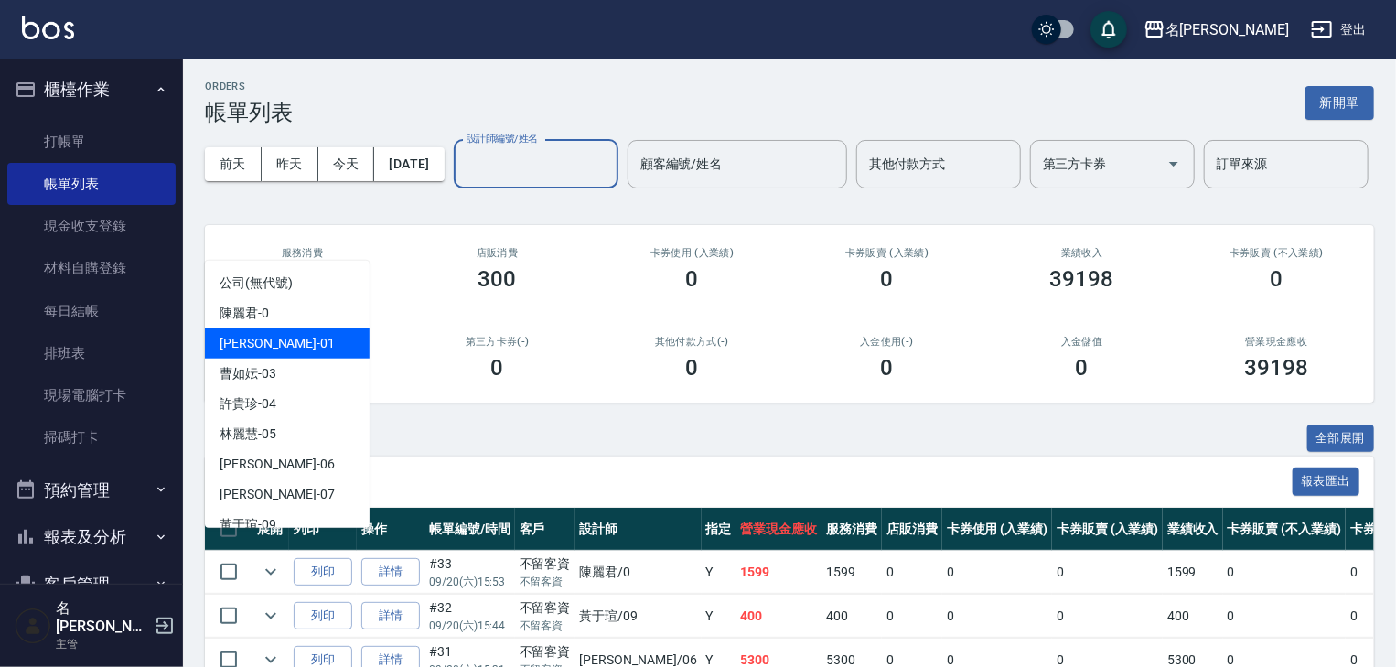
click at [329, 333] on div "Joyce -01" at bounding box center [287, 344] width 165 height 30
type input "[PERSON_NAME]-01"
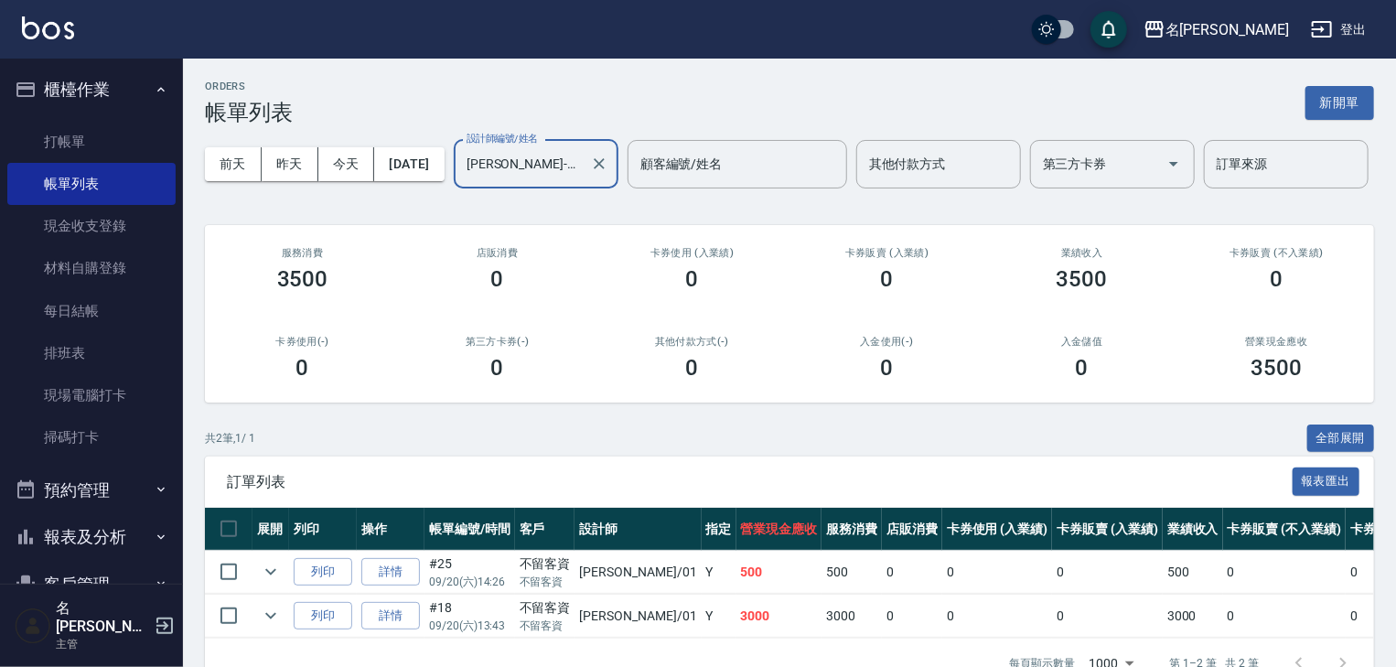
scroll to position [111, 0]
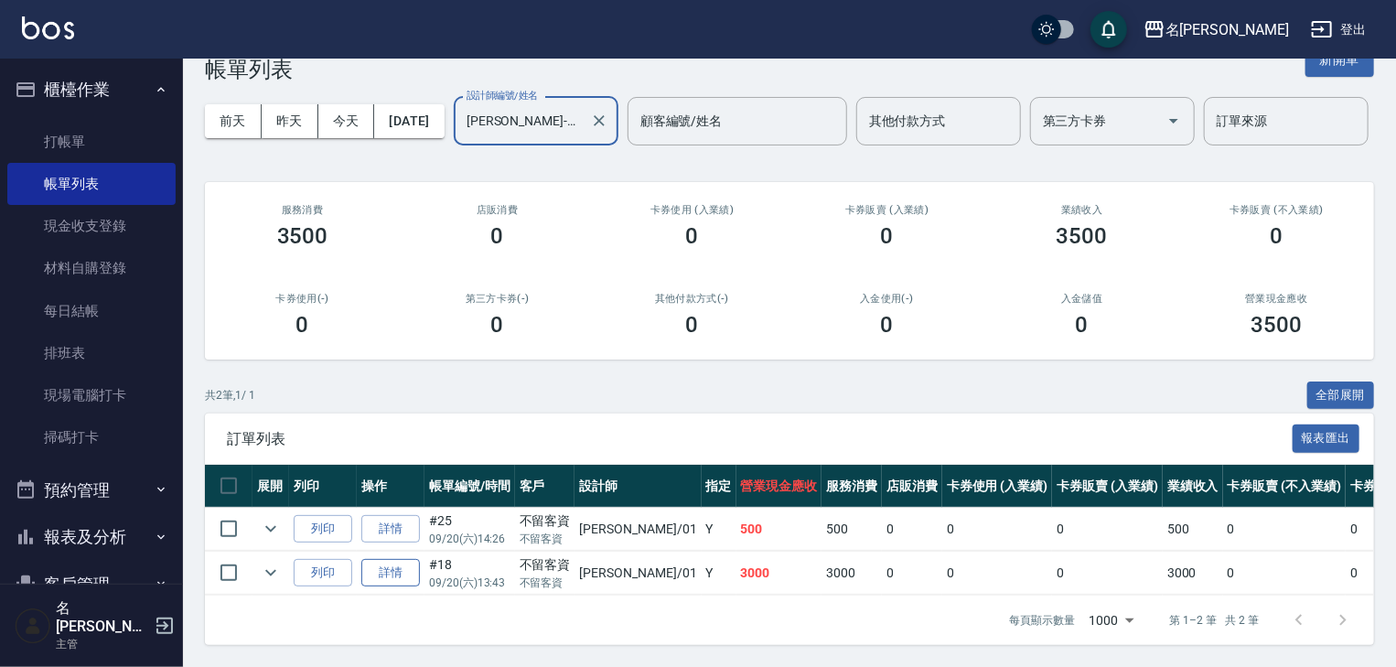
click at [385, 571] on link "詳情" at bounding box center [390, 573] width 59 height 28
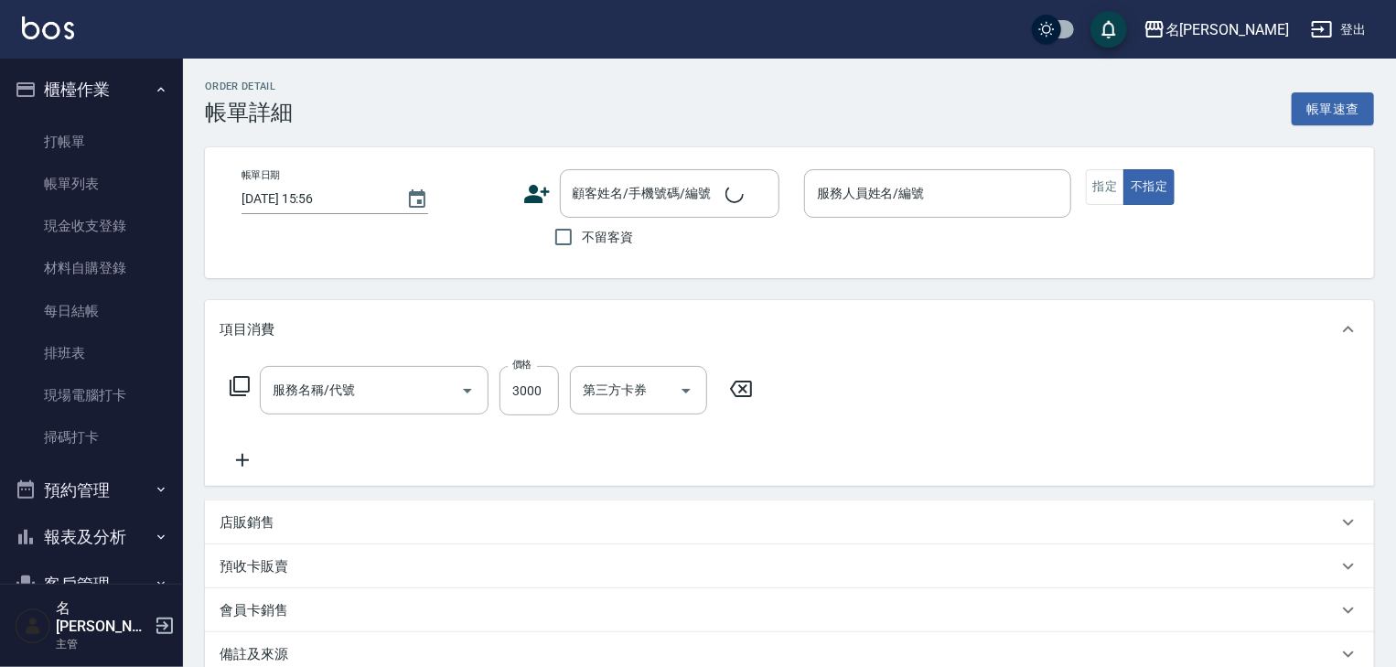
type input "[DATE] 13:43"
checkbox input "true"
type input "[PERSON_NAME]-01"
type input "染髮1500↑(415)"
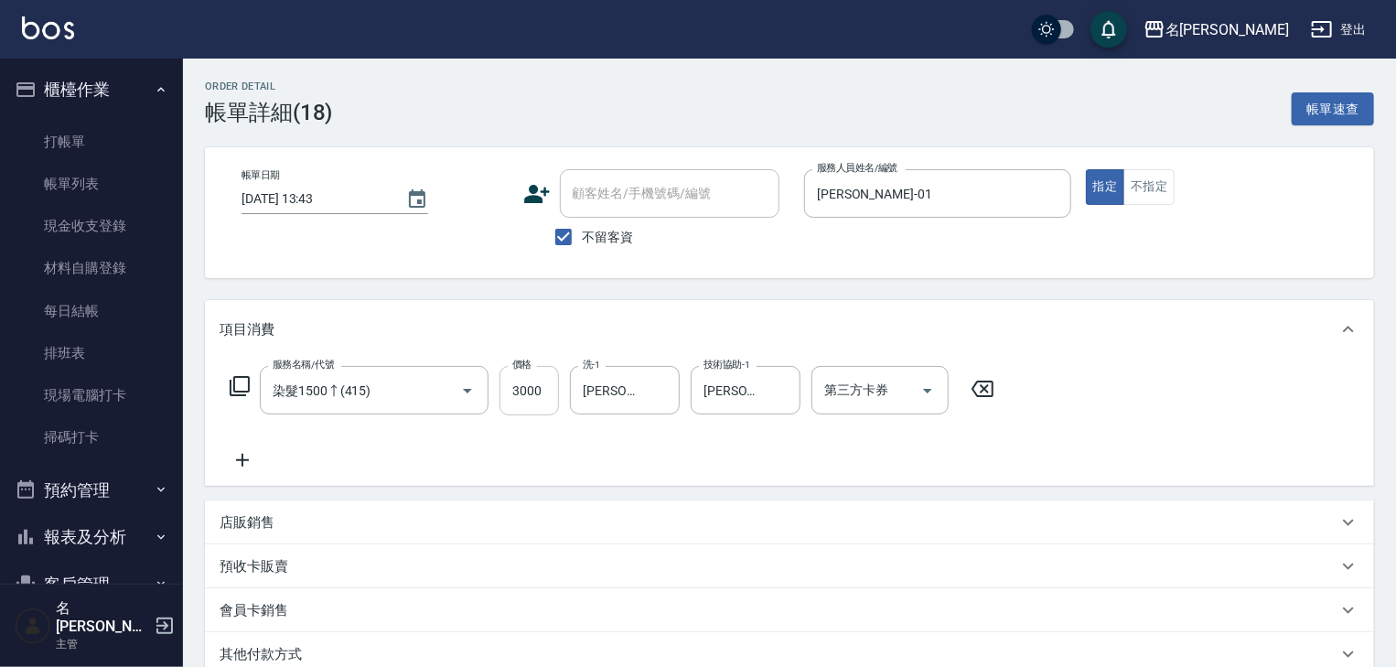
click at [512, 389] on input "3000" at bounding box center [529, 390] width 59 height 49
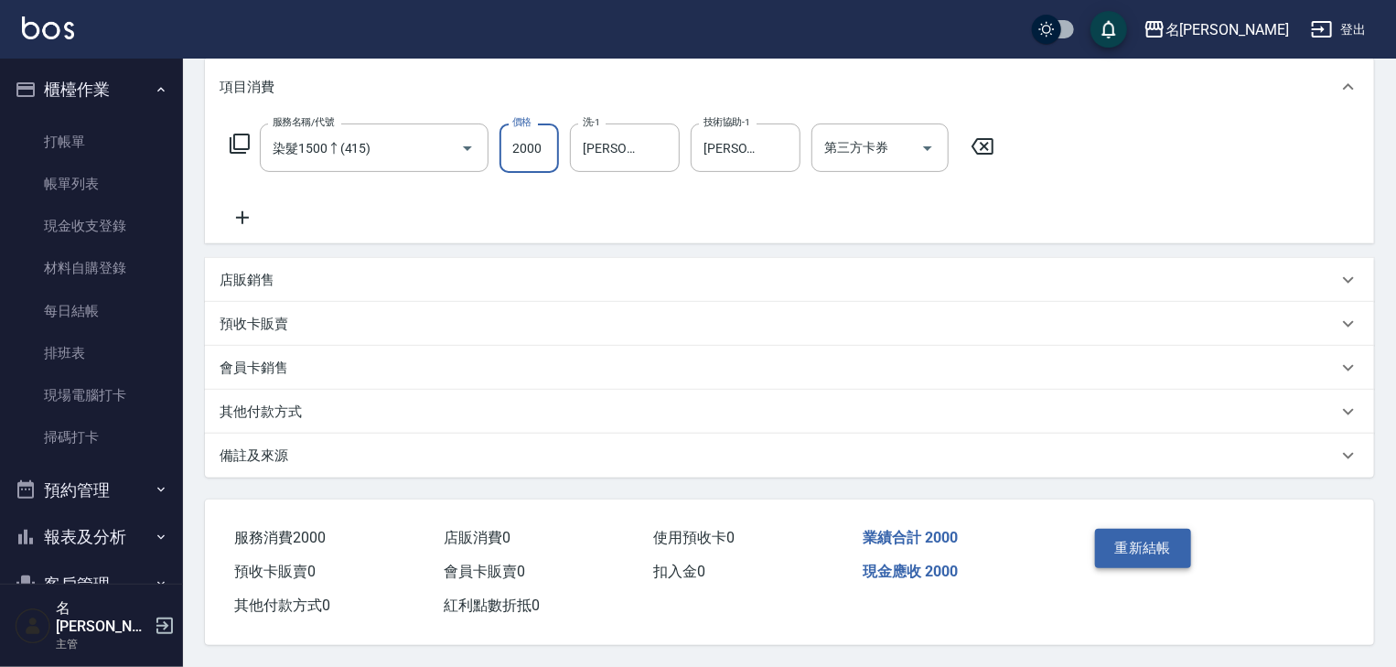
type input "2000"
click at [1154, 548] on button "重新結帳" at bounding box center [1143, 548] width 97 height 38
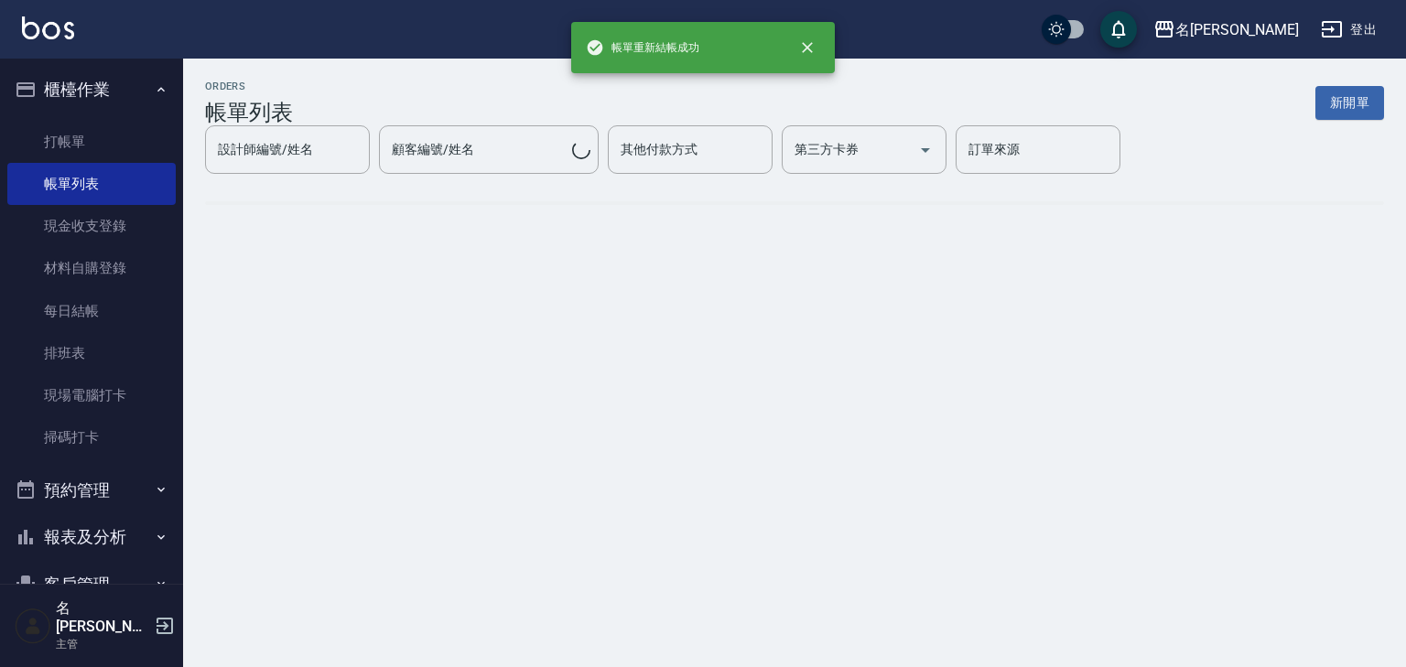
click at [43, 26] on img at bounding box center [48, 27] width 52 height 23
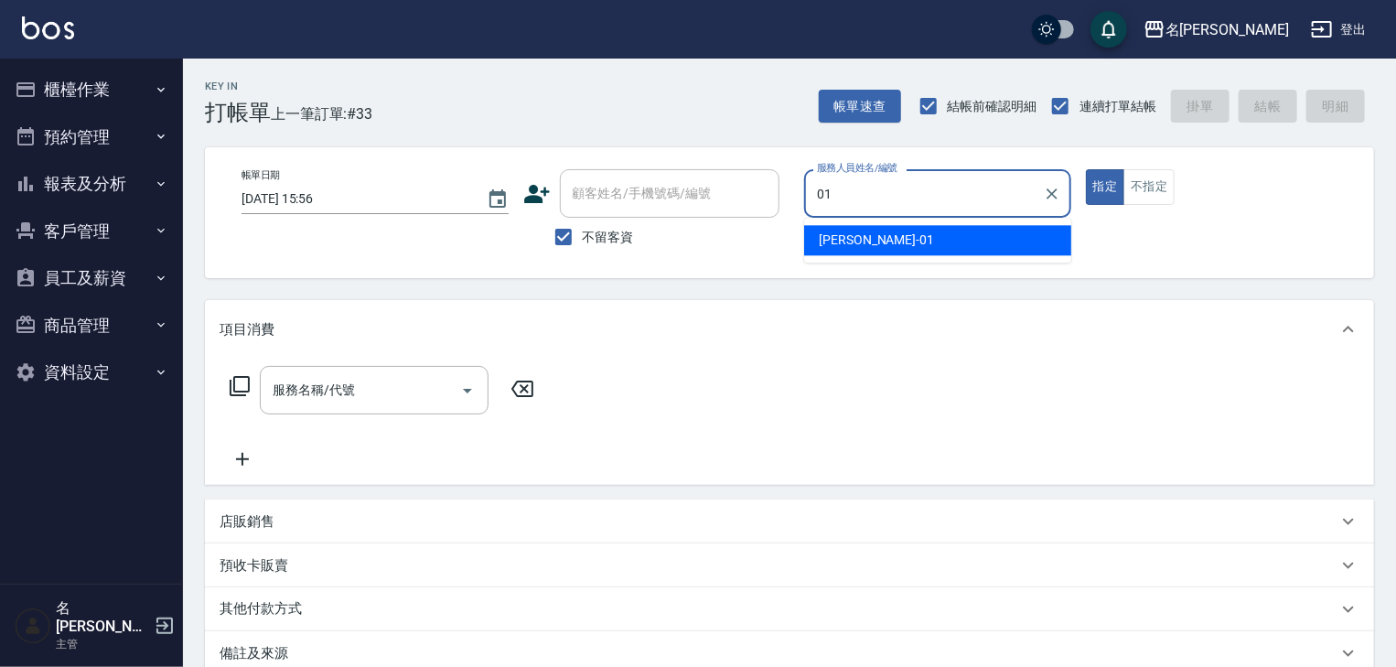
type input "[PERSON_NAME]-01"
type button "true"
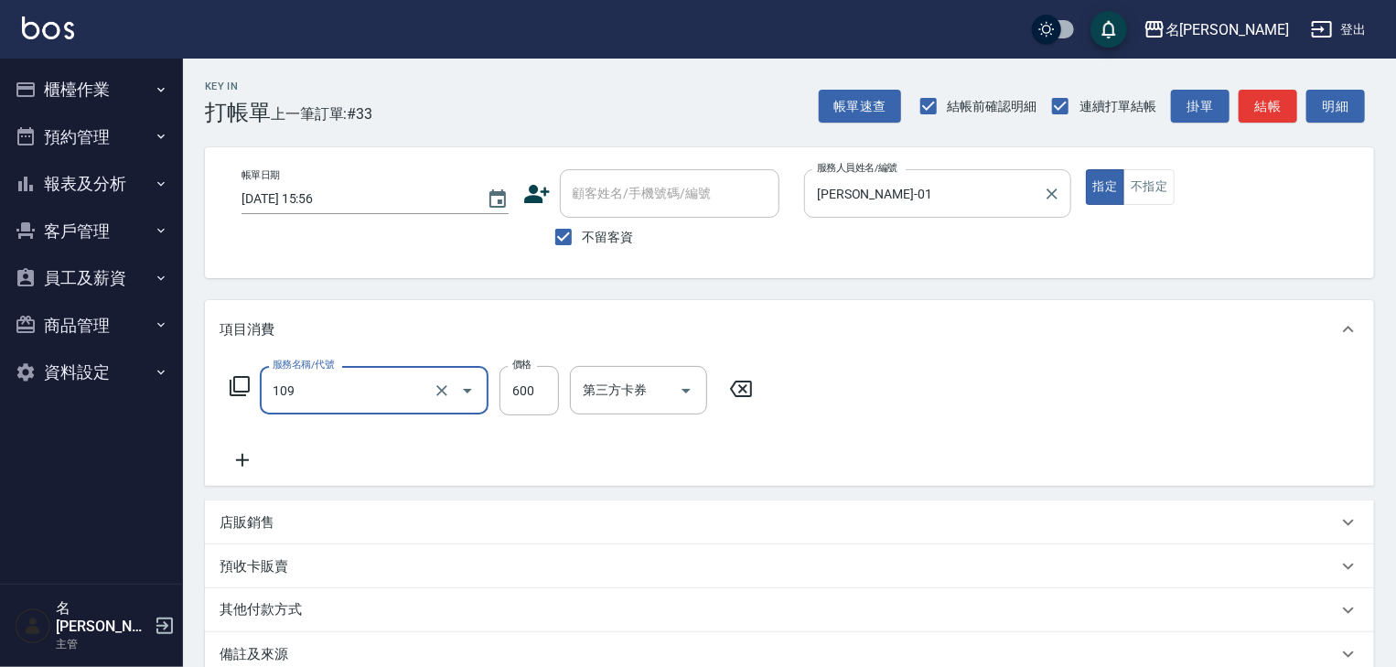
type input "基礎活氧健康洗/何首烏(109)"
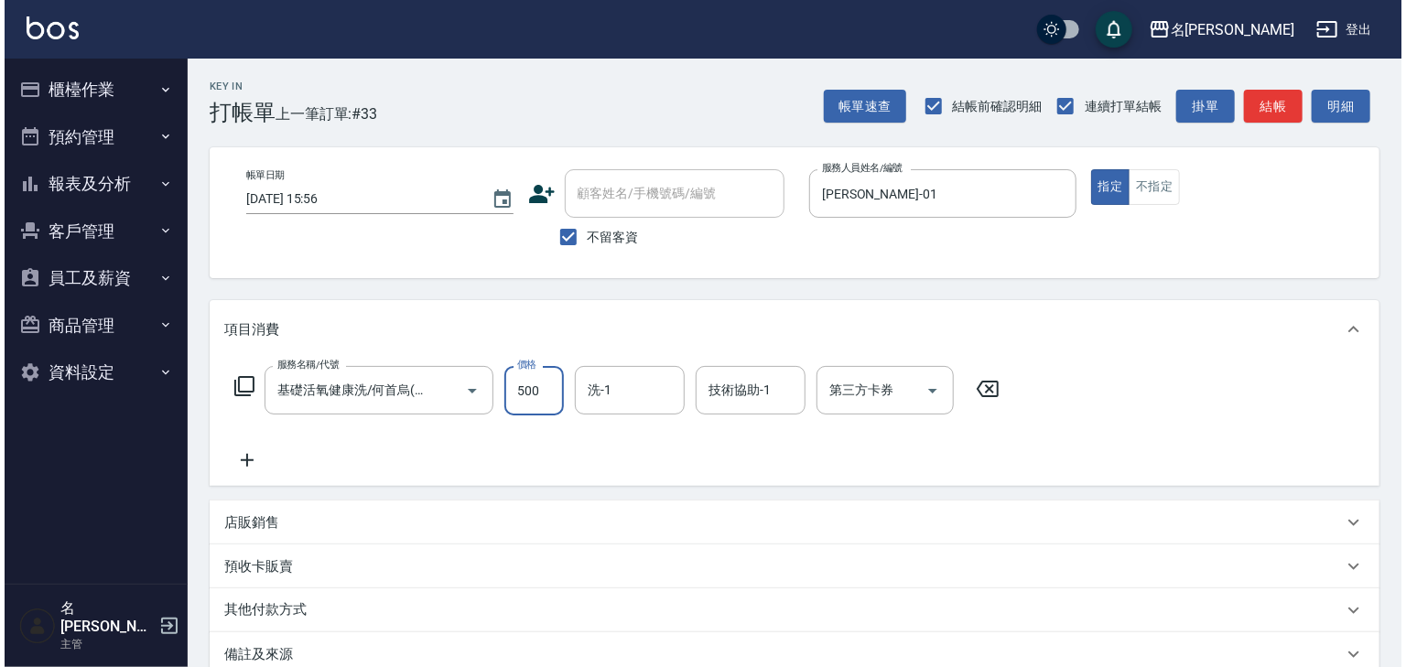
scroll to position [214, 0]
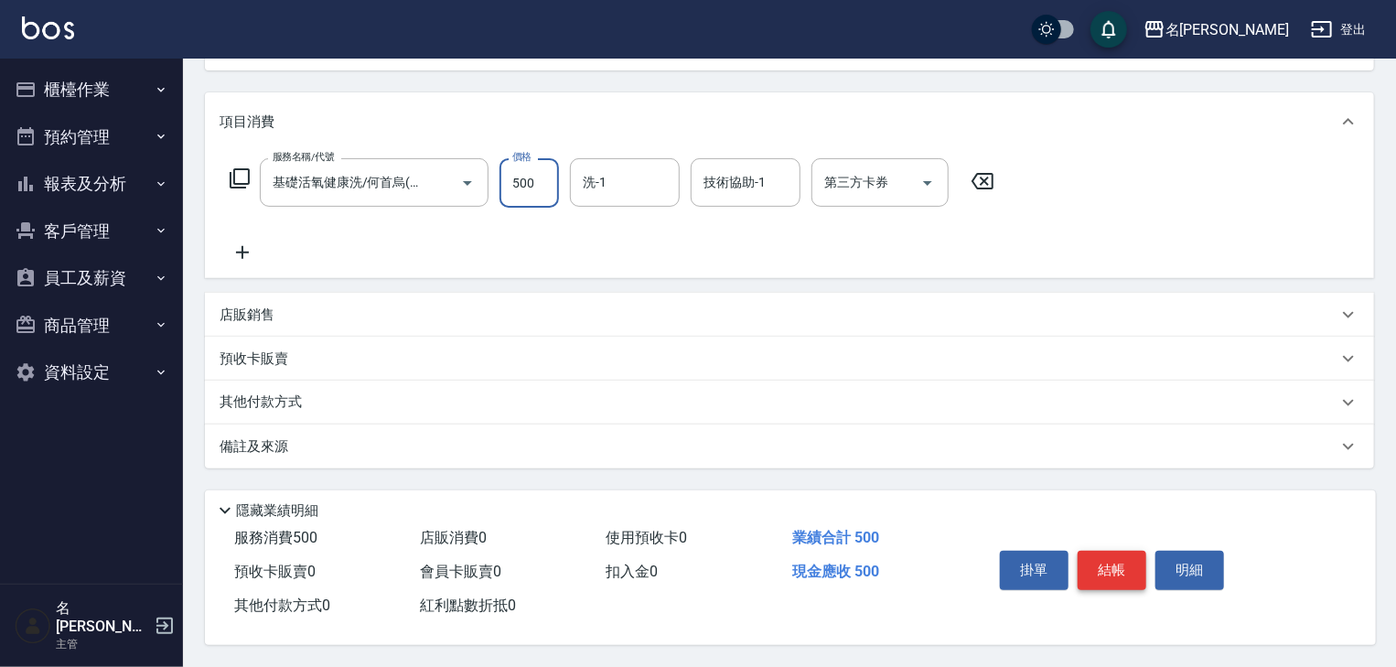
type input "500"
click at [1104, 575] on button "結帳" at bounding box center [1112, 570] width 69 height 38
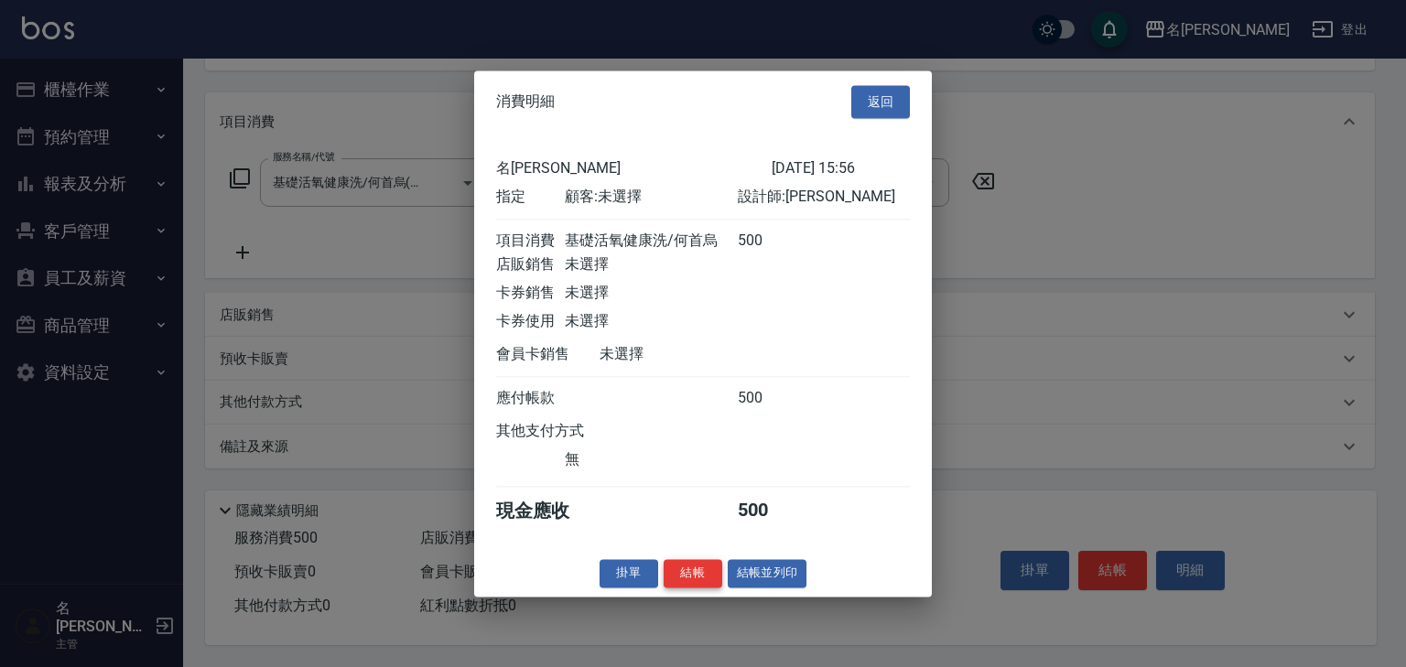
click at [700, 586] on button "結帳" at bounding box center [692, 573] width 59 height 28
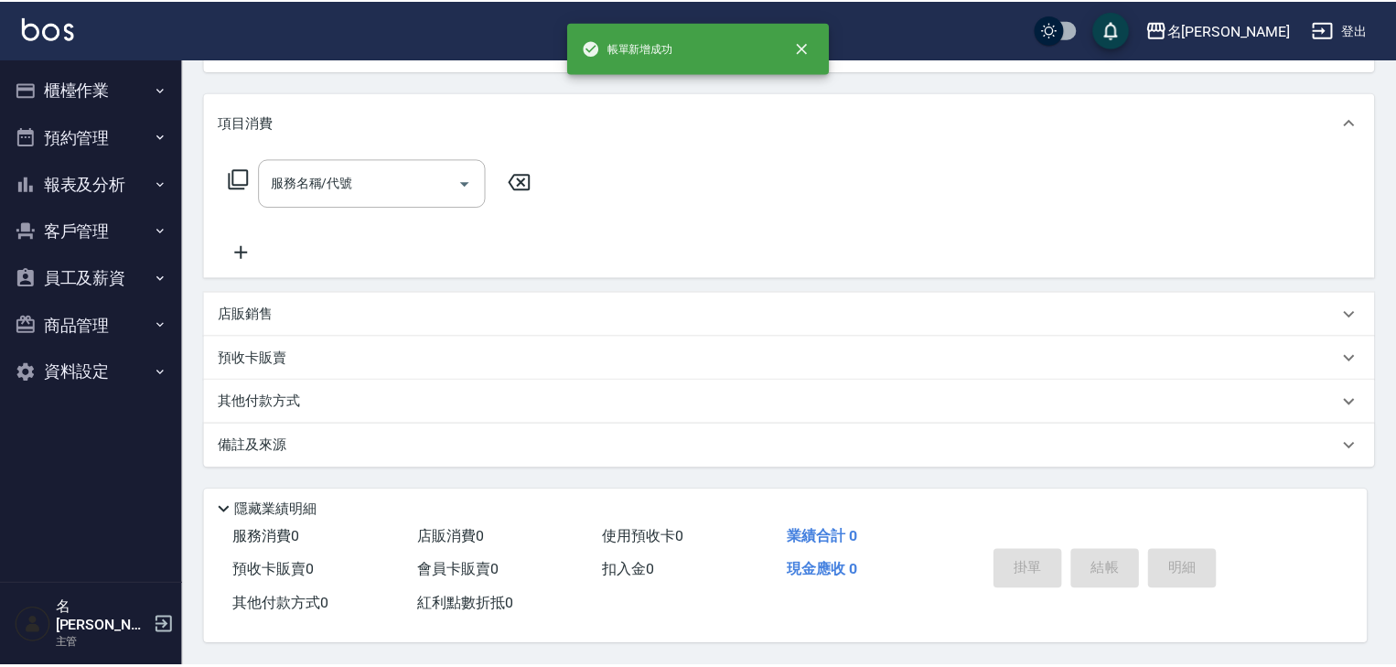
scroll to position [0, 0]
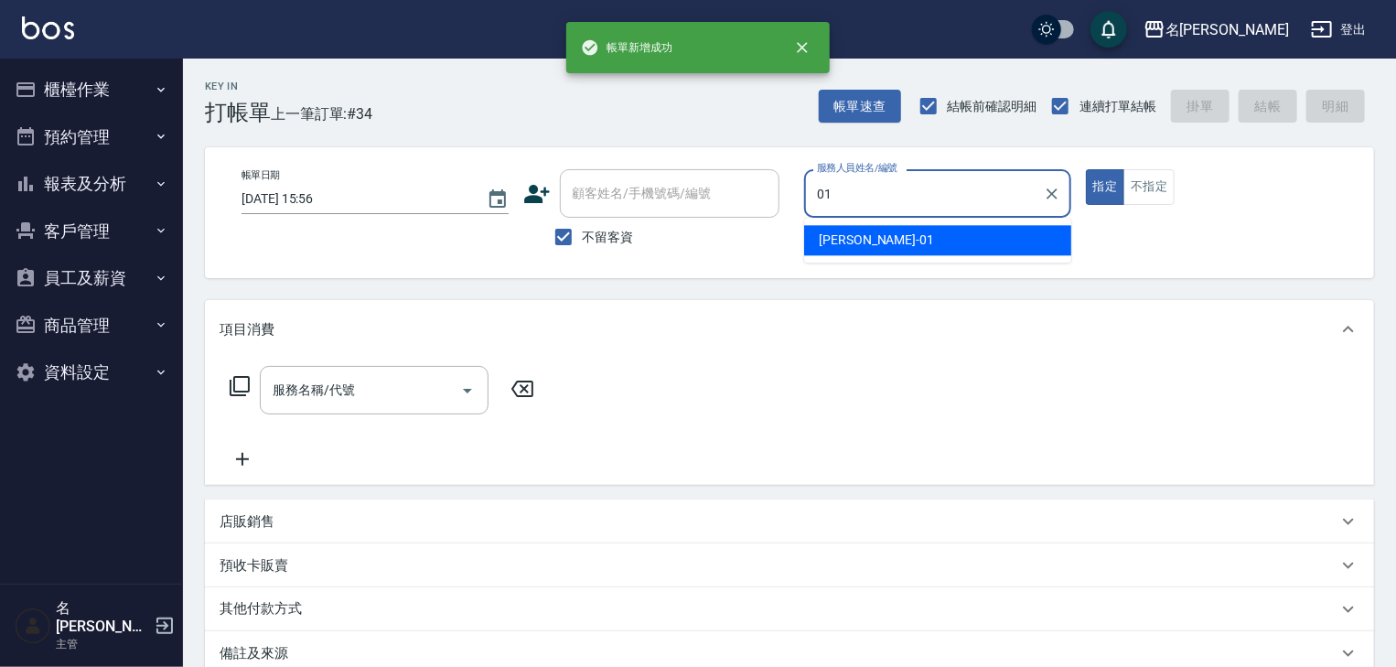
type input "[PERSON_NAME]-01"
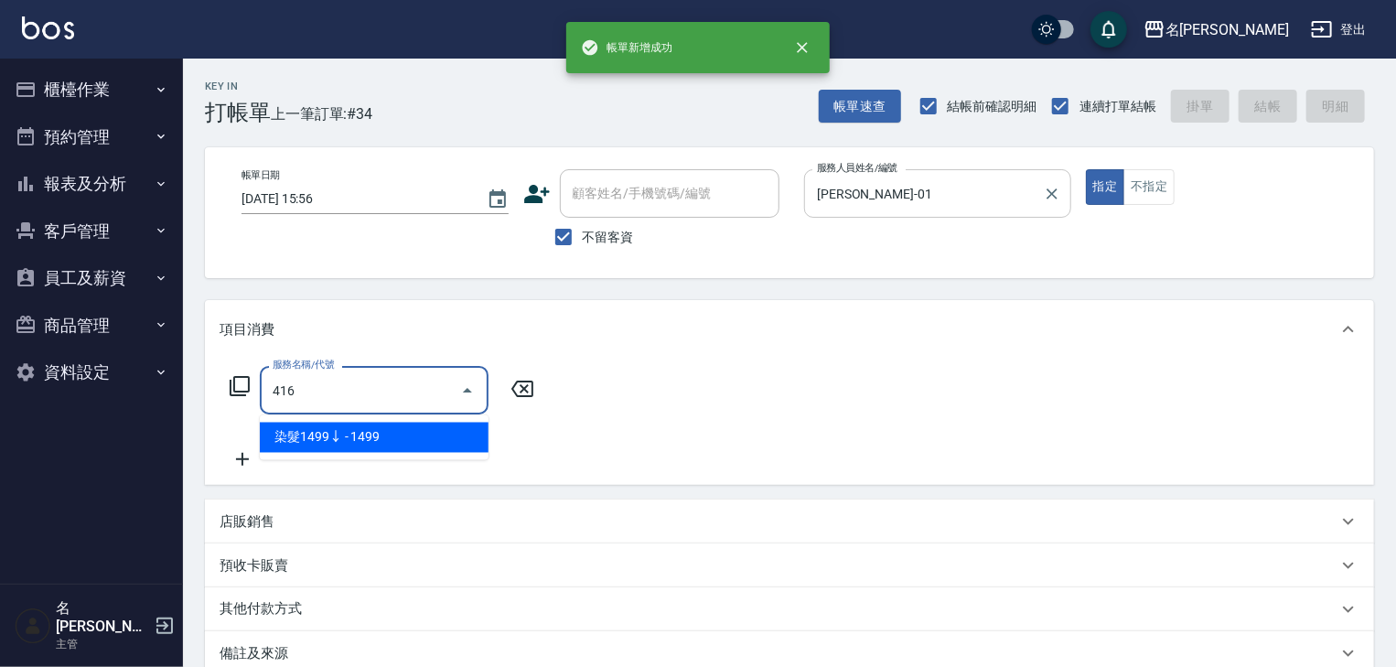
type input "染髮1499↓(416)"
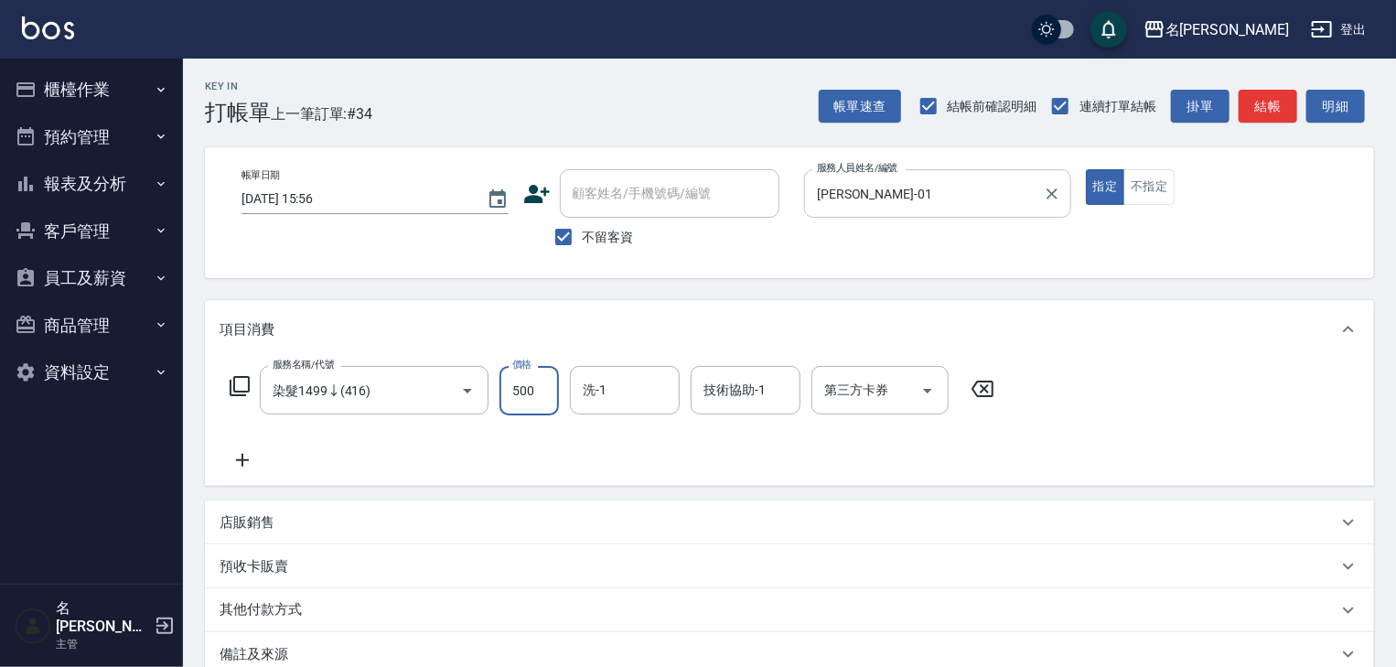
type input "500"
type input "[PERSON_NAME]-22"
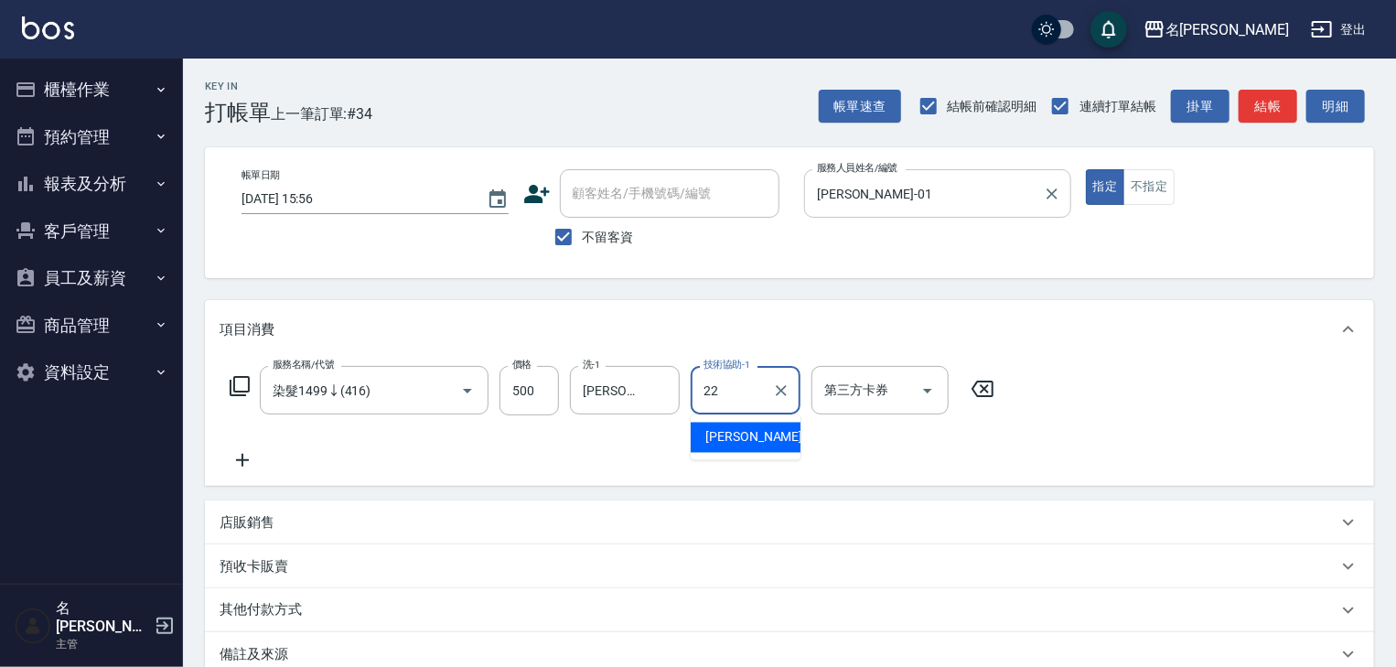
type input "[PERSON_NAME]-22"
